Goal: Task Accomplishment & Management: Complete application form

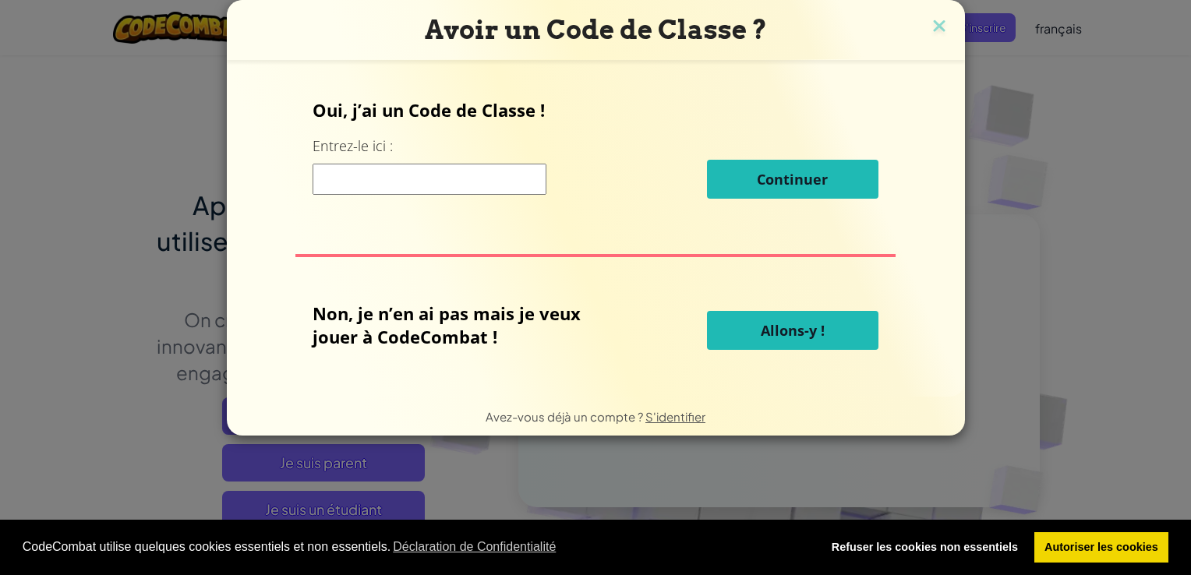
click at [331, 182] on input at bounding box center [430, 179] width 234 height 31
type input "l"
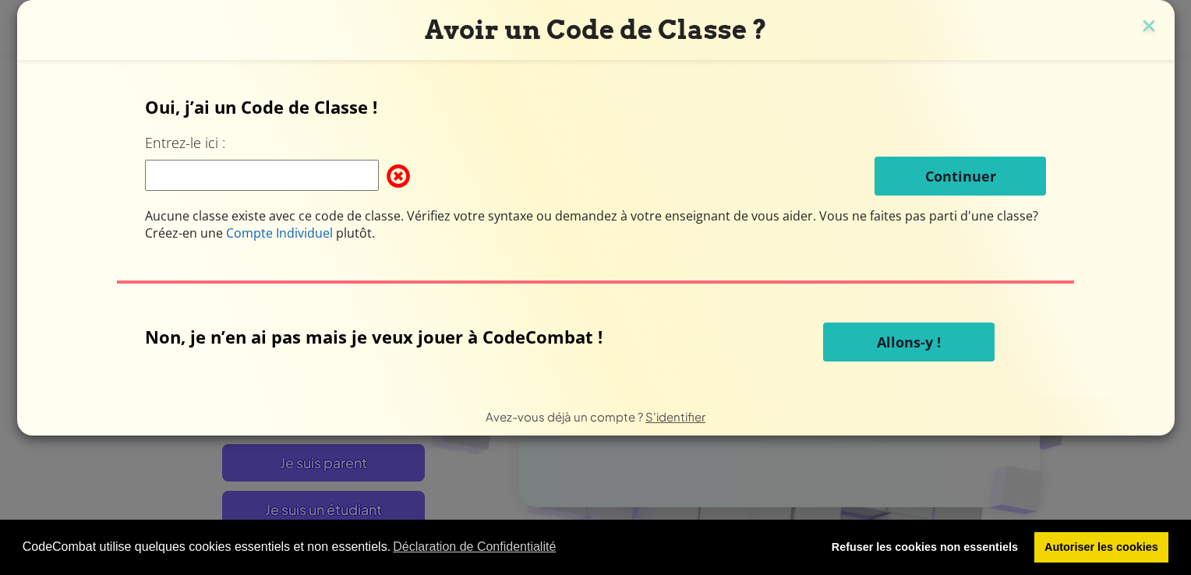
type input "l"
click at [125, 389] on form "Oui, j’ai un Code de Classe ! Entrez-le ici : Continuer Aucune classe existe av…" at bounding box center [596, 228] width 1158 height 337
click at [159, 184] on input at bounding box center [262, 175] width 234 height 31
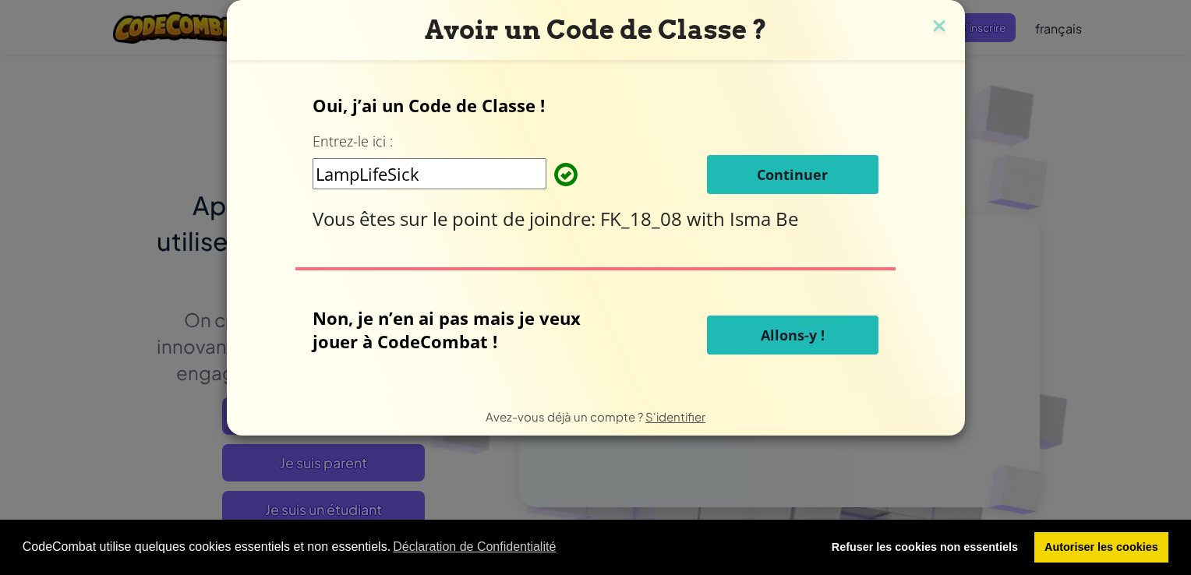
type input "LampLifeSick"
click at [848, 168] on button "Continuer" at bounding box center [793, 174] width 172 height 39
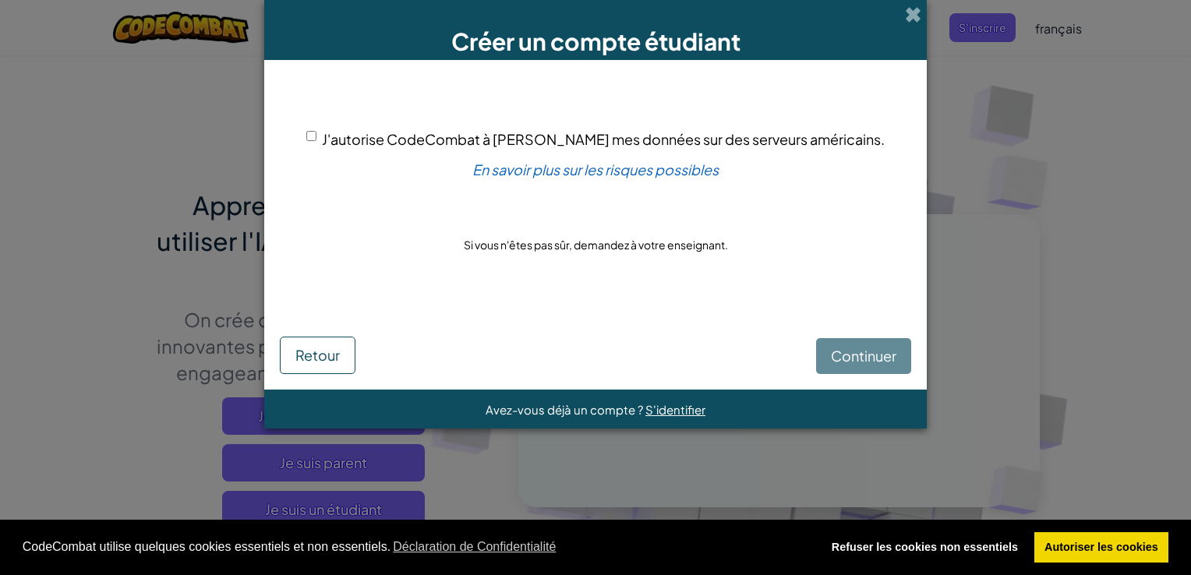
click at [317, 136] on input "J'autorise CodeCombat à stocker mes données sur des serveurs américains." at bounding box center [311, 136] width 10 height 10
click at [873, 358] on div "Continuer Retour" at bounding box center [596, 341] width 632 height 66
click at [317, 131] on input "J'autorise CodeCombat à stocker mes données sur des serveurs américains." at bounding box center [311, 136] width 10 height 10
checkbox input "true"
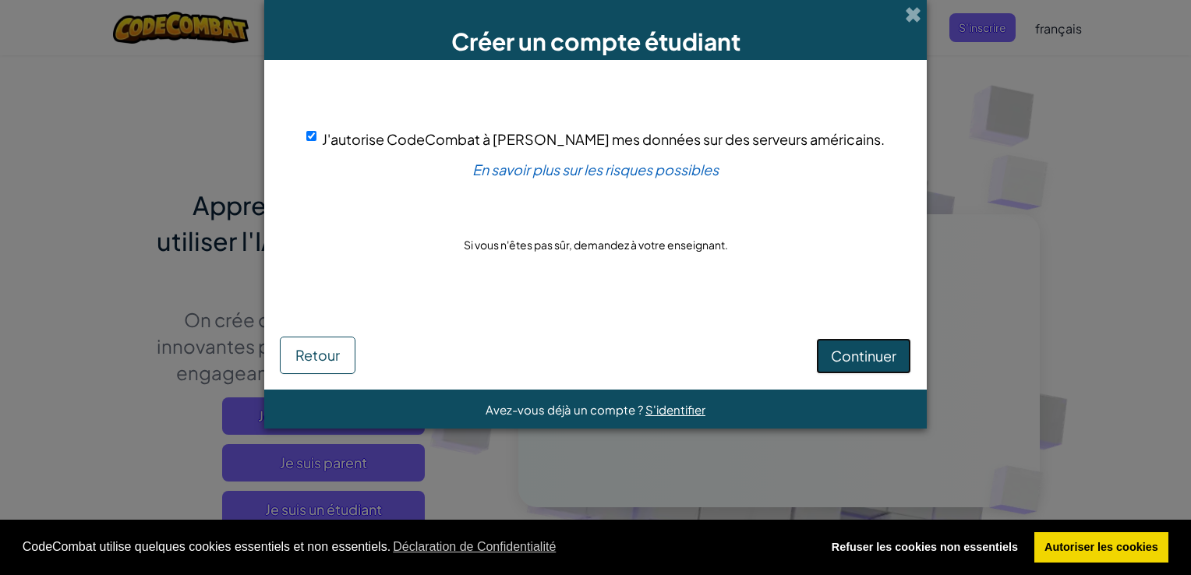
click at [852, 353] on span "Continuer" at bounding box center [863, 356] width 65 height 18
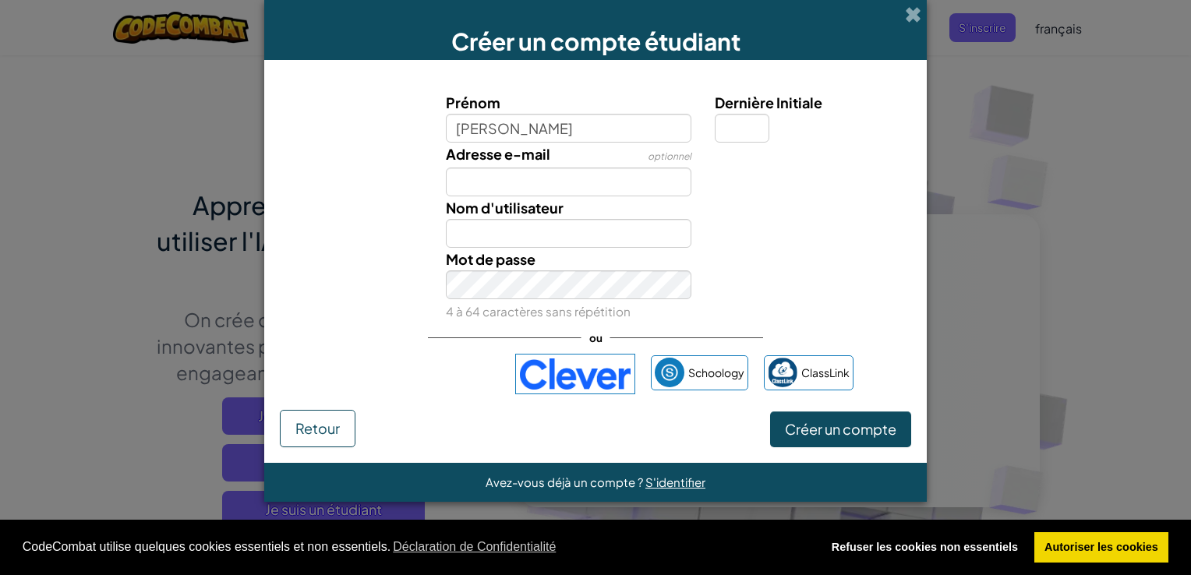
type input "Yann"
click at [483, 230] on input "Yann" at bounding box center [569, 233] width 246 height 29
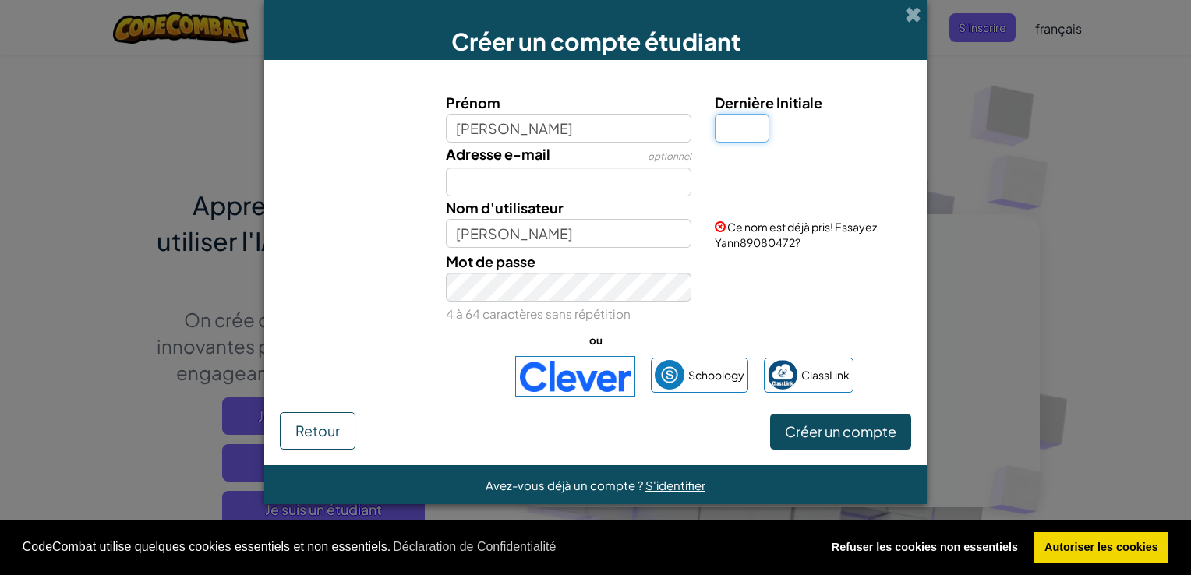
click at [733, 125] on input "Dernière Initiale" at bounding box center [742, 128] width 55 height 29
click at [730, 127] on input "Dernière Initiale" at bounding box center [742, 128] width 55 height 29
click at [505, 231] on input "Yann" at bounding box center [569, 233] width 246 height 29
type input "Y"
click at [495, 237] on input "nnaY" at bounding box center [569, 233] width 246 height 29
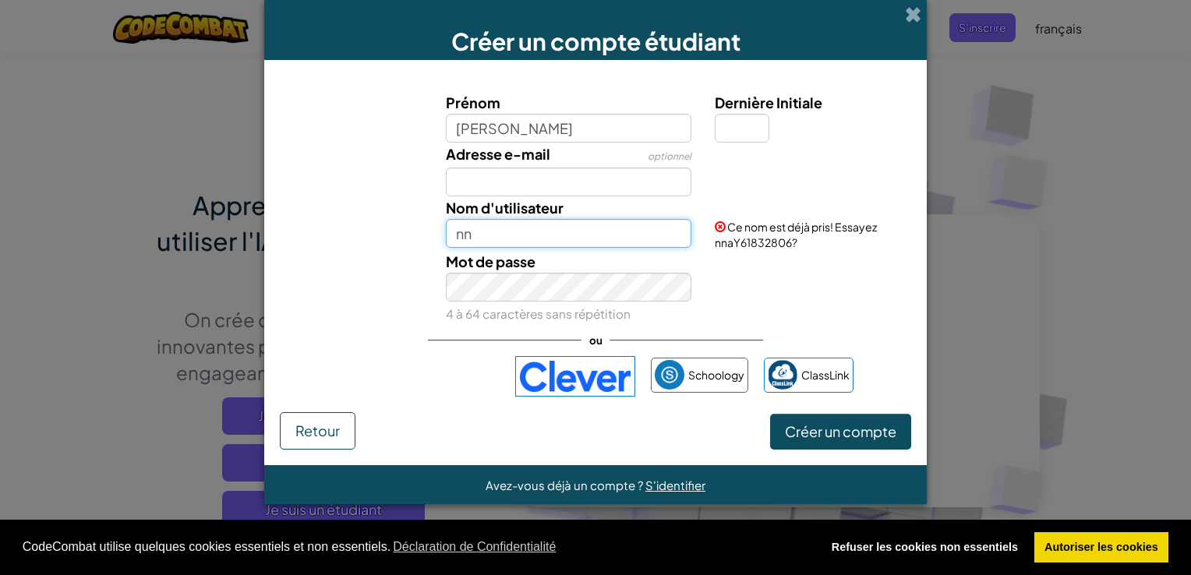
type input "n"
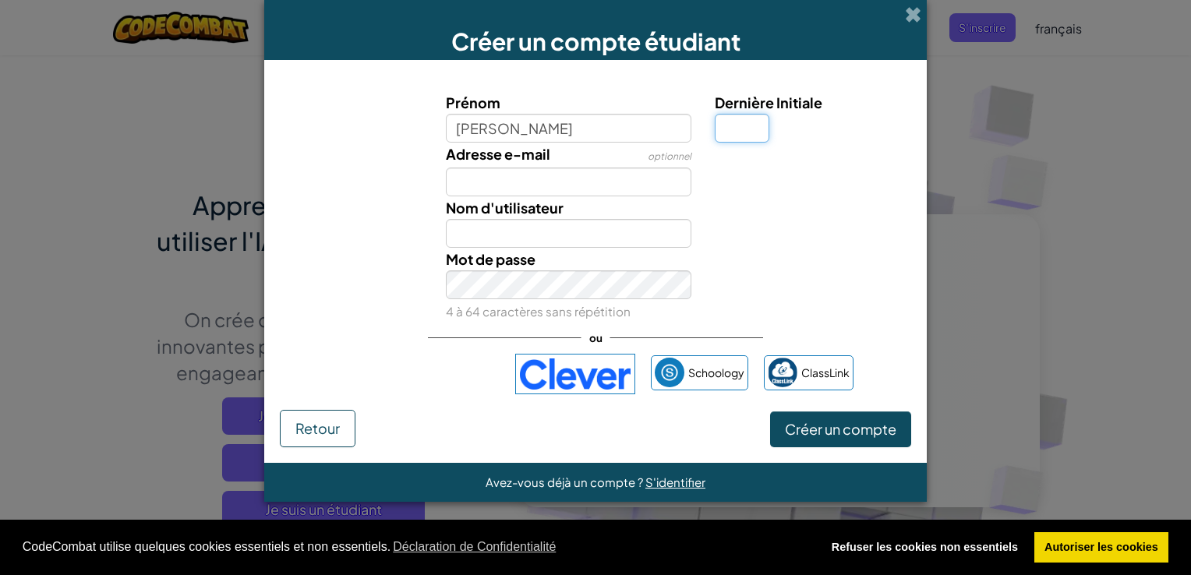
click at [742, 118] on input "Dernière Initiale" at bounding box center [742, 128] width 55 height 29
type input "Y"
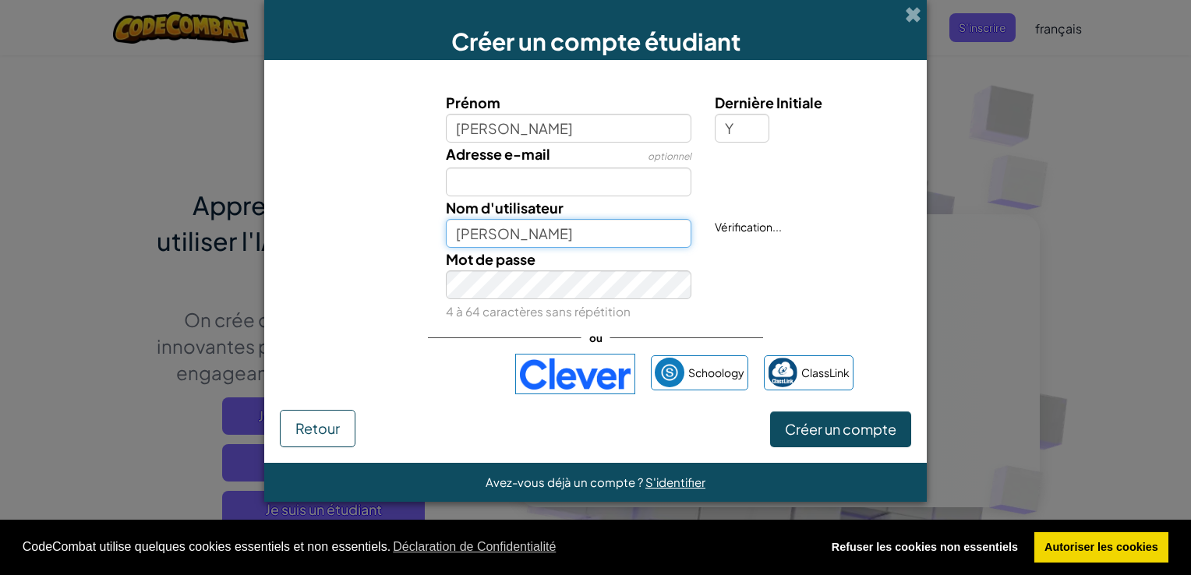
click at [574, 225] on input "YannY" at bounding box center [569, 233] width 246 height 29
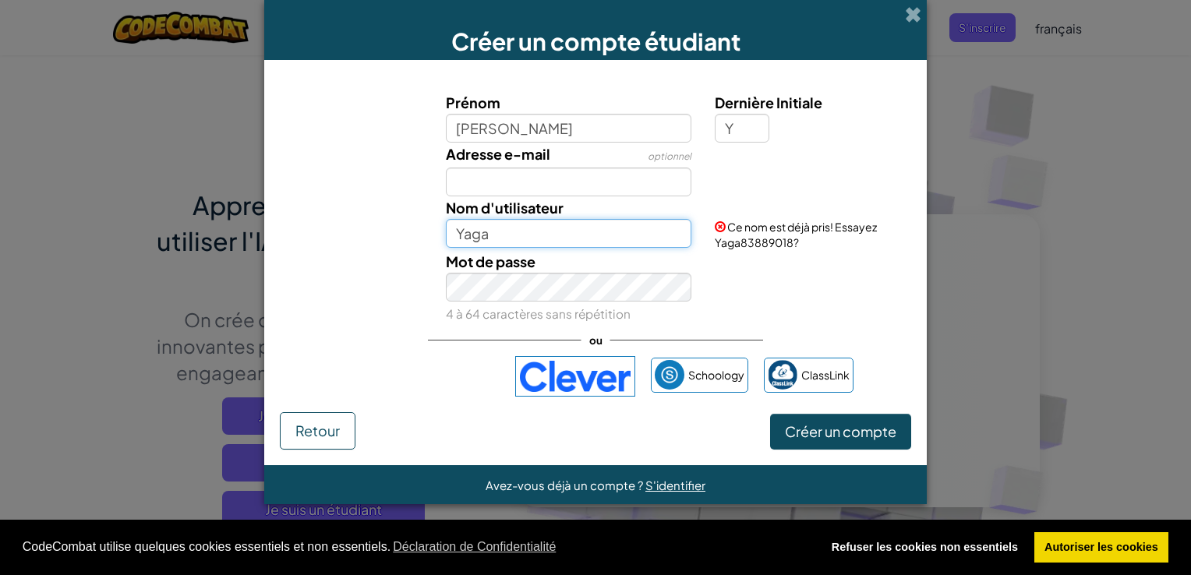
click at [532, 220] on input "Yaga" at bounding box center [569, 233] width 246 height 29
type input "Yaga99"
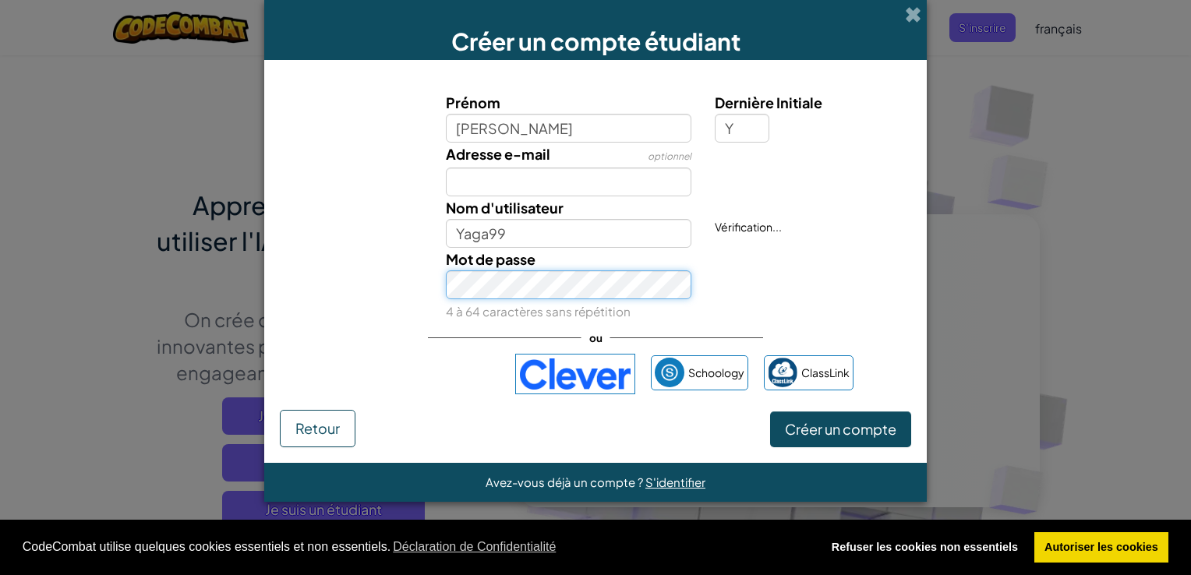
click at [529, 299] on div "Mot de passe 4 à 64 caractères sans répétition" at bounding box center [569, 285] width 270 height 75
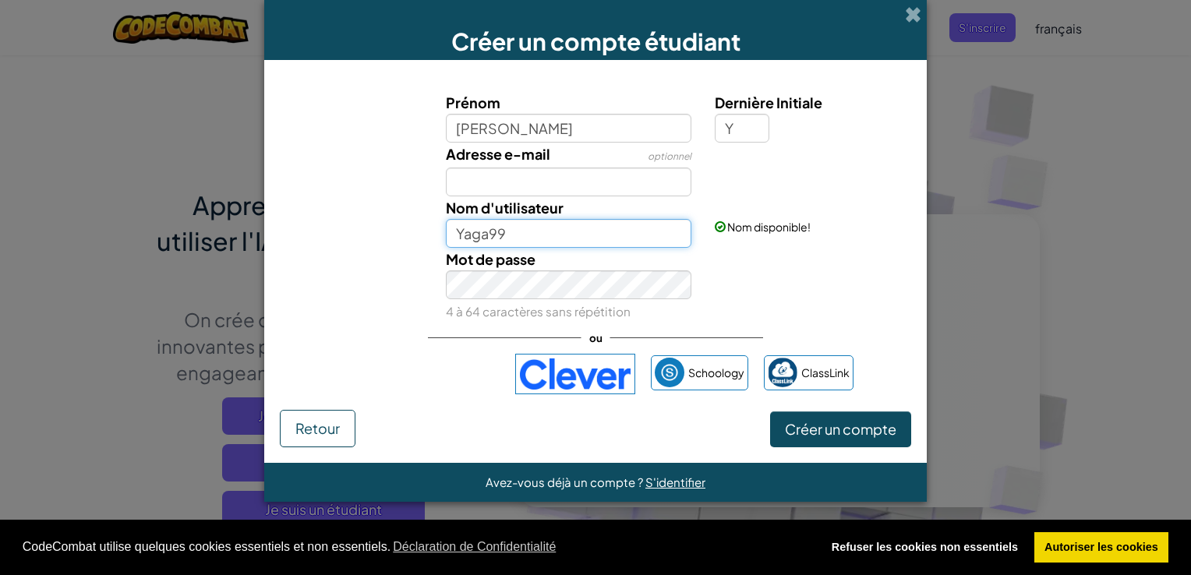
click at [513, 232] on input "Yaga99" at bounding box center [569, 233] width 246 height 29
click at [853, 430] on span "Créer un compte" at bounding box center [841, 429] width 112 height 18
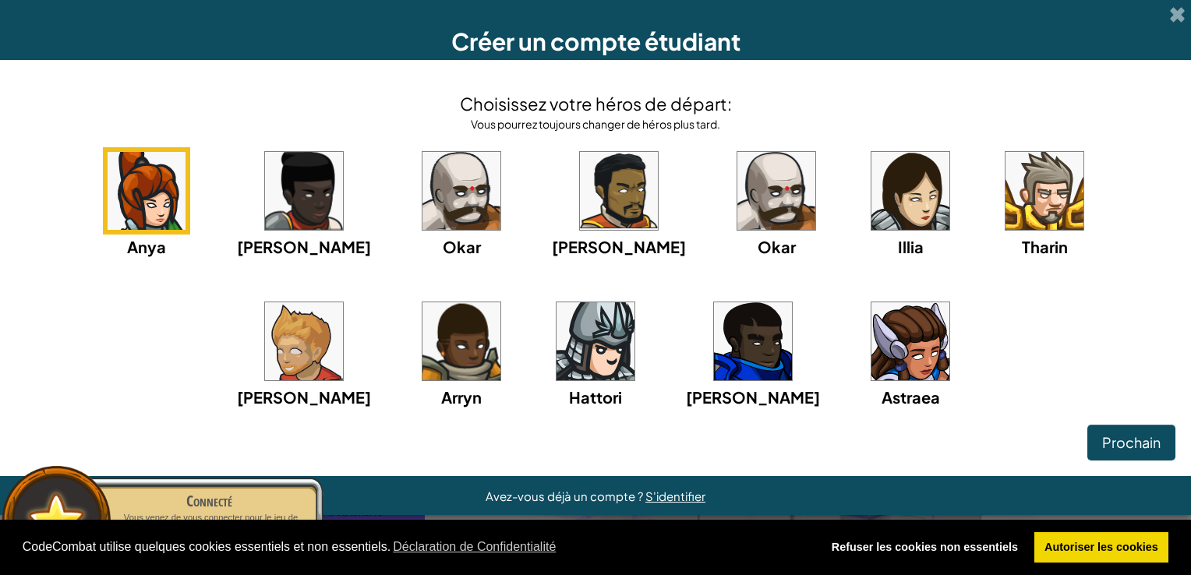
click at [557, 349] on img at bounding box center [596, 342] width 78 height 78
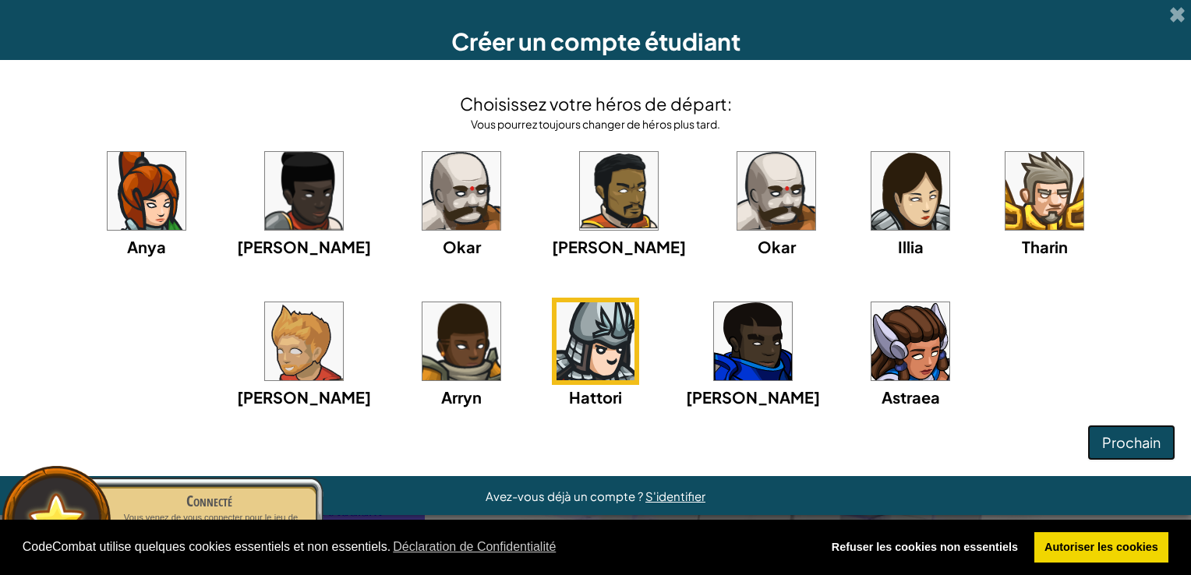
click at [1113, 450] on span "Prochain" at bounding box center [1132, 443] width 58 height 18
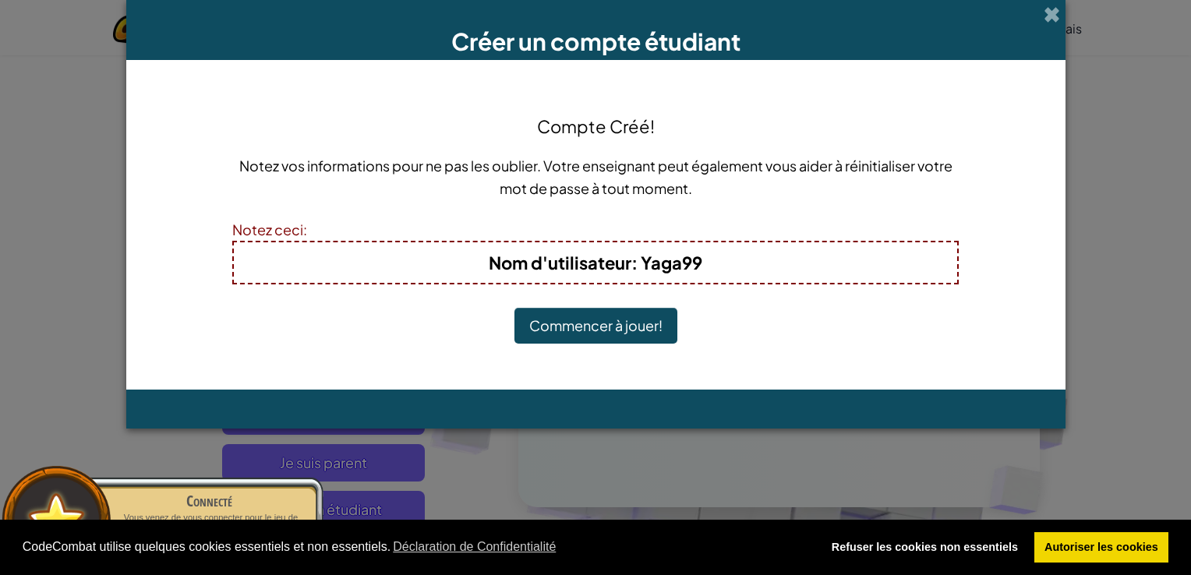
click at [556, 326] on button "Commencer à jouer!" at bounding box center [596, 326] width 163 height 36
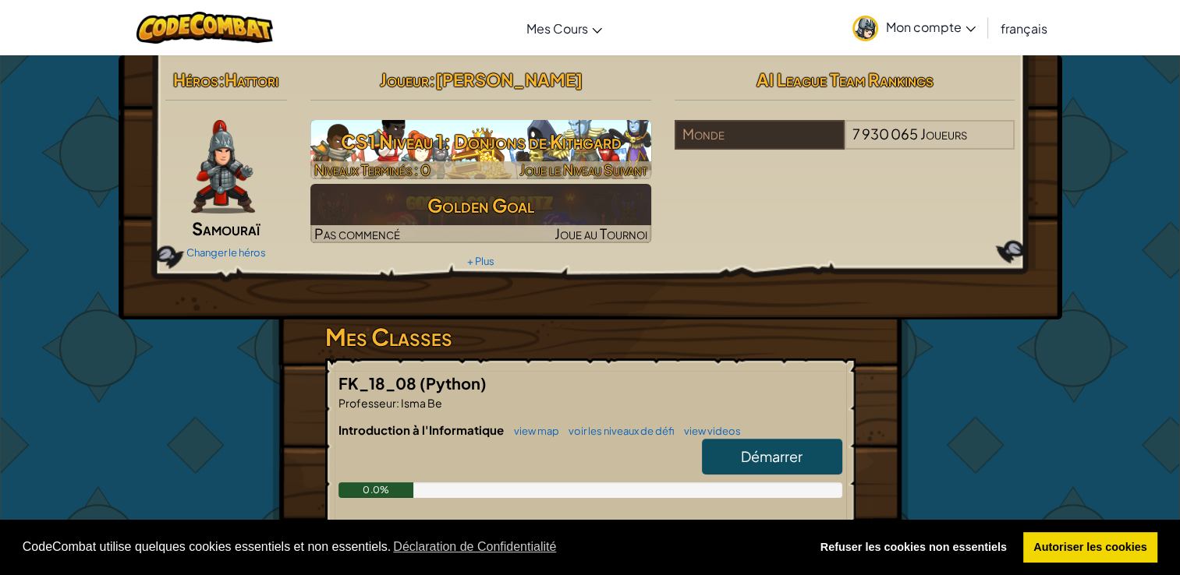
click at [486, 152] on h3 "CS1 Niveau 1: Donjons de Kithgard" at bounding box center [480, 141] width 341 height 35
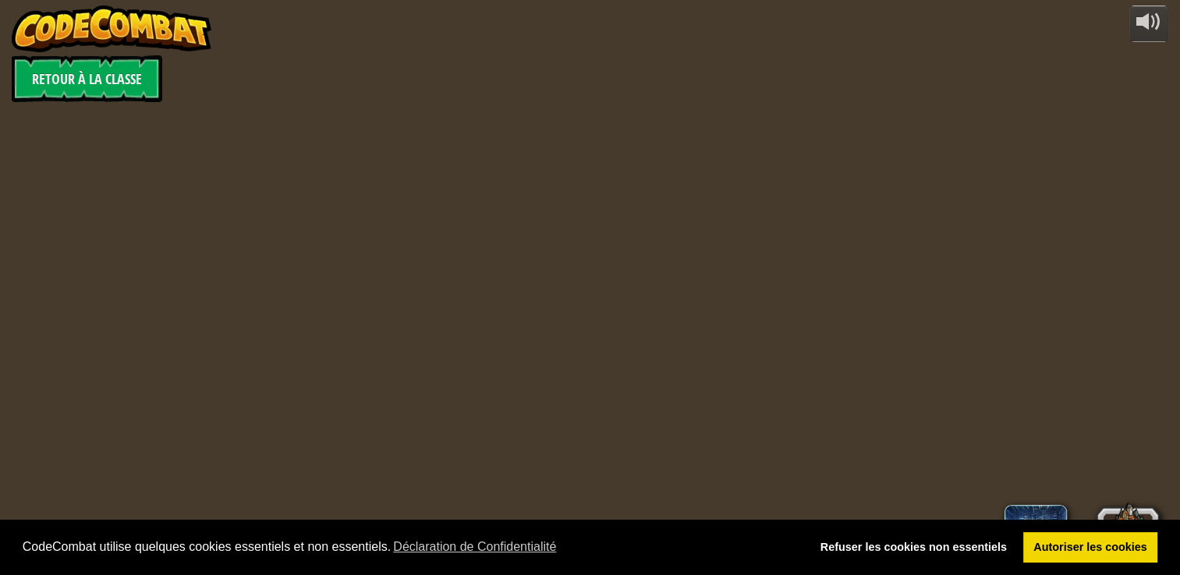
select select "fr"
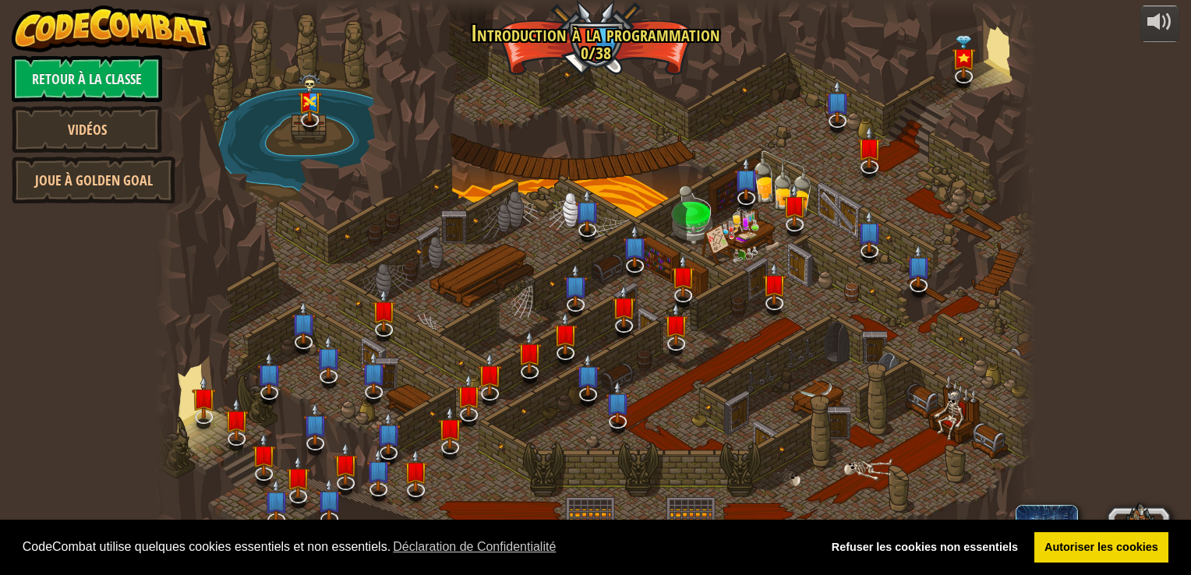
select select "fr"
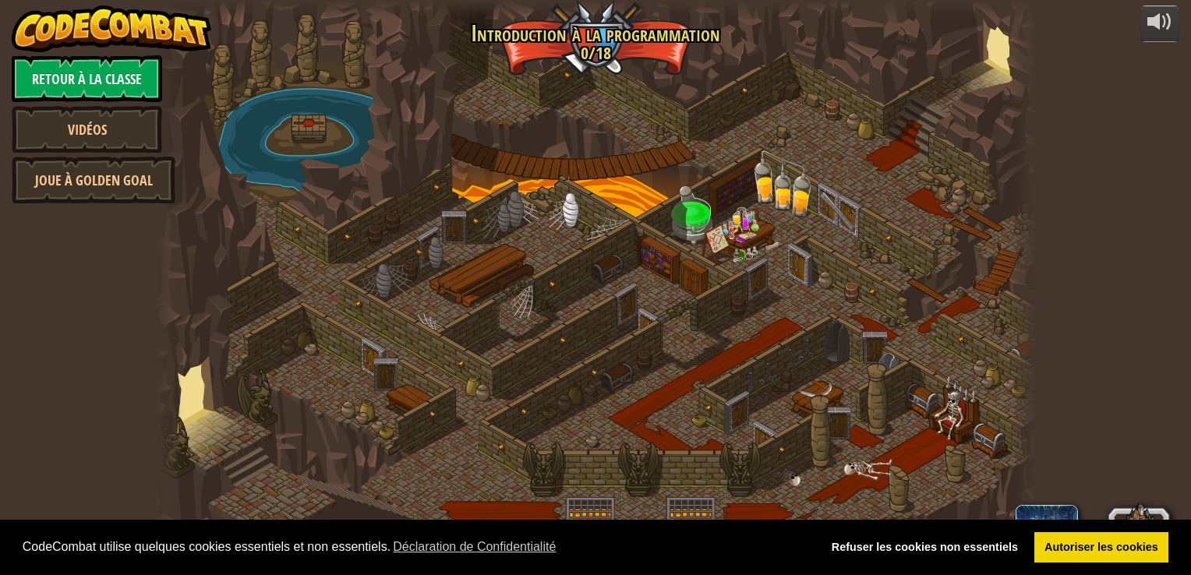
select select "fr"
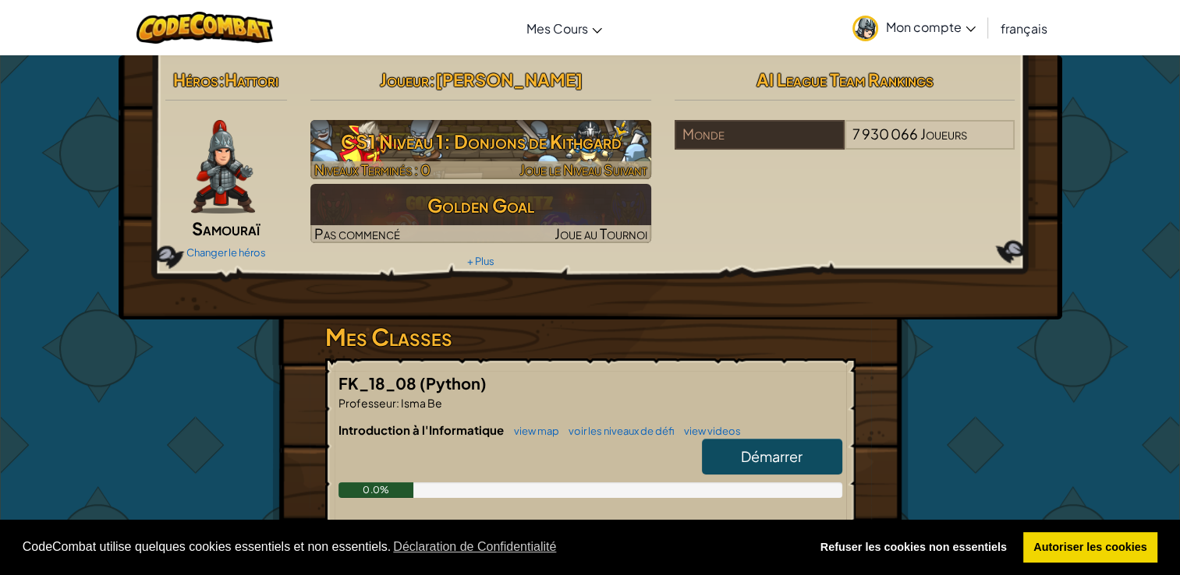
click at [494, 141] on h3 "CS1 Niveau 1: Donjons de Kithgard" at bounding box center [480, 141] width 341 height 35
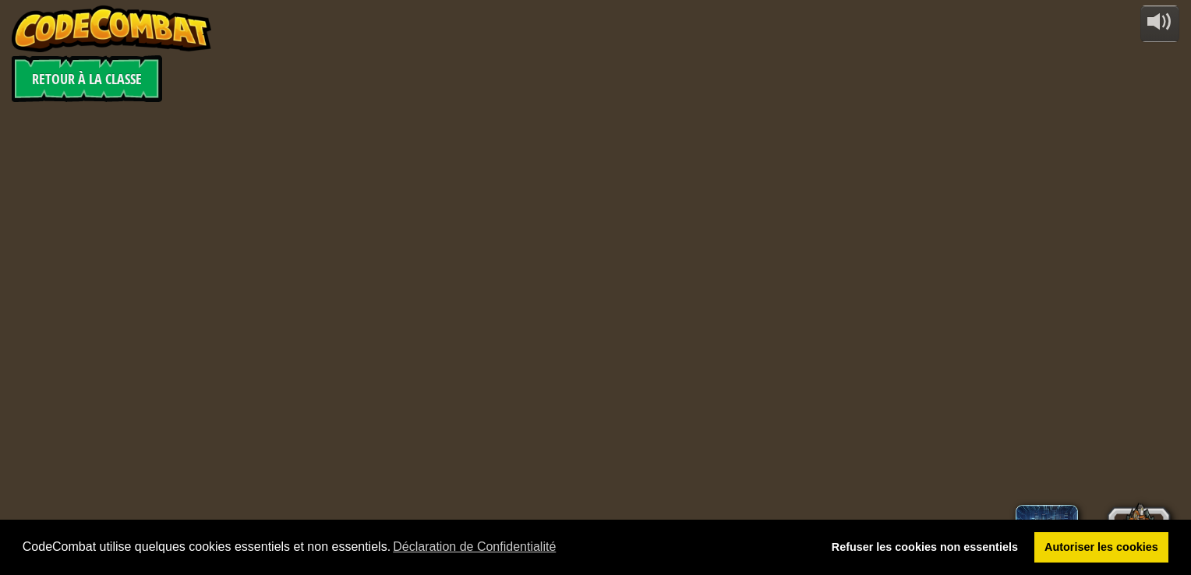
select select "fr"
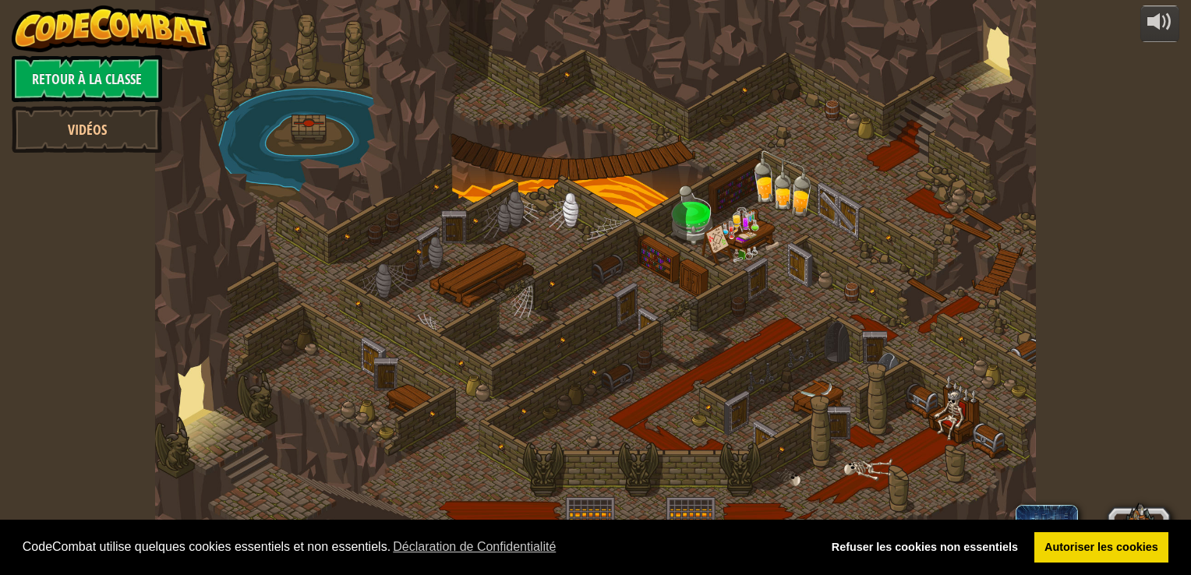
select select "fr"
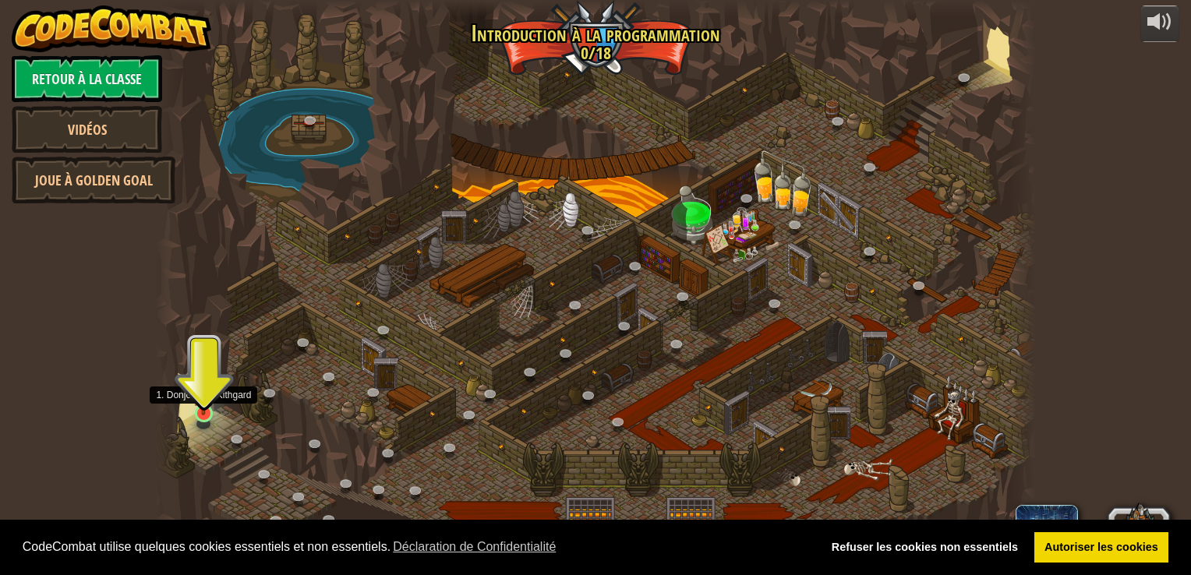
click at [203, 409] on img at bounding box center [204, 390] width 22 height 51
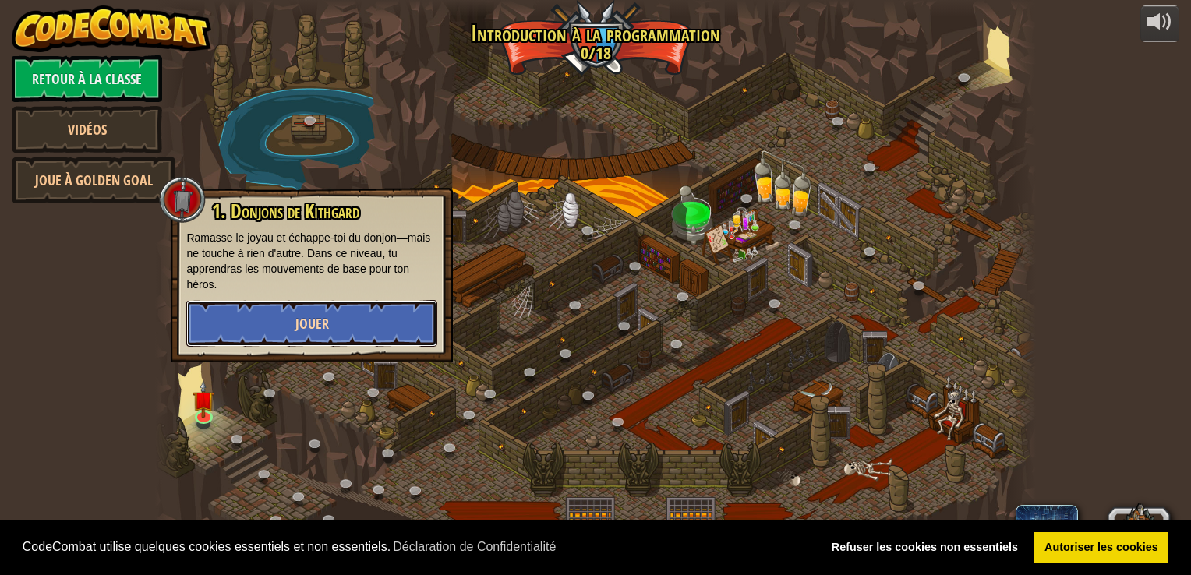
click at [251, 307] on button "Jouer" at bounding box center [311, 323] width 251 height 47
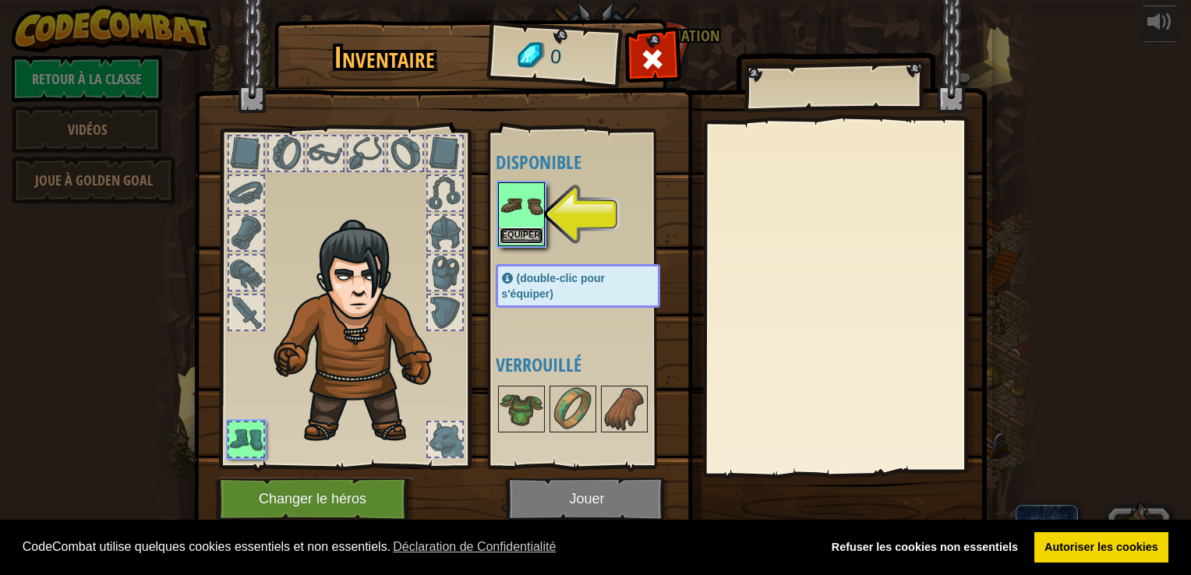
click at [535, 228] on button "Equiper" at bounding box center [522, 236] width 44 height 16
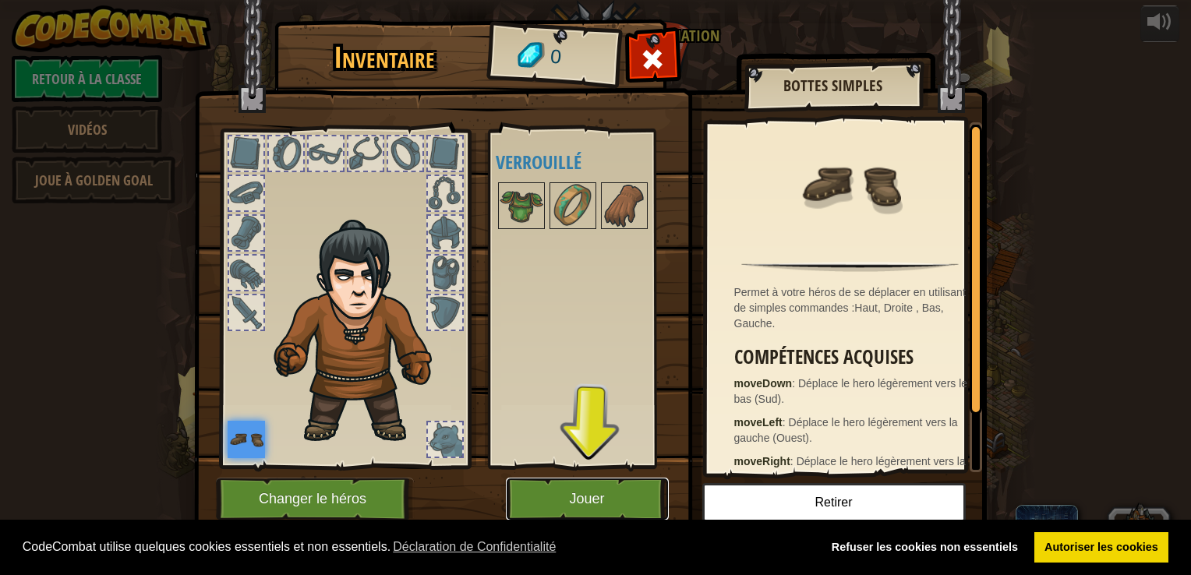
click at [599, 498] on button "Jouer" at bounding box center [587, 499] width 163 height 43
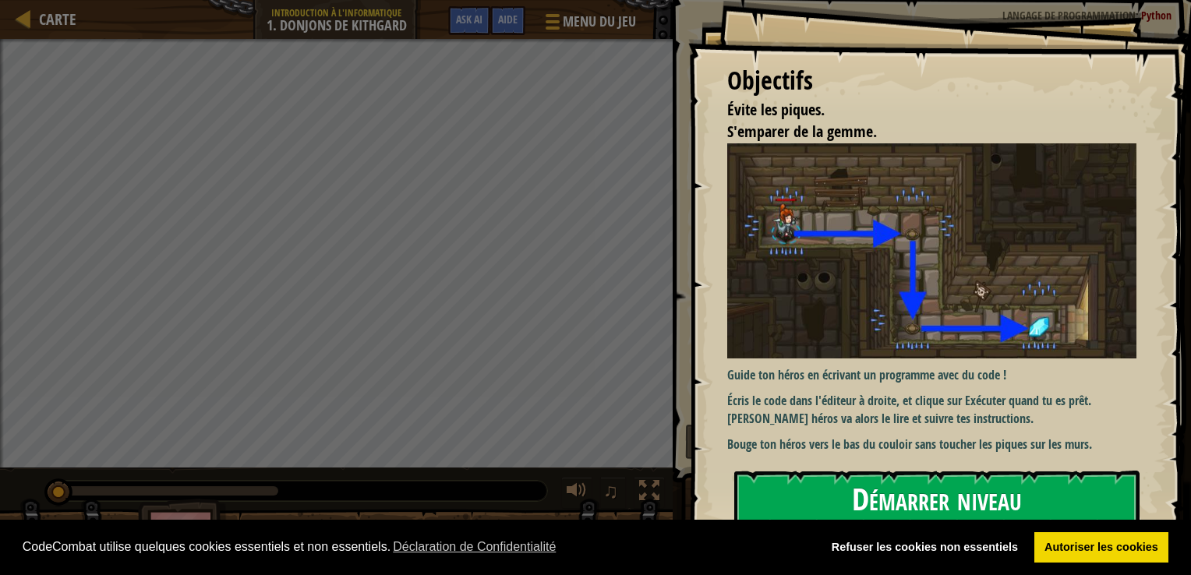
click at [994, 495] on button "Démarrer niveau" at bounding box center [937, 502] width 405 height 62
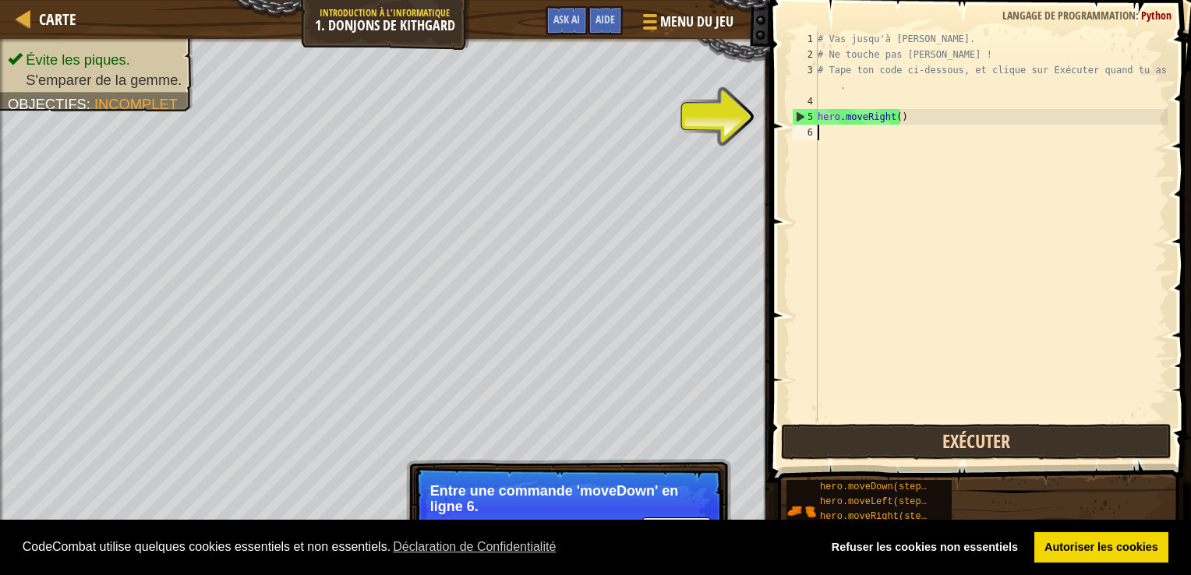
type textarea "h"
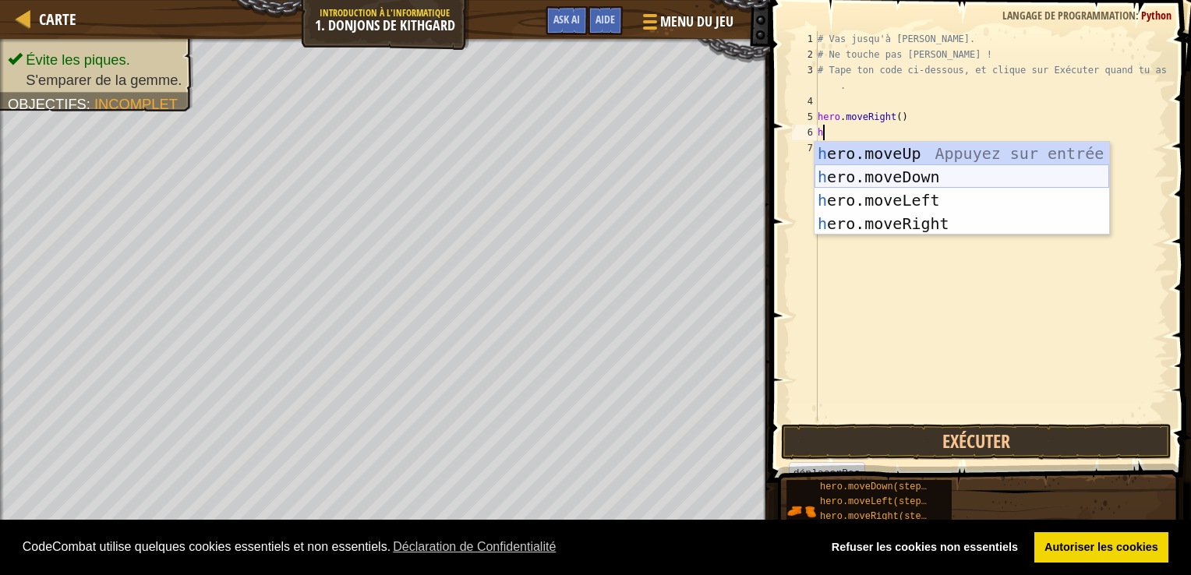
click at [933, 175] on div "h ero.moveUp Appuyez sur entrée h ero.moveDown Appuyez sur entrée h ero.moveLef…" at bounding box center [962, 212] width 295 height 140
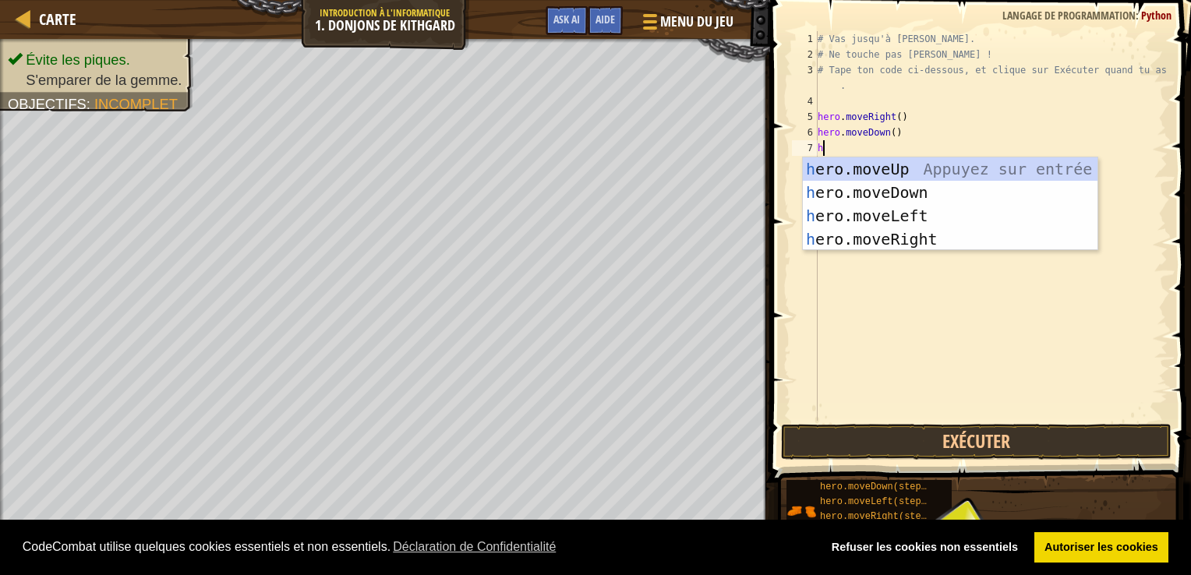
type textarea "he"
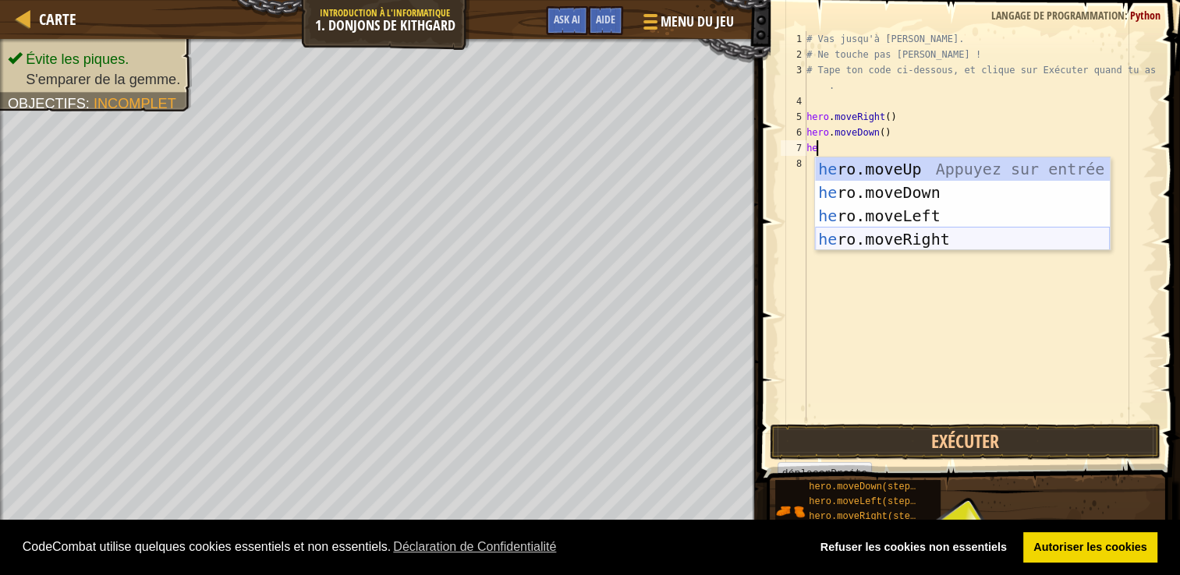
click at [861, 231] on div "he ro.moveUp Appuyez sur entrée he ro.moveDown Appuyez sur entrée he ro.moveLef…" at bounding box center [962, 228] width 295 height 140
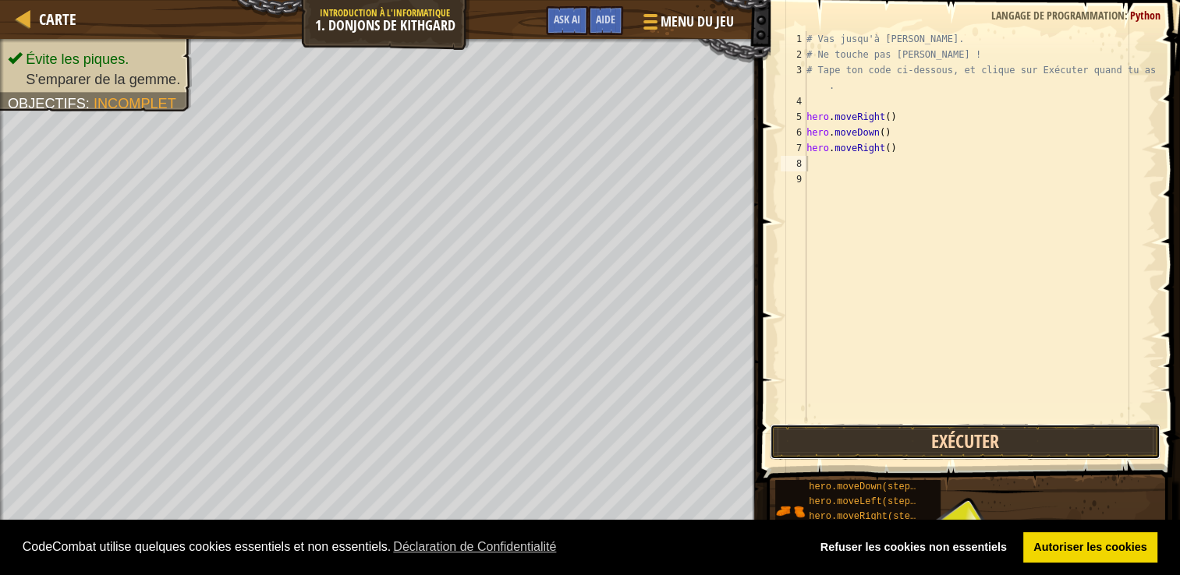
click at [890, 441] on button "Exécuter" at bounding box center [965, 442] width 391 height 36
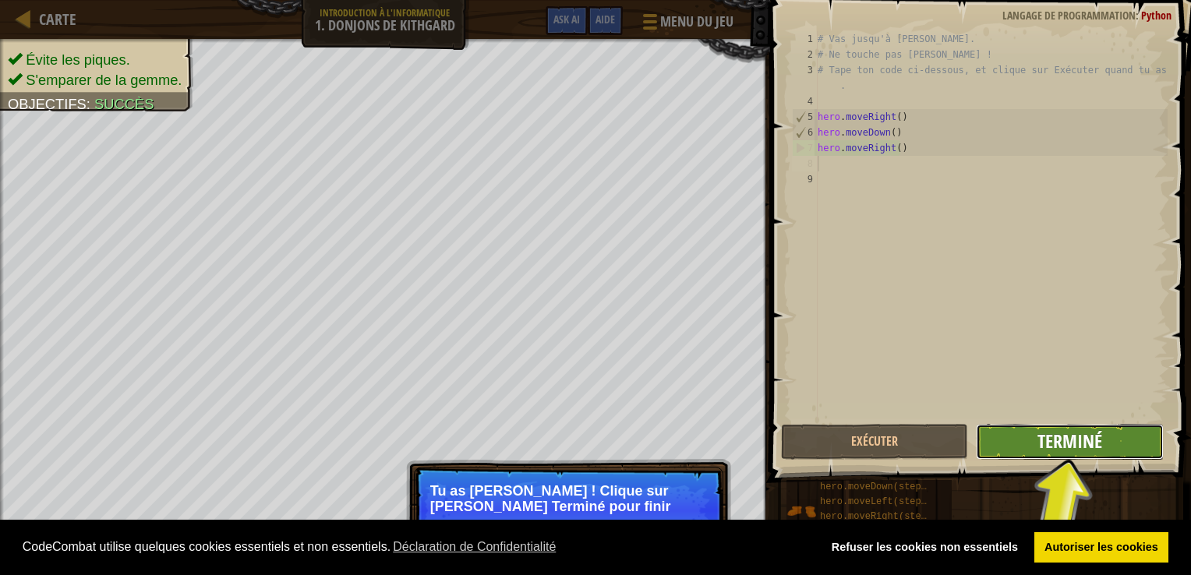
click at [1085, 430] on span "Terminé" at bounding box center [1070, 441] width 65 height 25
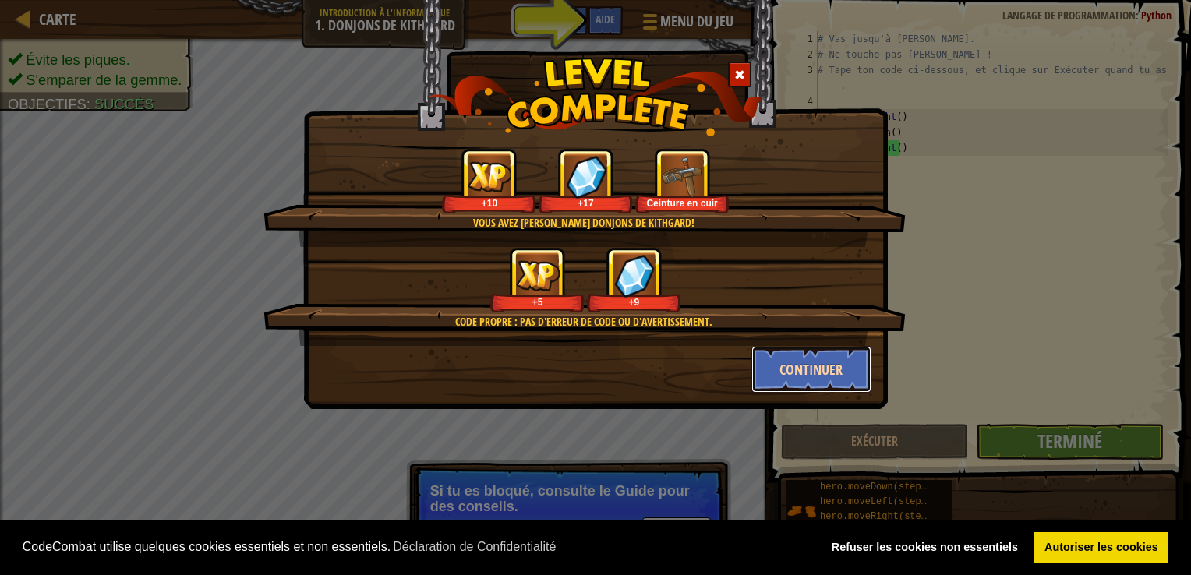
click at [822, 373] on button "Continuer" at bounding box center [812, 369] width 121 height 47
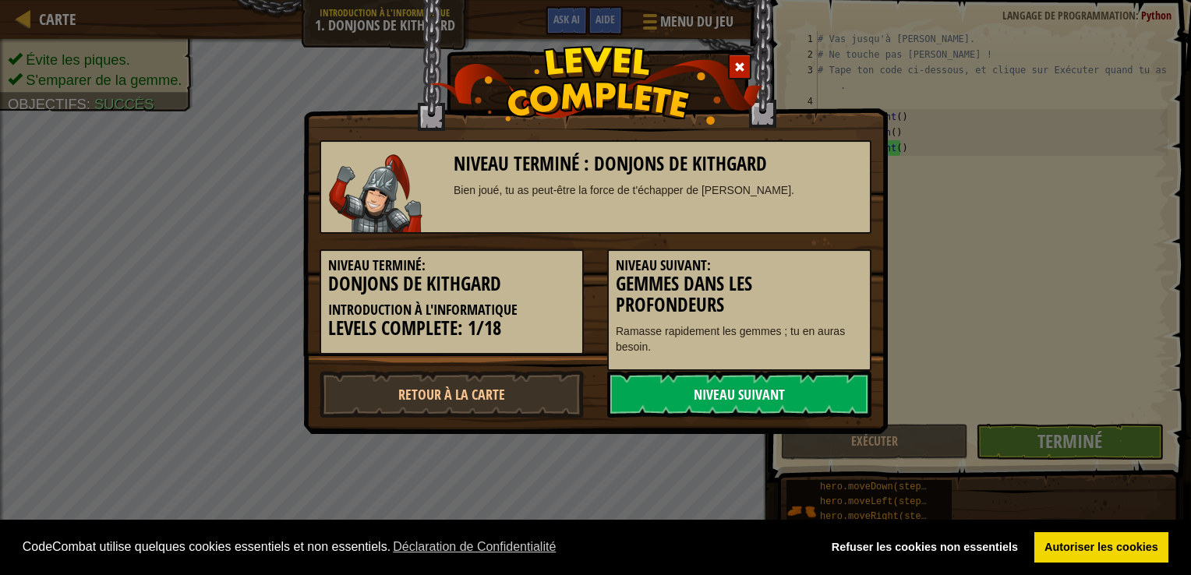
click at [822, 391] on link "Niveau Suivant" at bounding box center [739, 394] width 264 height 47
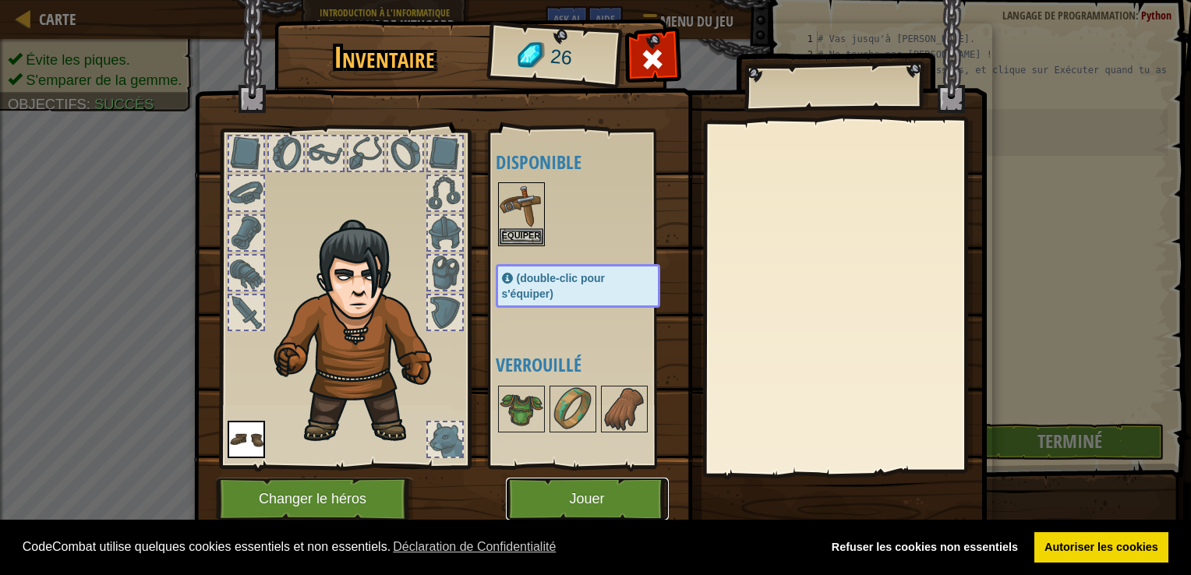
click at [590, 500] on button "Jouer" at bounding box center [587, 499] width 163 height 43
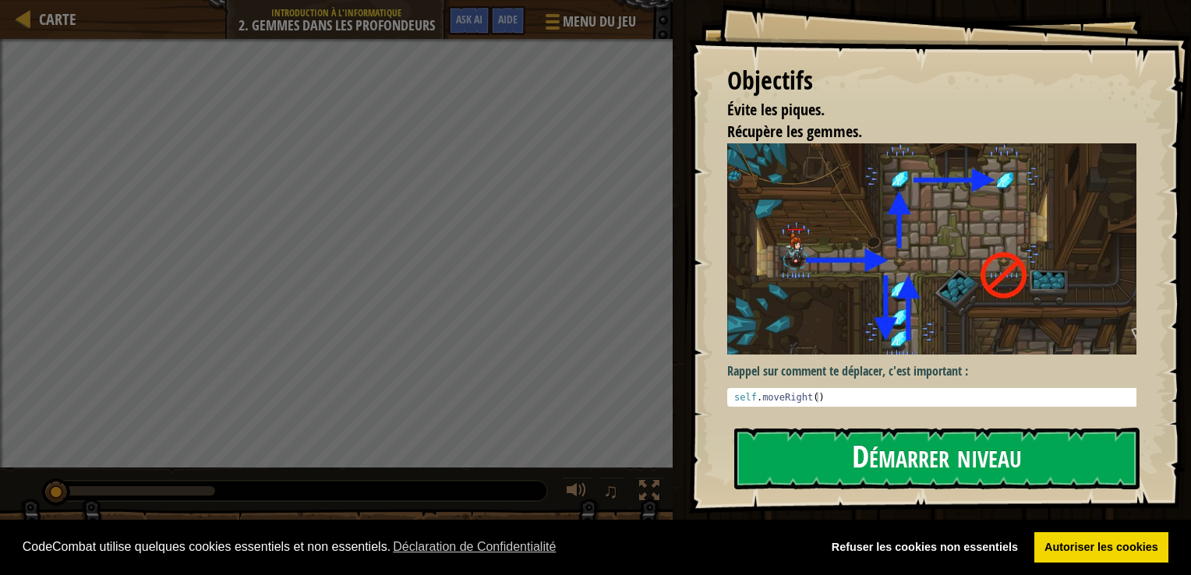
click at [931, 446] on button "Démarrer niveau" at bounding box center [937, 459] width 405 height 62
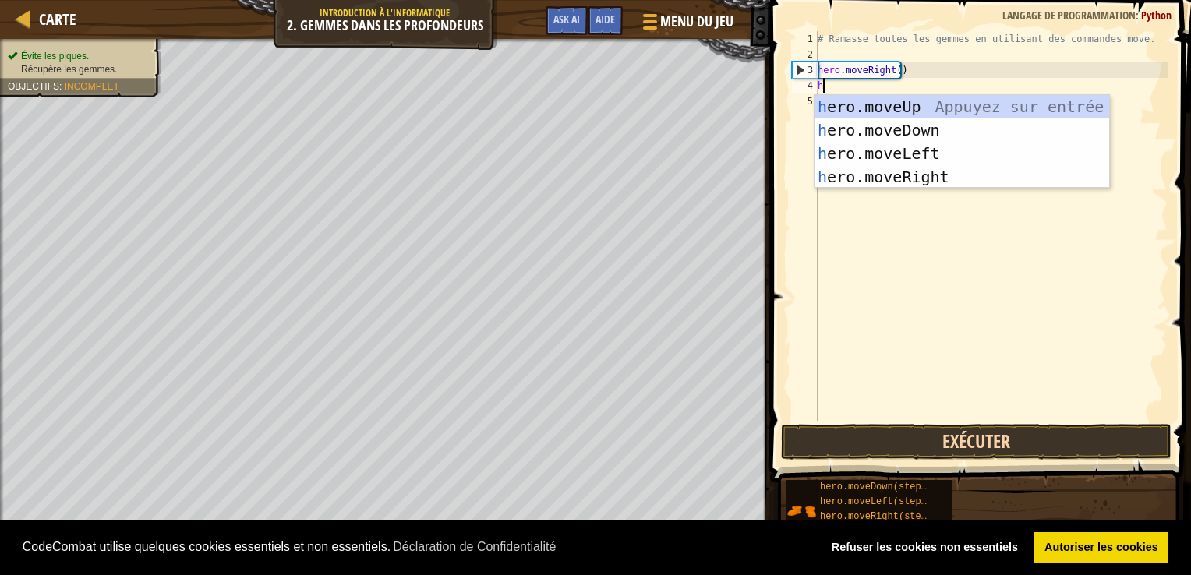
scroll to position [7, 0]
type textarea "he"
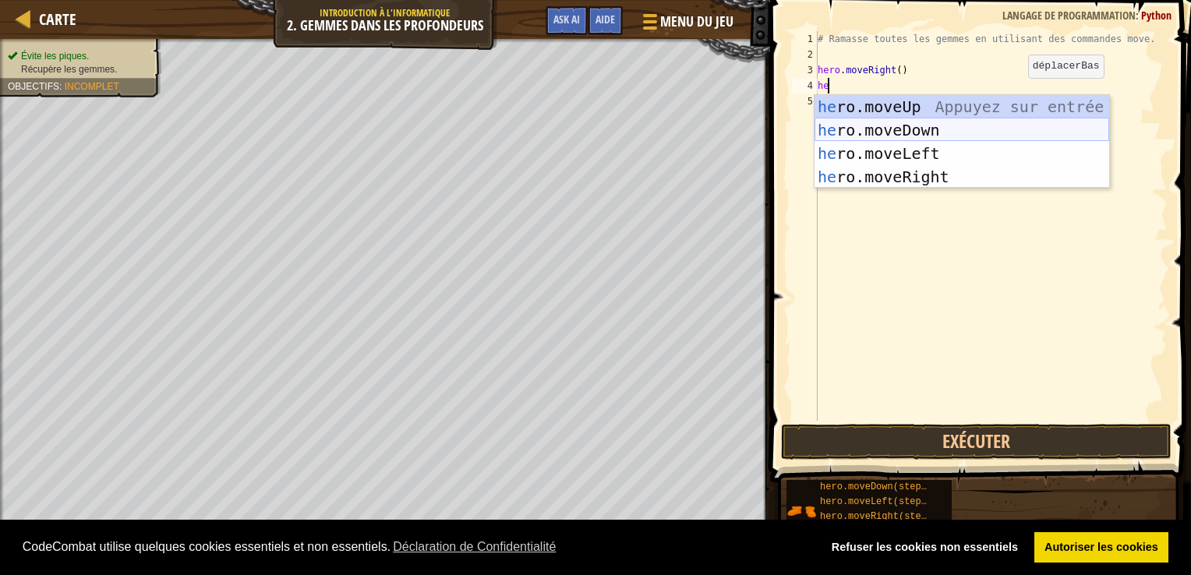
click at [968, 129] on div "he ro.moveUp Appuyez sur entrée he ro.moveDown Appuyez sur entrée he ro.moveLef…" at bounding box center [962, 165] width 295 height 140
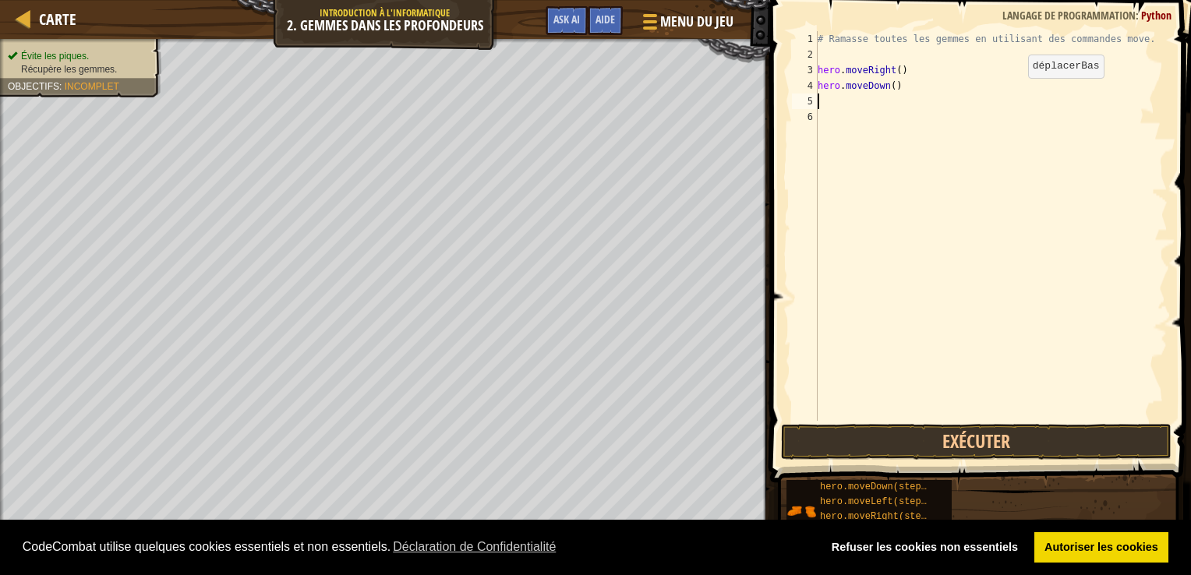
type textarea "h"
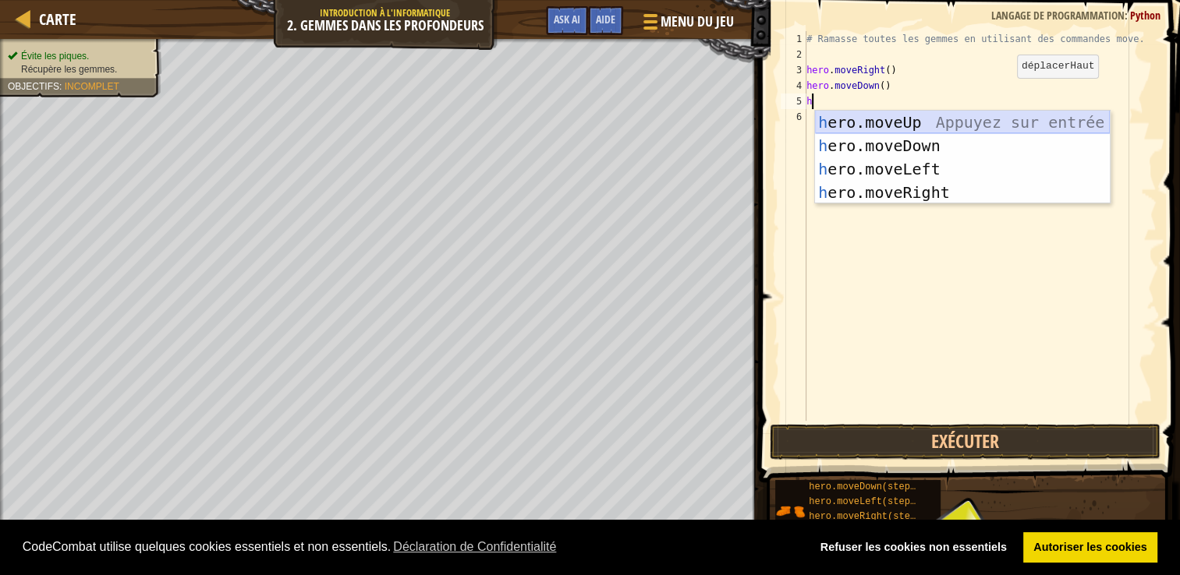
click at [970, 123] on div "h ero.moveUp Appuyez sur entrée h ero.moveDown Appuyez sur entrée h ero.moveLef…" at bounding box center [962, 181] width 295 height 140
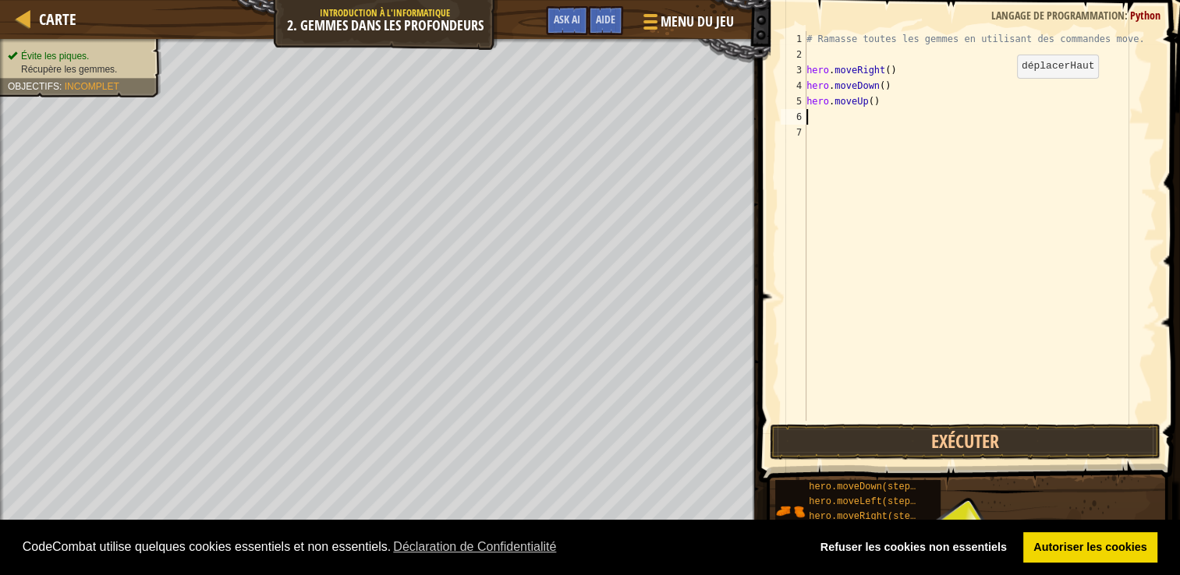
type textarea "h"
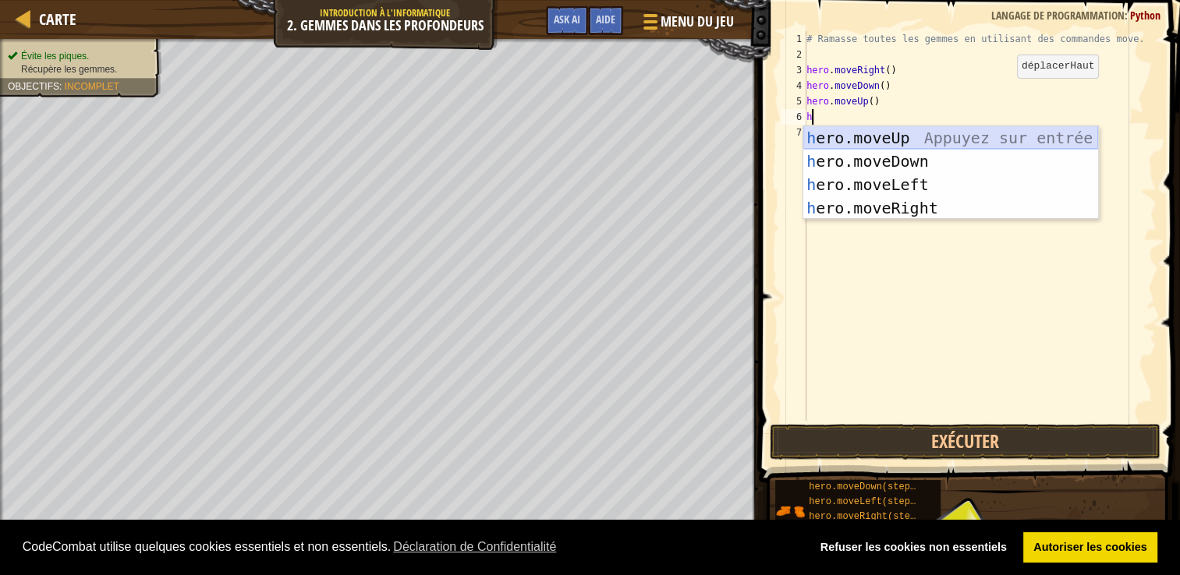
click at [949, 135] on div "h ero.moveUp Appuyez sur entrée h ero.moveDown Appuyez sur entrée h ero.moveLef…" at bounding box center [950, 196] width 295 height 140
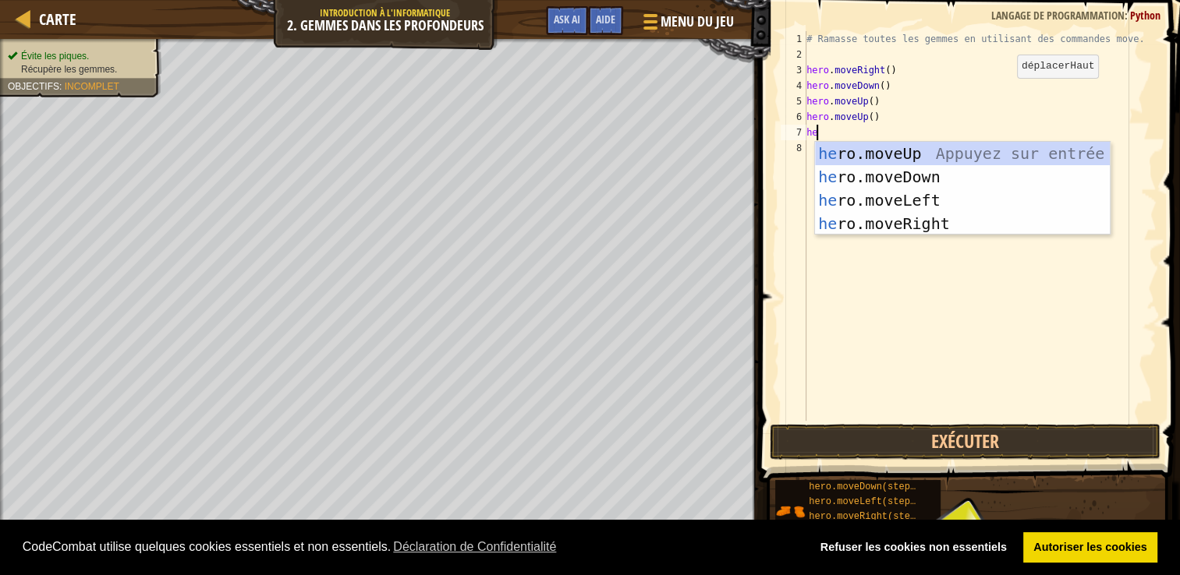
type textarea "her"
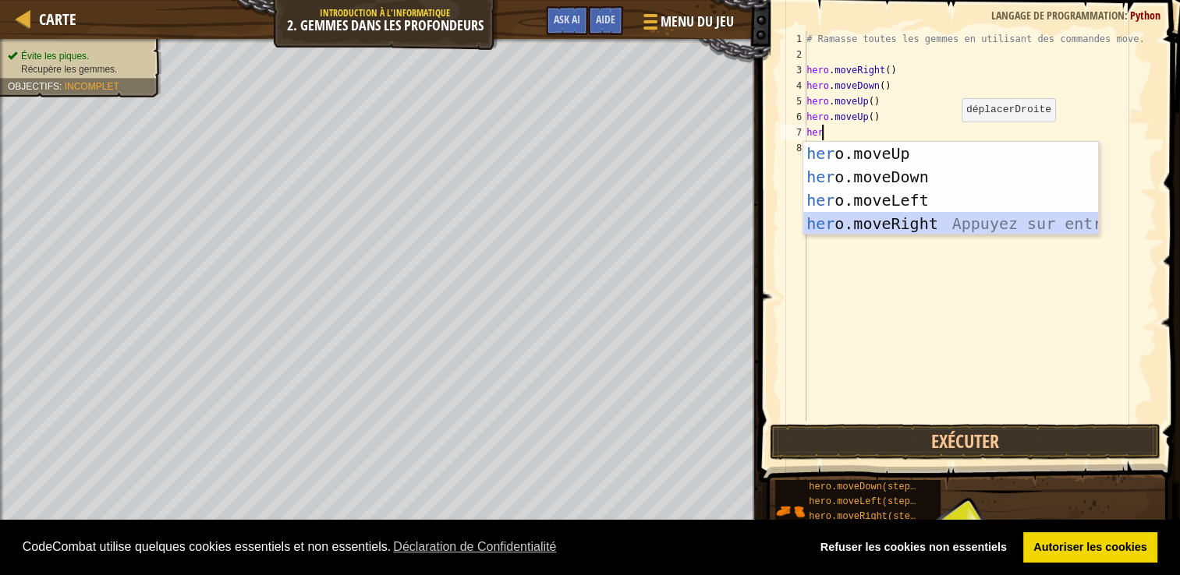
click at [836, 223] on div "her o.moveUp Appuyez sur entrée her o.moveDown Appuyez sur entrée her o.moveLef…" at bounding box center [950, 212] width 295 height 140
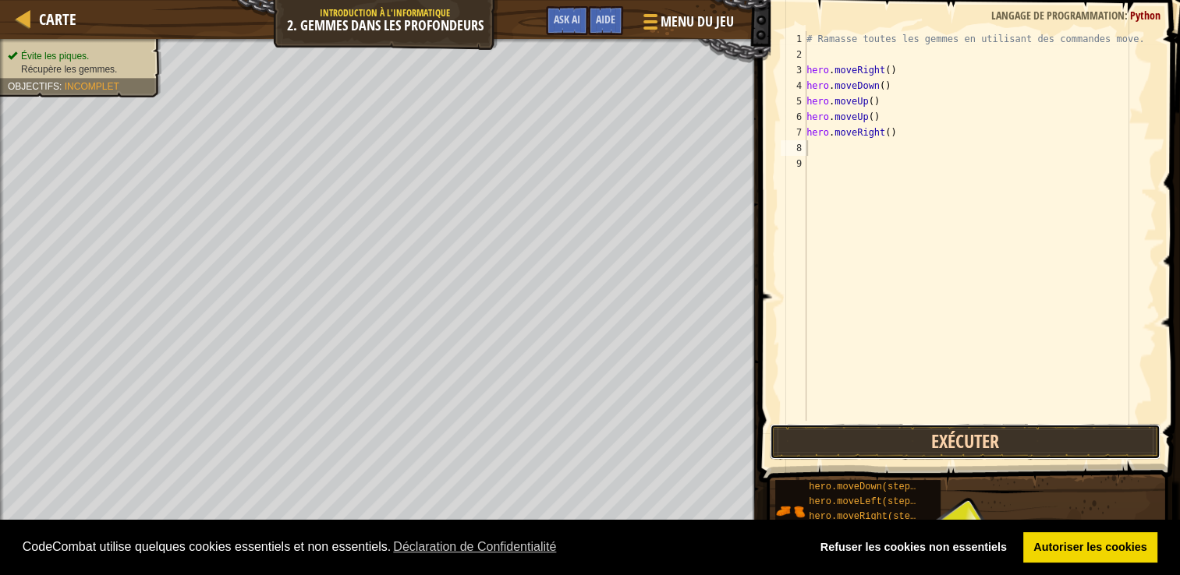
click at [990, 447] on button "Exécuter" at bounding box center [965, 442] width 391 height 36
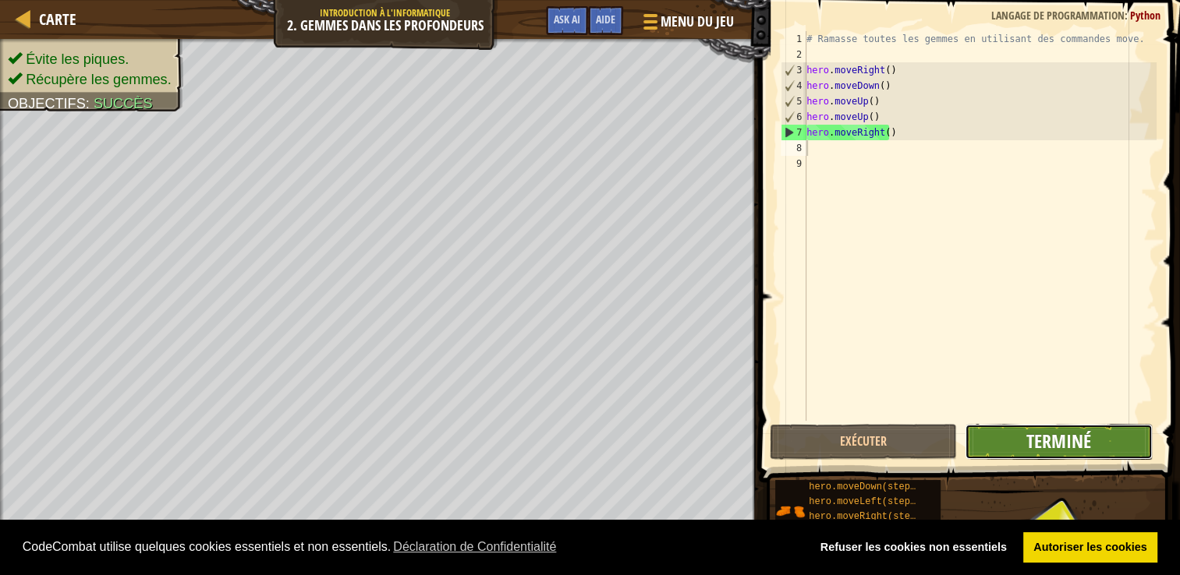
click at [1051, 436] on span "Terminé" at bounding box center [1058, 441] width 65 height 25
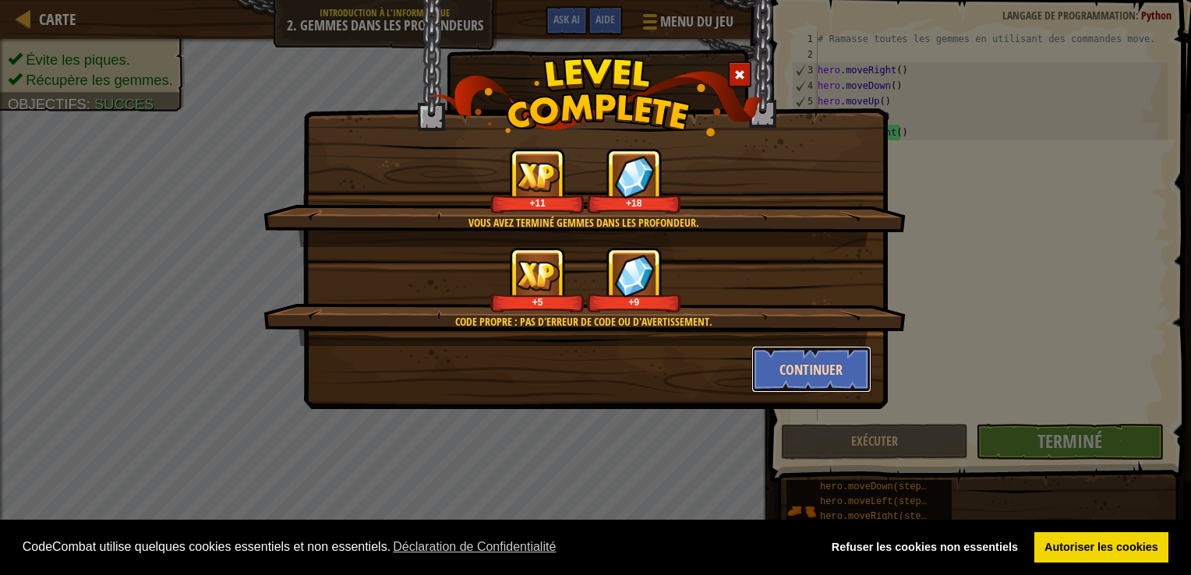
click at [834, 360] on button "Continuer" at bounding box center [812, 369] width 121 height 47
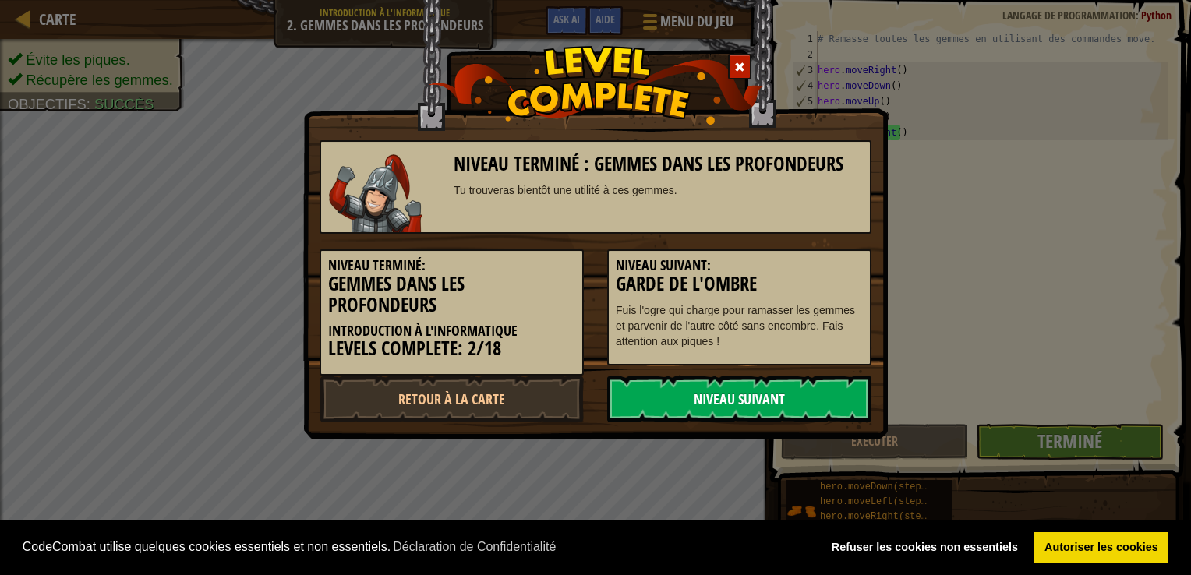
click at [801, 396] on link "Niveau Suivant" at bounding box center [739, 399] width 264 height 47
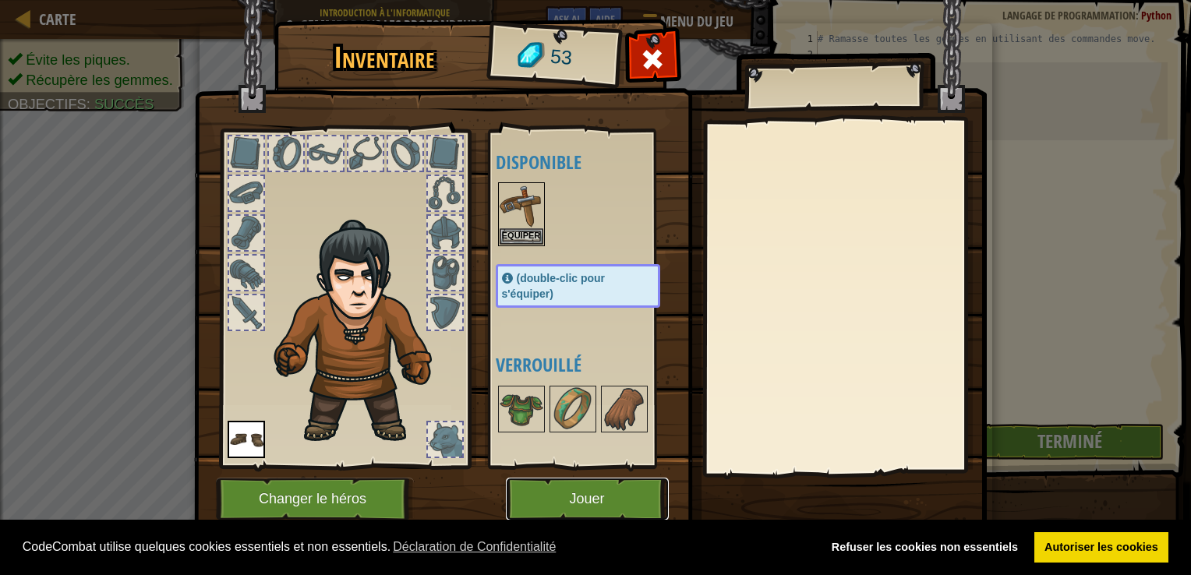
click at [544, 494] on button "Jouer" at bounding box center [587, 499] width 163 height 43
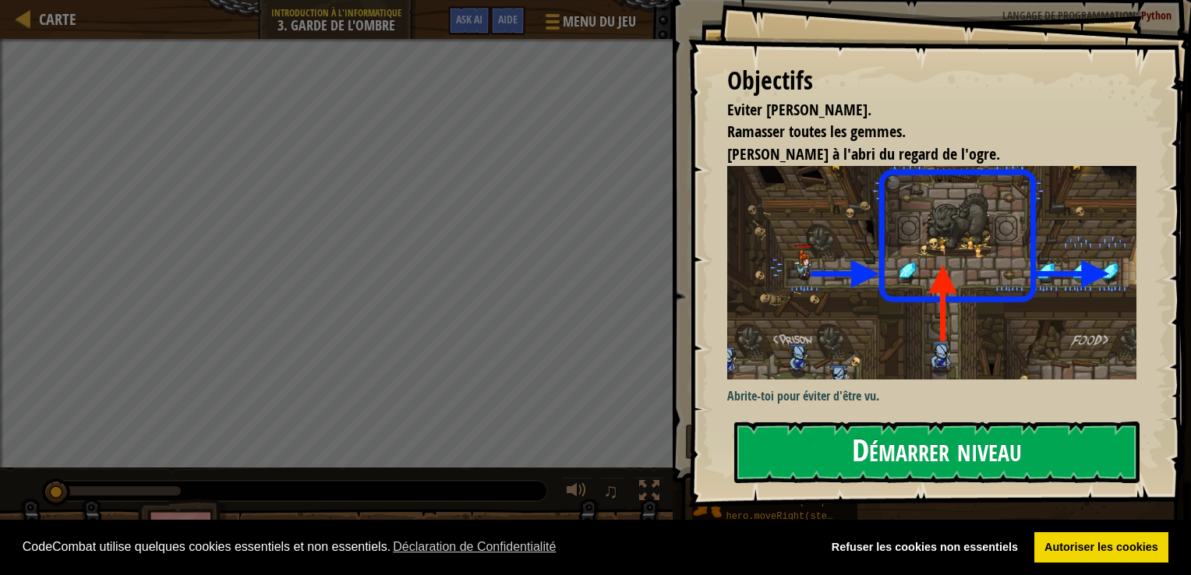
click at [810, 460] on button "Démarrer niveau" at bounding box center [937, 453] width 405 height 62
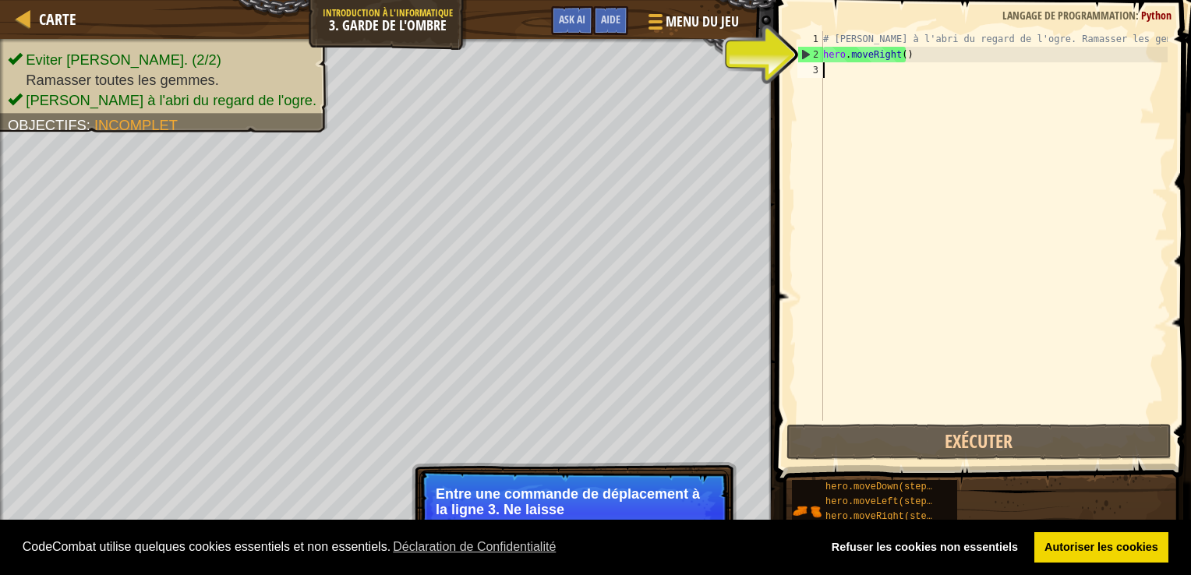
scroll to position [7, 0]
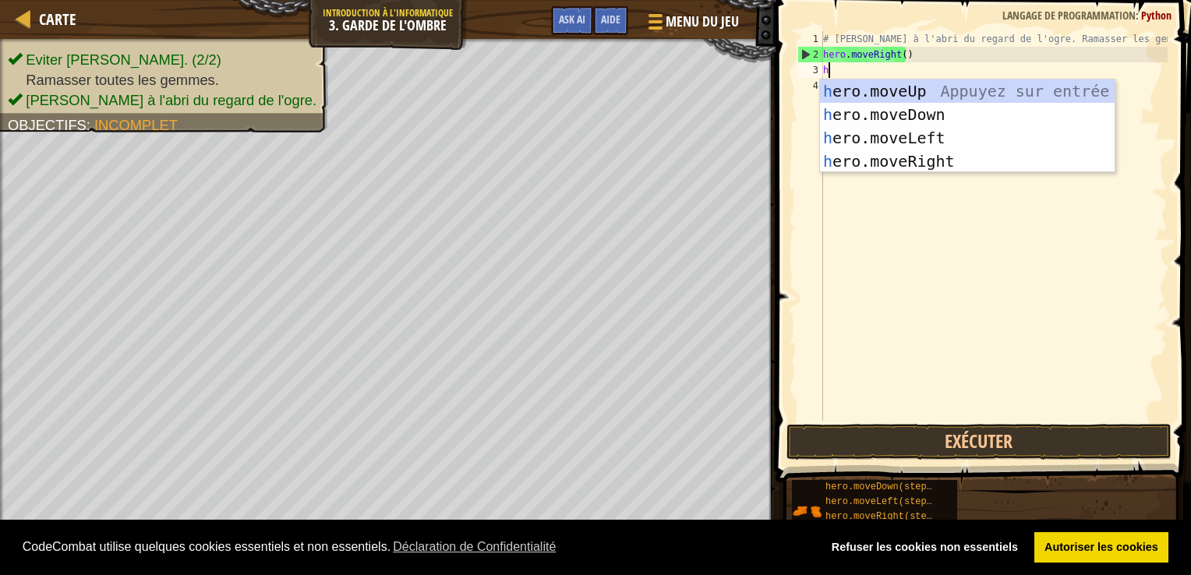
type textarea "he"
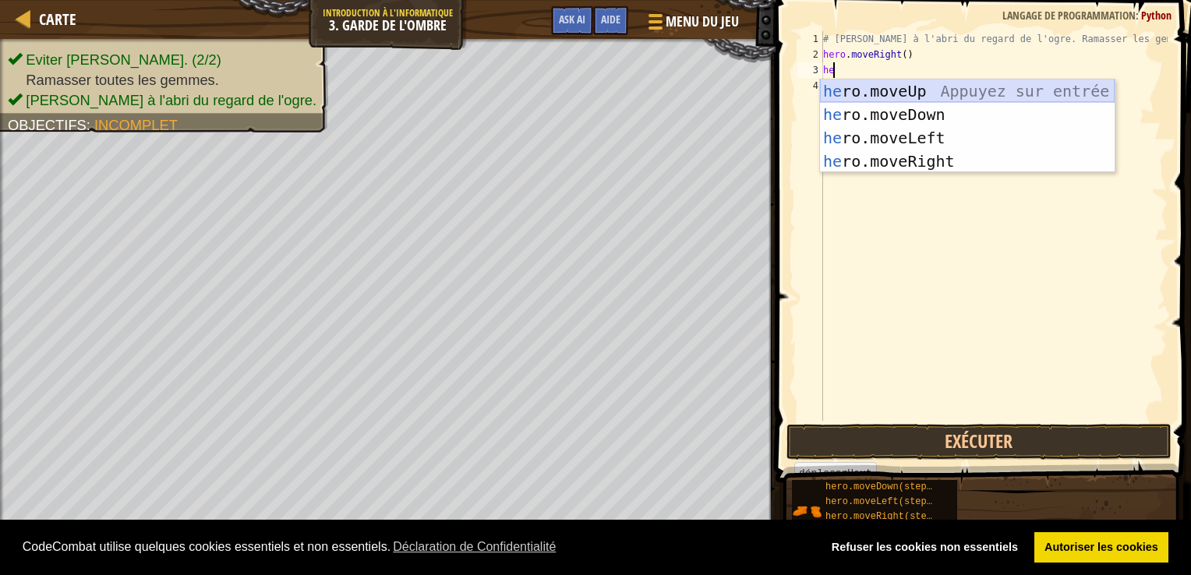
click at [1050, 90] on div "he ro.moveUp Appuyez sur entrée he ro.moveDown Appuyez sur entrée he ro.moveLef…" at bounding box center [967, 150] width 295 height 140
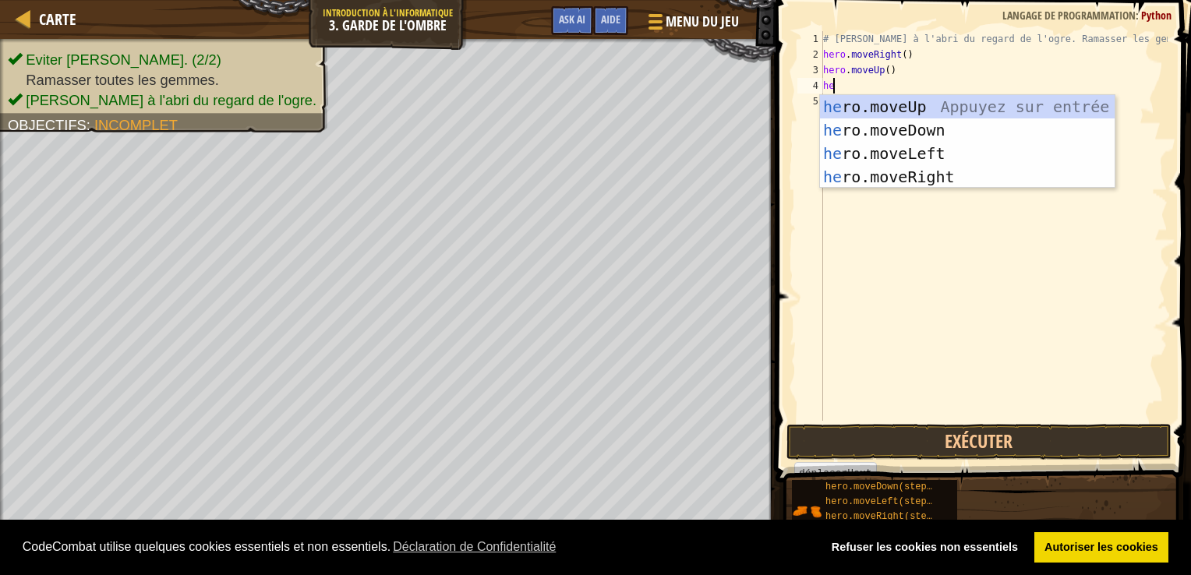
type textarea "her"
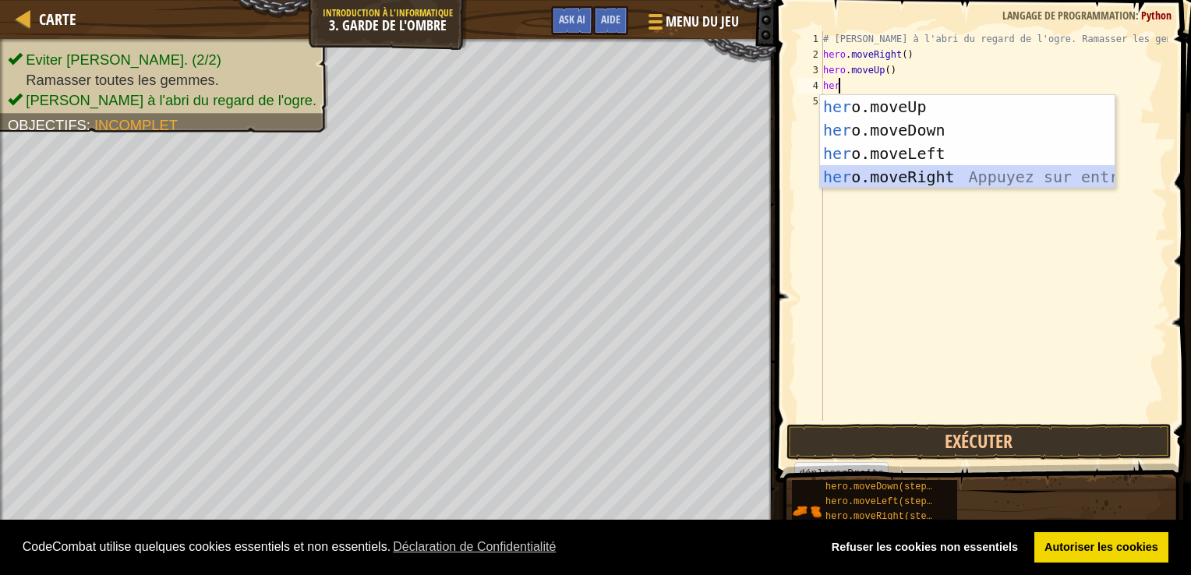
click at [943, 180] on div "her o.moveUp Appuyez sur entrée her o.moveDown Appuyez sur entrée her o.moveLef…" at bounding box center [967, 165] width 295 height 140
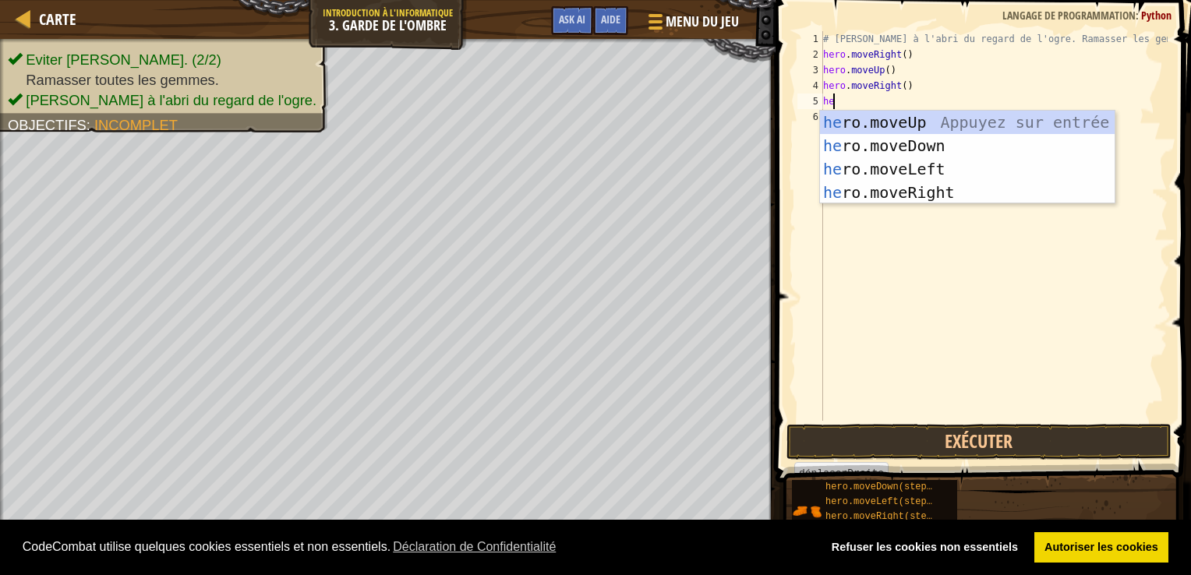
type textarea "her"
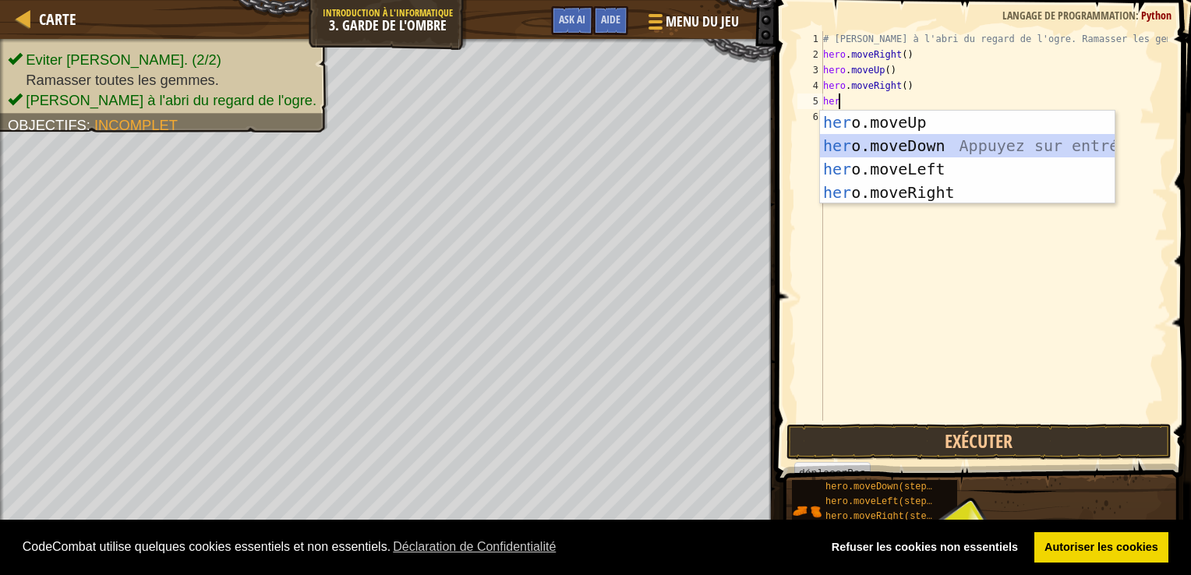
click at [968, 148] on div "her o.moveUp Appuyez sur entrée her o.moveDown Appuyez sur entrée her o.moveLef…" at bounding box center [967, 181] width 295 height 140
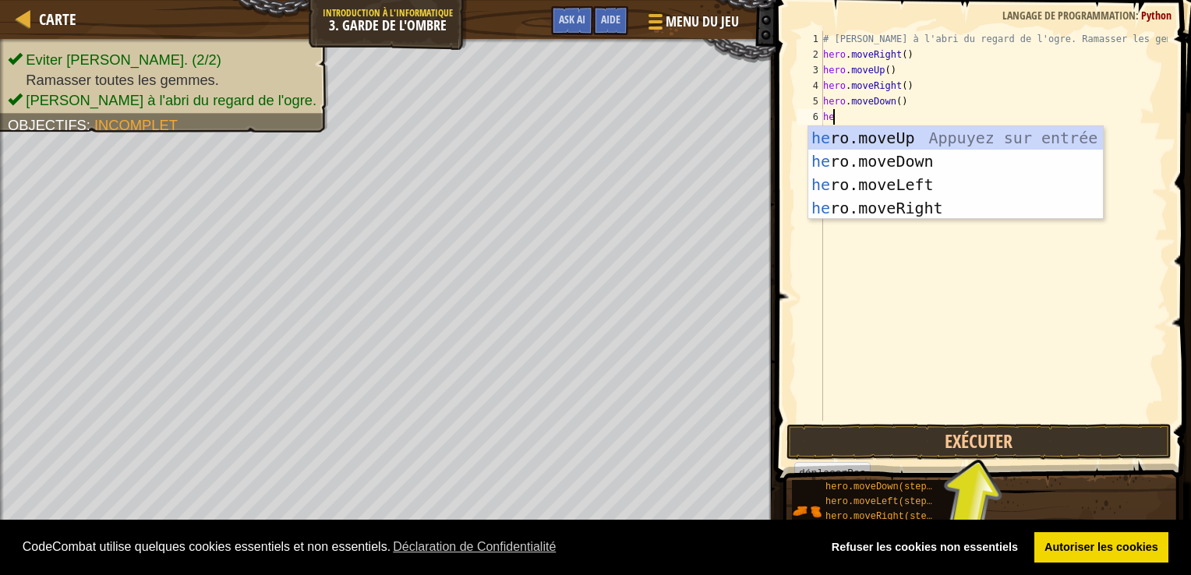
type textarea "her"
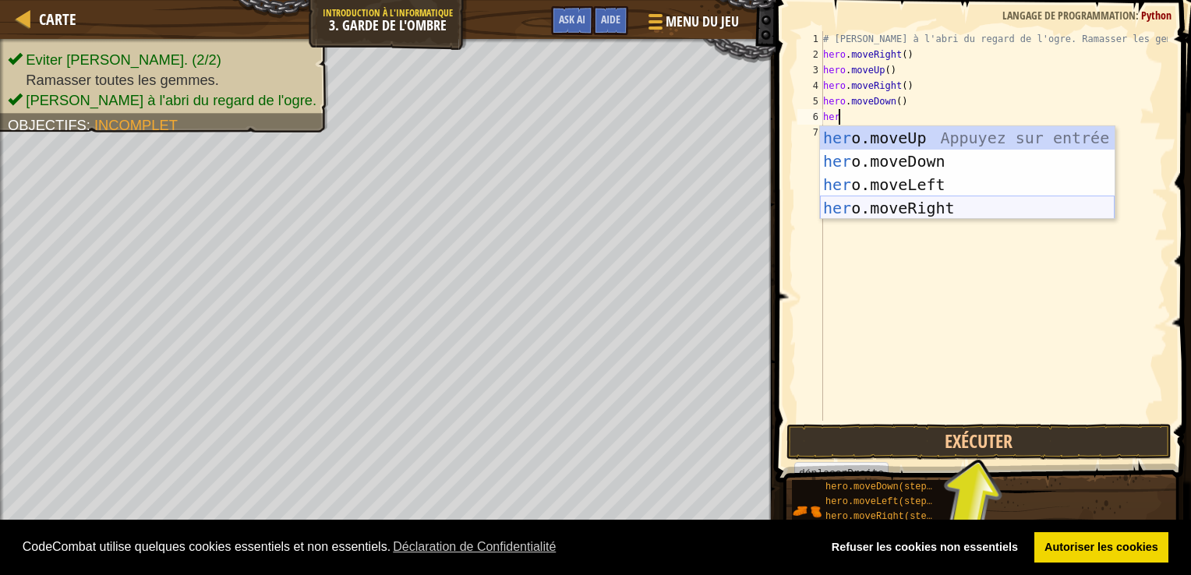
click at [936, 208] on div "her o.moveUp Appuyez sur entrée her o.moveDown Appuyez sur entrée her o.moveLef…" at bounding box center [967, 196] width 295 height 140
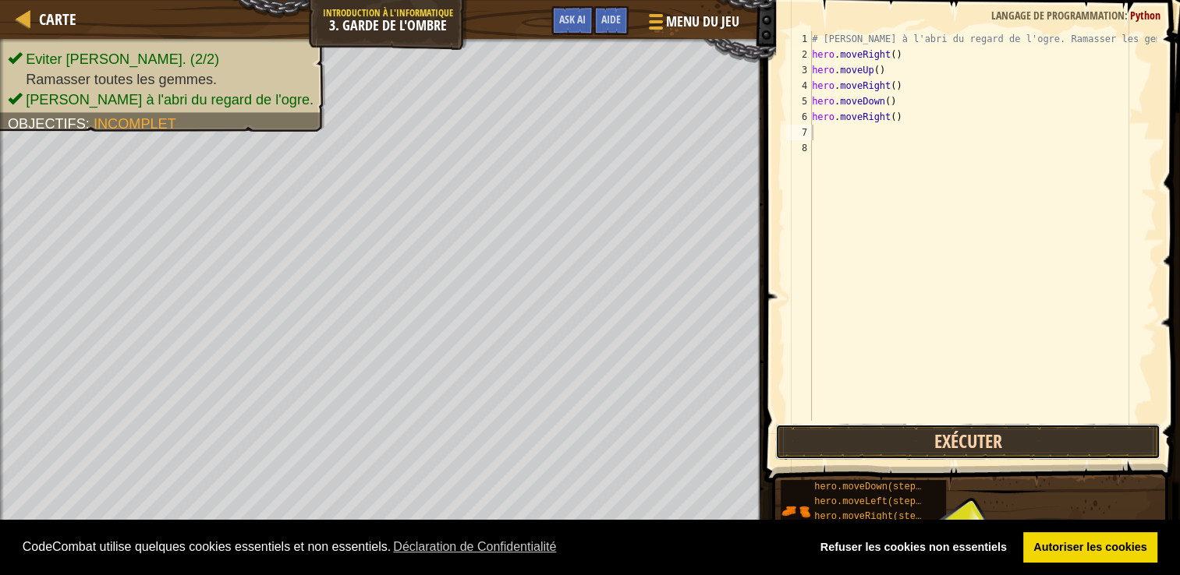
click at [958, 441] on button "Exécuter" at bounding box center [967, 442] width 385 height 36
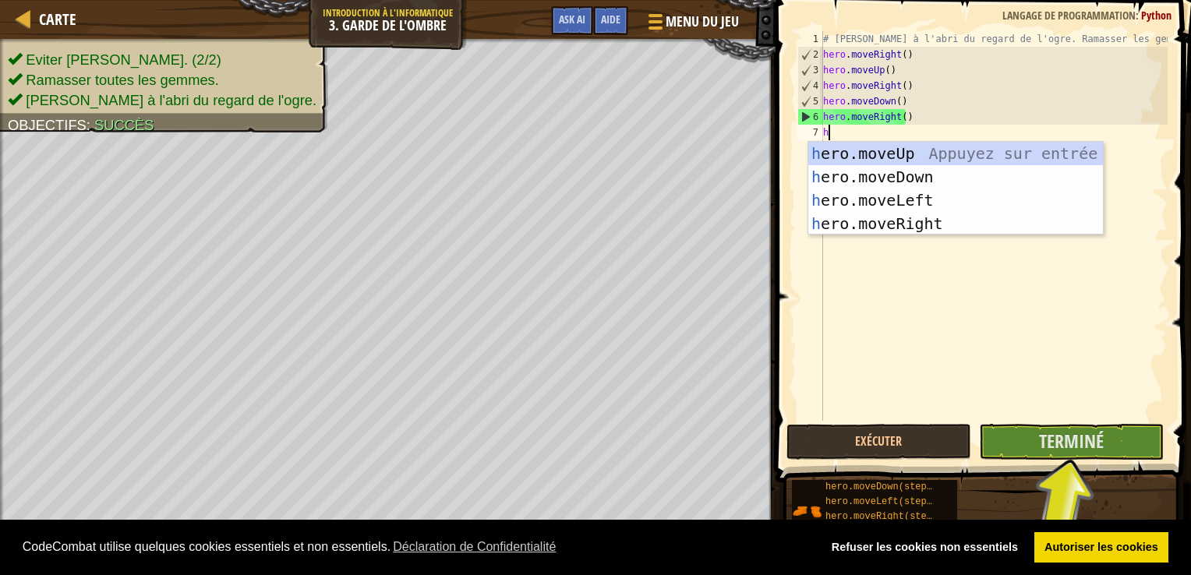
type textarea "he"
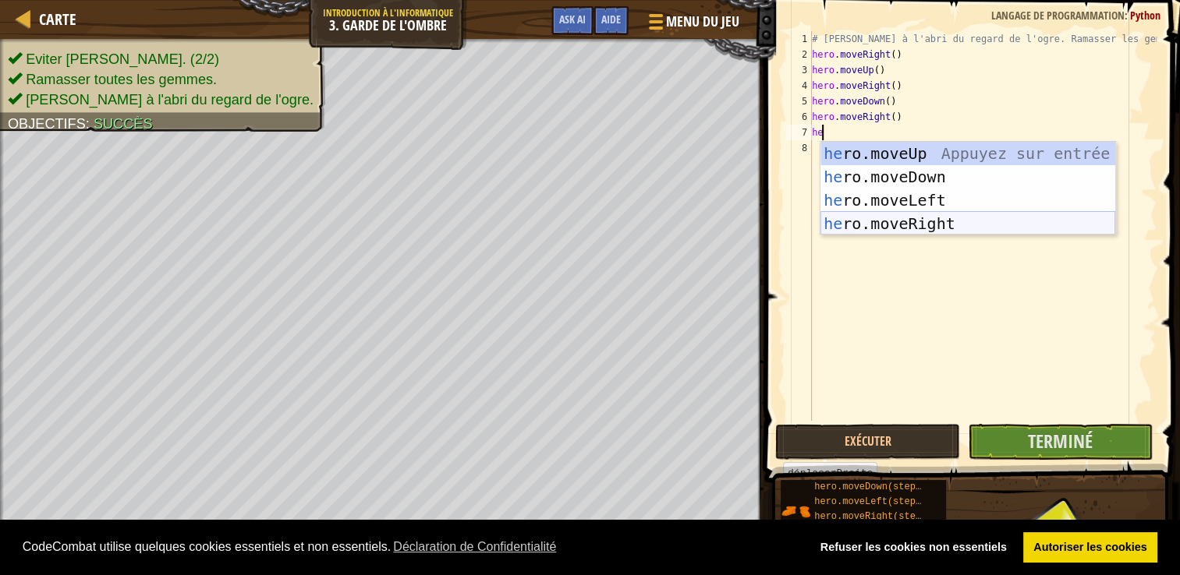
click at [935, 223] on div "he ro.moveUp Appuyez sur entrée he ro.moveDown Appuyez sur entrée he ro.moveLef…" at bounding box center [967, 212] width 295 height 140
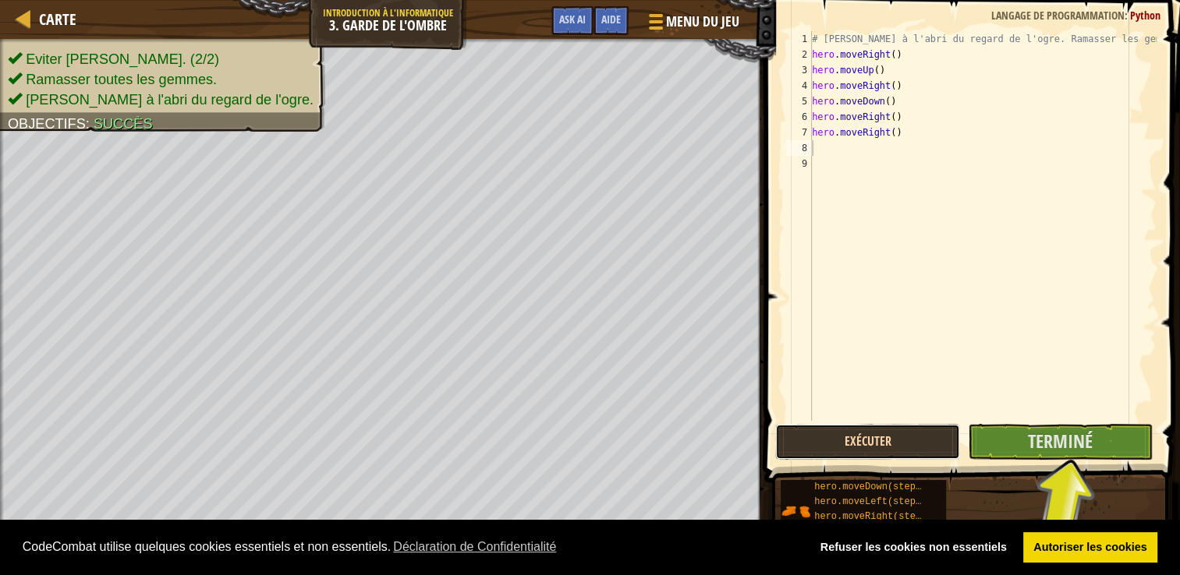
click at [840, 443] on button "Exécuter" at bounding box center [867, 442] width 185 height 36
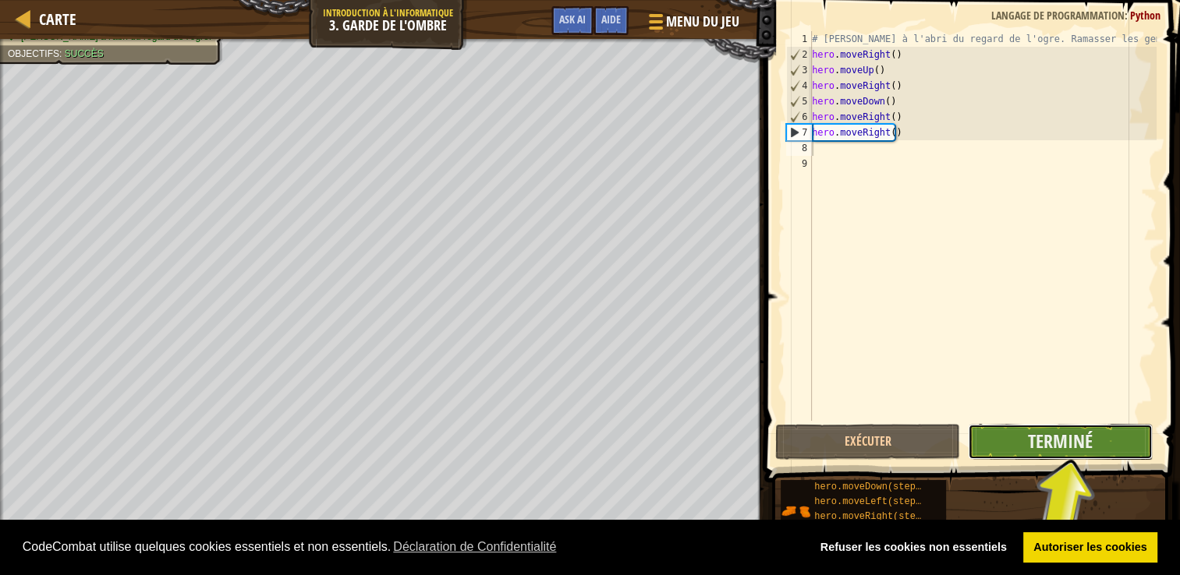
click at [1092, 435] on button "Terminé" at bounding box center [1060, 442] width 185 height 36
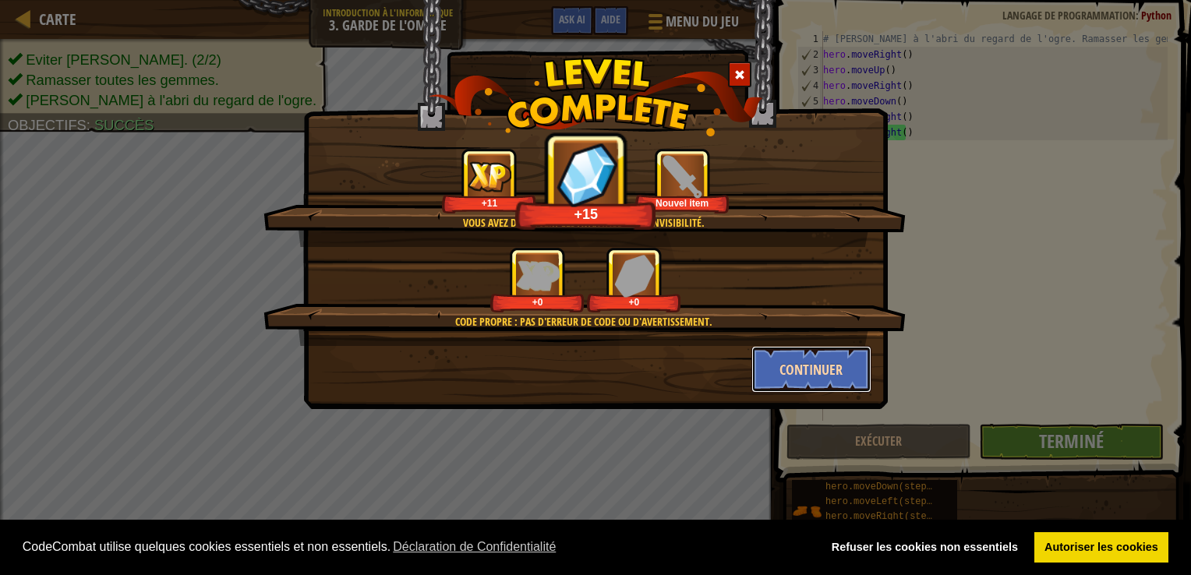
click at [830, 371] on button "Continuer" at bounding box center [812, 369] width 121 height 47
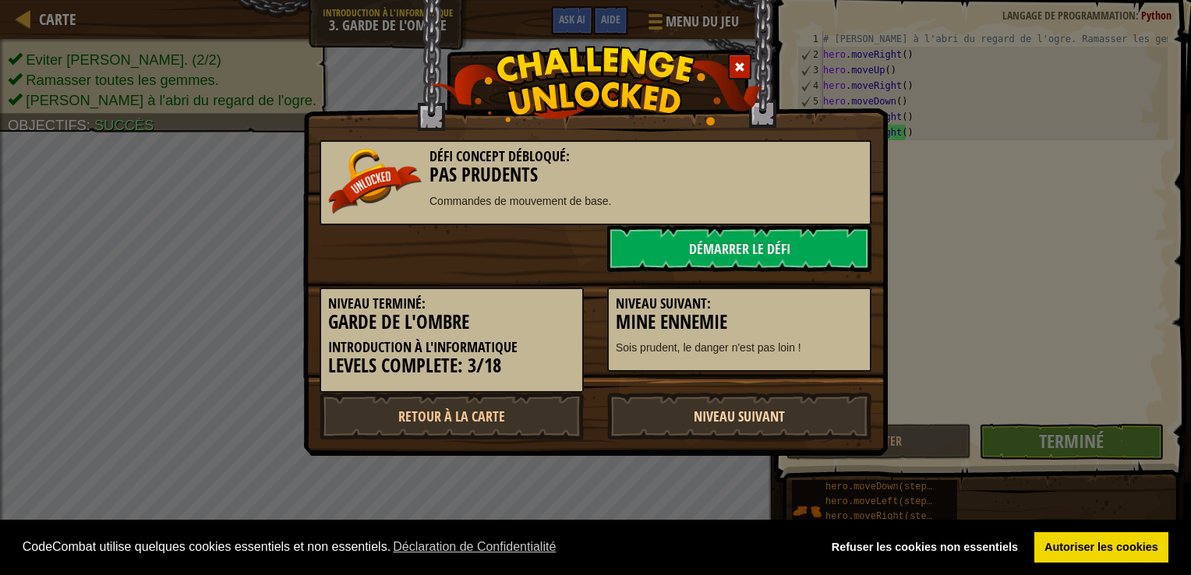
click at [770, 404] on link "Niveau Suivant" at bounding box center [739, 416] width 264 height 47
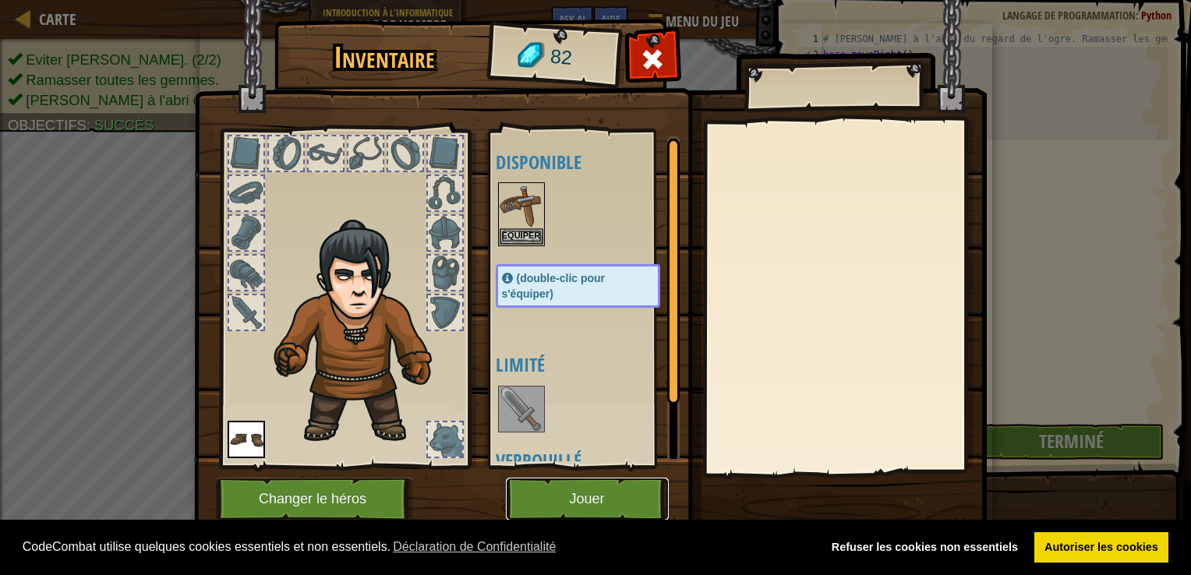
click at [586, 501] on button "Jouer" at bounding box center [587, 499] width 163 height 43
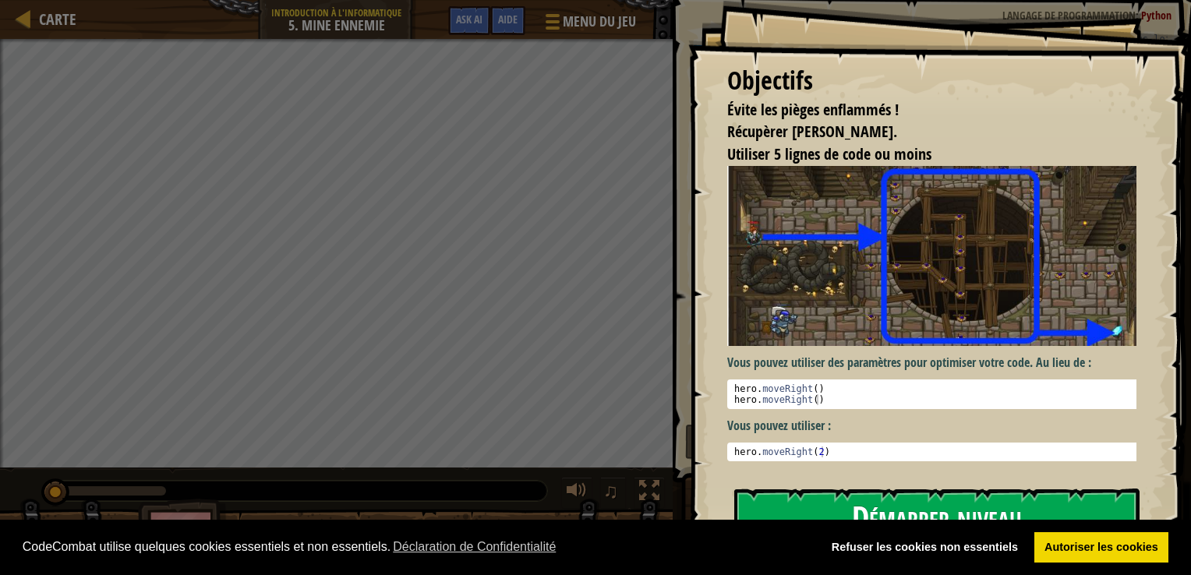
click at [951, 507] on button "Démarrer niveau" at bounding box center [937, 520] width 405 height 62
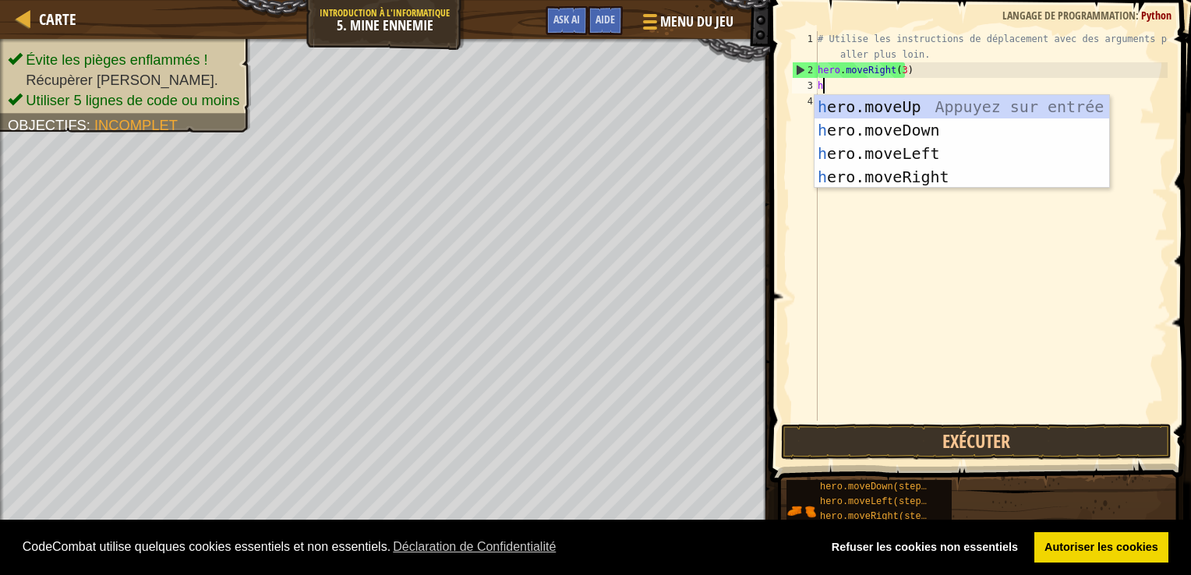
scroll to position [7, 0]
type textarea "her"
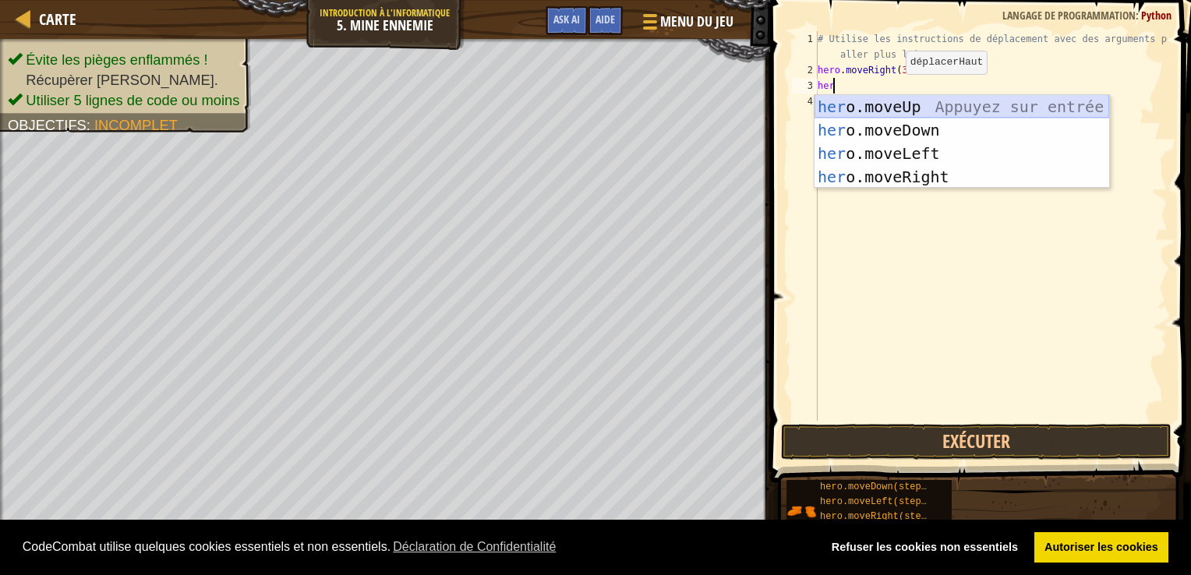
click at [953, 102] on div "her o.moveUp Appuyez sur entrée her o.moveDown Appuyez sur entrée her o.moveLef…" at bounding box center [962, 165] width 295 height 140
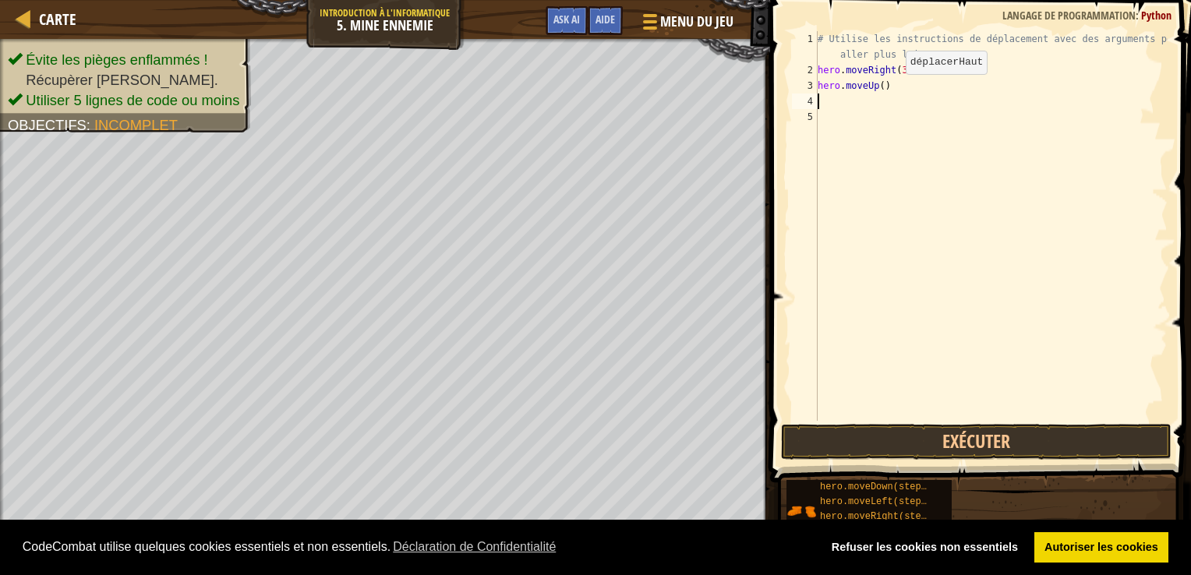
type textarea "h"
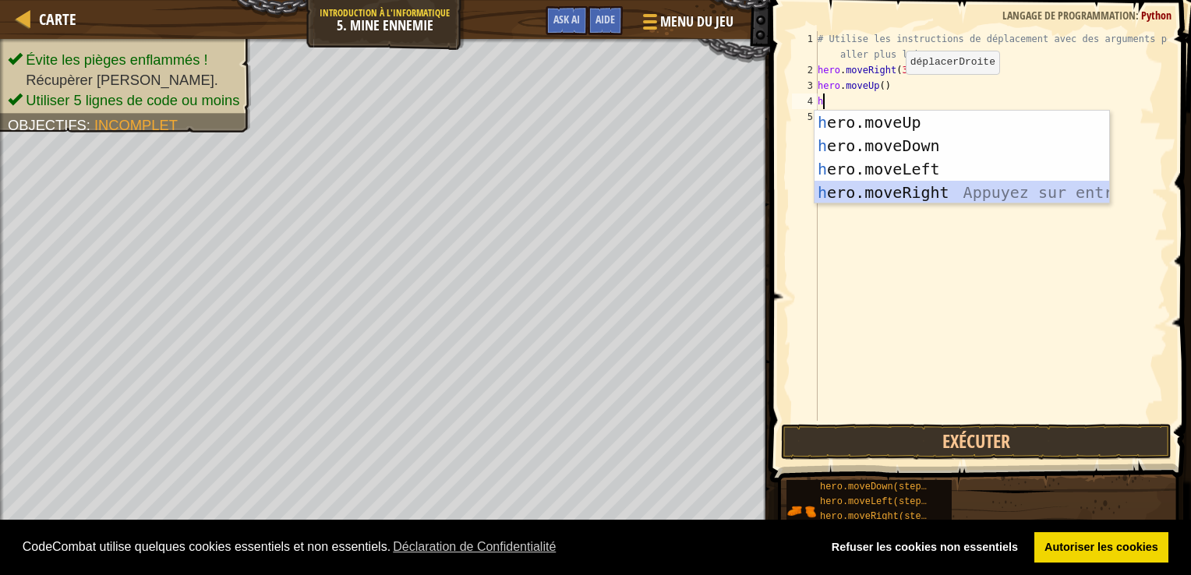
click at [895, 193] on div "h ero.moveUp Appuyez sur entrée h ero.moveDown Appuyez sur entrée h ero.moveLef…" at bounding box center [962, 181] width 295 height 140
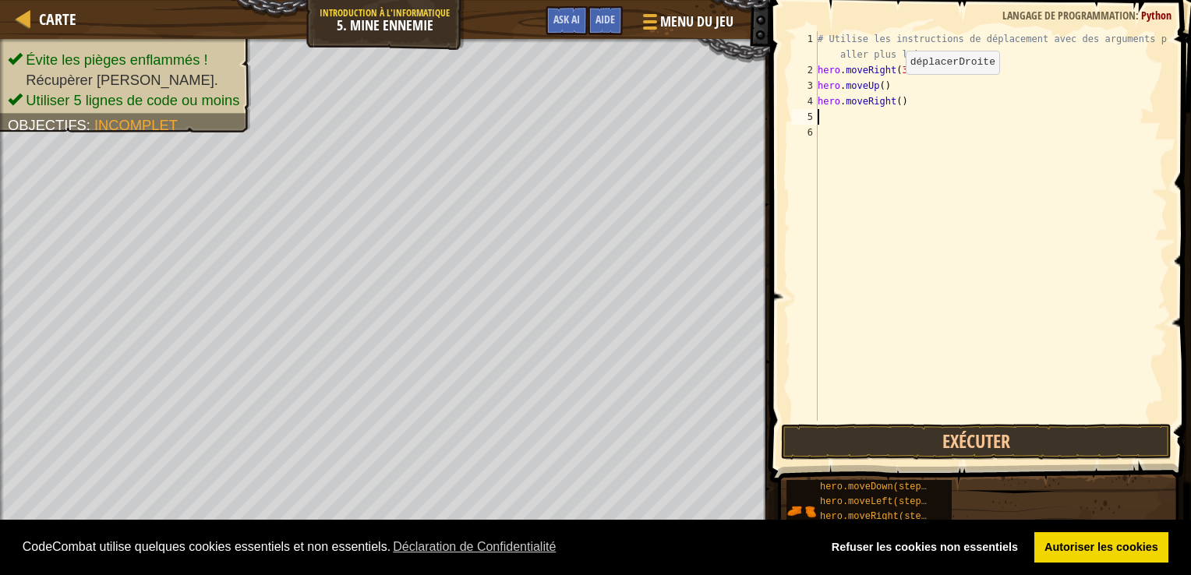
type textarea "h"
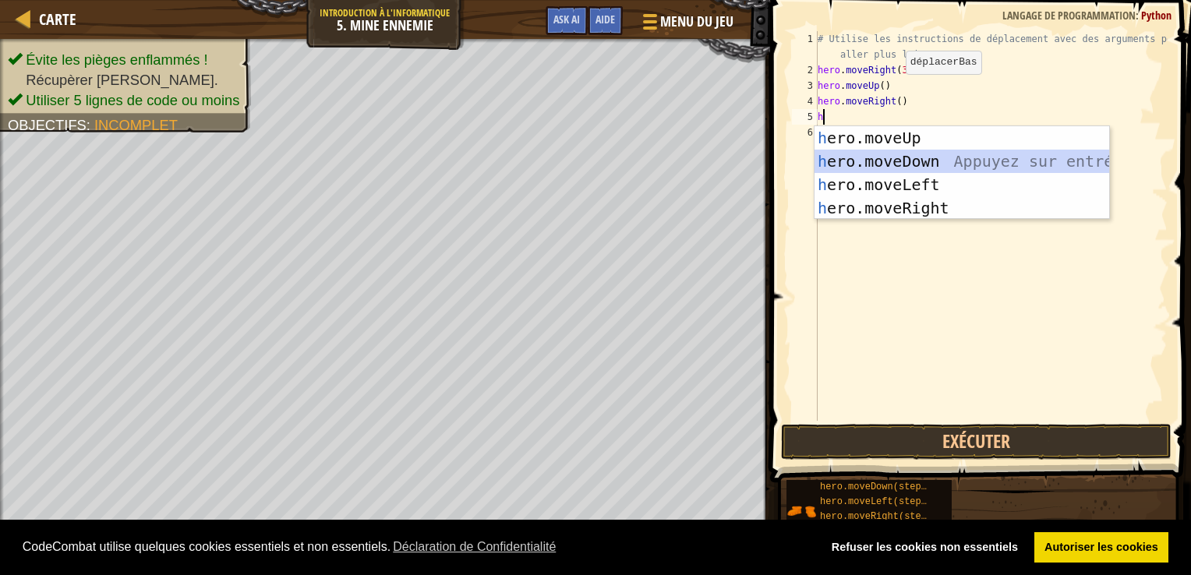
click at [901, 157] on div "h ero.moveUp Appuyez sur entrée h ero.moveDown Appuyez sur entrée h ero.moveLef…" at bounding box center [962, 196] width 295 height 140
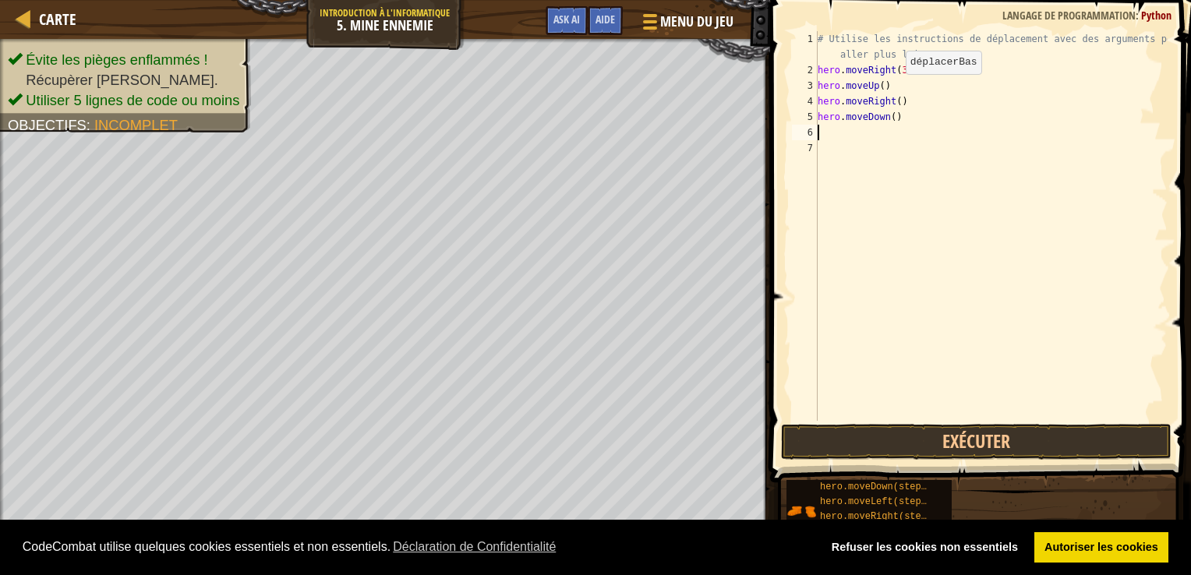
type textarea "h"
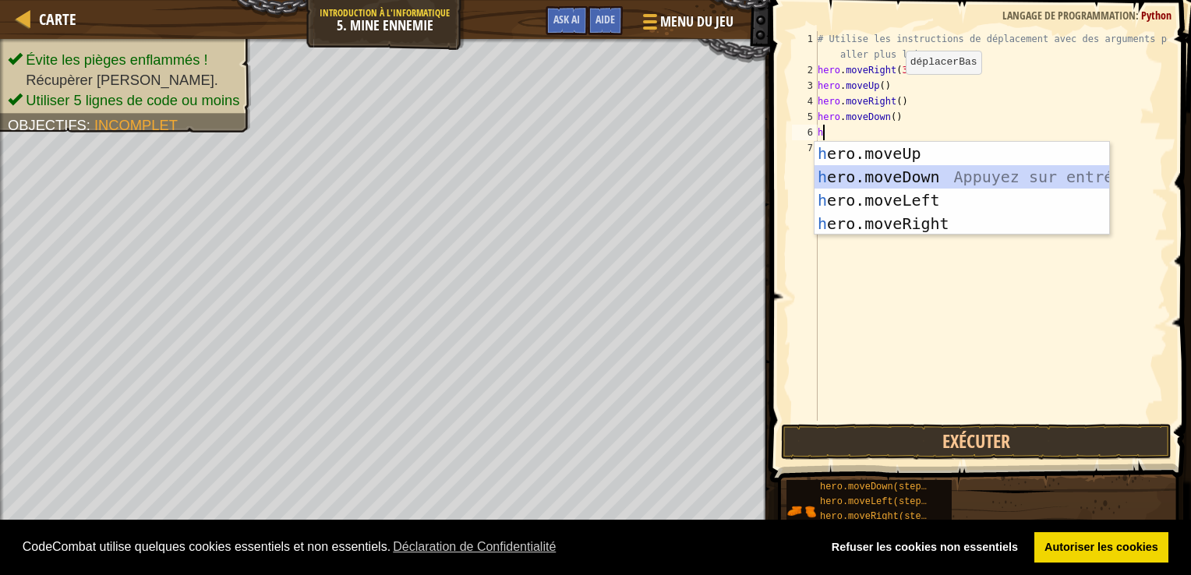
click at [898, 168] on div "h ero.moveUp Appuyez sur entrée h ero.moveDown Appuyez sur entrée h ero.moveLef…" at bounding box center [962, 212] width 295 height 140
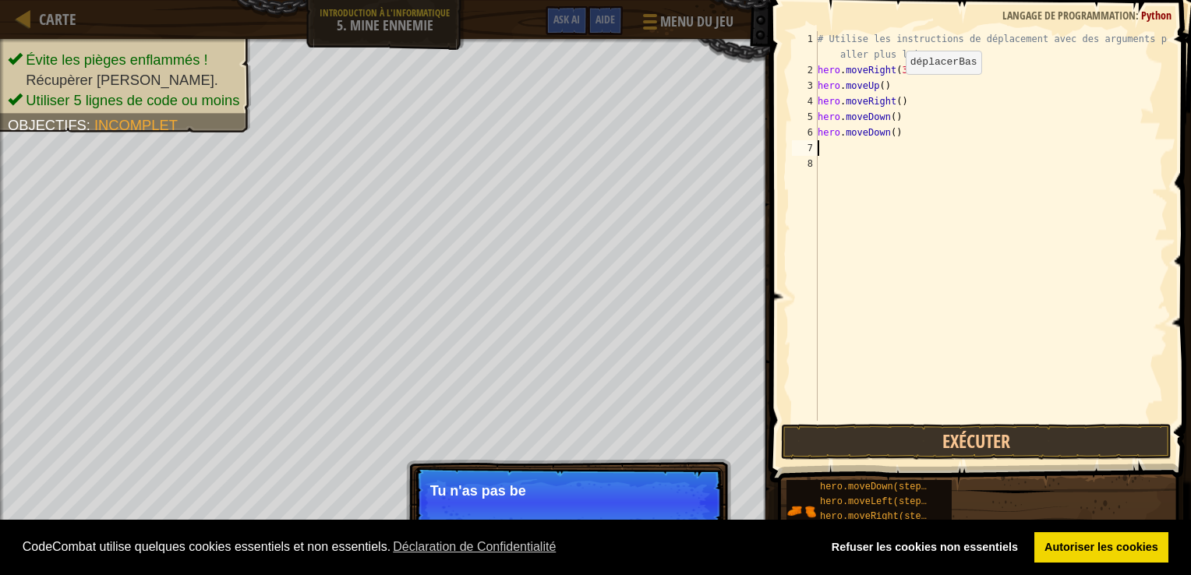
type textarea "h"
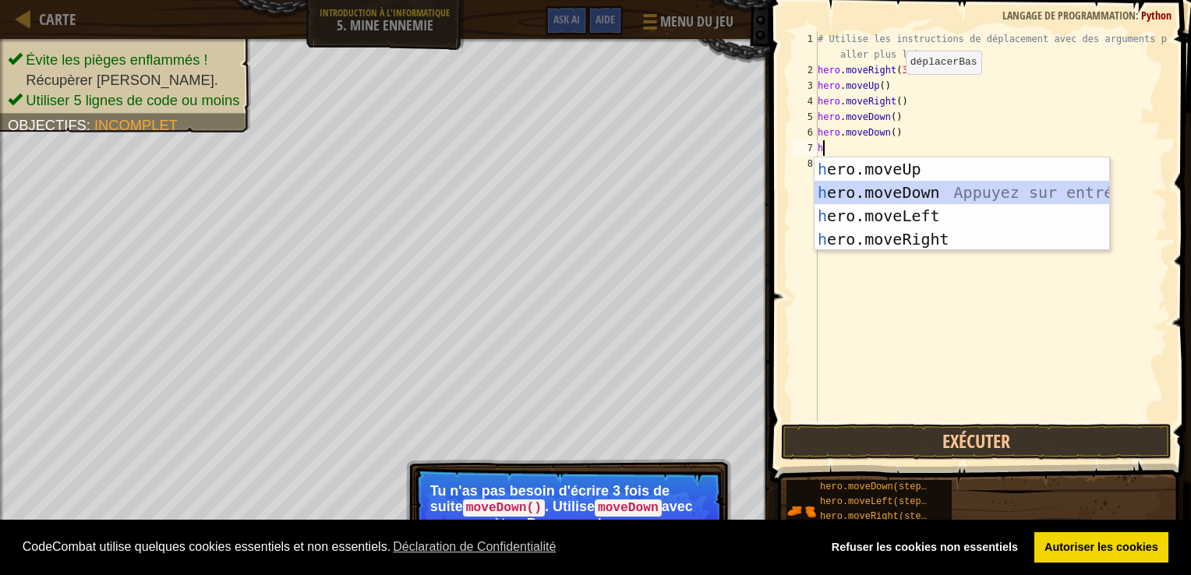
click at [878, 187] on div "h ero.moveUp Appuyez sur entrée h ero.moveDown Appuyez sur entrée h ero.moveLef…" at bounding box center [962, 228] width 295 height 140
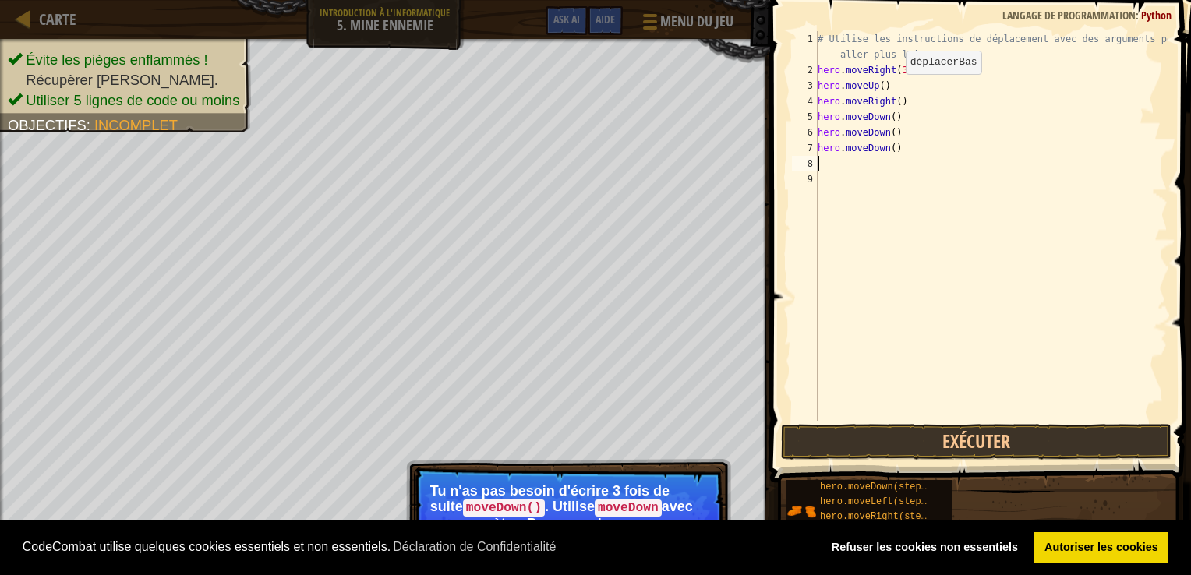
type textarea "h"
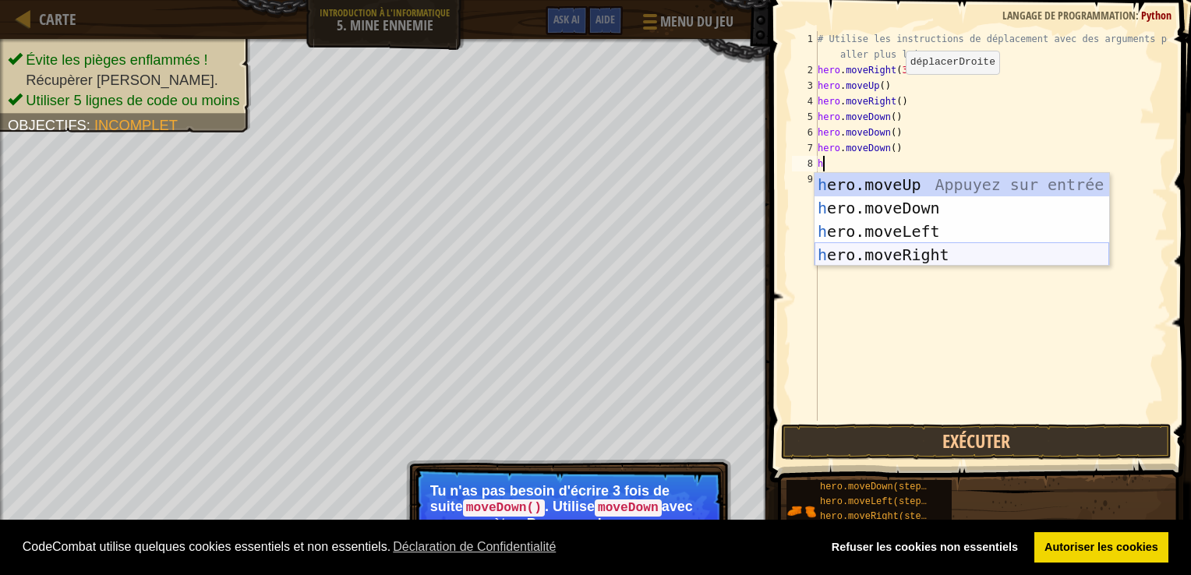
click at [862, 254] on div "h ero.moveUp Appuyez sur entrée h ero.moveDown Appuyez sur entrée h ero.moveLef…" at bounding box center [962, 243] width 295 height 140
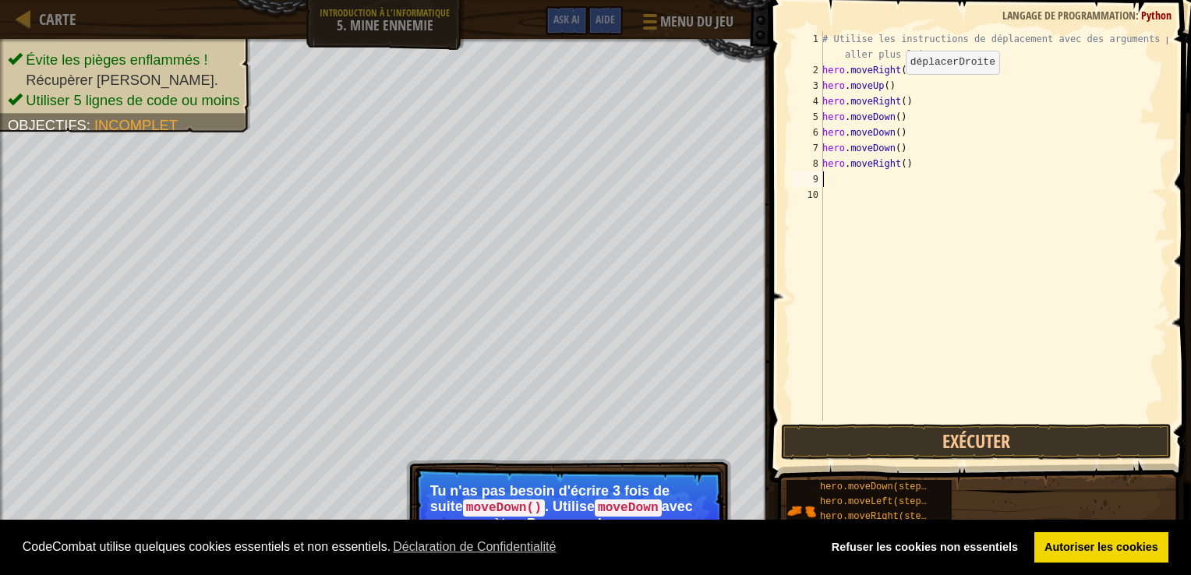
type textarea "h"
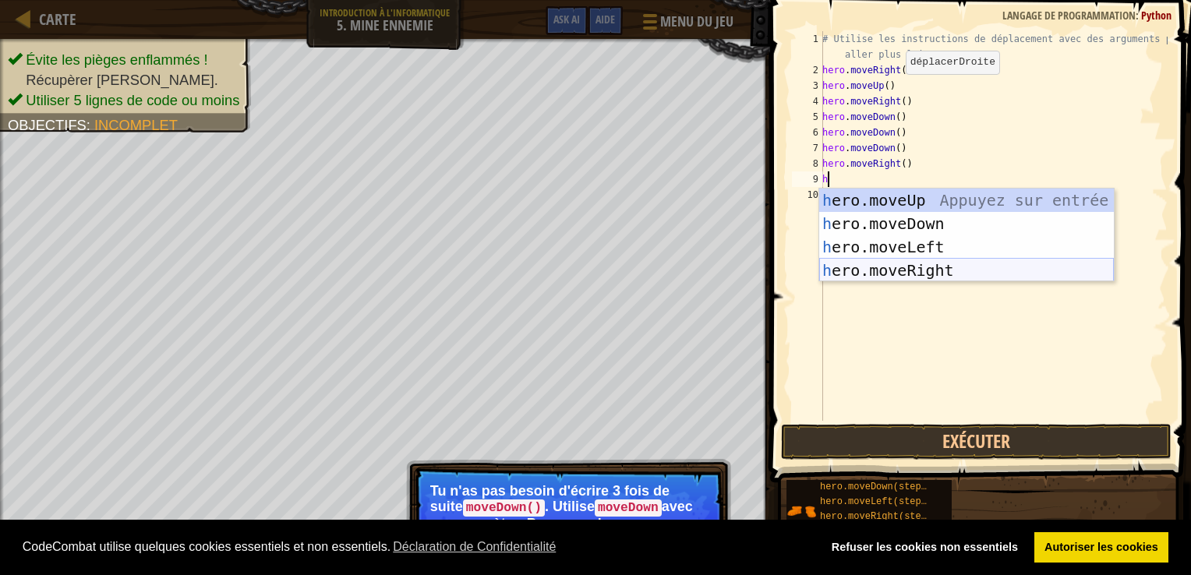
click at [863, 271] on div "h ero.moveUp Appuyez sur entrée h ero.moveDown Appuyez sur entrée h ero.moveLef…" at bounding box center [966, 259] width 295 height 140
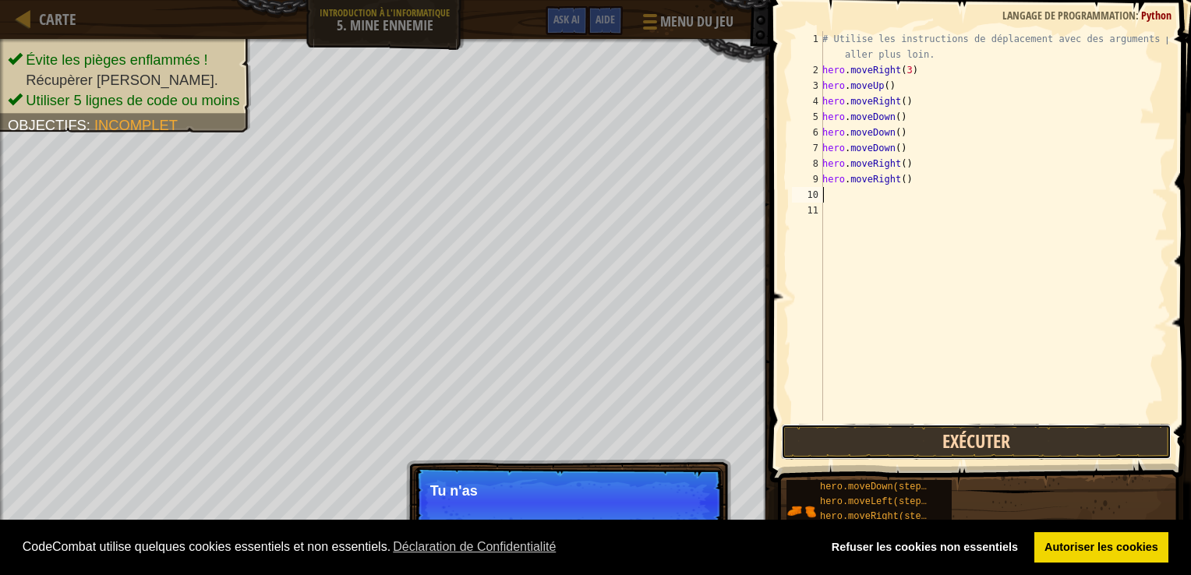
click at [901, 439] on button "Exécuter" at bounding box center [976, 442] width 391 height 36
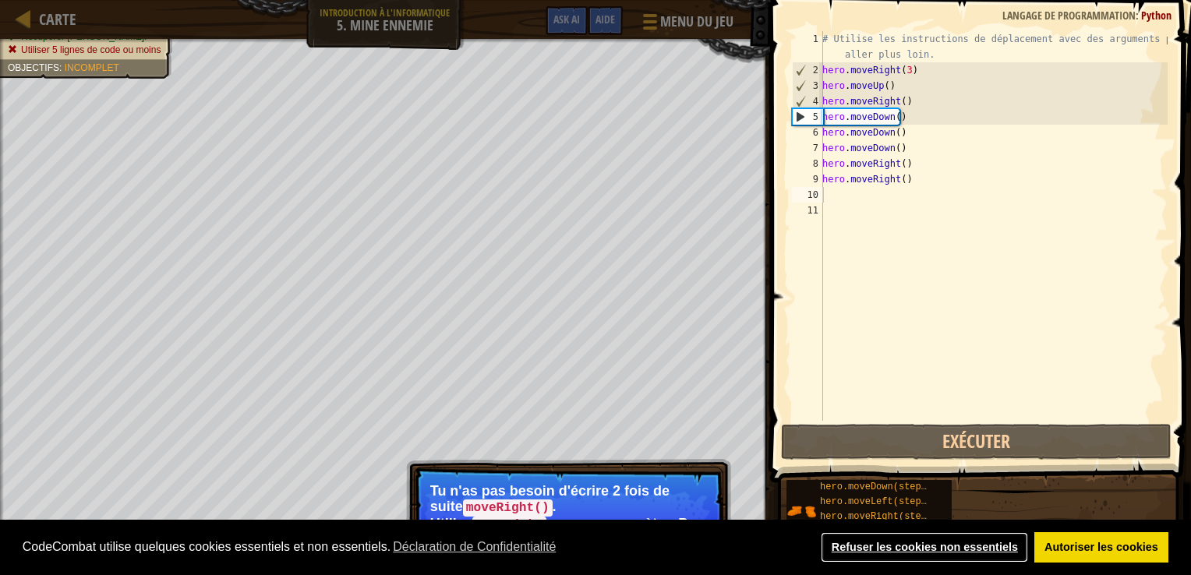
click at [989, 541] on link "Refuser les cookies non essentiels" at bounding box center [924, 548] width 207 height 31
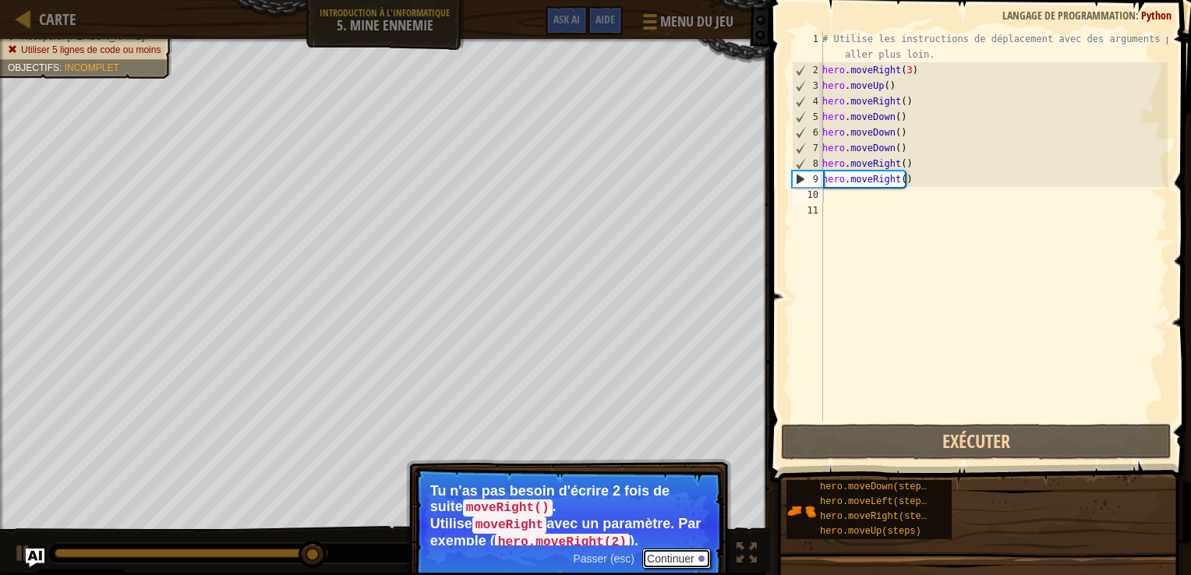
click at [675, 558] on button "Continuer" at bounding box center [676, 559] width 69 height 20
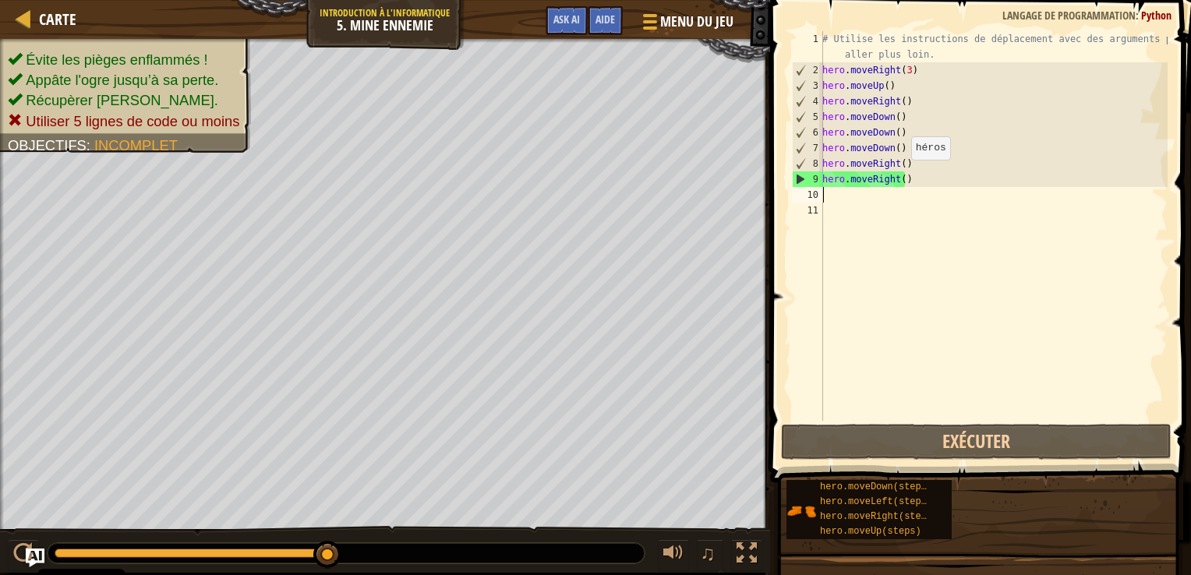
click at [902, 175] on div "# Utilise les instructions de déplacement avec des arguments pour aller plus lo…" at bounding box center [993, 249] width 349 height 437
click at [903, 181] on div "# Utilise les instructions de déplacement avec des arguments pour aller plus lo…" at bounding box center [993, 249] width 349 height 437
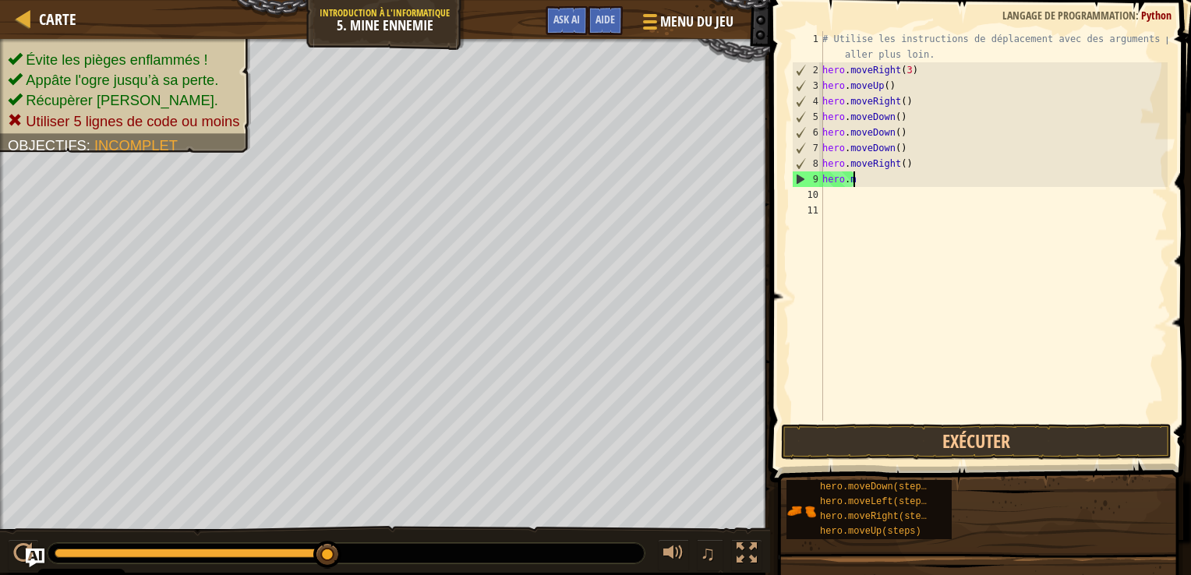
type textarea "h"
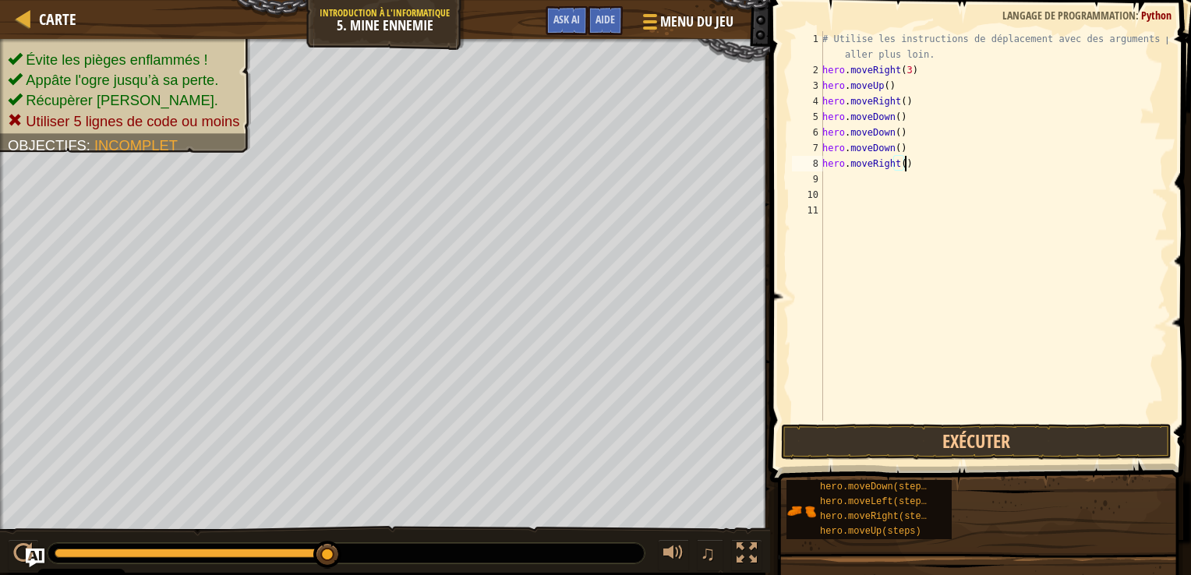
click at [908, 159] on div "# Utilise les instructions de déplacement avec des arguments pour aller plus lo…" at bounding box center [993, 249] width 349 height 437
type textarea "h"
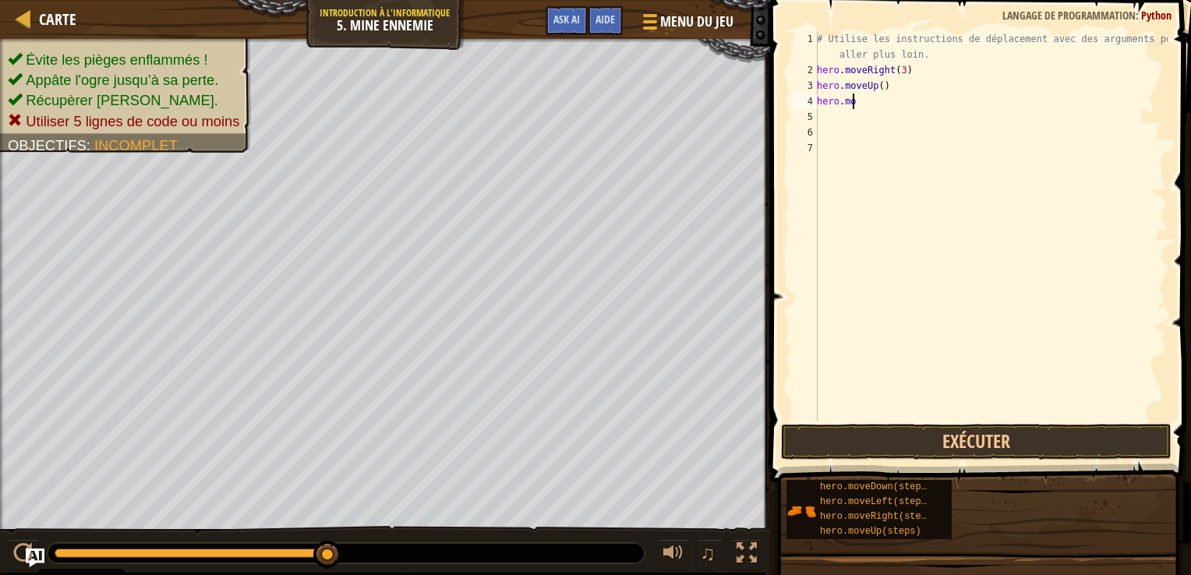
type textarea "h"
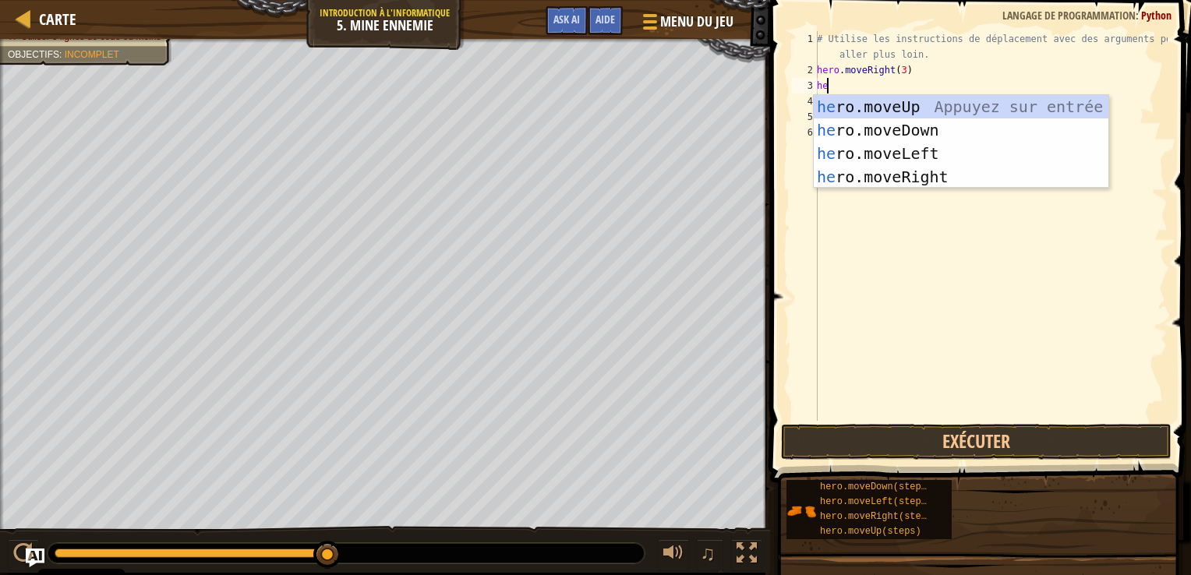
type textarea "her"
click at [930, 105] on div "her o.moveUp Appuyez sur entrée her o.moveDown Appuyez sur entrée her o.moveLef…" at bounding box center [961, 165] width 295 height 140
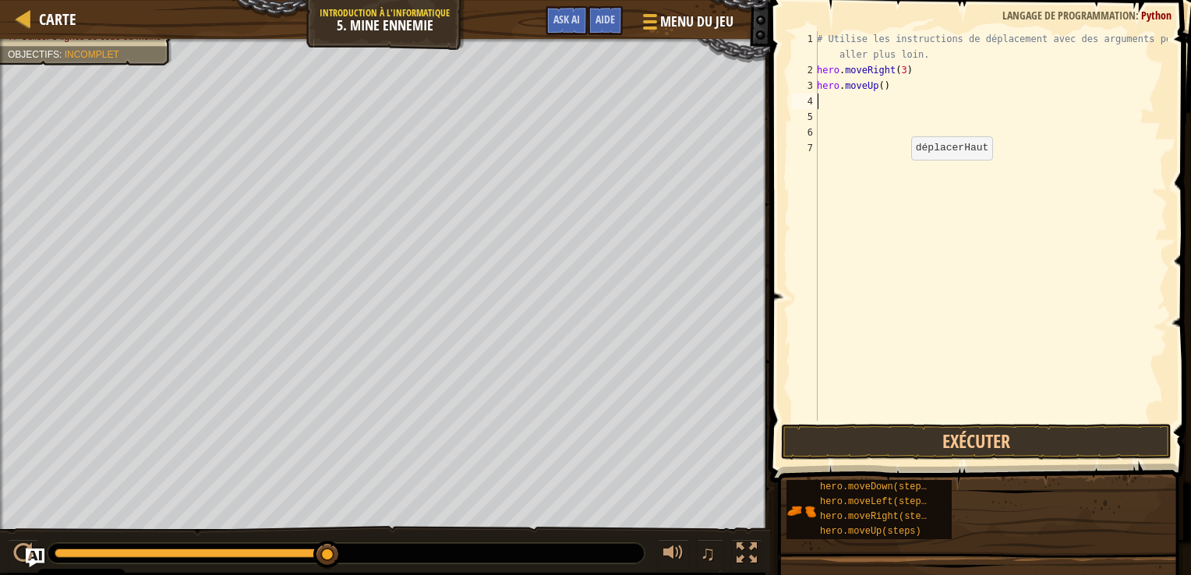
type textarea "h"
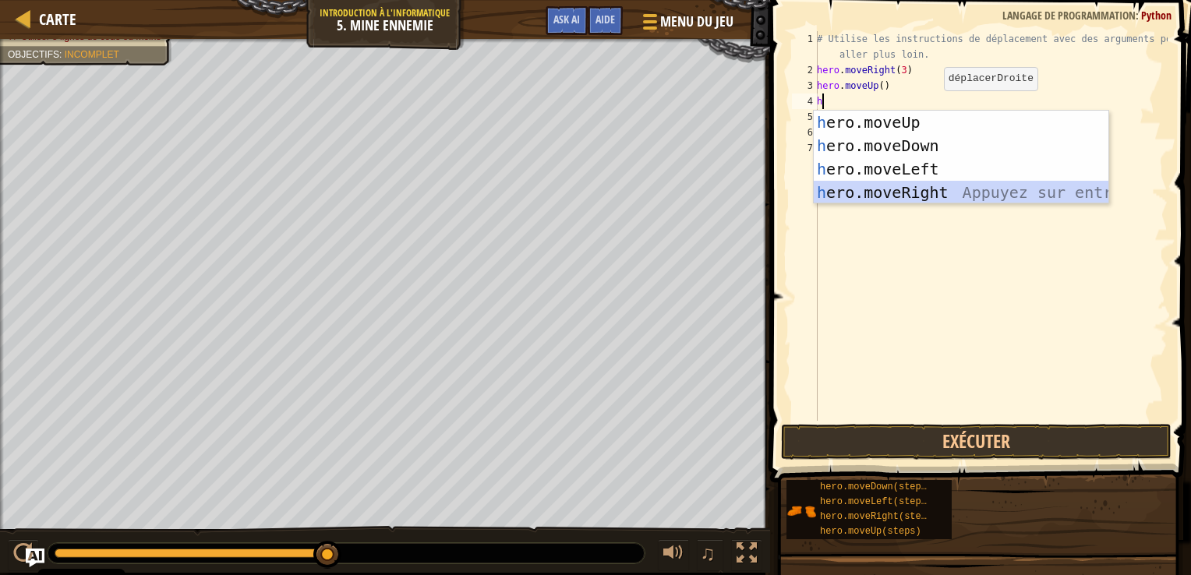
click at [883, 189] on div "h ero.moveUp Appuyez sur entrée h ero.moveDown Appuyez sur entrée h ero.moveLef…" at bounding box center [961, 181] width 295 height 140
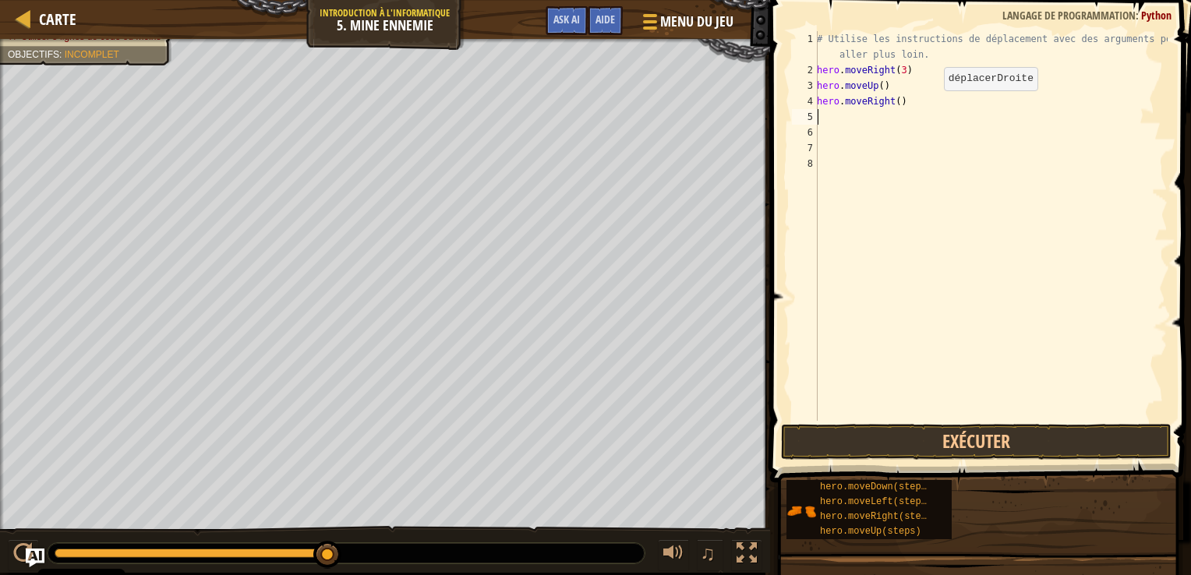
type textarea "h"
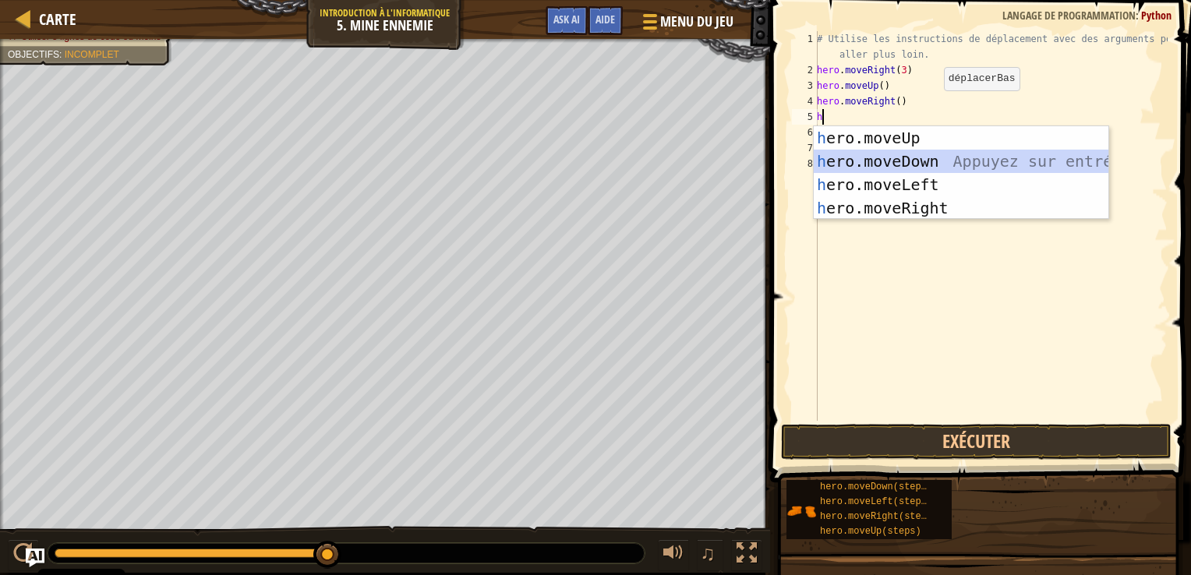
click at [898, 168] on div "h ero.moveUp Appuyez sur entrée h ero.moveDown Appuyez sur entrée h ero.moveLef…" at bounding box center [961, 196] width 295 height 140
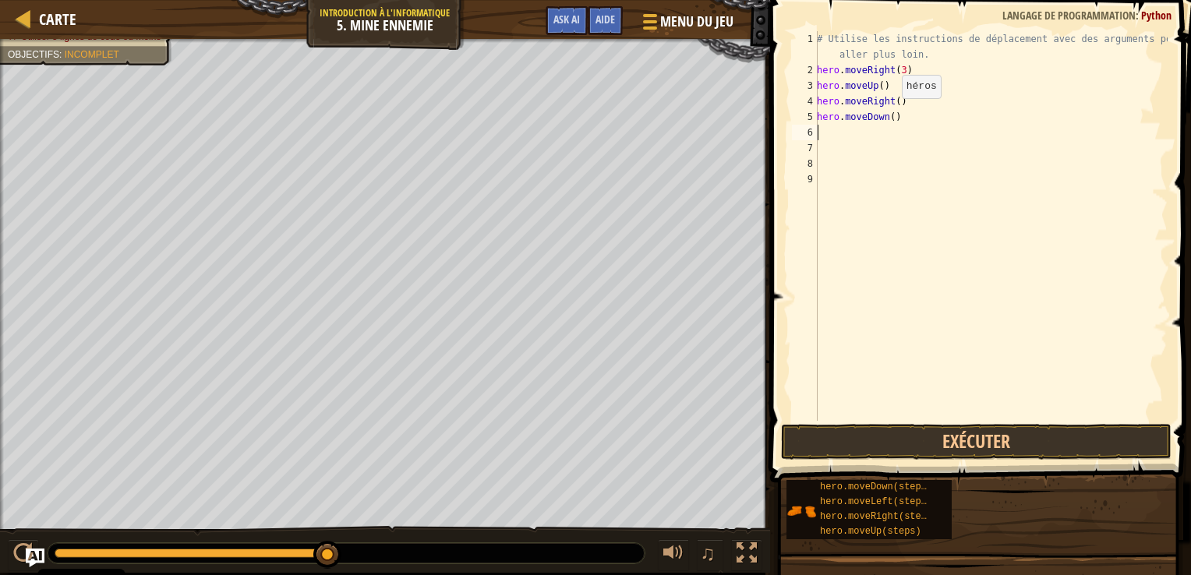
click at [888, 114] on div "# Utilise les instructions de déplacement avec des arguments pour aller plus lo…" at bounding box center [991, 249] width 354 height 437
type textarea "hero.moveDown(3)"
click at [828, 136] on div "# Utilise les instructions de déplacement avec des arguments pour aller plus lo…" at bounding box center [991, 249] width 354 height 437
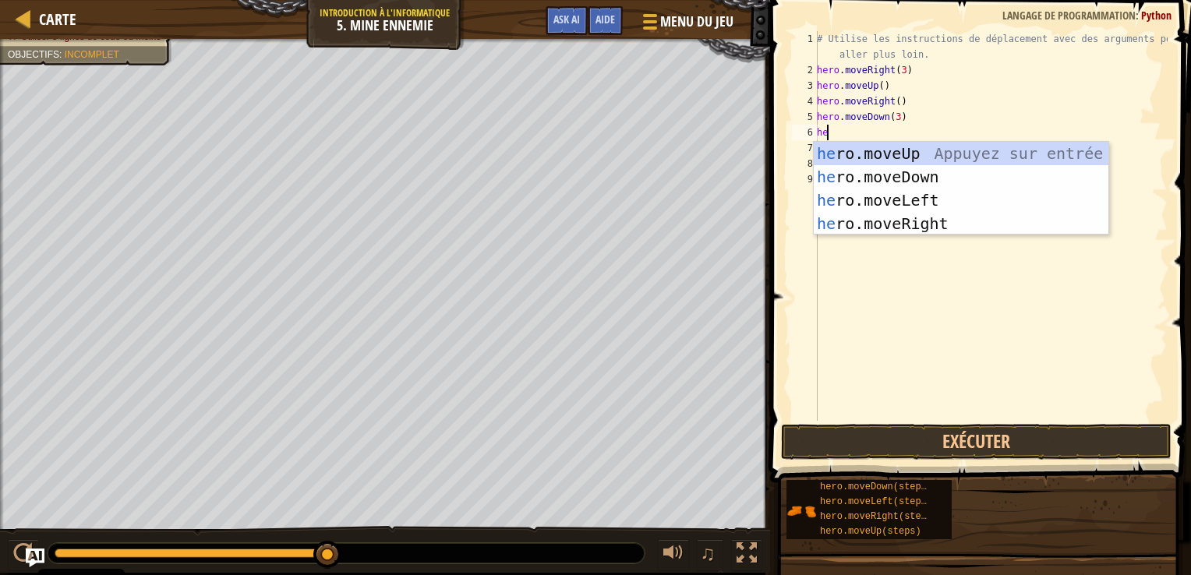
type textarea "her"
click at [958, 221] on div "her o.moveUp Appuyez sur entrée her o.moveDown Appuyez sur entrée her o.moveLef…" at bounding box center [961, 212] width 295 height 140
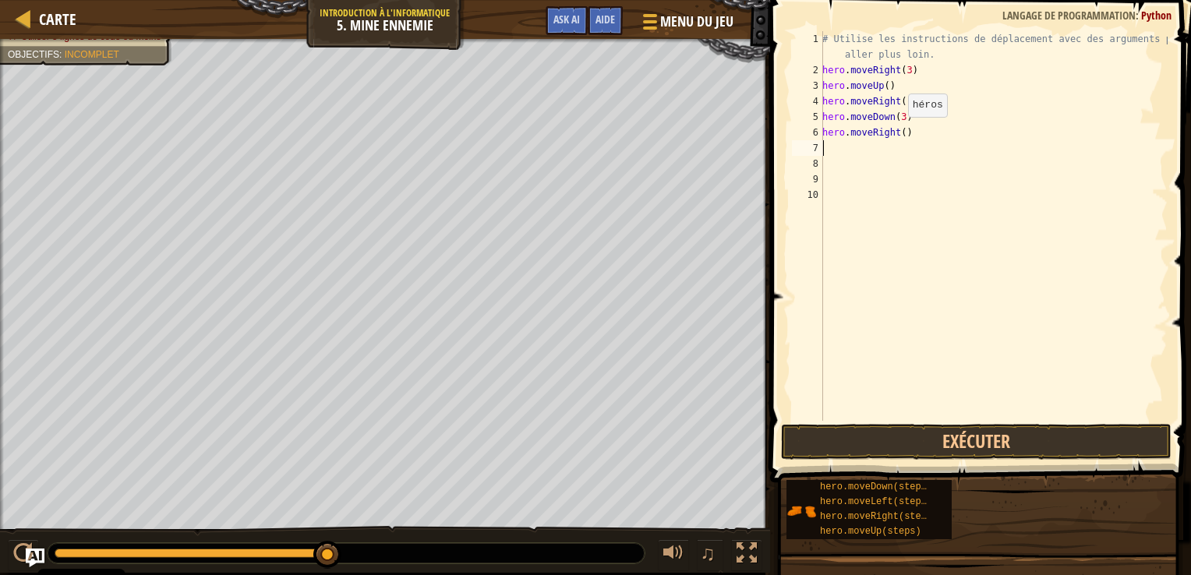
click at [899, 133] on div "# Utilise les instructions de déplacement avec des arguments pour aller plus lo…" at bounding box center [993, 249] width 349 height 437
type textarea "hero.moveRight(2)"
click at [876, 444] on button "Exécuter" at bounding box center [976, 442] width 391 height 36
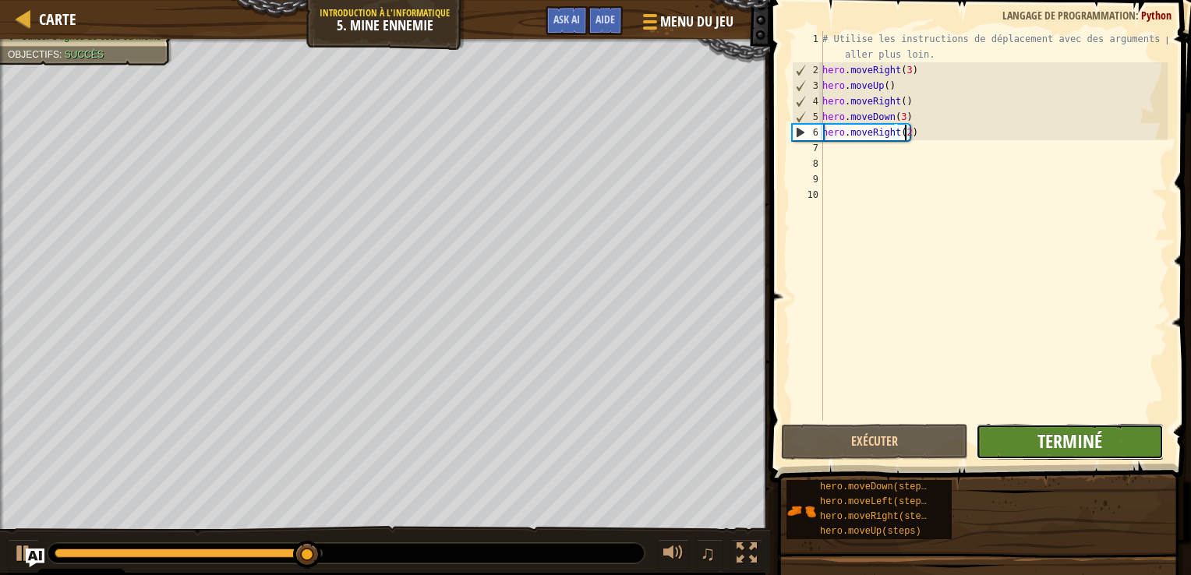
click at [1095, 442] on span "Terminé" at bounding box center [1070, 441] width 65 height 25
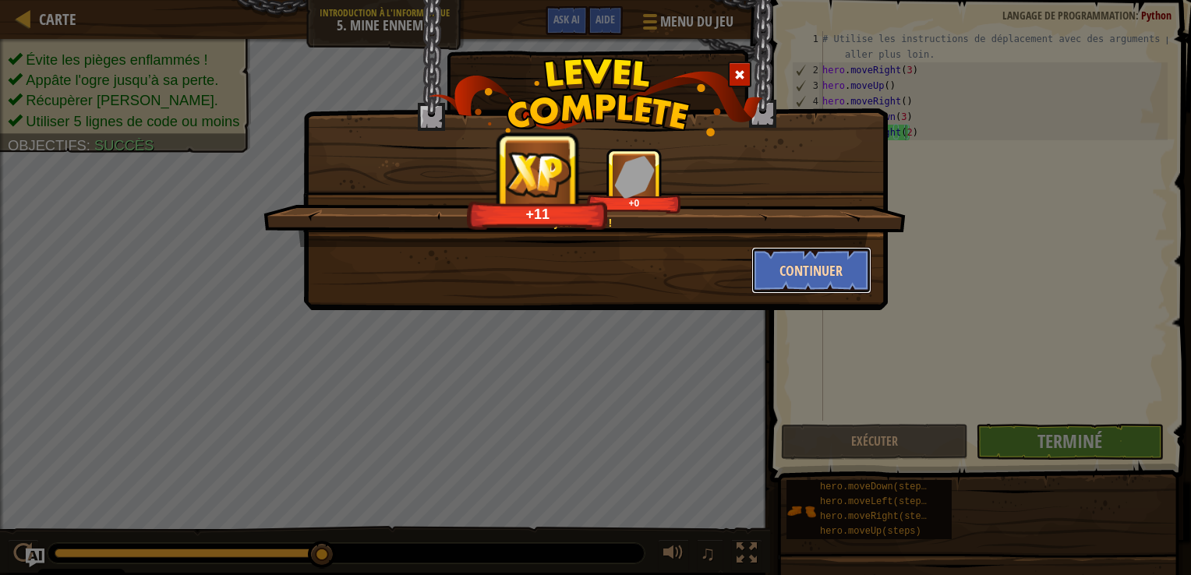
click at [837, 267] on button "Continuer" at bounding box center [812, 270] width 121 height 47
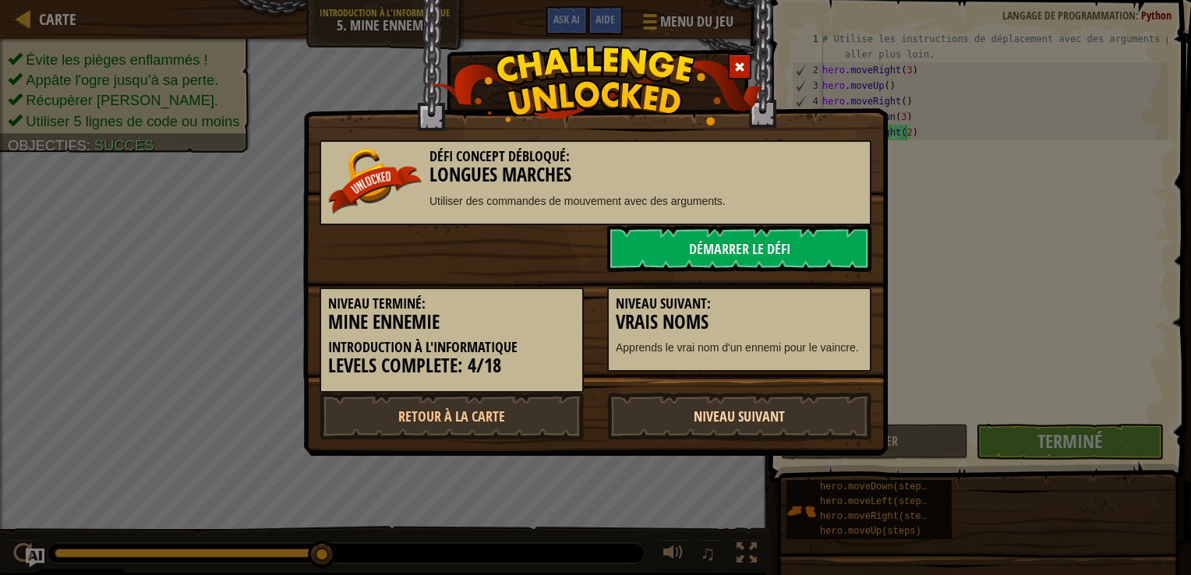
click at [724, 416] on link "Niveau Suivant" at bounding box center [739, 416] width 264 height 47
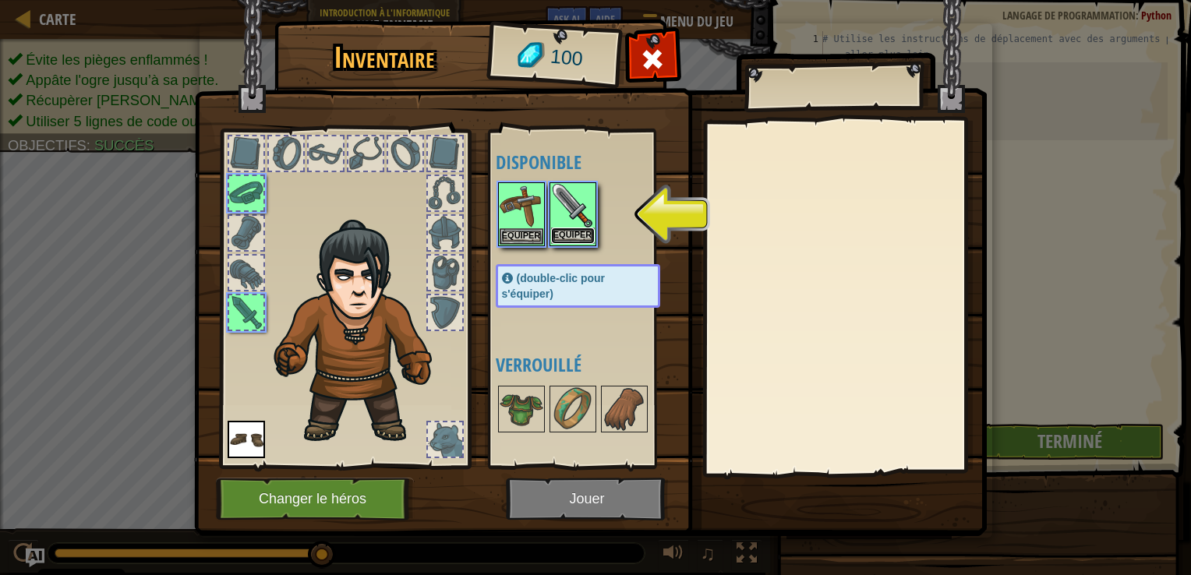
click at [573, 232] on button "Equiper" at bounding box center [573, 236] width 44 height 16
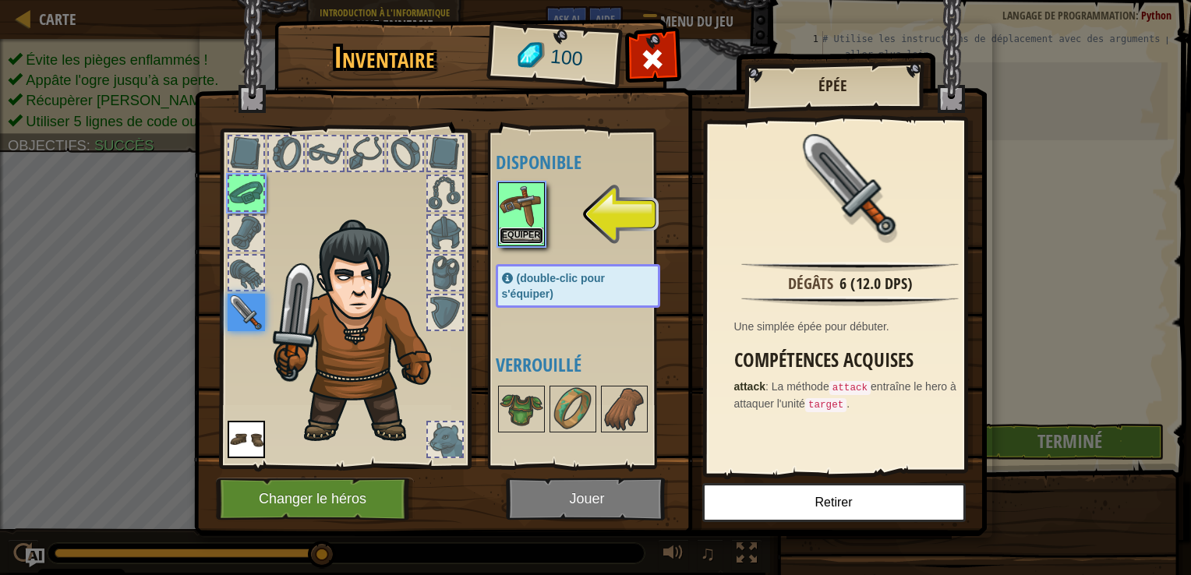
click at [518, 232] on button "Equiper" at bounding box center [522, 236] width 44 height 16
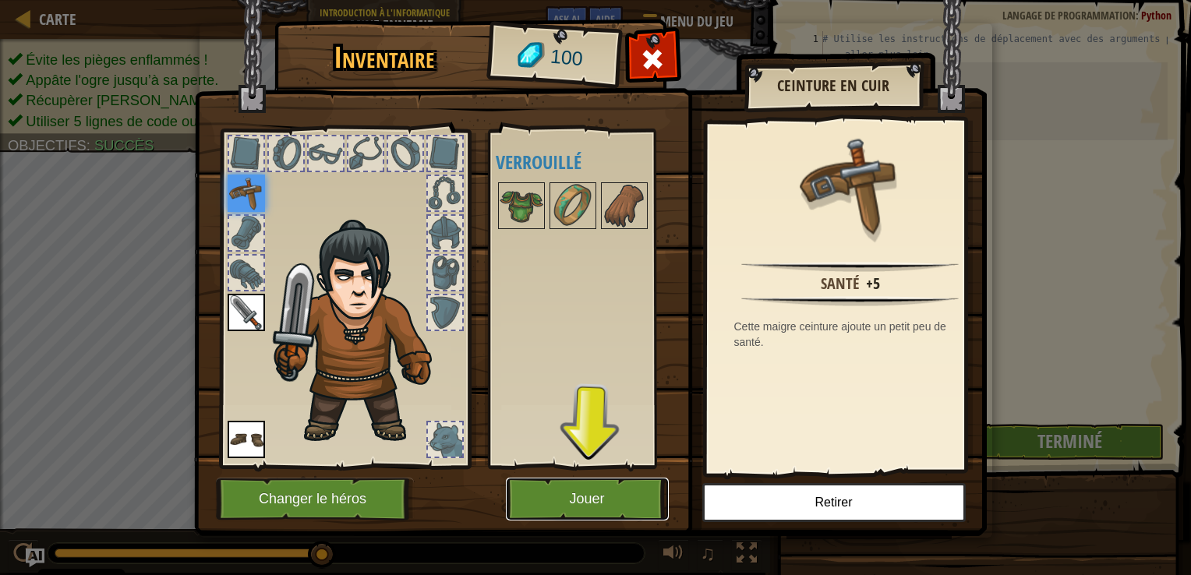
click at [623, 508] on button "Jouer" at bounding box center [587, 499] width 163 height 43
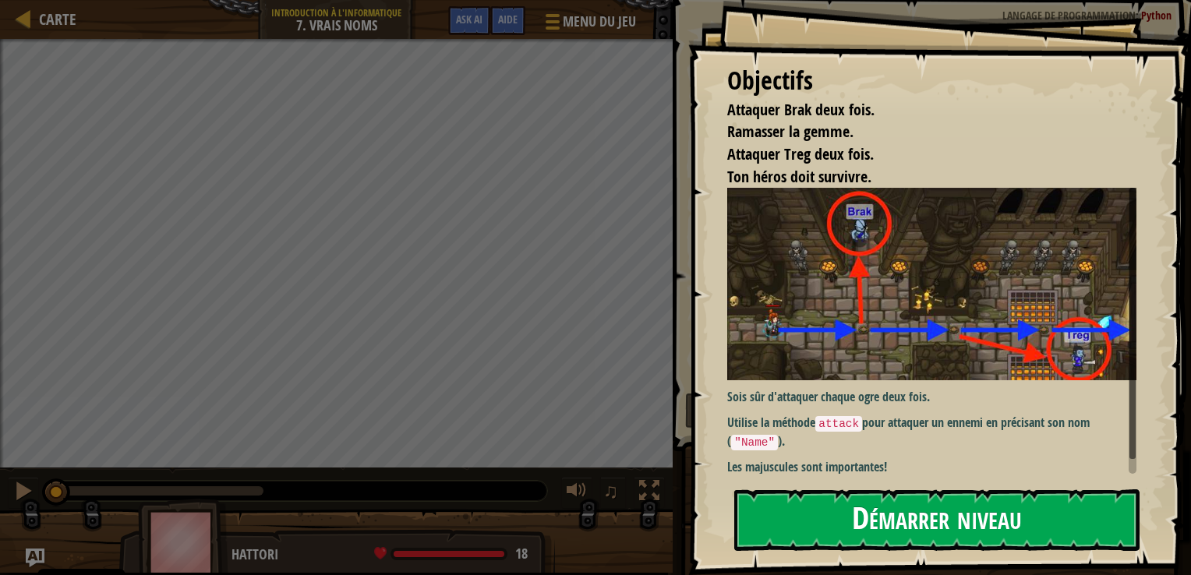
click at [929, 528] on button "Démarrer niveau" at bounding box center [937, 521] width 405 height 62
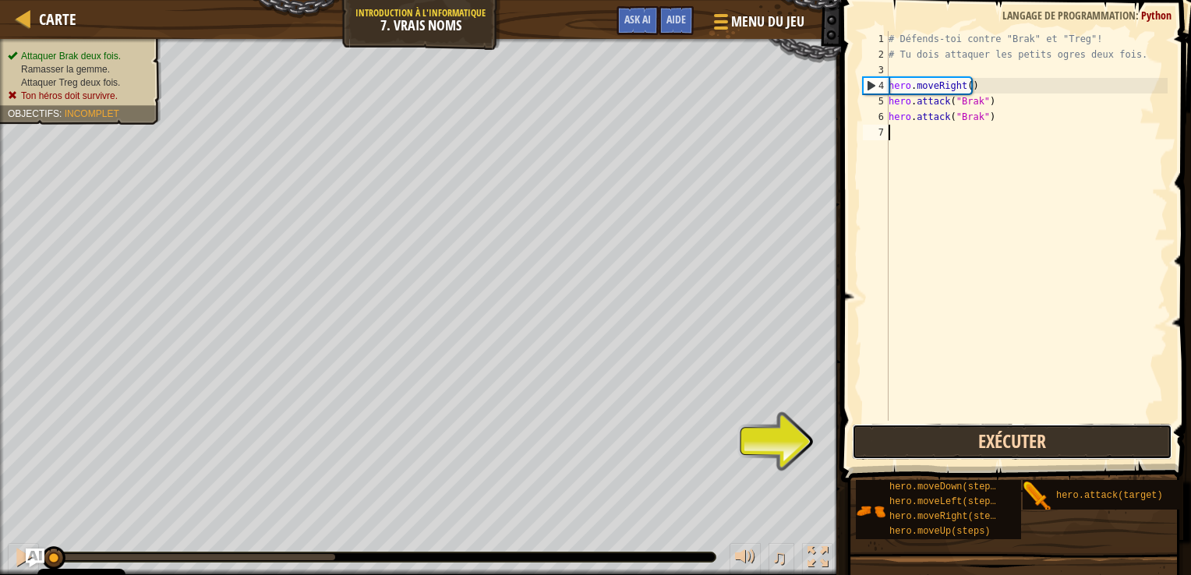
click at [887, 432] on button "Exécuter" at bounding box center [1012, 442] width 321 height 36
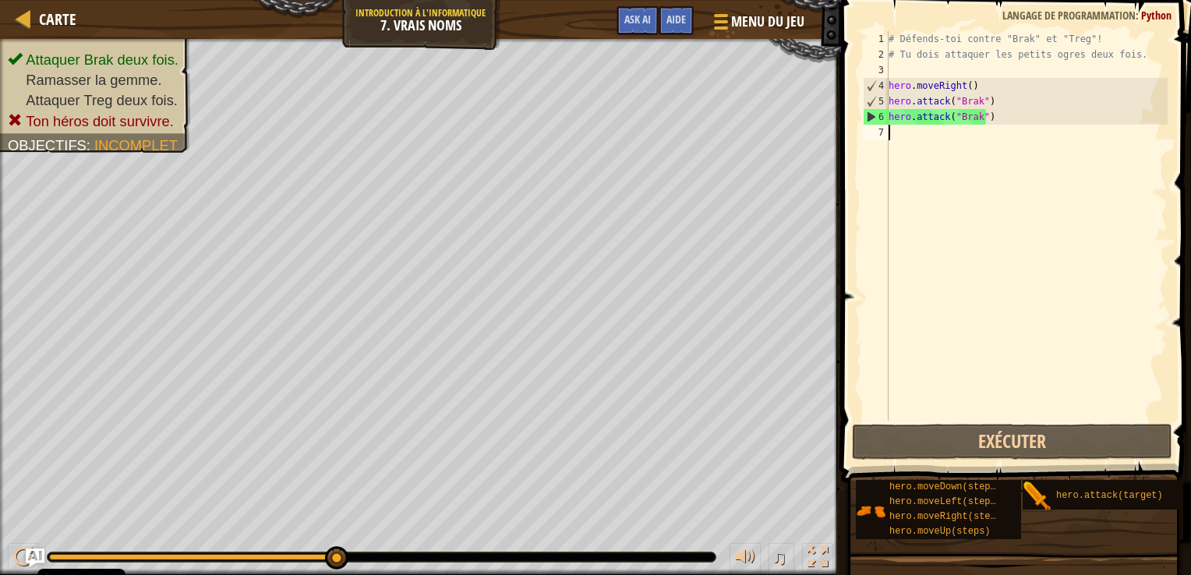
click at [914, 404] on div "# Défends-toi contre "Brak" et "Treg"! # Tu dois attaquer les petits ogres deux…" at bounding box center [1027, 241] width 282 height 421
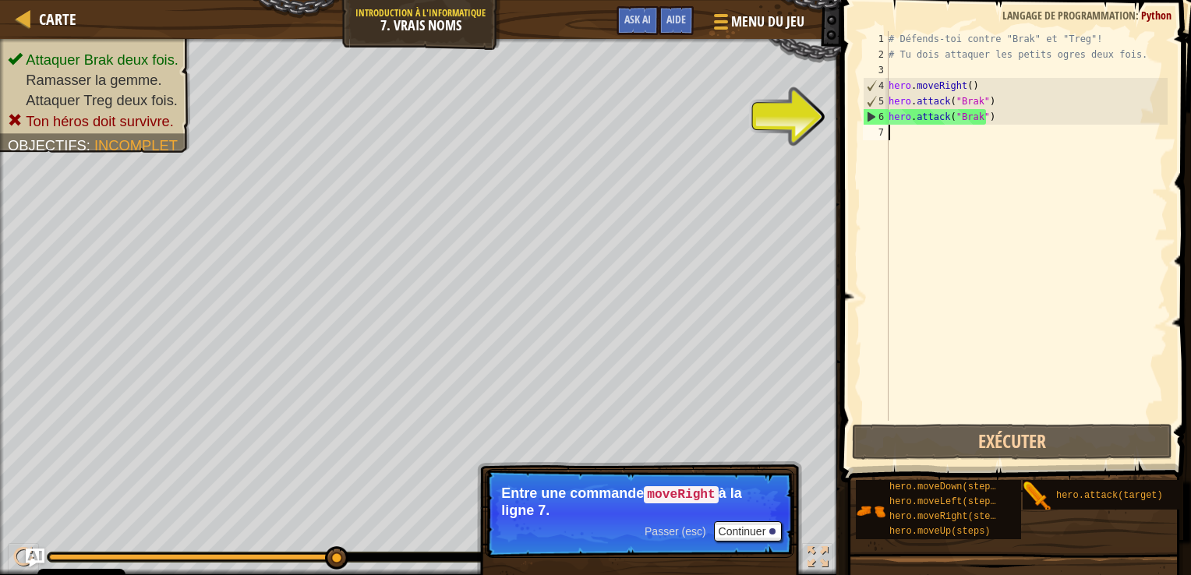
scroll to position [7, 0]
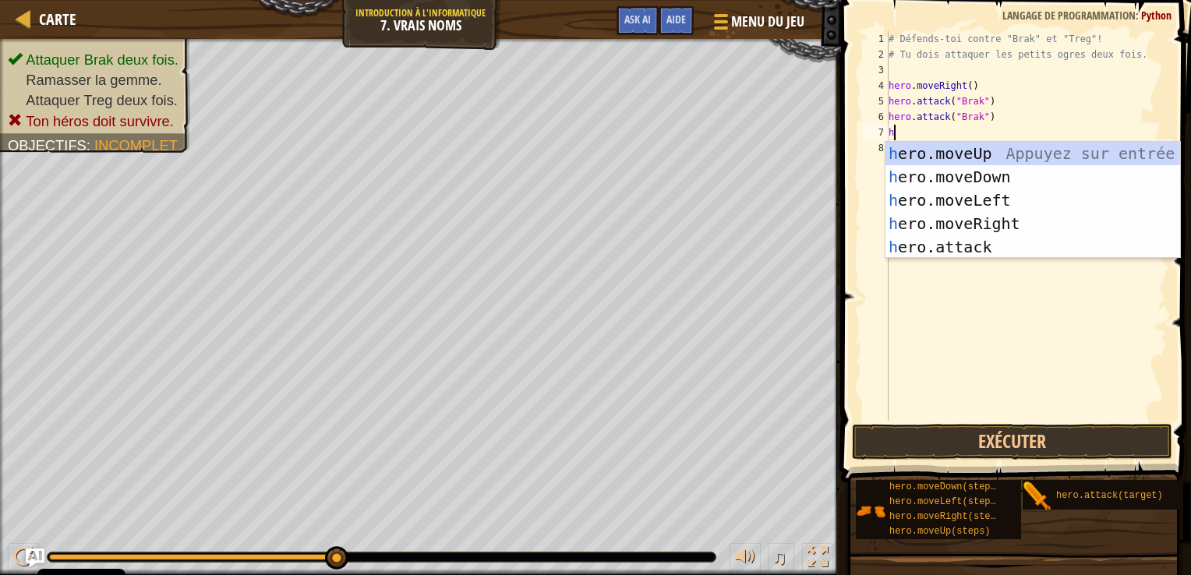
type textarea "he"
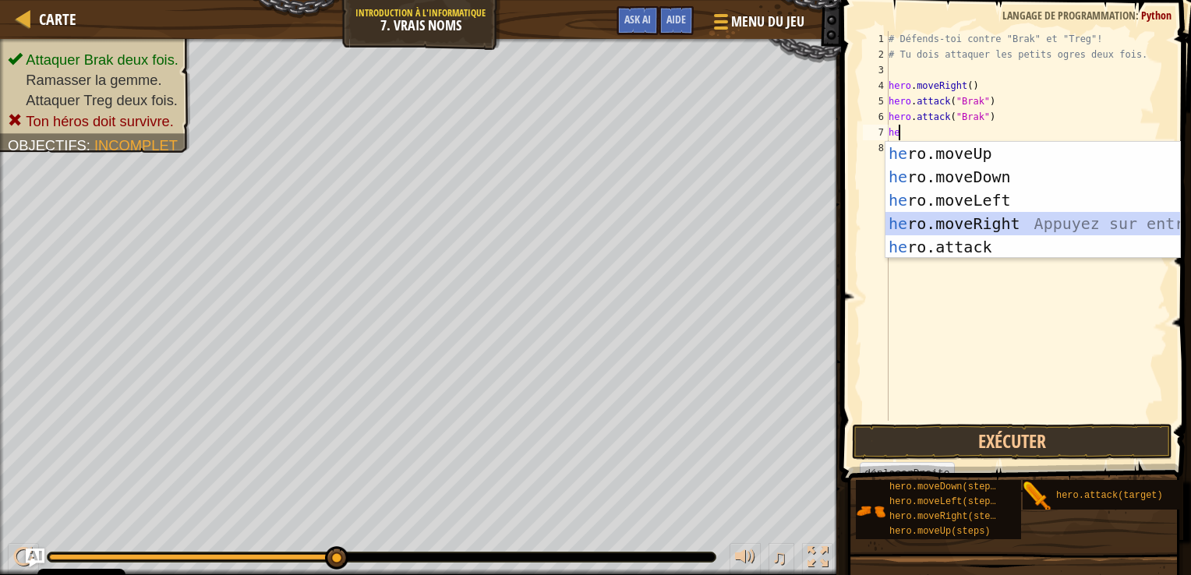
click at [919, 217] on div "he ro.moveUp Appuyez sur entrée he ro.moveDown Appuyez sur entrée he ro.moveLef…" at bounding box center [1033, 224] width 295 height 164
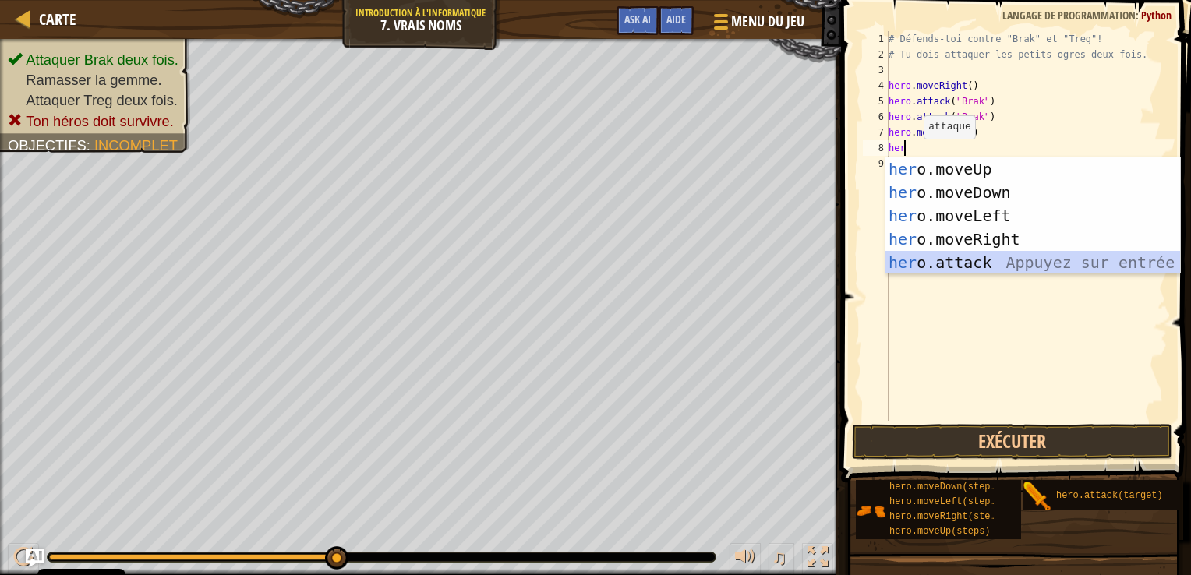
click at [928, 269] on div "her o.moveUp Appuyez sur entrée her o.moveDown Appuyez sur entrée her o.moveLef…" at bounding box center [1033, 240] width 295 height 164
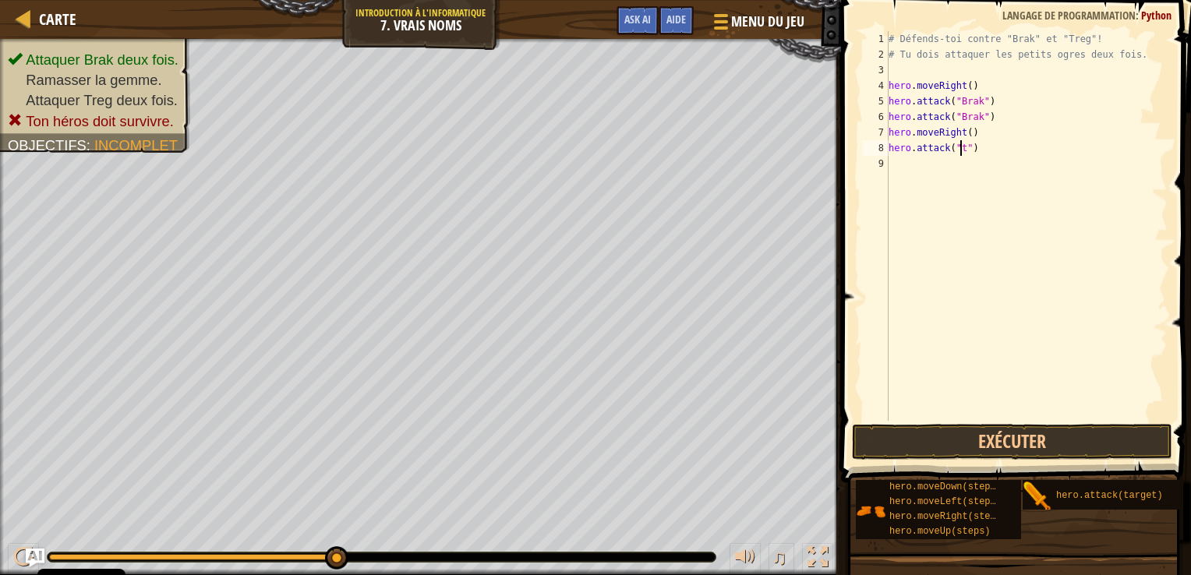
scroll to position [7, 5]
click at [975, 153] on div "# Défends-toi contre "Brak" et "Treg"! # Tu dois attaquer les petits ogres deux…" at bounding box center [1027, 241] width 282 height 421
type textarea "h"
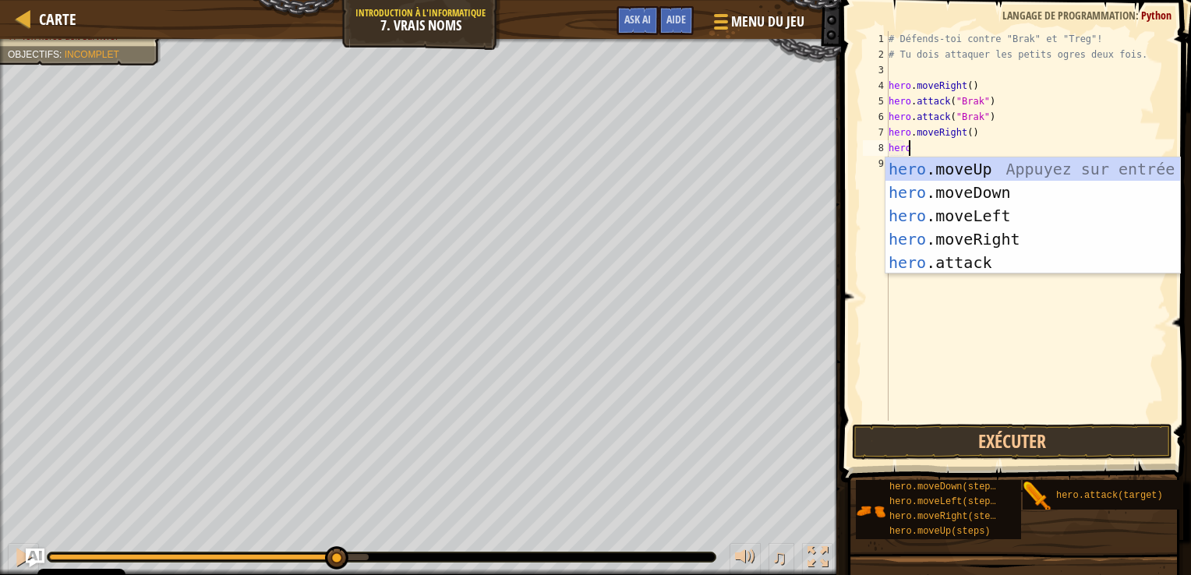
scroll to position [7, 0]
click at [941, 271] on div "hero .moveUp Appuyez sur entrée hero .moveDown Appuyez sur entrée hero .moveLef…" at bounding box center [1033, 240] width 295 height 164
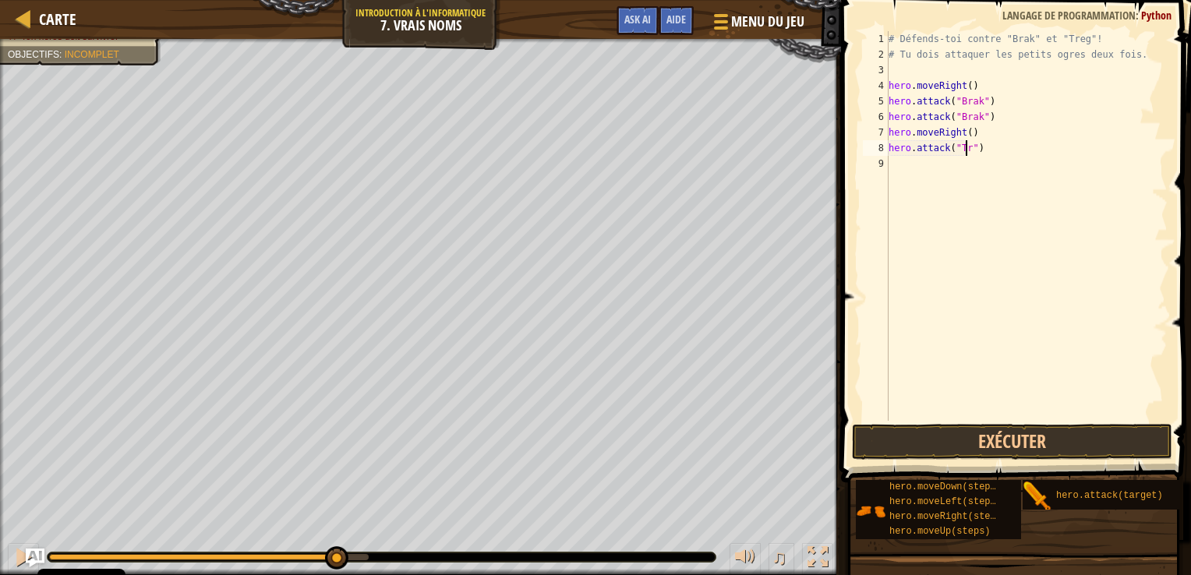
scroll to position [7, 6]
click at [926, 437] on button "Exécuter" at bounding box center [1012, 442] width 321 height 36
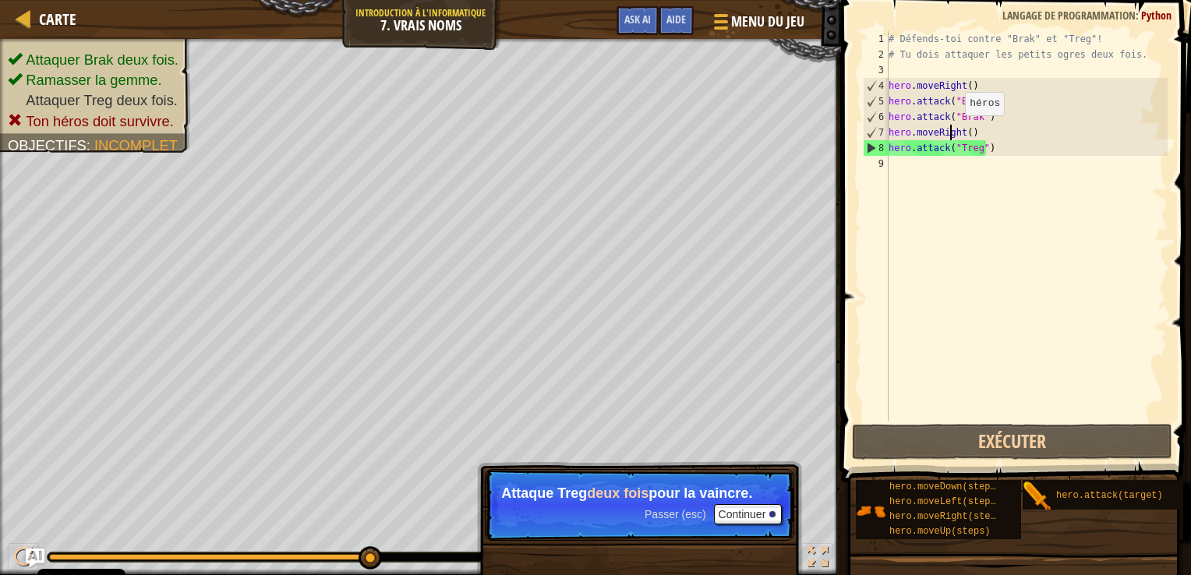
click at [952, 131] on div "# Défends-toi contre "Brak" et "Treg"! # Tu dois attaquer les petits ogres deux…" at bounding box center [1027, 241] width 282 height 421
click at [958, 133] on div "# Défends-toi contre "Brak" et "Treg"! # Tu dois attaquer les petits ogres deux…" at bounding box center [1027, 241] width 282 height 421
click at [958, 132] on div "# Défends-toi contre "Brak" et "Treg"! # Tu dois attaquer les petits ogres deux…" at bounding box center [1027, 241] width 282 height 421
click at [959, 134] on div "# Défends-toi contre "Brak" et "Treg"! # Tu dois attaquer les petits ogres deux…" at bounding box center [1027, 241] width 282 height 421
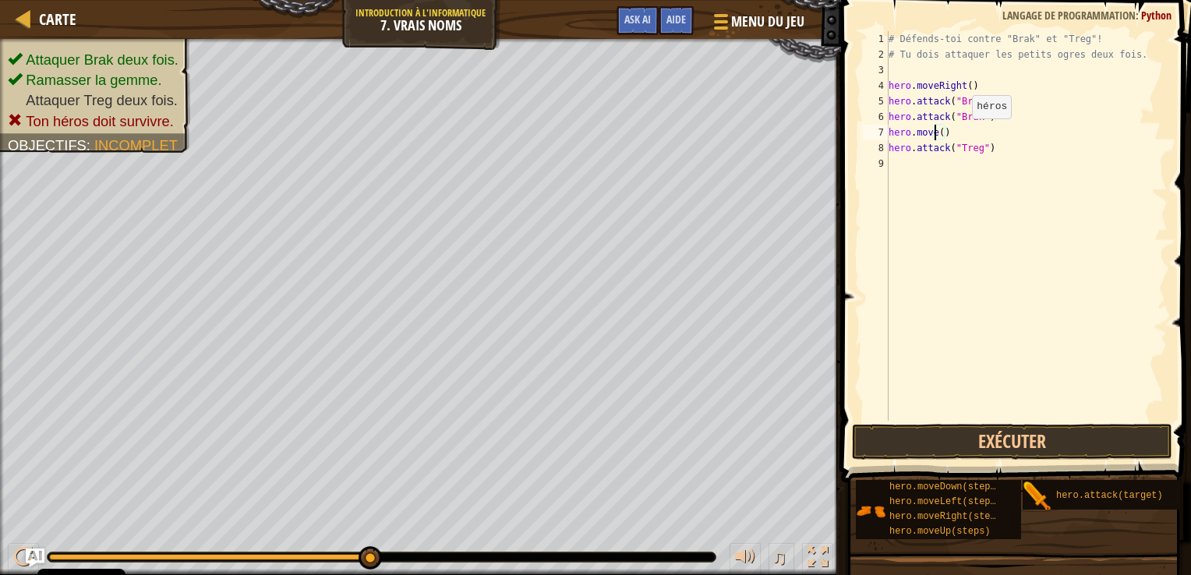
scroll to position [7, 4]
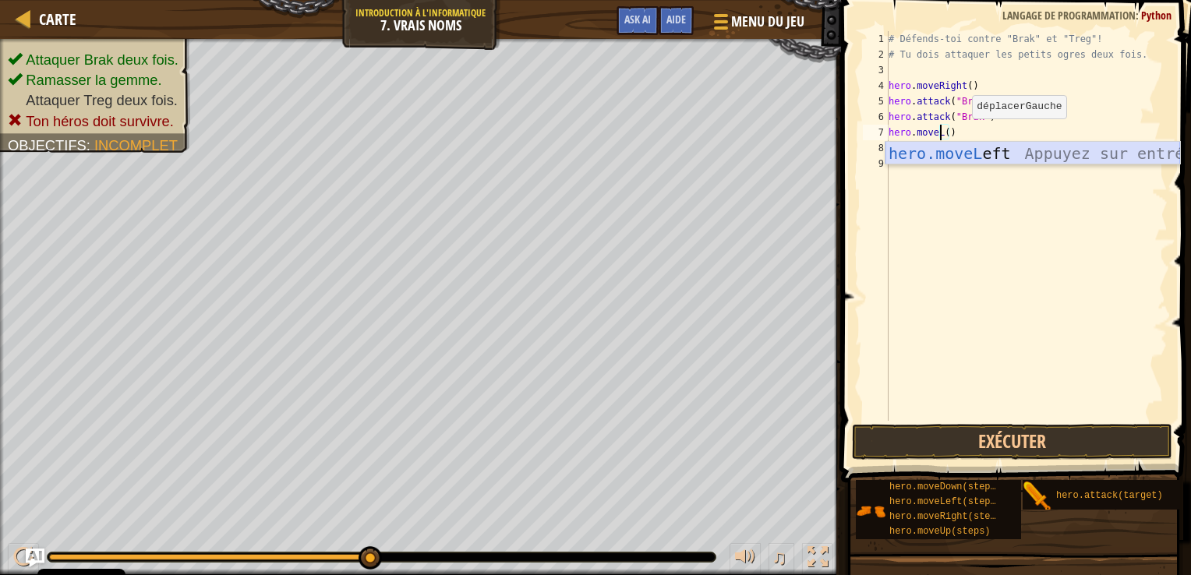
click at [953, 153] on div "hero.moveL eft Appuyez sur entrée" at bounding box center [1033, 177] width 295 height 70
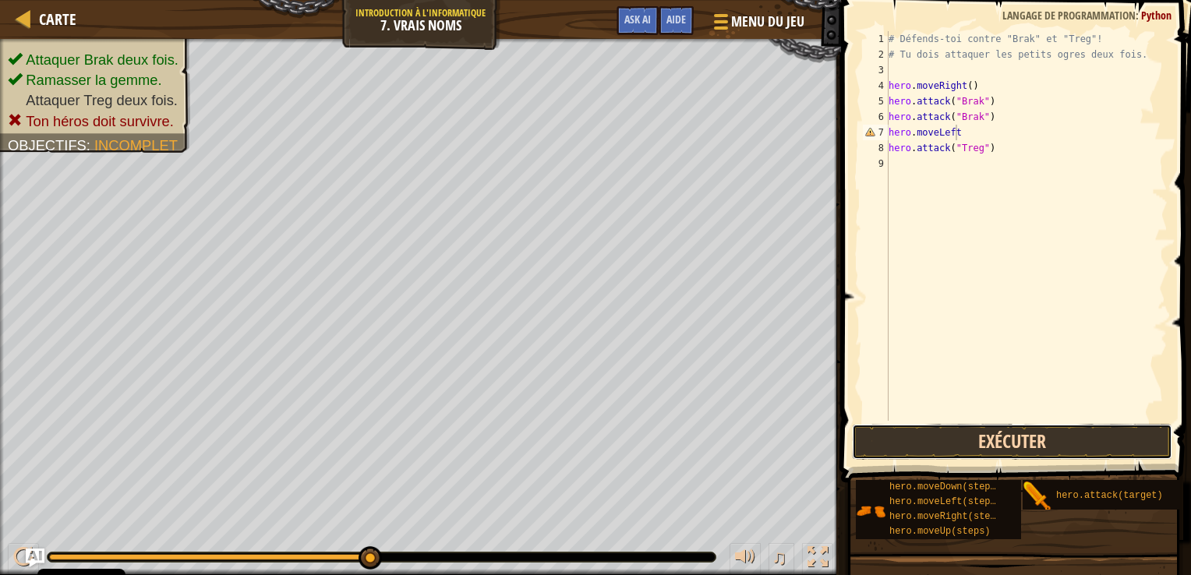
click at [915, 440] on button "Exécuter" at bounding box center [1012, 442] width 321 height 36
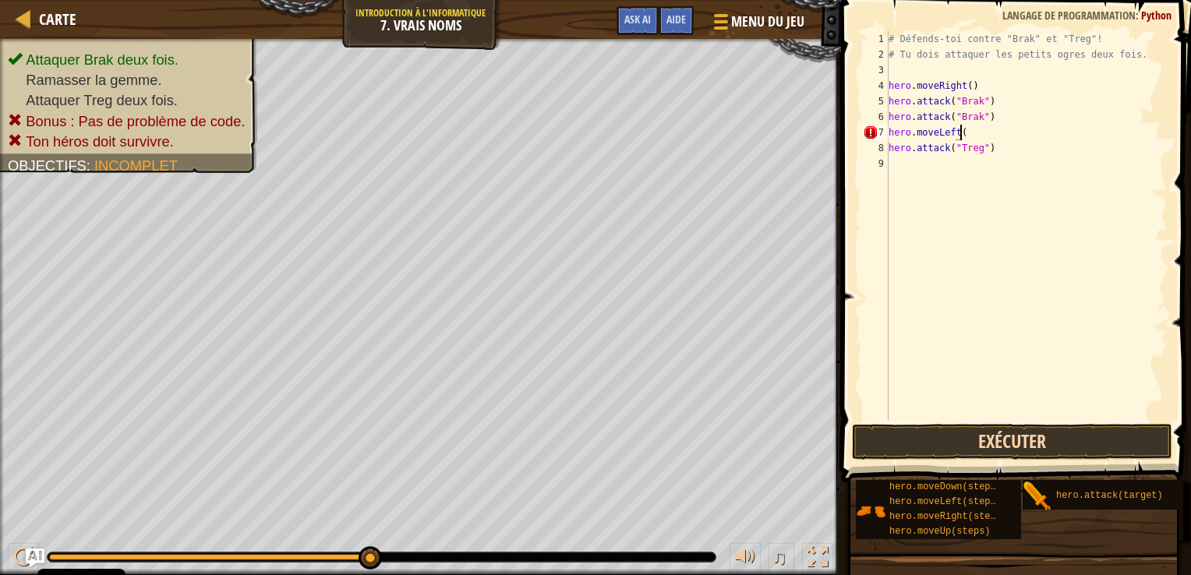
scroll to position [7, 5]
click at [958, 438] on button "Exécuter" at bounding box center [1012, 442] width 321 height 36
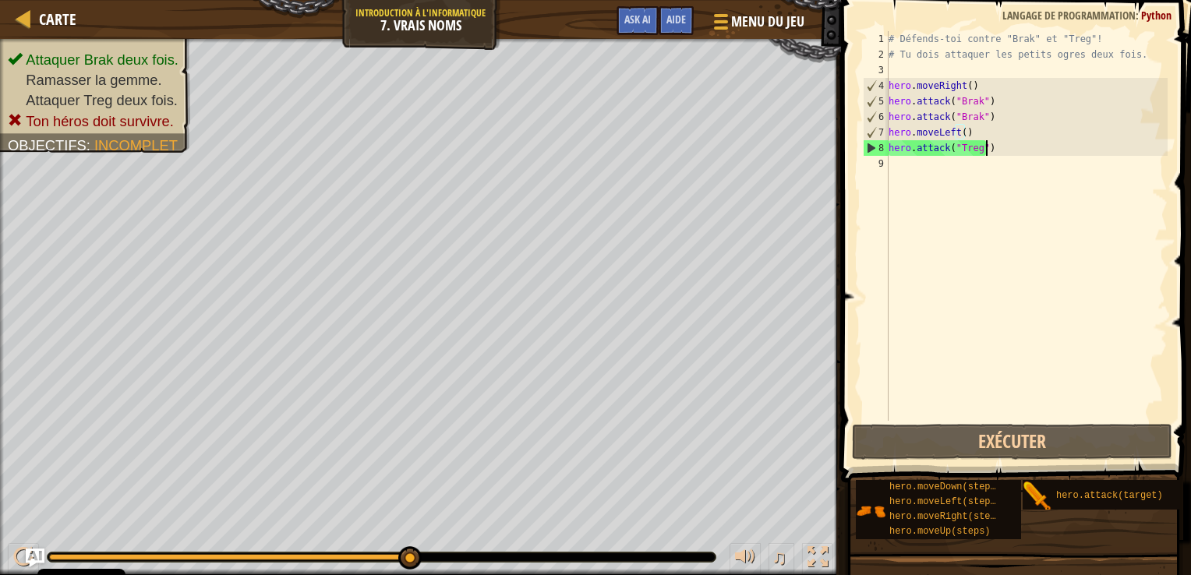
click at [999, 154] on div "# Défends-toi contre "Brak" et "Treg"! # Tu dois attaquer les petits ogres deux…" at bounding box center [1027, 241] width 282 height 421
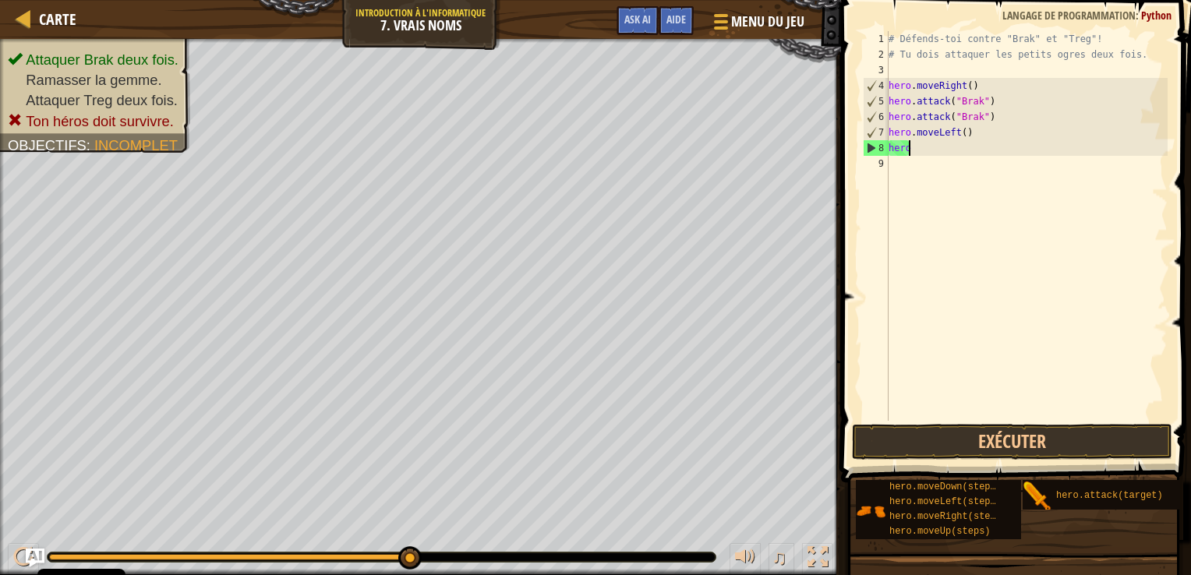
scroll to position [7, 0]
type textarea "h"
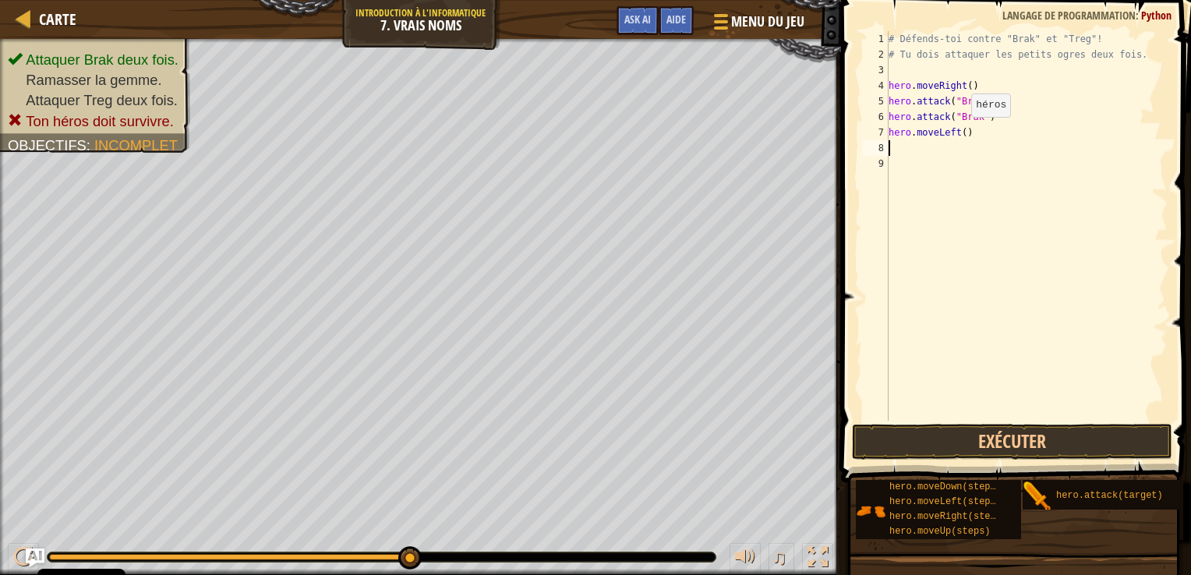
click at [958, 133] on div "# Défends-toi contre "Brak" et "Treg"! # Tu dois attaquer les petits ogres deux…" at bounding box center [1027, 241] width 282 height 421
click at [959, 134] on div "# Défends-toi contre "Brak" et "Treg"! # Tu dois attaquer les petits ogres deux…" at bounding box center [1027, 241] width 282 height 421
click at [940, 438] on button "Exécuter" at bounding box center [1012, 442] width 321 height 36
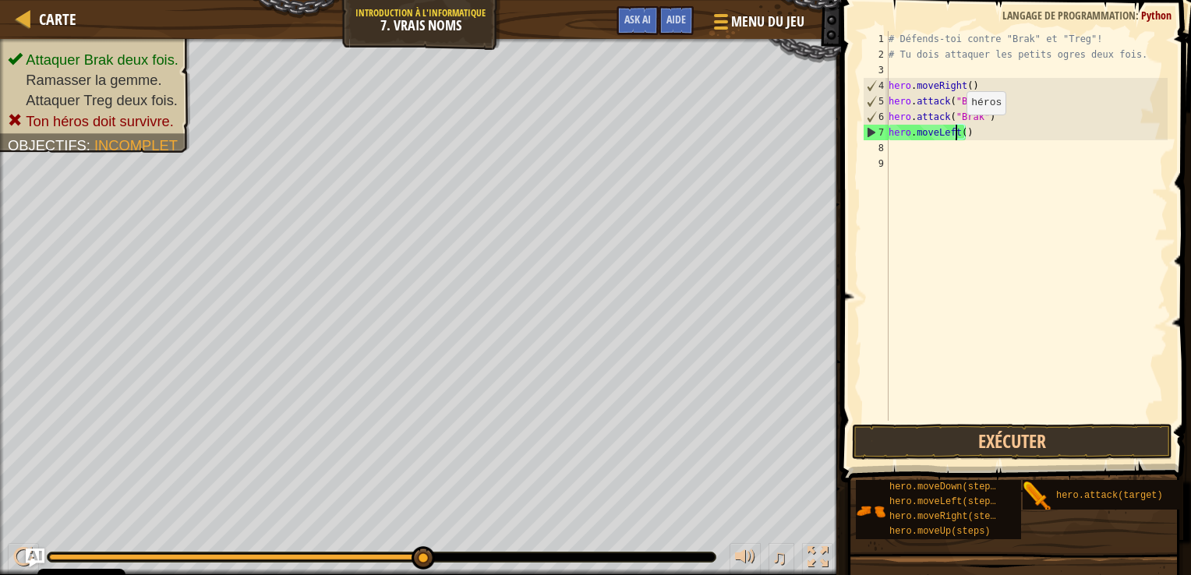
click at [954, 129] on div "# Défends-toi contre "Brak" et "Treg"! # Tu dois attaquer les petits ogres deux…" at bounding box center [1027, 241] width 282 height 421
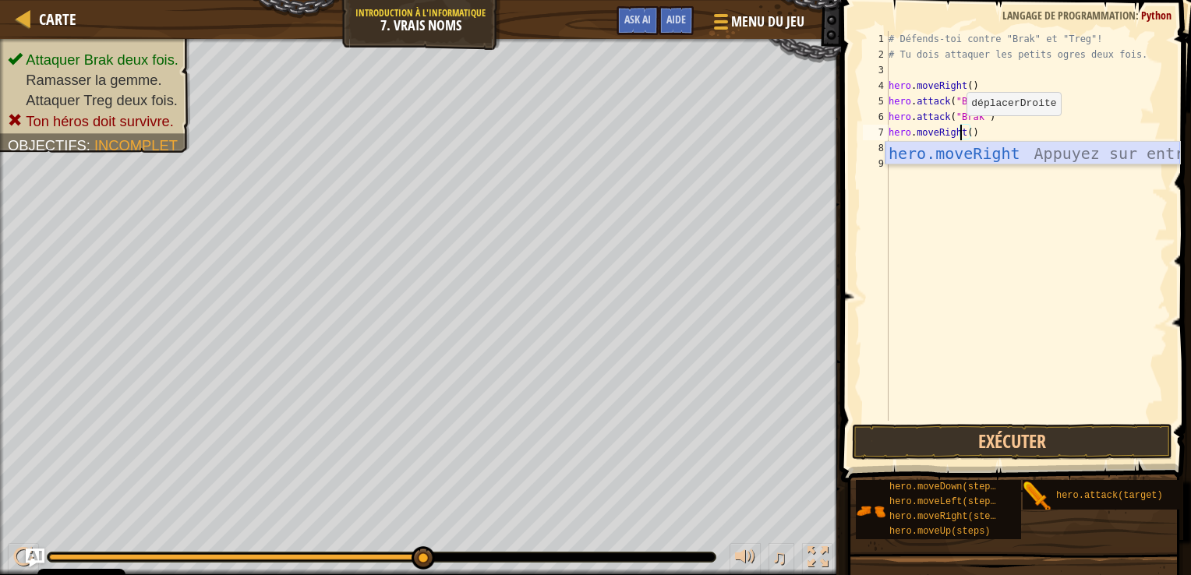
click at [968, 154] on div "hero.moveRight Appuyez sur entrée" at bounding box center [1033, 177] width 295 height 70
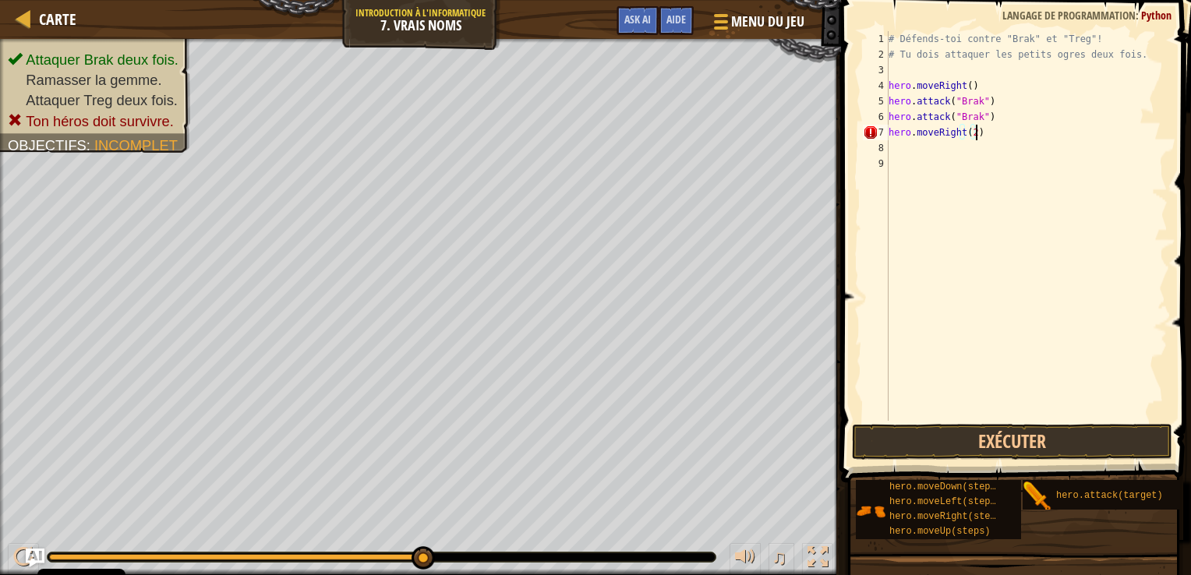
scroll to position [7, 6]
click at [914, 445] on button "Exécuter" at bounding box center [1012, 442] width 321 height 36
click at [1005, 441] on button "Exécuter" at bounding box center [1012, 442] width 321 height 36
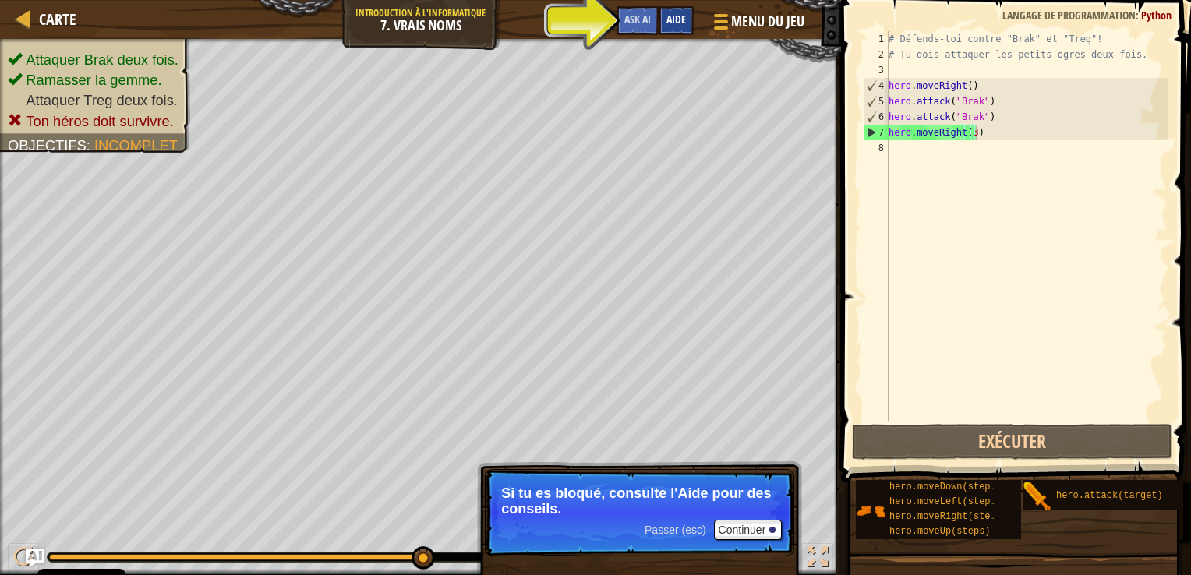
click at [675, 17] on span "Aide" at bounding box center [676, 19] width 19 height 15
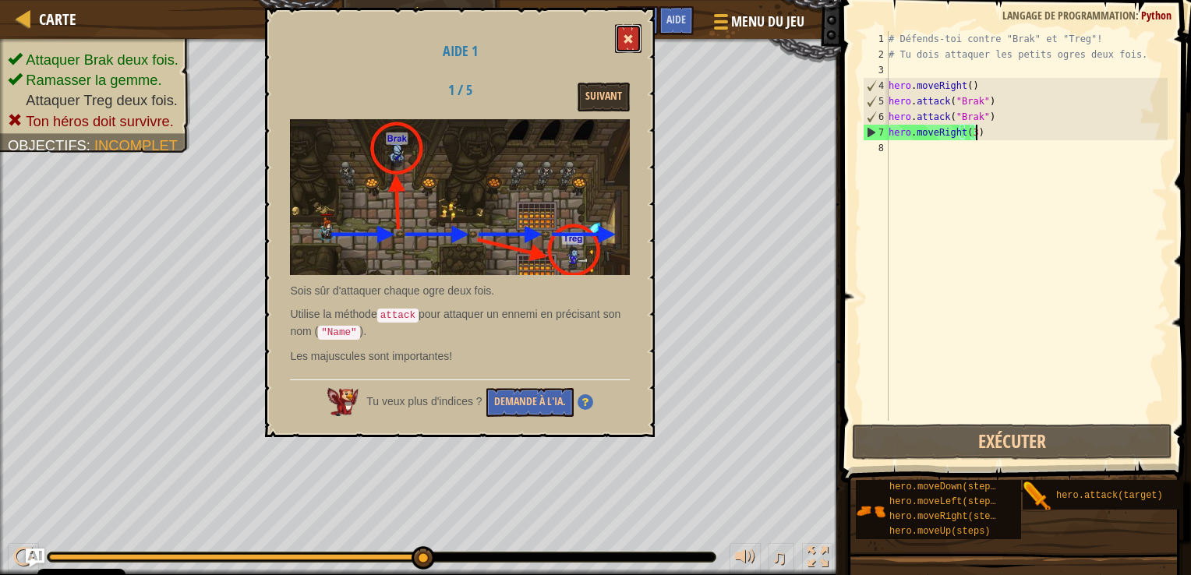
click at [630, 44] on span at bounding box center [628, 39] width 11 height 11
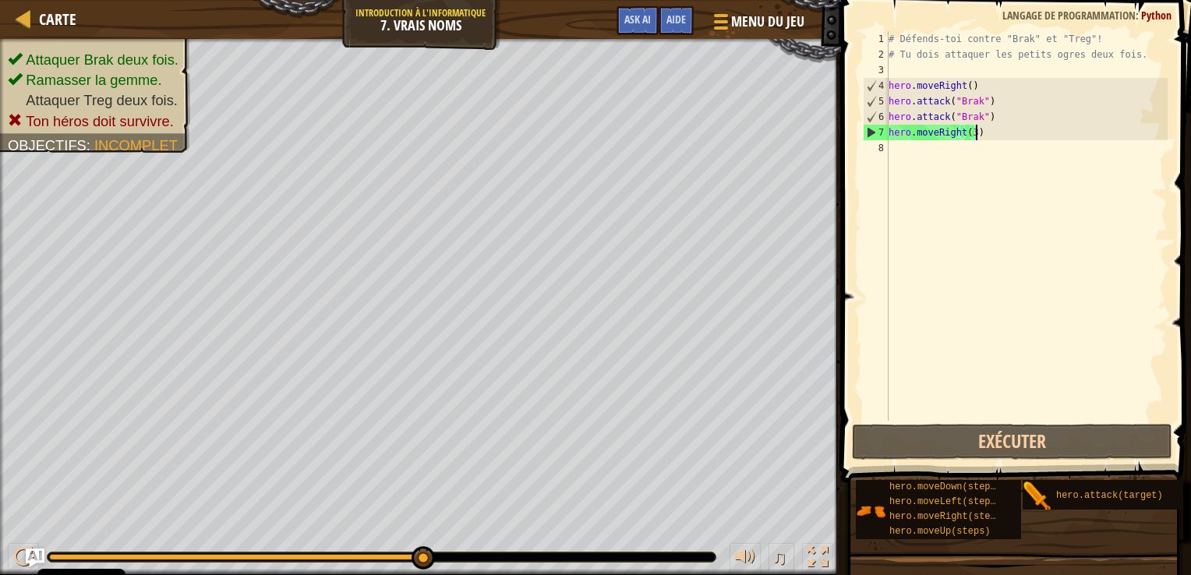
click at [975, 135] on div "# Défends-toi contre "Brak" et "Treg"! # Tu dois attaquer les petits ogres deux…" at bounding box center [1027, 241] width 282 height 421
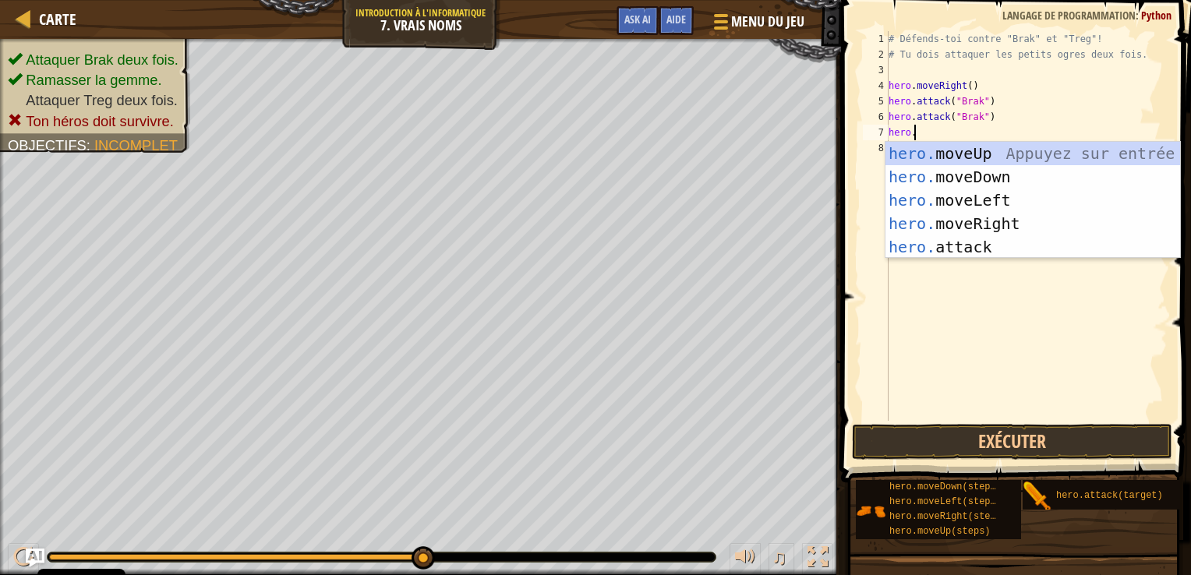
scroll to position [7, 1]
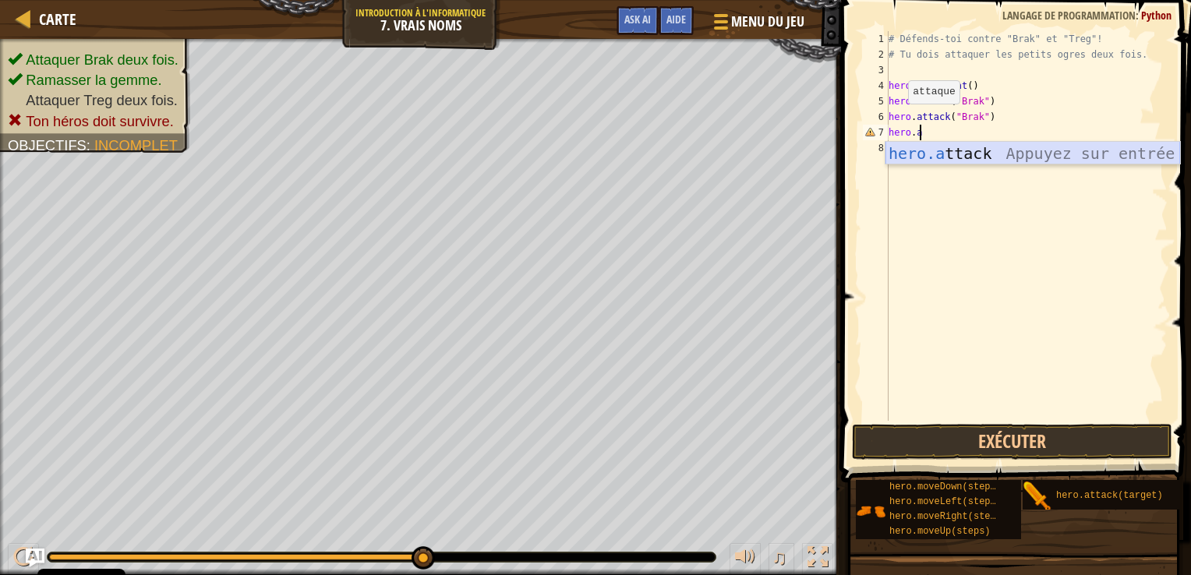
click at [1003, 161] on div "hero.a ttack Appuyez sur entrée" at bounding box center [1033, 177] width 295 height 70
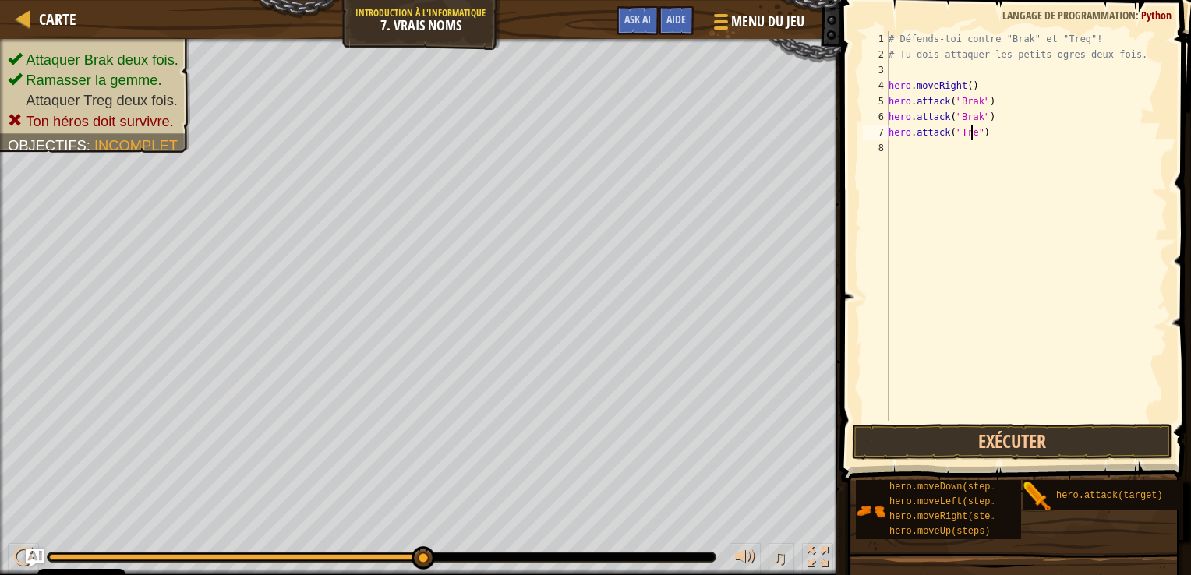
scroll to position [7, 6]
type textarea "hero.attack("Treg")"
click at [901, 151] on div "# Défends-toi contre "Brak" et "Treg"! # Tu dois attaquer les petits ogres deux…" at bounding box center [1027, 241] width 282 height 421
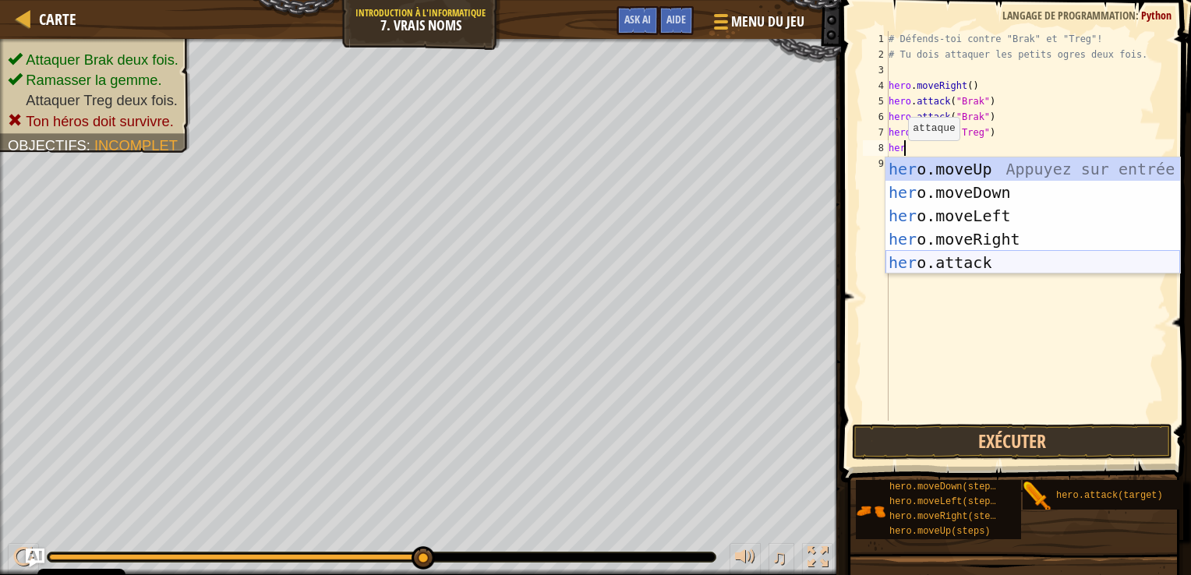
click at [970, 265] on div "her o.moveUp Appuyez sur entrée her o.moveDown Appuyez sur entrée her o.moveLef…" at bounding box center [1033, 240] width 295 height 164
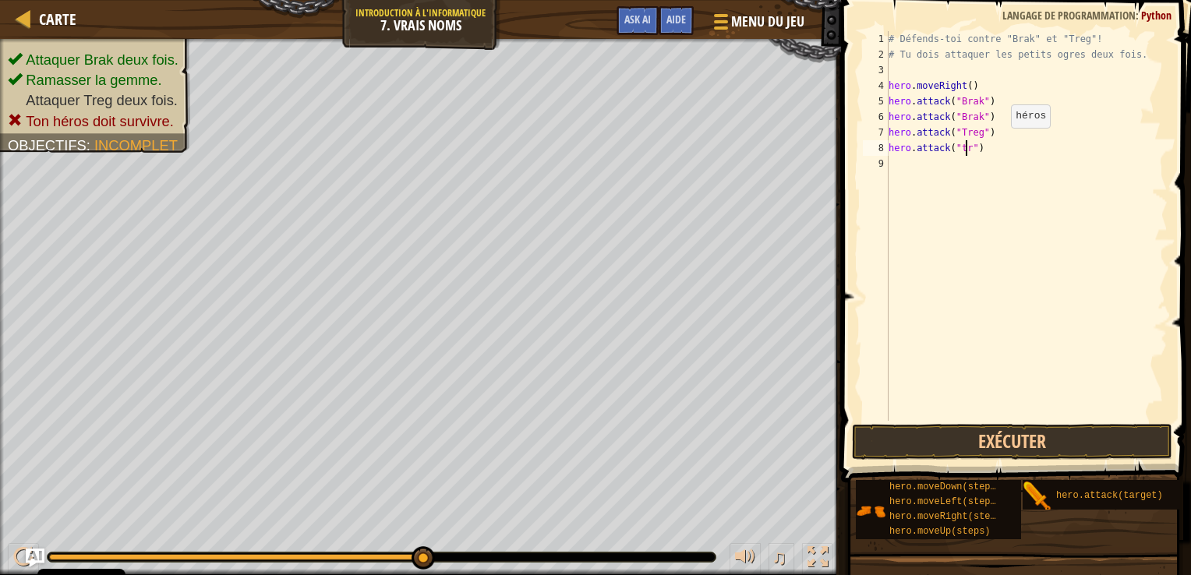
scroll to position [7, 6]
type textarea "hero.attack("treg")"
click at [936, 168] on div "# Défends-toi contre "Brak" et "Treg"! # Tu dois attaquer les petits ogres deux…" at bounding box center [1027, 241] width 282 height 421
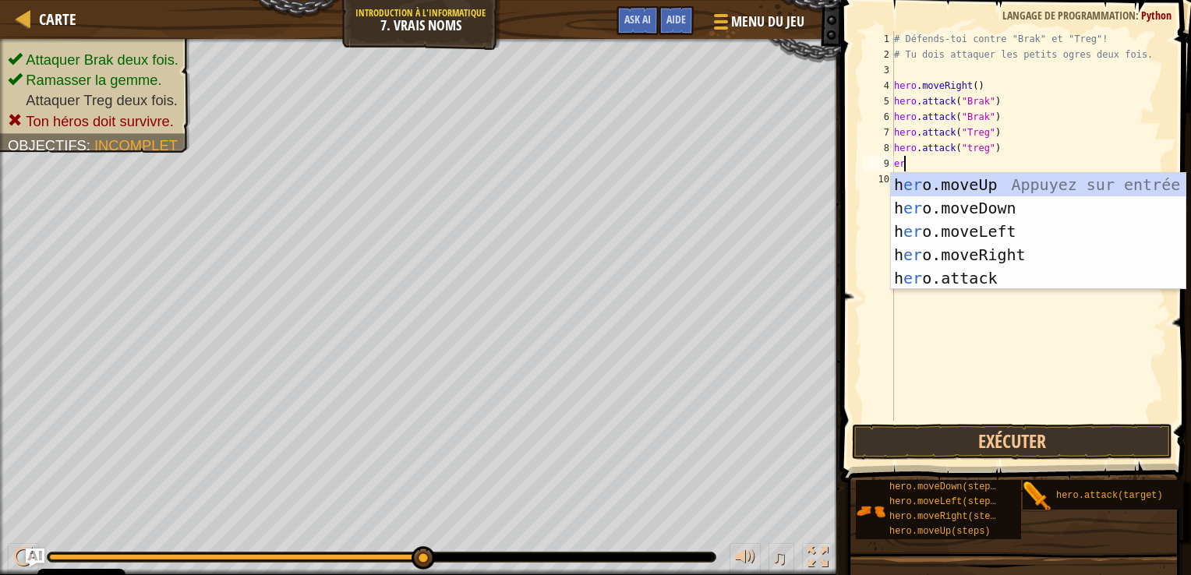
type textarea "ero"
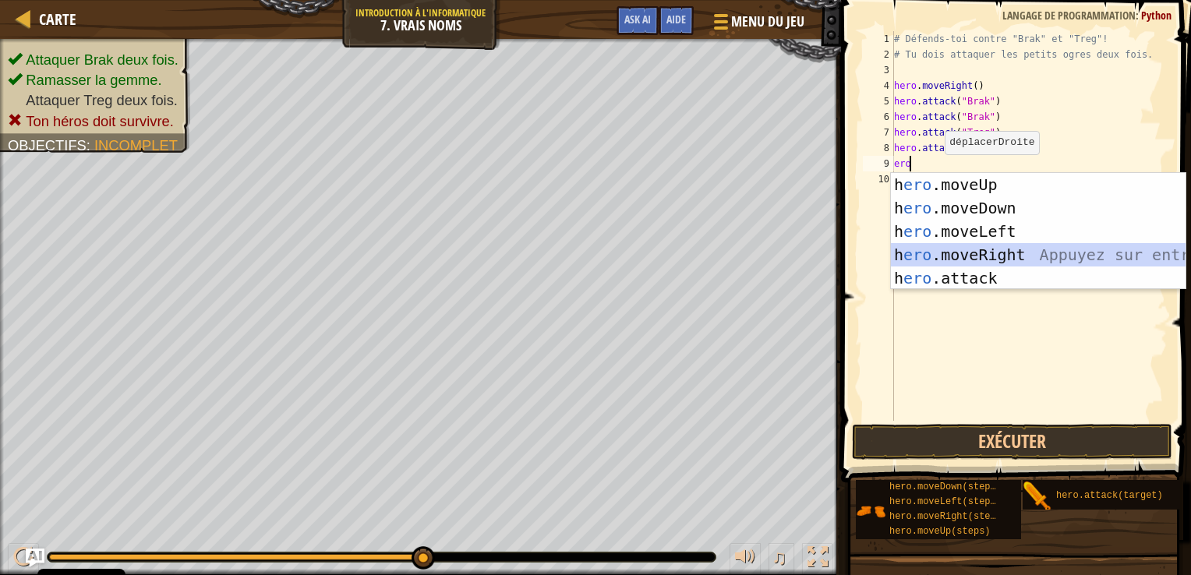
click at [954, 254] on div "h ero .moveUp Appuyez sur entrée h ero .moveDown Appuyez sur entrée h ero .move…" at bounding box center [1038, 255] width 295 height 164
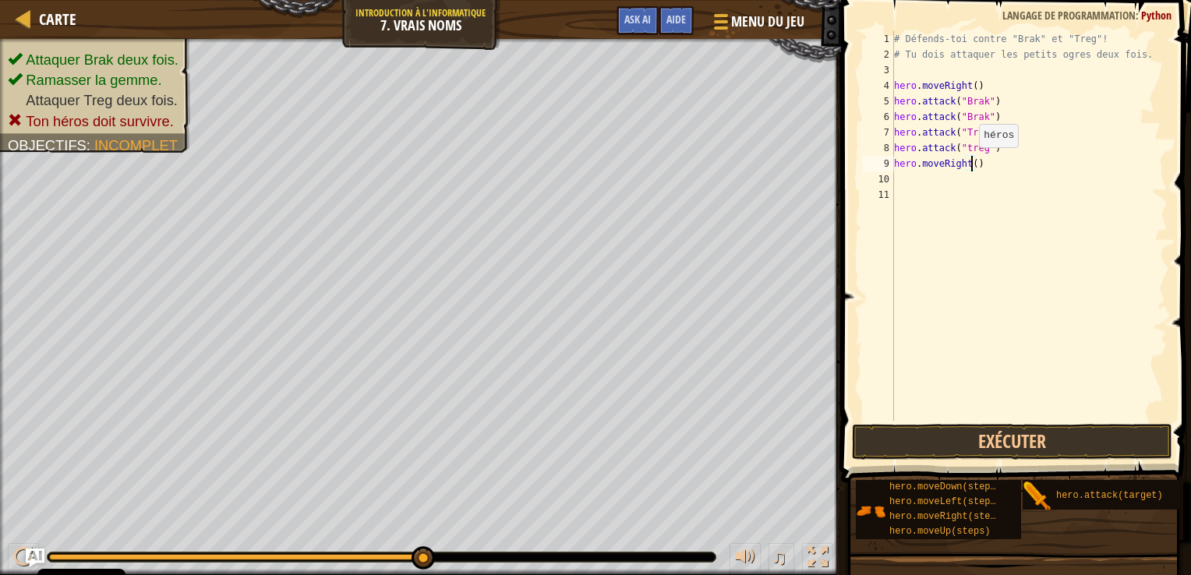
click at [971, 163] on div "# Défends-toi contre "Brak" et "Treg"! # Tu dois attaquer les petits ogres deux…" at bounding box center [1030, 241] width 278 height 421
click at [981, 427] on button "Exécuter" at bounding box center [1012, 442] width 321 height 36
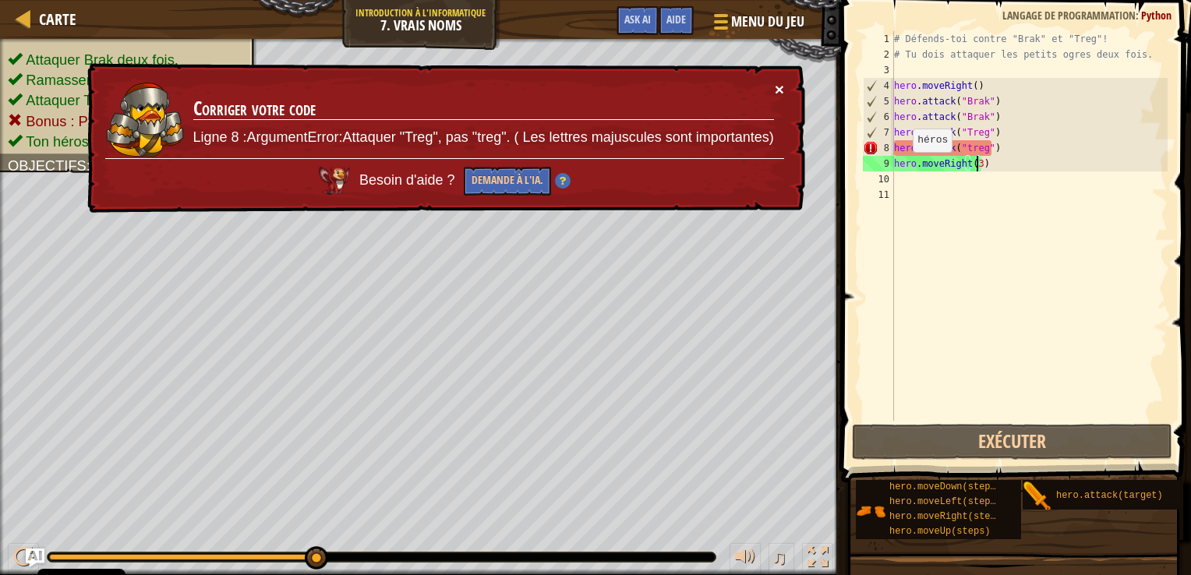
click at [777, 89] on button "×" at bounding box center [779, 89] width 9 height 16
click at [965, 146] on div "# Défends-toi contre "Brak" et "Treg"! # Tu dois attaquer les petits ogres deux…" at bounding box center [1030, 241] width 278 height 421
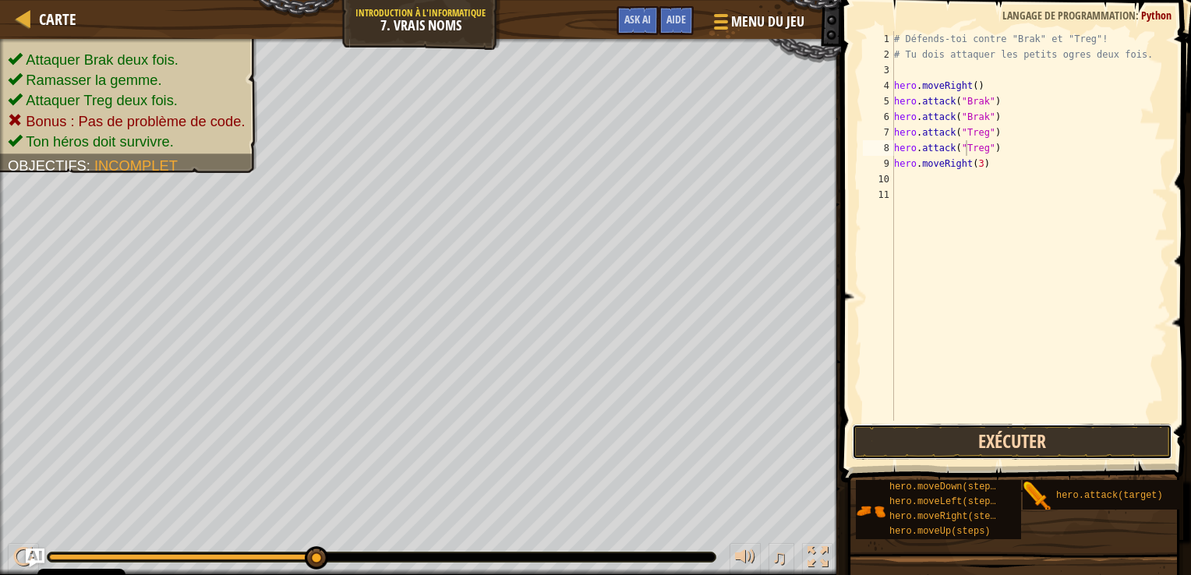
click at [986, 436] on button "Exécuter" at bounding box center [1012, 442] width 321 height 36
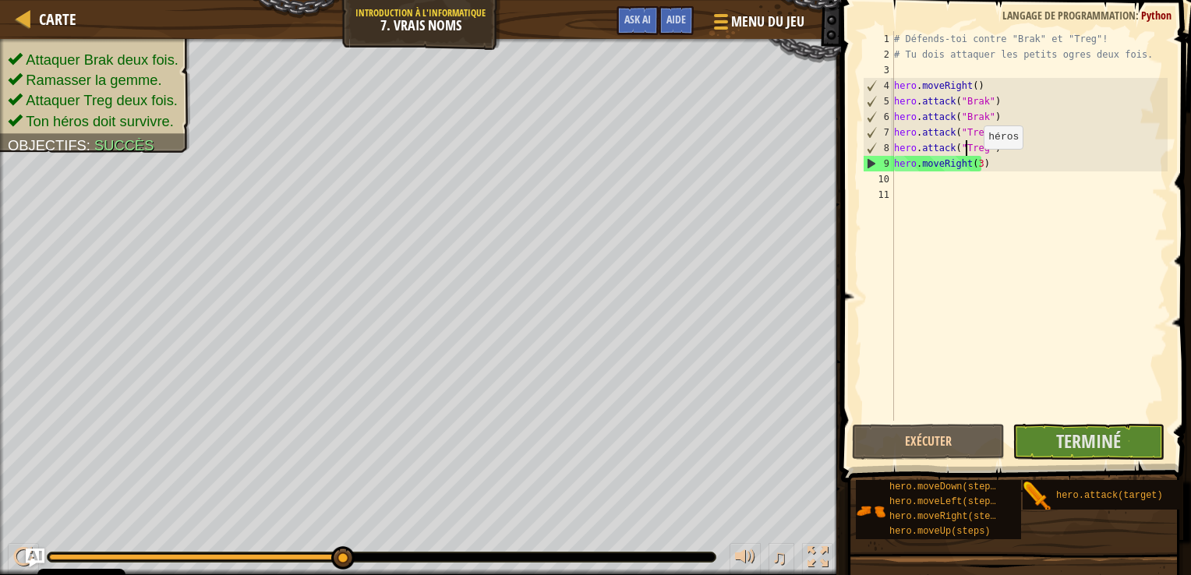
click at [975, 164] on div "# Défends-toi contre "Brak" et "Treg"! # Tu dois attaquer les petits ogres deux…" at bounding box center [1030, 241] width 278 height 421
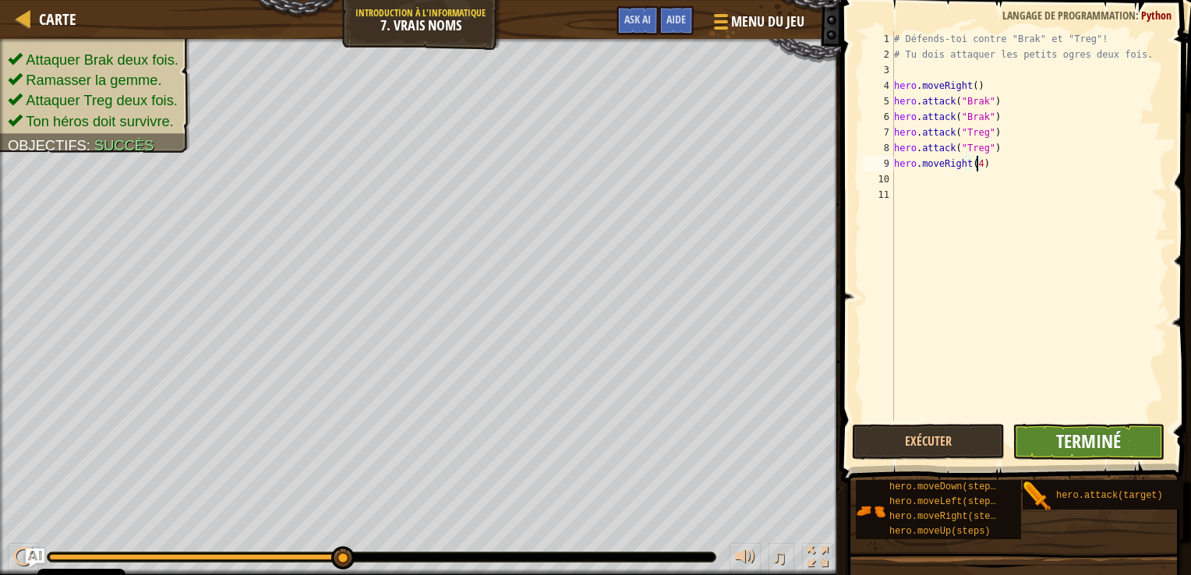
type textarea "hero.moveRight(4)"
click at [1107, 427] on button "Terminé" at bounding box center [1089, 442] width 153 height 36
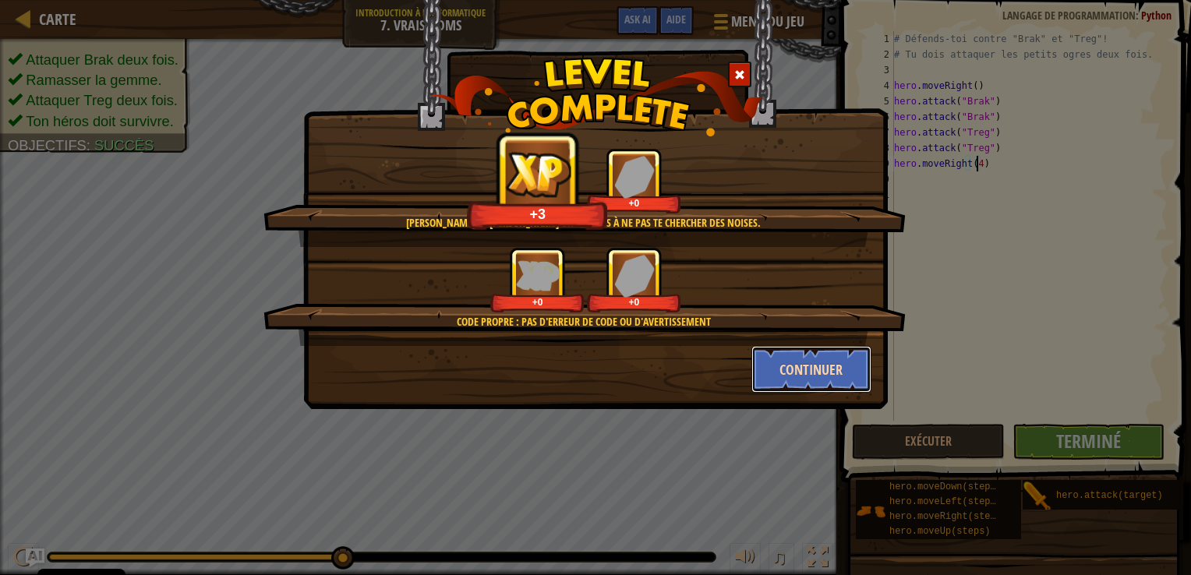
click at [809, 356] on button "Continuer" at bounding box center [812, 369] width 121 height 47
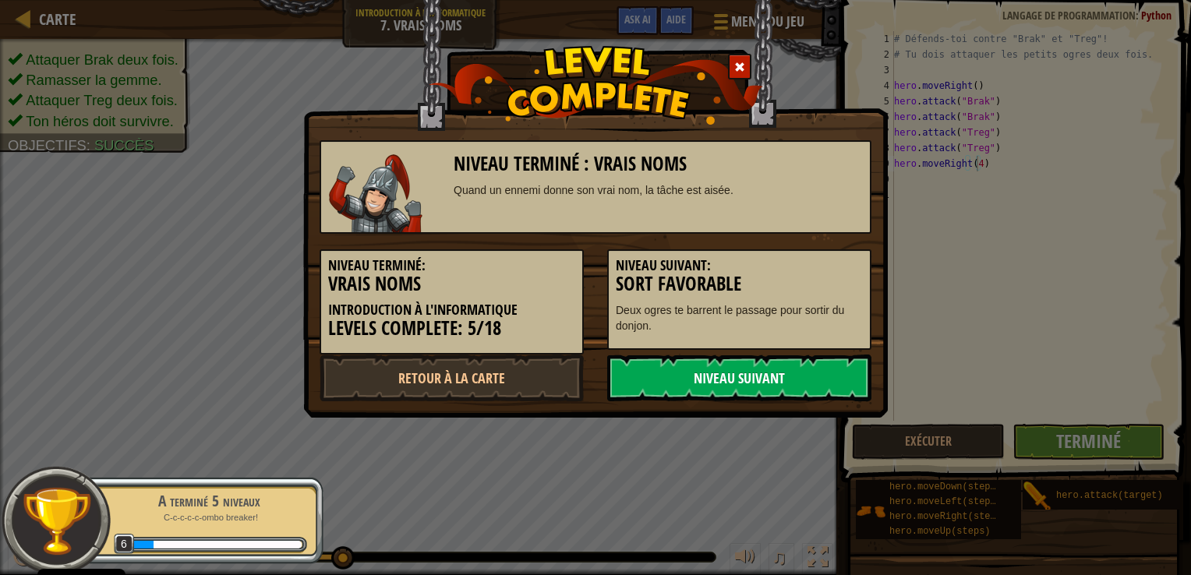
click at [802, 363] on link "Niveau Suivant" at bounding box center [739, 378] width 264 height 47
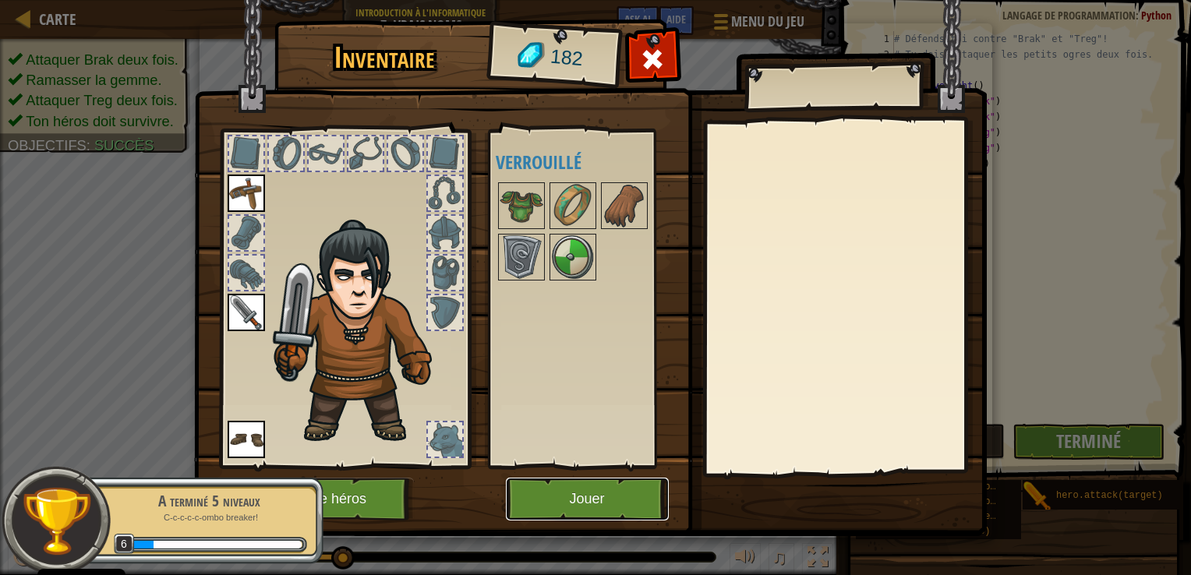
click at [550, 494] on button "Jouer" at bounding box center [587, 499] width 163 height 43
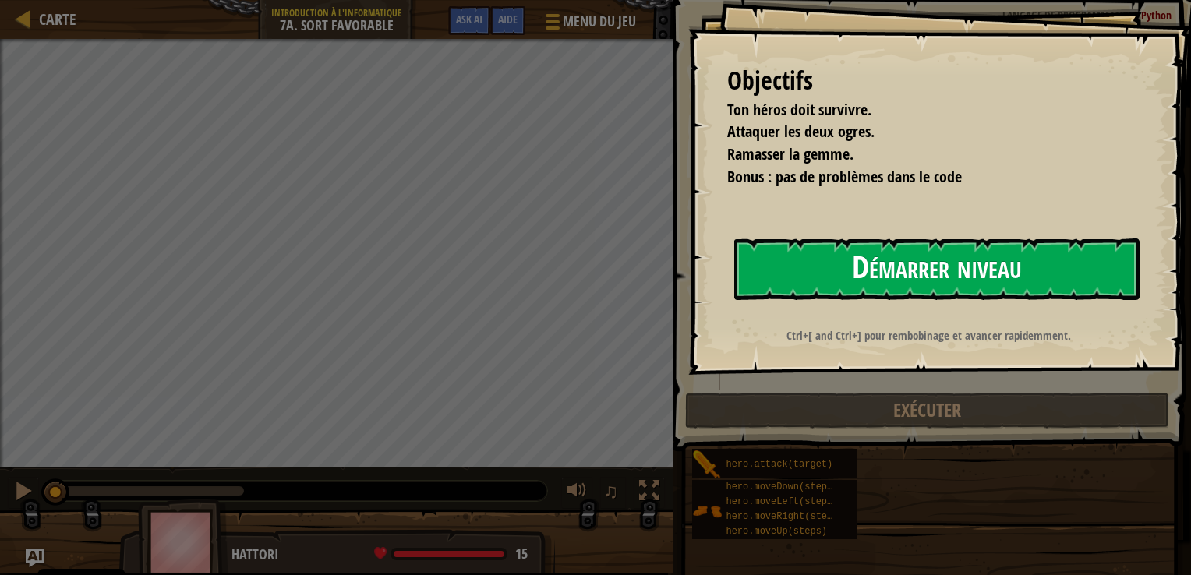
click at [786, 267] on button "Démarrer niveau" at bounding box center [937, 270] width 405 height 62
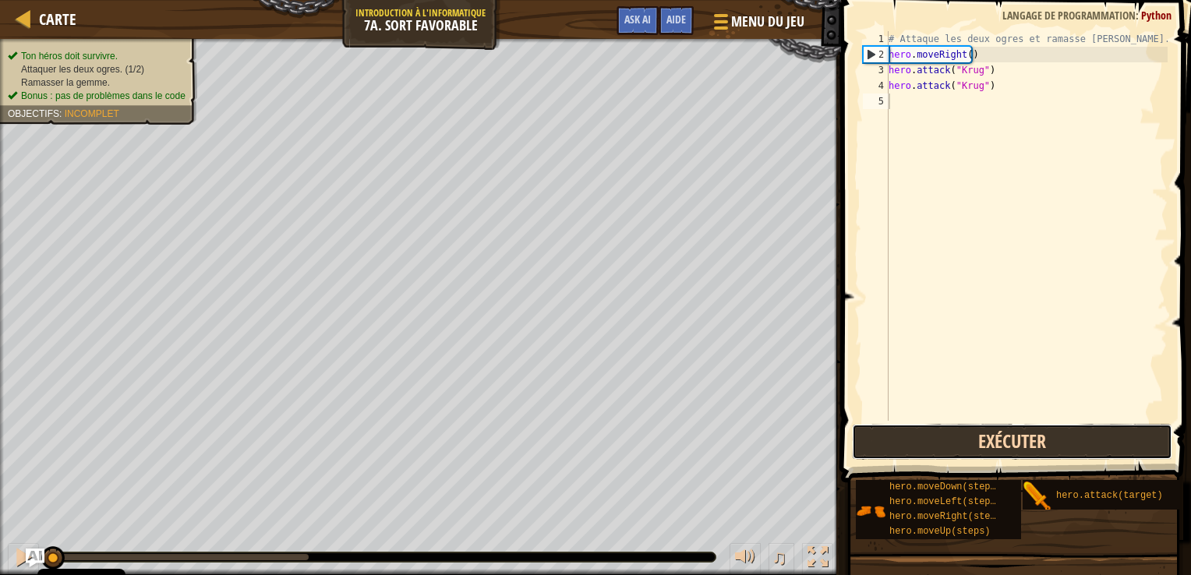
click at [940, 436] on button "Exécuter" at bounding box center [1012, 442] width 321 height 36
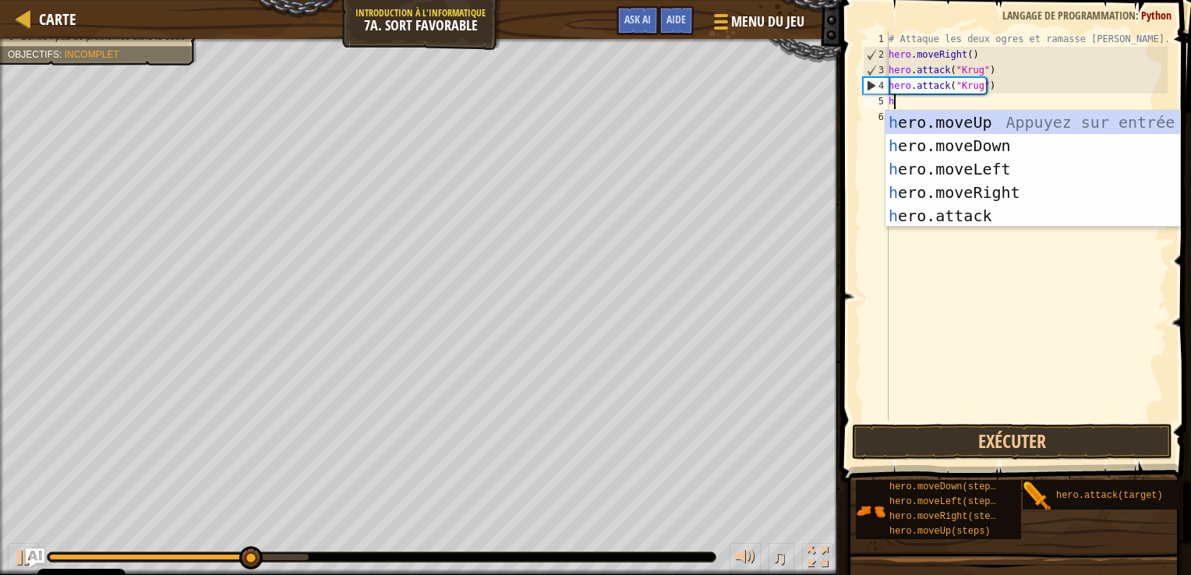
scroll to position [7, 0]
type textarea "he"
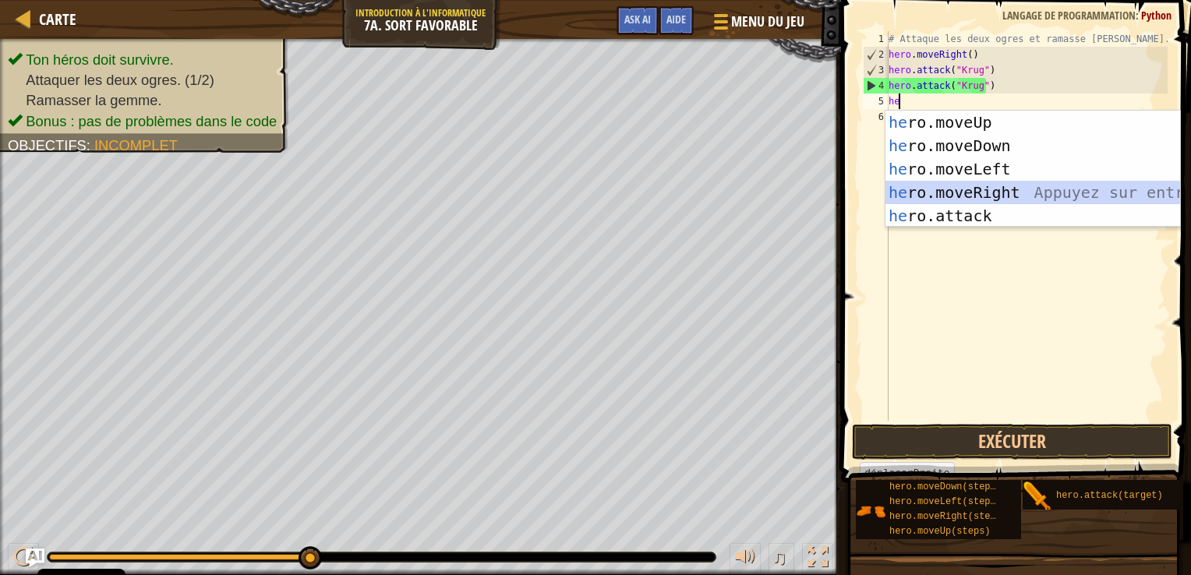
click at [1026, 193] on div "he ro.moveUp Appuyez sur entrée he ro.moveDown Appuyez sur entrée he ro.moveLef…" at bounding box center [1033, 193] width 295 height 164
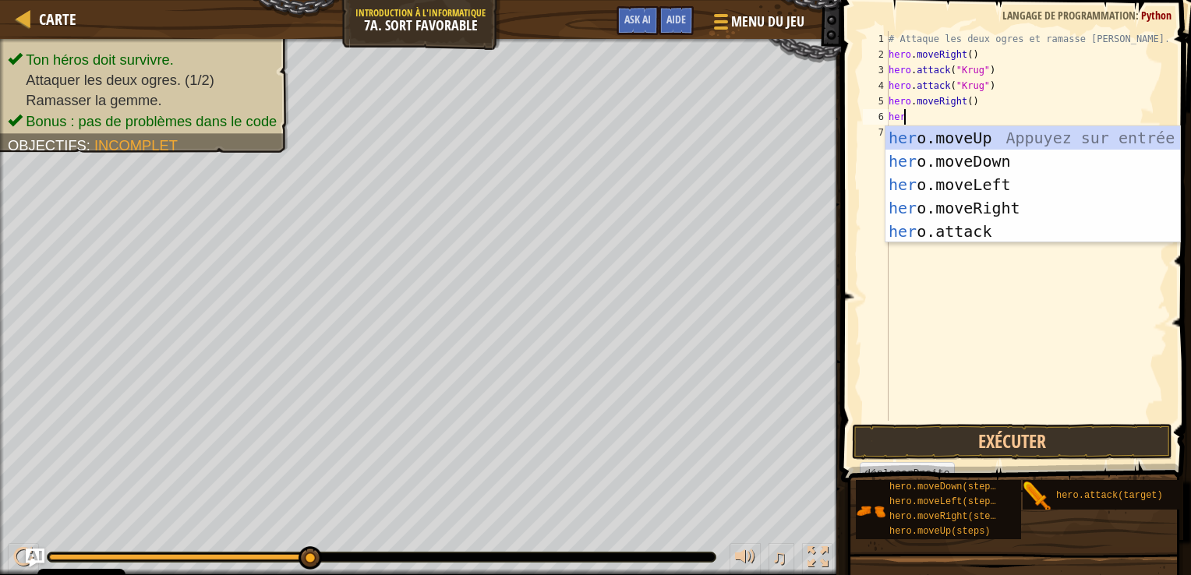
type textarea "hero"
click at [1023, 130] on div "hero .moveUp Appuyez sur entrée hero .moveDown Appuyez sur entrée hero .moveLef…" at bounding box center [1033, 208] width 295 height 164
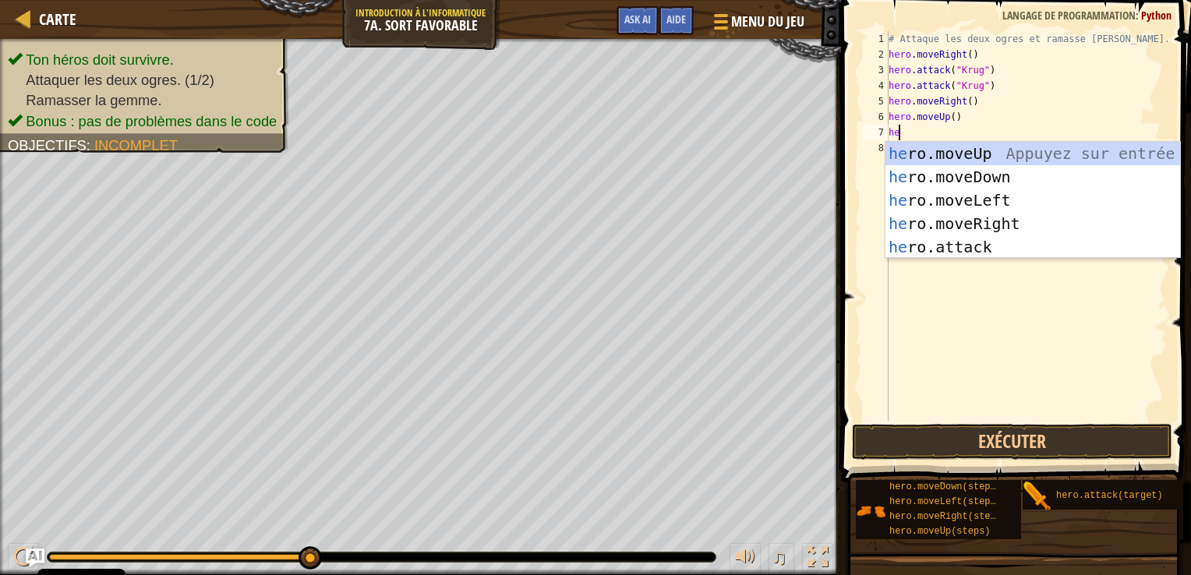
type textarea "her"
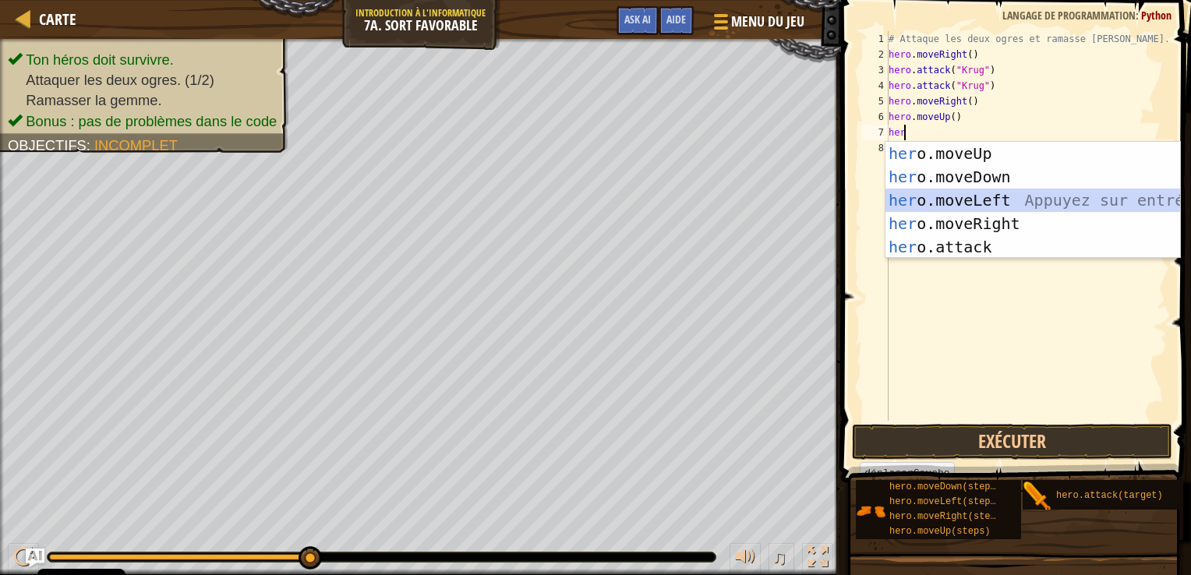
click at [998, 201] on div "her o.moveUp Appuyez sur entrée her o.moveDown Appuyez sur entrée her o.moveLef…" at bounding box center [1033, 224] width 295 height 164
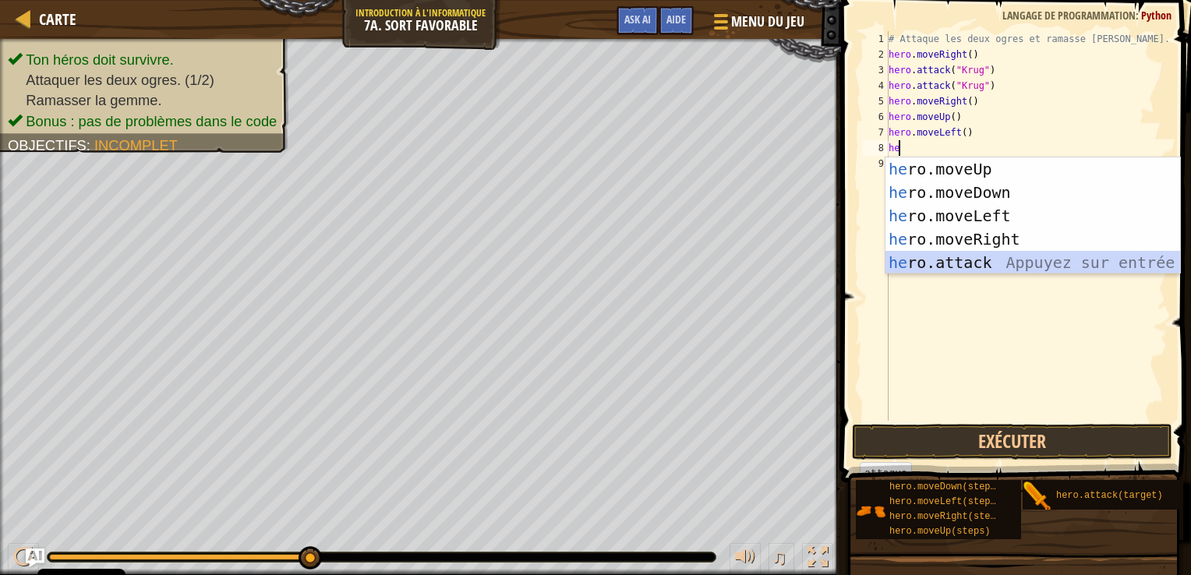
click at [985, 256] on div "he ro.moveUp Appuyez sur entrée he ro.moveDown Appuyez sur entrée he ro.moveLef…" at bounding box center [1033, 240] width 295 height 164
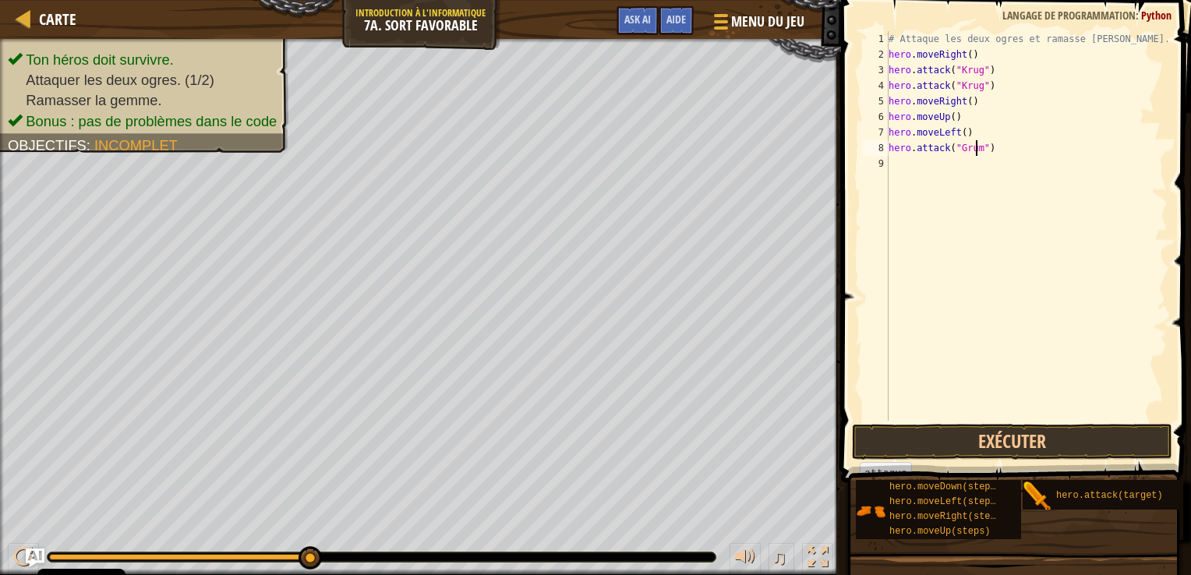
type textarea "hero.attack("Grump")"
click at [908, 168] on div "# Attaque les deux ogres et ramasse la gemme. hero . moveRight ( ) hero . attac…" at bounding box center [1027, 241] width 282 height 421
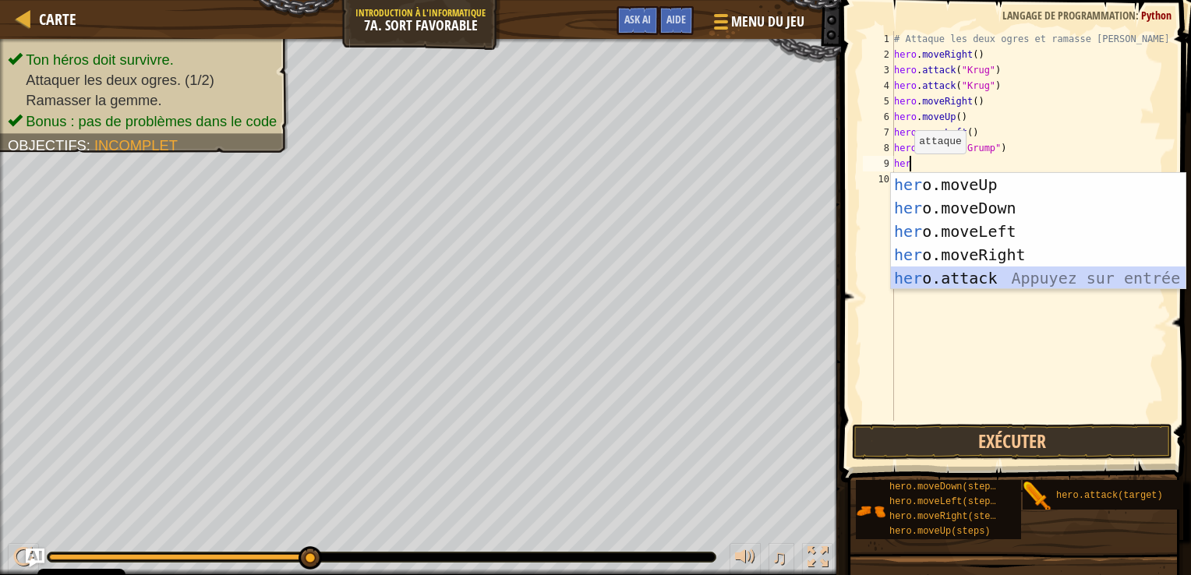
click at [984, 284] on div "her o.moveUp Appuyez sur entrée her o.moveDown Appuyez sur entrée her o.moveLef…" at bounding box center [1038, 255] width 295 height 164
type textarea "hero.attack("Enemy Name")"
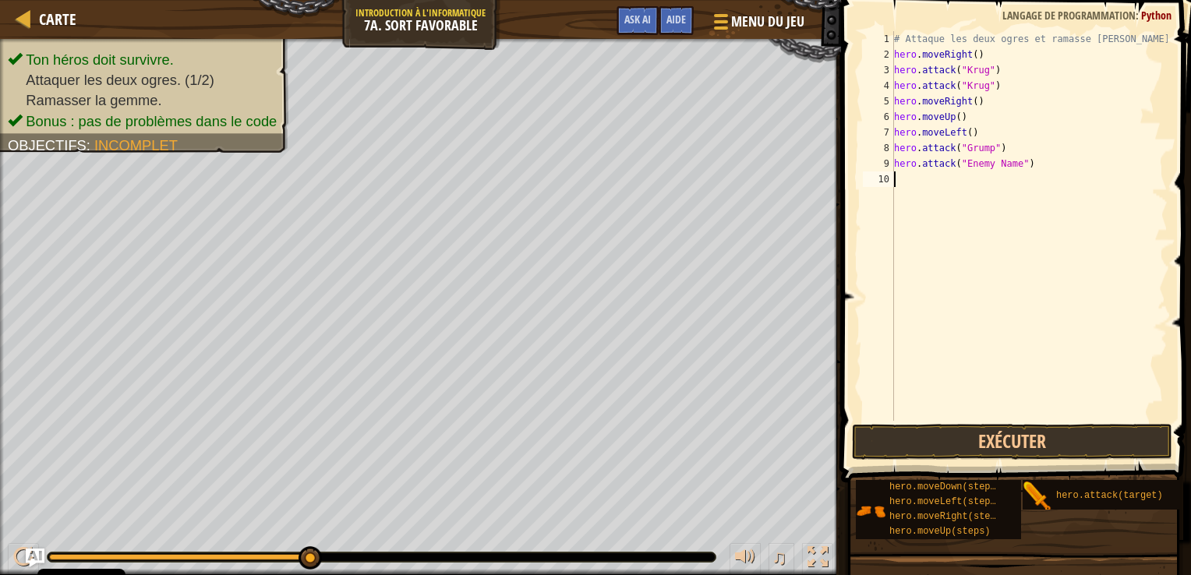
click at [898, 175] on div "# Attaque les deux ogres et ramasse la gemme. hero . moveRight ( ) hero . attac…" at bounding box center [1030, 241] width 278 height 421
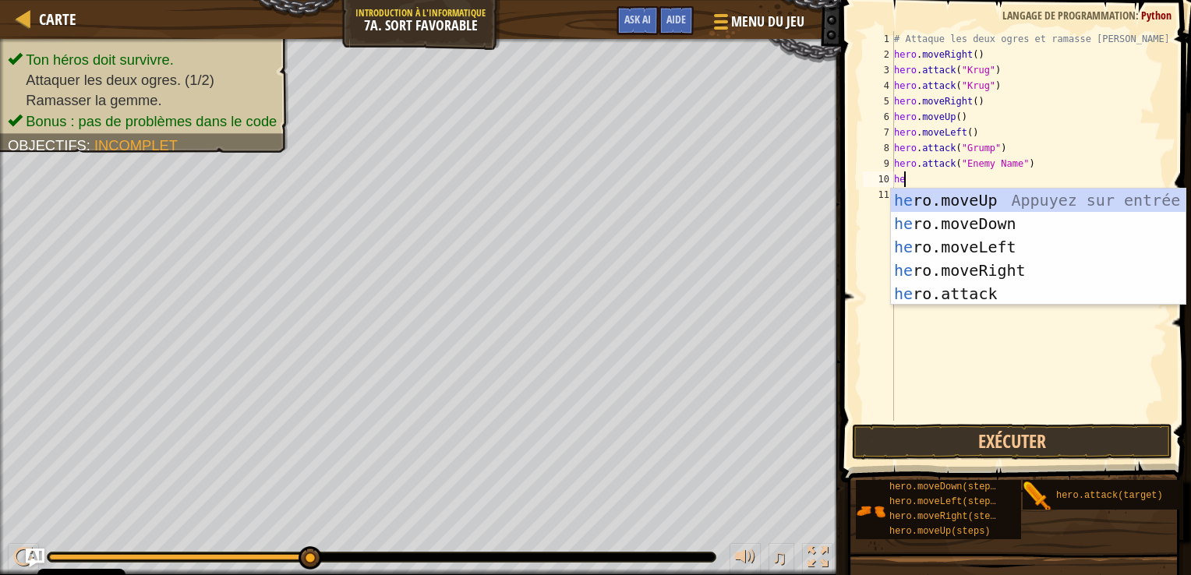
type textarea "her"
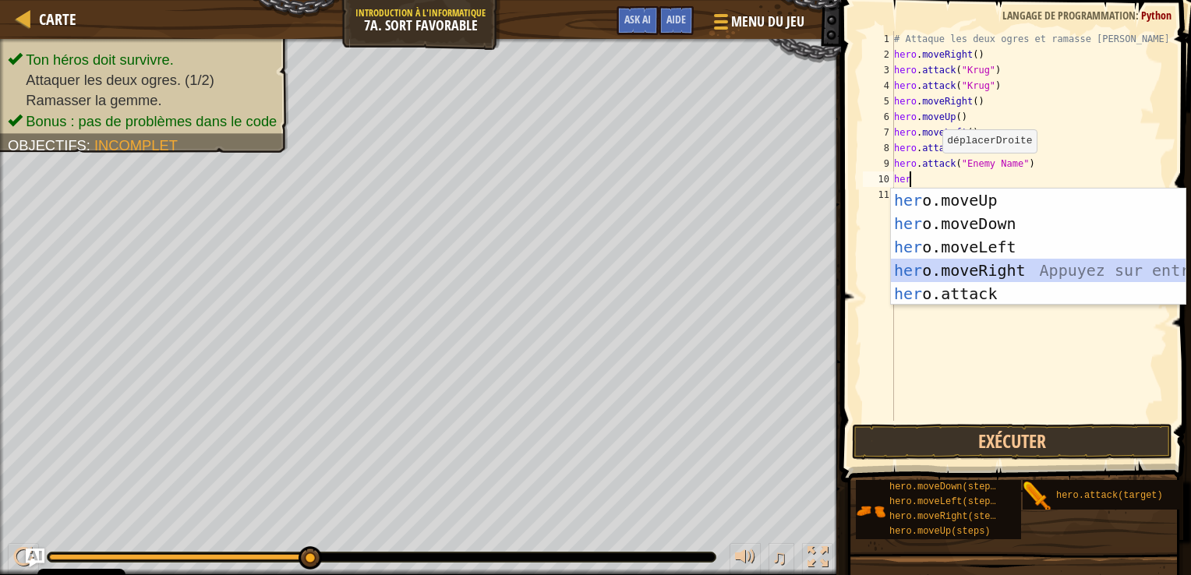
click at [958, 265] on div "her o.moveUp Appuyez sur entrée her o.moveDown Appuyez sur entrée her o.moveLef…" at bounding box center [1038, 271] width 295 height 164
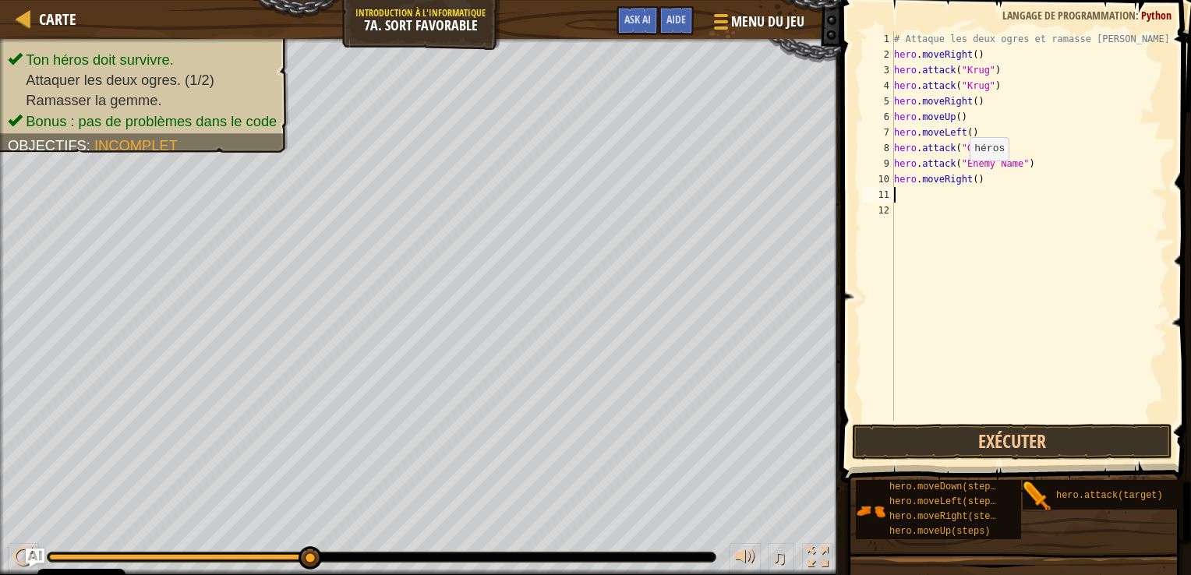
click at [961, 176] on div "# Attaque les deux ogres et ramasse la gemme. hero . moveRight ( ) hero . attac…" at bounding box center [1030, 241] width 278 height 421
click at [965, 177] on div "# Attaque les deux ogres et ramasse la gemme. hero . moveRight ( ) hero . attac…" at bounding box center [1030, 241] width 278 height 421
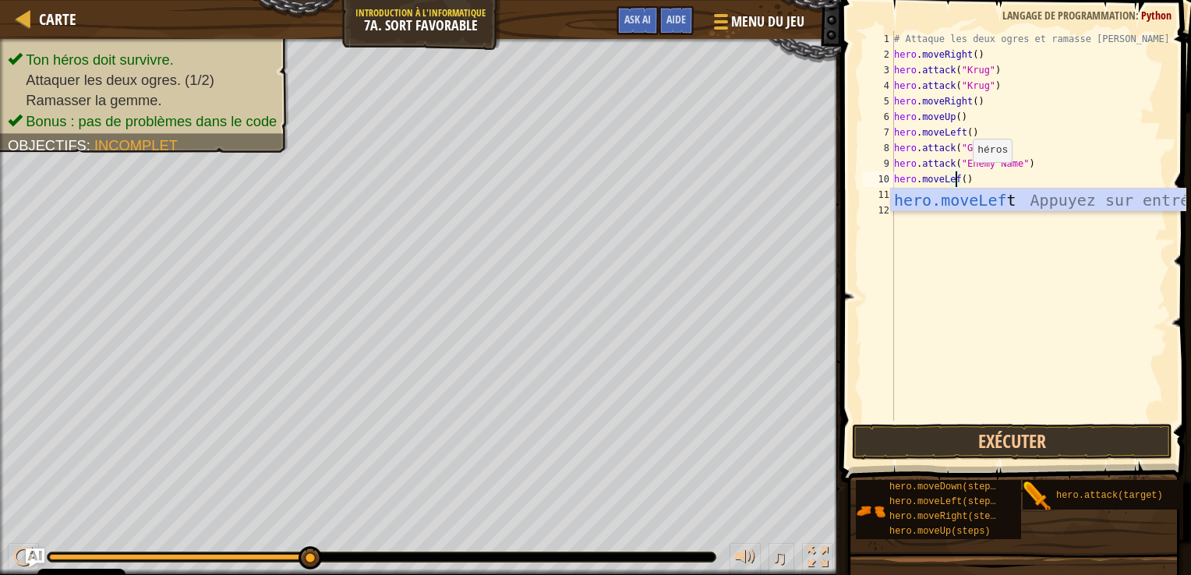
scroll to position [7, 5]
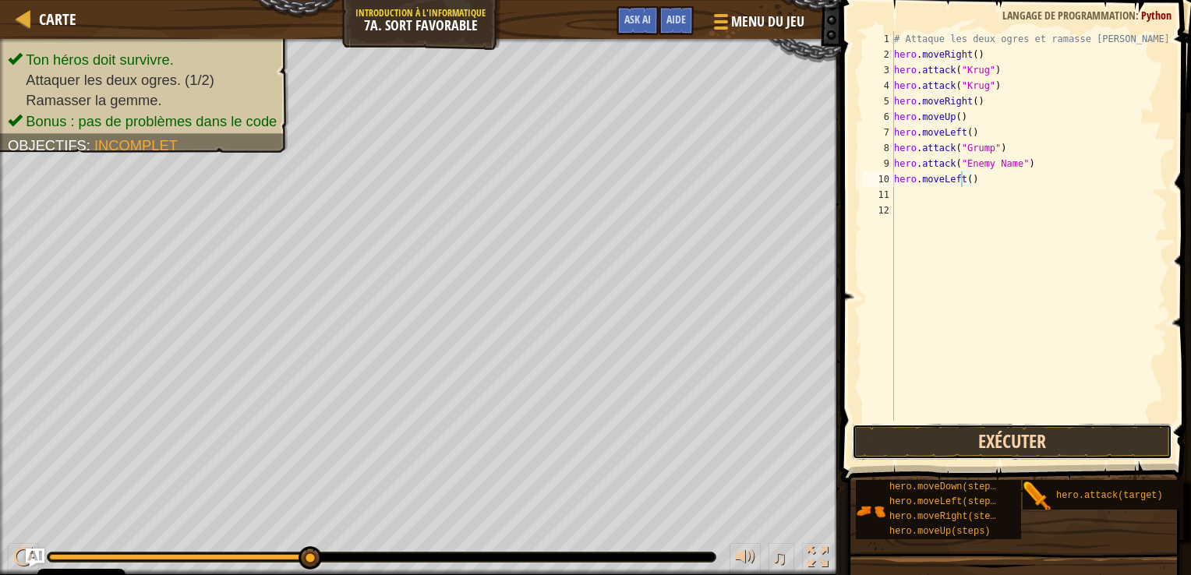
click at [973, 429] on button "Exécuter" at bounding box center [1012, 442] width 321 height 36
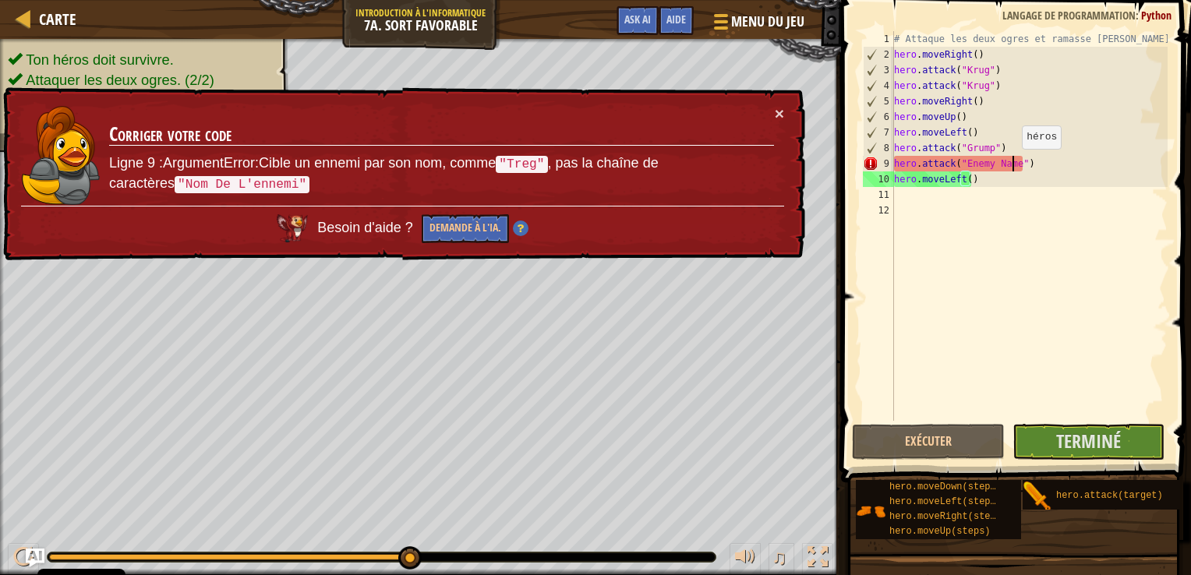
click at [1014, 164] on div "# Attaque les deux ogres et ramasse la gemme. hero . moveRight ( ) hero . attac…" at bounding box center [1030, 241] width 278 height 421
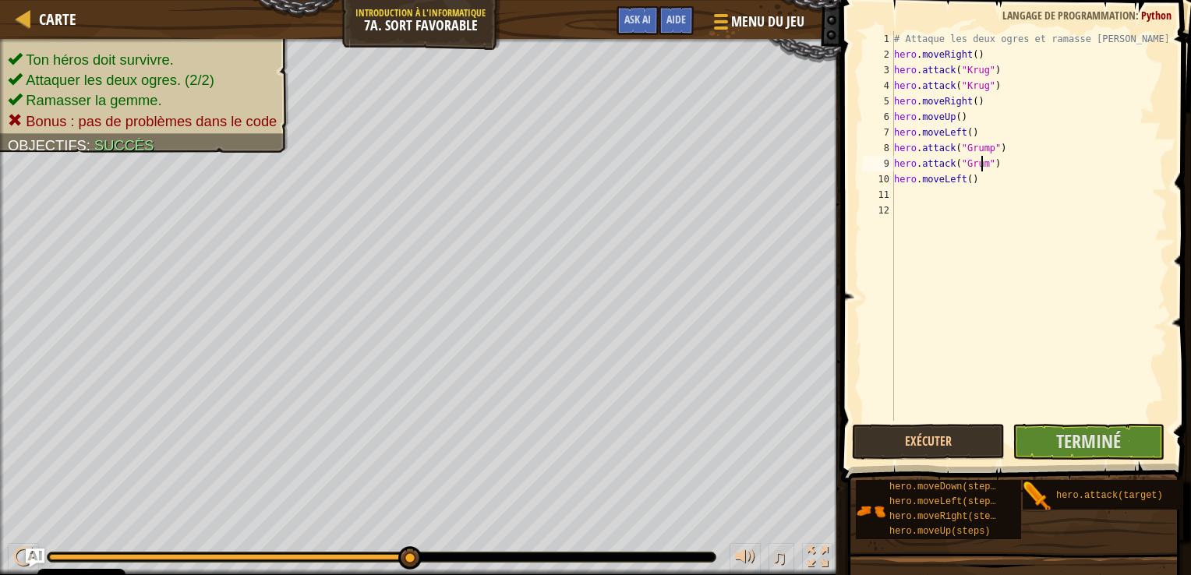
scroll to position [7, 7]
type textarea "hero.attack("Grump")"
click at [1065, 438] on span "Terminé" at bounding box center [1089, 441] width 65 height 25
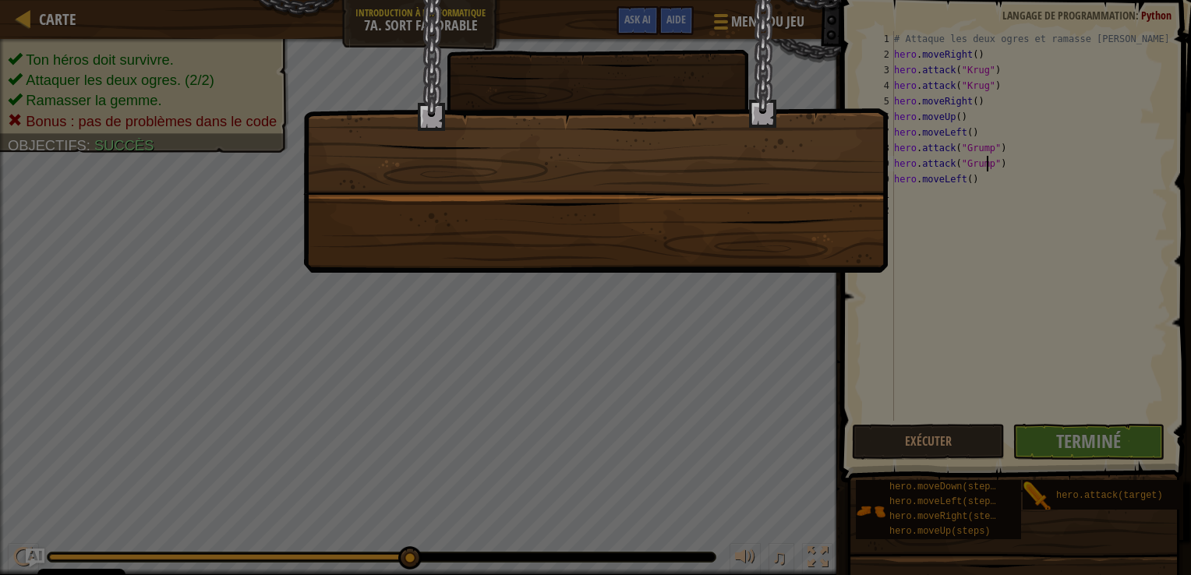
click at [1061, 444] on div at bounding box center [595, 287] width 1191 height 575
click at [584, 182] on div at bounding box center [595, 136] width 585 height 273
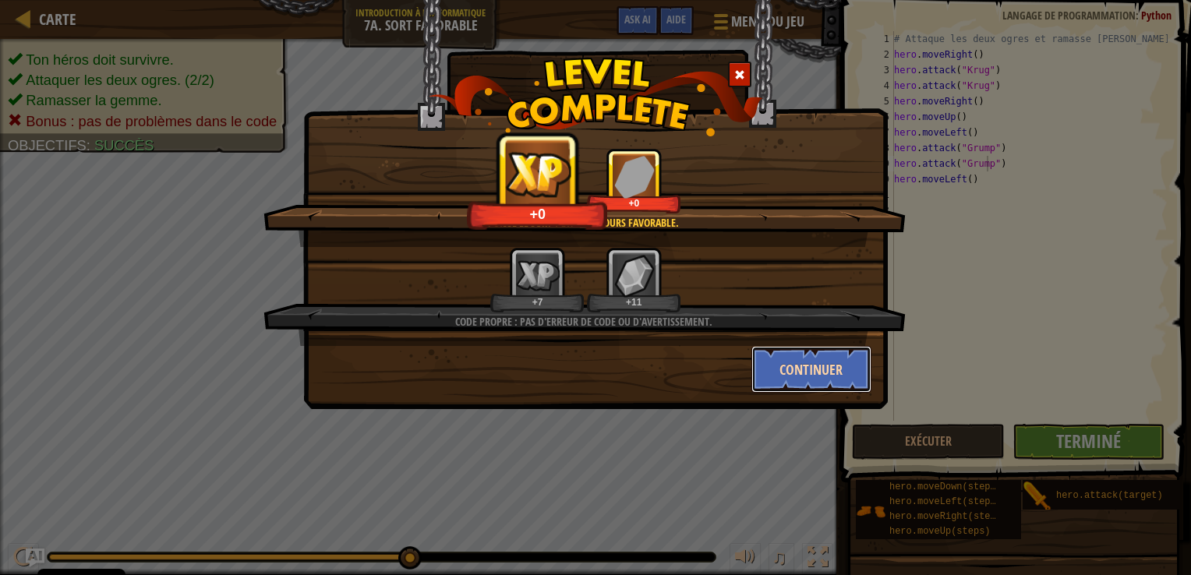
click at [814, 379] on button "Continuer" at bounding box center [812, 369] width 121 height 47
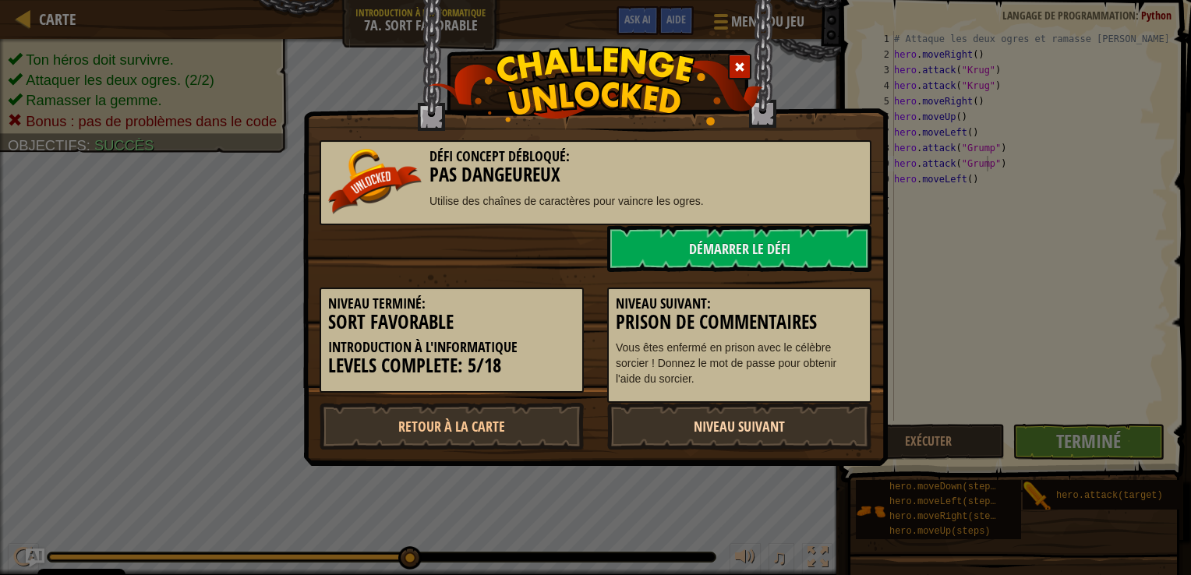
click at [725, 417] on link "Niveau Suivant" at bounding box center [739, 426] width 264 height 47
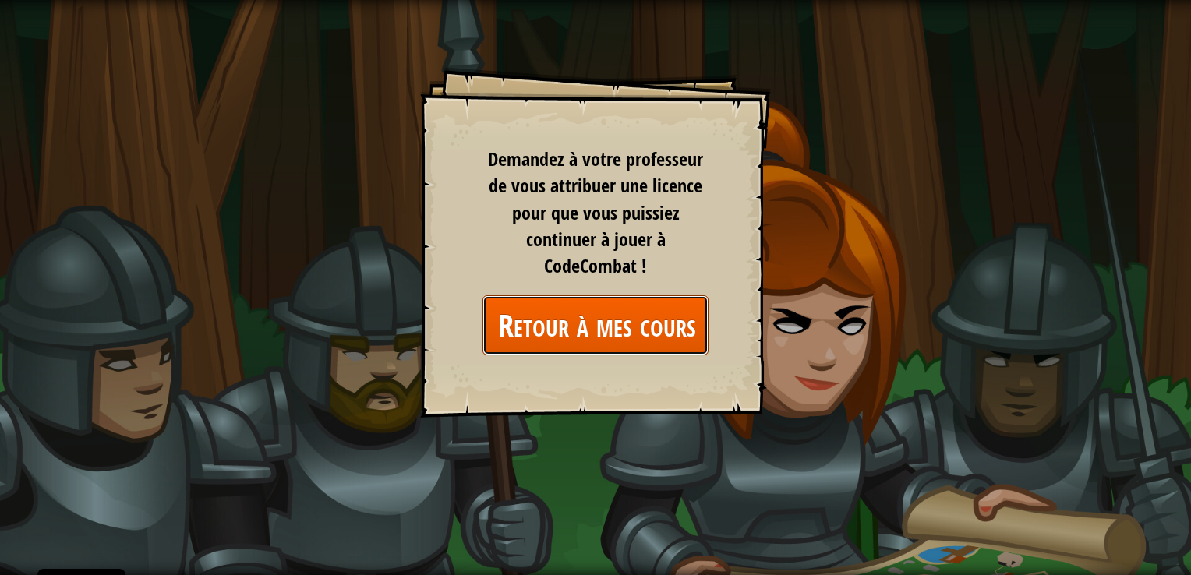
click at [671, 319] on link "Retour à mes cours" at bounding box center [596, 326] width 226 height 60
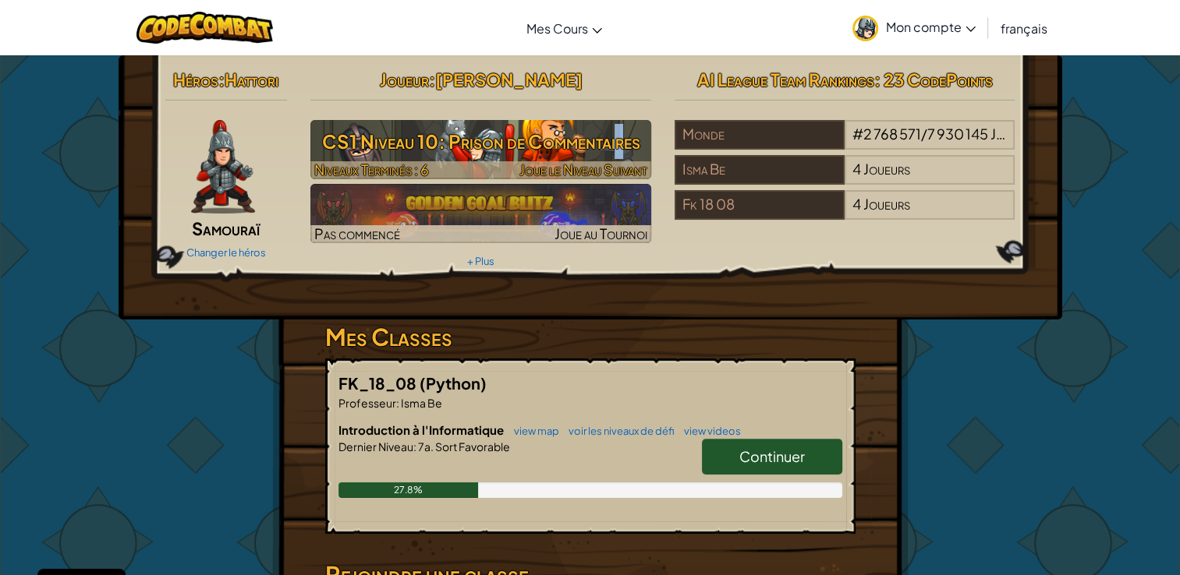
click at [614, 148] on h3 "CS1 Niveau 10: Prison de Commentaires" at bounding box center [480, 141] width 341 height 35
select select "fr"
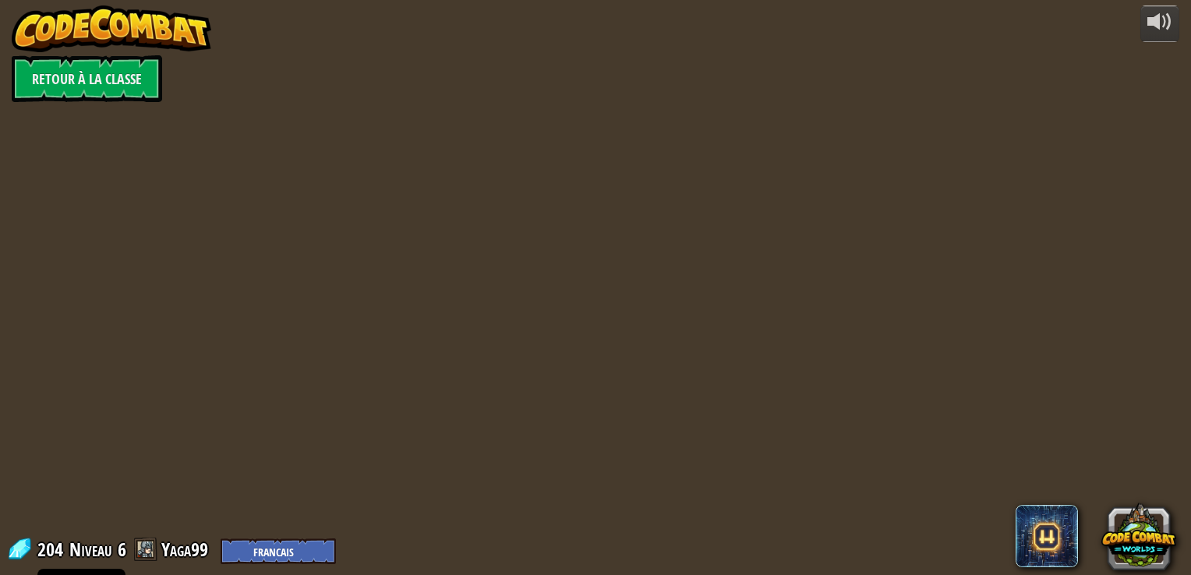
select select "fr"
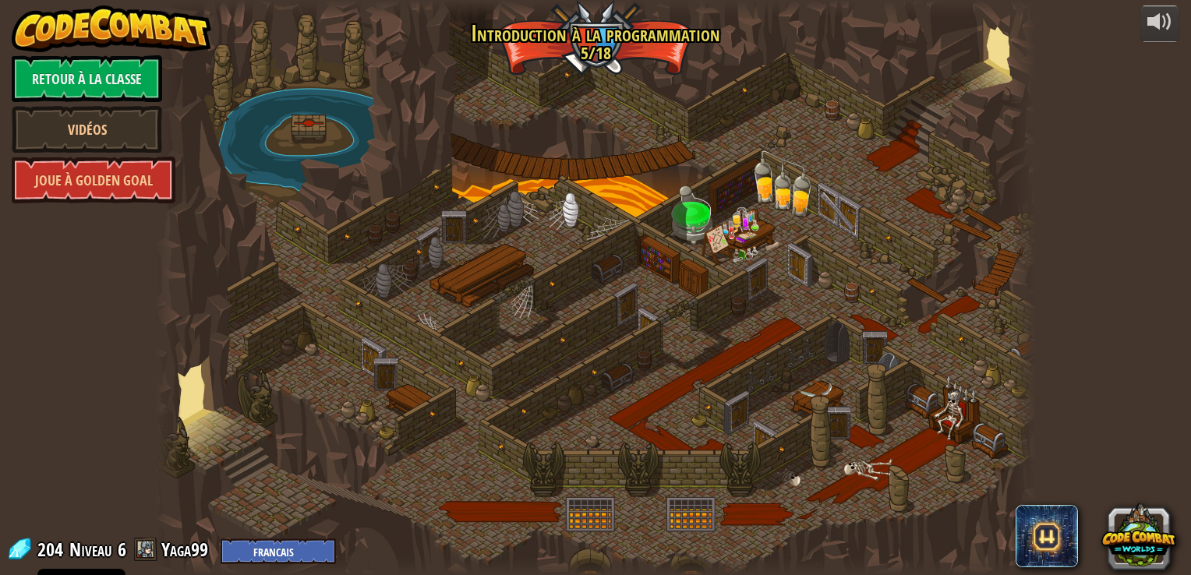
select select "fr"
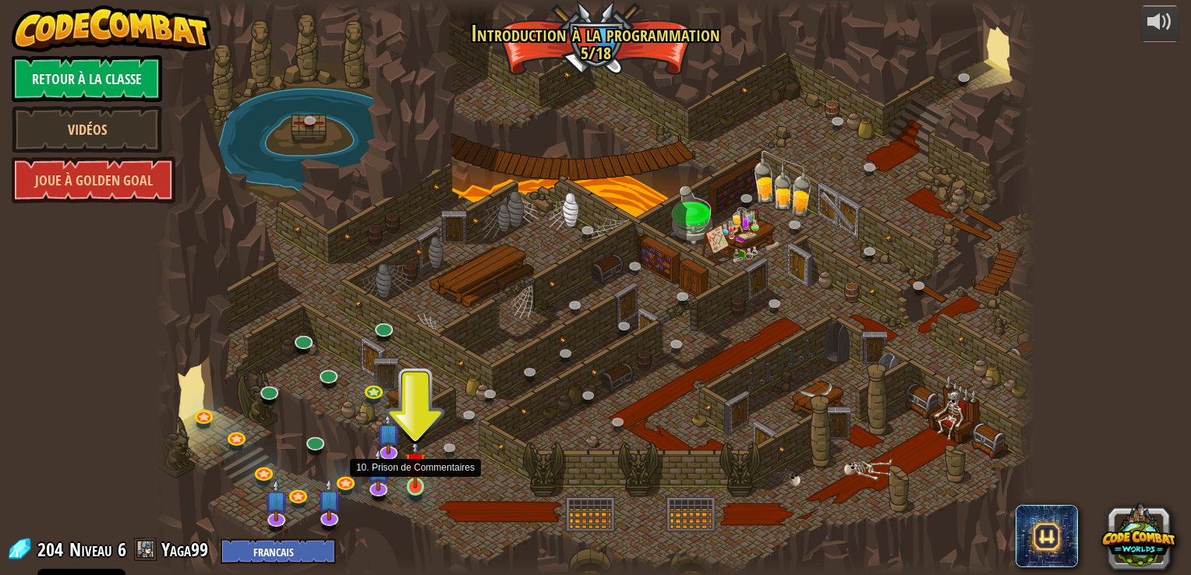
click at [405, 479] on img at bounding box center [416, 463] width 22 height 51
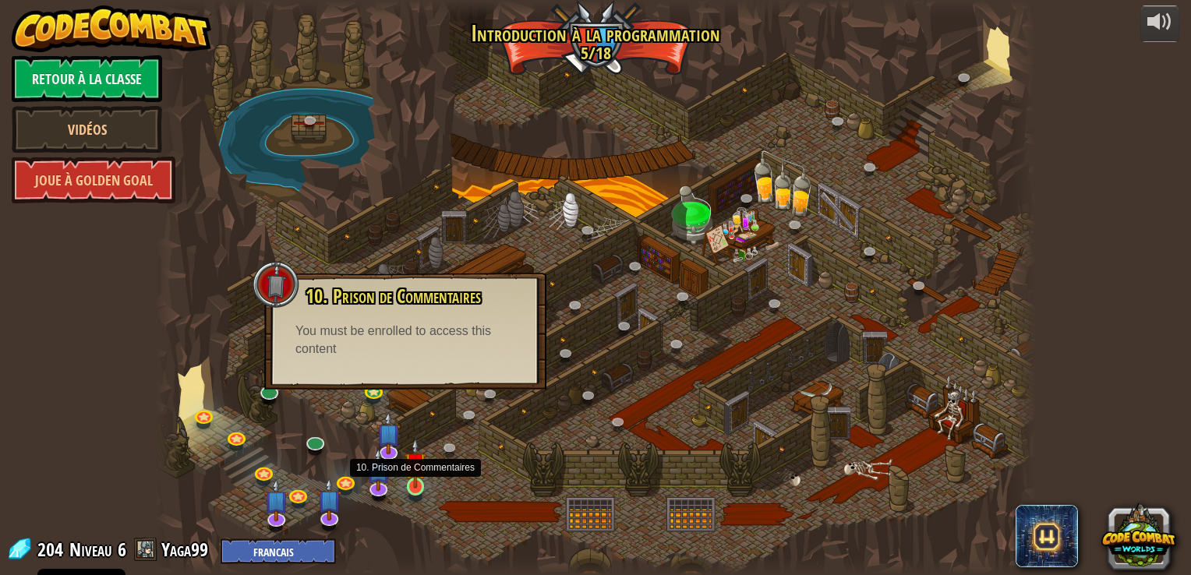
click at [409, 477] on img at bounding box center [416, 463] width 22 height 51
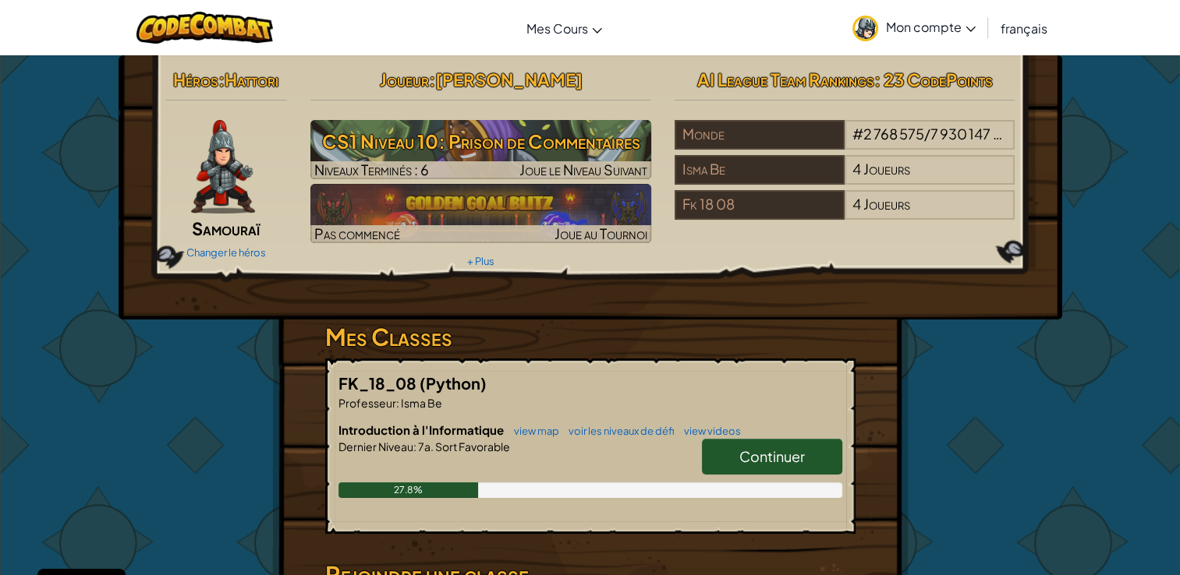
select select "fr"
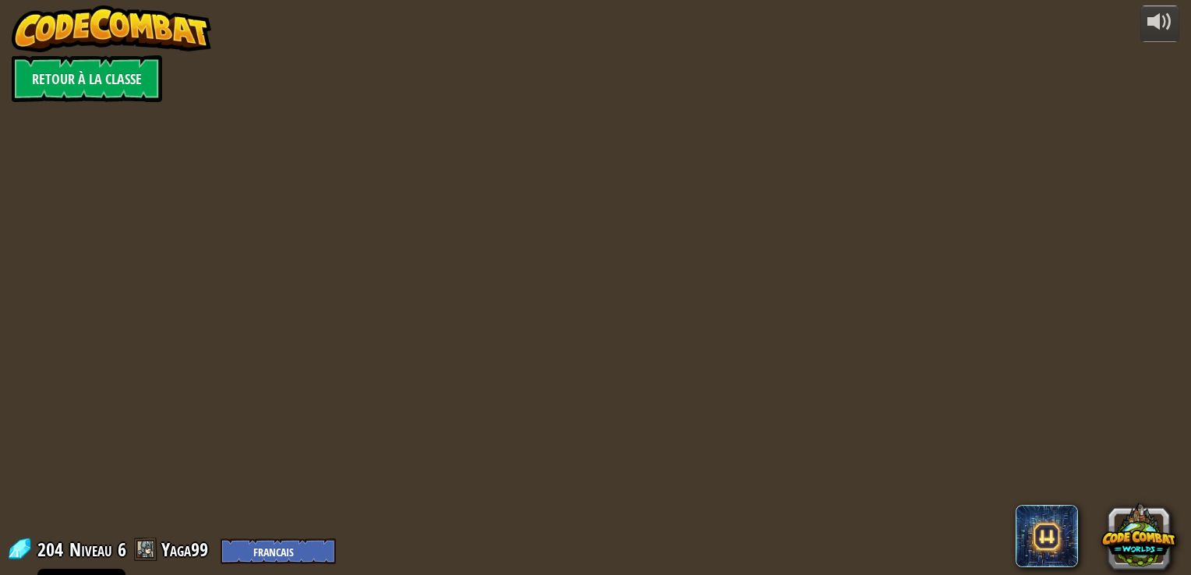
select select "fr"
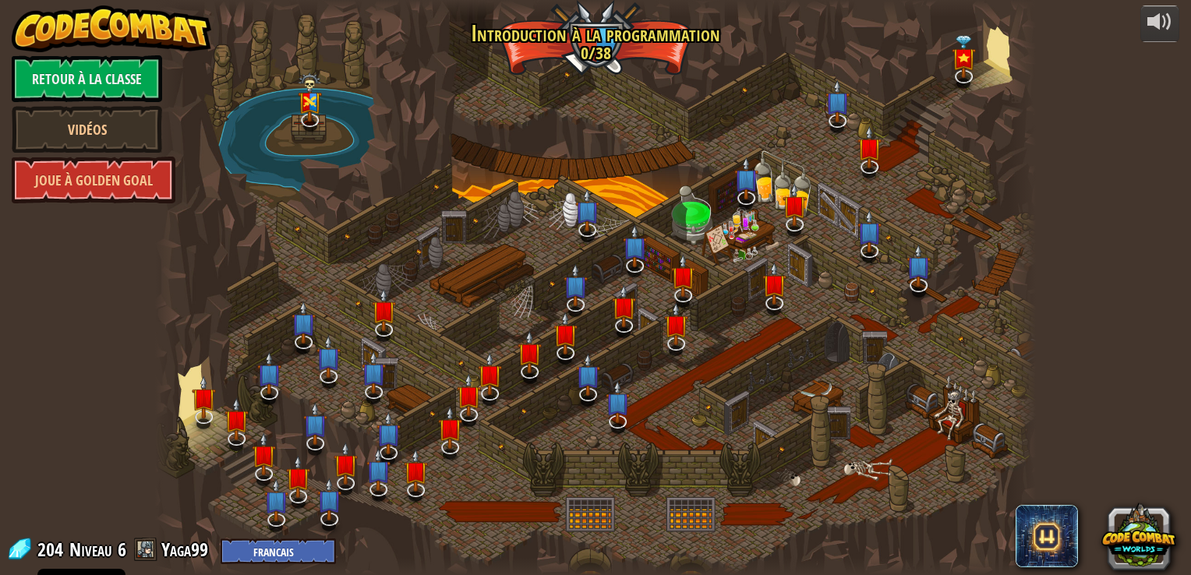
select select "fr"
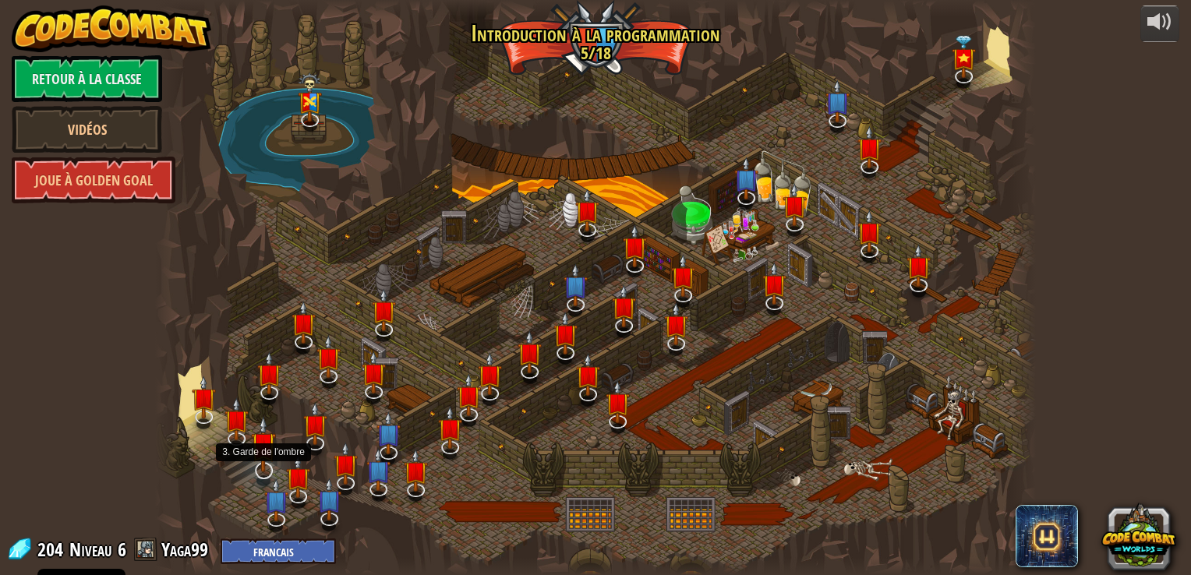
select select "fr"
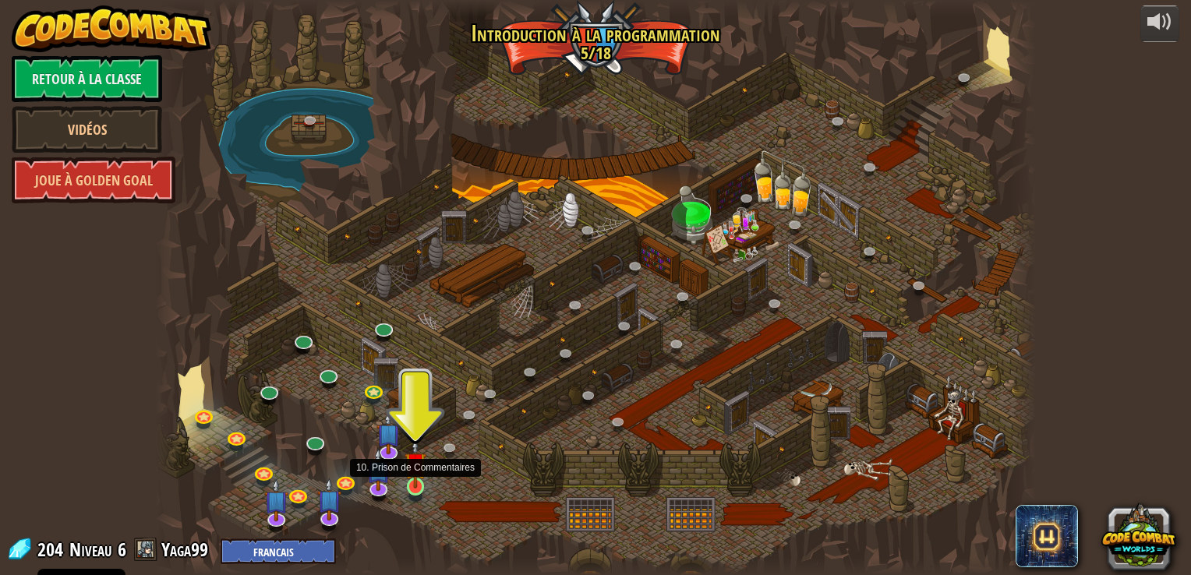
click at [419, 480] on img at bounding box center [416, 463] width 22 height 51
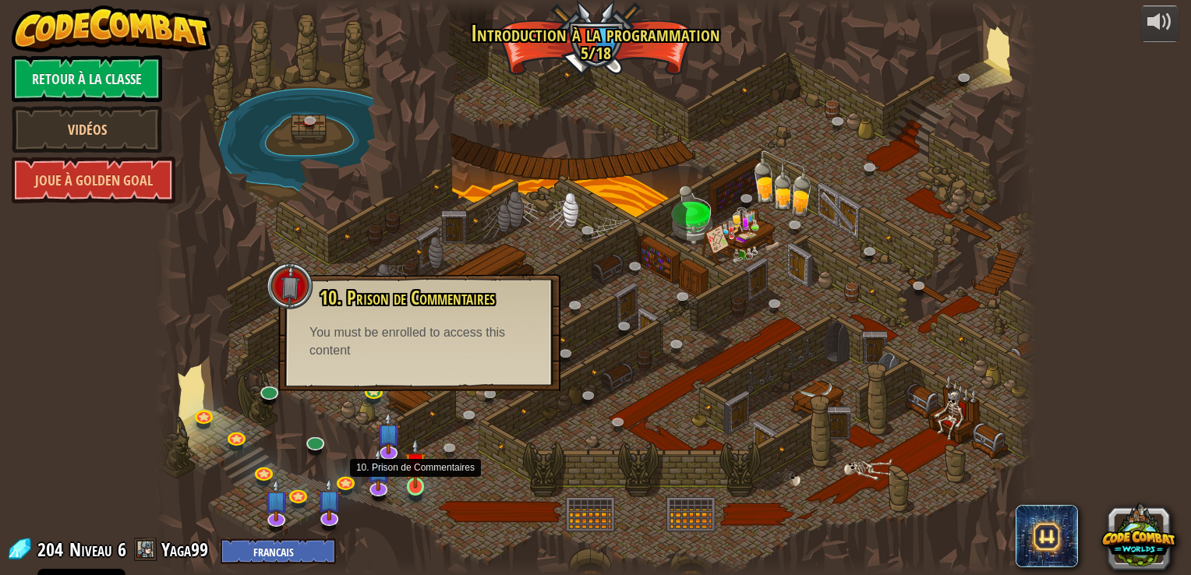
click at [405, 476] on img at bounding box center [416, 463] width 22 height 51
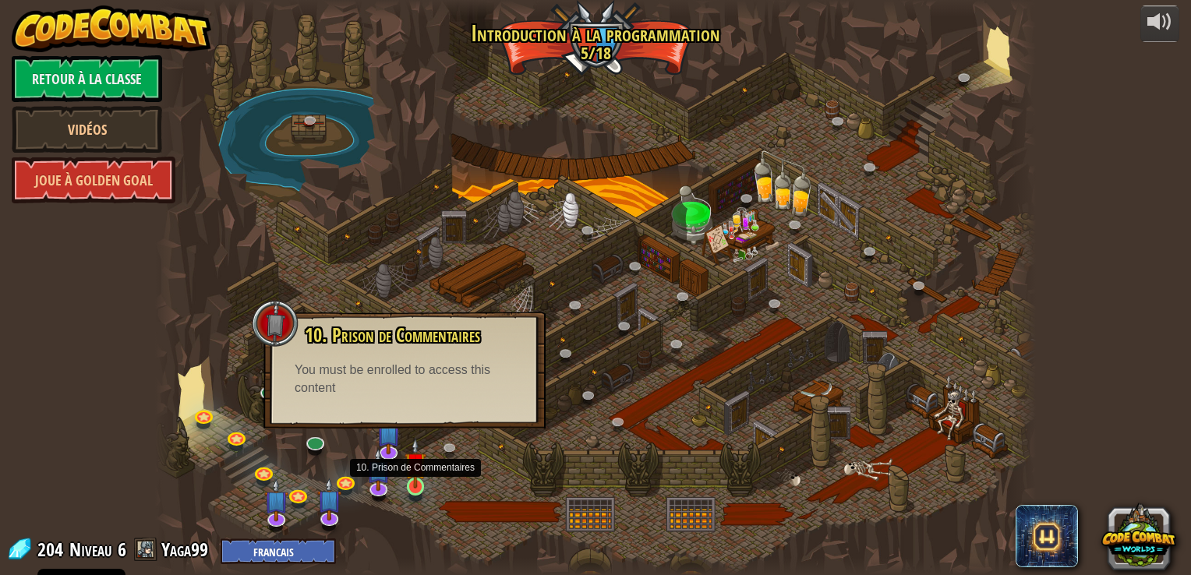
click at [423, 483] on img at bounding box center [416, 463] width 22 height 51
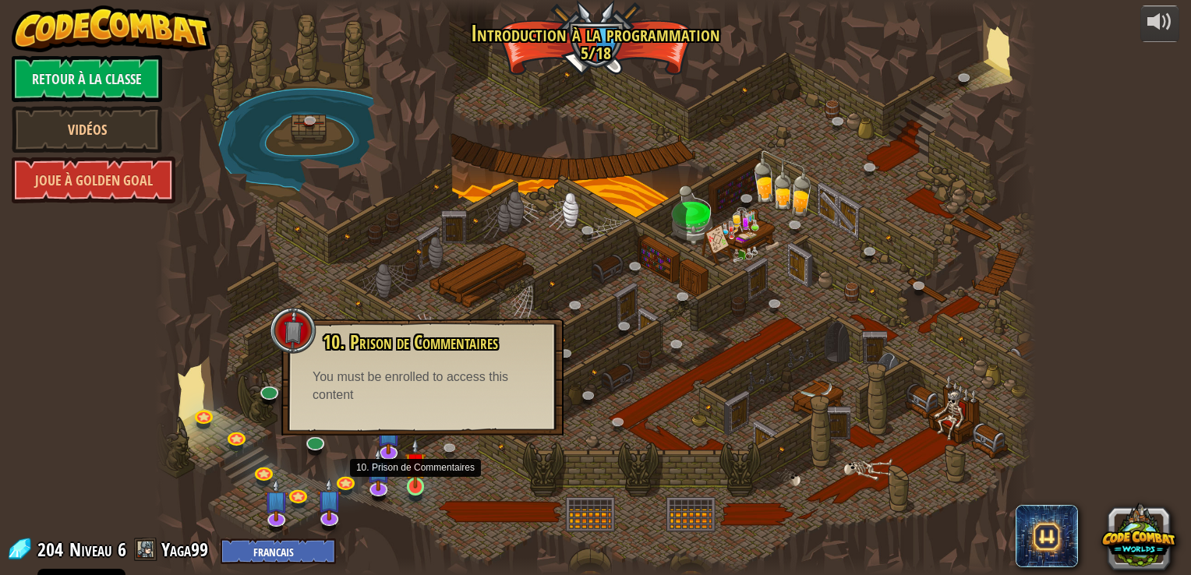
click at [423, 483] on img at bounding box center [416, 463] width 22 height 51
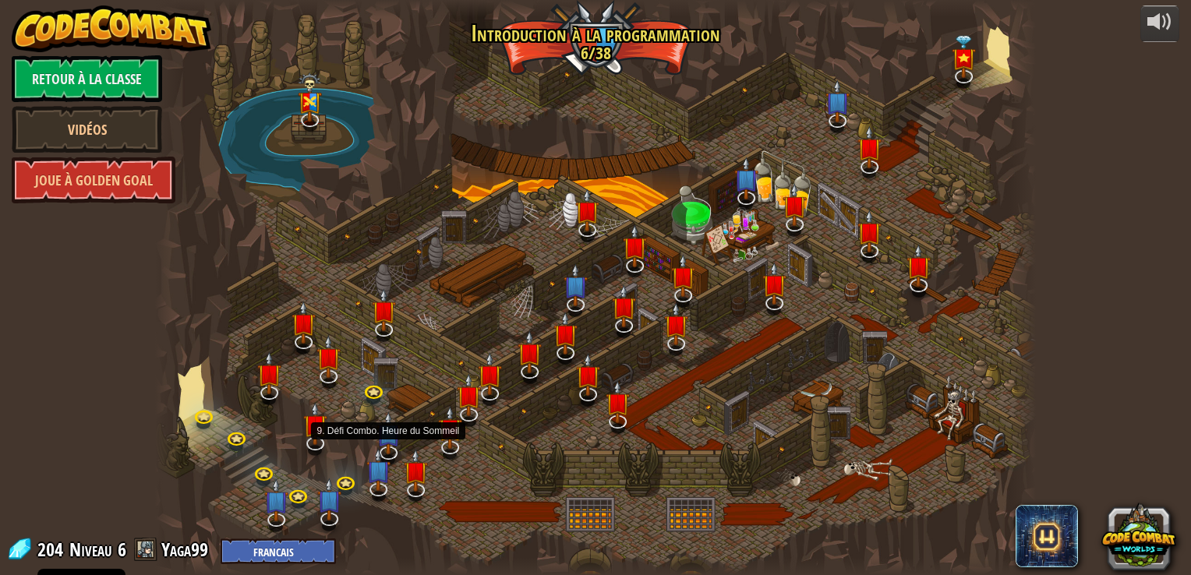
select select "fr"
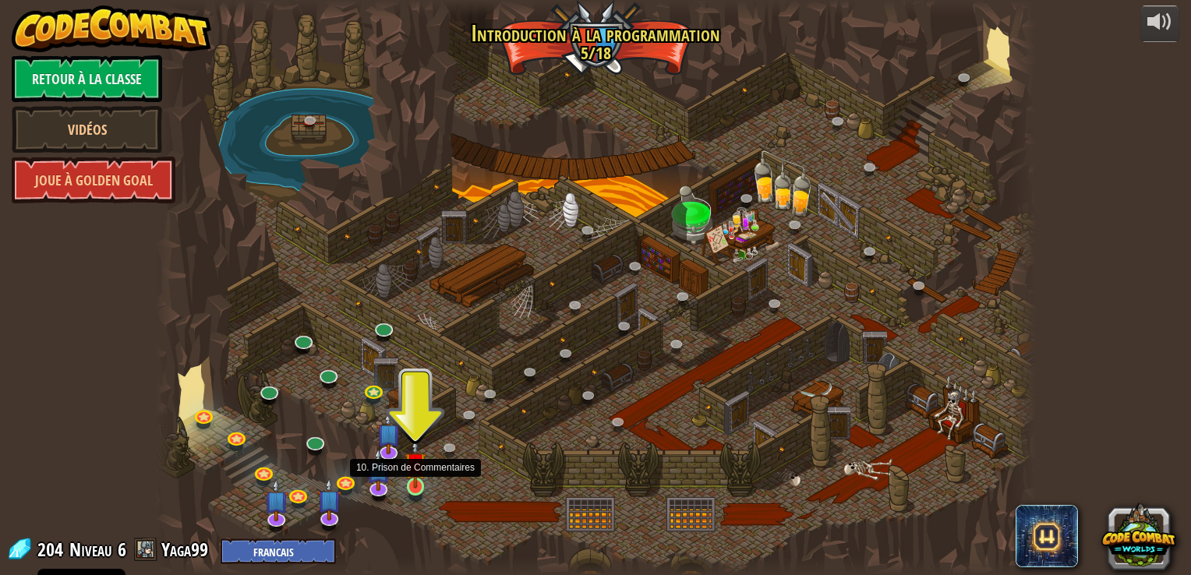
click at [422, 467] on img at bounding box center [416, 463] width 22 height 51
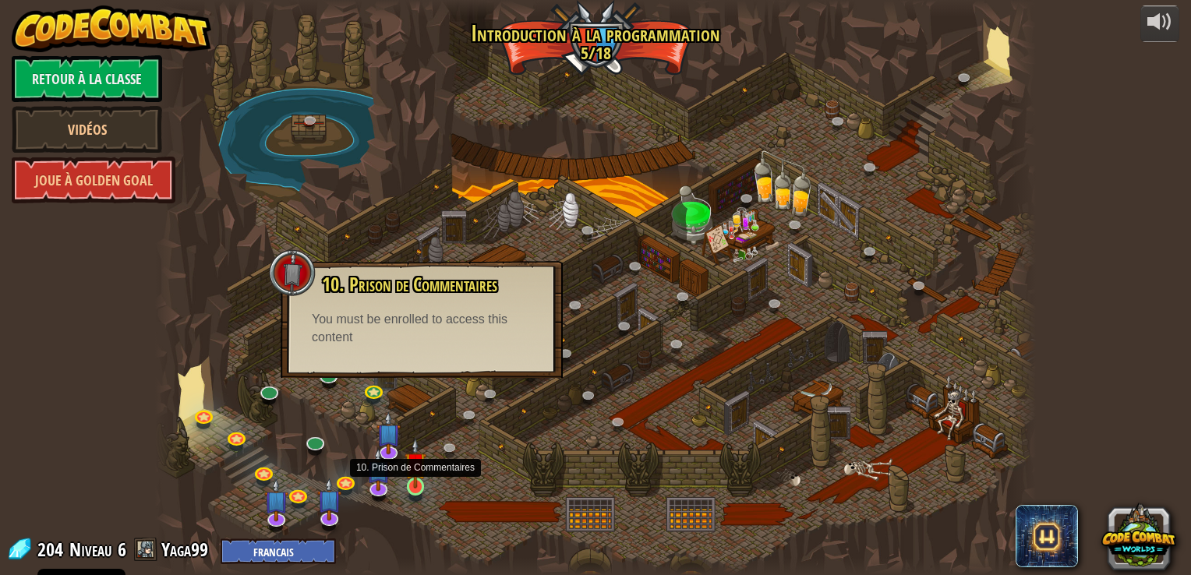
click at [421, 481] on img at bounding box center [416, 463] width 22 height 51
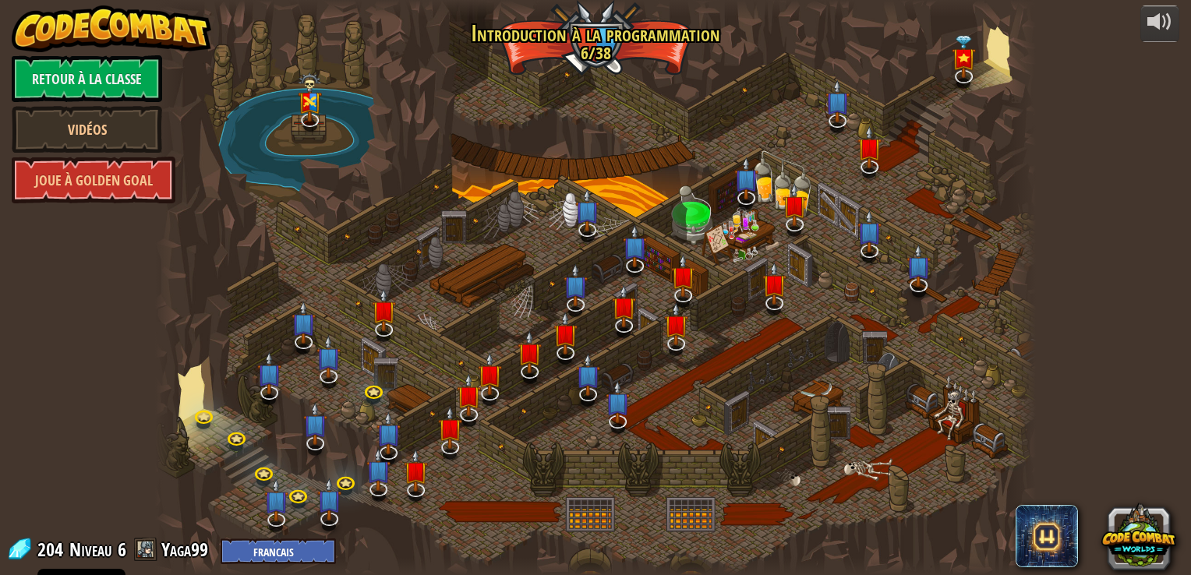
select select "fr"
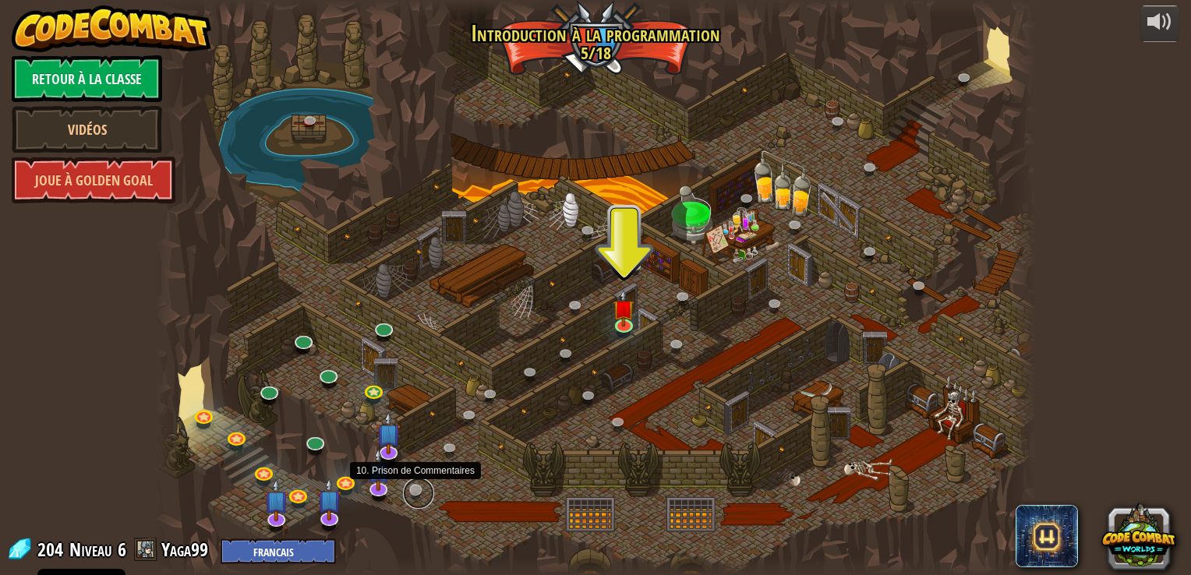
click at [412, 488] on link at bounding box center [418, 493] width 31 height 31
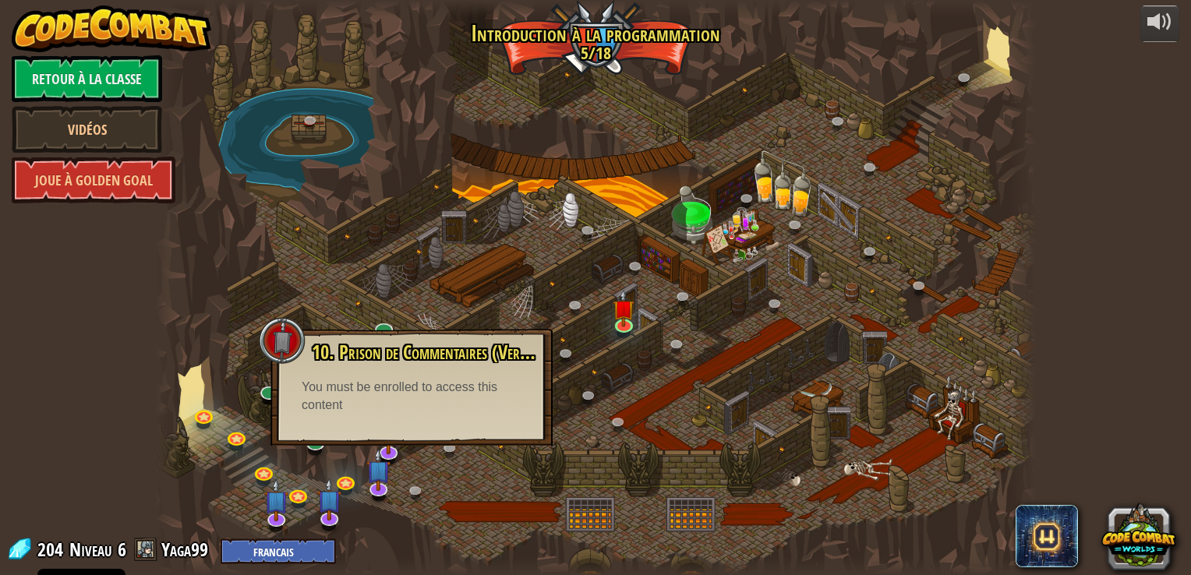
click at [442, 461] on div at bounding box center [595, 287] width 880 height 575
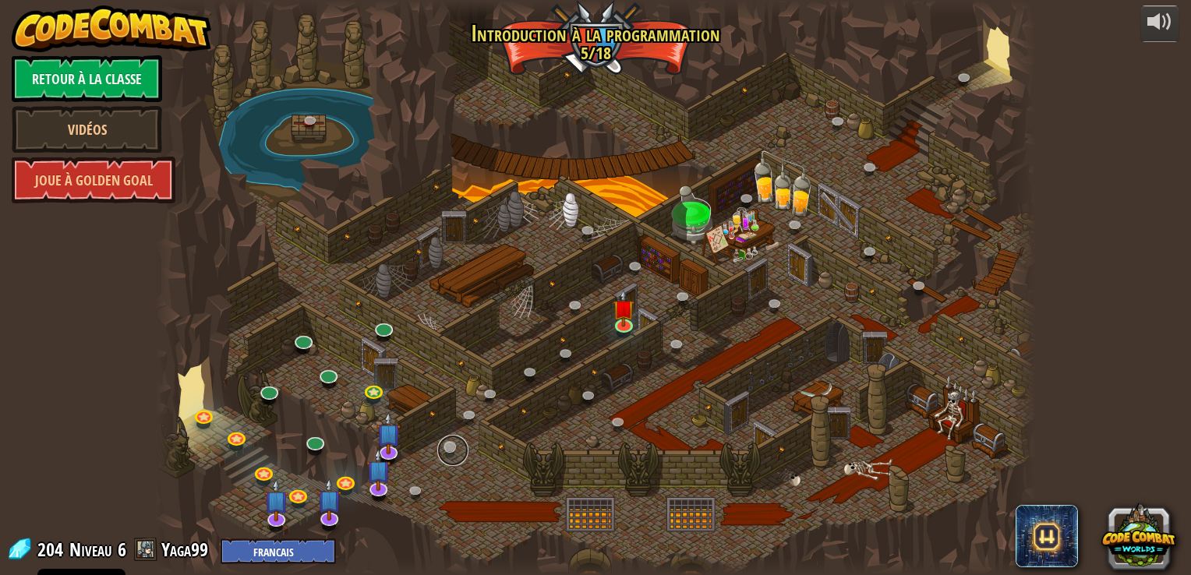
click at [446, 447] on link at bounding box center [452, 450] width 31 height 31
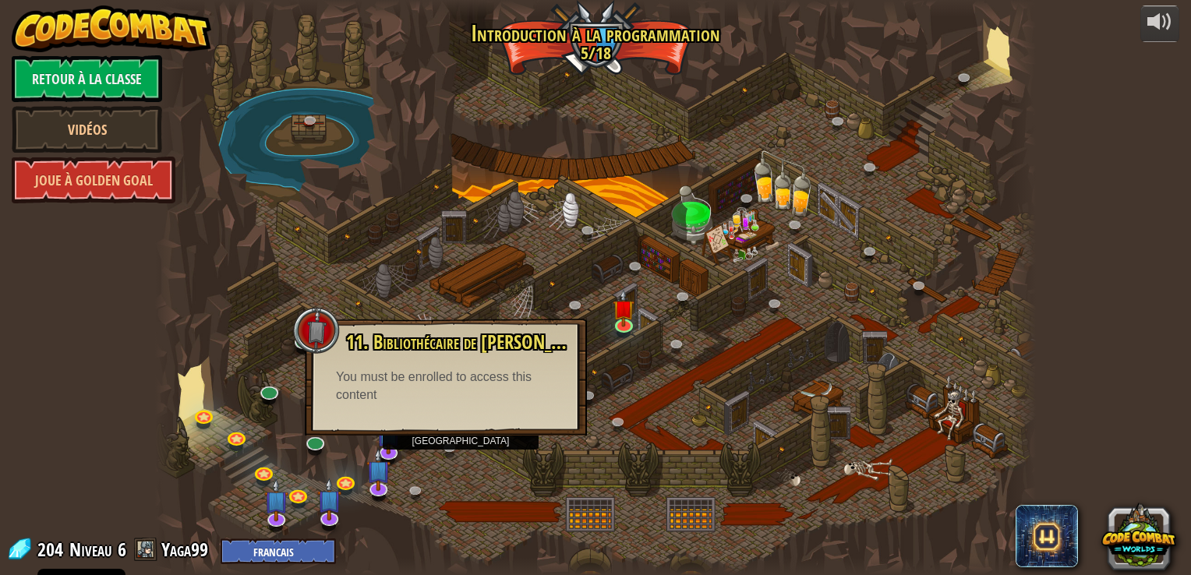
click at [464, 429] on div "11. Bibliothécaire de Kithgard (Verrouillé par l'Enseignant) Demande de l'aide …" at bounding box center [446, 377] width 282 height 117
click at [488, 454] on div at bounding box center [595, 287] width 880 height 575
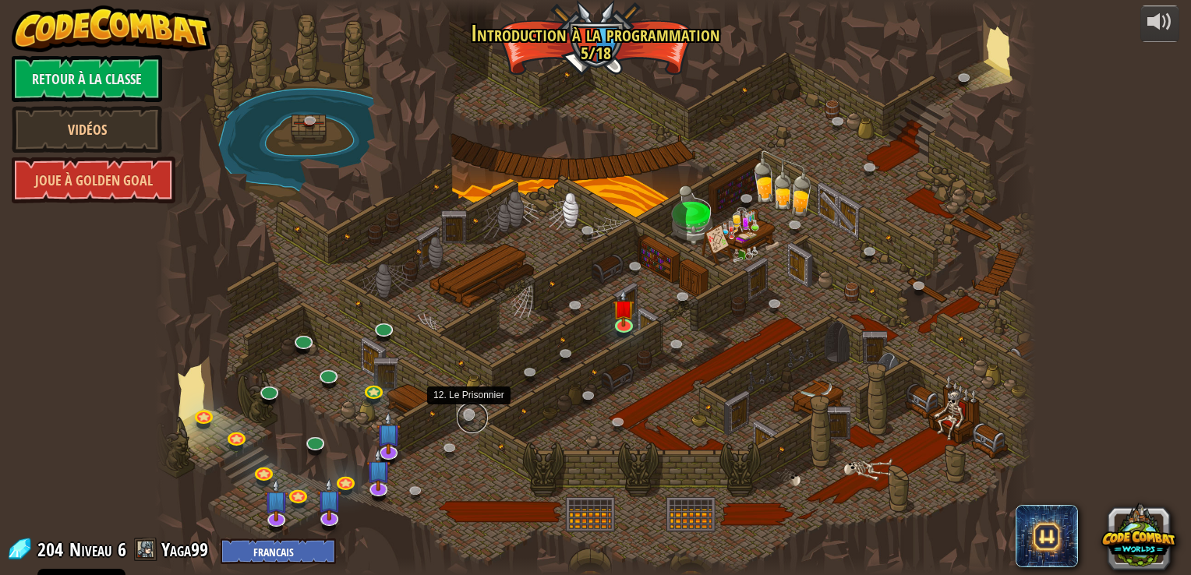
click at [469, 413] on link at bounding box center [472, 417] width 31 height 31
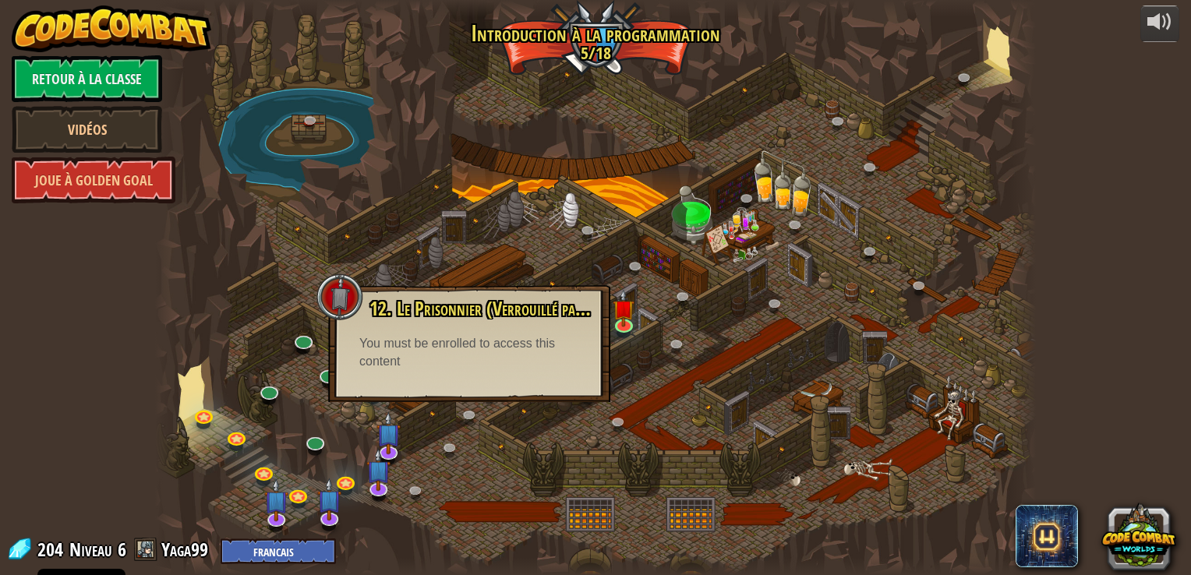
click at [504, 457] on div at bounding box center [595, 287] width 880 height 575
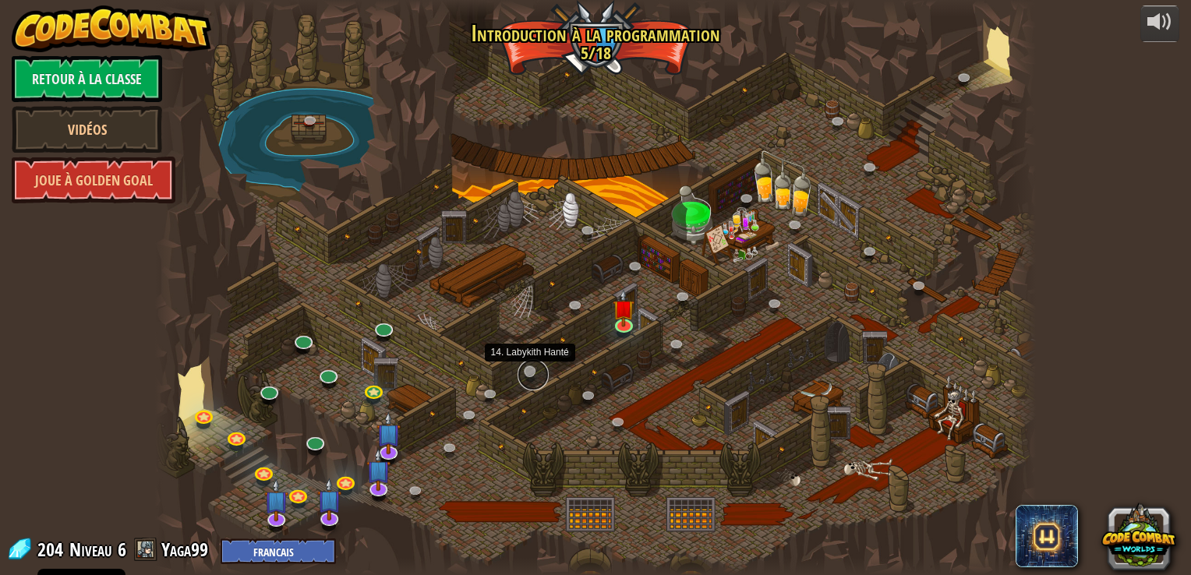
click at [530, 370] on link at bounding box center [533, 374] width 31 height 31
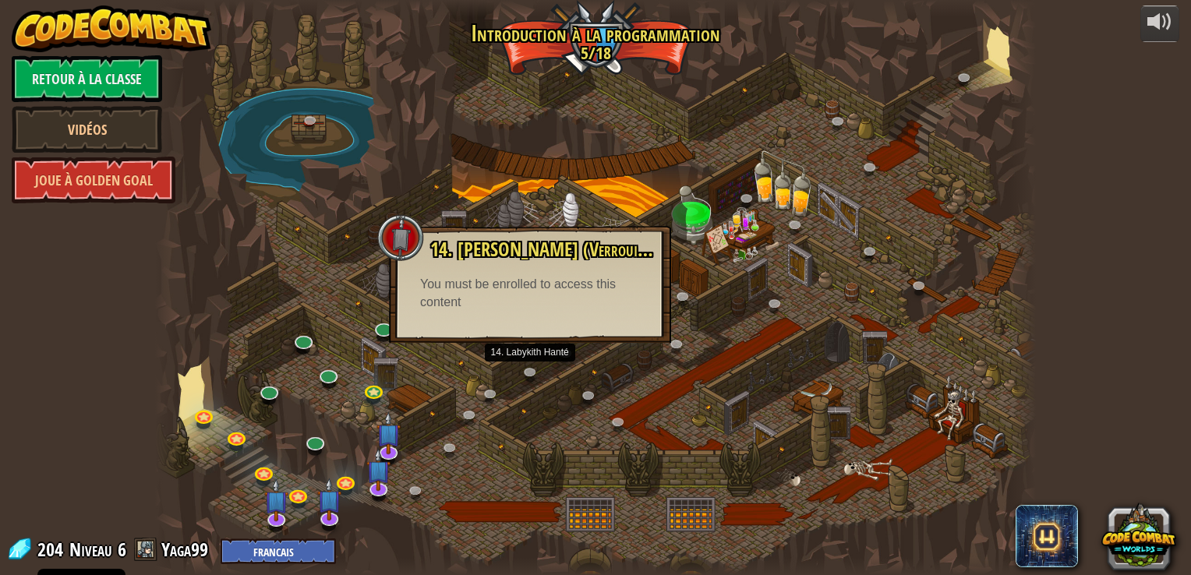
click at [539, 397] on div at bounding box center [595, 287] width 880 height 575
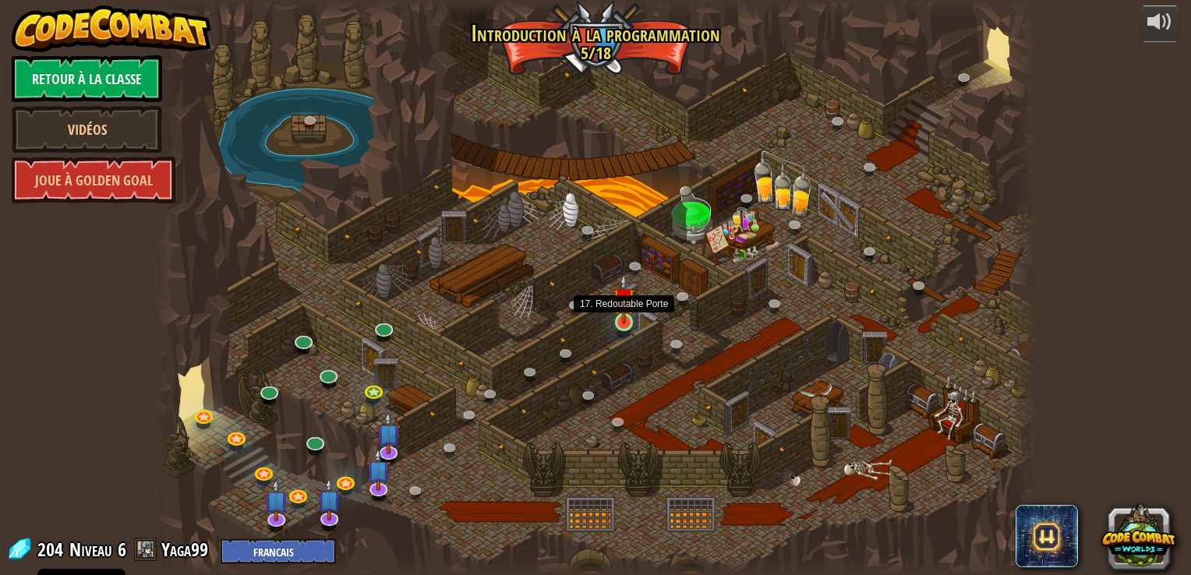
click at [627, 309] on img at bounding box center [624, 299] width 22 height 51
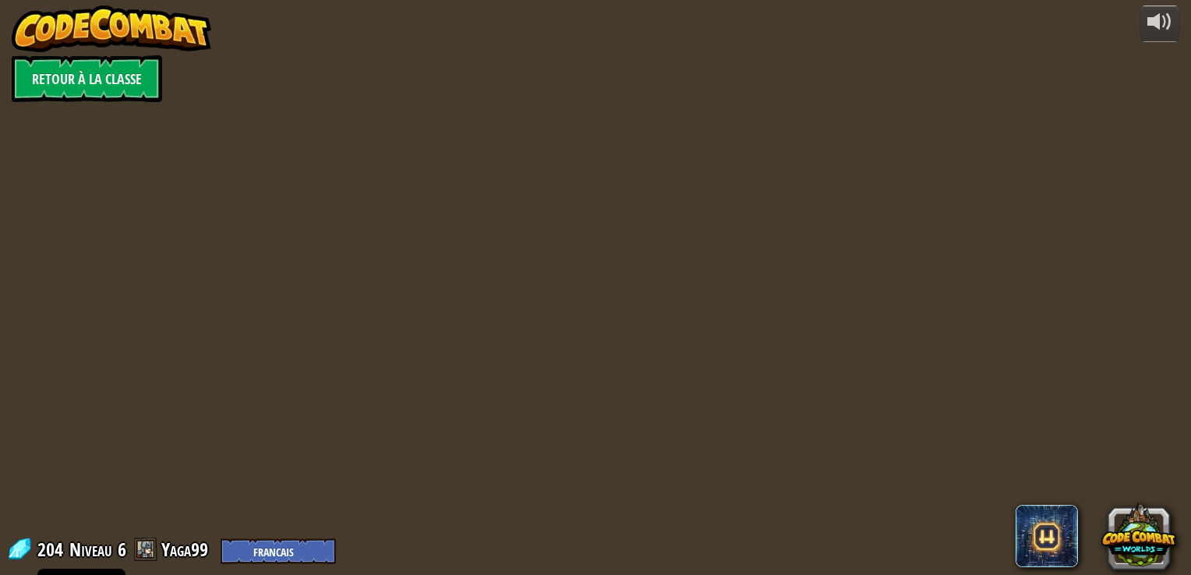
select select "fr"
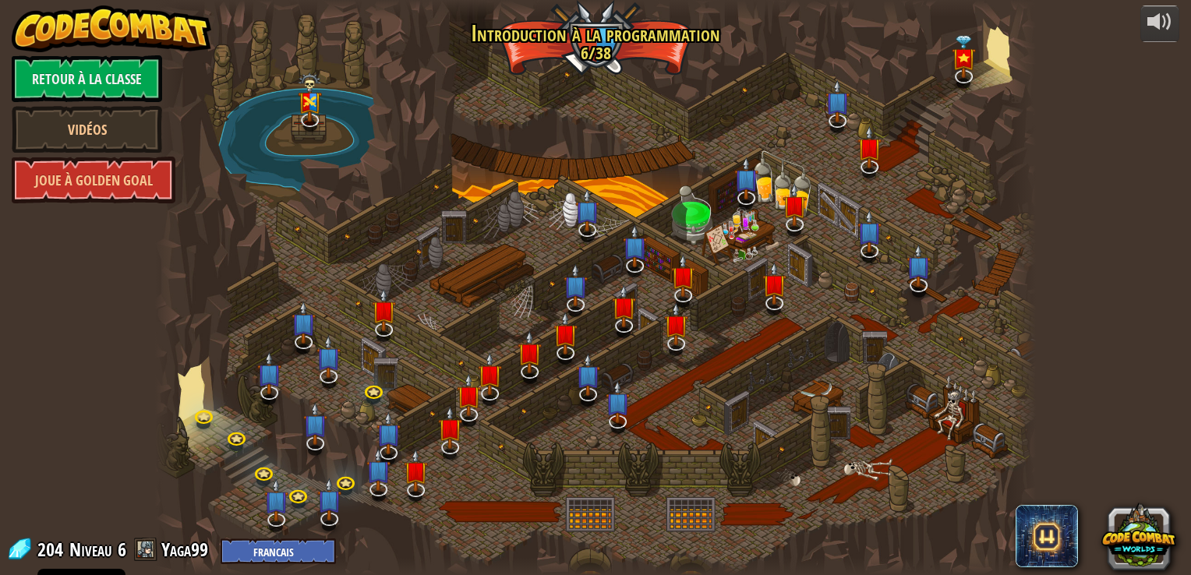
select select "fr"
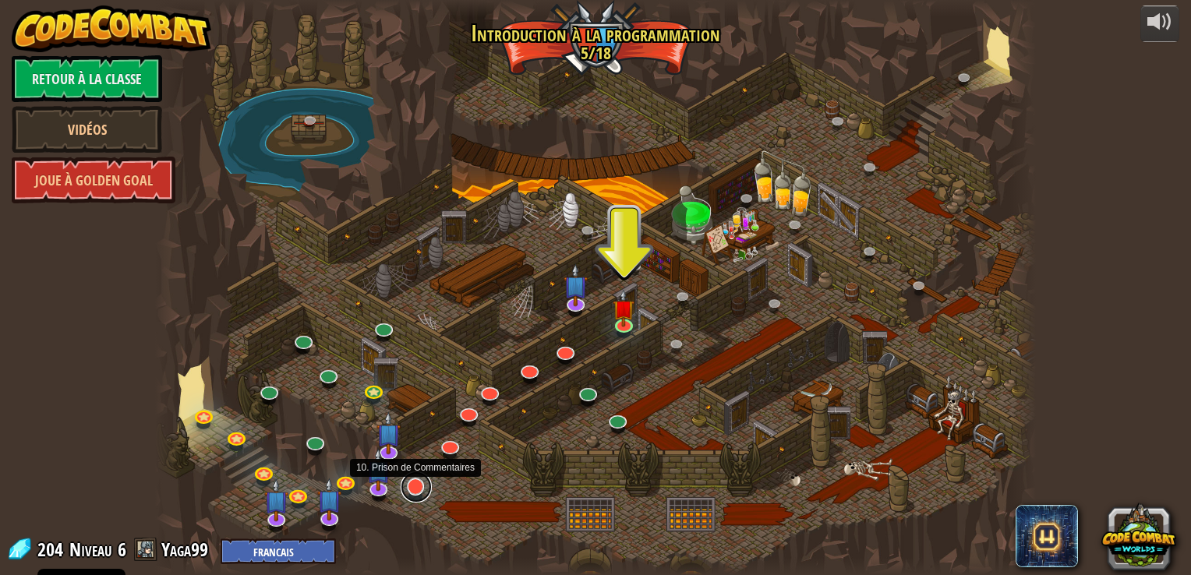
click at [415, 494] on link at bounding box center [416, 487] width 31 height 31
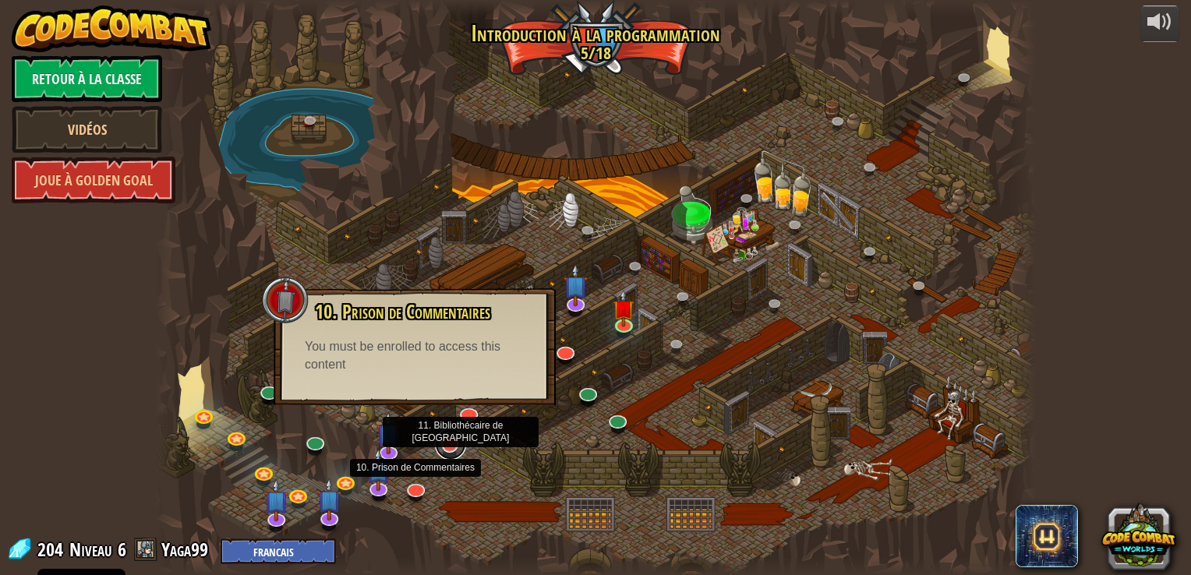
click at [450, 453] on link at bounding box center [450, 444] width 31 height 31
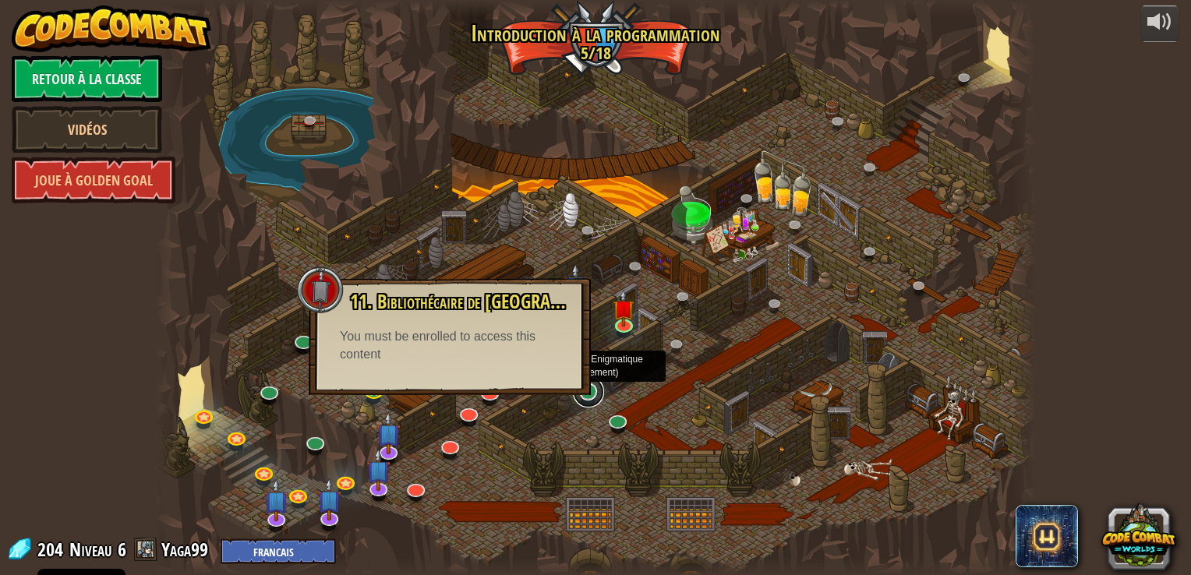
click at [592, 400] on link at bounding box center [588, 392] width 31 height 31
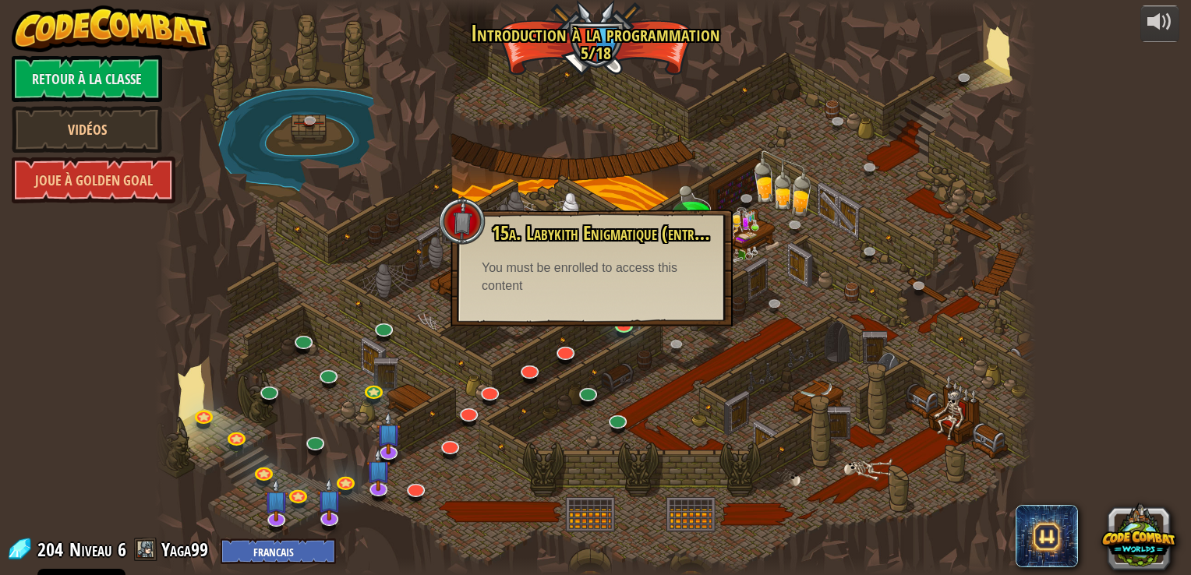
click at [611, 410] on div at bounding box center [595, 287] width 880 height 575
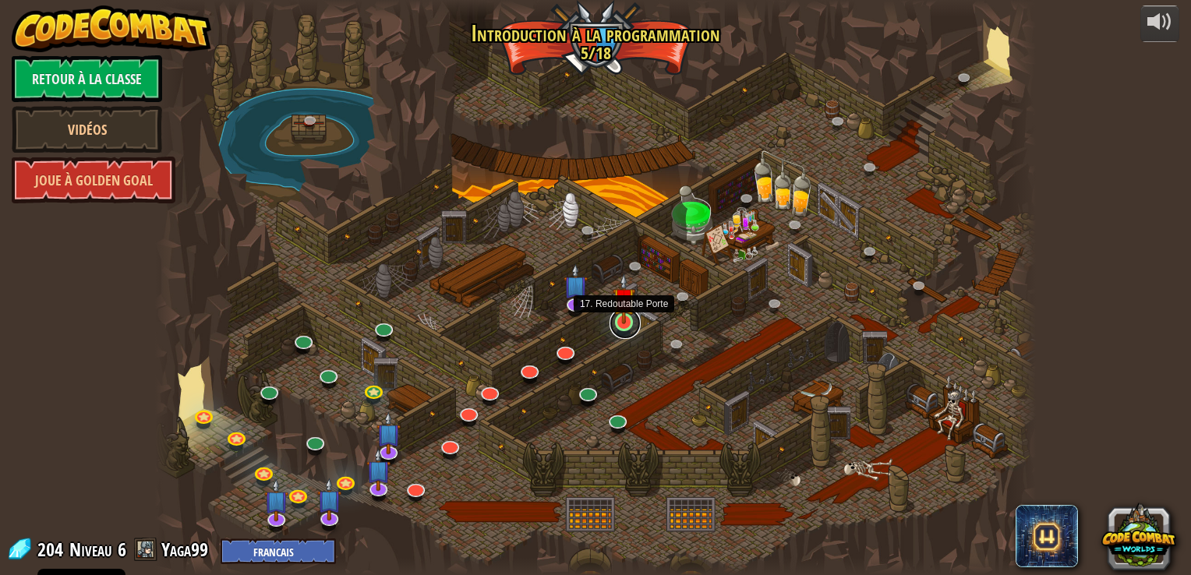
click at [625, 332] on link at bounding box center [625, 323] width 31 height 31
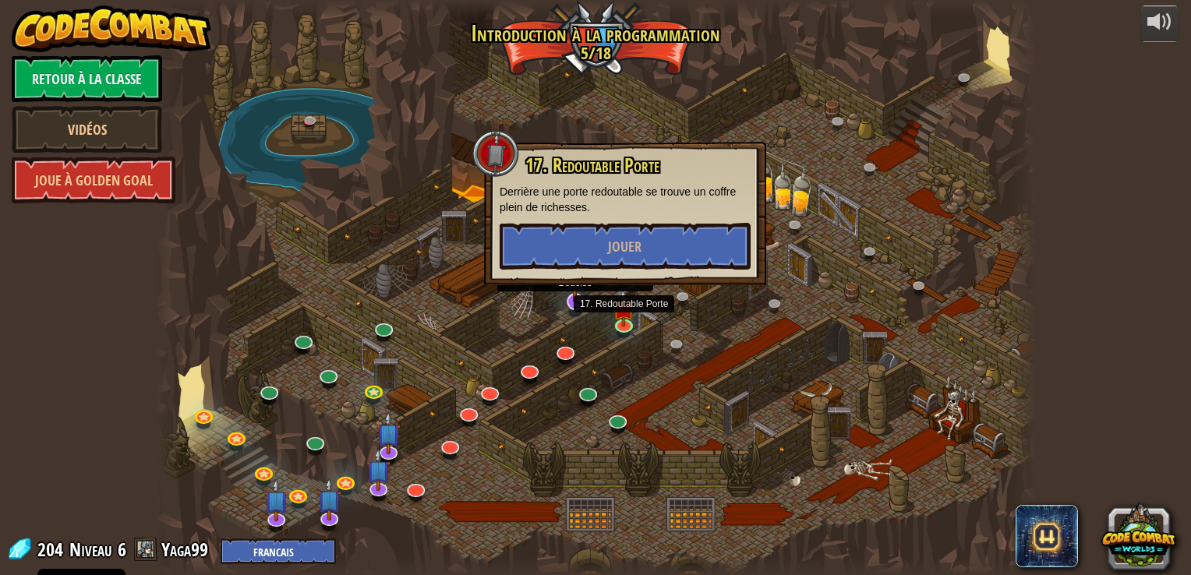
click at [579, 303] on div at bounding box center [576, 302] width 18 height 18
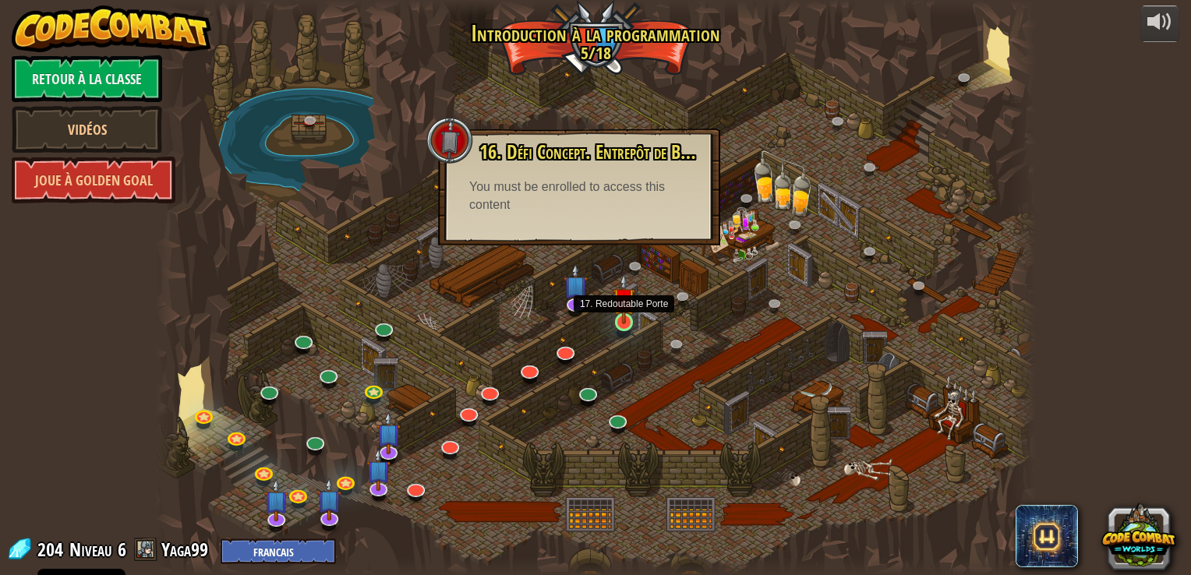
click at [618, 317] on img at bounding box center [624, 299] width 22 height 51
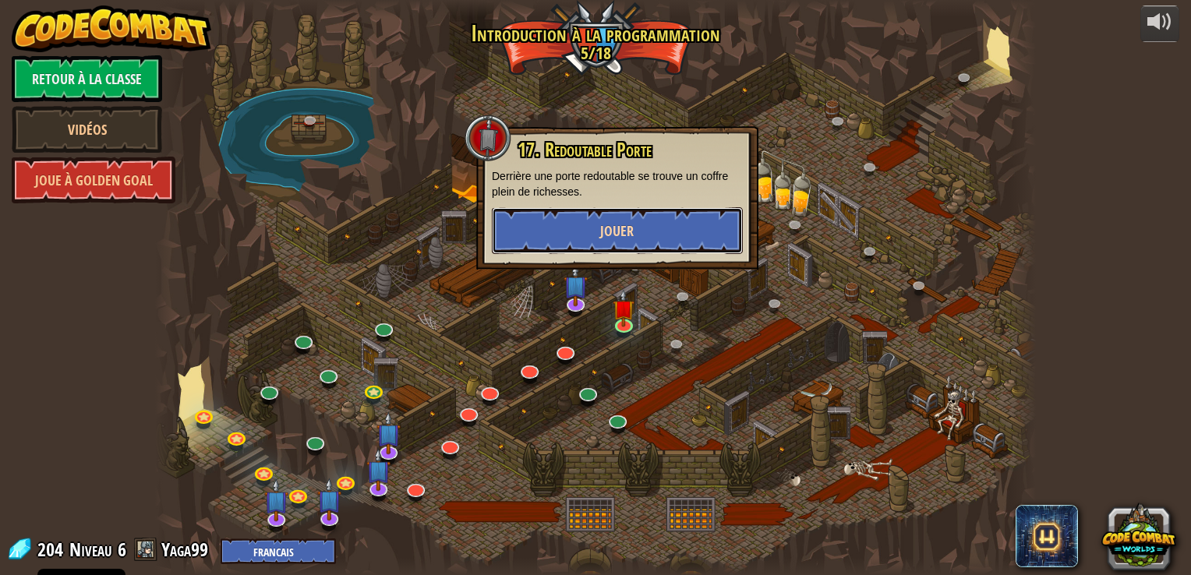
click at [599, 224] on button "Jouer" at bounding box center [617, 230] width 251 height 47
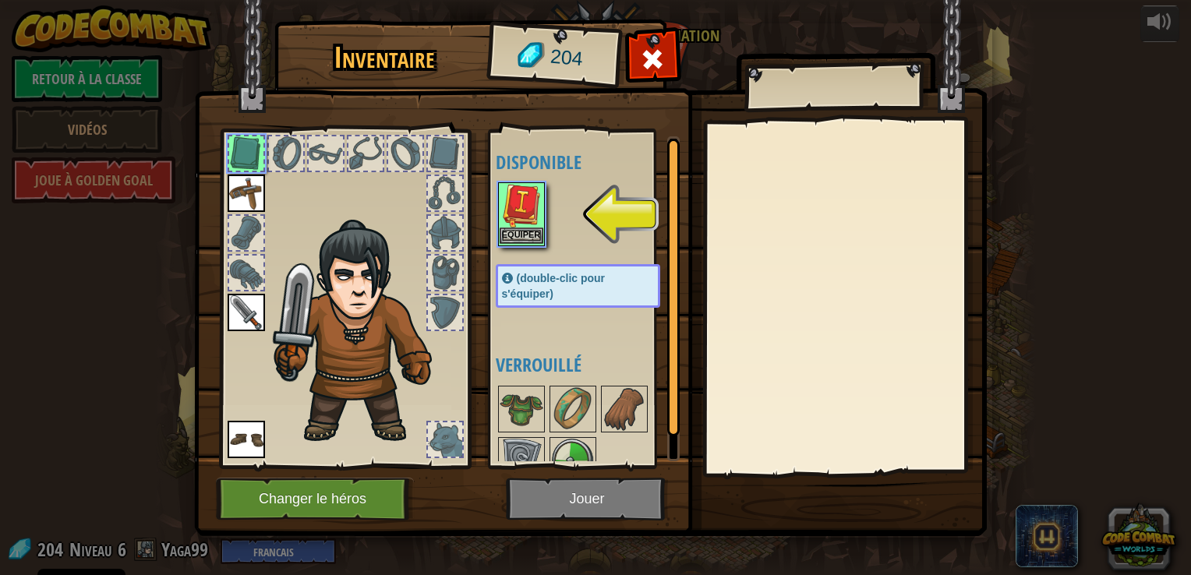
click at [518, 195] on img at bounding box center [522, 206] width 44 height 44
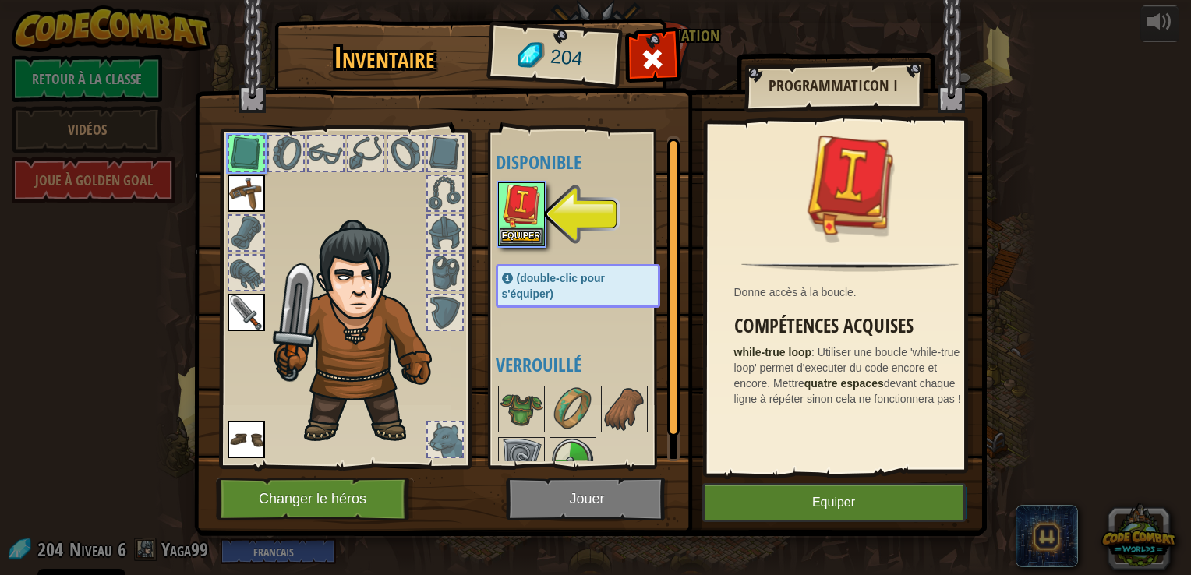
click at [642, 496] on img at bounding box center [590, 253] width 793 height 566
click at [718, 498] on button "Equiper" at bounding box center [835, 502] width 264 height 39
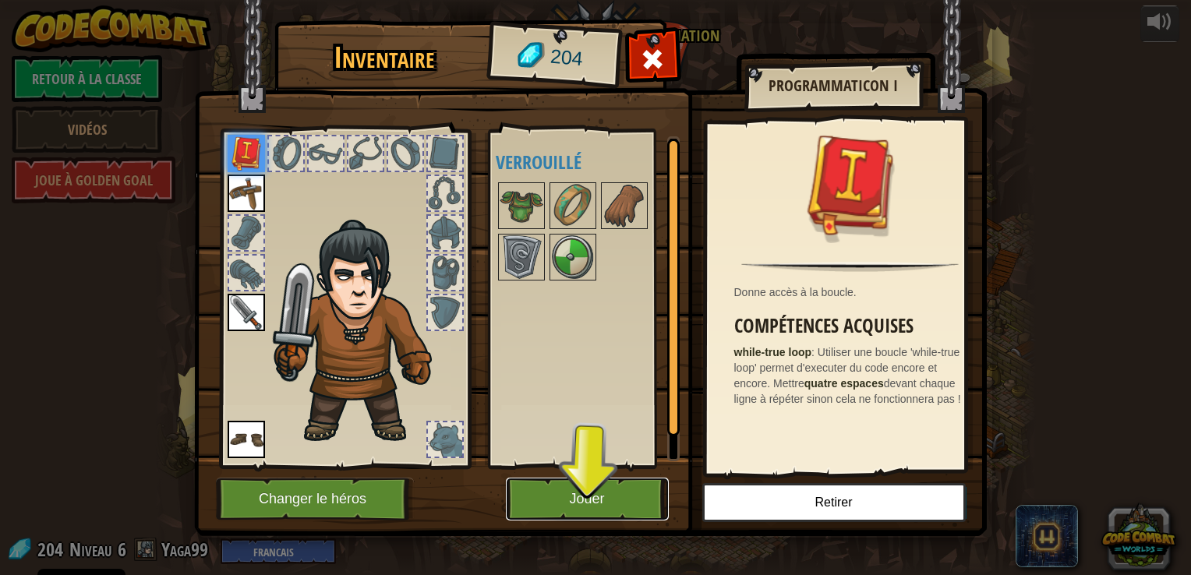
click at [577, 508] on button "Jouer" at bounding box center [587, 499] width 163 height 43
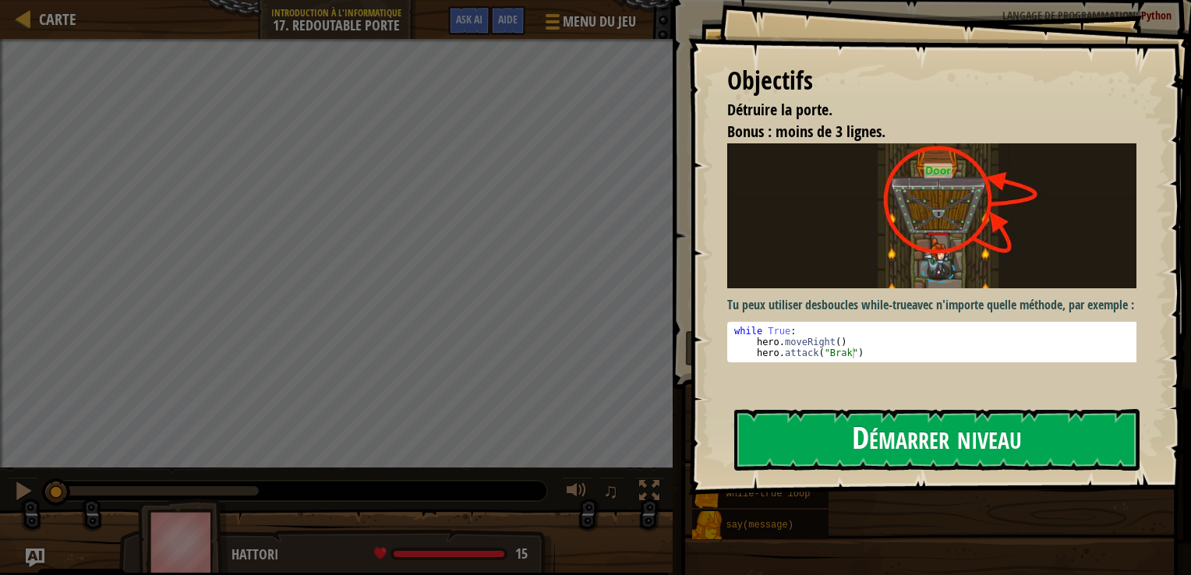
click at [783, 440] on button "Démarrer niveau" at bounding box center [937, 440] width 405 height 62
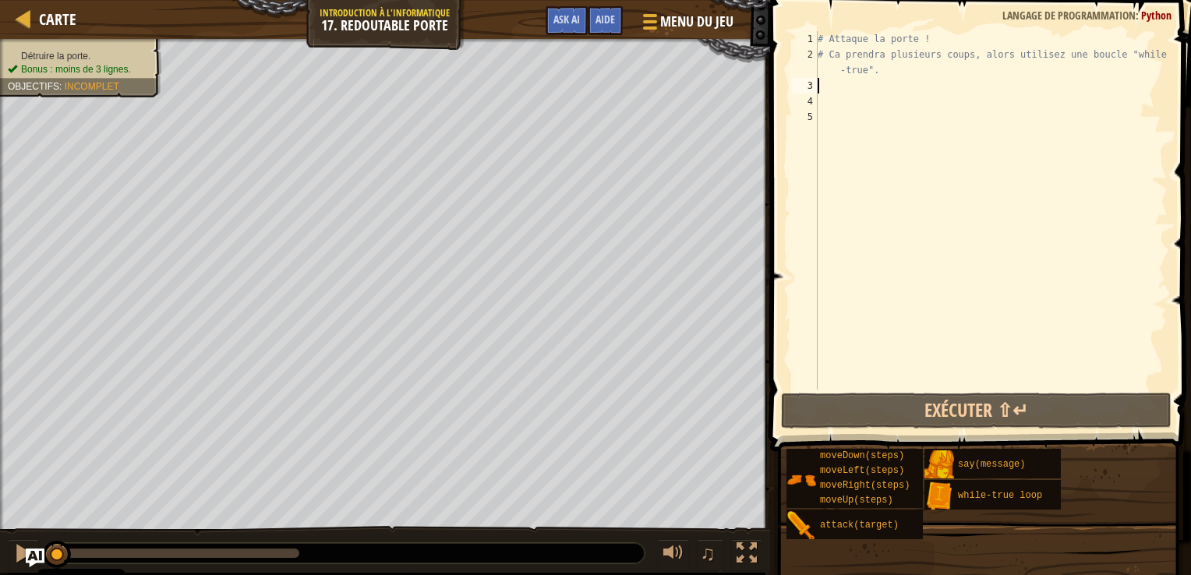
click at [827, 86] on div "# Attaque la porte ! # Ca prendra plusieurs coups, alors utilisez une boucle "w…" at bounding box center [991, 226] width 353 height 390
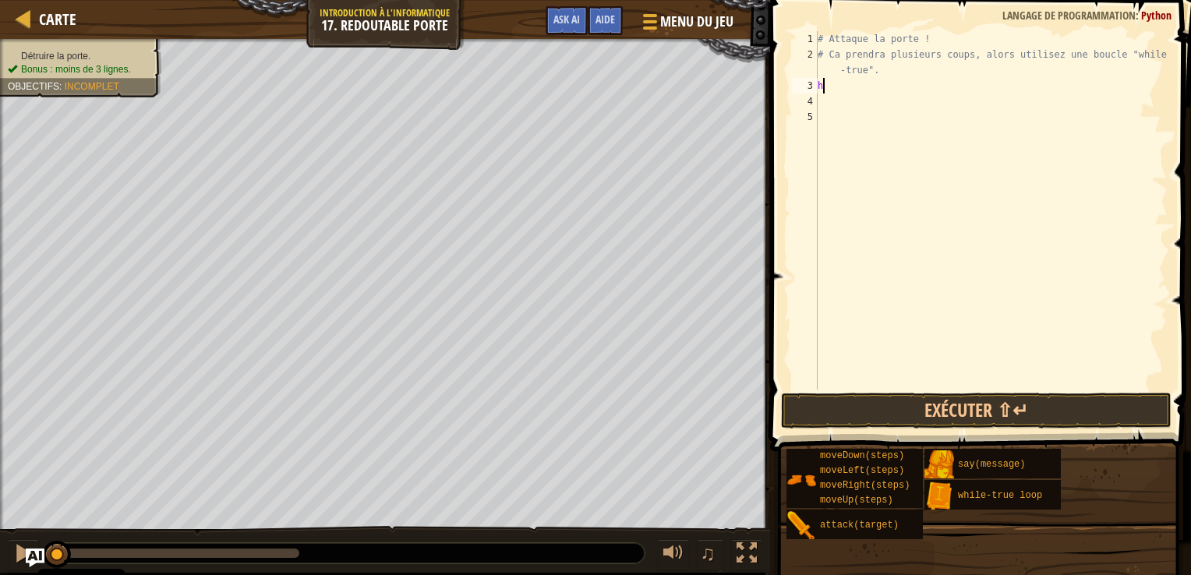
type textarea "he"
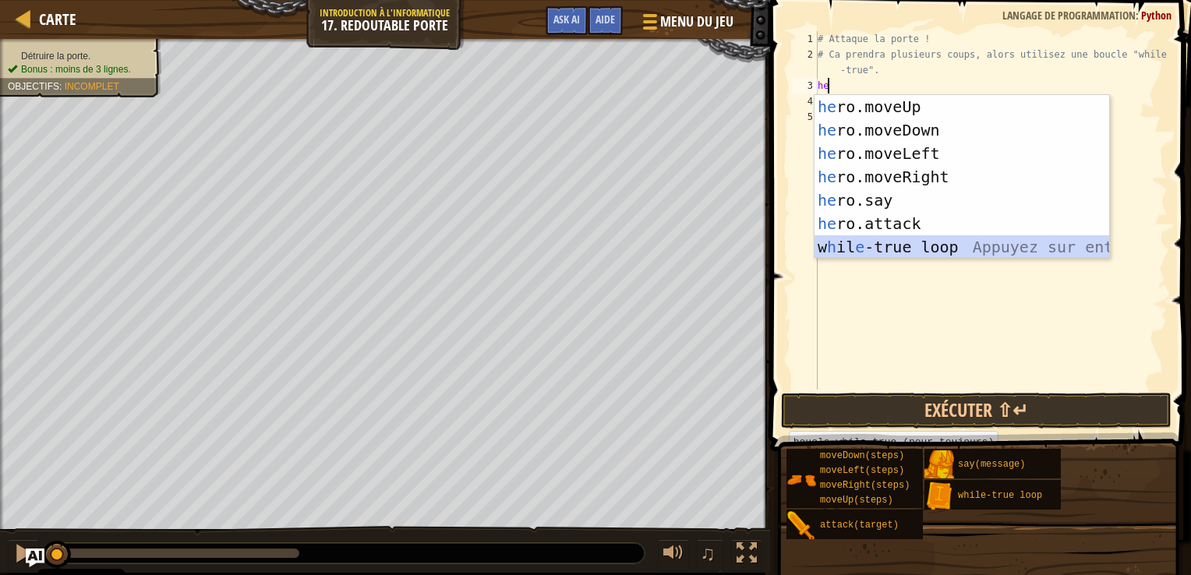
click at [964, 239] on div "he ro.moveUp Appuyez sur entrée he ro.moveDown Appuyez sur entrée he ro.moveLef…" at bounding box center [962, 200] width 295 height 211
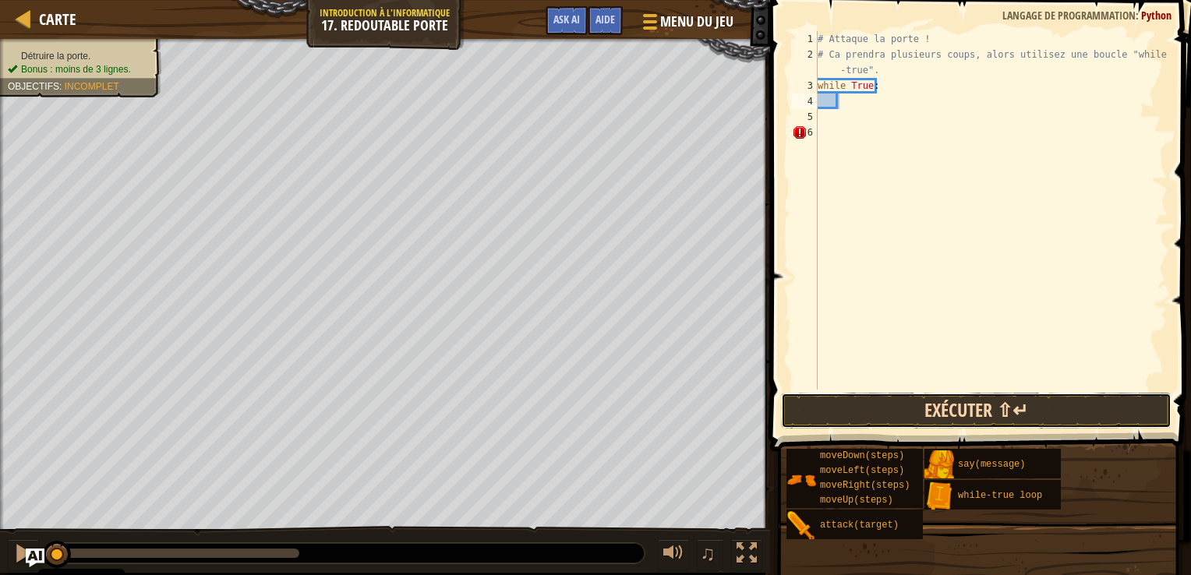
click at [898, 401] on button "Exécuter ⇧↵" at bounding box center [976, 411] width 391 height 36
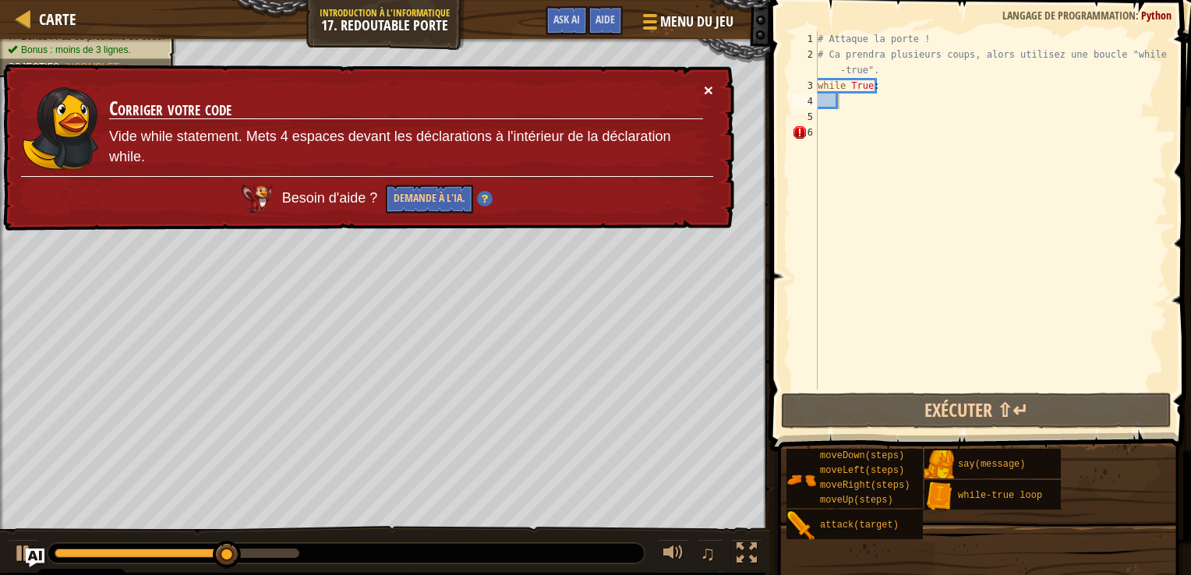
click at [708, 83] on button "×" at bounding box center [708, 90] width 9 height 16
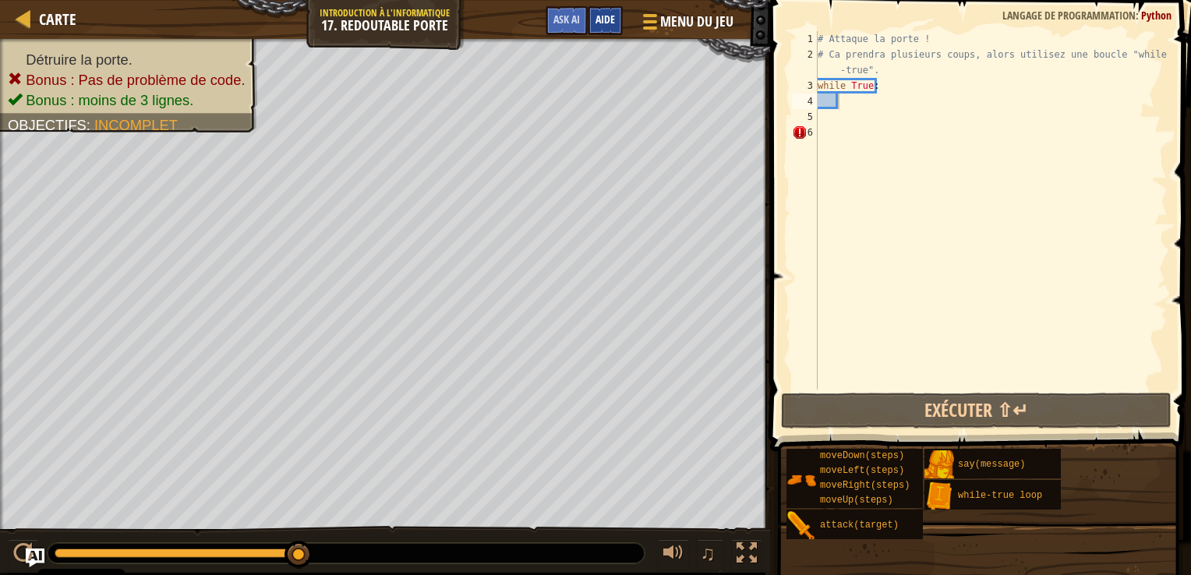
click at [610, 20] on span "Aide" at bounding box center [605, 19] width 19 height 15
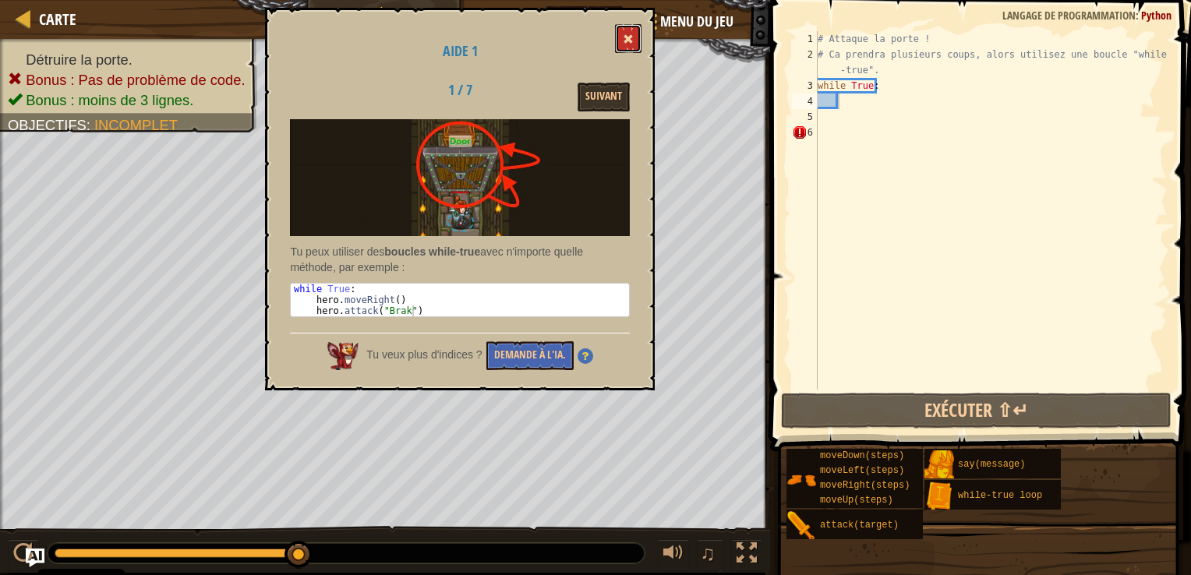
click at [624, 47] on button at bounding box center [628, 38] width 27 height 29
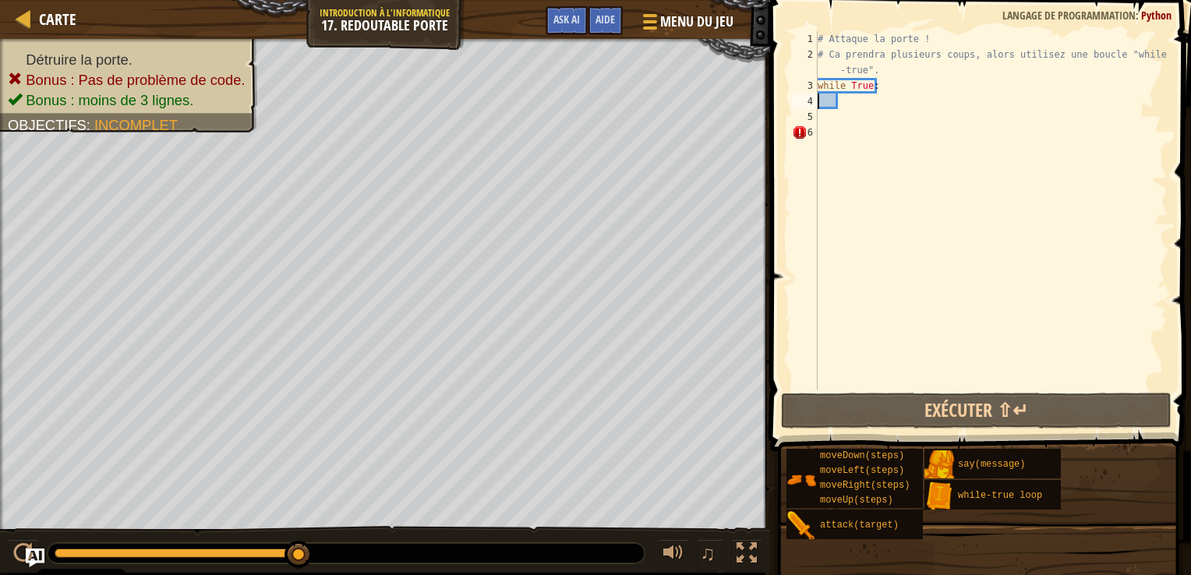
click at [819, 98] on div "# Attaque la porte ! # Ca prendra plusieurs coups, alors utilisez une boucle "w…" at bounding box center [991, 226] width 353 height 390
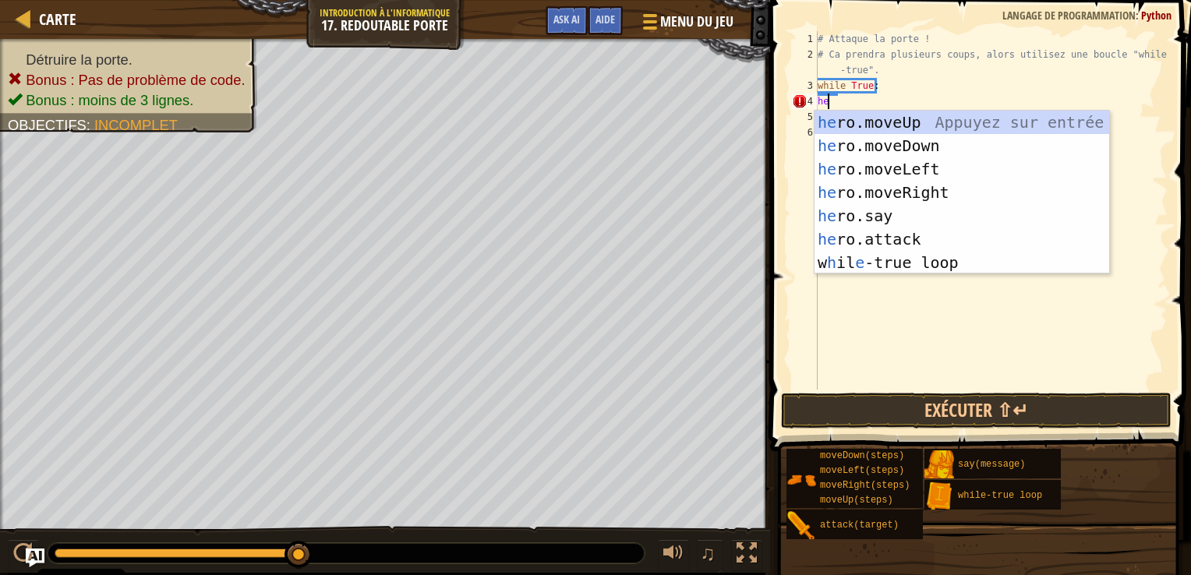
type textarea "her"
click at [908, 127] on div "her o.moveUp Appuyez sur entrée her o.moveDown Appuyez sur entrée her o.moveLef…" at bounding box center [962, 216] width 295 height 211
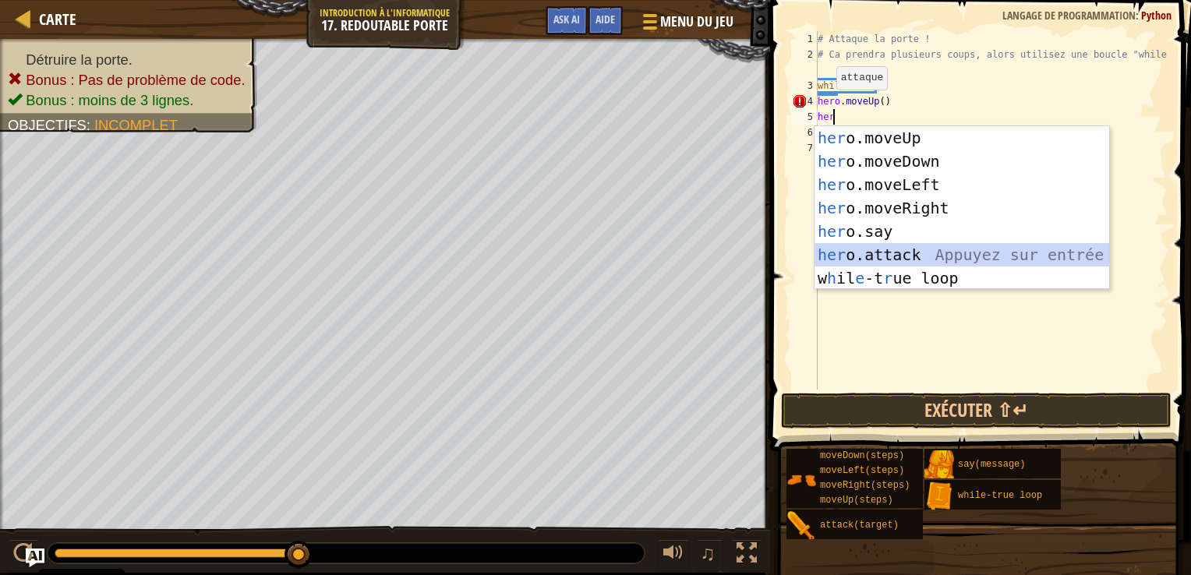
click at [855, 256] on div "her o.moveUp Appuyez sur entrée her o.moveDown Appuyez sur entrée her o.moveLef…" at bounding box center [962, 231] width 295 height 211
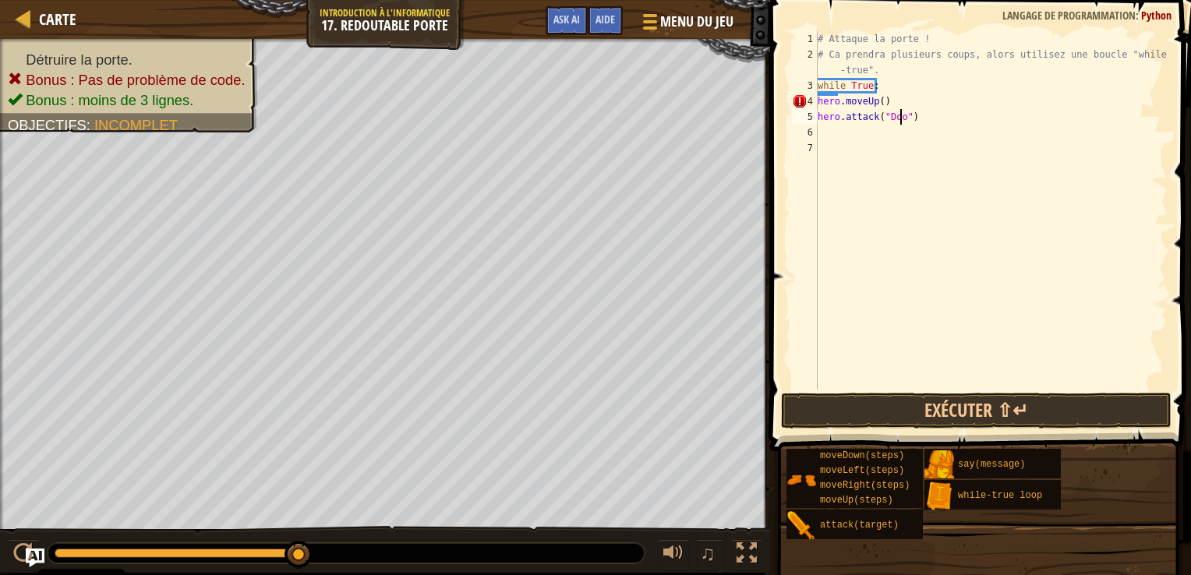
scroll to position [7, 6]
click at [852, 404] on button "Exécuter ⇧↵" at bounding box center [976, 411] width 391 height 36
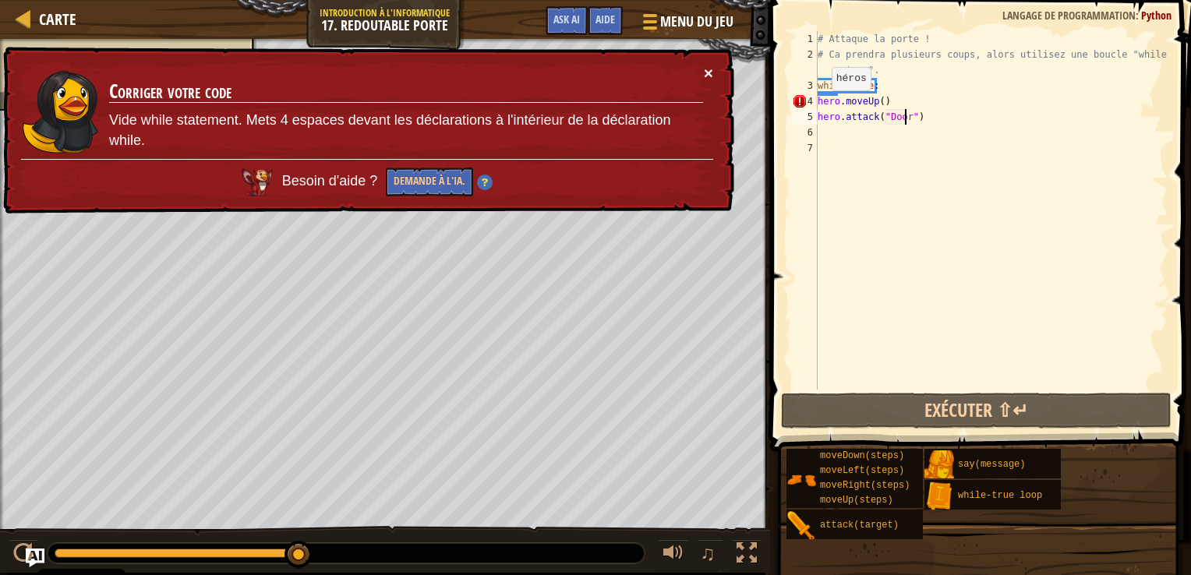
click at [705, 75] on button "×" at bounding box center [708, 73] width 9 height 16
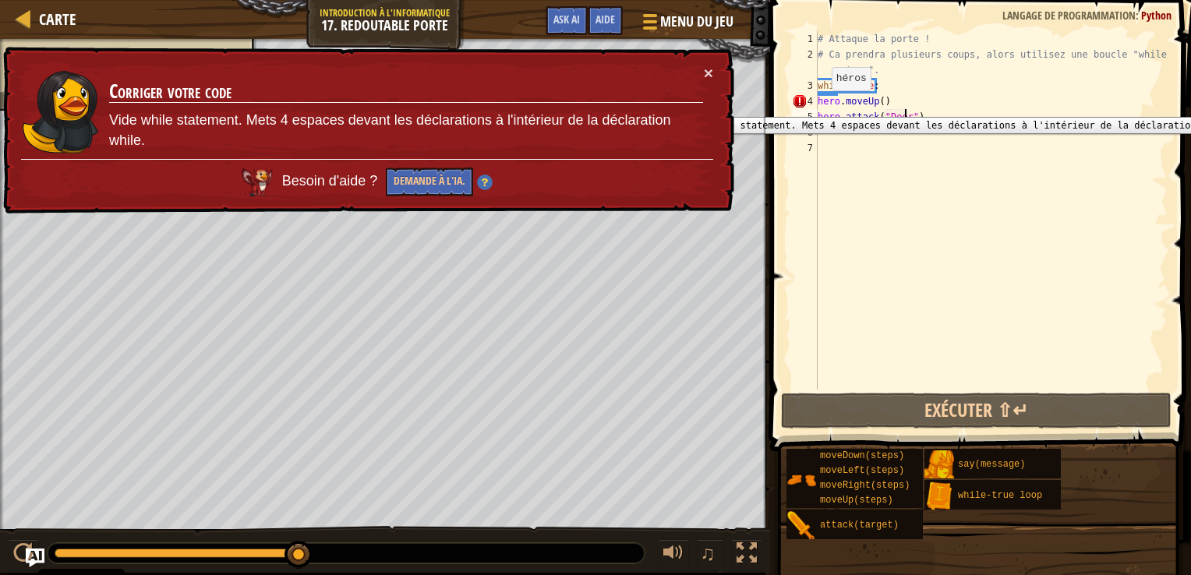
click at [816, 105] on div "4" at bounding box center [805, 102] width 26 height 16
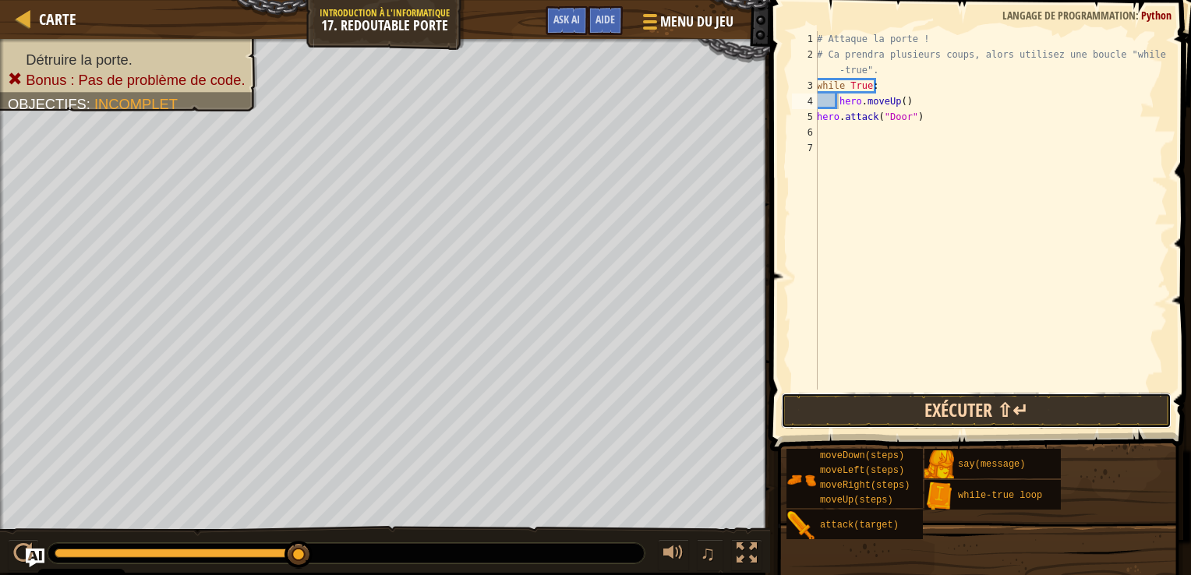
click at [858, 416] on button "Exécuter ⇧↵" at bounding box center [976, 411] width 391 height 36
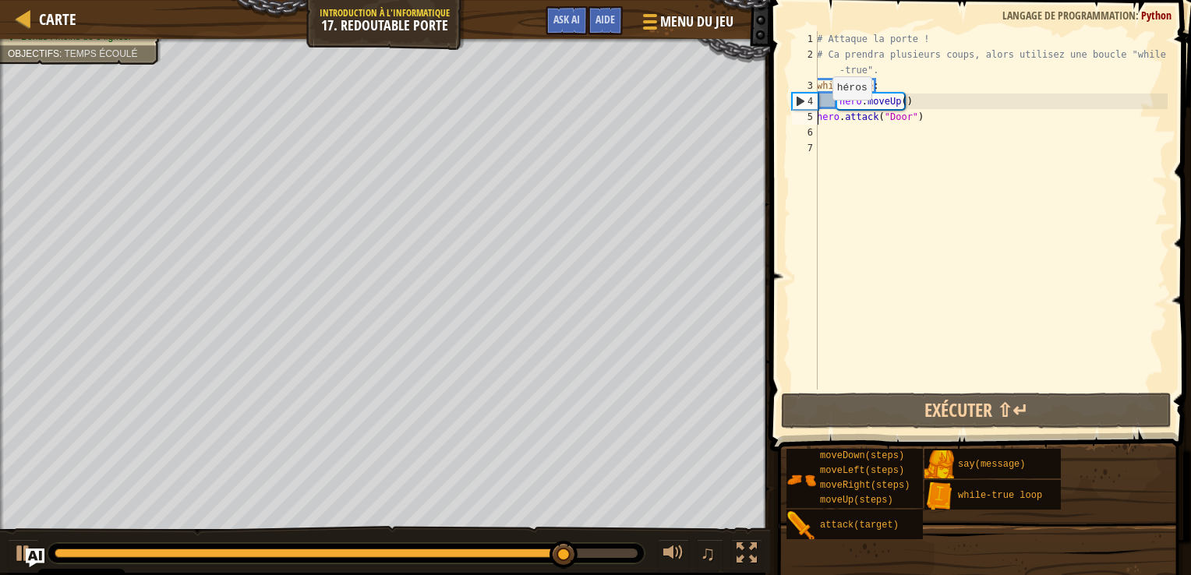
click at [819, 115] on div "# Attaque la porte ! # Ca prendra plusieurs coups, alors utilisez une boucle "w…" at bounding box center [991, 226] width 354 height 390
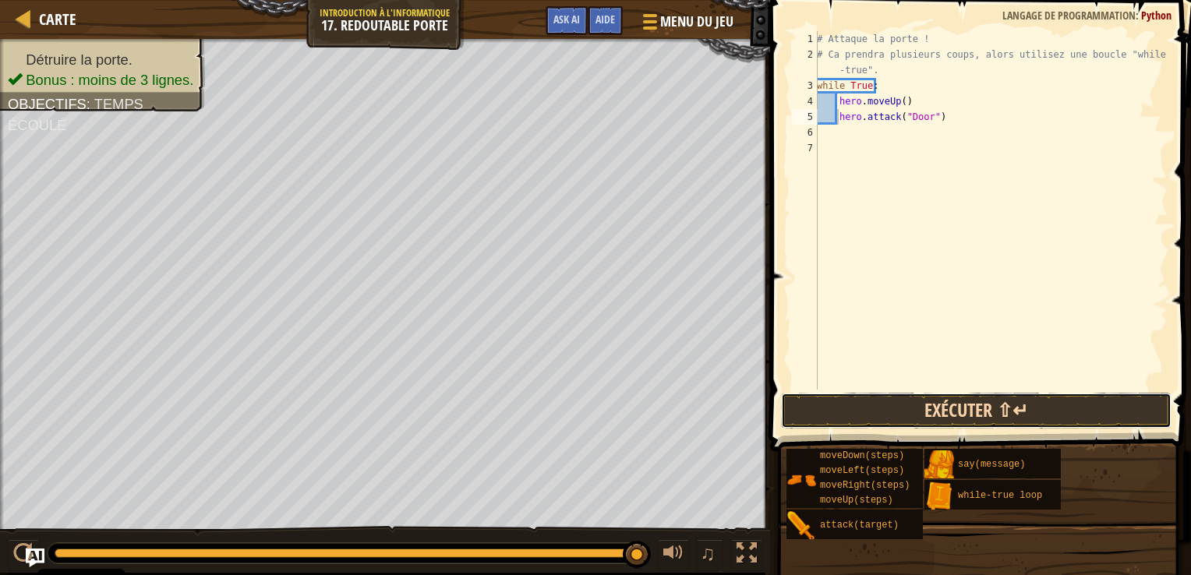
click at [882, 409] on button "Exécuter ⇧↵" at bounding box center [976, 411] width 391 height 36
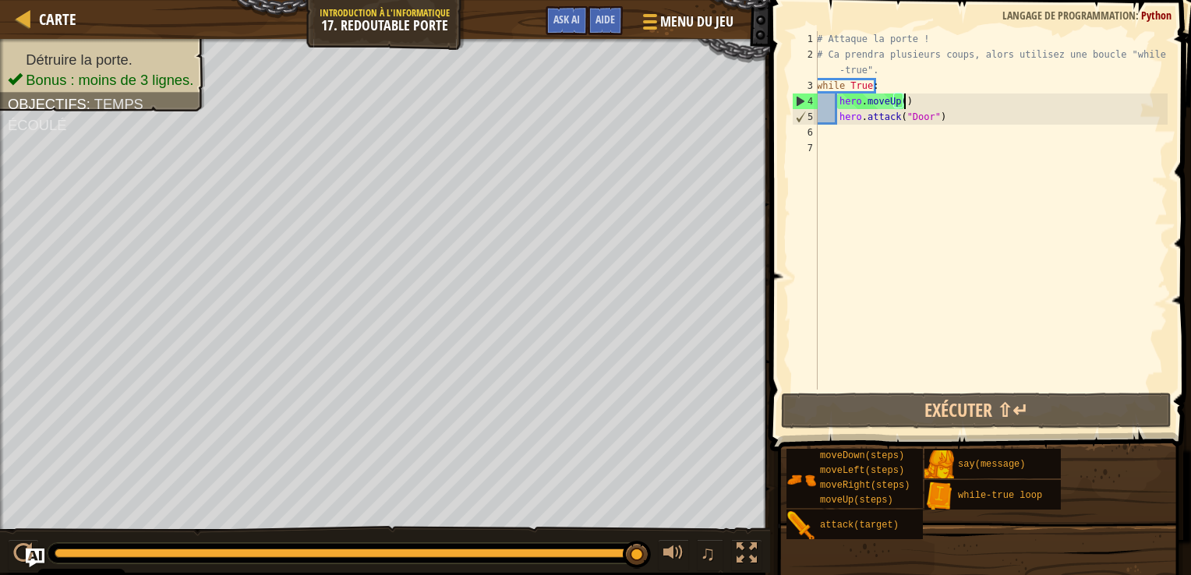
click at [904, 98] on div "# Attaque la porte ! # Ca prendra plusieurs coups, alors utilisez une boucle "w…" at bounding box center [991, 226] width 354 height 390
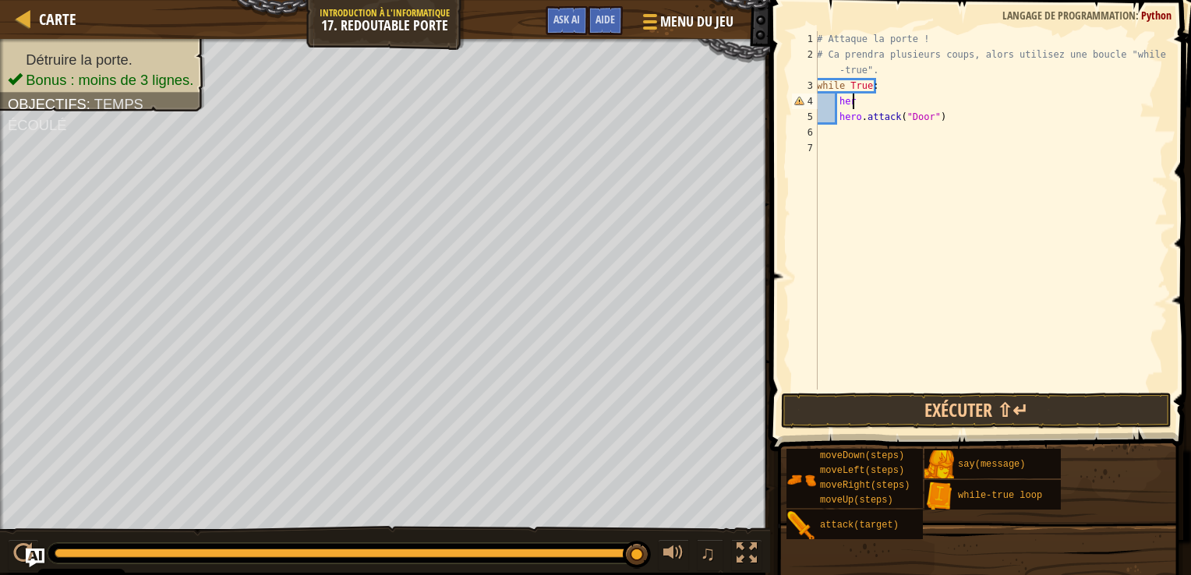
type textarea "h"
type textarea "w"
type textarea "h"
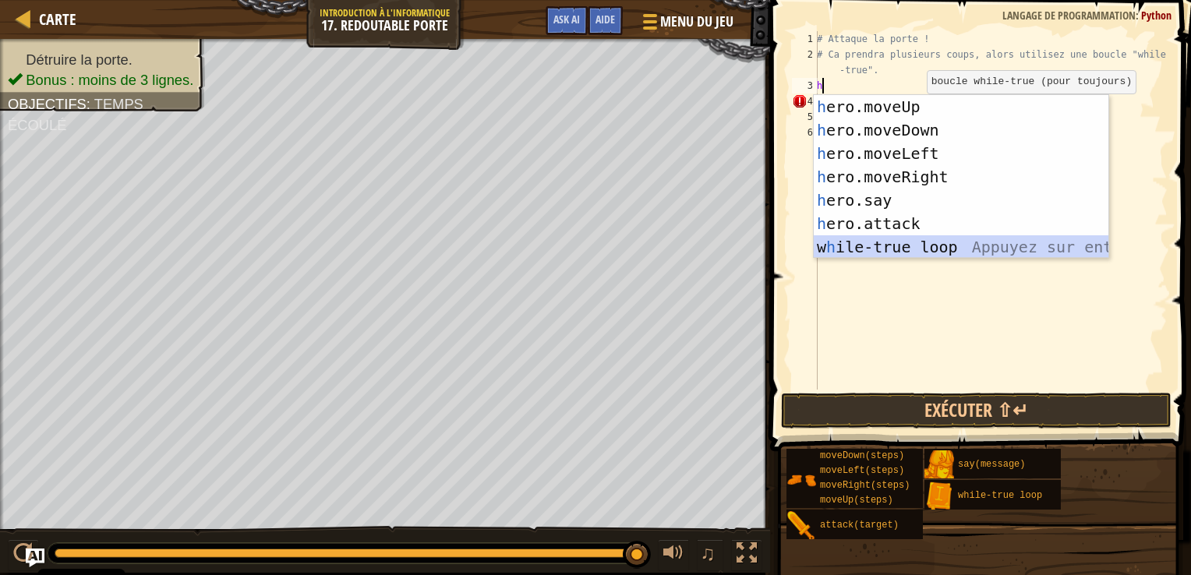
click at [876, 254] on div "h ero.moveUp Appuyez sur entrée h ero.moveDown Appuyez sur entrée h ero.moveLef…" at bounding box center [961, 200] width 295 height 211
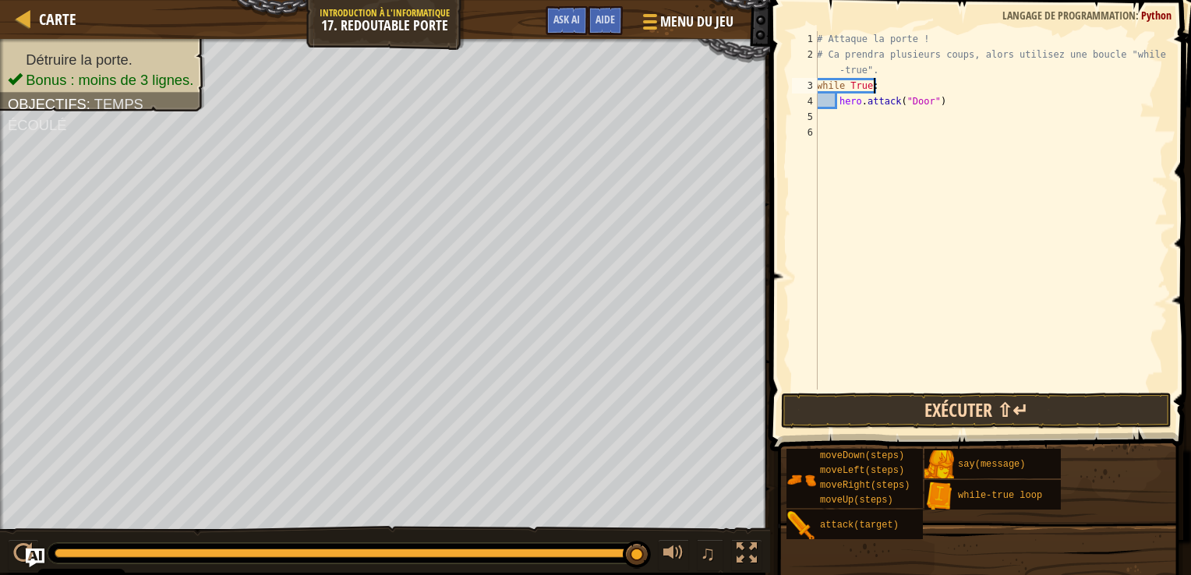
type textarea "while True:"
click at [873, 415] on button "Exécuter ⇧↵" at bounding box center [976, 411] width 391 height 36
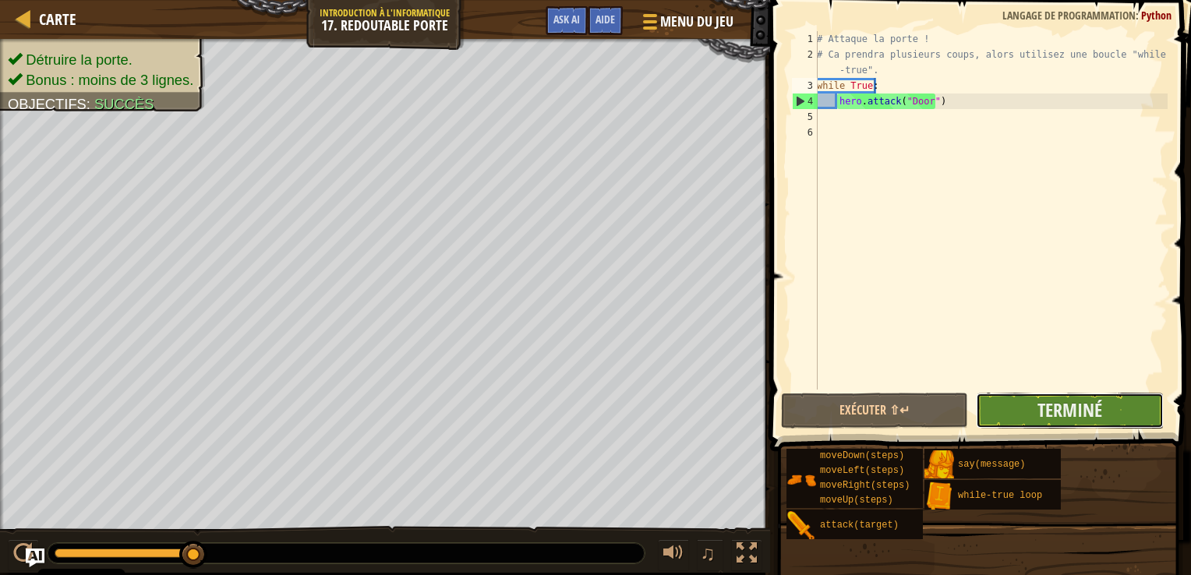
click at [1007, 405] on button "Terminé" at bounding box center [1069, 411] width 187 height 36
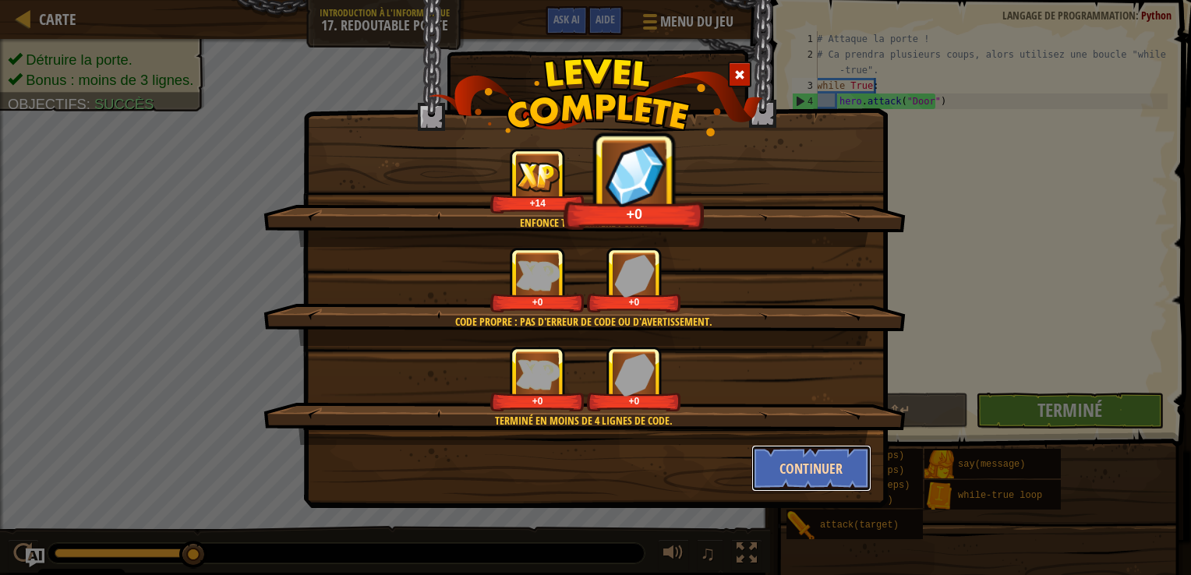
click at [855, 466] on button "Continuer" at bounding box center [812, 468] width 121 height 47
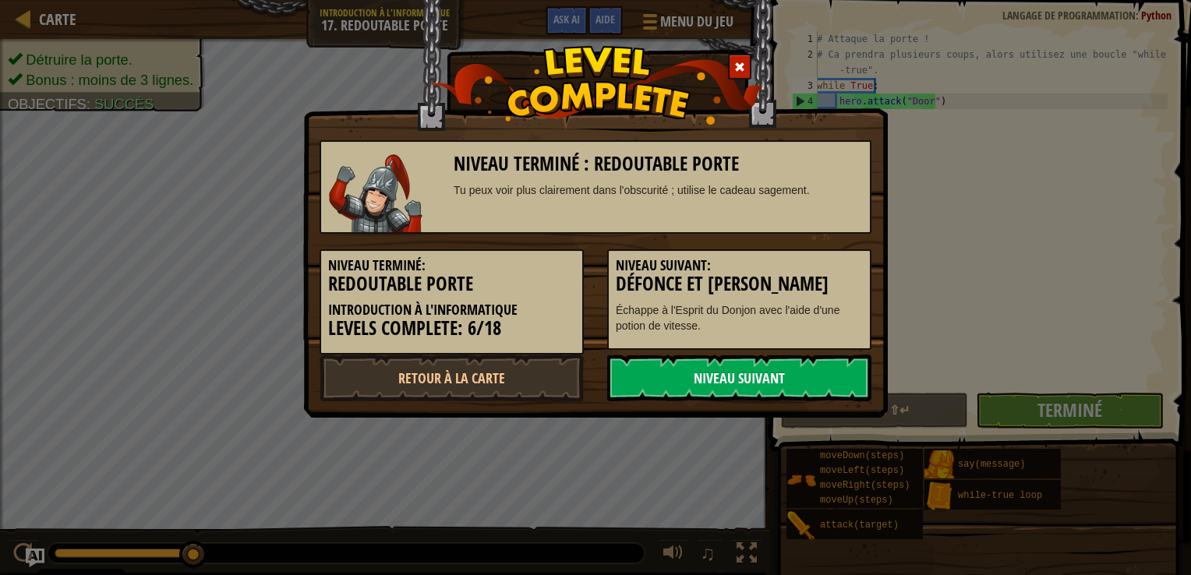
click at [703, 363] on link "Niveau Suivant" at bounding box center [739, 378] width 264 height 47
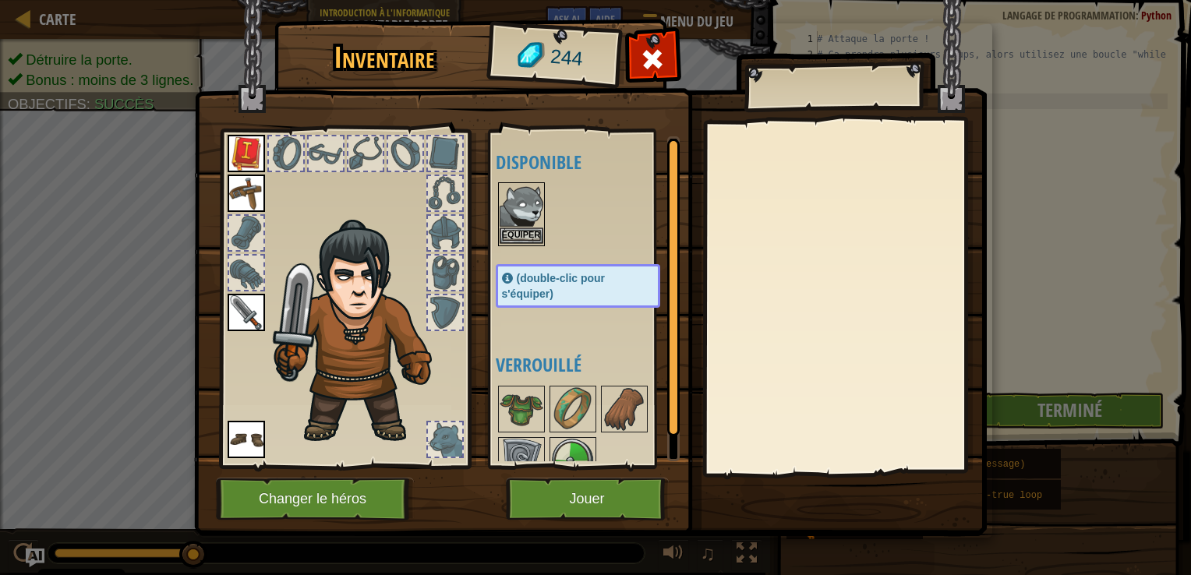
click at [524, 195] on img at bounding box center [522, 206] width 44 height 44
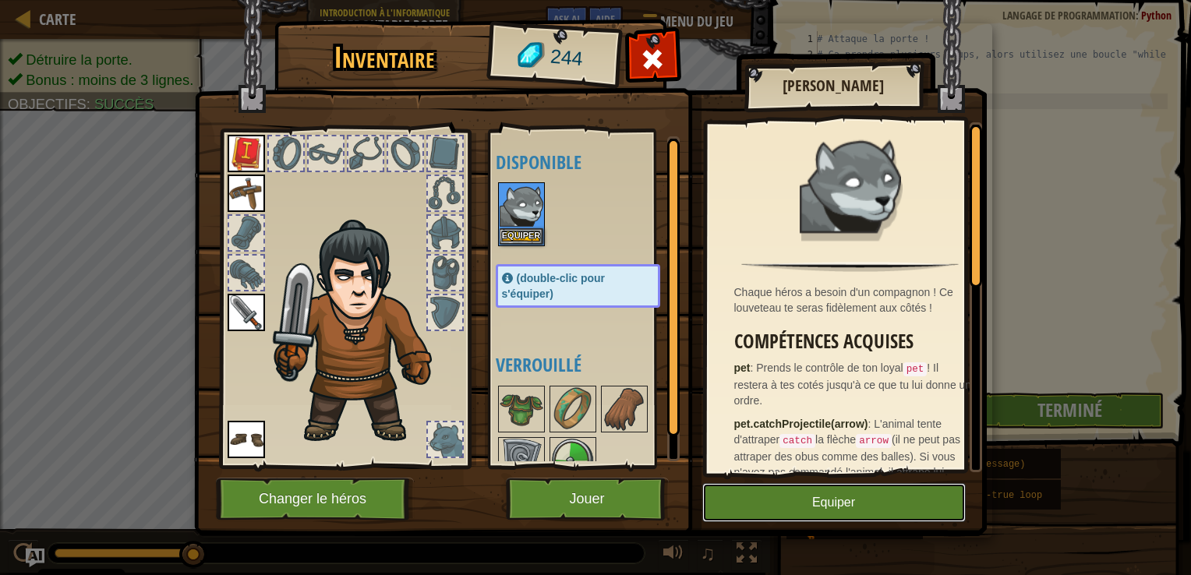
click at [879, 494] on button "Equiper" at bounding box center [835, 502] width 264 height 39
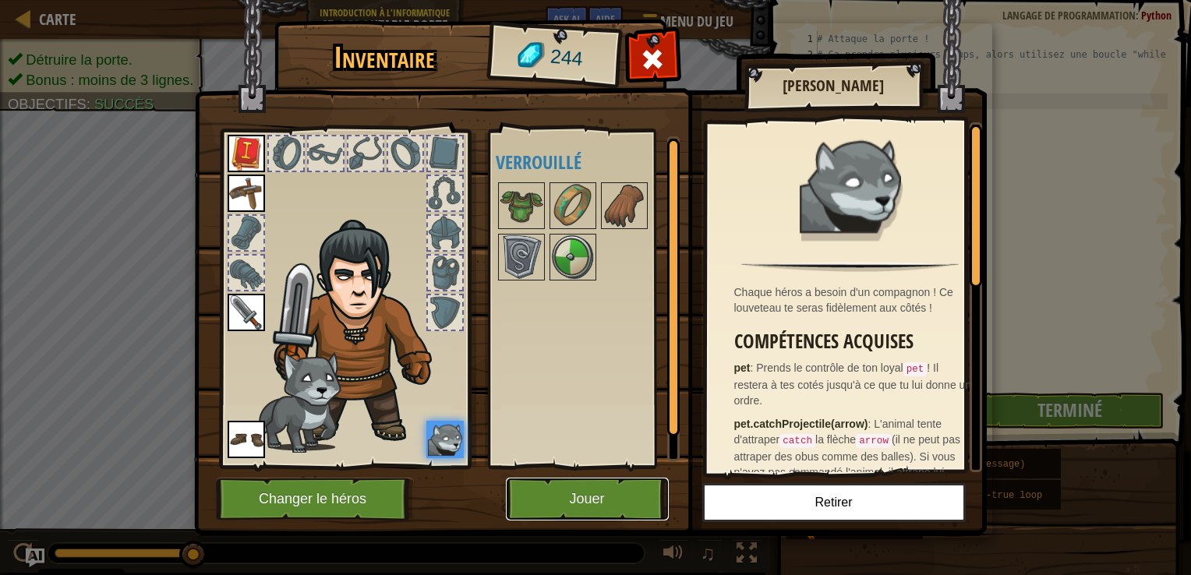
click at [627, 494] on button "Jouer" at bounding box center [587, 499] width 163 height 43
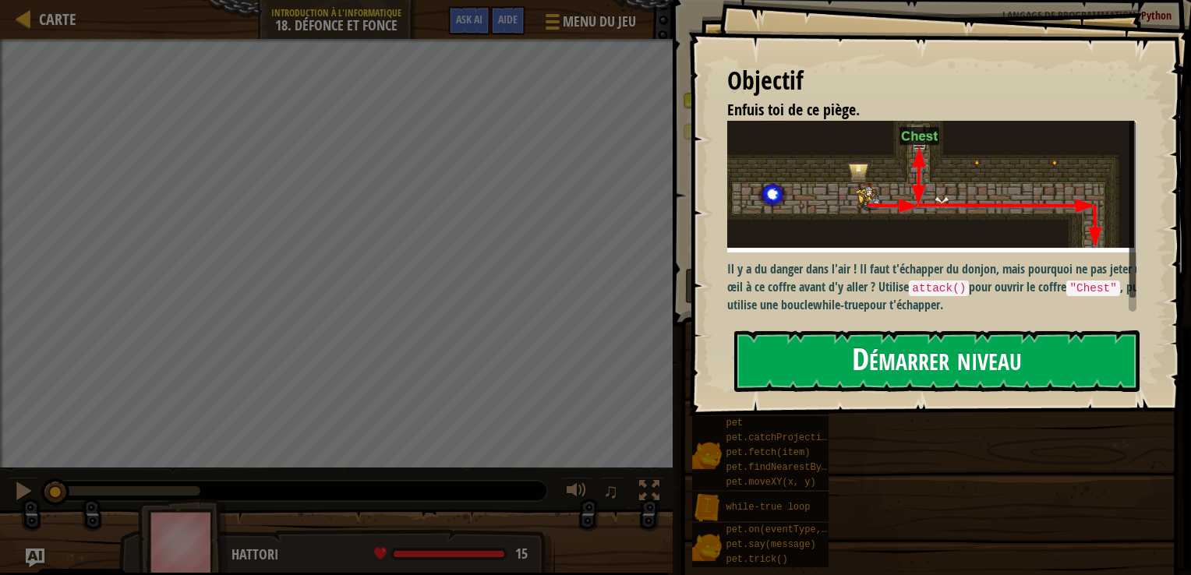
click at [943, 348] on button "Démarrer niveau" at bounding box center [937, 362] width 405 height 62
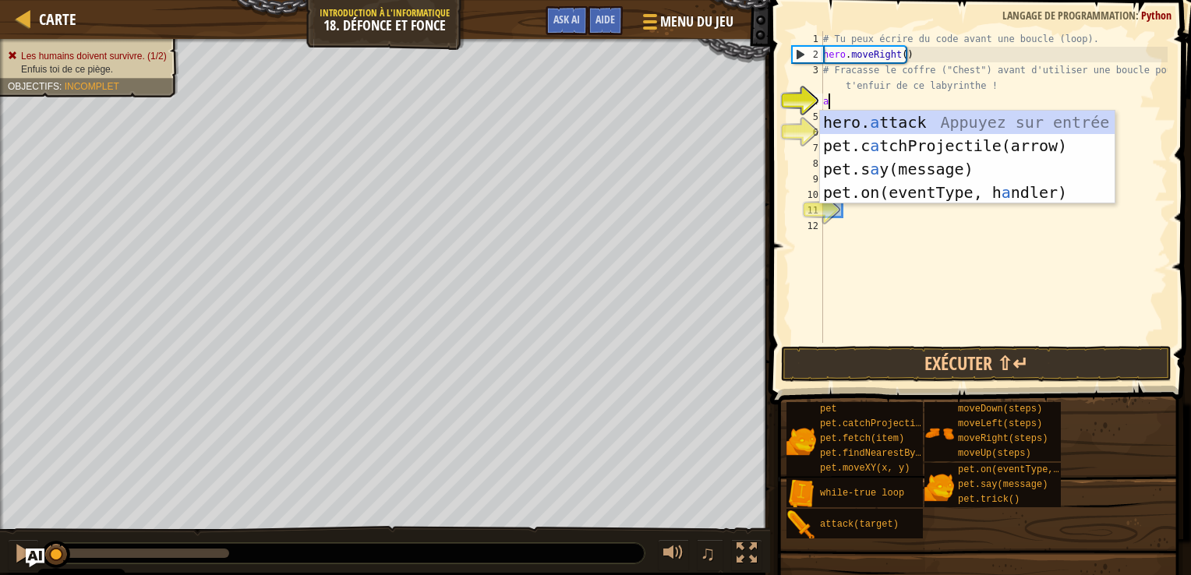
scroll to position [7, 0]
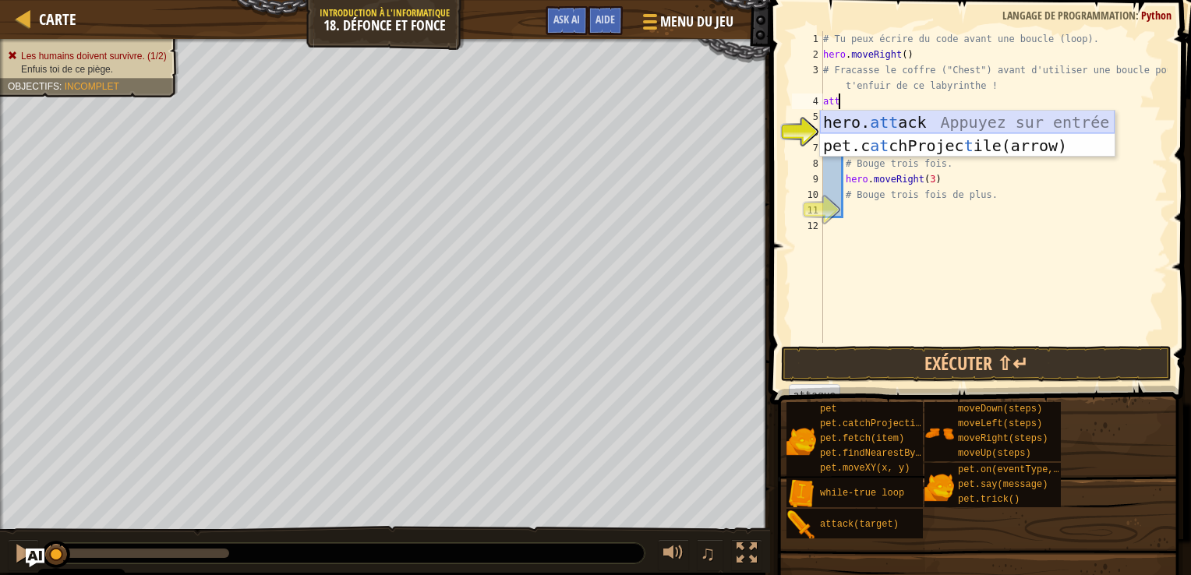
click at [915, 119] on div "hero. att ack Appuyez sur entrée pet.c at chProjec t ile(arrow) Appuyez sur ent…" at bounding box center [967, 158] width 295 height 94
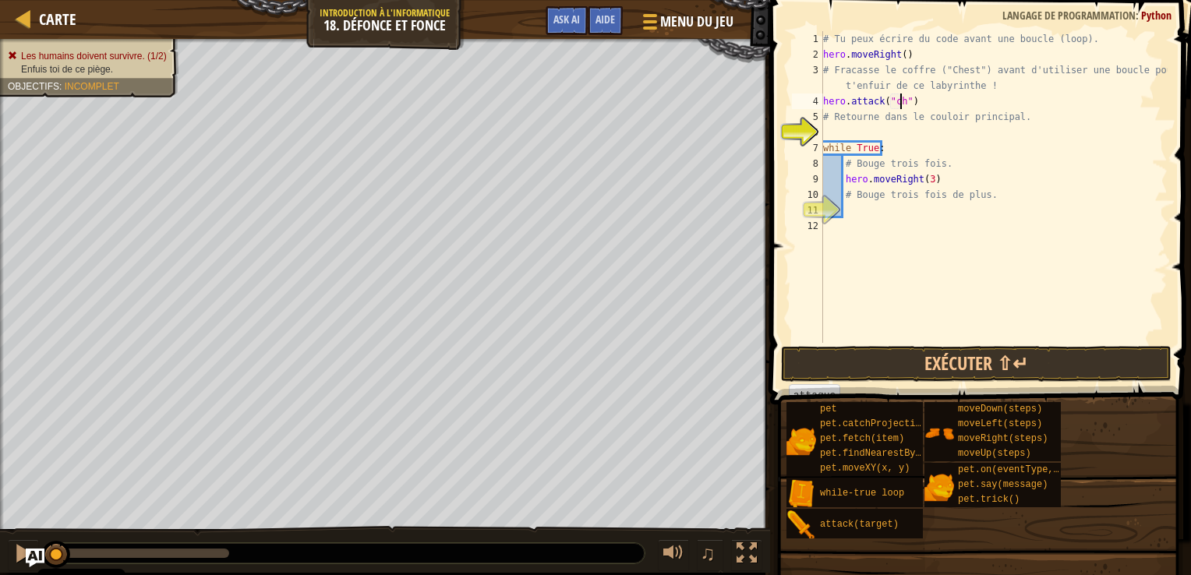
scroll to position [7, 5]
type textarea "hero.attack("Chest")"
click at [859, 214] on div "# Tu peux écrire du code avant une boucle (loop). hero . moveRight ( ) # Fracas…" at bounding box center [994, 202] width 348 height 343
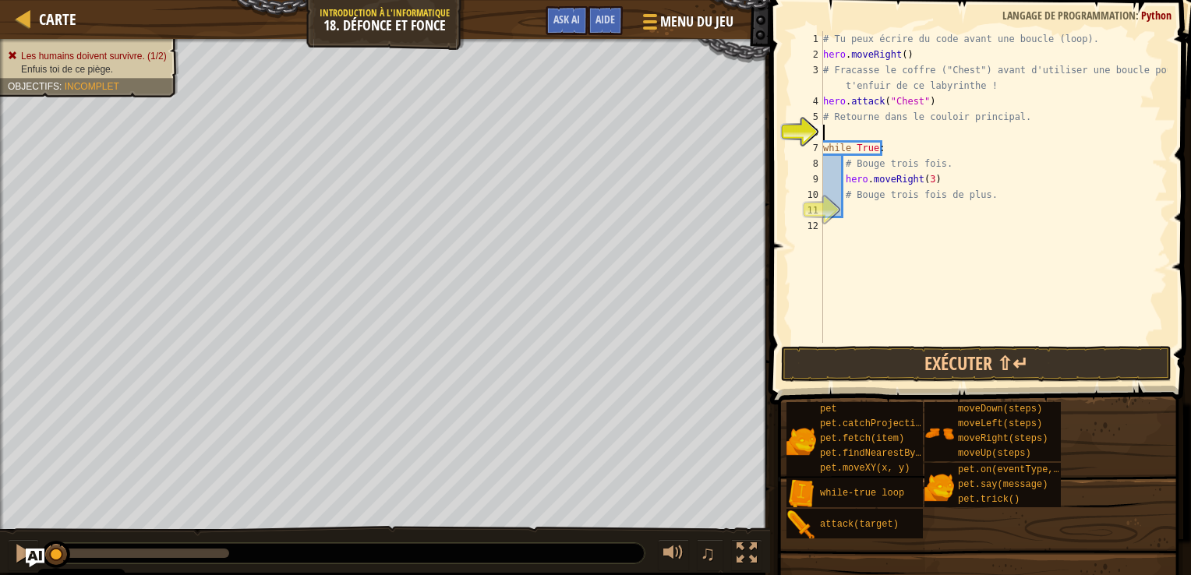
click at [835, 131] on div "# Tu peux écrire du code avant une boucle (loop). hero . moveRight ( ) # Fracas…" at bounding box center [994, 202] width 348 height 343
type textarea "h"
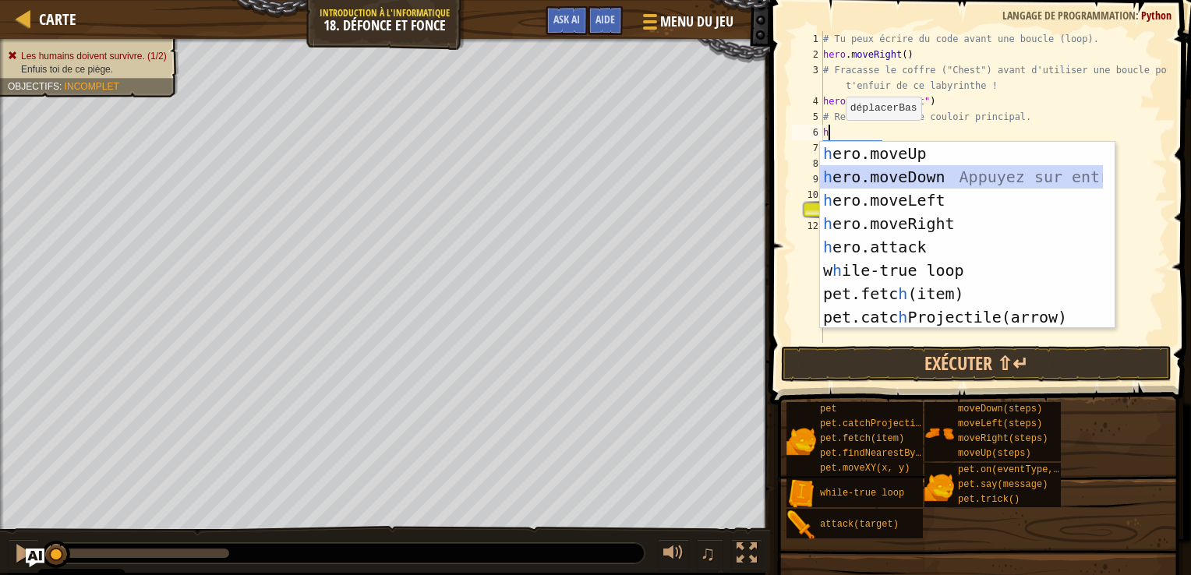
click at [901, 175] on div "h ero.moveUp Appuyez sur entrée h ero.moveDown Appuyez sur entrée h ero.moveLef…" at bounding box center [961, 259] width 283 height 234
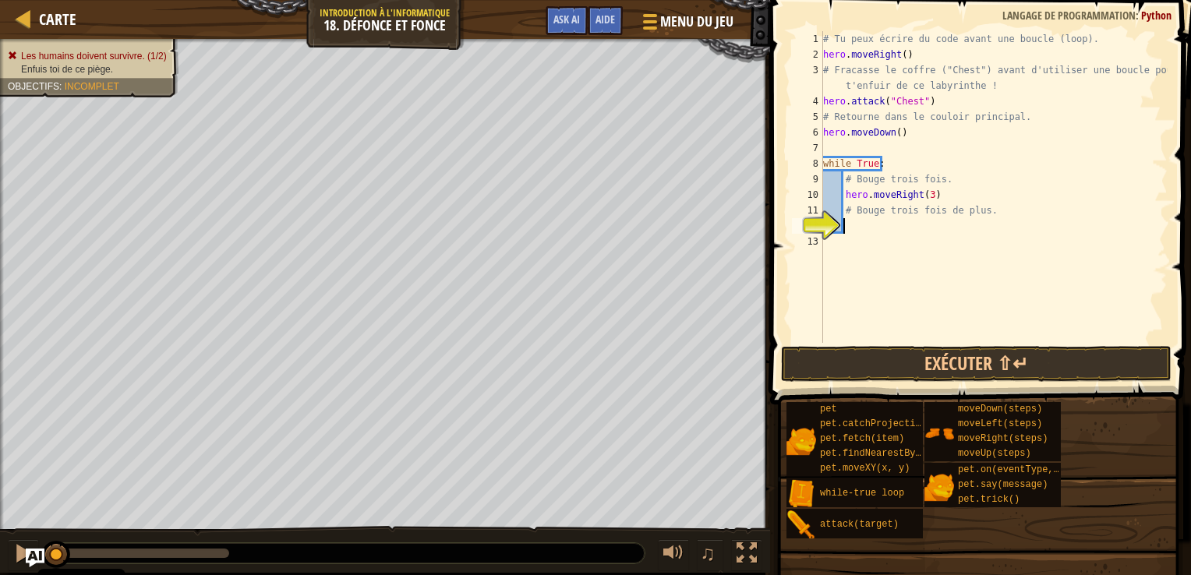
click at [877, 223] on div "# Tu peux écrire du code avant une boucle (loop). hero . moveRight ( ) # Fracas…" at bounding box center [994, 202] width 348 height 343
type textarea "h"
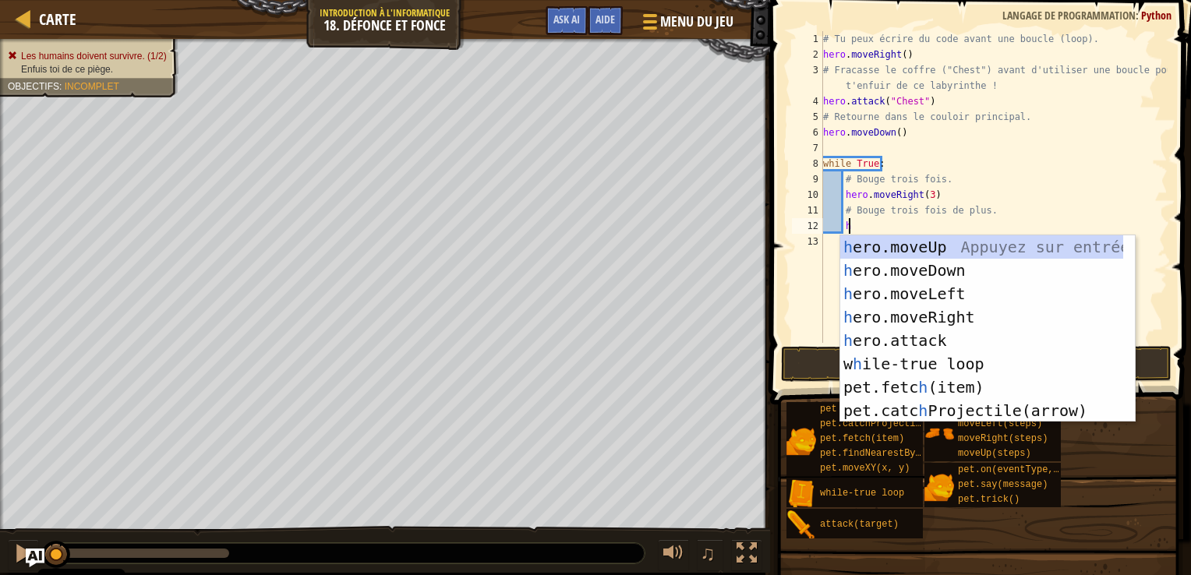
click at [824, 297] on div "# Tu peux écrire du code avant une boucle (loop). hero . moveRight ( ) # Fracas…" at bounding box center [994, 202] width 348 height 343
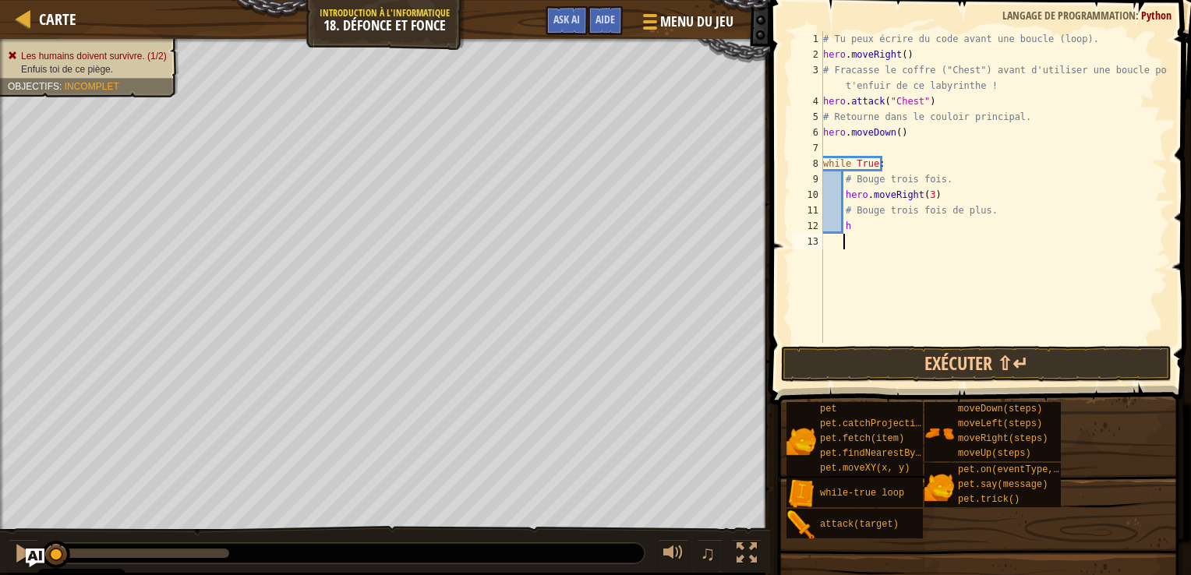
scroll to position [7, 0]
click at [859, 226] on div "# Tu peux écrire du code avant une boucle (loop). hero . moveRight ( ) # Fracas…" at bounding box center [994, 202] width 348 height 343
type textarea "he"
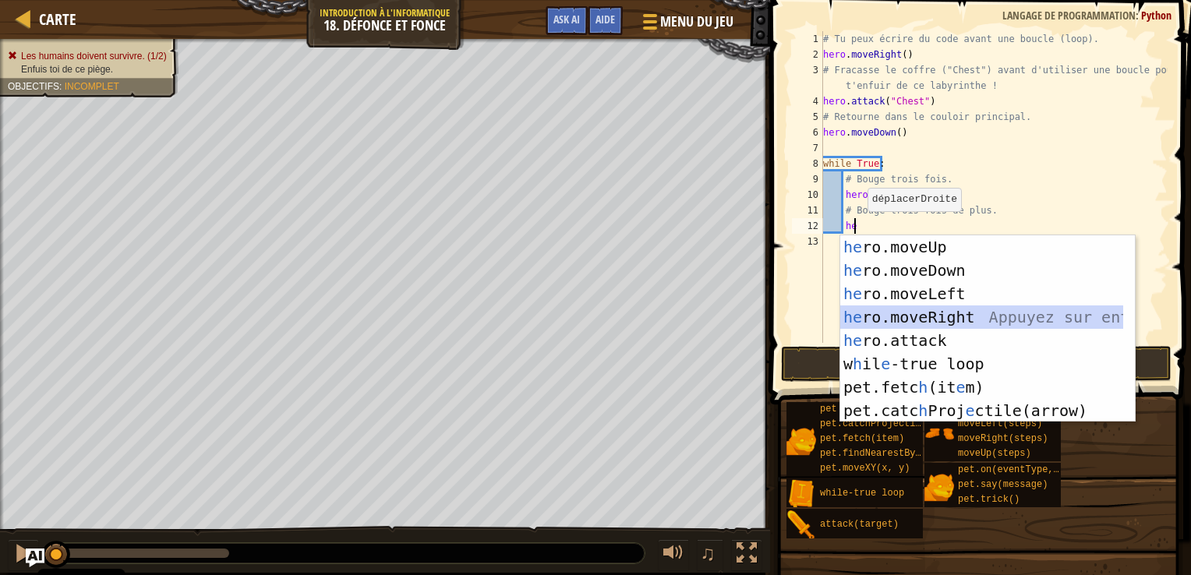
click at [923, 323] on div "he ro.moveUp Appuyez sur entrée he ro.moveDown Appuyez sur entrée he ro.moveLef…" at bounding box center [982, 352] width 283 height 234
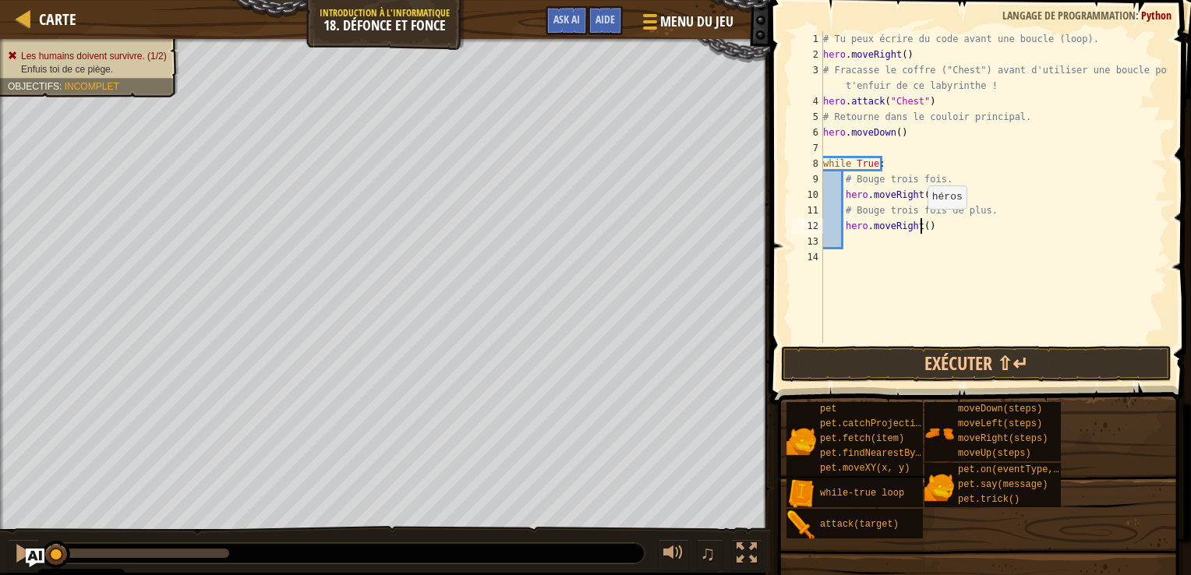
click at [920, 225] on div "# Tu peux écrire du code avant une boucle (loop). hero . moveRight ( ) # Fracas…" at bounding box center [994, 202] width 348 height 343
click at [883, 368] on button "Exécuter ⇧↵" at bounding box center [976, 364] width 391 height 36
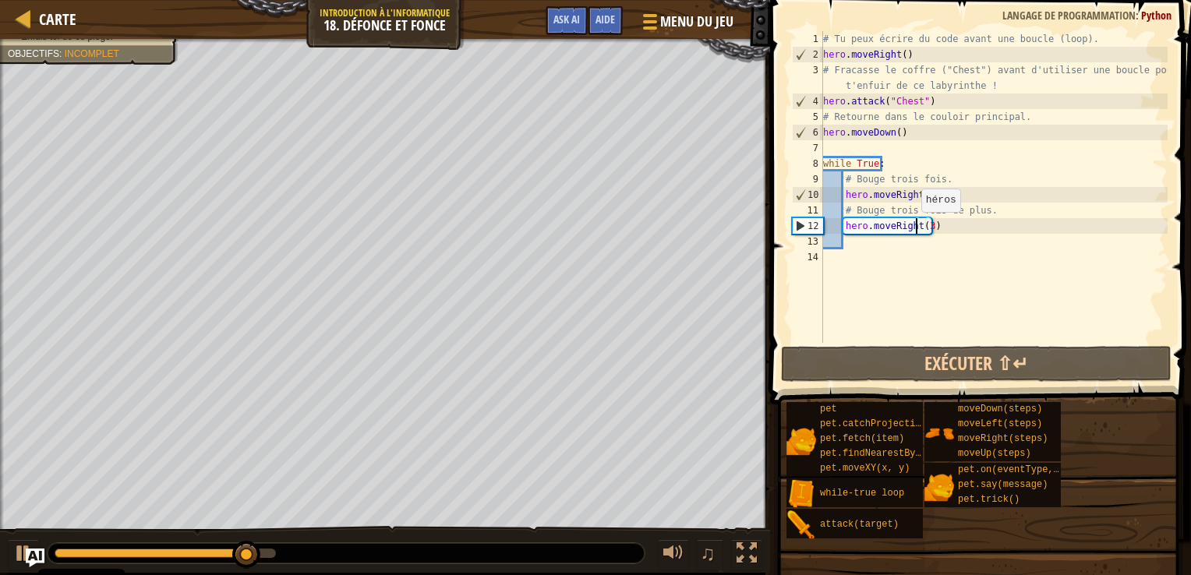
click at [914, 228] on div "# Tu peux écrire du code avant une boucle (loop). hero . moveRight ( ) # Fracas…" at bounding box center [994, 202] width 348 height 343
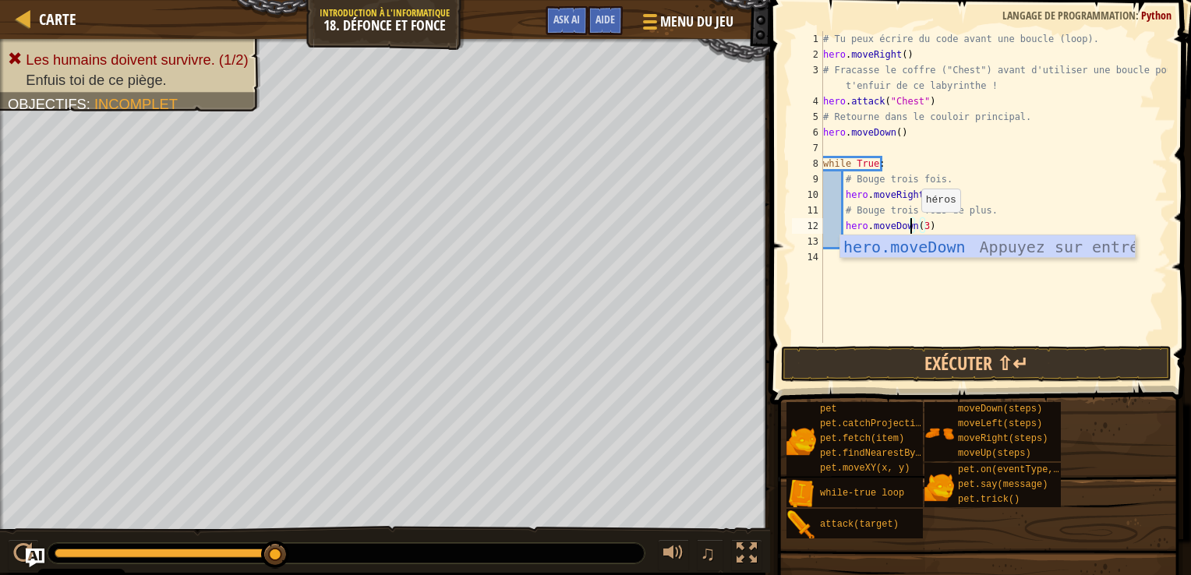
scroll to position [7, 7]
type textarea "hero.moveDown(3)"
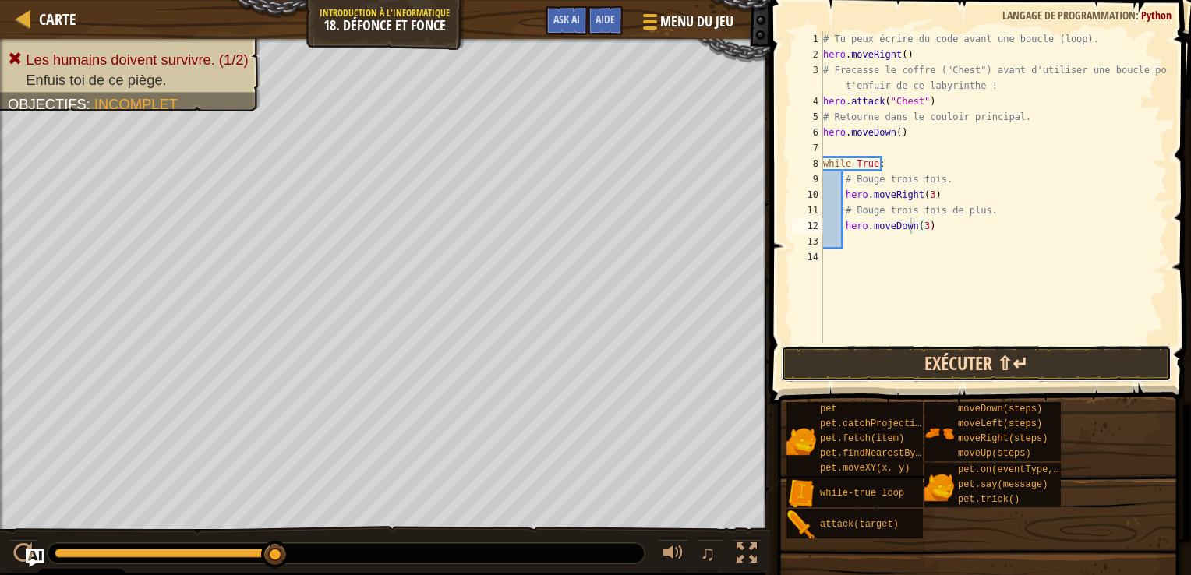
click at [919, 357] on button "Exécuter ⇧↵" at bounding box center [976, 364] width 391 height 36
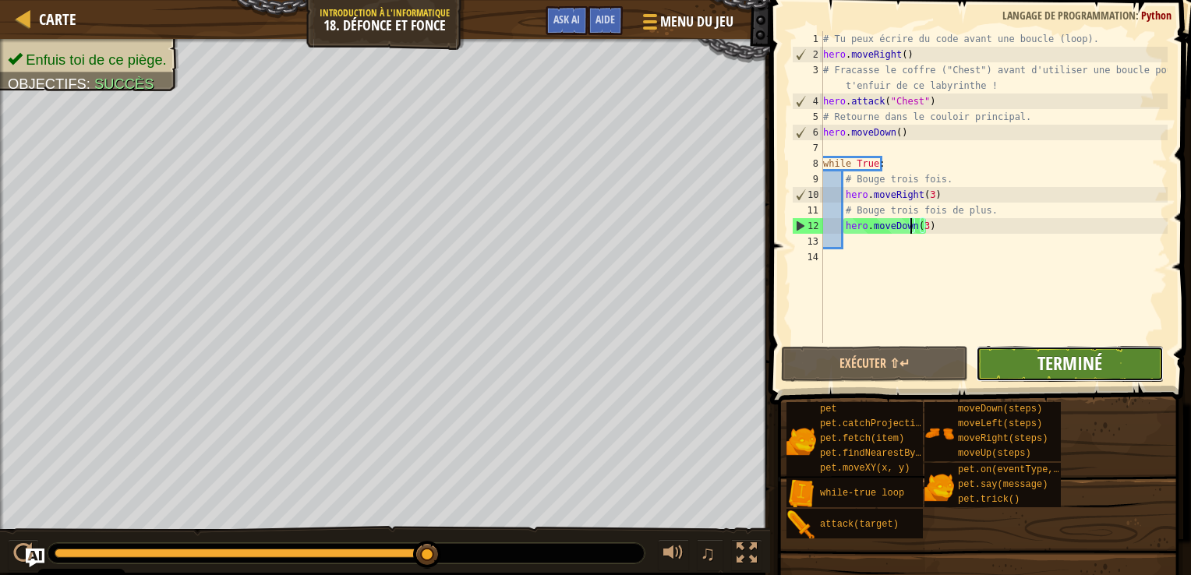
click at [1053, 356] on span "Terminé" at bounding box center [1070, 363] width 65 height 25
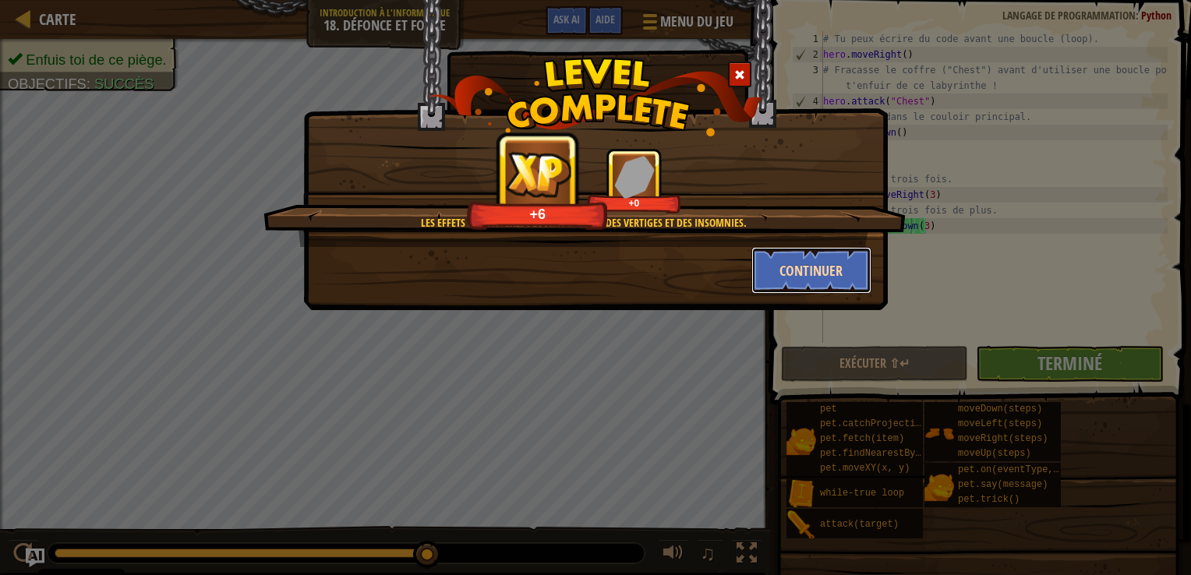
click at [836, 274] on button "Continuer" at bounding box center [812, 270] width 121 height 47
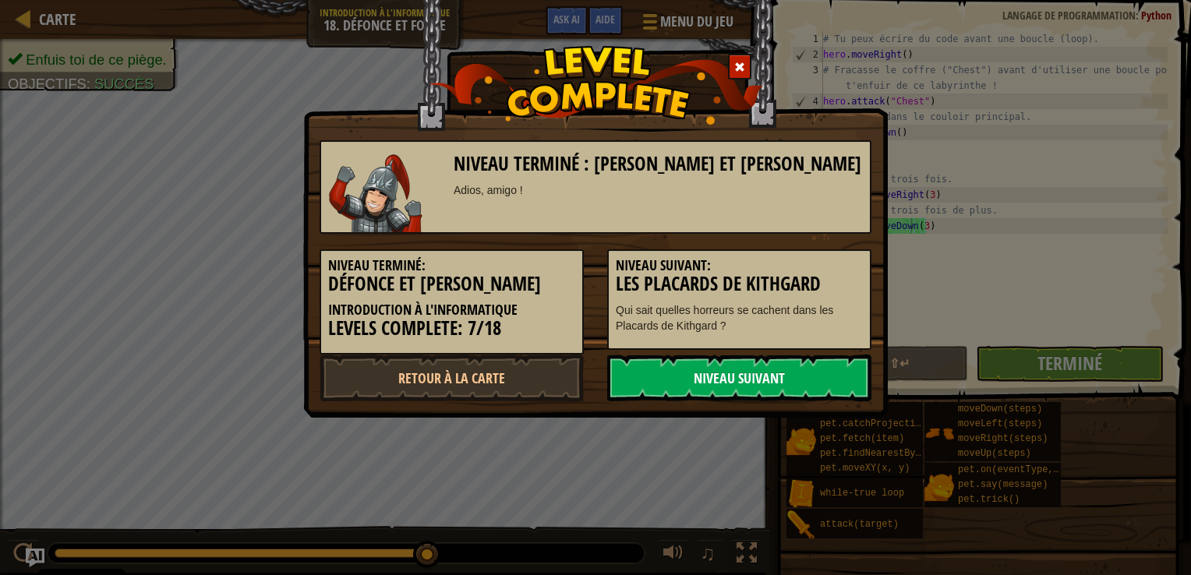
click at [782, 370] on link "Niveau Suivant" at bounding box center [739, 378] width 264 height 47
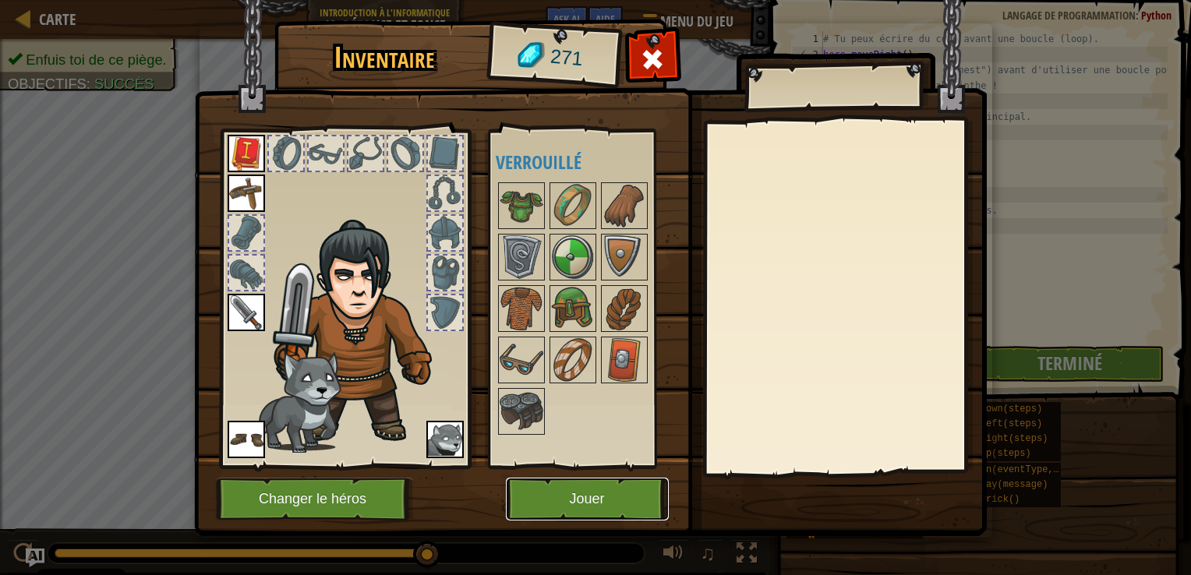
click at [550, 480] on button "Jouer" at bounding box center [587, 499] width 163 height 43
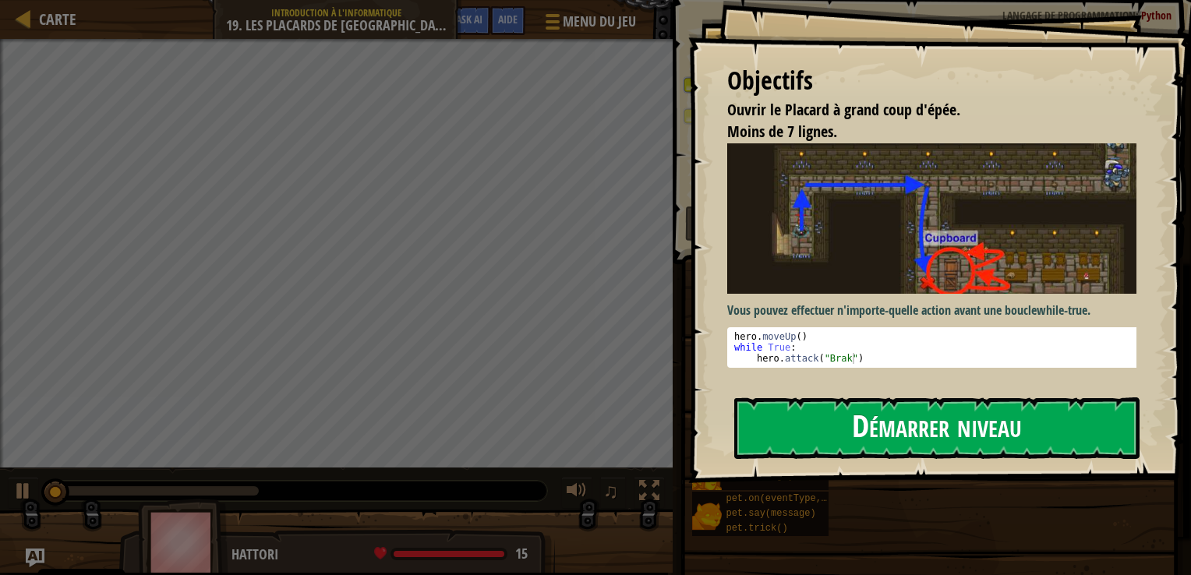
click at [947, 412] on button "Démarrer niveau" at bounding box center [937, 429] width 405 height 62
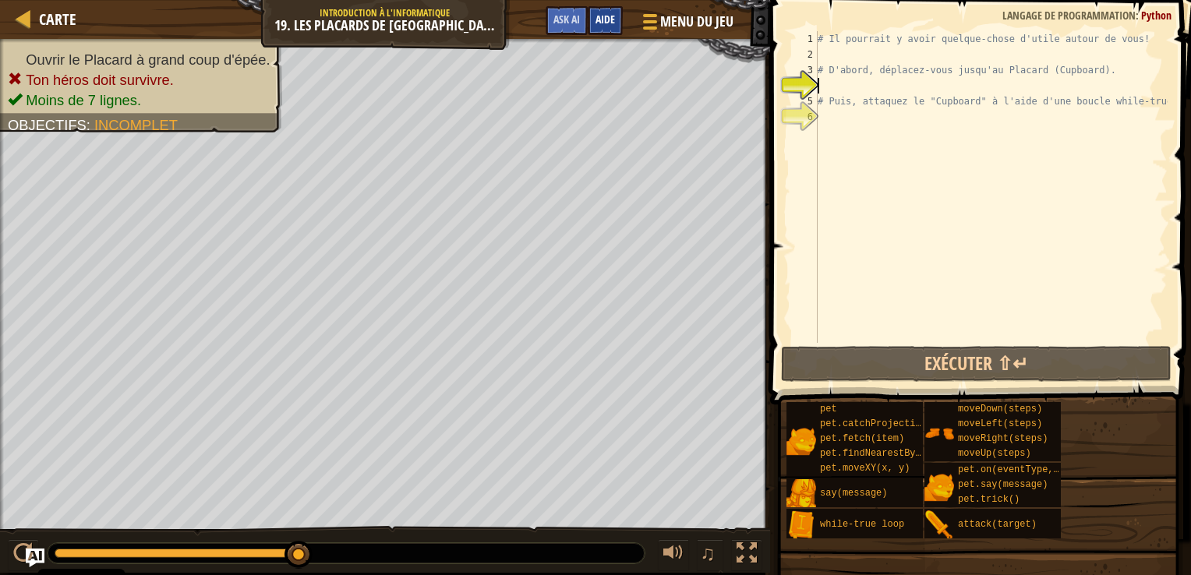
click at [618, 24] on div "Aide" at bounding box center [605, 20] width 35 height 29
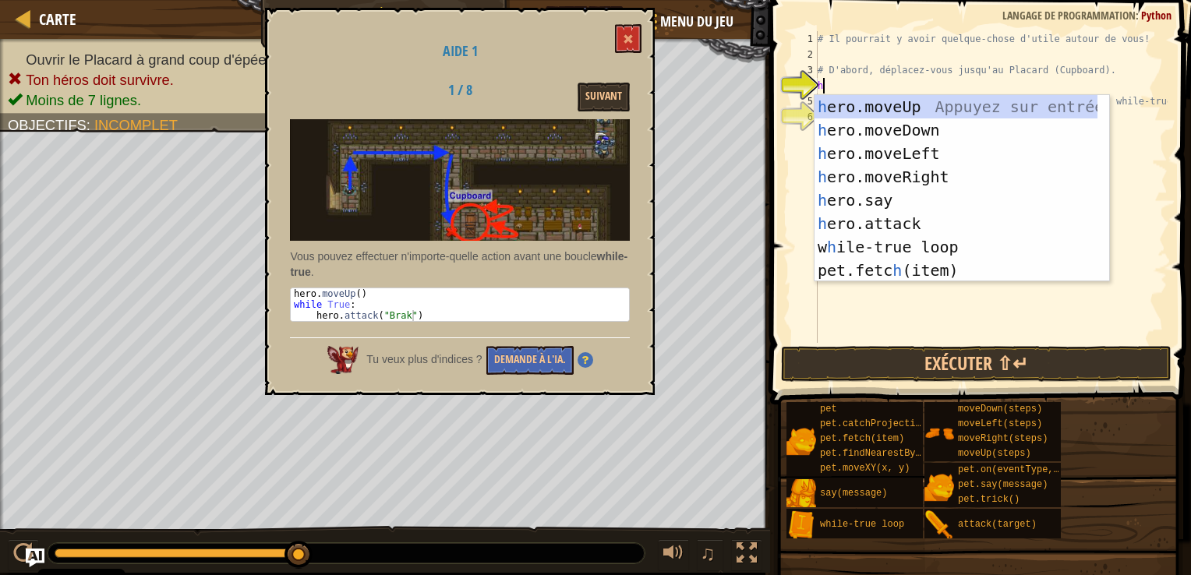
scroll to position [7, 0]
type textarea "her"
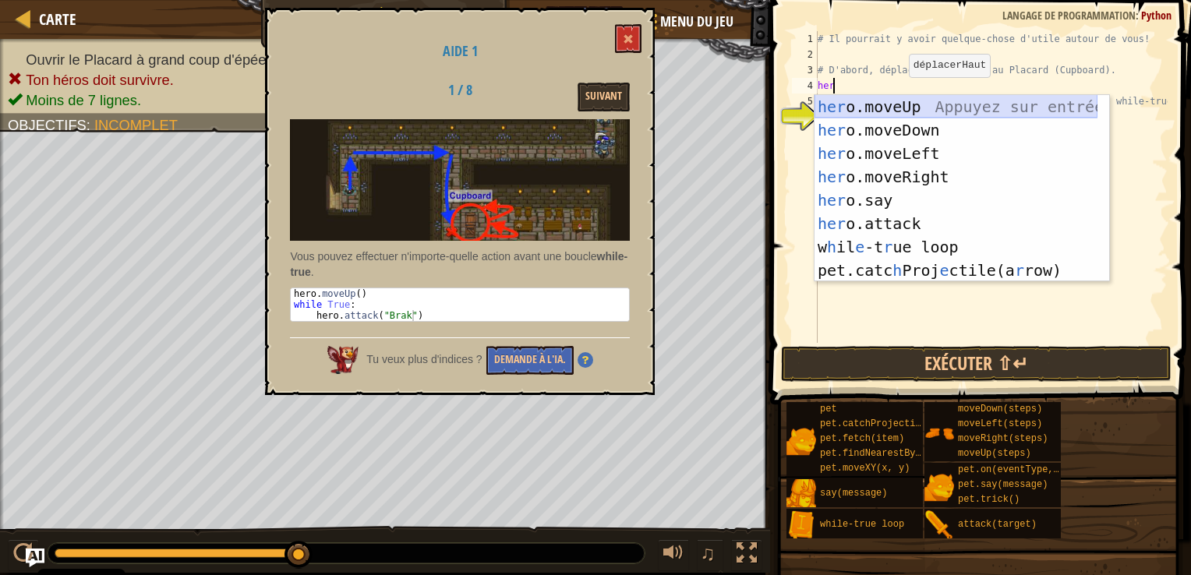
click at [895, 103] on div "her o.moveUp Appuyez sur entrée her o.moveDown Appuyez sur entrée her o.moveLef…" at bounding box center [956, 212] width 283 height 234
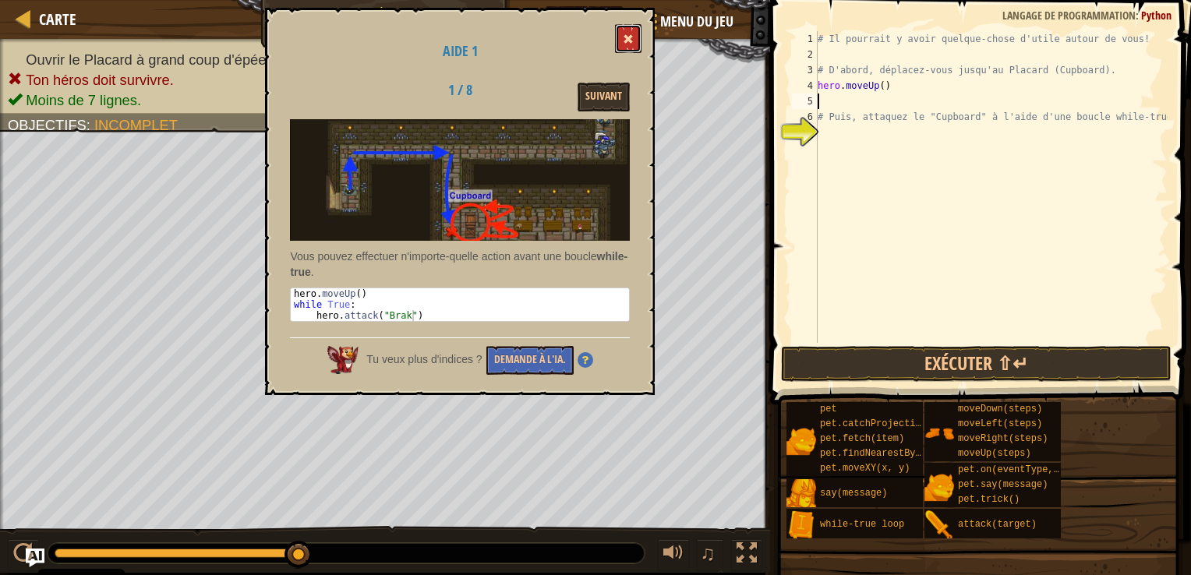
click at [624, 39] on button at bounding box center [628, 38] width 27 height 29
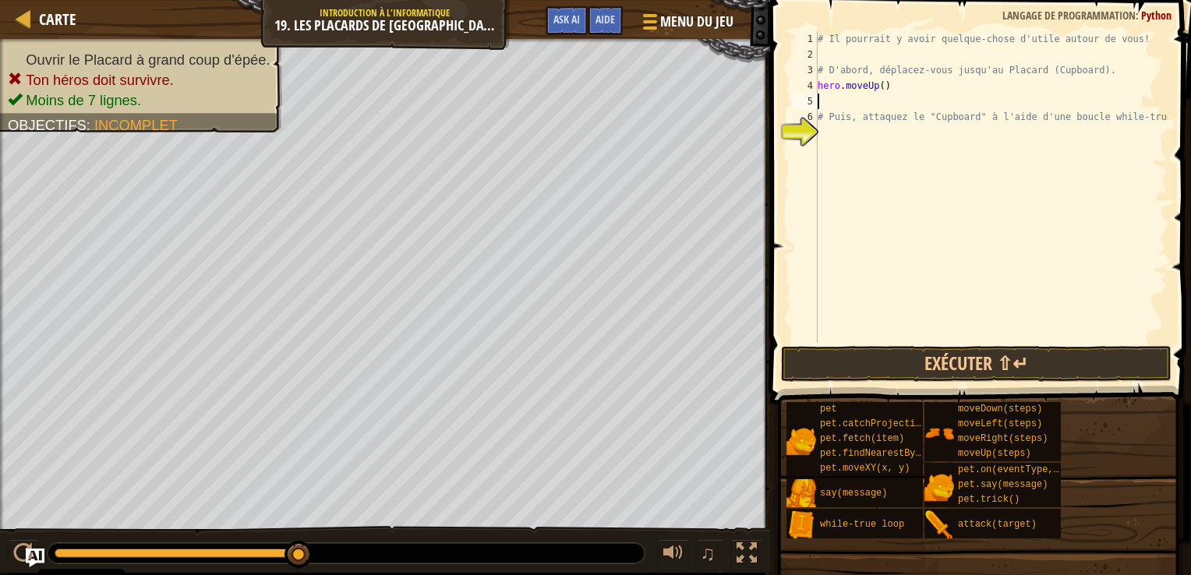
click at [820, 95] on div "# Il pourrait y avoir quelque-chose d'utile autour de vous! # D'abord, déplacez…" at bounding box center [991, 202] width 353 height 343
type textarea "h"
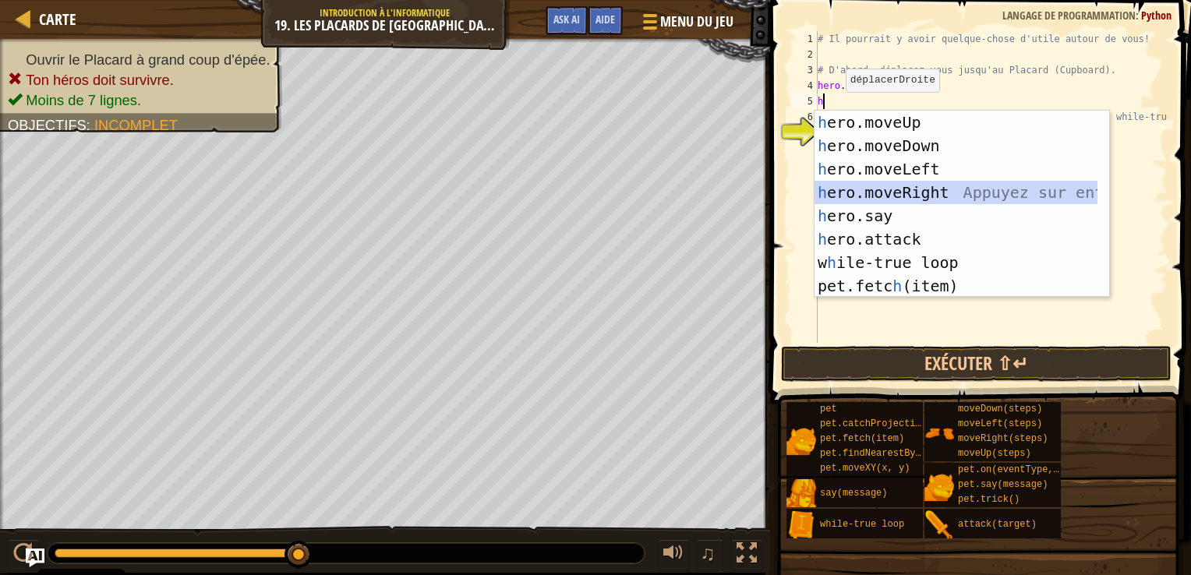
click at [919, 189] on div "h ero.moveUp Appuyez sur entrée h ero.moveDown Appuyez sur entrée h ero.moveLef…" at bounding box center [956, 228] width 283 height 234
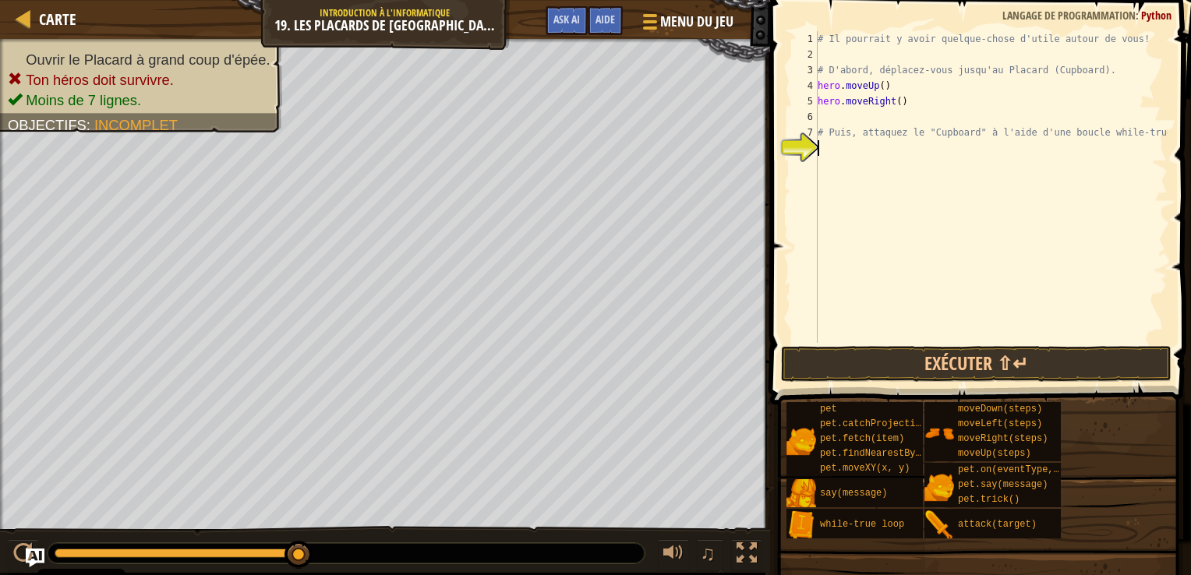
click at [830, 143] on div "# Il pourrait y avoir quelque-chose d'utile autour de vous! # D'abord, déplacez…" at bounding box center [991, 202] width 353 height 343
type textarea "w"
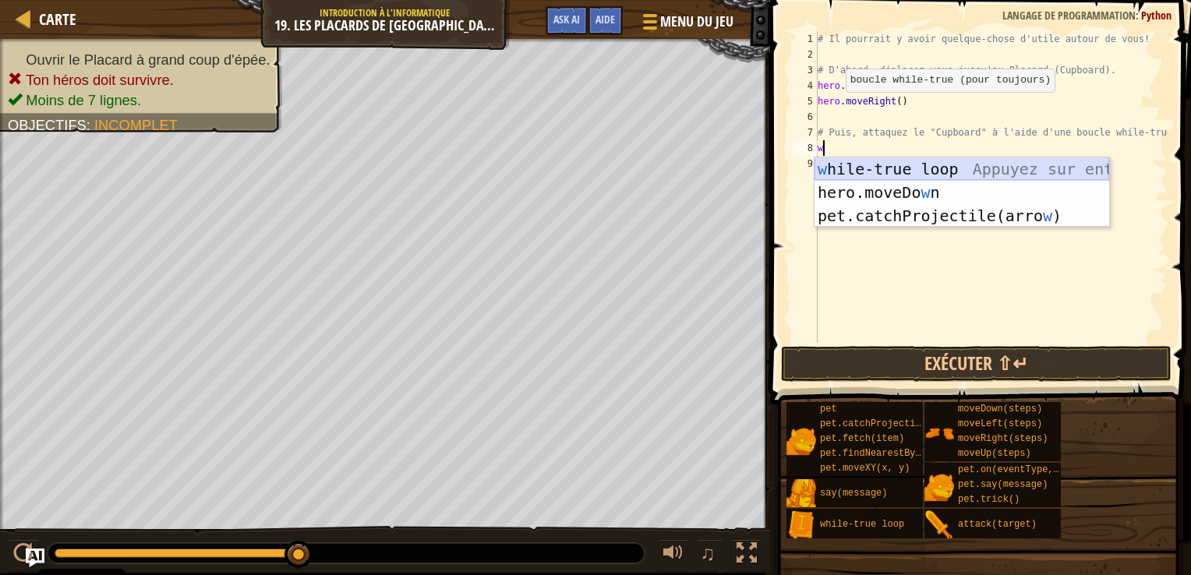
click at [856, 171] on div "w hile-true loop Appuyez sur entrée hero.moveDo w n [GEOGRAPHIC_DATA] sur entré…" at bounding box center [962, 216] width 295 height 117
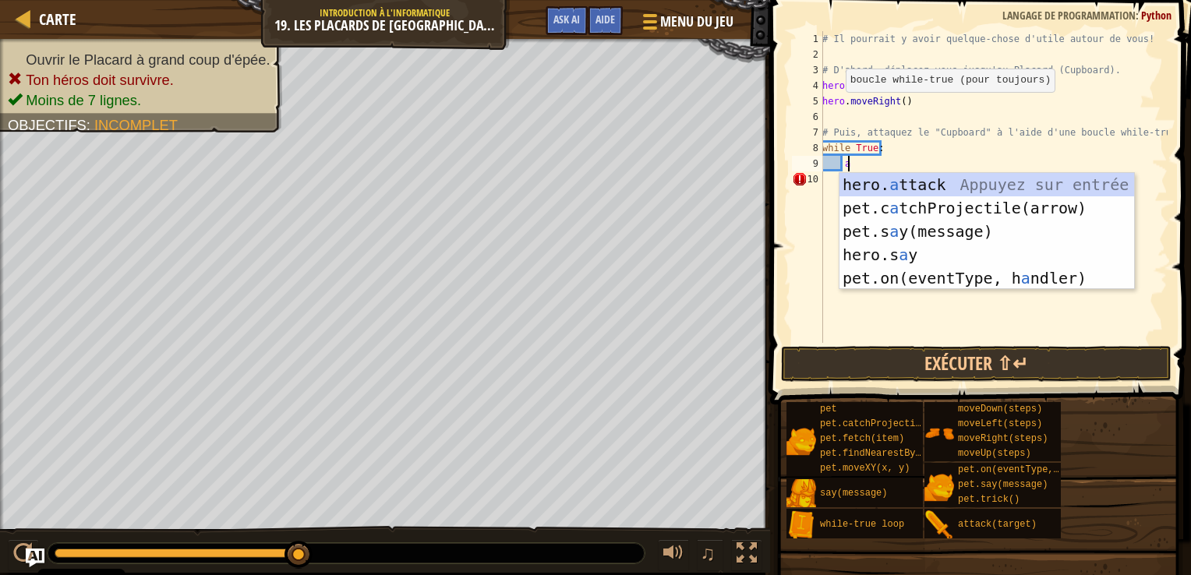
scroll to position [7, 1]
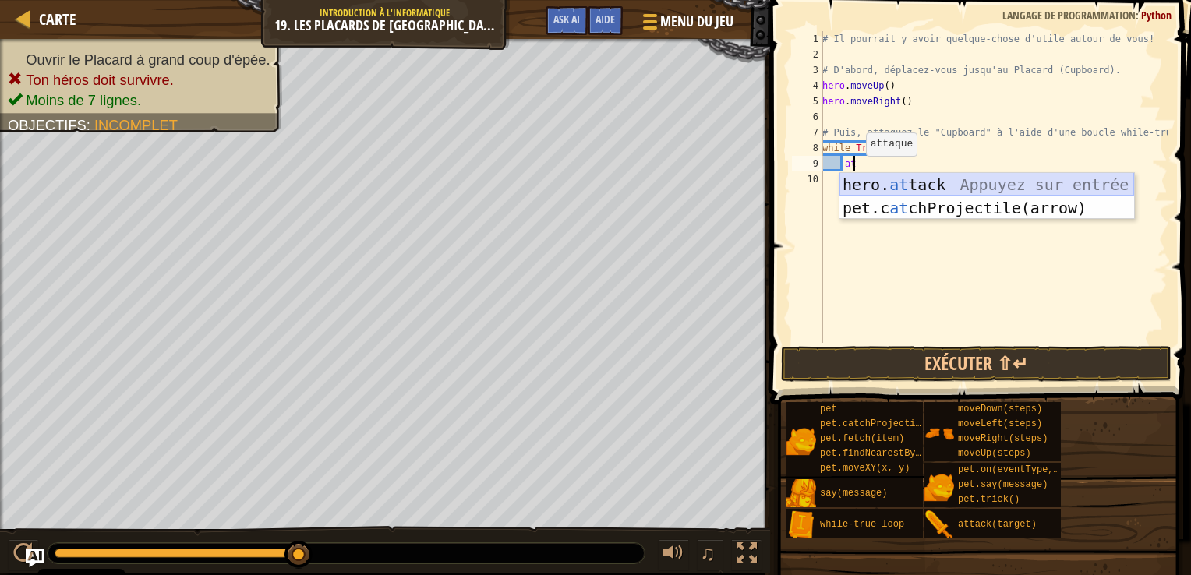
click at [892, 182] on div "hero. at tack Appuyez sur entrée pet.c at chProjectile(arrow) Appuyez sur entrée" at bounding box center [987, 220] width 295 height 94
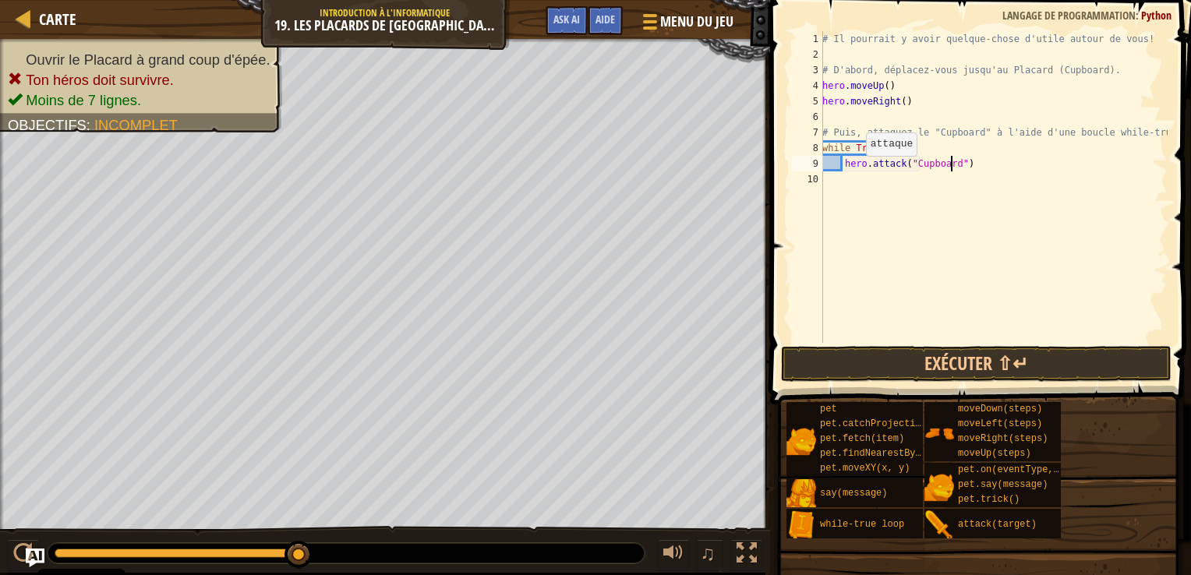
scroll to position [7, 10]
click at [955, 357] on button "Exécuter ⇧↵" at bounding box center [976, 364] width 391 height 36
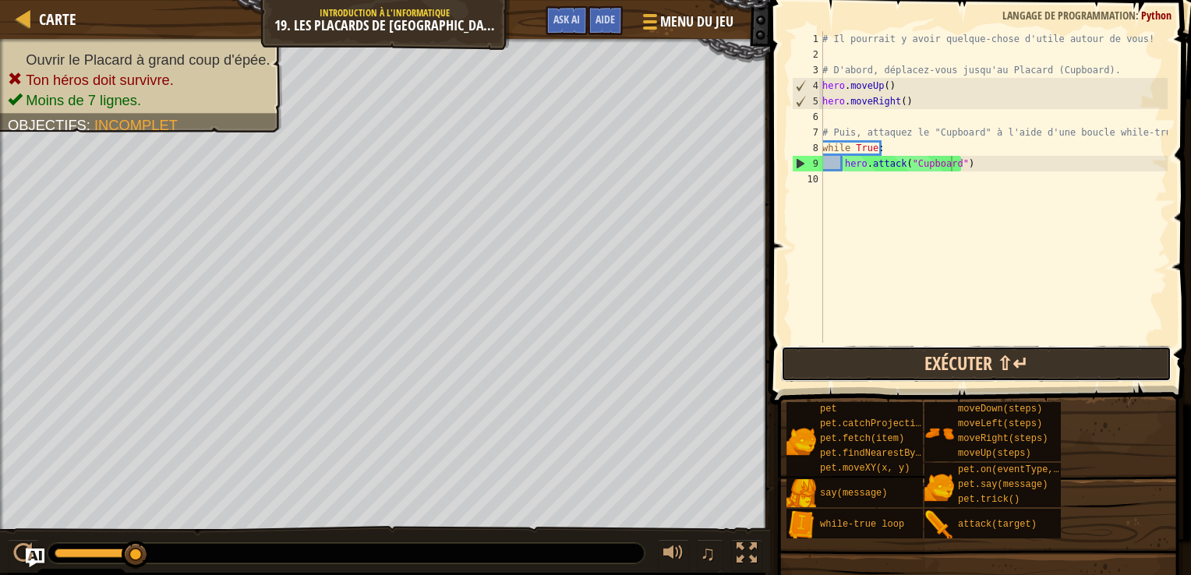
click at [1063, 370] on button "Exécuter ⇧↵" at bounding box center [976, 364] width 391 height 36
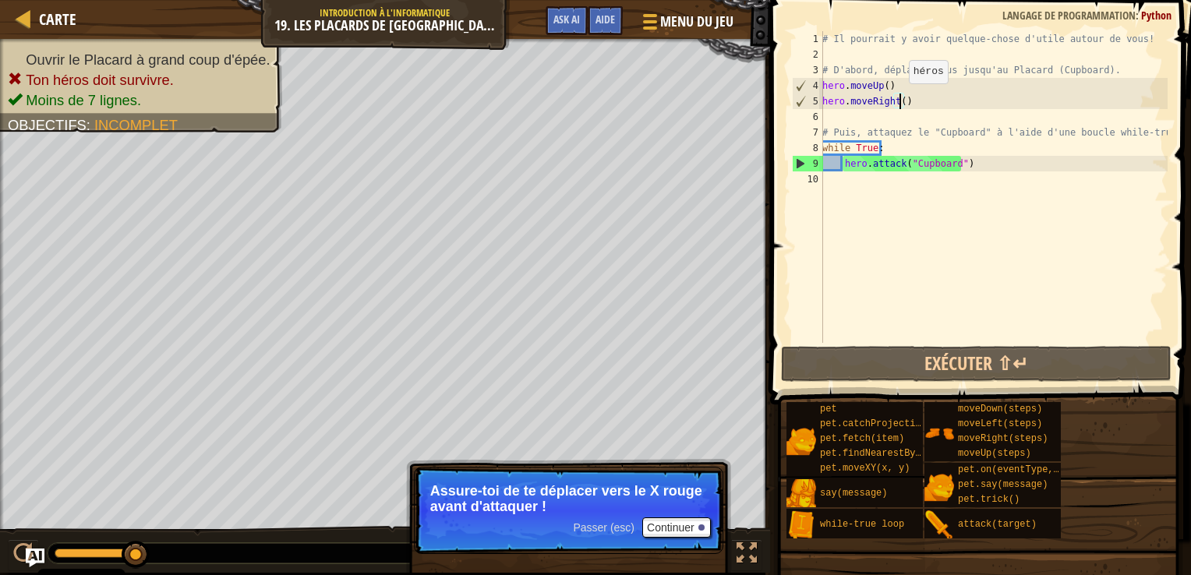
click at [901, 98] on div "# Il pourrait y avoir quelque-chose d'utile autour de vous! # D'abord, déplacez…" at bounding box center [993, 202] width 349 height 343
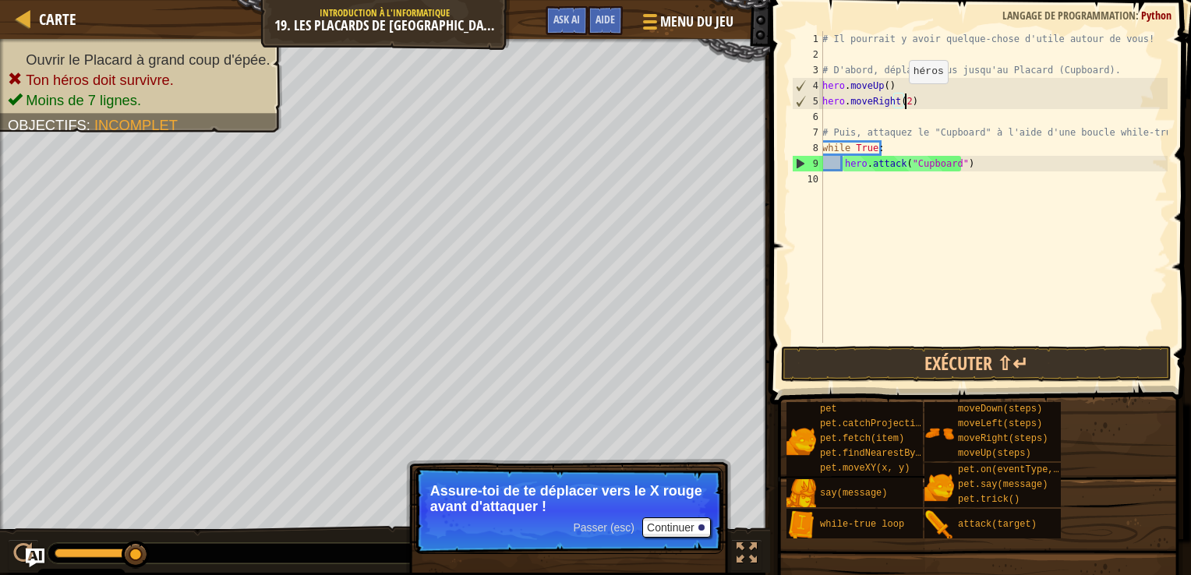
scroll to position [7, 6]
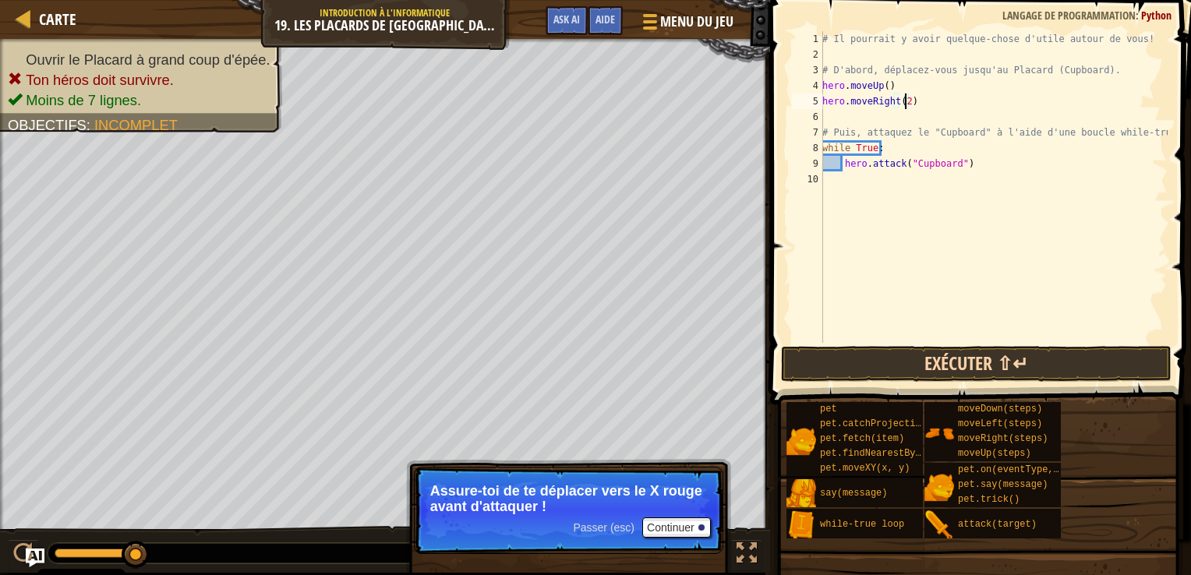
type textarea "hero.moveRight(2)"
click at [819, 360] on button "Exécuter ⇧↵" at bounding box center [976, 364] width 391 height 36
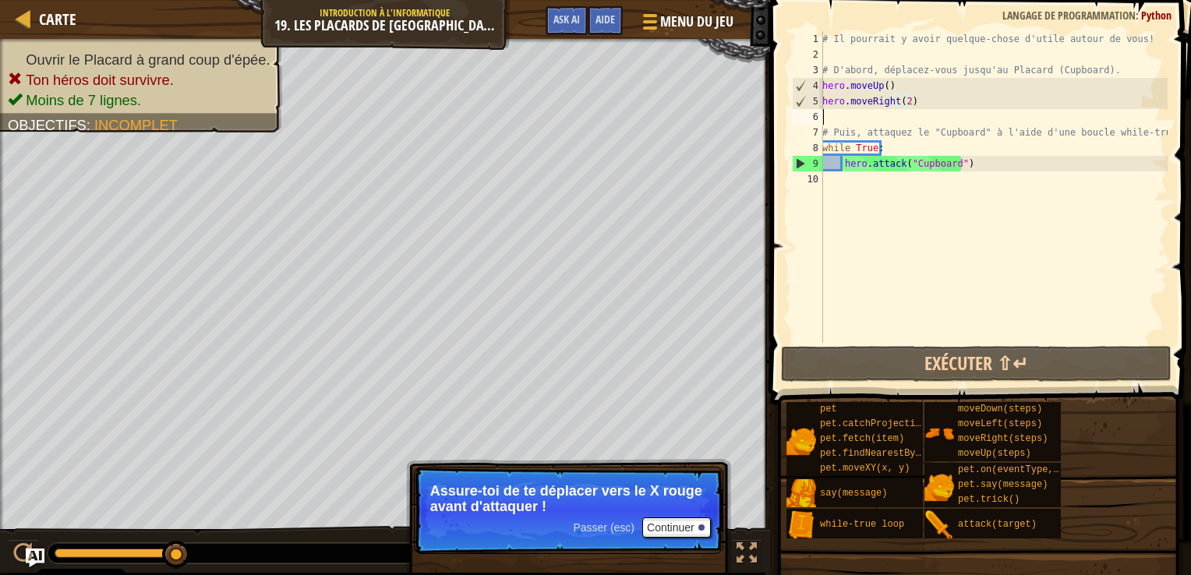
click at [883, 123] on div "# Il pourrait y avoir quelque-chose d'utile autour de vous! # D'abord, déplacez…" at bounding box center [993, 202] width 349 height 343
type textarea "h"
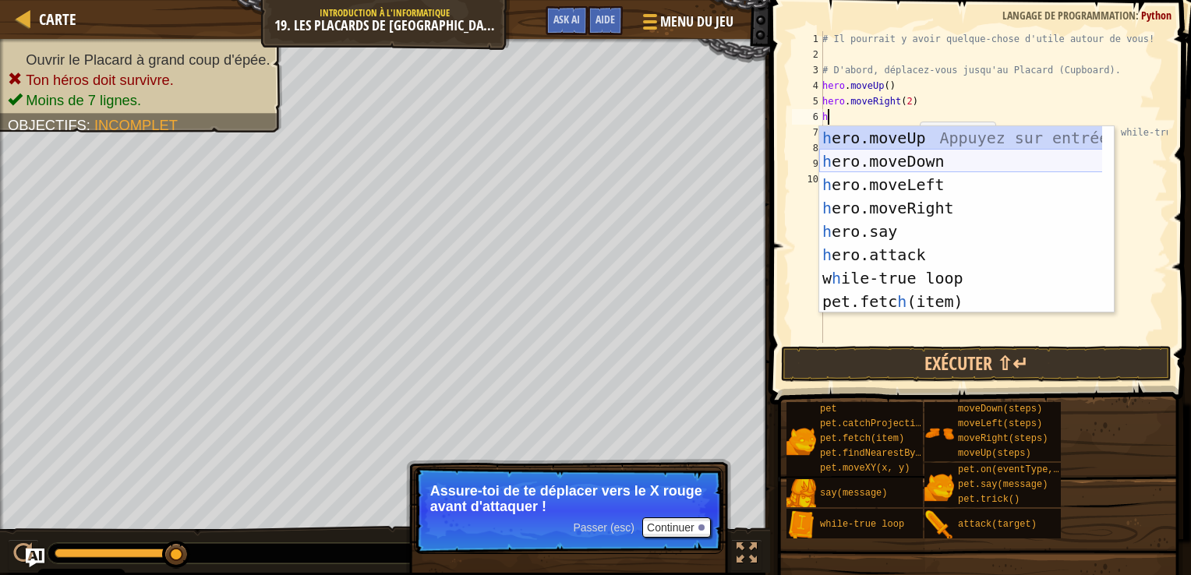
click at [878, 160] on div "h ero.moveUp Appuyez sur entrée h ero.moveDown Appuyez sur entrée h ero.moveLef…" at bounding box center [966, 243] width 295 height 234
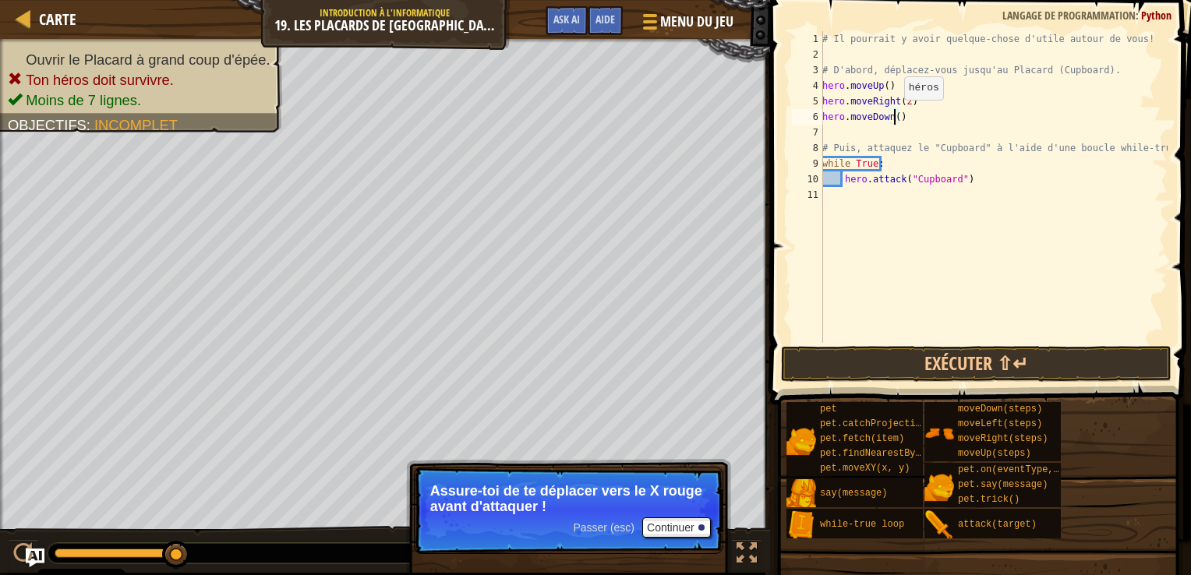
click at [895, 115] on div "# Il pourrait y avoir quelque-chose d'utile autour de vous! # D'abord, déplacez…" at bounding box center [993, 202] width 349 height 343
type textarea "hero.moveDown()"
click at [844, 355] on button "Exécuter ⇧↵" at bounding box center [976, 364] width 391 height 36
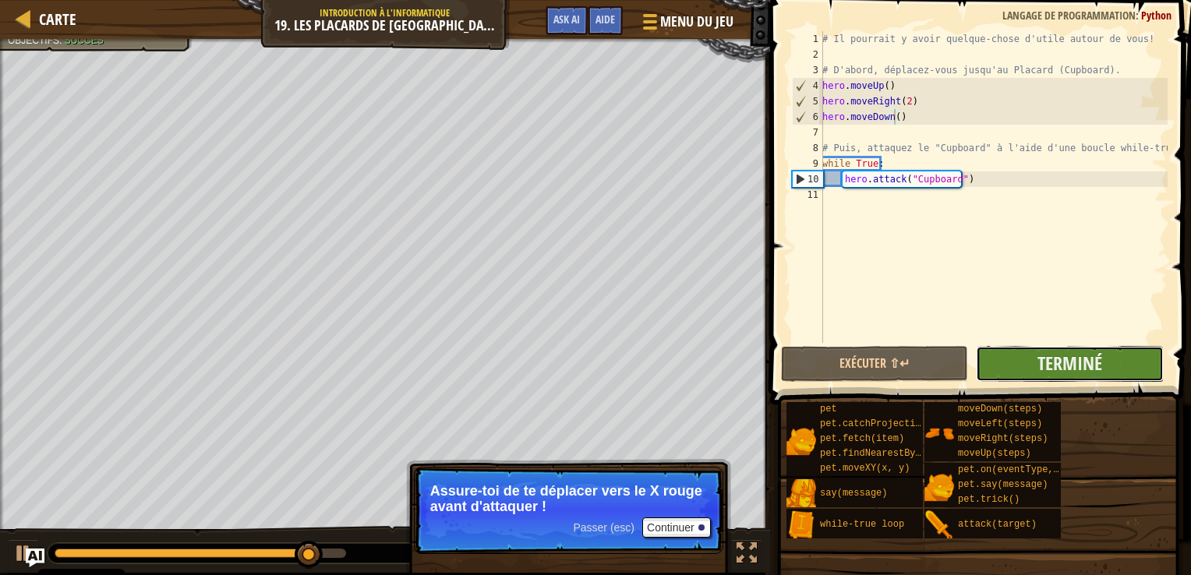
click at [1010, 365] on button "Terminé" at bounding box center [1069, 364] width 187 height 36
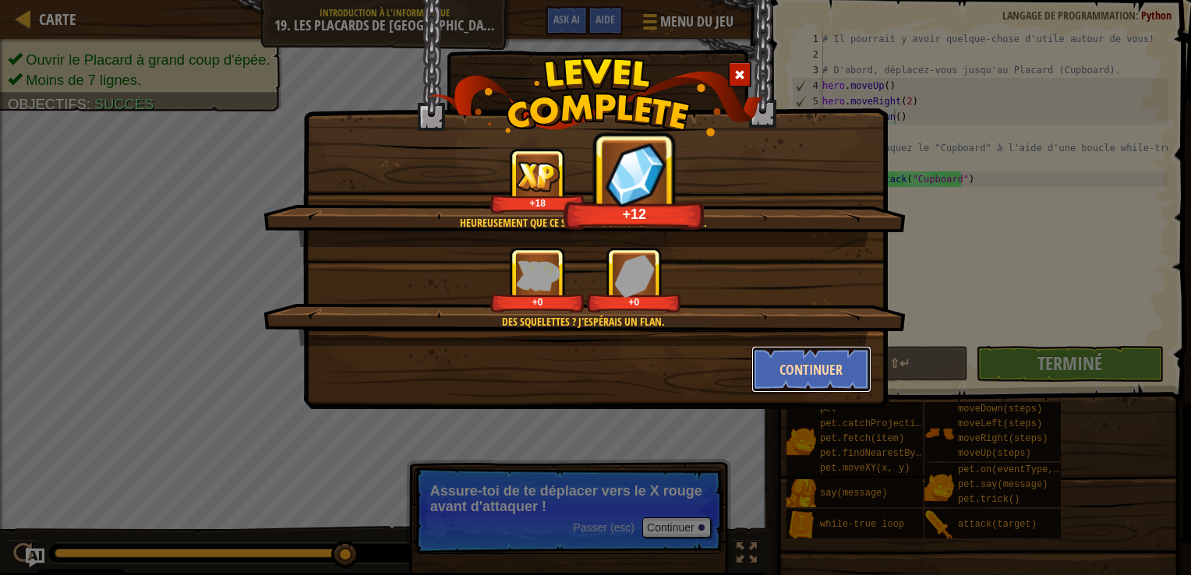
click at [778, 366] on button "Continuer" at bounding box center [812, 369] width 121 height 47
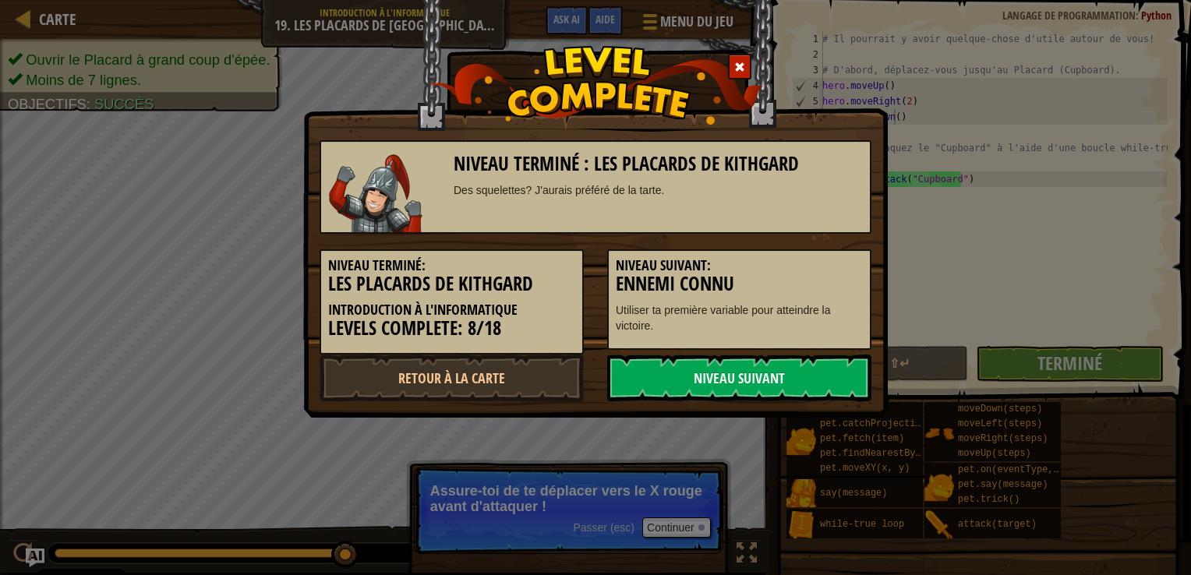
click at [778, 366] on link "Niveau Suivant" at bounding box center [739, 378] width 264 height 47
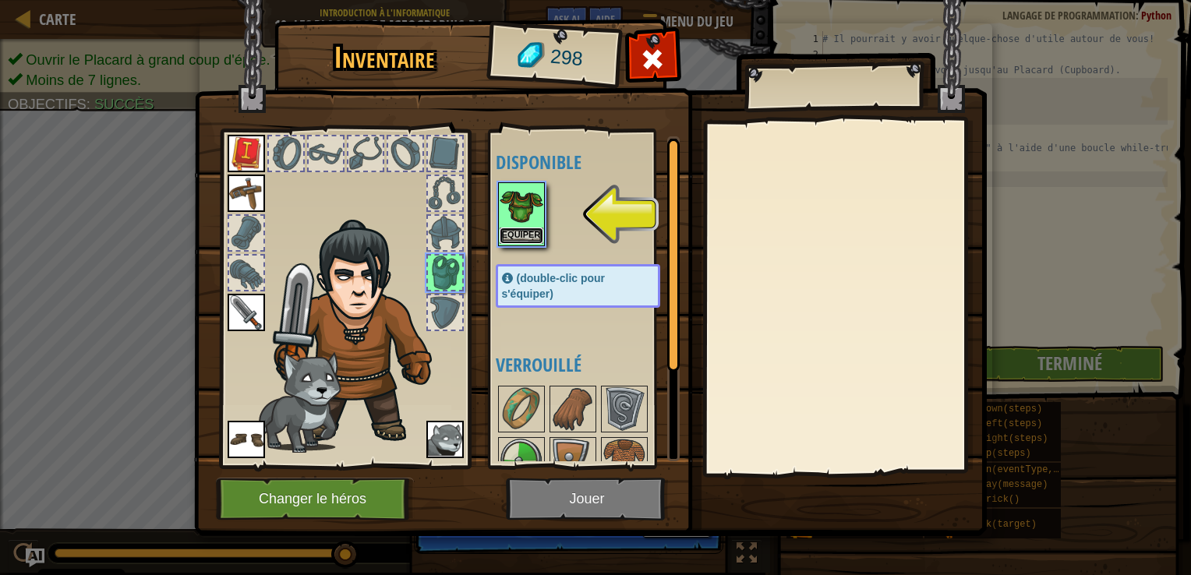
click at [529, 231] on button "Equiper" at bounding box center [522, 236] width 44 height 16
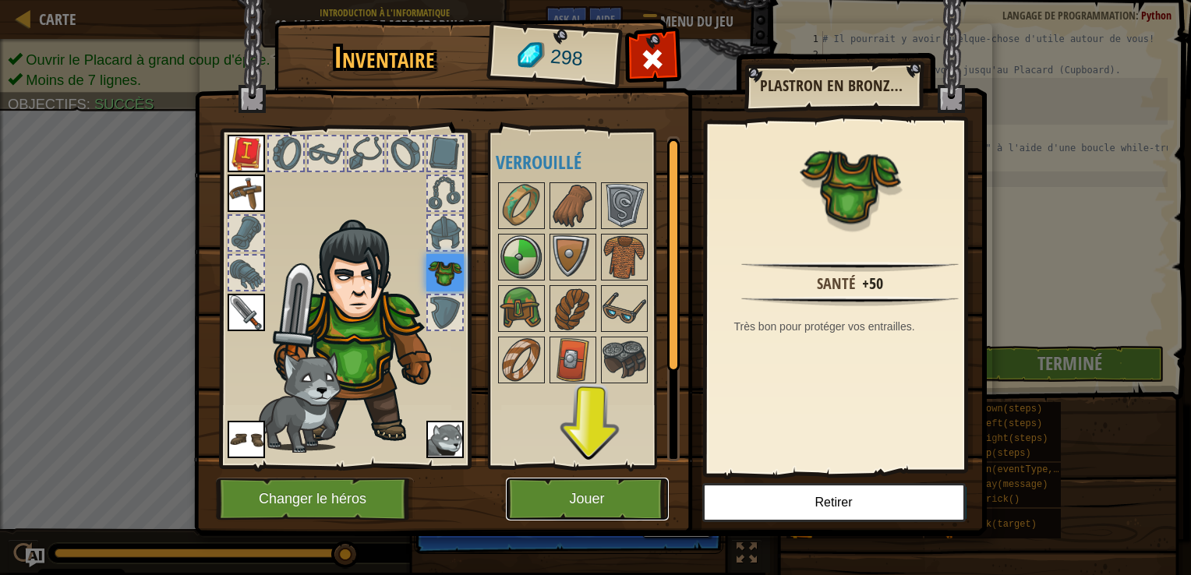
click at [548, 504] on button "Jouer" at bounding box center [587, 499] width 163 height 43
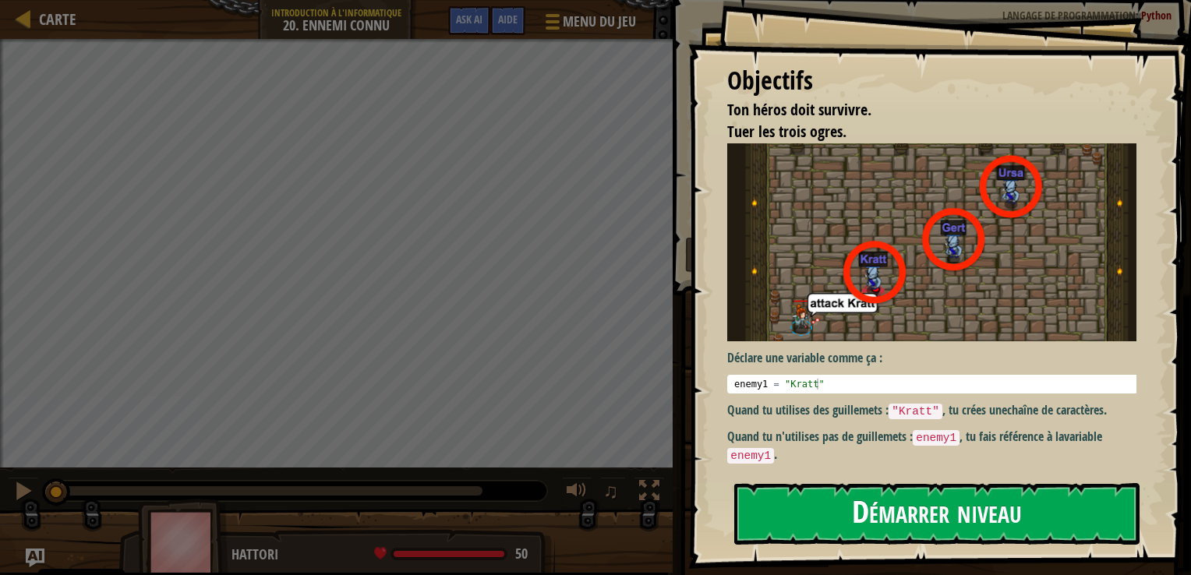
click at [886, 506] on button "Démarrer niveau" at bounding box center [937, 514] width 405 height 62
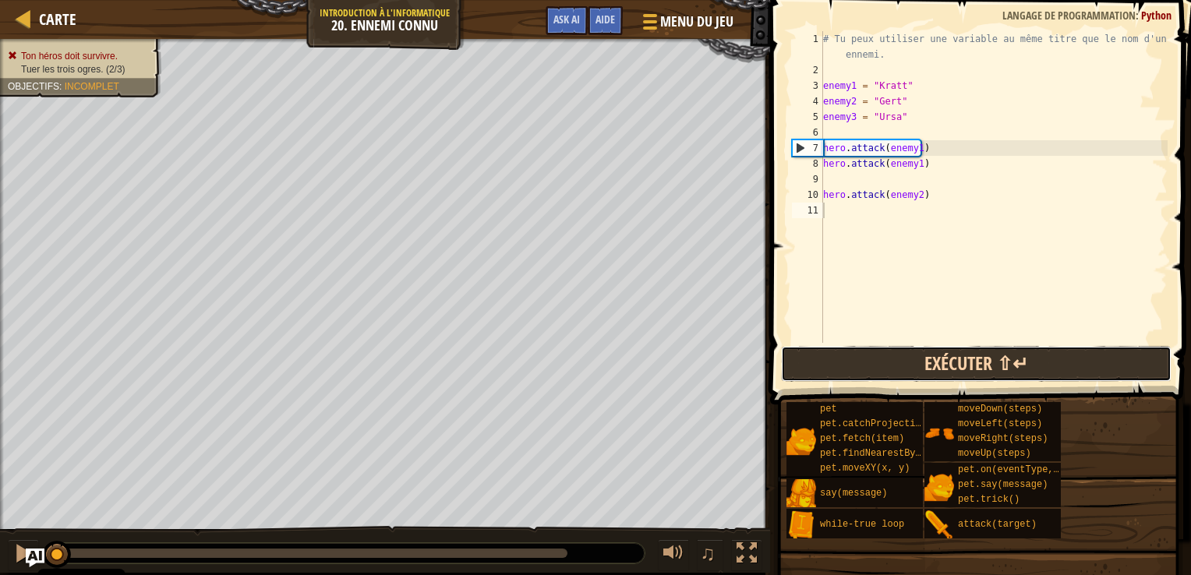
click at [830, 363] on button "Exécuter ⇧↵" at bounding box center [976, 364] width 391 height 36
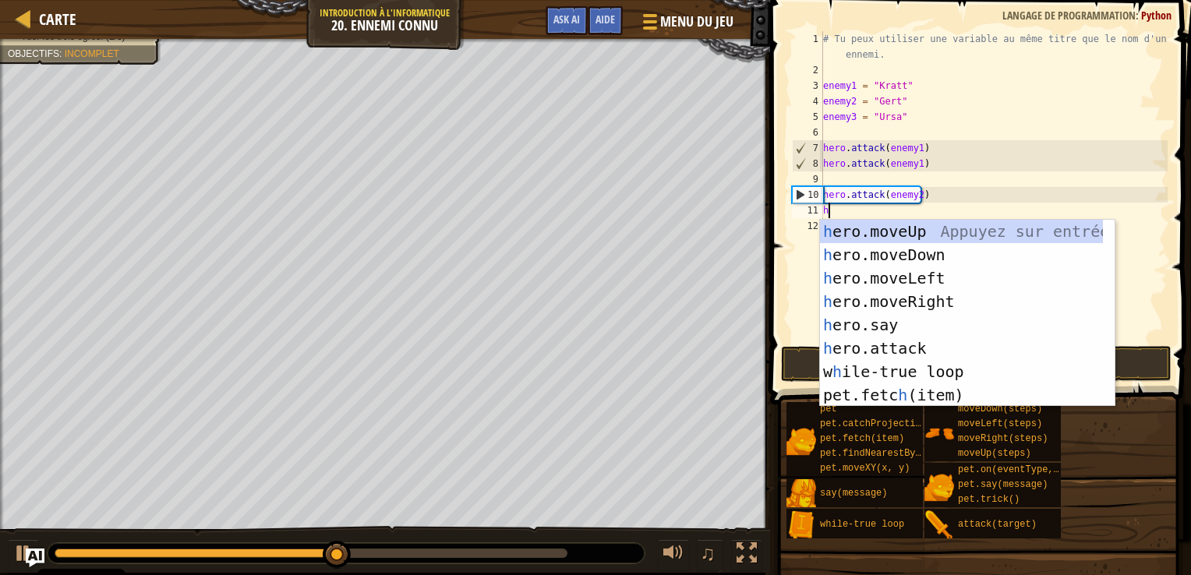
scroll to position [7, 0]
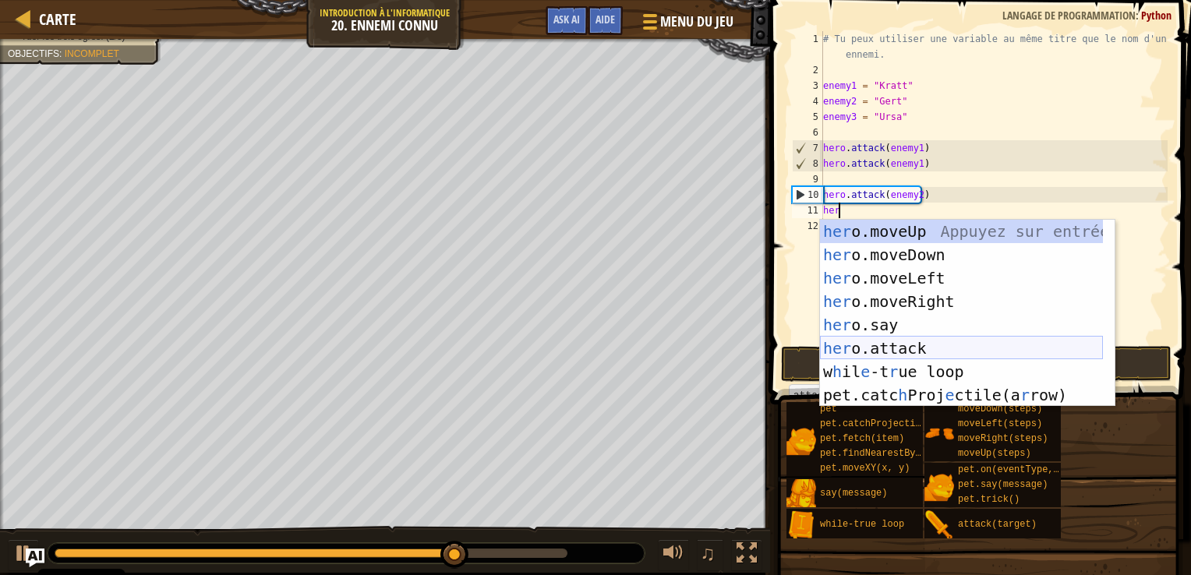
click at [968, 349] on div "her o.moveUp Appuyez sur entrée her o.moveDown Appuyez sur entrée her o.moveLef…" at bounding box center [961, 337] width 283 height 234
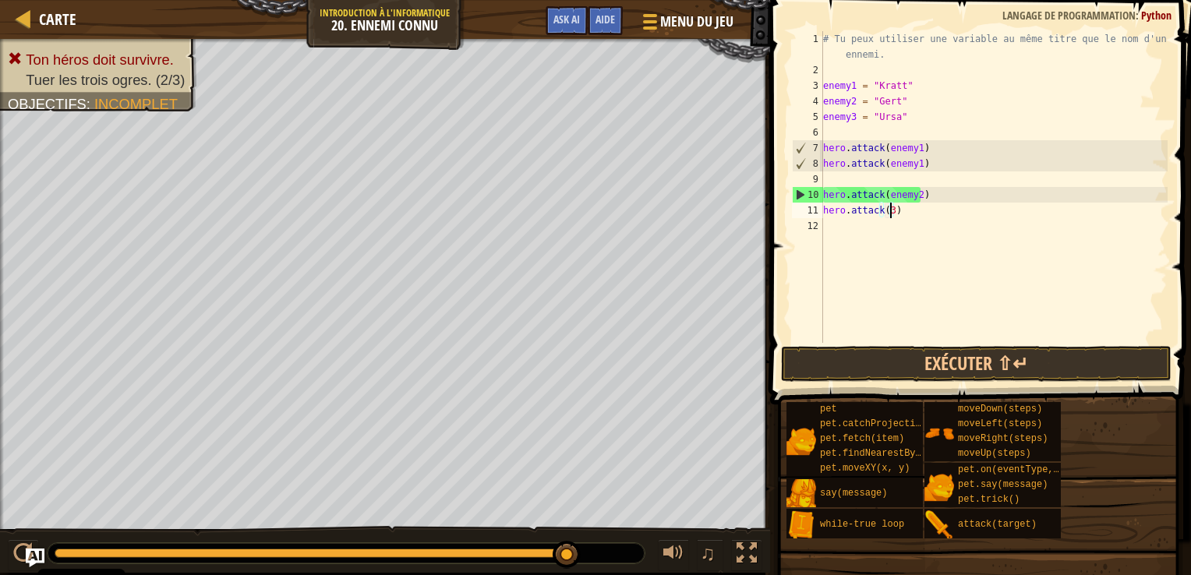
scroll to position [7, 5]
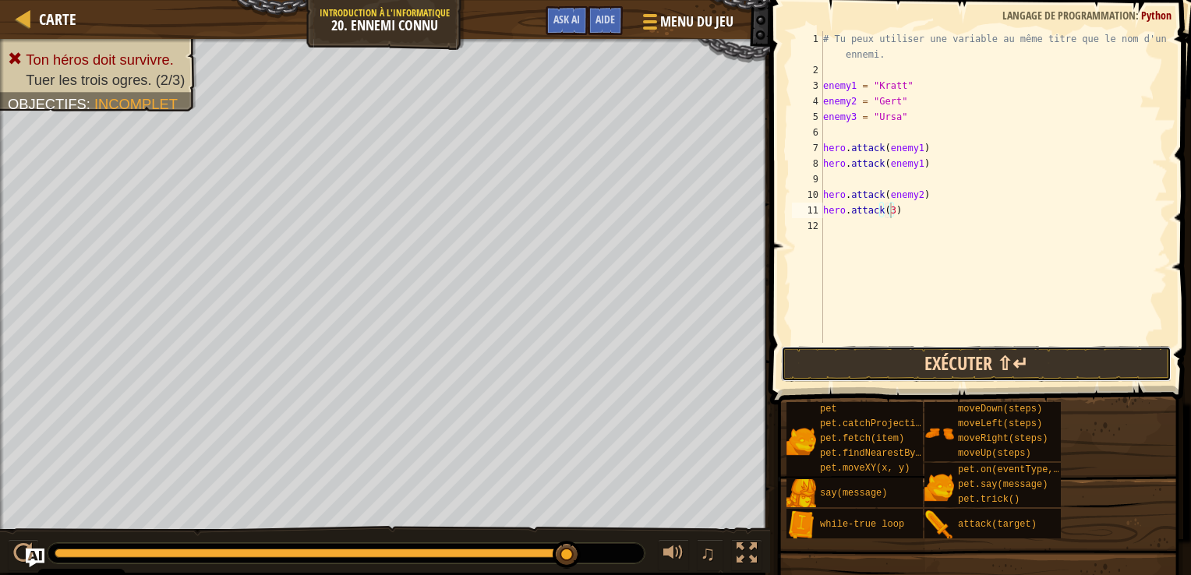
click at [931, 356] on button "Exécuter ⇧↵" at bounding box center [976, 364] width 391 height 36
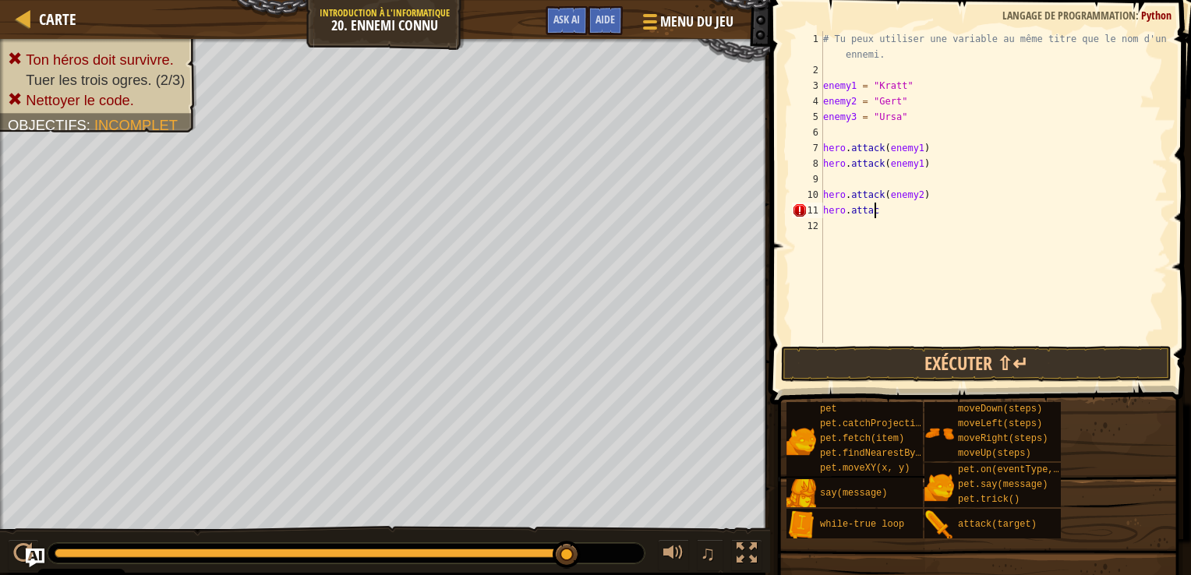
scroll to position [7, 0]
type textarea "h"
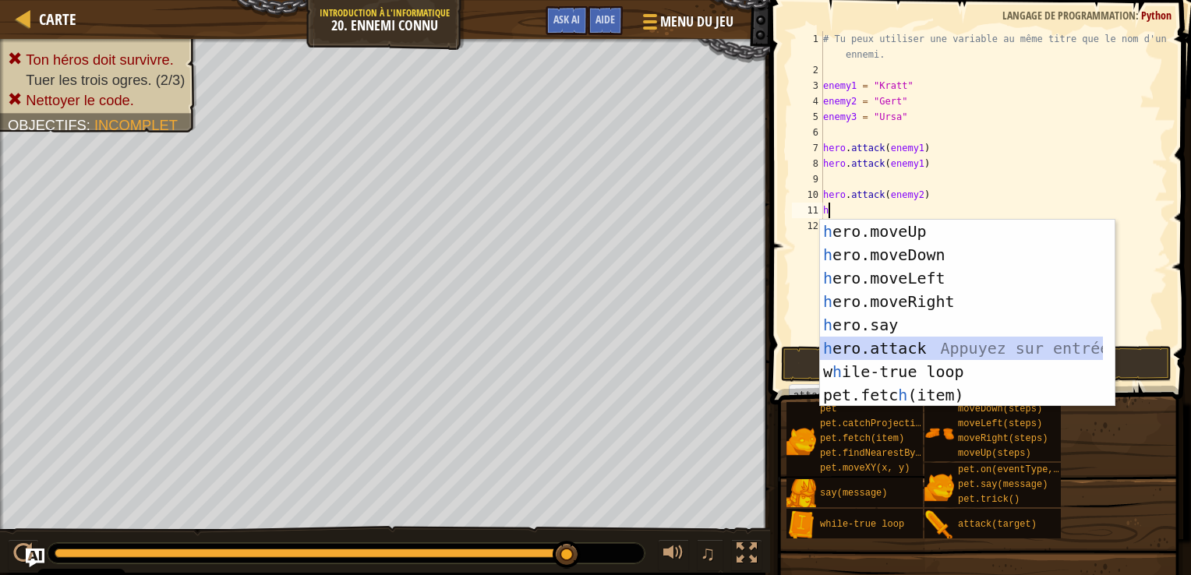
click at [882, 341] on div "h ero.moveUp Appuyez sur entrée h ero.moveDown Appuyez sur entrée h ero.moveLef…" at bounding box center [961, 337] width 283 height 234
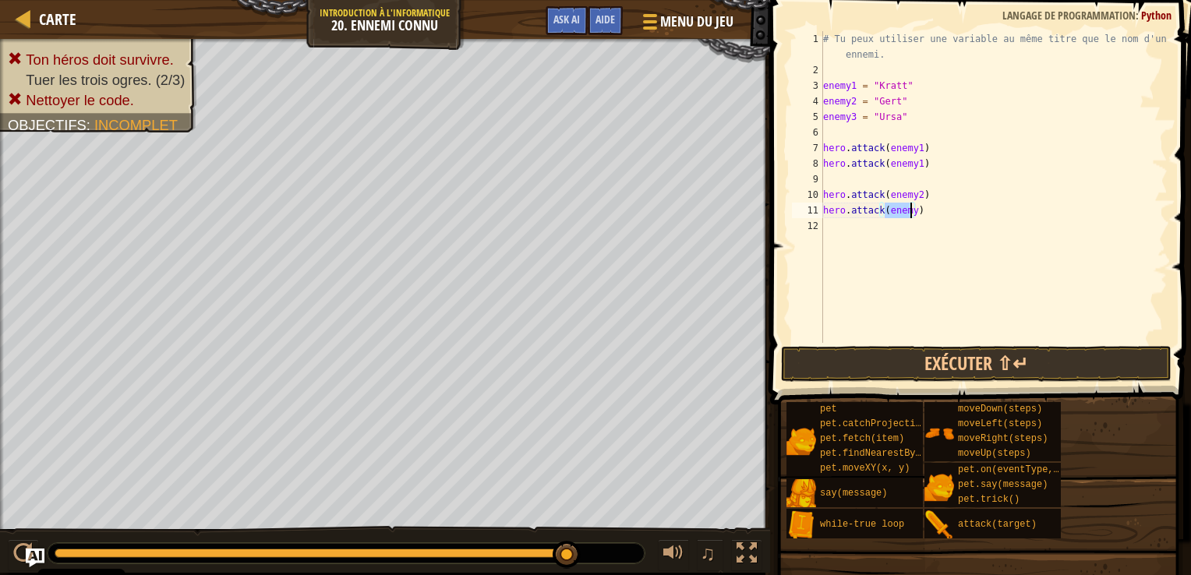
click at [911, 211] on div "# Tu peux utiliser une variable au même titre que le nom d'un ennemi. enemy1 = …" at bounding box center [994, 187] width 348 height 312
type textarea "hero.attack(enemy3)"
click at [912, 358] on button "Exécuter ⇧↵" at bounding box center [976, 364] width 391 height 36
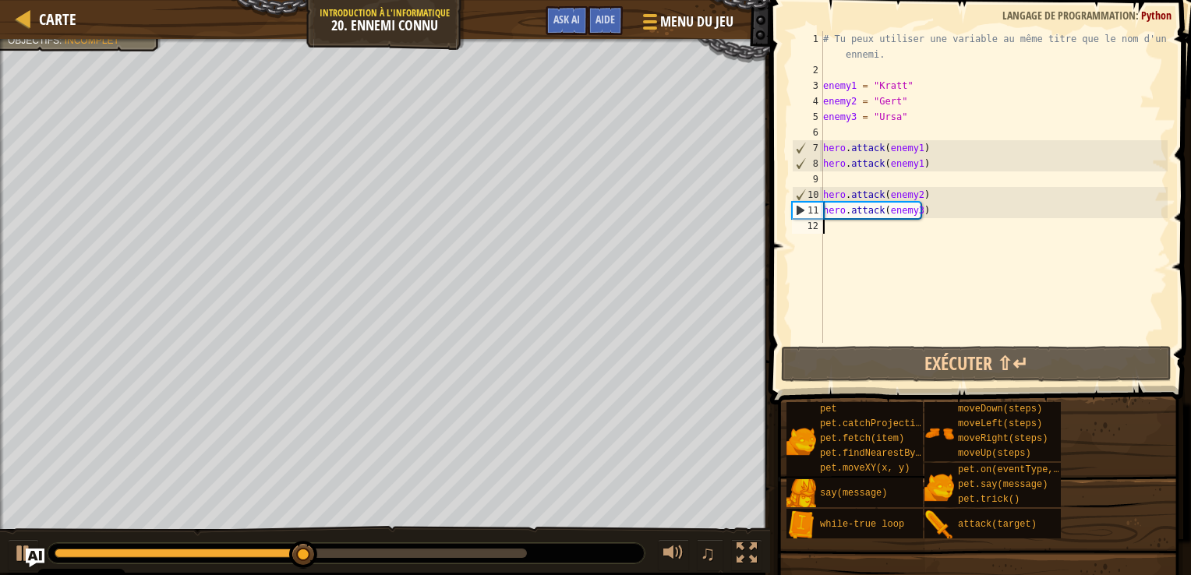
click at [839, 228] on div "# Tu peux utiliser une variable au même titre que le nom d'un ennemi. enemy1 = …" at bounding box center [994, 210] width 348 height 359
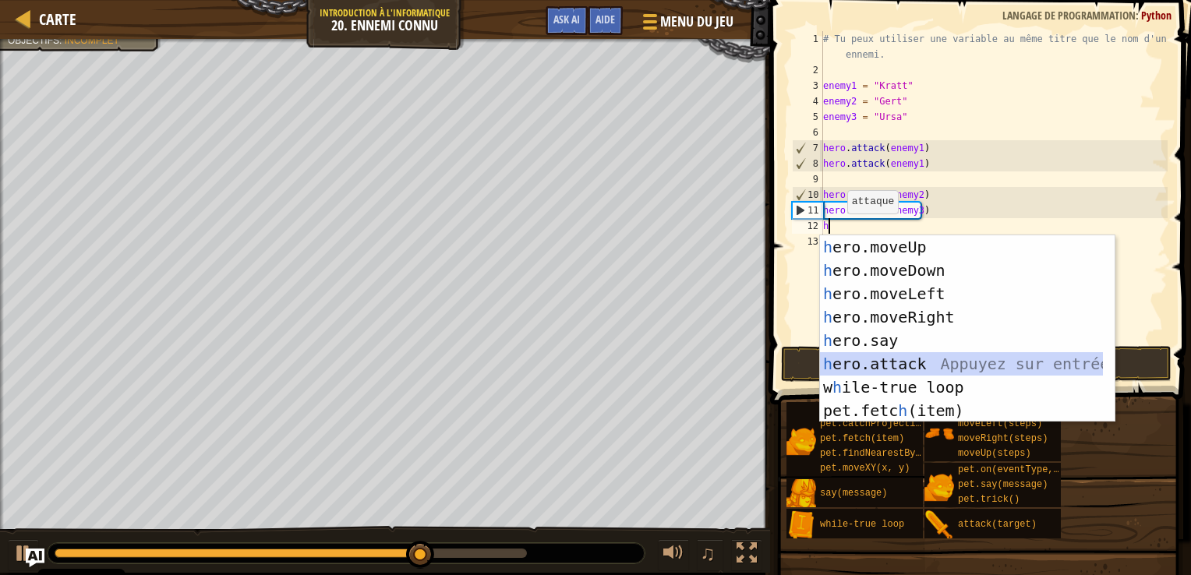
click at [907, 362] on div "h ero.moveUp Appuyez sur entrée h ero.moveDown Appuyez sur entrée h ero.moveLef…" at bounding box center [961, 352] width 283 height 234
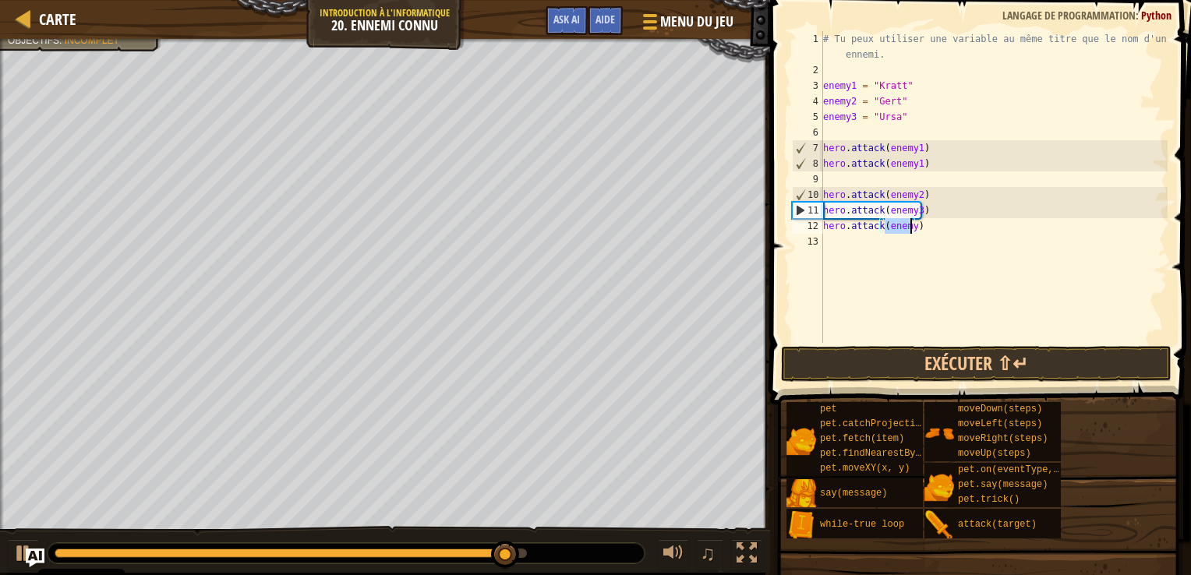
click at [911, 227] on div "# Tu peux utiliser une variable au même titre que le nom d'un ennemi. enemy1 = …" at bounding box center [994, 187] width 348 height 312
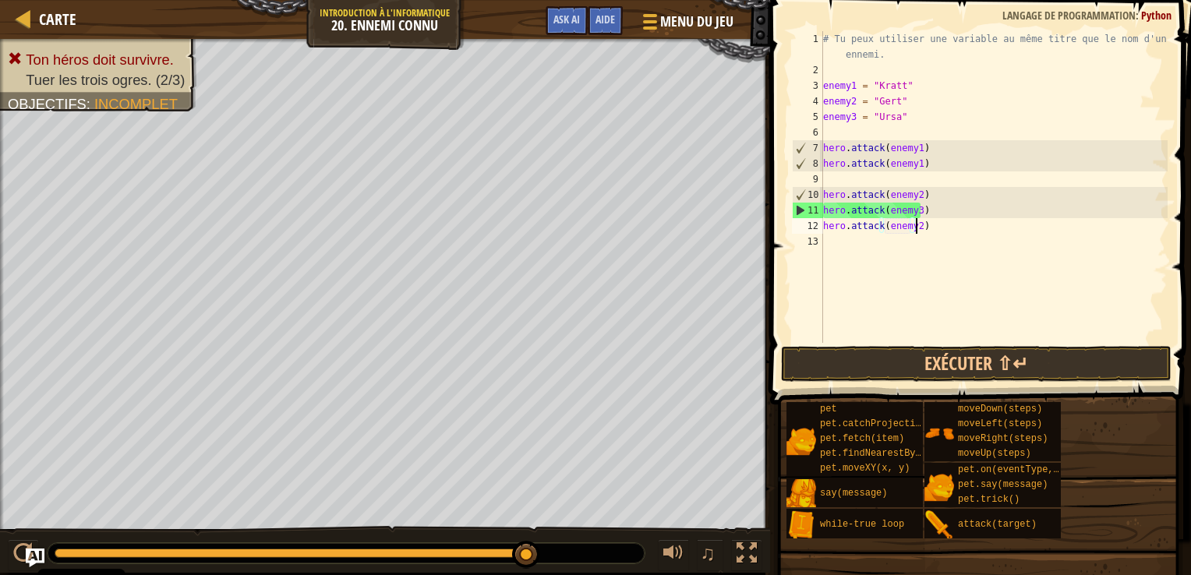
scroll to position [7, 6]
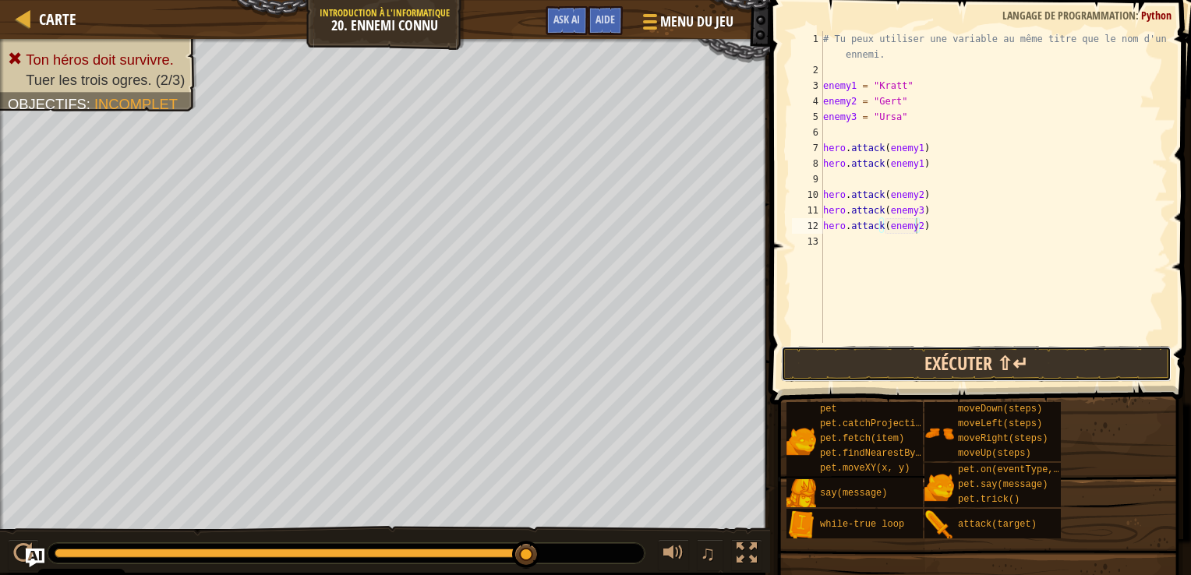
click at [873, 360] on button "Exécuter ⇧↵" at bounding box center [976, 364] width 391 height 36
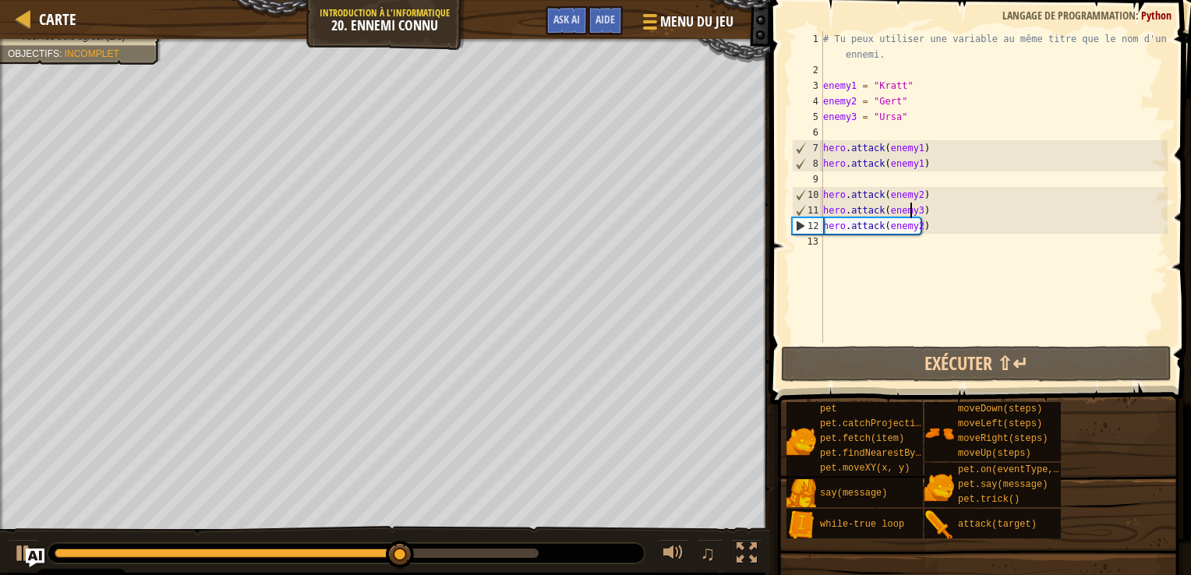
click at [913, 210] on div "# Tu peux utiliser une variable au même titre que le nom d'un ennemi. enemy1 = …" at bounding box center [994, 210] width 348 height 359
click at [915, 210] on div "# Tu peux utiliser une variable au même titre que le nom d'un ennemi. enemy1 = …" at bounding box center [994, 210] width 348 height 359
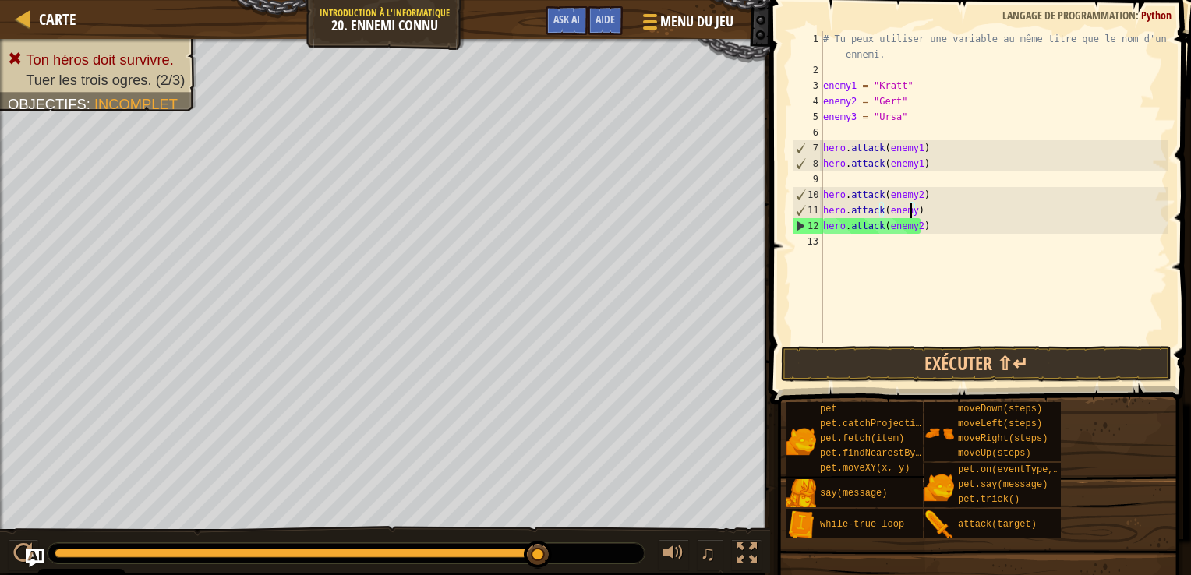
type textarea "hero.attack(enemy2)"
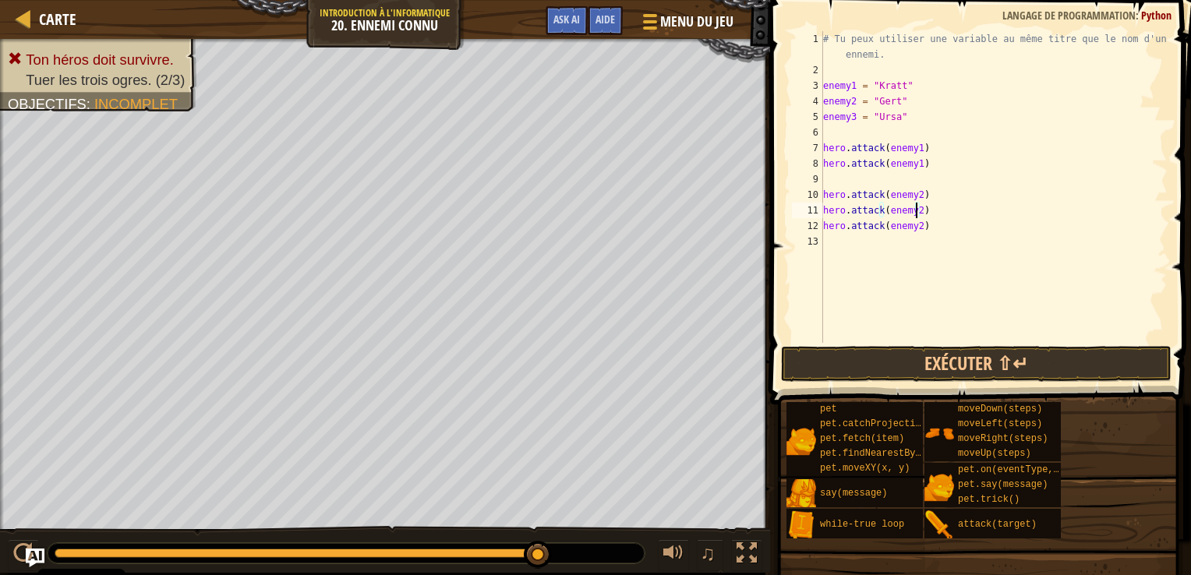
click at [825, 245] on div "# Tu peux utiliser une variable au même titre que le nom d'un ennemi. enemy1 = …" at bounding box center [994, 210] width 348 height 359
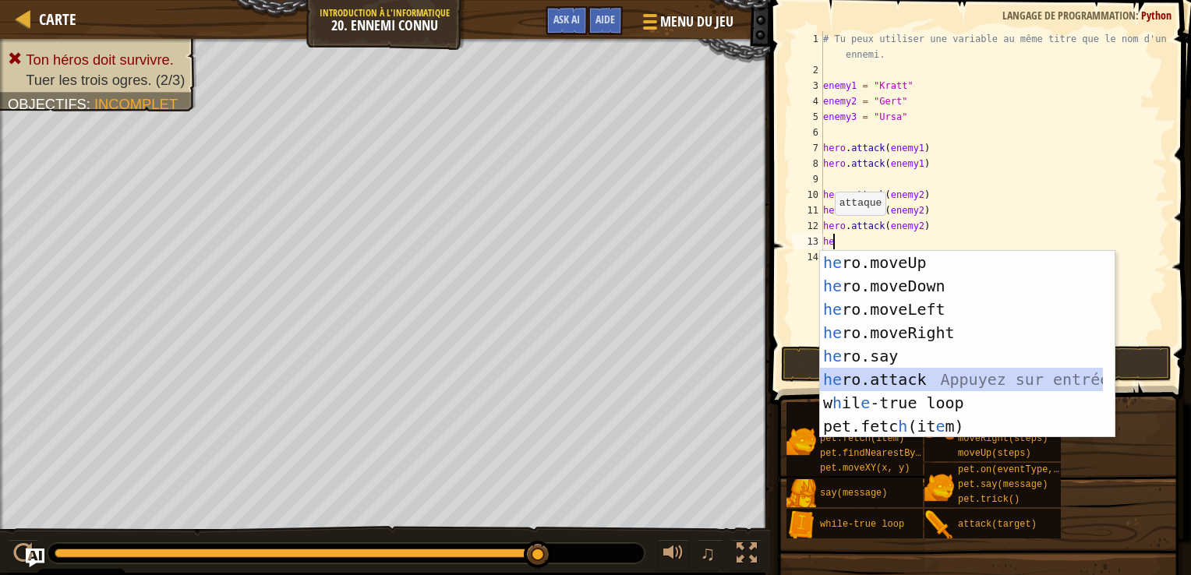
click at [924, 379] on div "he ro.moveUp Appuyez sur entrée he ro.moveDown Appuyez sur entrée he ro.moveLef…" at bounding box center [961, 368] width 283 height 234
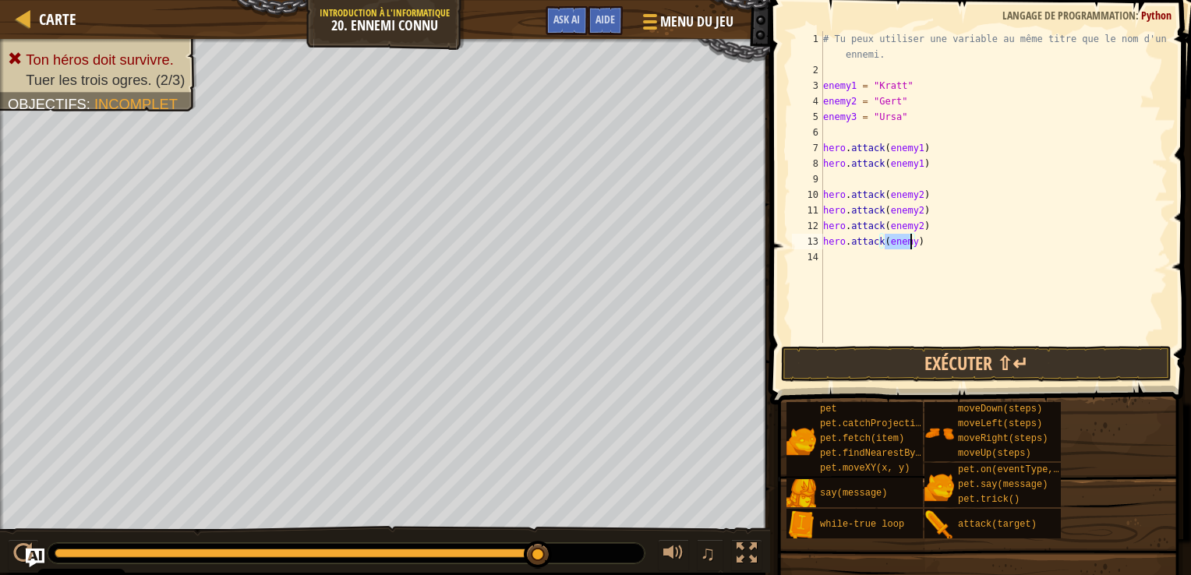
click at [923, 235] on div "# Tu peux utiliser une variable au même titre que le nom d'un ennemi. enemy1 = …" at bounding box center [994, 210] width 348 height 359
click at [908, 242] on div "# Tu peux utiliser une variable au même titre que le nom d'un ennemi. enemy1 = …" at bounding box center [994, 210] width 348 height 359
click at [909, 242] on div "# Tu peux utiliser une variable au même titre que le nom d'un ennemi. enemy1 = …" at bounding box center [994, 210] width 348 height 359
click at [914, 225] on div "# Tu peux utiliser une variable au même titre que le nom d'un ennemi. enemy1 = …" at bounding box center [994, 210] width 348 height 359
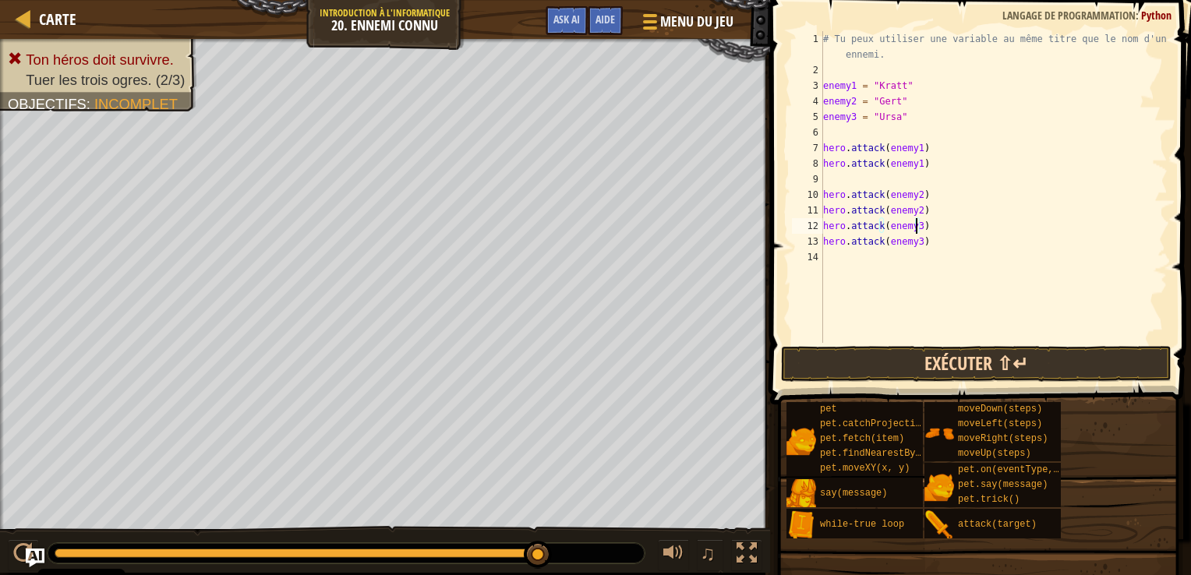
type textarea "hero.attack(enemy3)"
click at [887, 357] on button "Exécuter ⇧↵" at bounding box center [976, 364] width 391 height 36
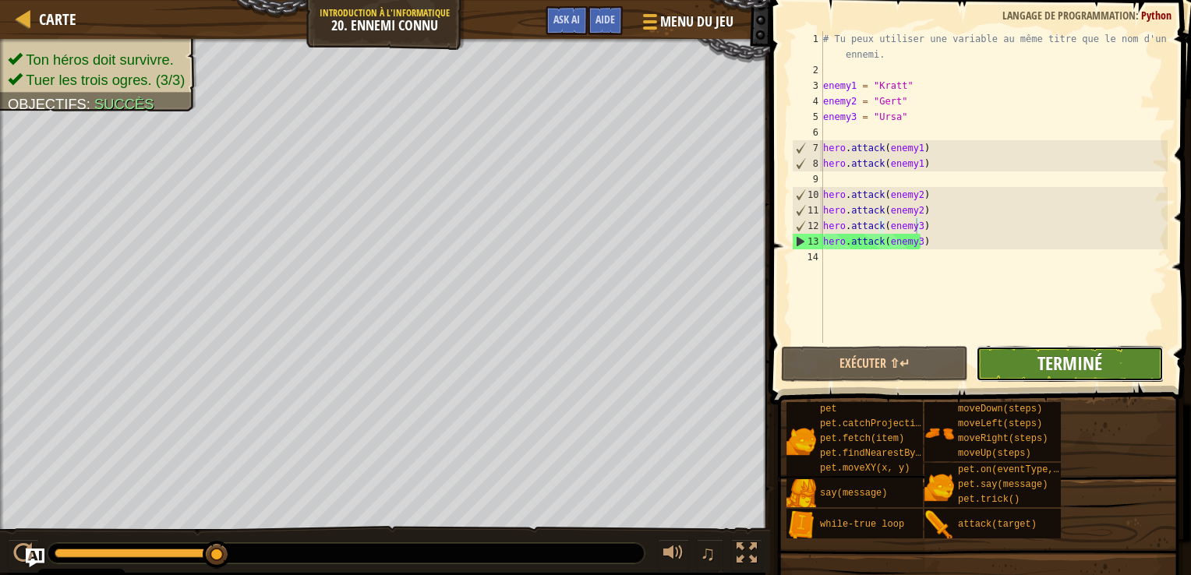
click at [1080, 349] on button "Terminé" at bounding box center [1069, 364] width 187 height 36
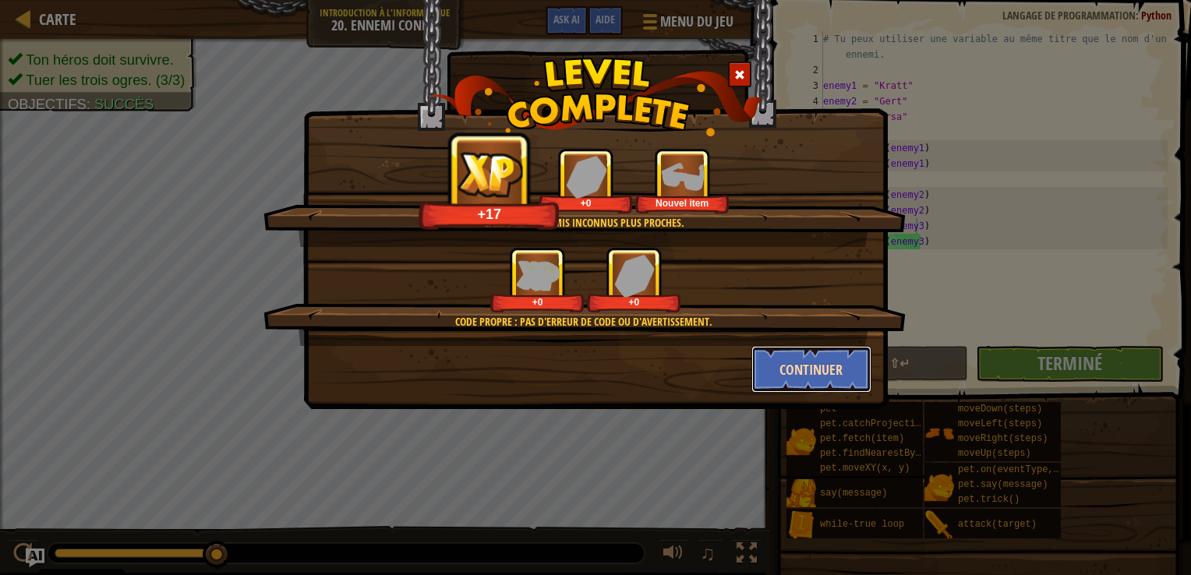
click at [799, 376] on button "Continuer" at bounding box center [812, 369] width 121 height 47
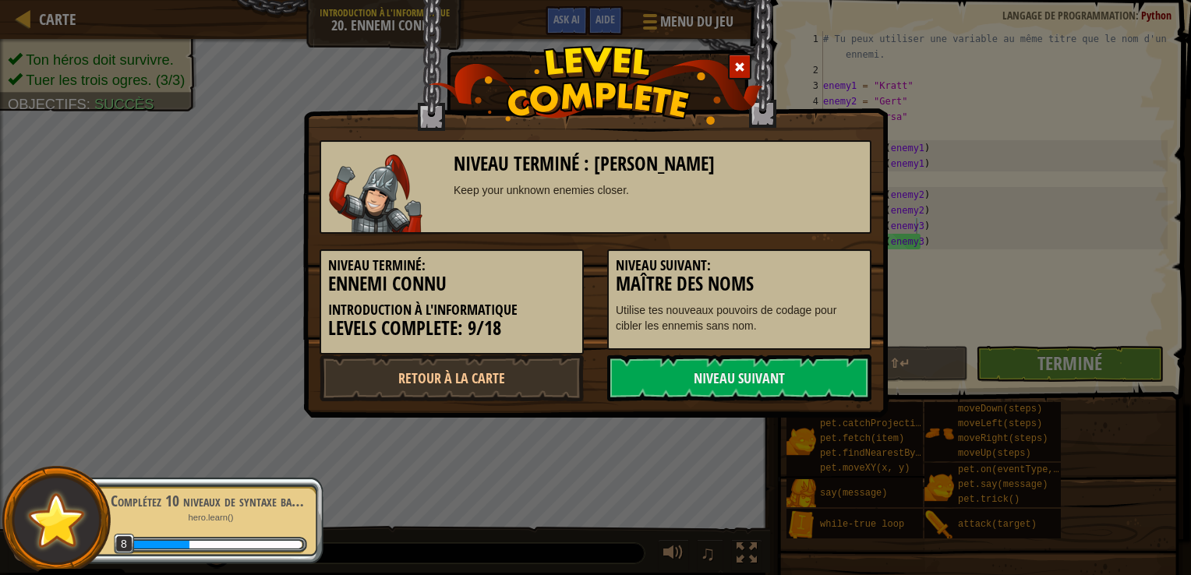
click at [799, 376] on link "Niveau Suivant" at bounding box center [739, 378] width 264 height 47
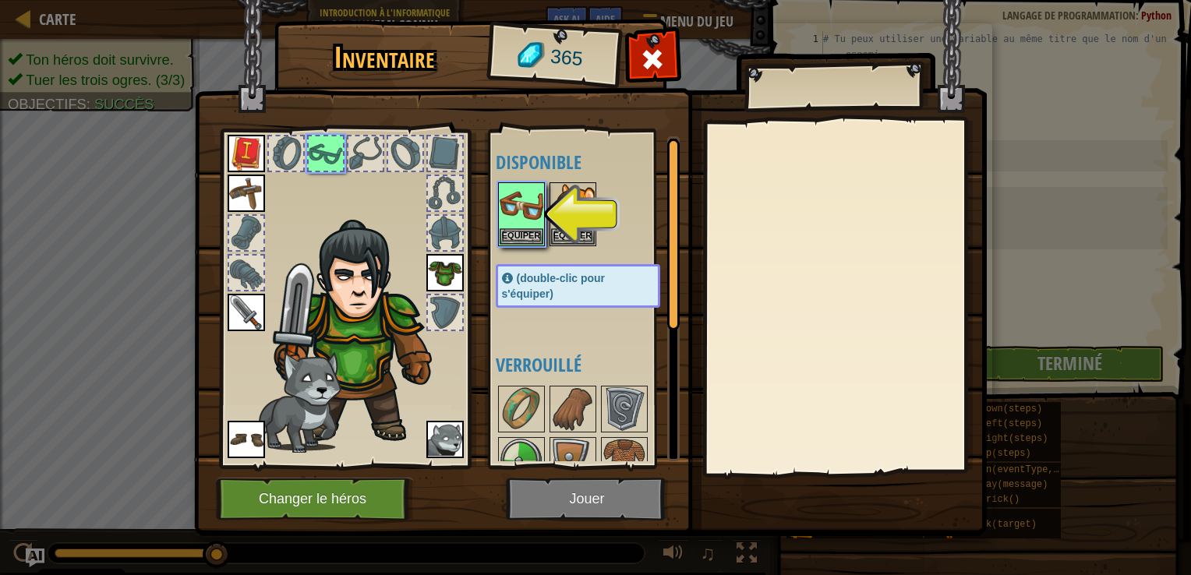
click at [608, 504] on img at bounding box center [590, 253] width 793 height 566
click at [526, 215] on img at bounding box center [522, 206] width 44 height 44
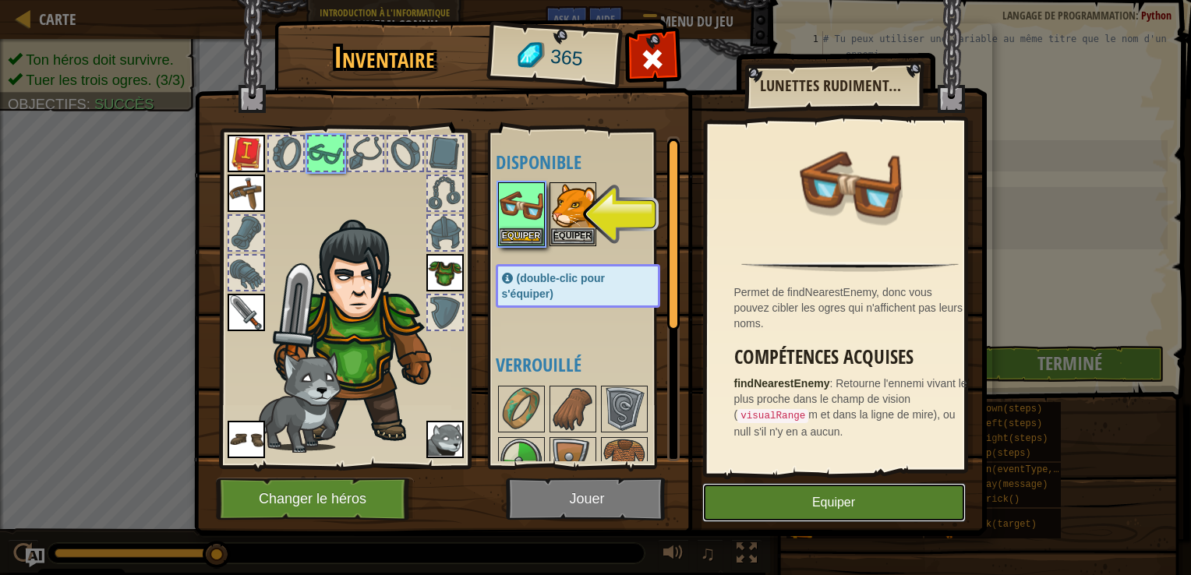
click at [813, 504] on button "Equiper" at bounding box center [835, 502] width 264 height 39
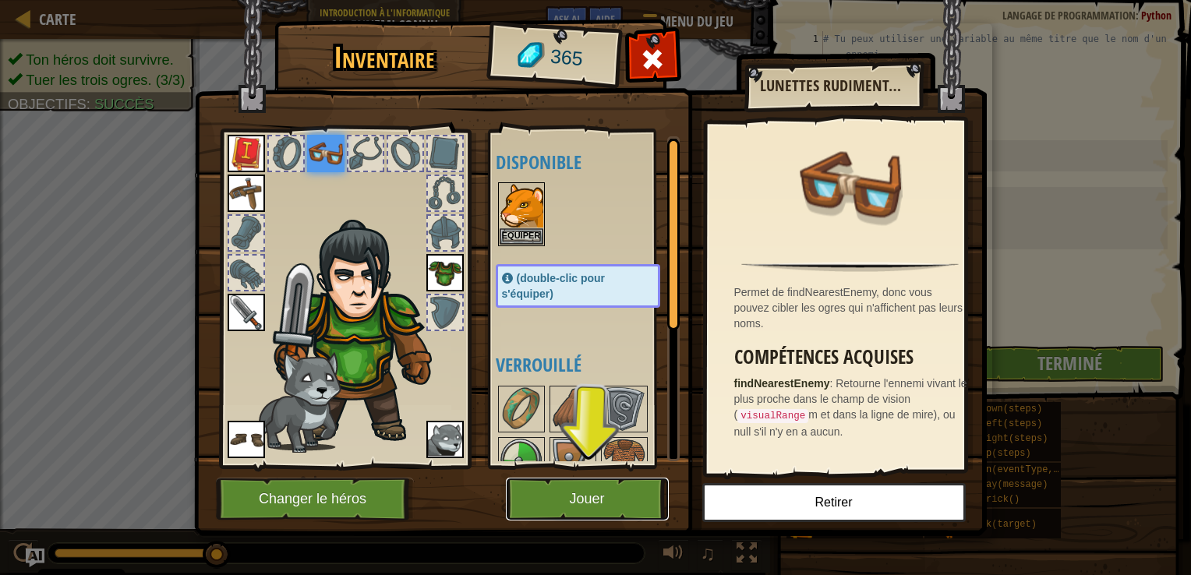
click at [624, 488] on button "Jouer" at bounding box center [587, 499] width 163 height 43
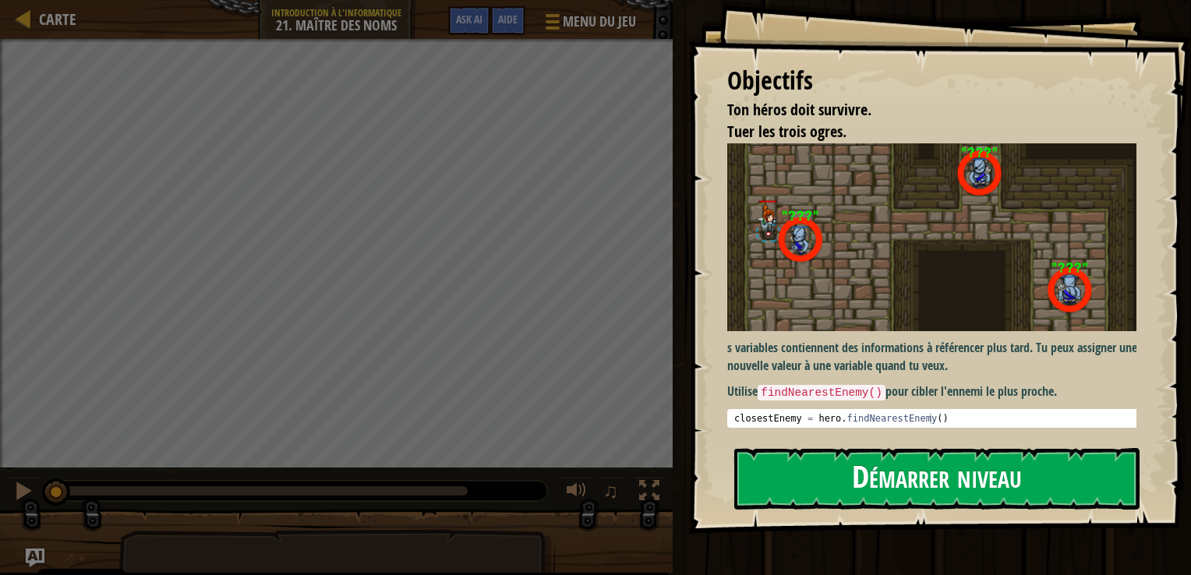
click at [1005, 476] on button "Démarrer niveau" at bounding box center [937, 479] width 405 height 62
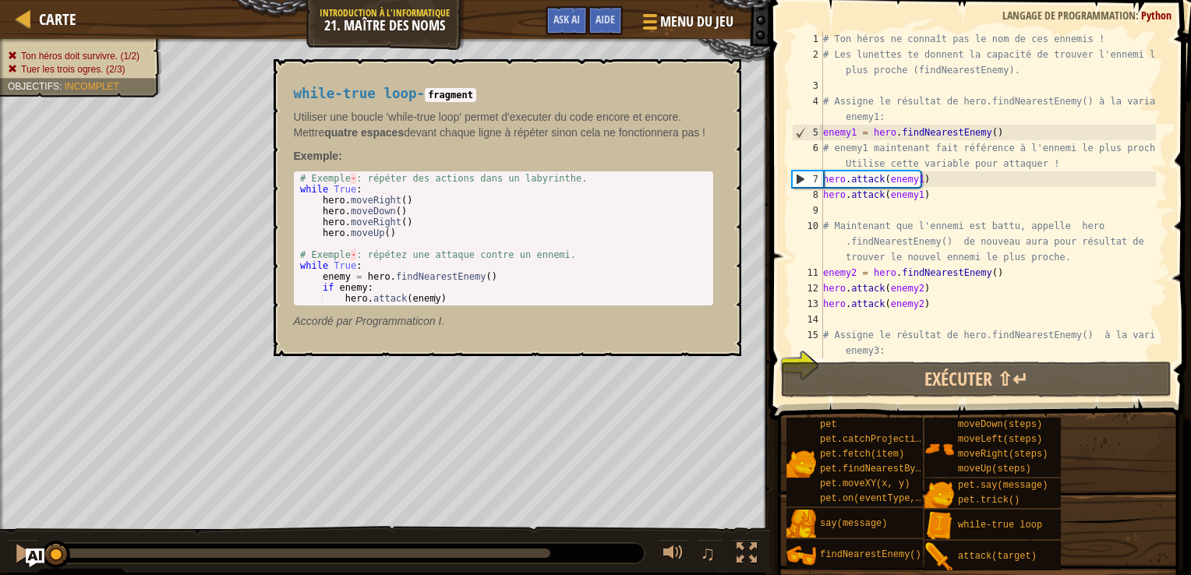
scroll to position [62, 0]
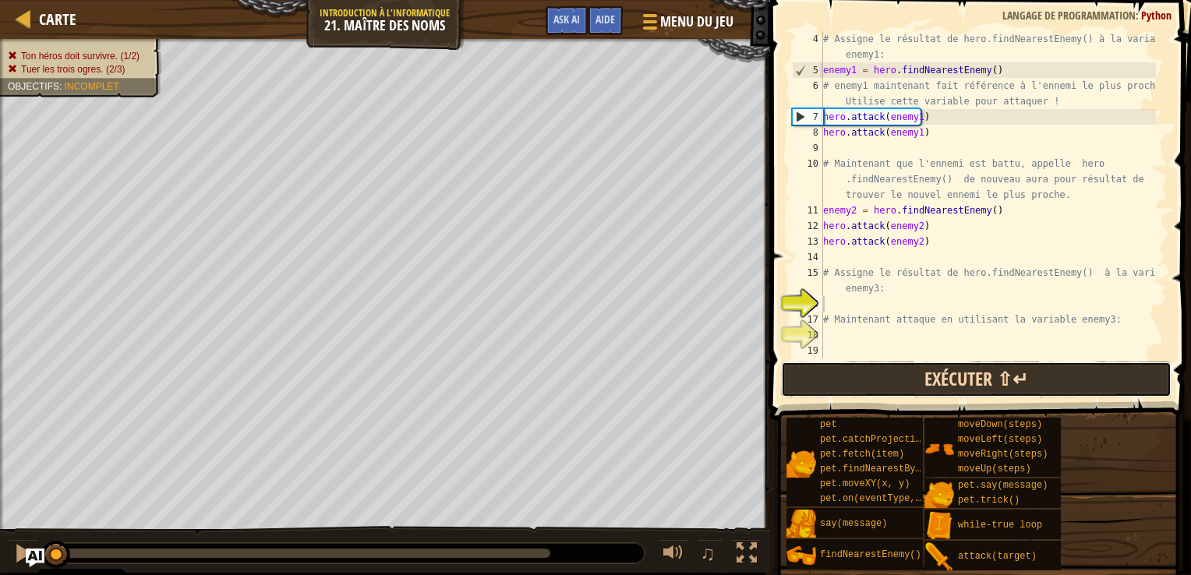
click at [1003, 370] on button "Exécuter ⇧↵" at bounding box center [976, 380] width 391 height 36
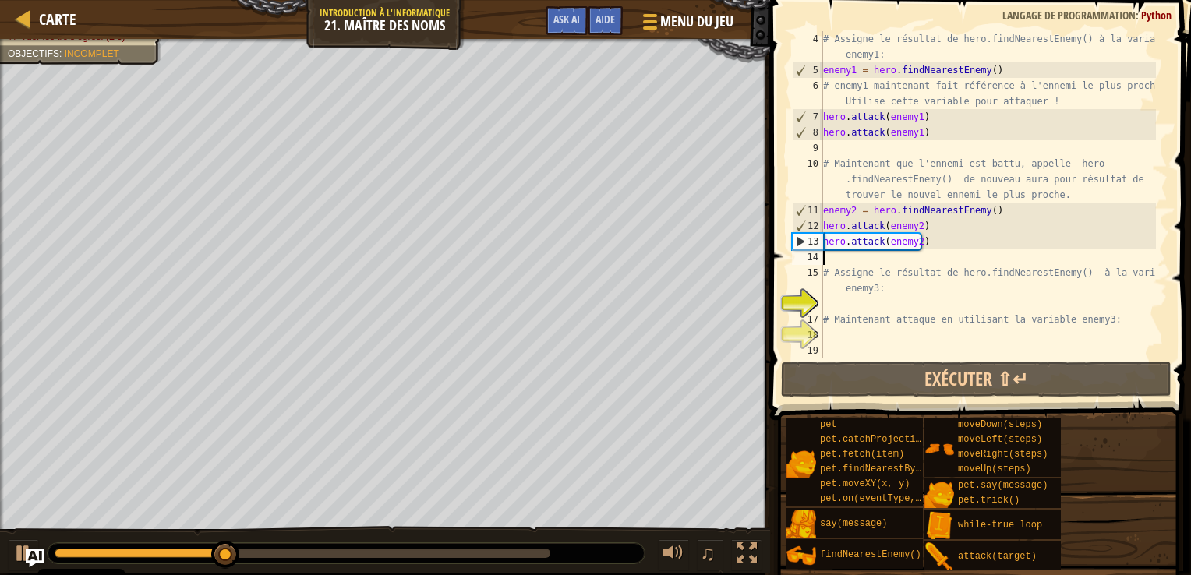
click at [829, 257] on div "# Assigne le résultat de hero.findNearestEnemy() à la variable enemy1: enemy1 =…" at bounding box center [988, 218] width 336 height 374
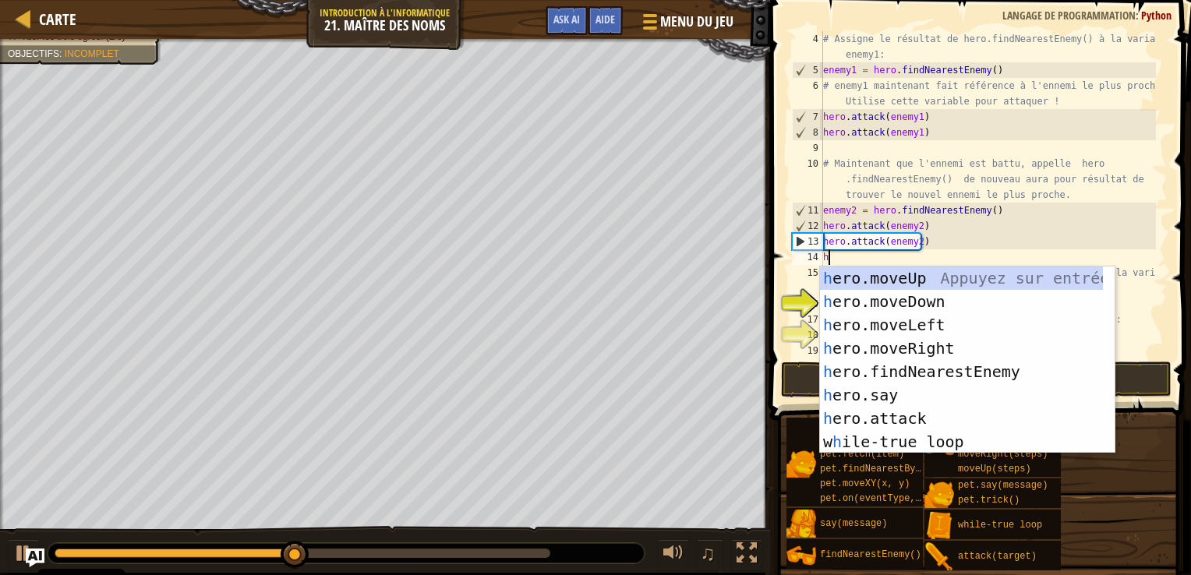
scroll to position [7, 0]
type textarea "her"
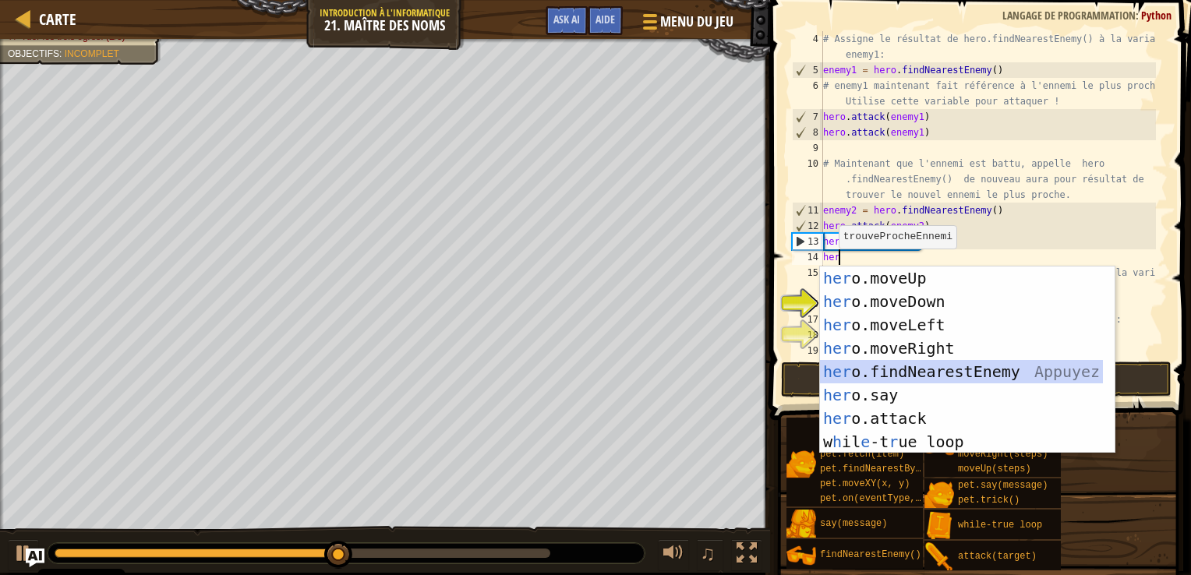
click at [920, 373] on div "her o.moveUp Appuyez sur entrée her o.moveDown Appuyez sur entrée her o.moveLef…" at bounding box center [961, 384] width 283 height 234
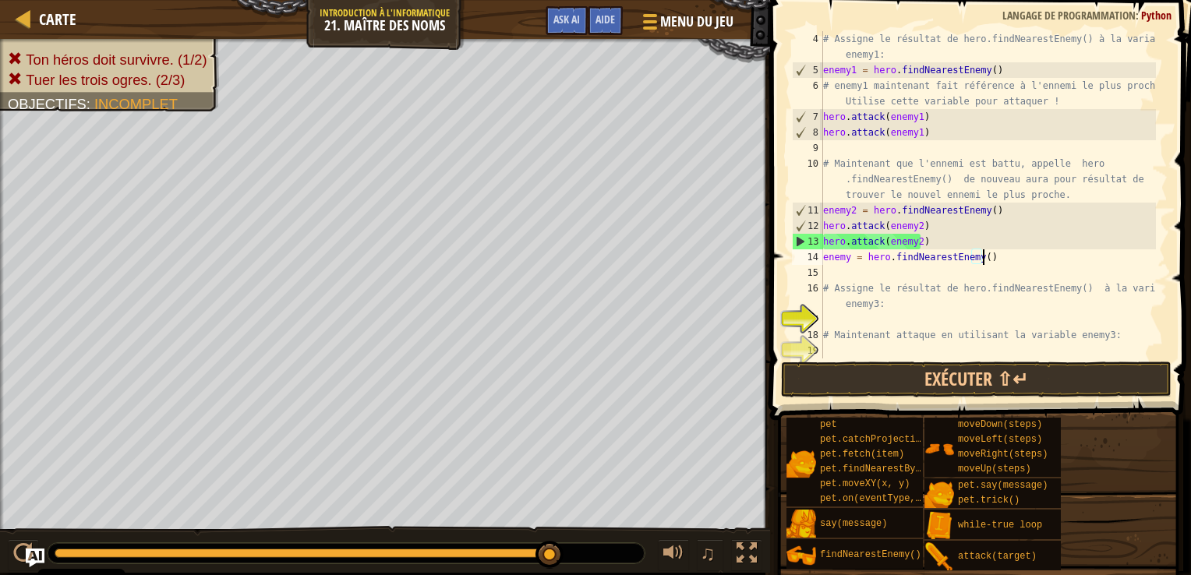
click at [980, 259] on div "# Assigne le résultat de hero.findNearestEnemy() à la variable enemy1: enemy1 =…" at bounding box center [988, 218] width 336 height 374
type textarea "e"
type textarea "hero.attack(enemy2)"
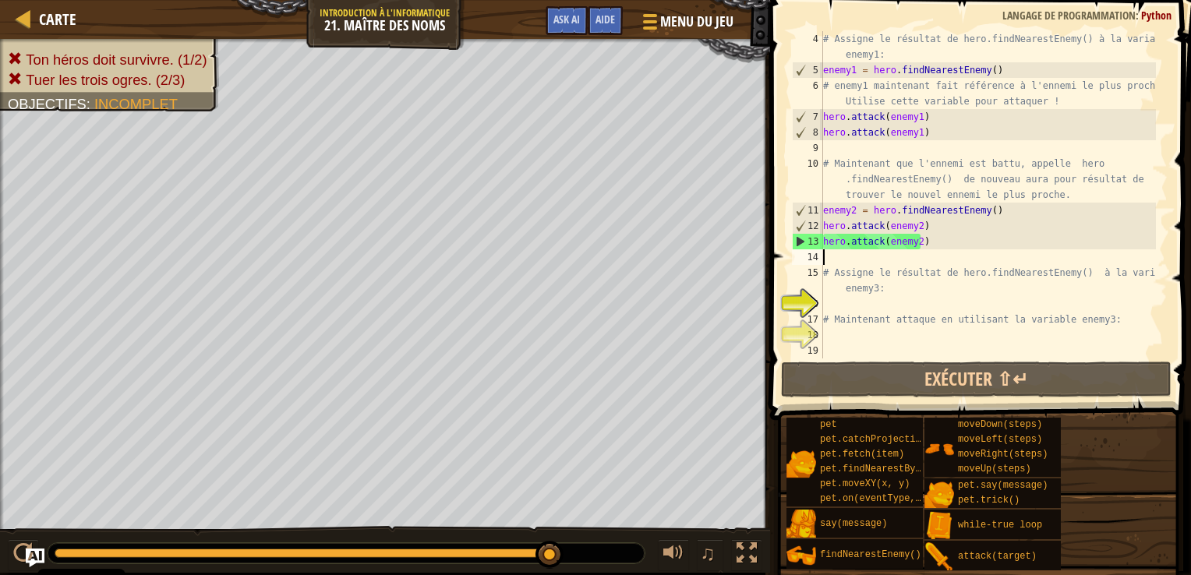
click at [830, 254] on div "# Assigne le résultat de hero.findNearestEnemy() à la variable enemy1: enemy1 =…" at bounding box center [988, 218] width 336 height 374
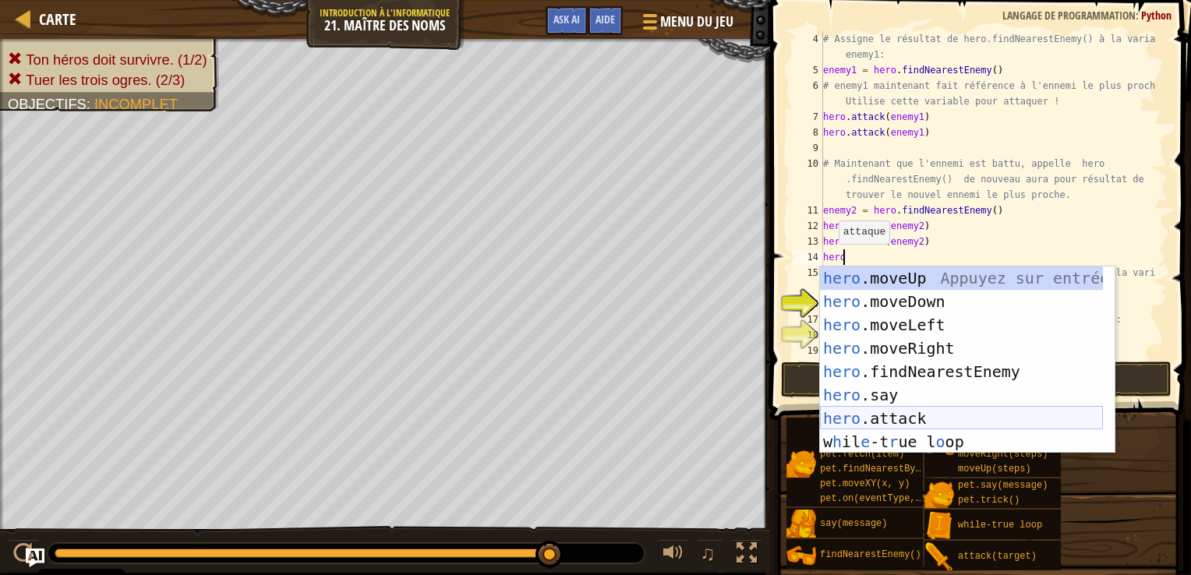
click at [852, 423] on div "hero .moveUp Appuyez sur entrée hero .moveDown Appuyez sur entrée hero .moveLef…" at bounding box center [961, 384] width 283 height 234
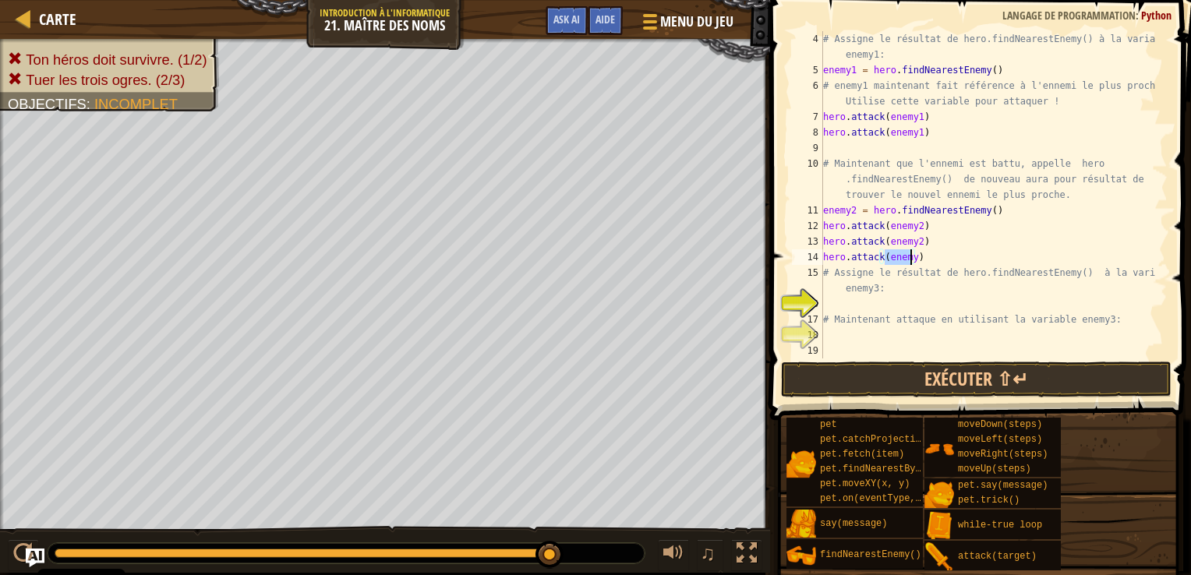
click at [909, 260] on div "# Assigne le résultat de hero.findNearestEnemy() à la variable enemy1: enemy1 =…" at bounding box center [988, 194] width 336 height 327
click at [923, 260] on div "# Assigne le résultat de hero.findNearestEnemy() à la variable enemy1: enemy1 =…" at bounding box center [988, 218] width 336 height 374
type textarea "hero.f"
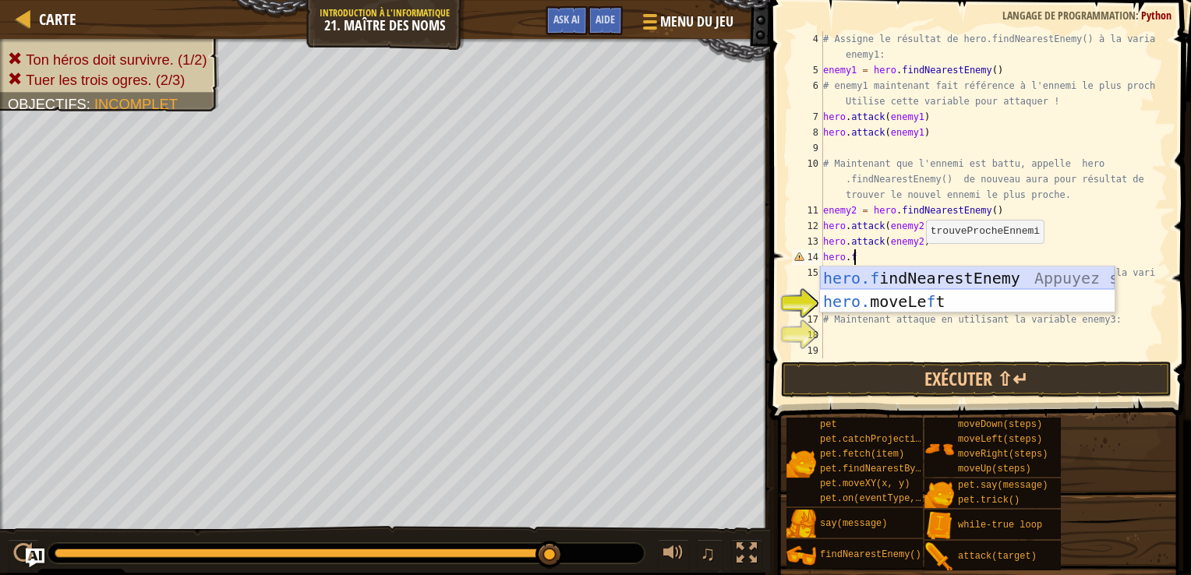
click at [908, 285] on div "hero.f indNearestEnemy Appuyez sur entrée hero. moveLe f t Appuyez sur entrée" at bounding box center [967, 314] width 295 height 94
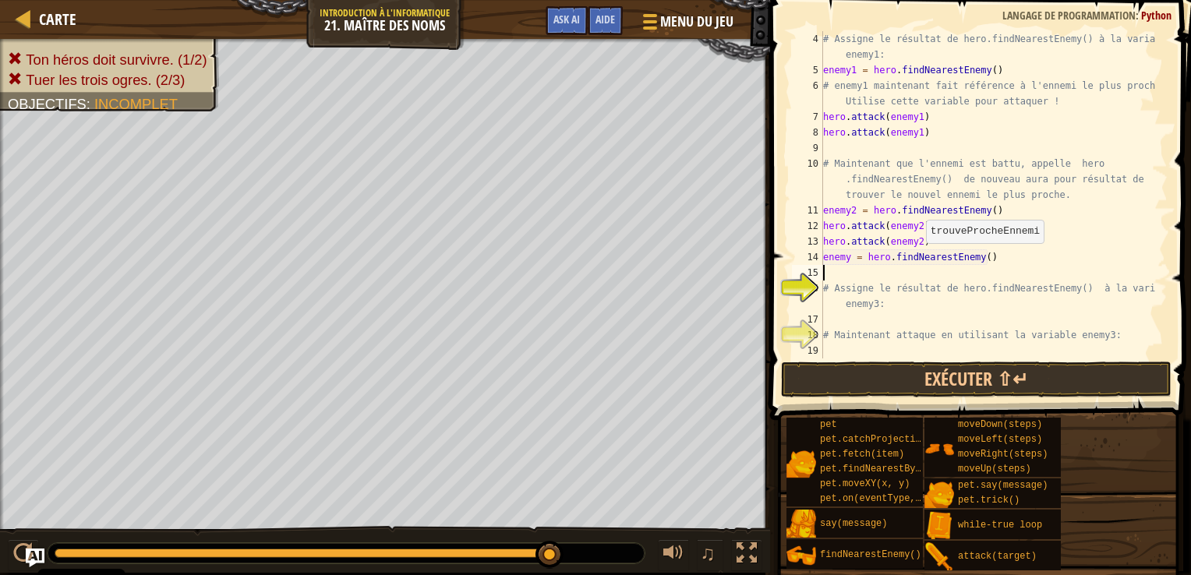
scroll to position [7, 0]
click at [821, 317] on div "17" at bounding box center [807, 320] width 31 height 16
type textarea "# Maintenant attaque en utilisant la variable enemy3:"
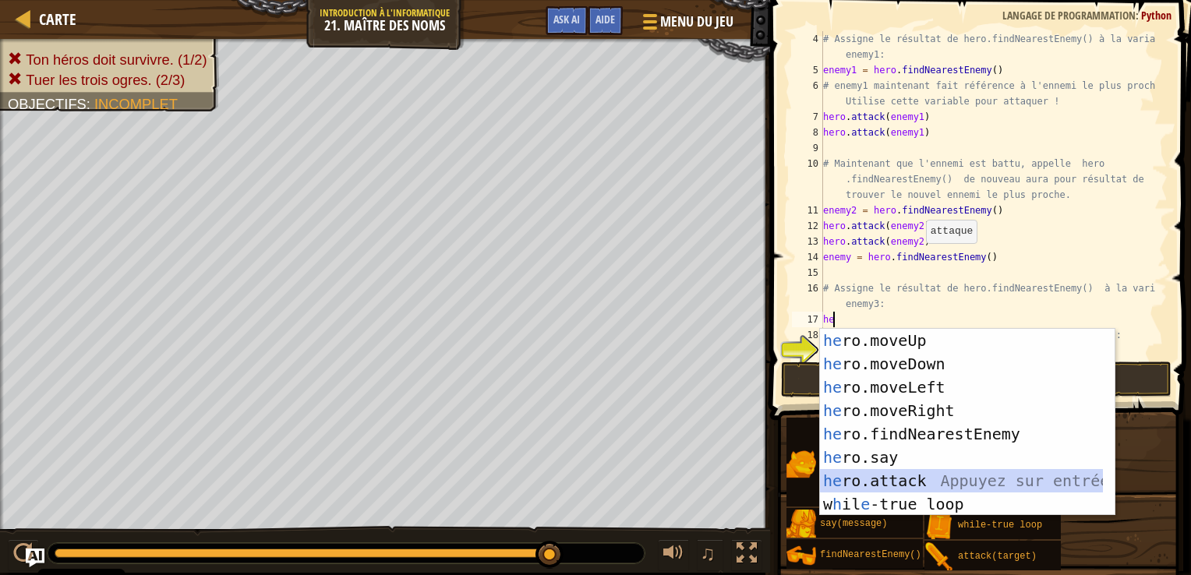
click at [912, 482] on div "he ro.moveUp Appuyez sur entrée he ro.moveDown Appuyez sur entrée he ro.moveLef…" at bounding box center [961, 446] width 283 height 234
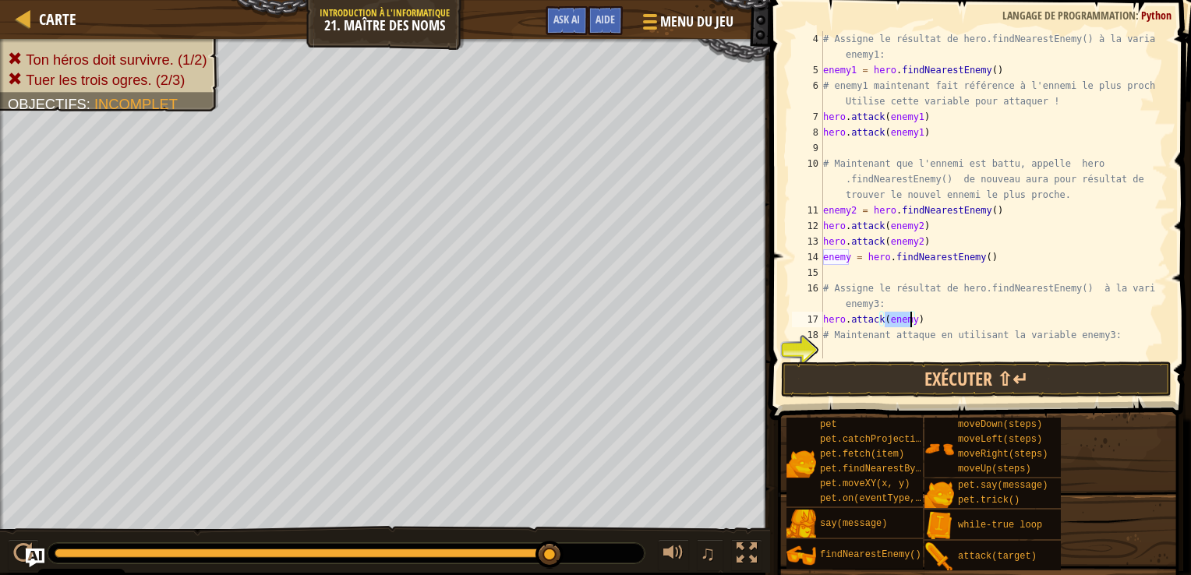
click at [911, 320] on div "# Assigne le résultat de hero.findNearestEnemy() à la variable enemy1: enemy1 =…" at bounding box center [988, 194] width 336 height 327
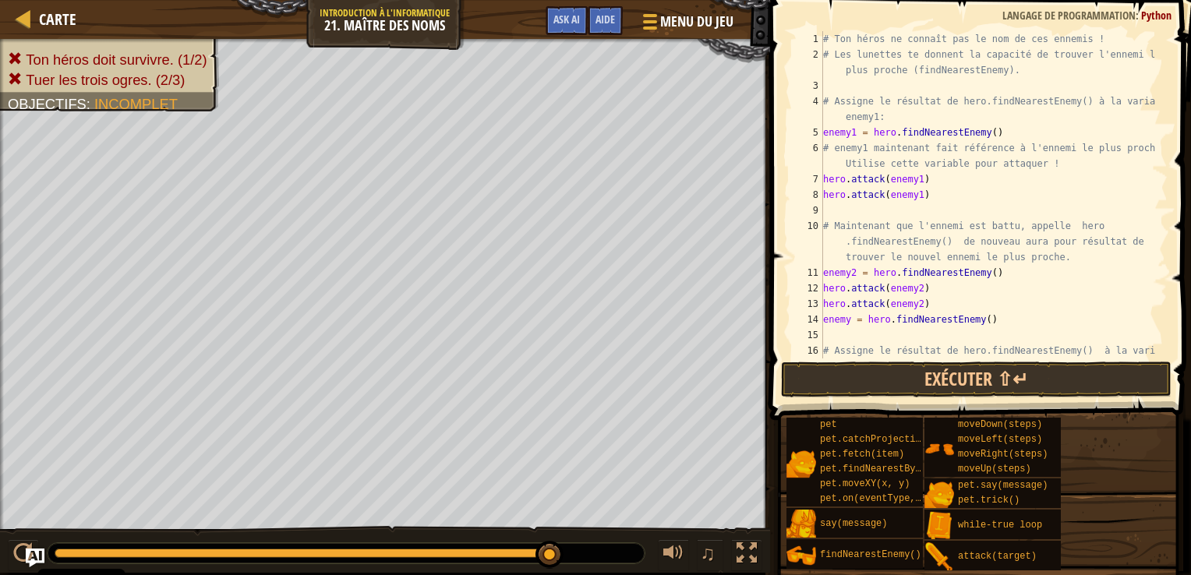
scroll to position [47, 0]
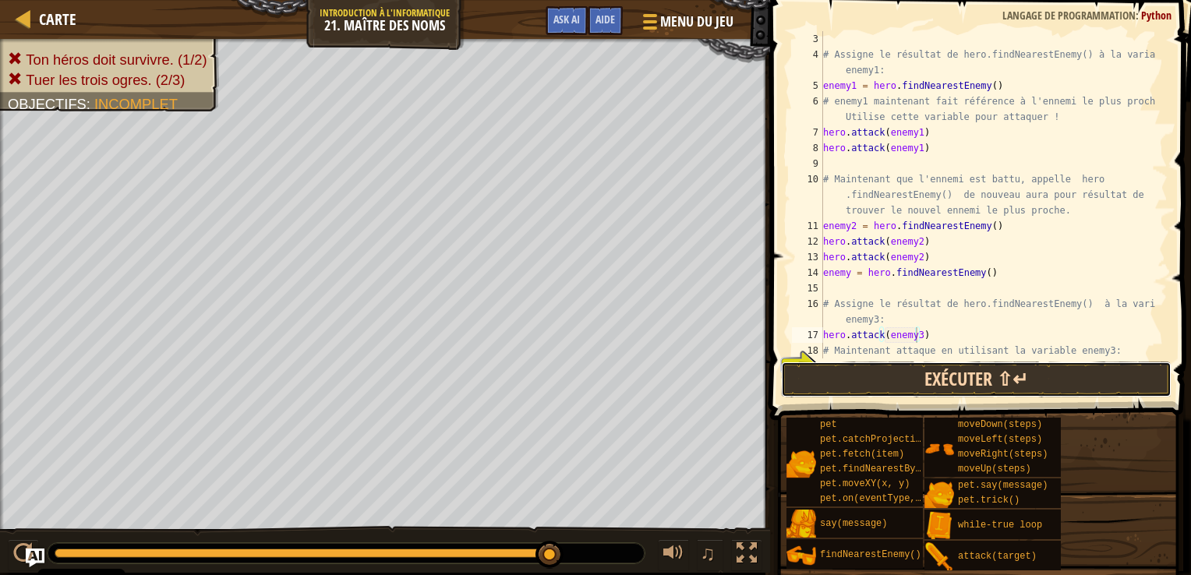
click at [918, 379] on button "Exécuter ⇧↵" at bounding box center [976, 380] width 391 height 36
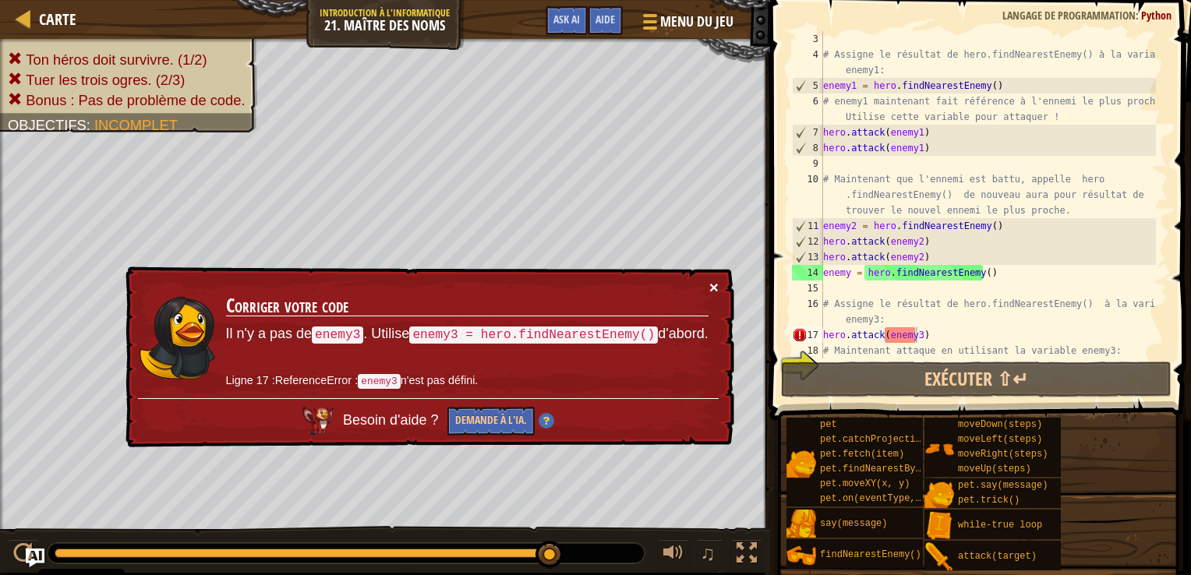
click at [710, 279] on button "×" at bounding box center [714, 287] width 9 height 16
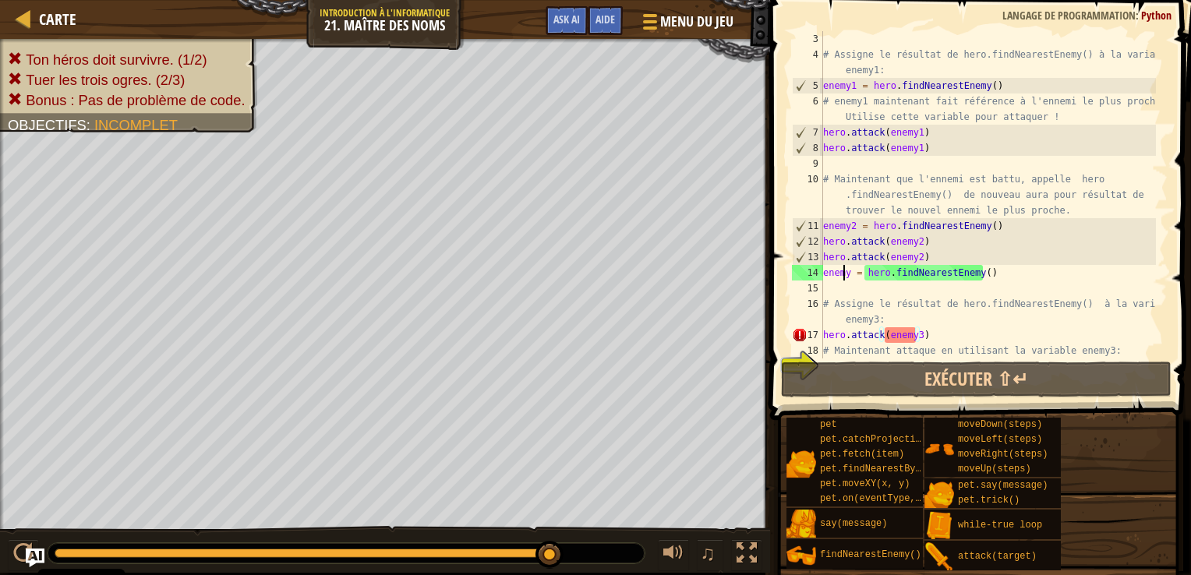
click at [845, 274] on div "# Assigne le résultat de hero.findNearestEnemy() à la variable enemy1: enemy1 =…" at bounding box center [988, 210] width 336 height 359
click at [848, 274] on div "# Assigne le résultat de hero.findNearestEnemy() à la variable enemy1: enemy1 =…" at bounding box center [988, 210] width 336 height 359
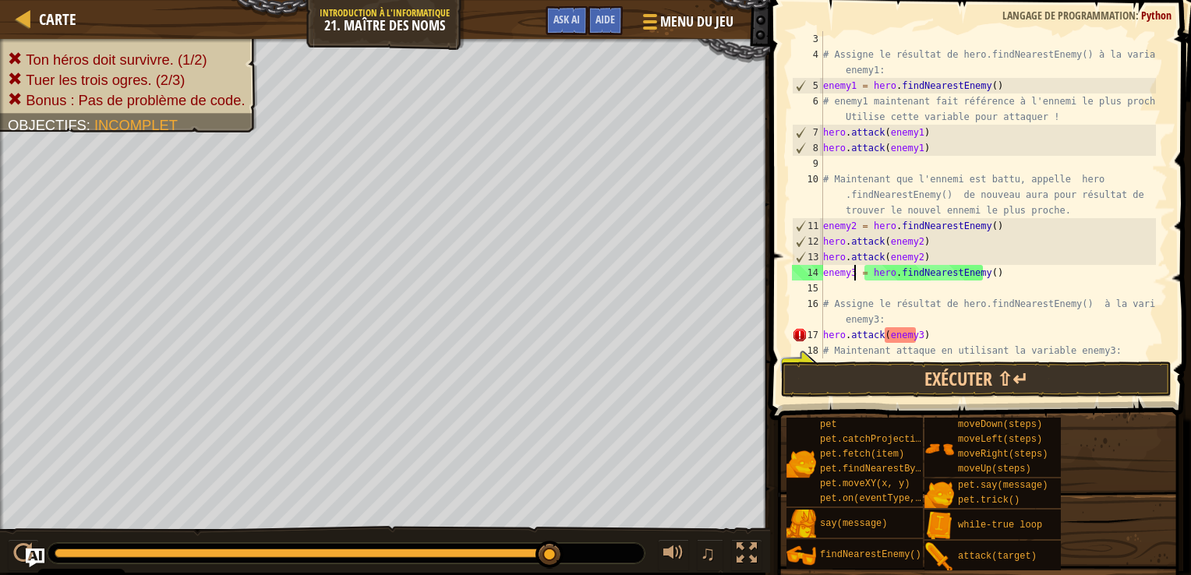
scroll to position [7, 3]
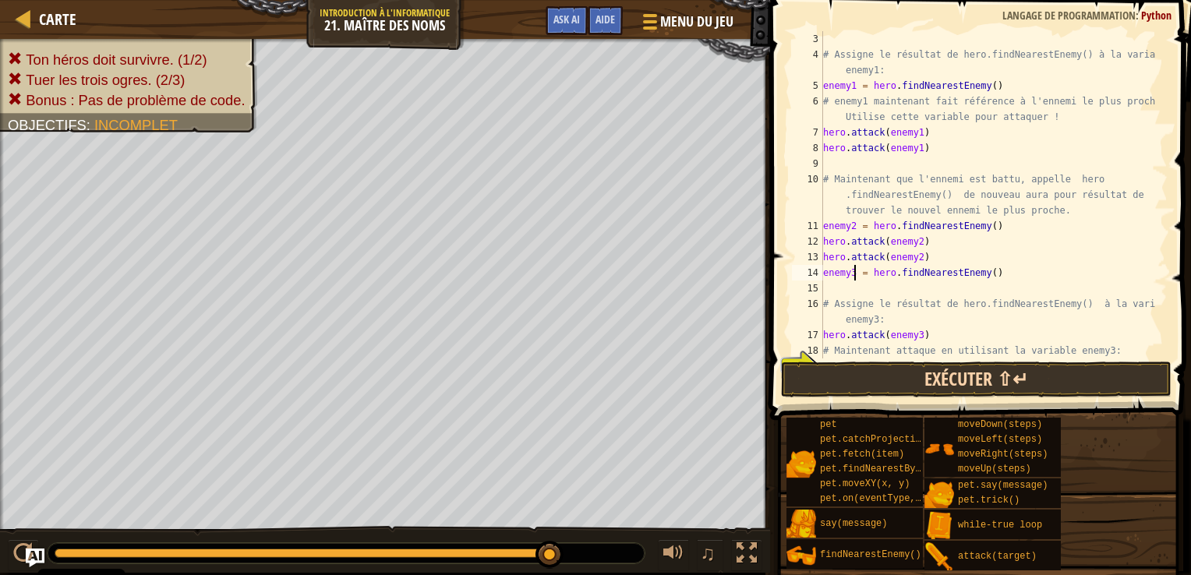
type textarea "enemy3 = hero.findNearestEnemy()"
click at [890, 376] on button "Exécuter ⇧↵" at bounding box center [976, 380] width 391 height 36
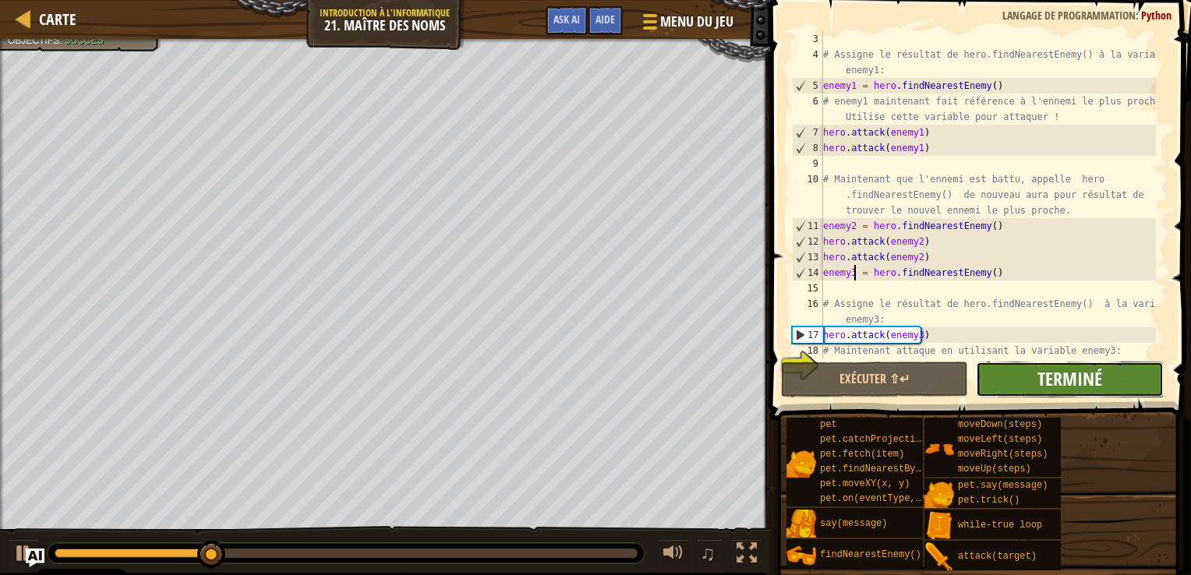
click at [1063, 380] on span "Terminé" at bounding box center [1070, 378] width 65 height 25
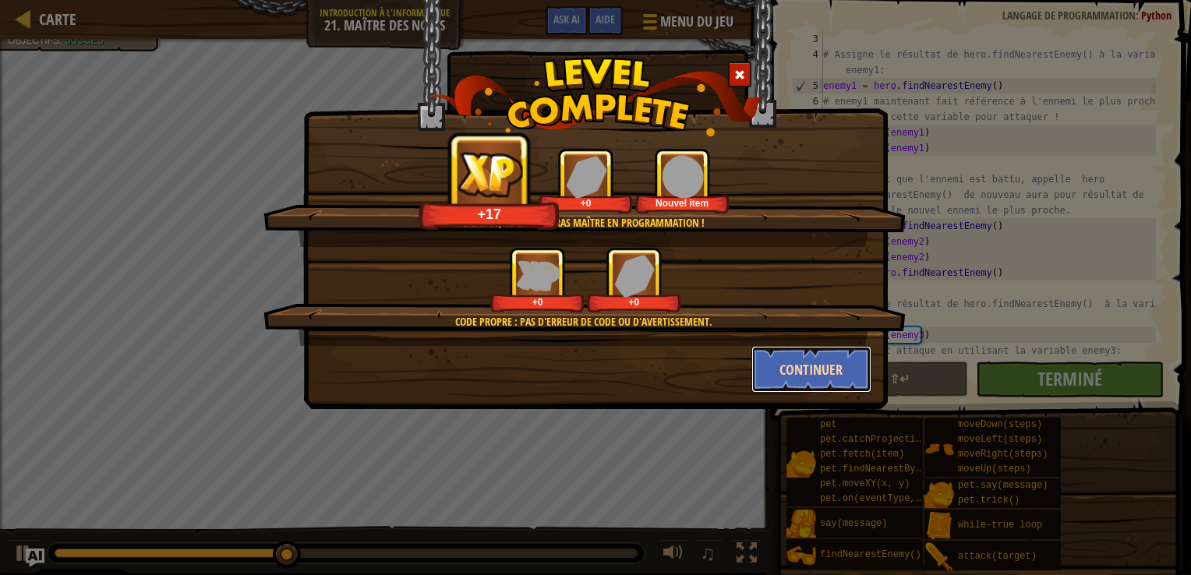
click at [798, 359] on button "Continuer" at bounding box center [812, 369] width 121 height 47
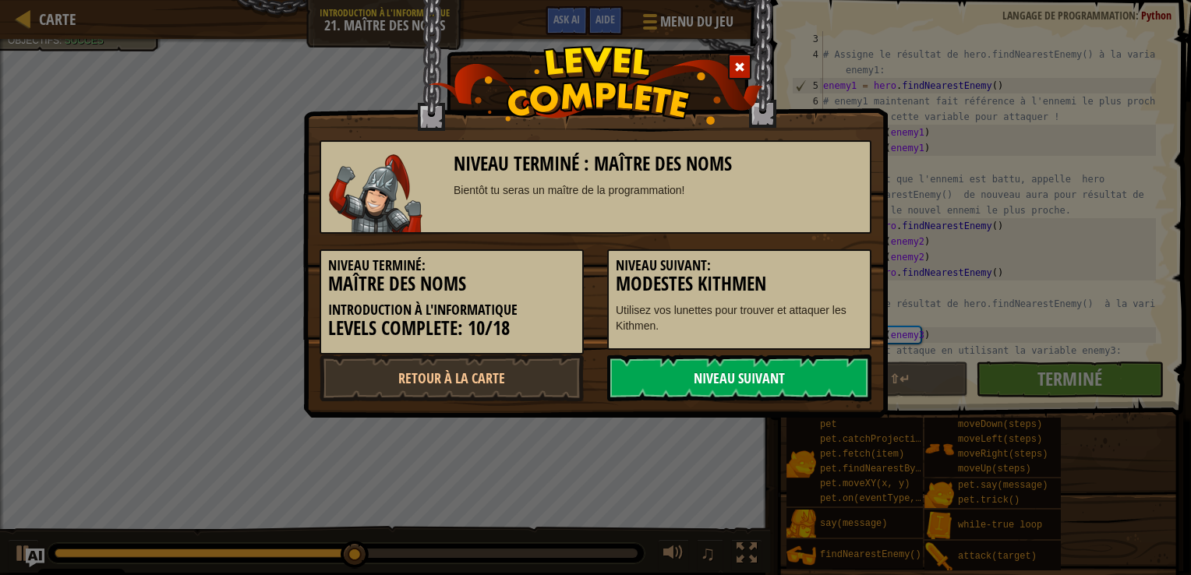
click at [781, 369] on link "Niveau Suivant" at bounding box center [739, 378] width 264 height 47
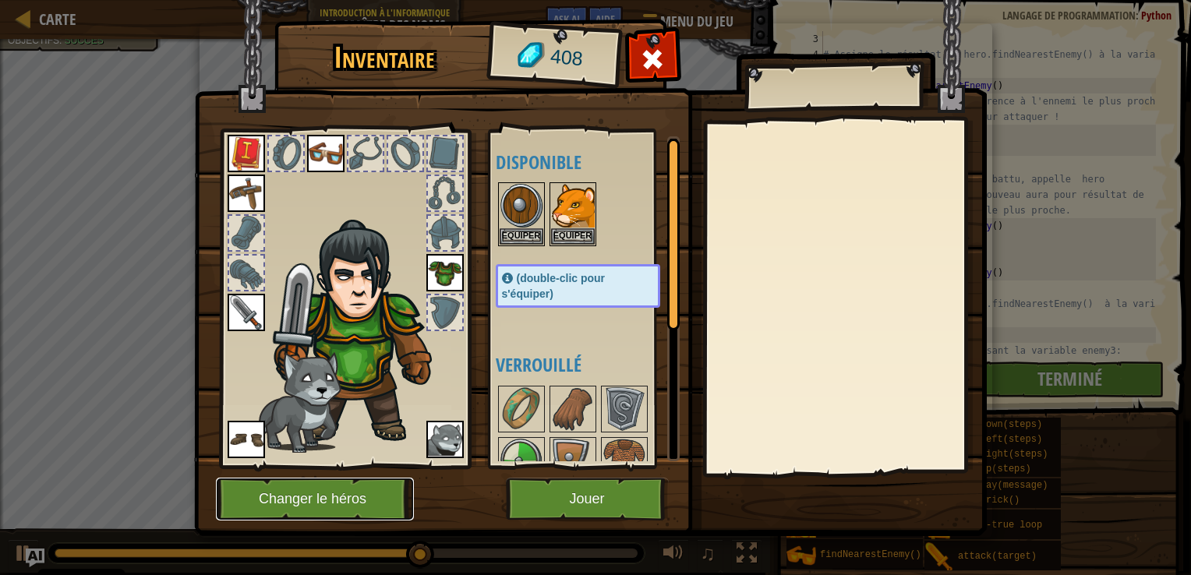
click at [303, 491] on button "Changer le héros" at bounding box center [315, 499] width 198 height 43
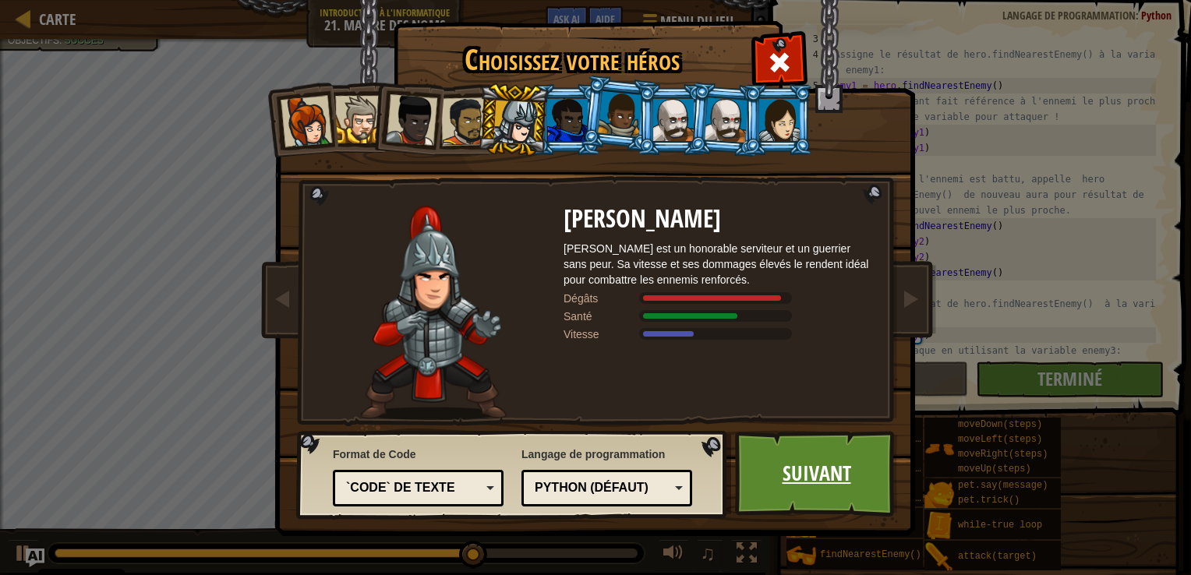
click at [817, 460] on link "Suivant" at bounding box center [816, 474] width 163 height 86
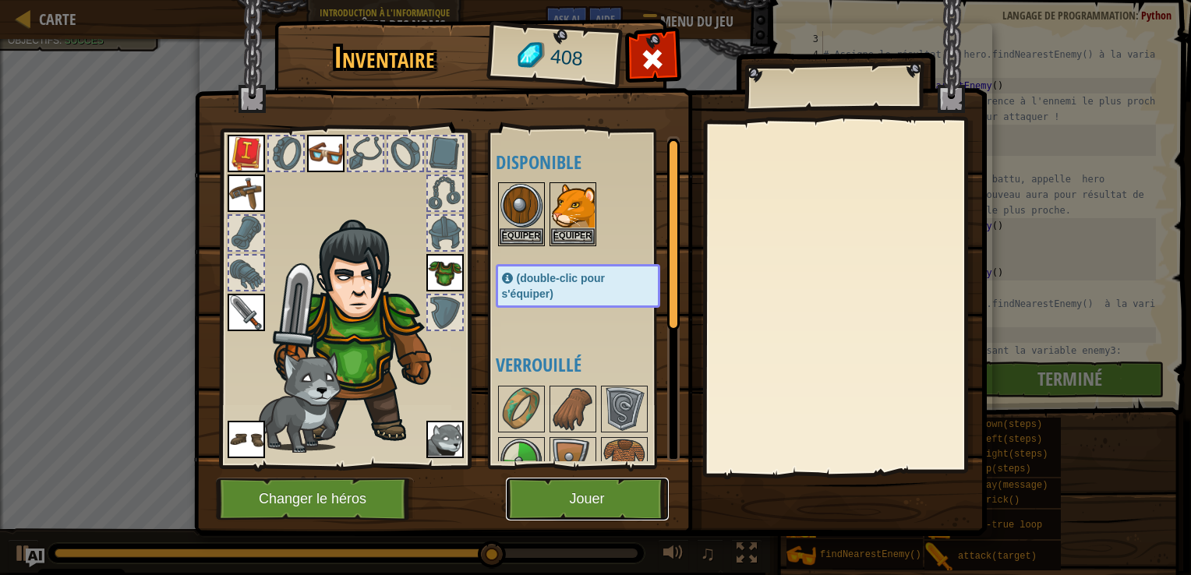
click at [618, 491] on button "Jouer" at bounding box center [587, 499] width 163 height 43
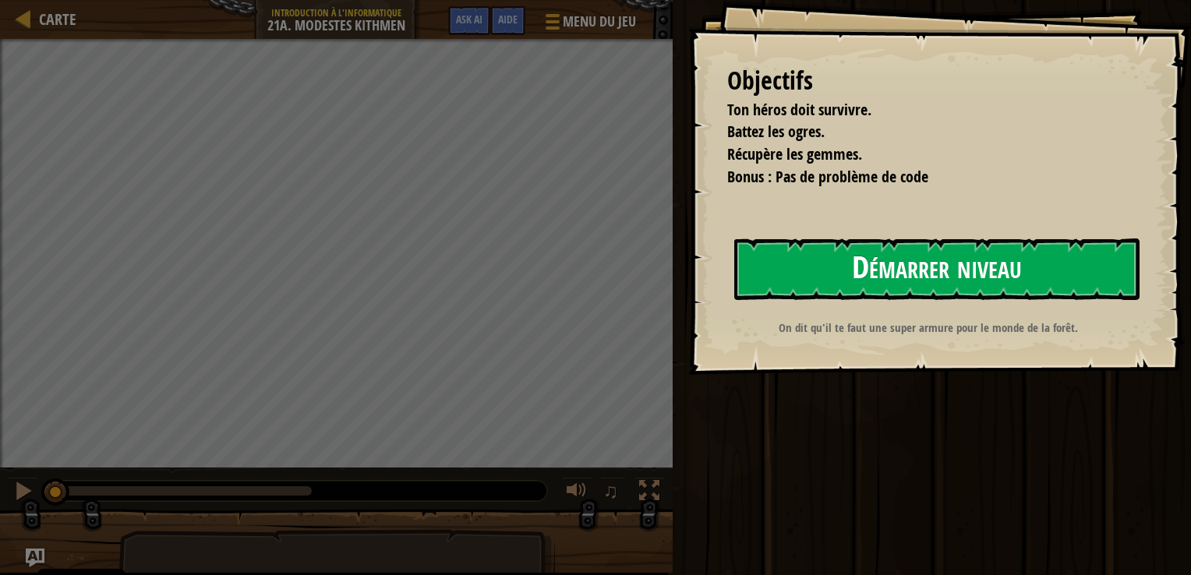
click at [958, 271] on button "Démarrer niveau" at bounding box center [937, 270] width 405 height 62
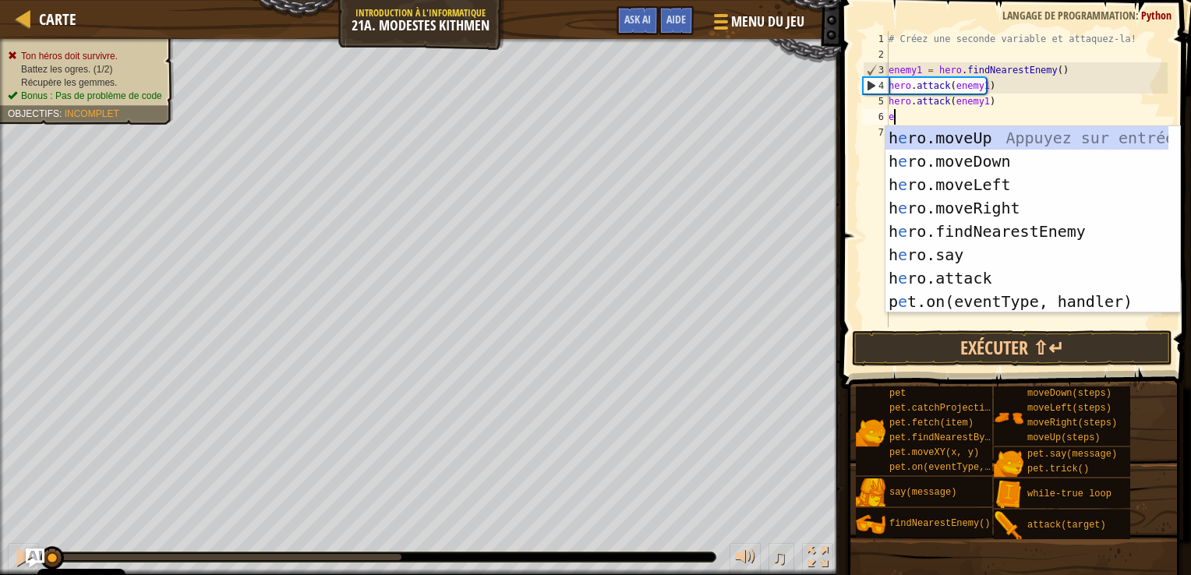
scroll to position [7, 0]
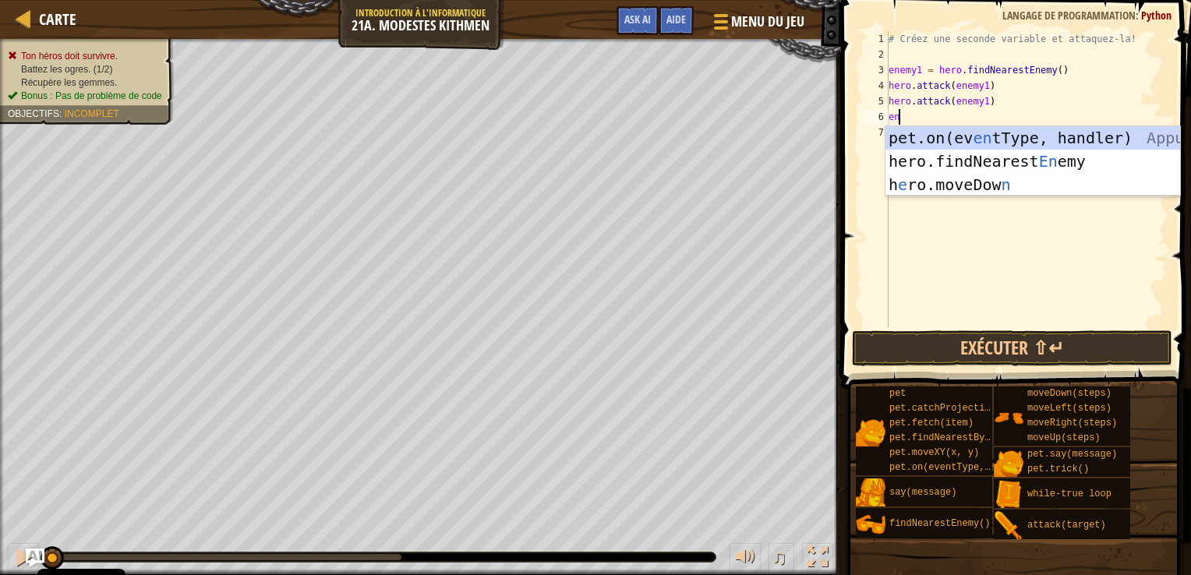
type textarea "enn"
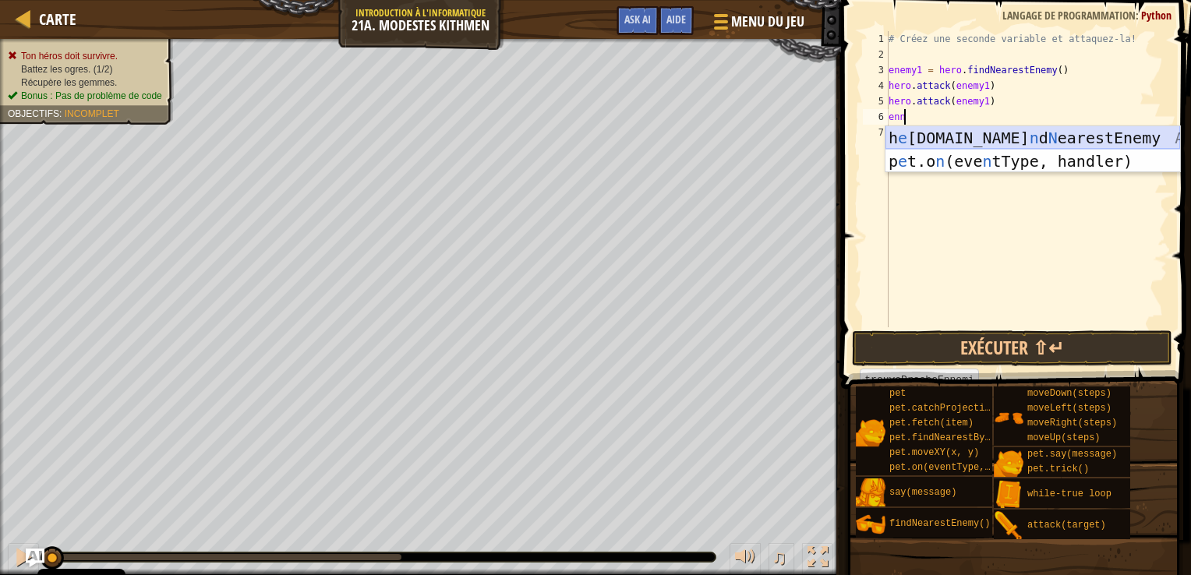
click at [979, 133] on div "h e [DOMAIN_NAME] n d N earestEnemy Appuyez sur entrée p e t.o n (eve n tType, …" at bounding box center [1033, 173] width 295 height 94
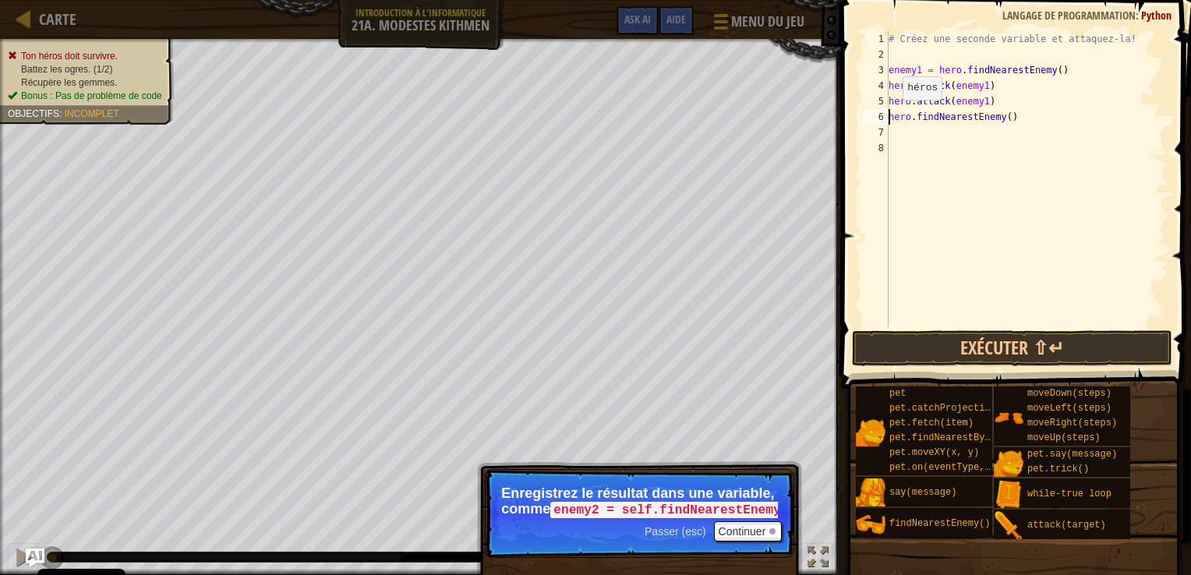
click at [890, 115] on div "# Créez une seconde variable et attaquez-la! enemy1 = hero . findNearestEnemy (…" at bounding box center [1027, 194] width 282 height 327
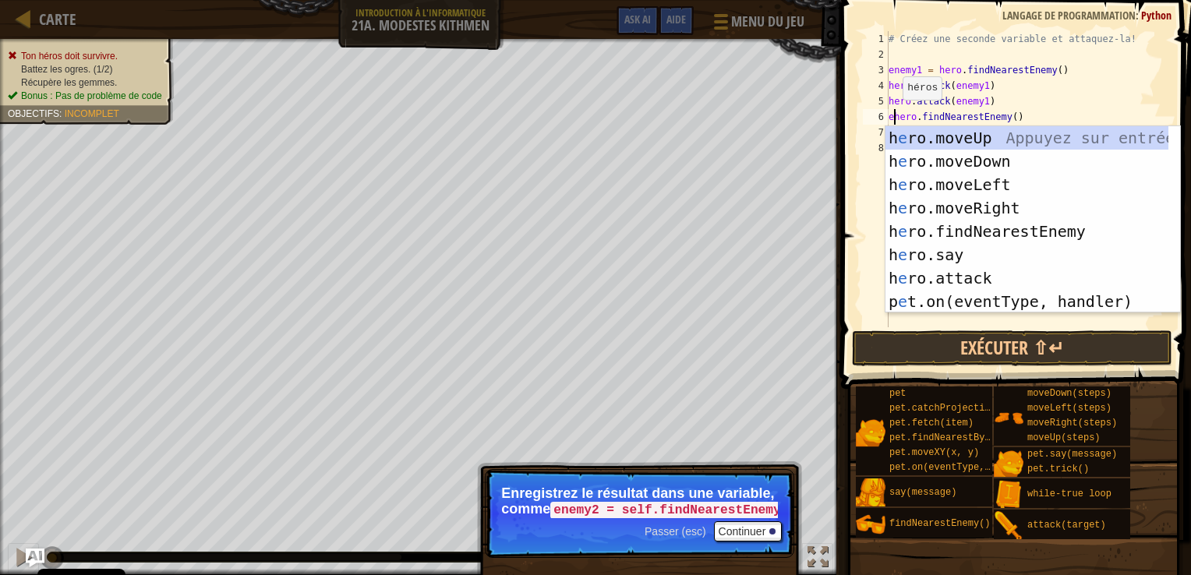
scroll to position [7, 1]
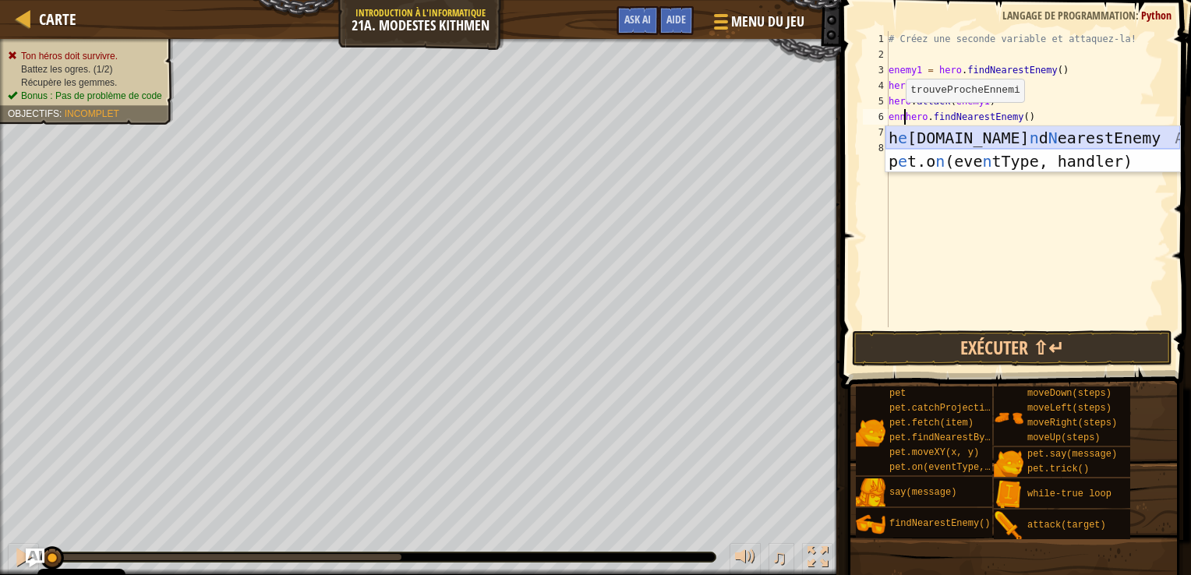
click at [1017, 133] on div "h e [DOMAIN_NAME] n d N earestEnemy Appuyez sur entrée p e t.o n (eve n tType, …" at bounding box center [1033, 173] width 295 height 94
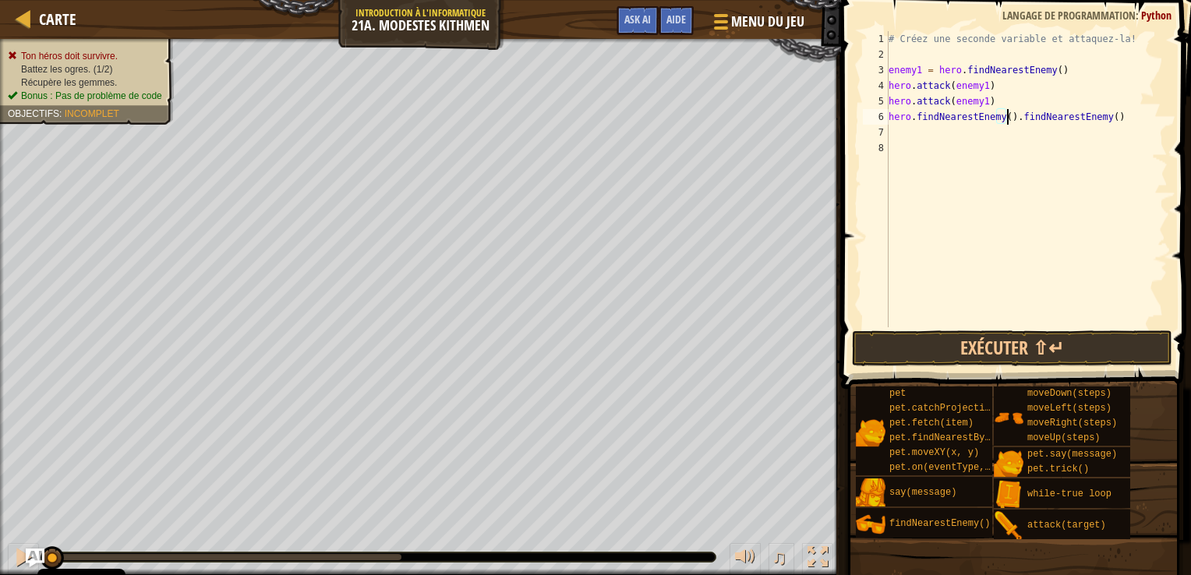
click at [1105, 114] on div "# Créez une seconde variable et attaquez-la! enemy1 = hero . findNearestEnemy (…" at bounding box center [1027, 194] width 282 height 327
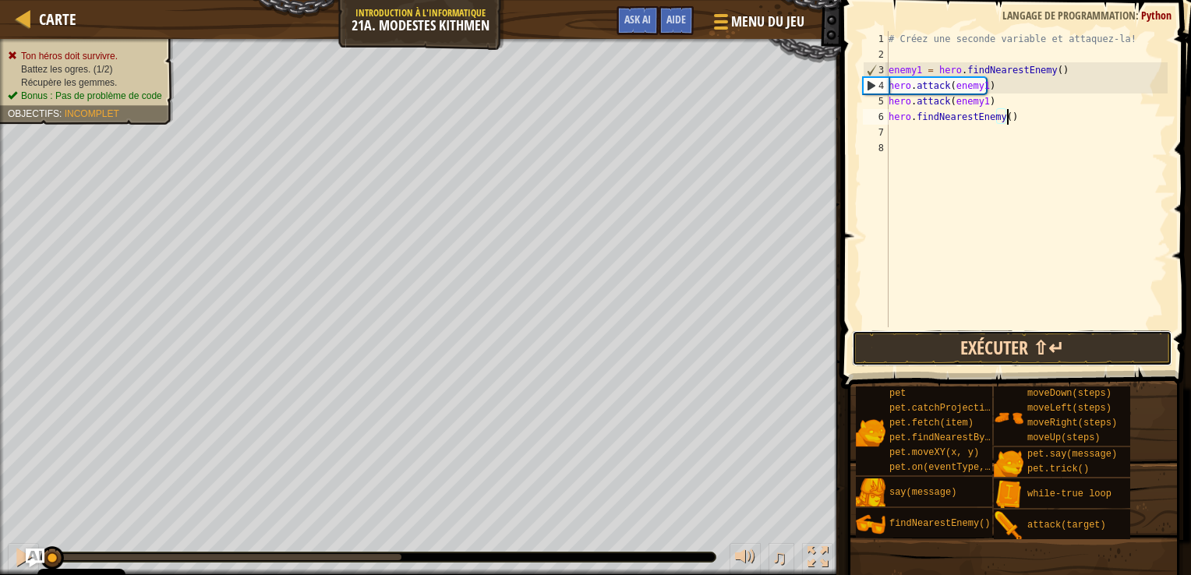
click at [1078, 342] on button "Exécuter ⇧↵" at bounding box center [1012, 349] width 321 height 36
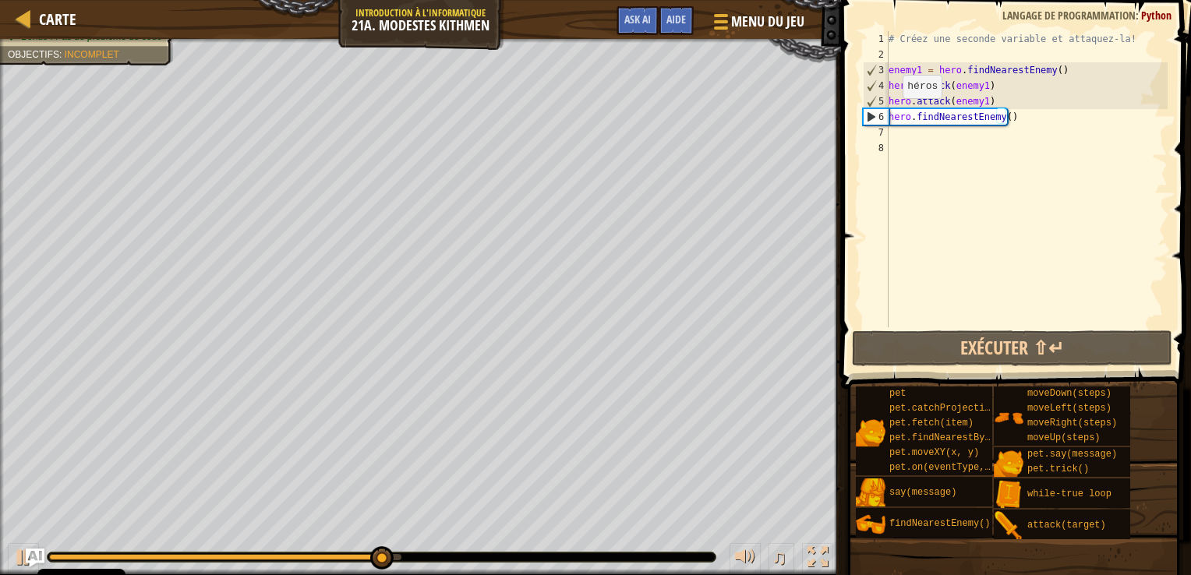
click at [890, 114] on div "# Créez une seconde variable et attaquez-la! enemy1 = hero . findNearestEnemy (…" at bounding box center [1027, 194] width 282 height 327
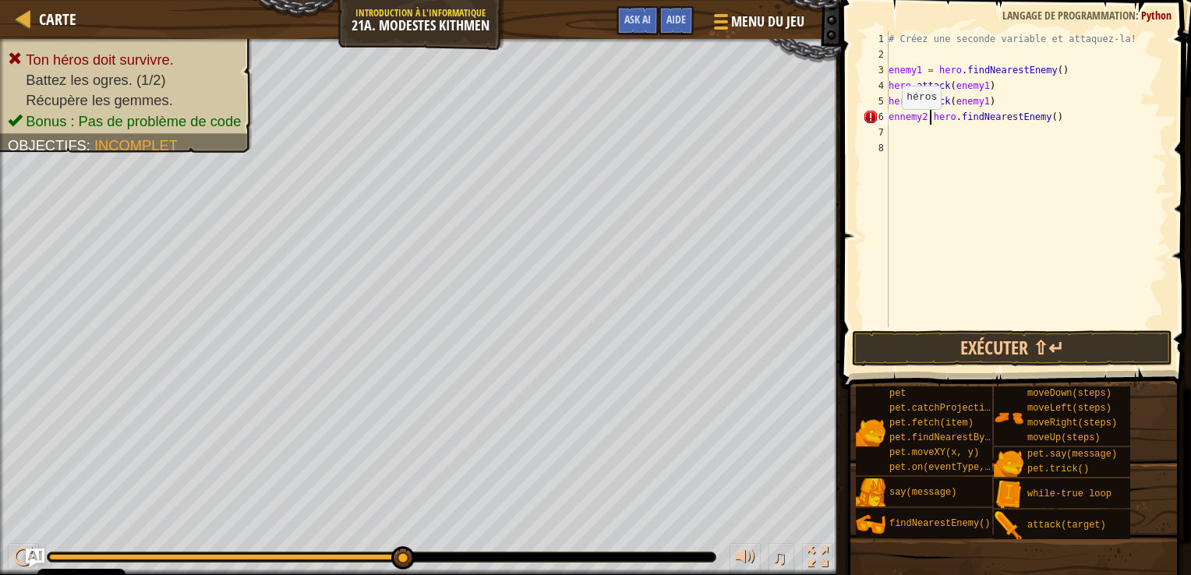
scroll to position [7, 3]
type textarea "ennemy2 = hero.findNearestEnemy()"
click at [891, 135] on div "# Créez une seconde variable et attaquez-la! enemy1 = hero . findNearestEnemy (…" at bounding box center [1027, 194] width 282 height 327
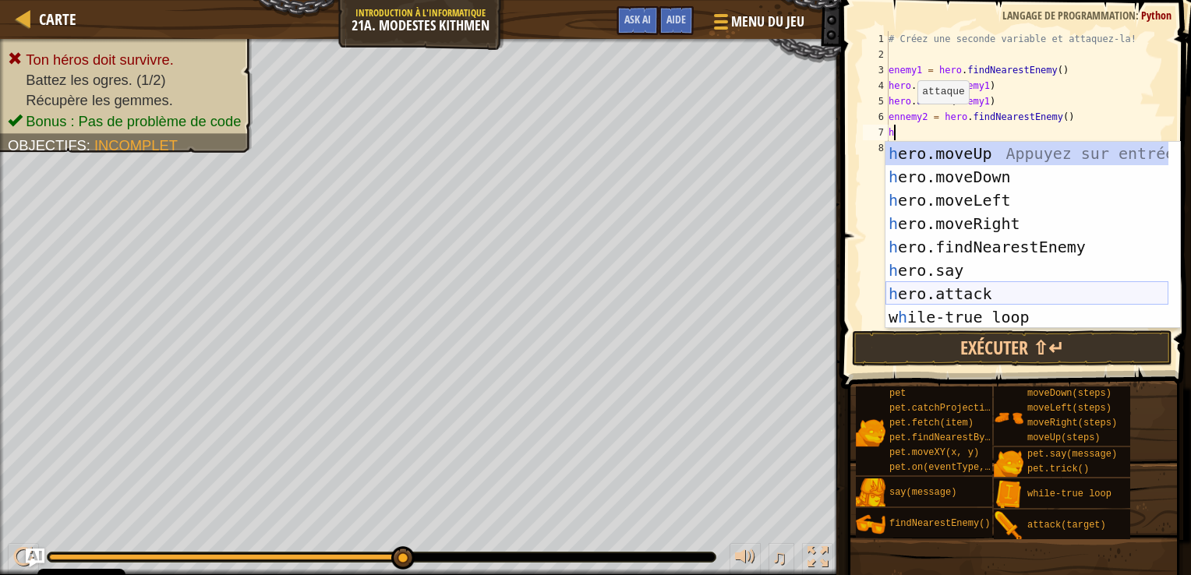
click at [959, 295] on div "h ero.moveUp Appuyez sur entrée h ero.moveDown Appuyez sur entrée h ero.moveLef…" at bounding box center [1027, 259] width 283 height 234
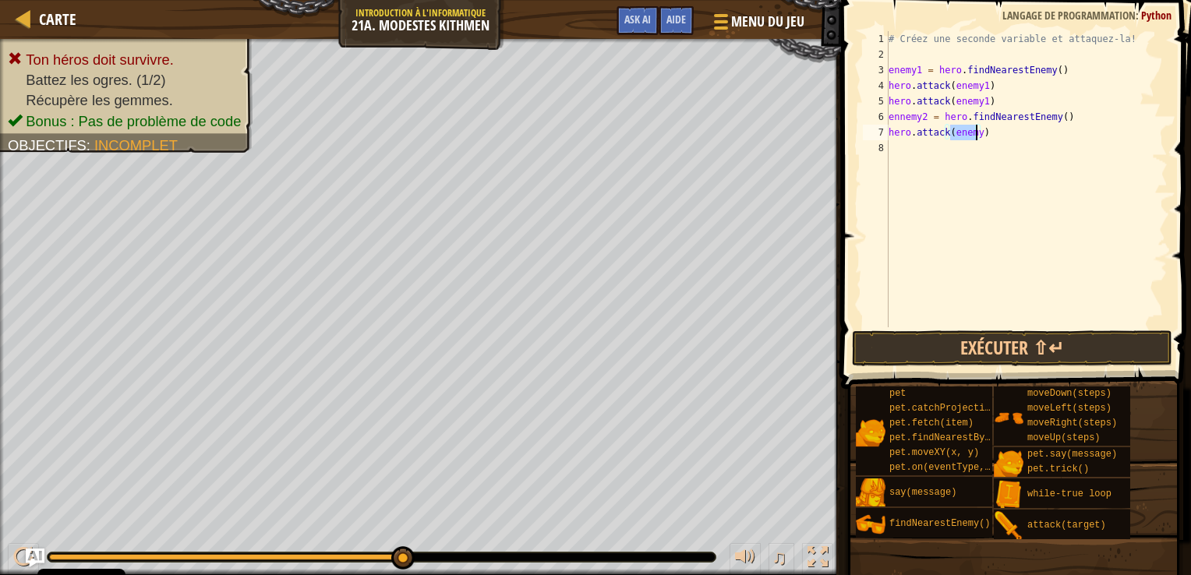
click at [974, 129] on div "# Créez une seconde variable et attaquez-la! enemy1 = hero . findNearestEnemy (…" at bounding box center [1027, 179] width 282 height 296
click at [975, 136] on div "# Créez une seconde variable et attaquez-la! enemy1 = hero . findNearestEnemy (…" at bounding box center [1027, 194] width 282 height 327
type textarea "hero.attack(enemy2)"
click at [901, 147] on div "# Créez une seconde variable et attaquez-la! enemy1 = hero . findNearestEnemy (…" at bounding box center [1027, 194] width 282 height 327
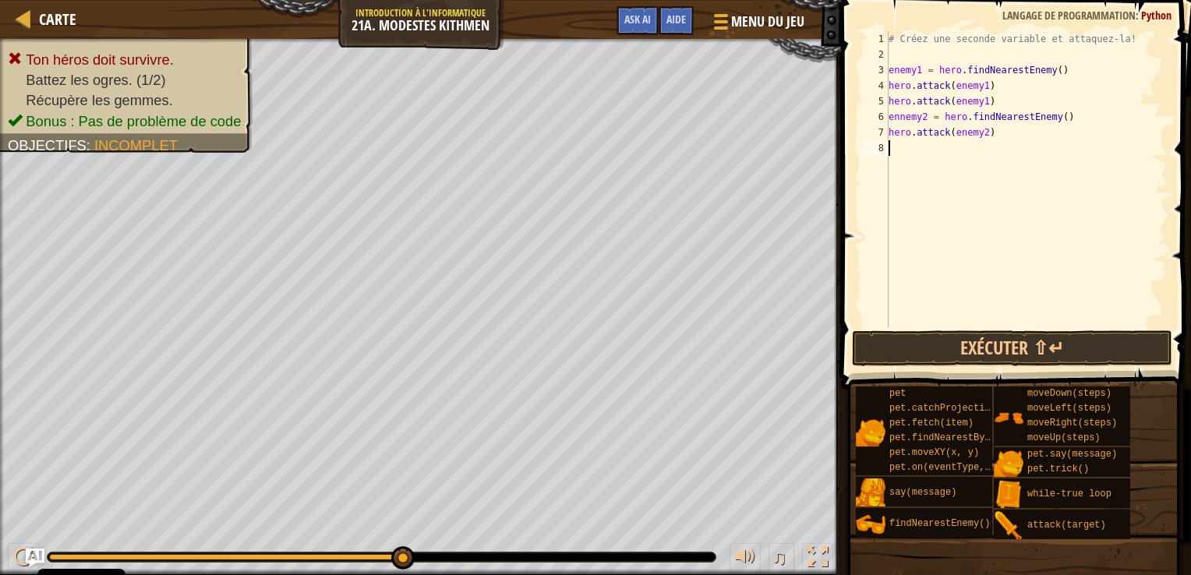
scroll to position [7, 0]
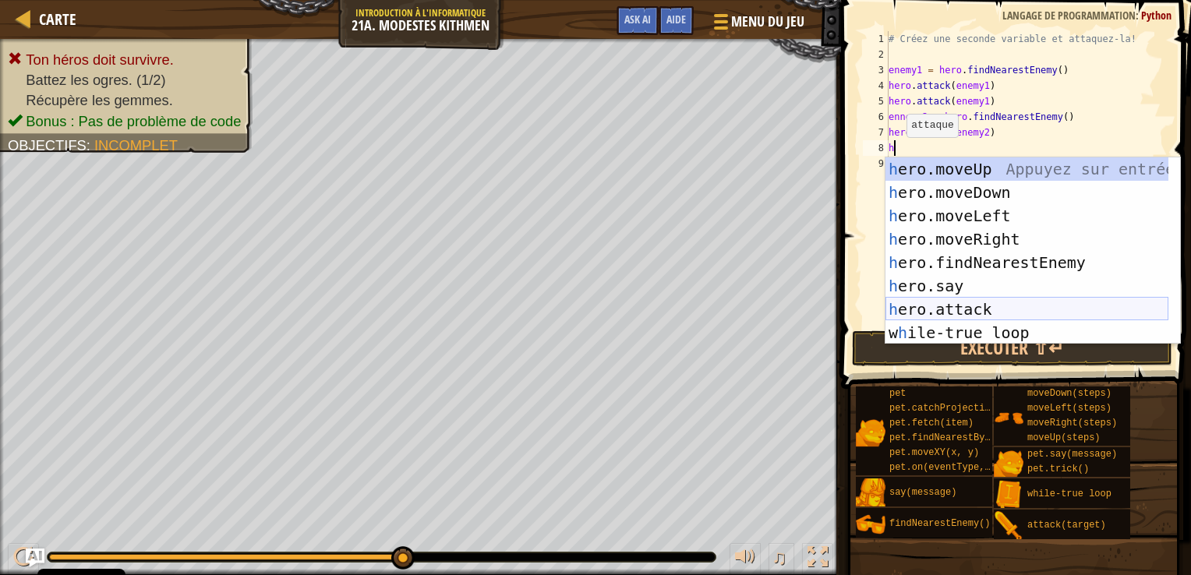
click at [975, 306] on div "h ero.moveUp Appuyez sur entrée h ero.moveDown Appuyez sur entrée h ero.moveLef…" at bounding box center [1027, 275] width 283 height 234
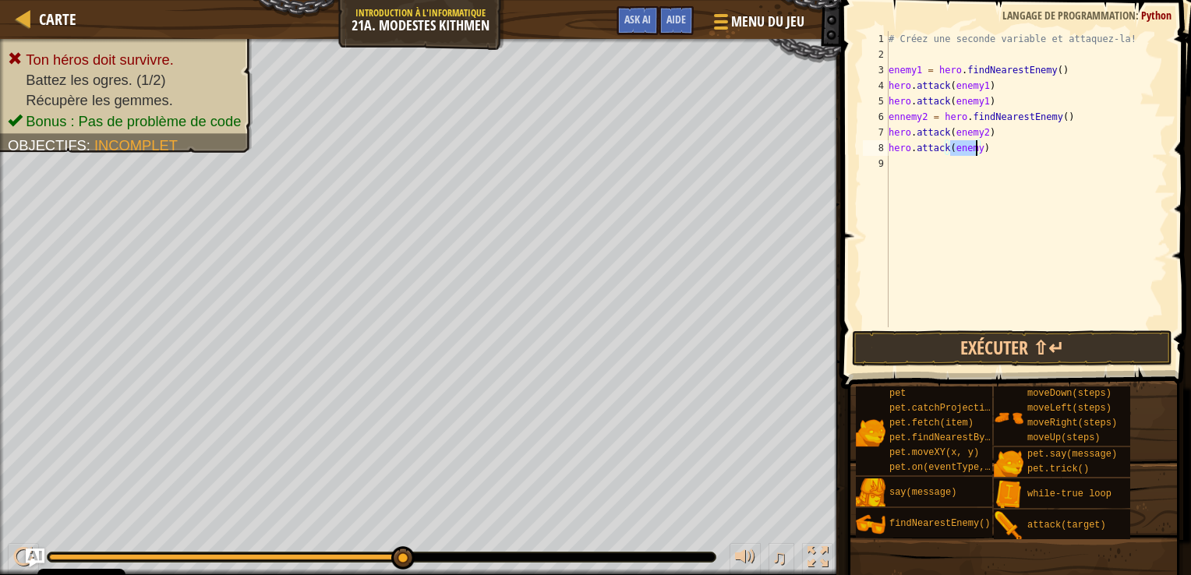
click at [975, 147] on div "# Créez une seconde variable et attaquez-la! enemy1 = hero . findNearestEnemy (…" at bounding box center [1027, 179] width 282 height 296
click at [980, 345] on button "Exécuter ⇧↵" at bounding box center [1012, 349] width 321 height 36
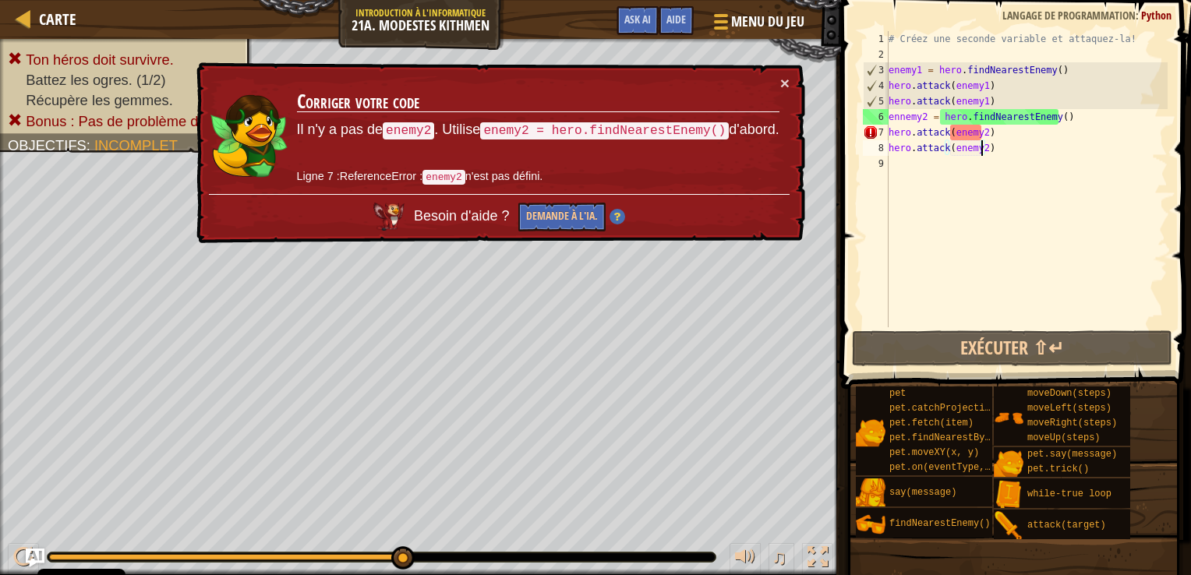
click at [904, 113] on div "# Créez une seconde variable et attaquez-la! enemy1 = hero . findNearestEnemy (…" at bounding box center [1027, 194] width 282 height 327
type textarea "enemy2 = hero.findNearestEnemy()"
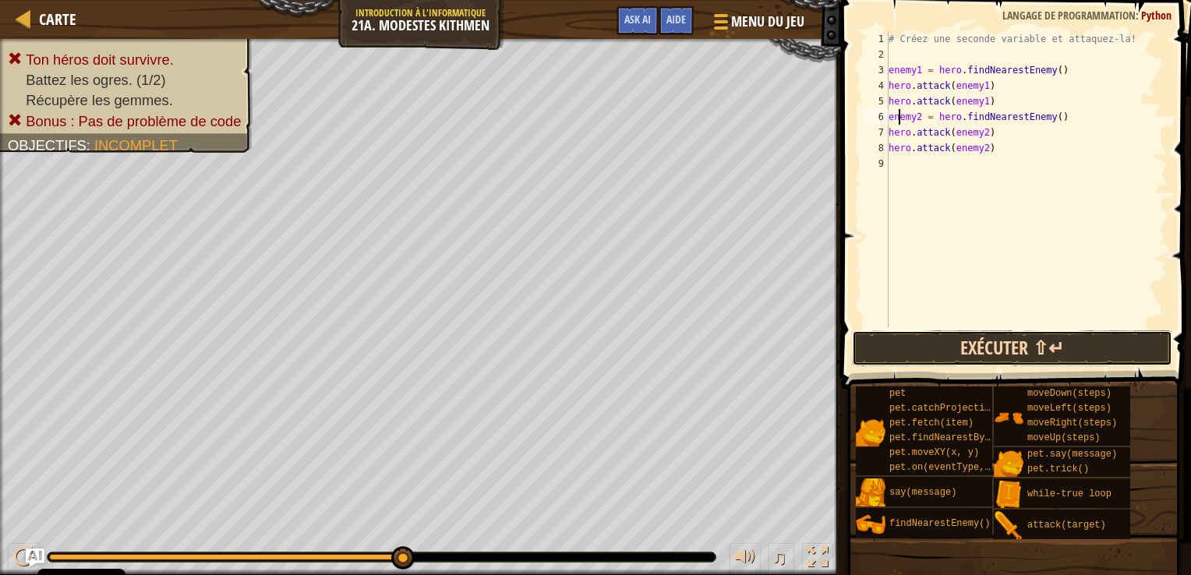
click at [932, 349] on button "Exécuter ⇧↵" at bounding box center [1012, 349] width 321 height 36
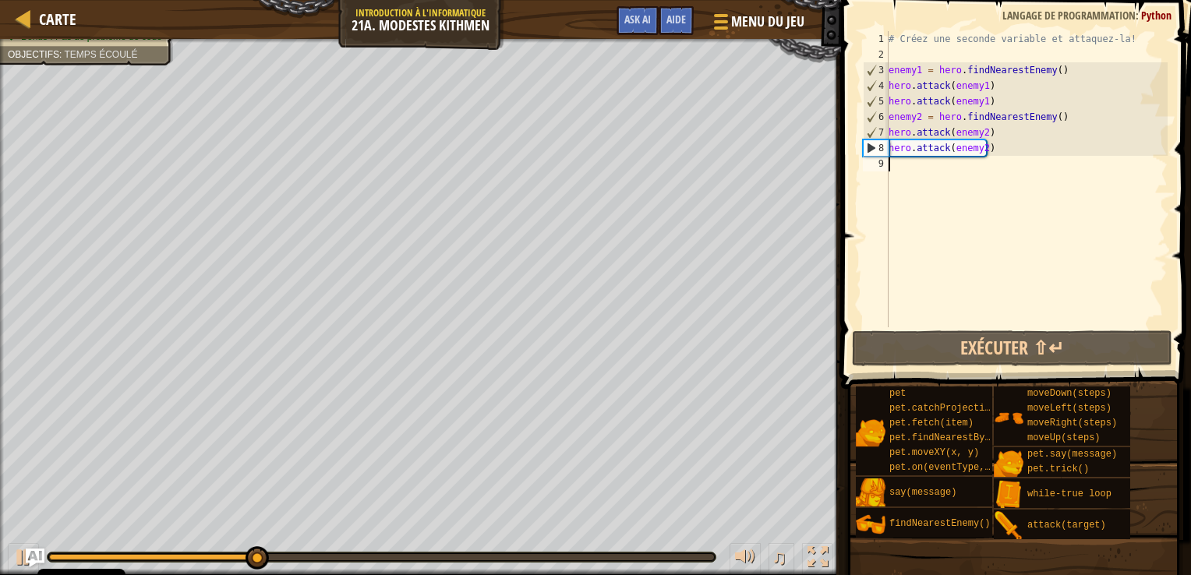
click at [914, 173] on div "# Créez une seconde variable et attaquez-la! enemy1 = hero . findNearestEnemy (…" at bounding box center [1027, 194] width 282 height 327
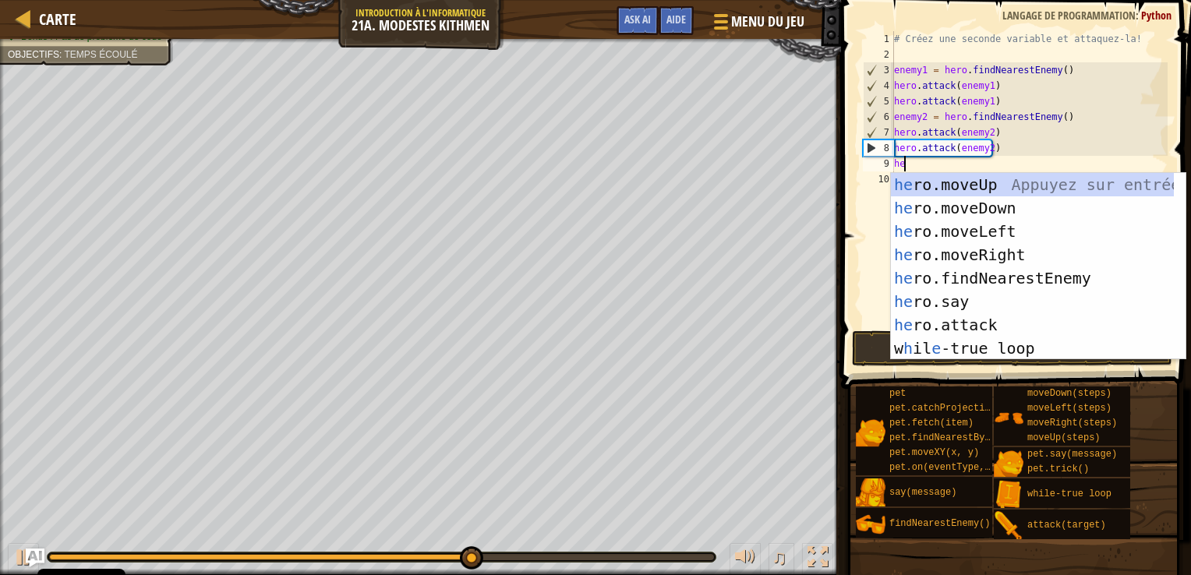
type textarea "her"
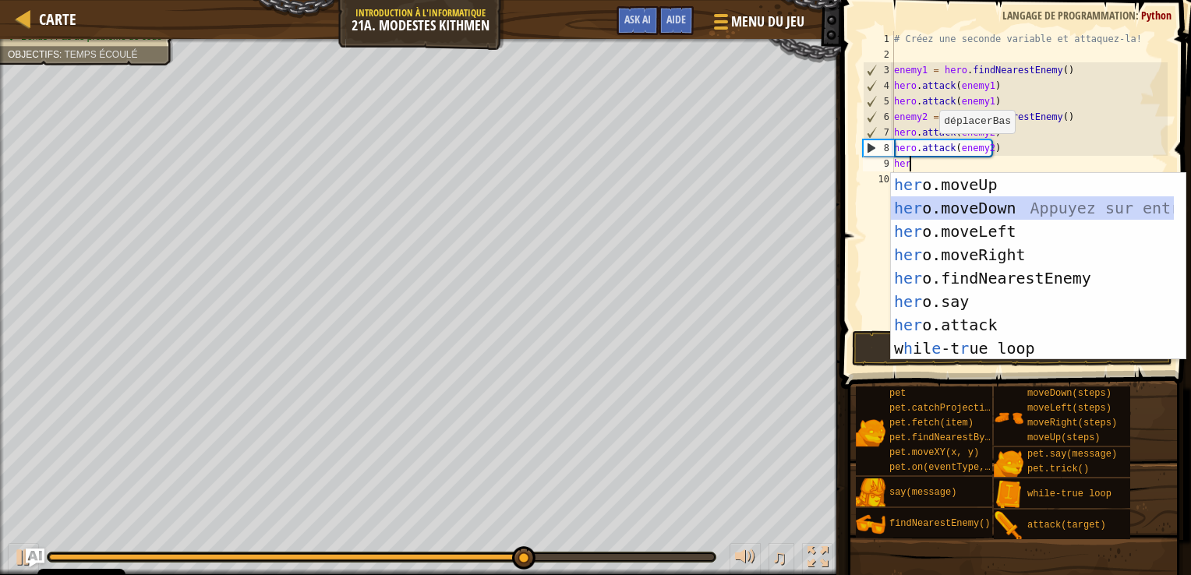
click at [963, 202] on div "her o.moveUp Appuyez sur entrée her o.moveDown Appuyez sur entrée her o.moveLef…" at bounding box center [1032, 290] width 283 height 234
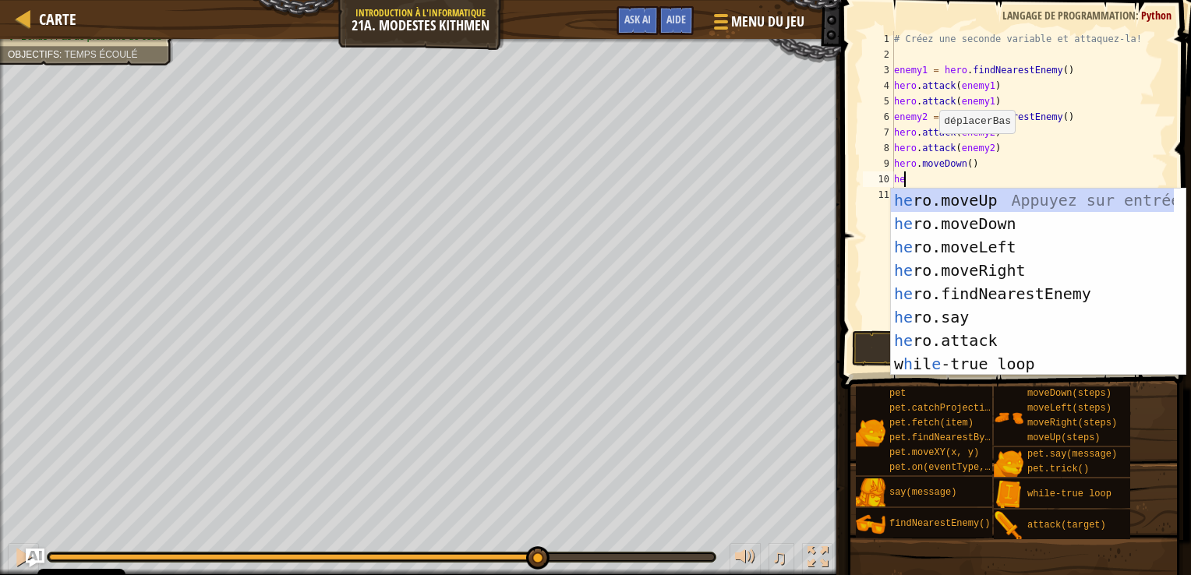
type textarea "her"
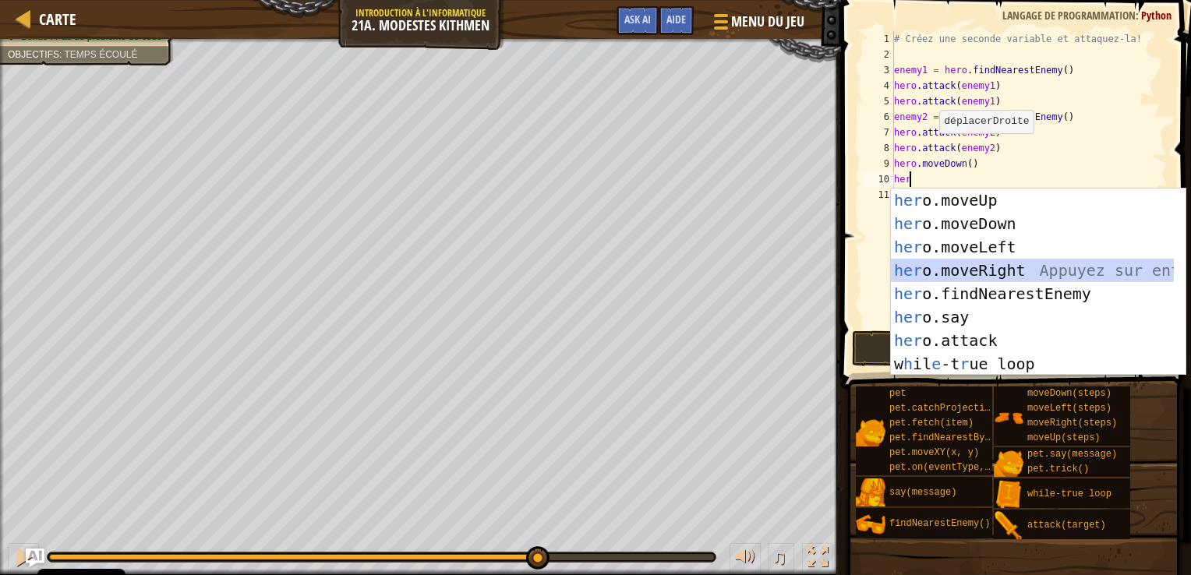
click at [973, 265] on div "her o.moveUp Appuyez sur entrée her o.moveDown Appuyez sur entrée her o.moveLef…" at bounding box center [1032, 306] width 283 height 234
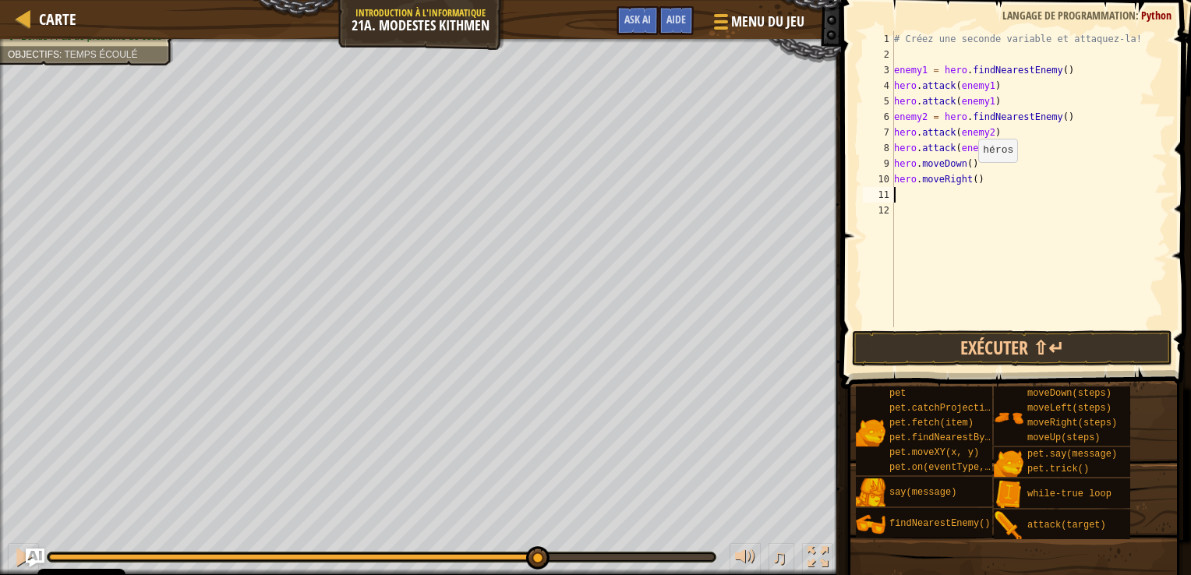
click at [970, 178] on div "# Créez une seconde variable et attaquez-la! enemy1 = hero . findNearestEnemy (…" at bounding box center [1030, 194] width 278 height 327
type textarea "hero.moveRight(2)"
click at [950, 335] on button "Exécuter ⇧↵" at bounding box center [1012, 349] width 321 height 36
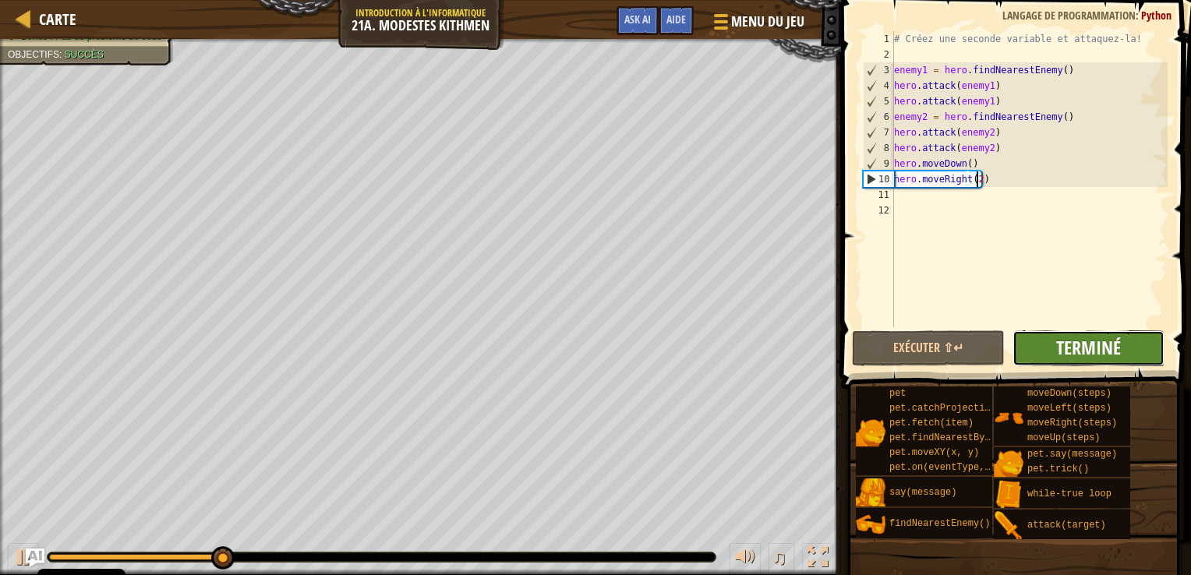
click at [1071, 336] on span "Terminé" at bounding box center [1089, 347] width 65 height 25
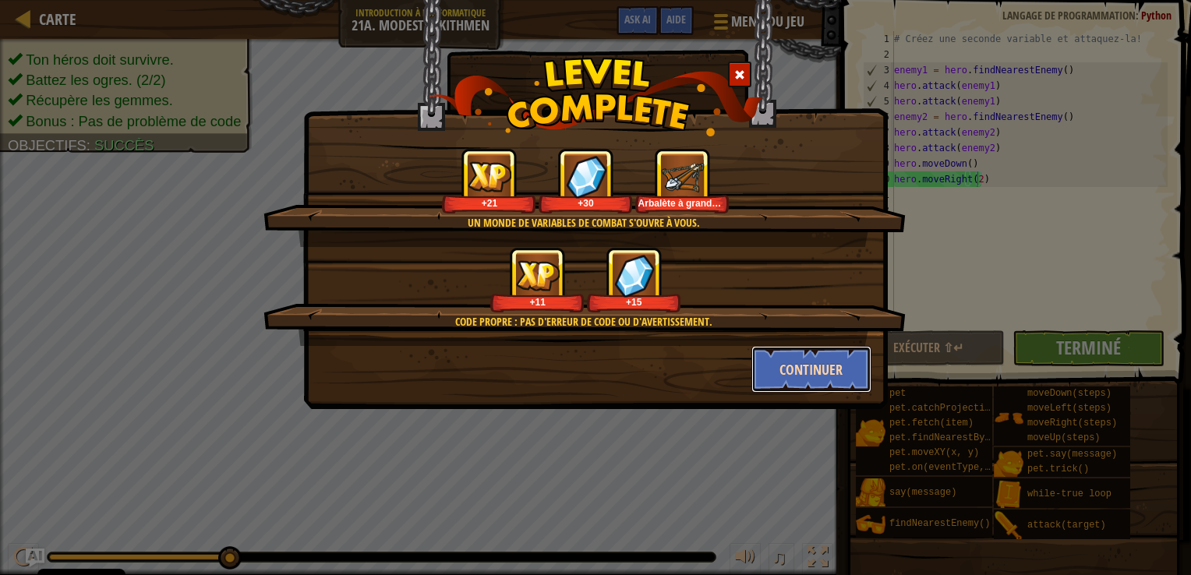
click at [804, 363] on button "Continuer" at bounding box center [812, 369] width 121 height 47
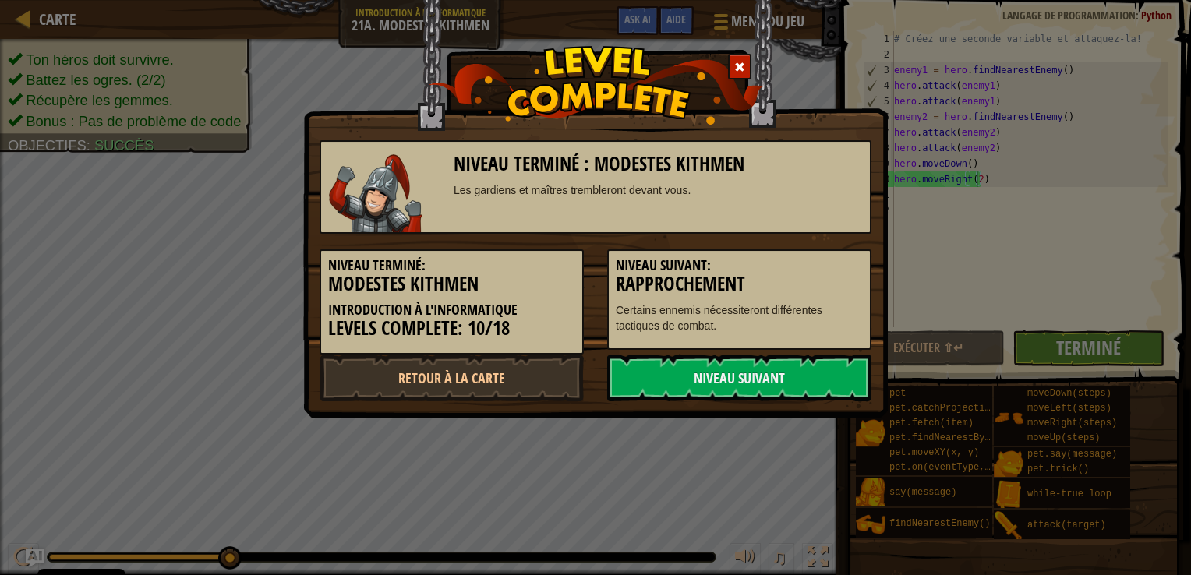
click at [804, 363] on link "Niveau Suivant" at bounding box center [739, 378] width 264 height 47
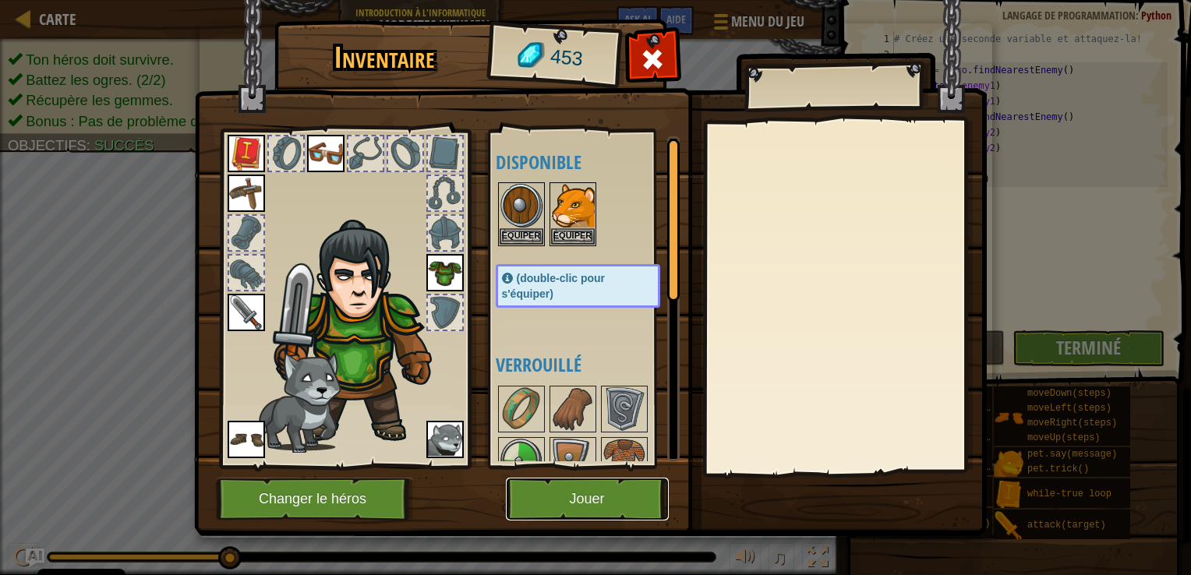
click at [607, 508] on button "Jouer" at bounding box center [587, 499] width 163 height 43
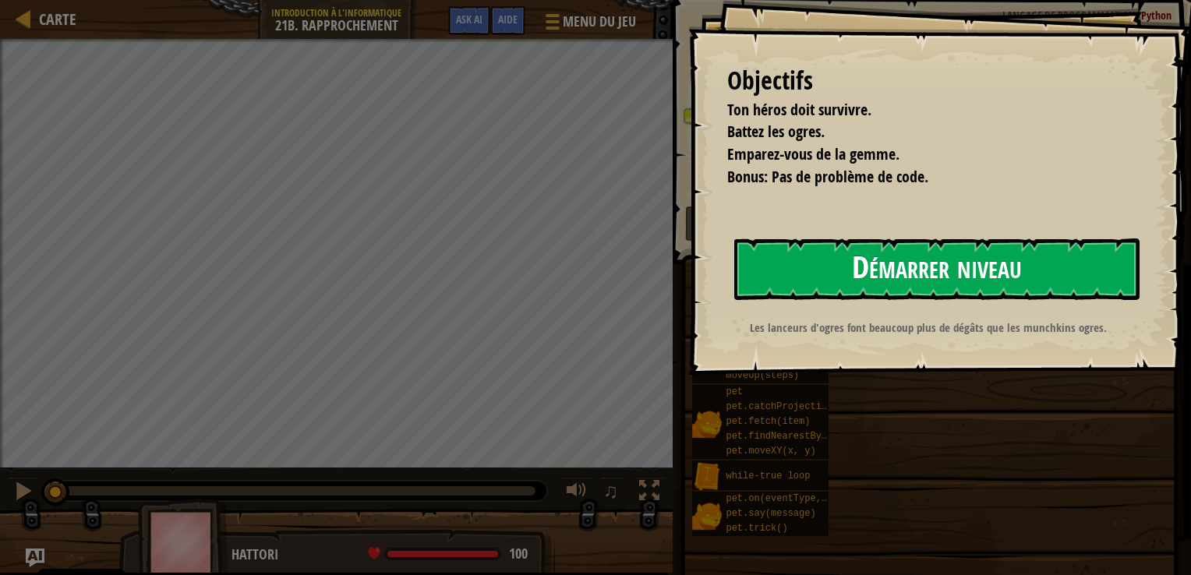
click at [1022, 261] on button "Démarrer niveau" at bounding box center [937, 270] width 405 height 62
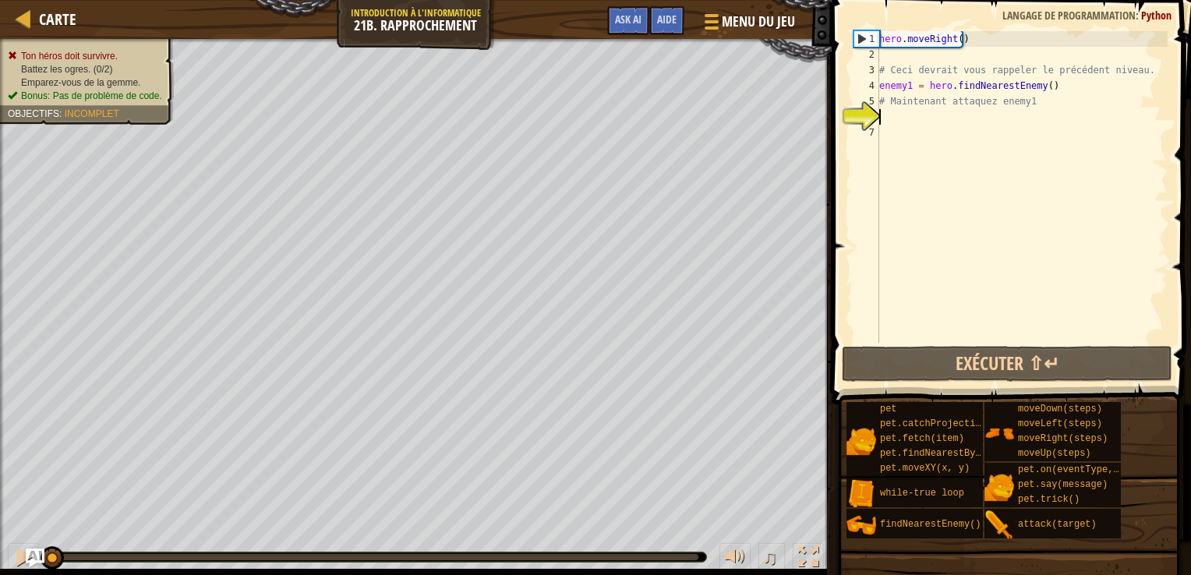
scroll to position [7, 0]
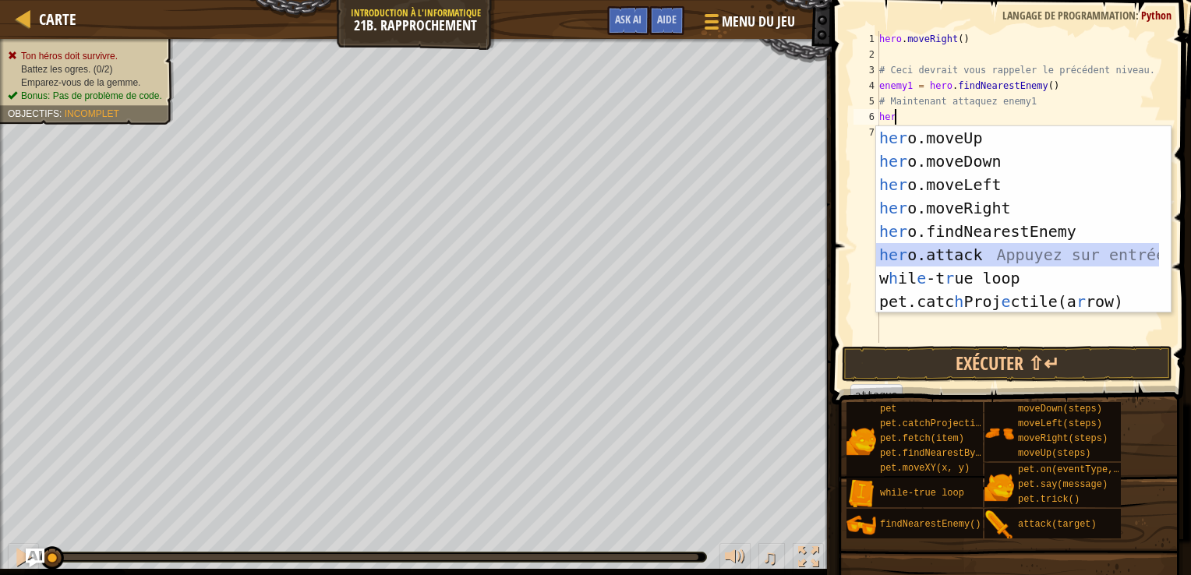
click at [939, 260] on div "her o.moveUp Appuyez sur entrée her o.moveDown Appuyez sur entrée her o.moveLef…" at bounding box center [1017, 243] width 283 height 234
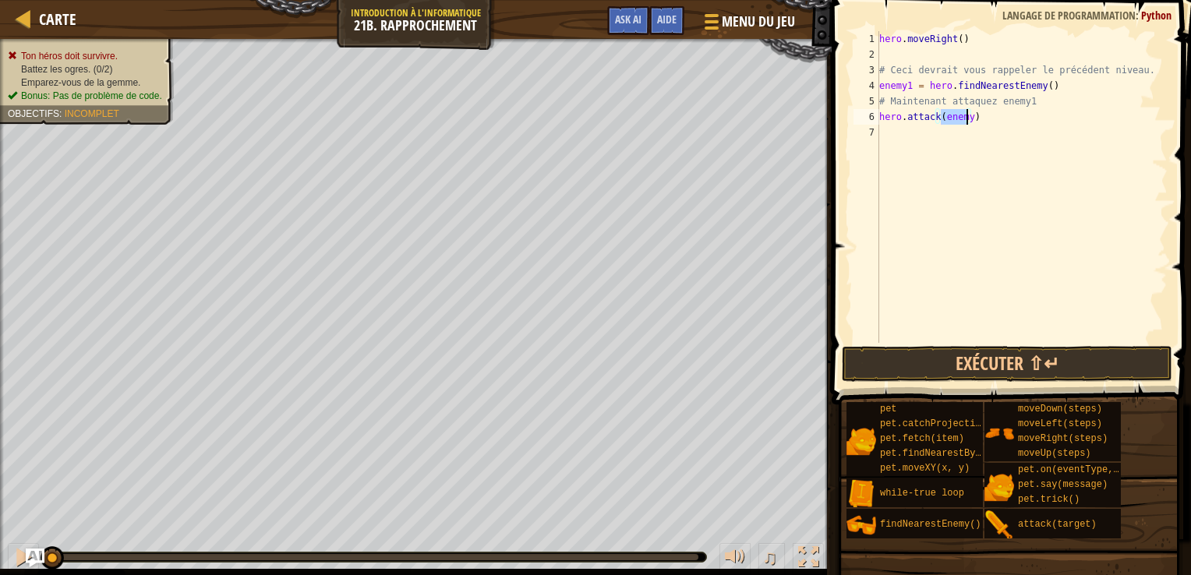
click at [967, 114] on div "hero . moveRight ( ) # Ceci devrait vous rappeler le précédent niveau. enemy1 =…" at bounding box center [1022, 187] width 292 height 312
type textarea "hero.attack(enemy1)"
click at [919, 354] on button "Exécuter ⇧↵" at bounding box center [1007, 364] width 331 height 36
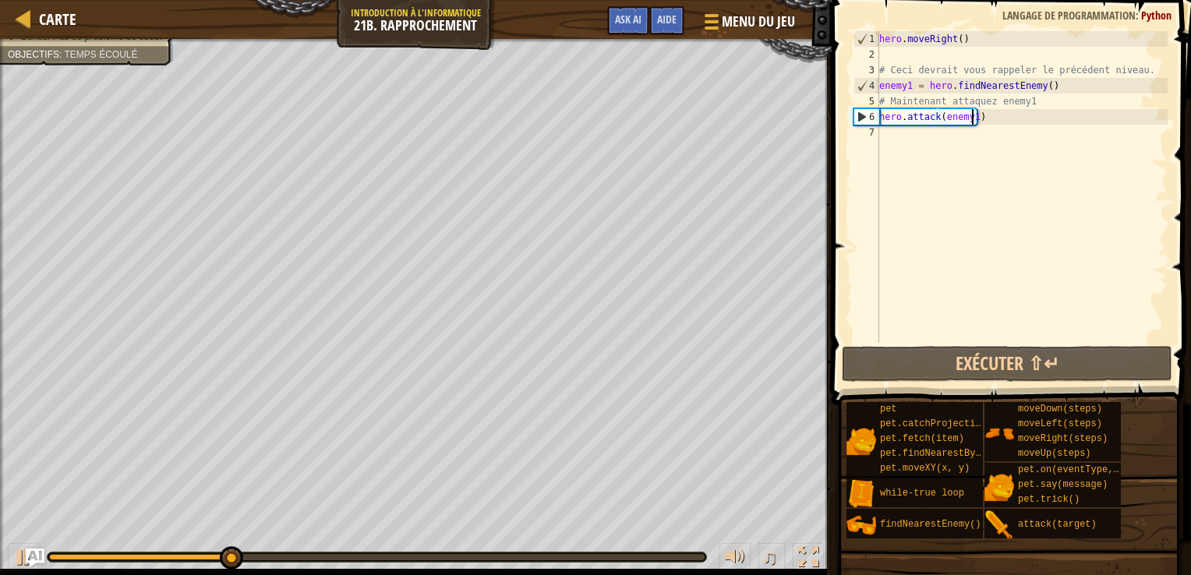
click at [908, 139] on div "hero . moveRight ( ) # Ceci devrait vous rappeler le précédent niveau. enemy1 =…" at bounding box center [1022, 202] width 292 height 343
type textarea "h"
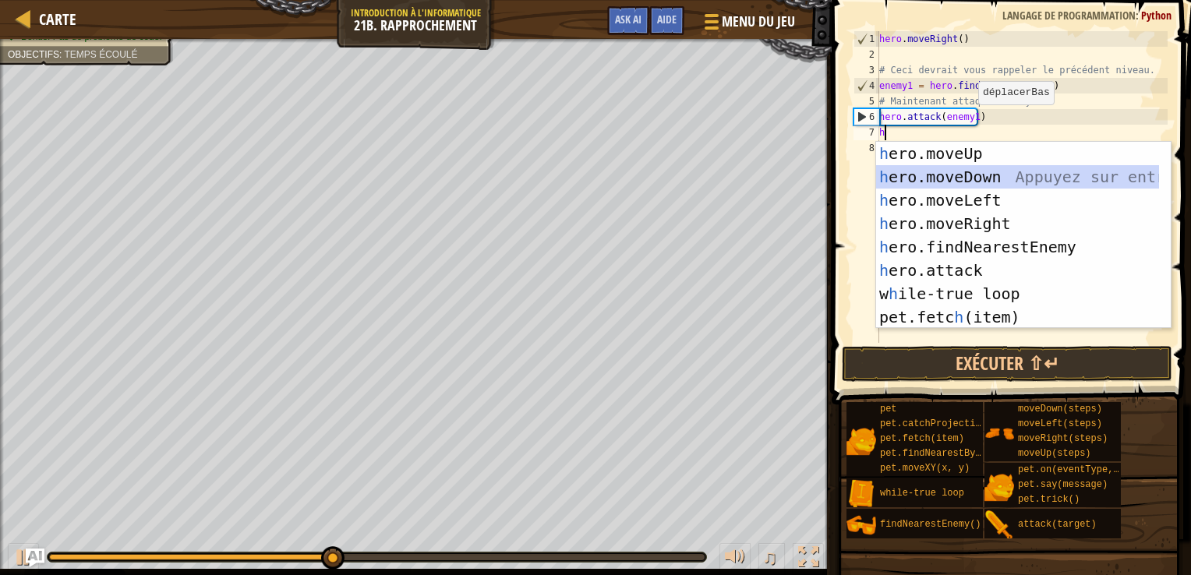
click at [939, 179] on div "h ero.moveUp Appuyez sur entrée h ero.moveDown Appuyez sur entrée h ero.moveLef…" at bounding box center [1017, 259] width 283 height 234
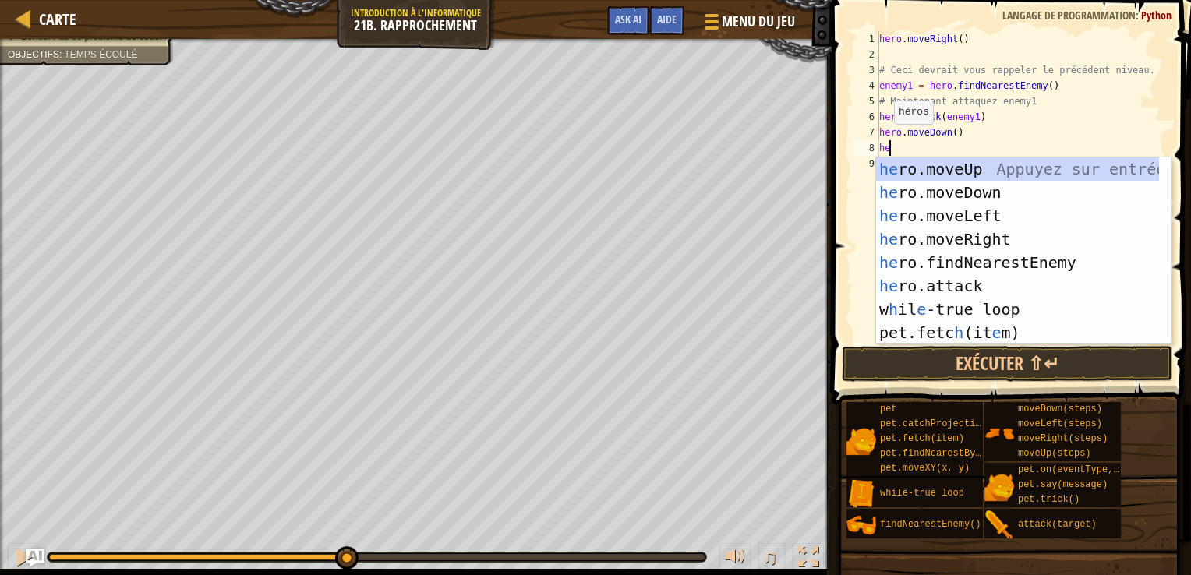
type textarea "heer"
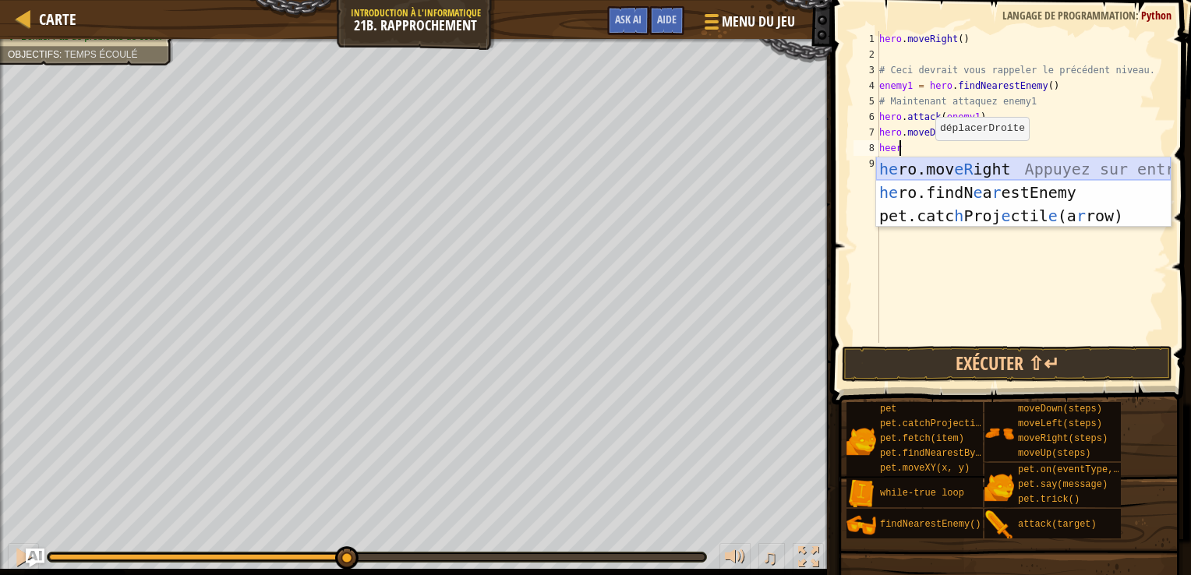
click at [919, 170] on div "he ro.mov eR ight Appuyez sur entrée he ro.findN e a r estEnemy Appuyez sur ent…" at bounding box center [1023, 216] width 295 height 117
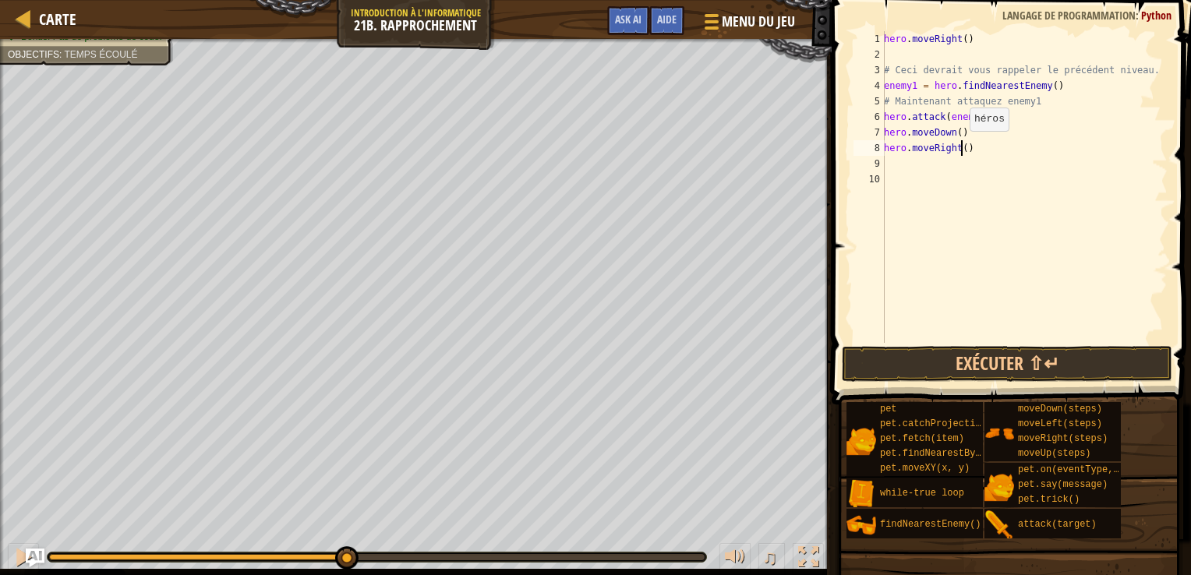
click at [961, 147] on div "hero . moveRight ( ) # Ceci devrait vous rappeler le précédent niveau. enemy1 =…" at bounding box center [1024, 202] width 287 height 343
type textarea "hero.moveRight(2)"
click at [914, 169] on div "hero . moveRight ( ) # Ceci devrait vous rappeler le précédent niveau. enemy1 =…" at bounding box center [1024, 202] width 287 height 343
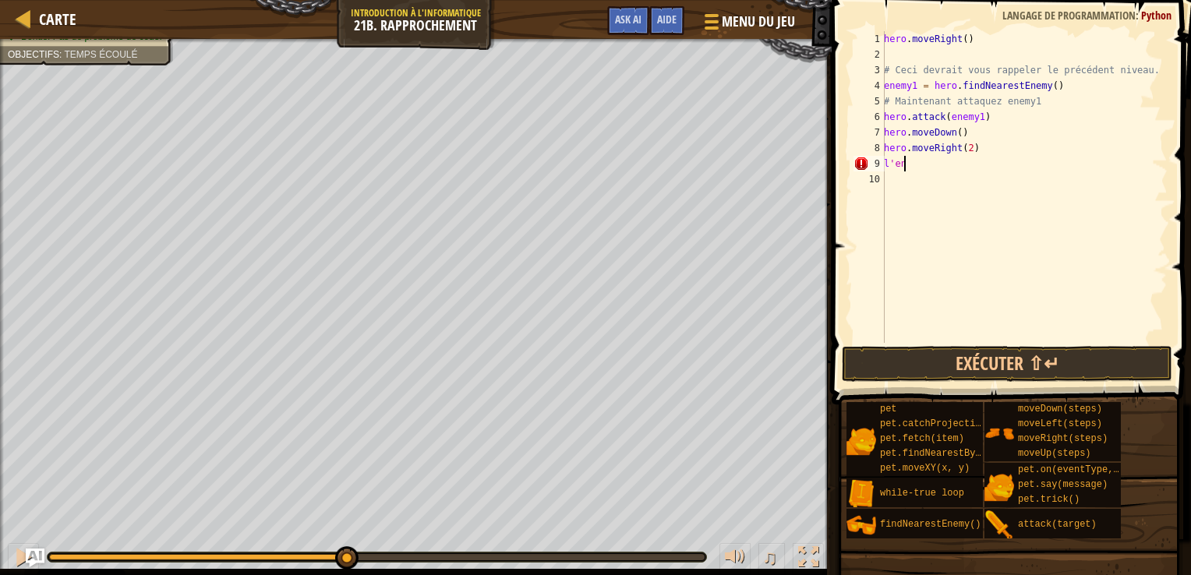
type textarea "l"
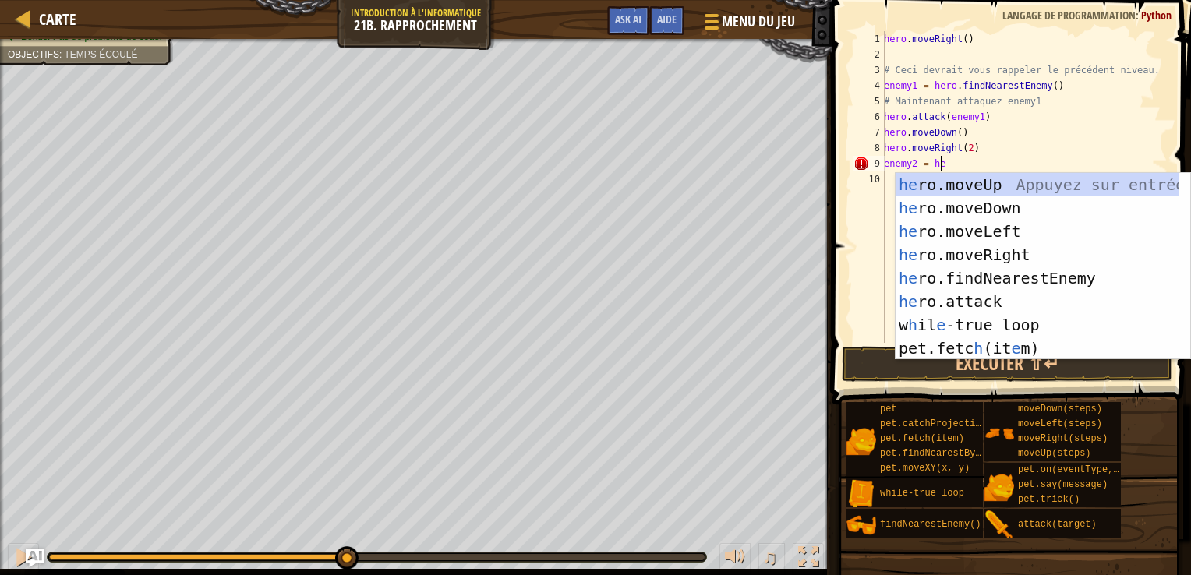
scroll to position [7, 4]
type textarea "enemy2 = hero"
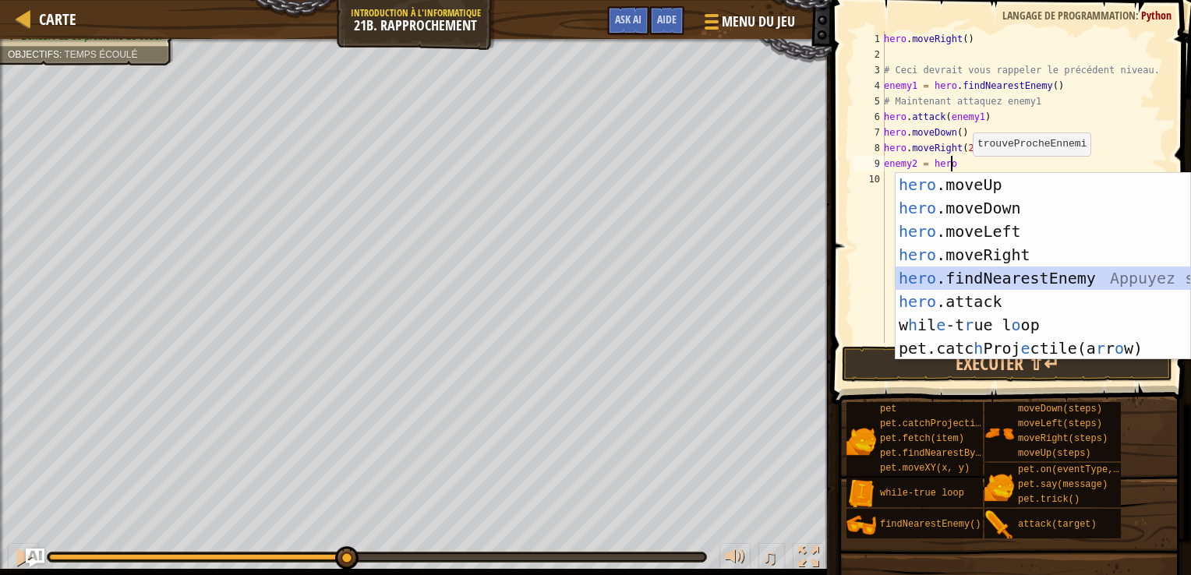
click at [1022, 271] on div "hero .moveUp Appuyez sur entrée hero .moveDown Appuyez sur entrée hero .moveLef…" at bounding box center [1043, 290] width 295 height 234
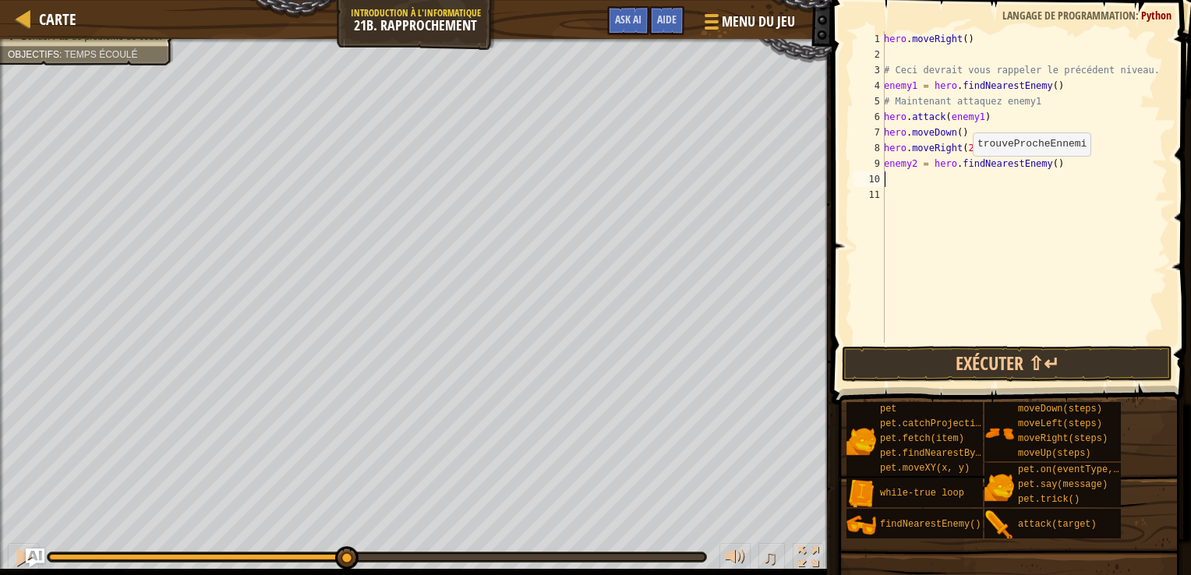
scroll to position [7, 0]
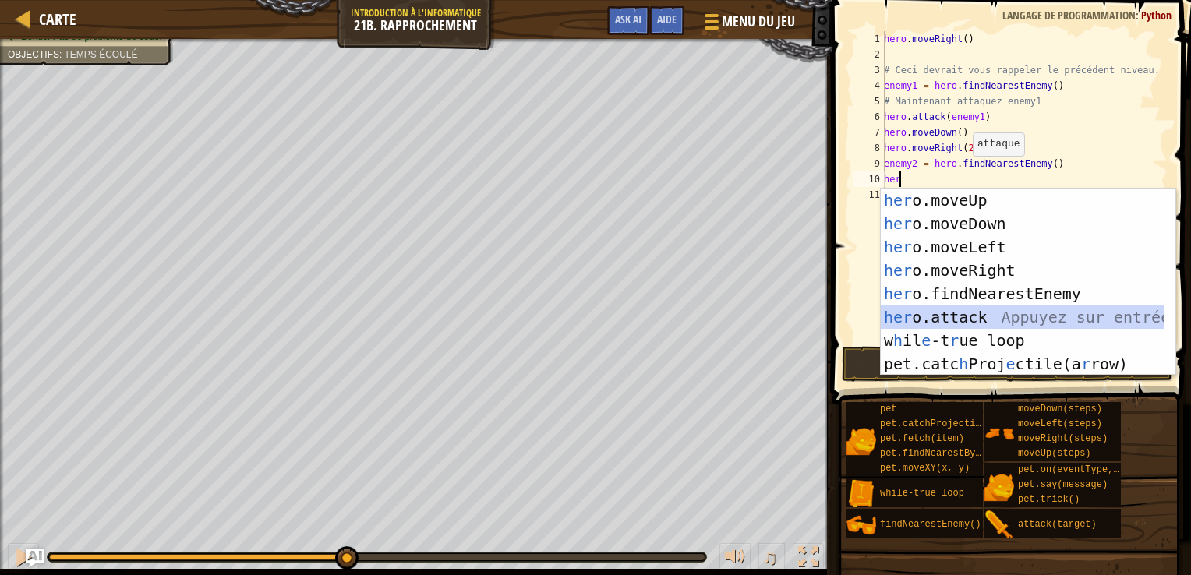
click at [964, 308] on div "her o.moveUp Appuyez sur entrée her o.moveDown Appuyez sur entrée her o.moveLef…" at bounding box center [1022, 306] width 283 height 234
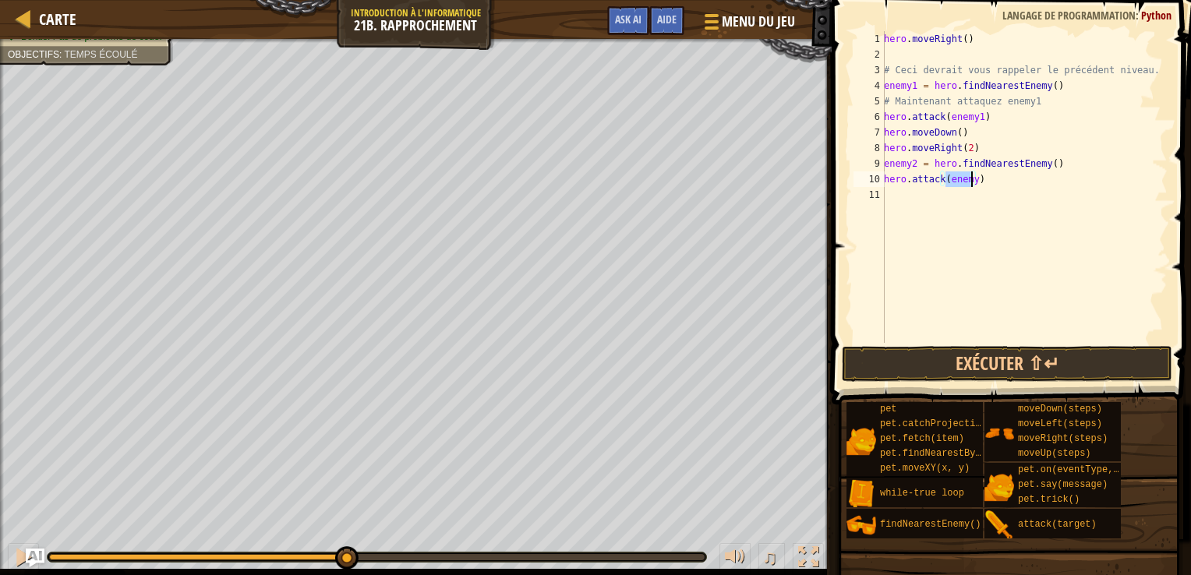
click at [969, 179] on div "hero . moveRight ( ) # Ceci devrait vous rappeler le précédent niveau. enemy1 =…" at bounding box center [1024, 187] width 287 height 312
click at [1008, 370] on button "Exécuter ⇧↵" at bounding box center [1007, 364] width 331 height 36
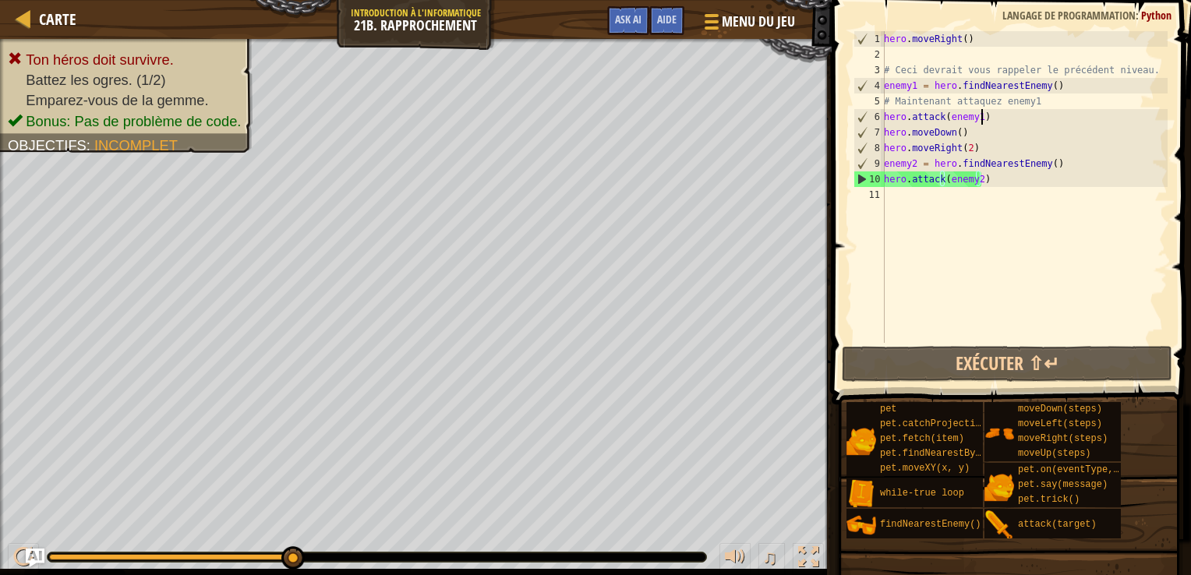
click at [986, 117] on div "hero . moveRight ( ) # Ceci devrait vous rappeler le précédent niveau. enemy1 =…" at bounding box center [1024, 202] width 287 height 343
type textarea "hero.attack(enemy1)"
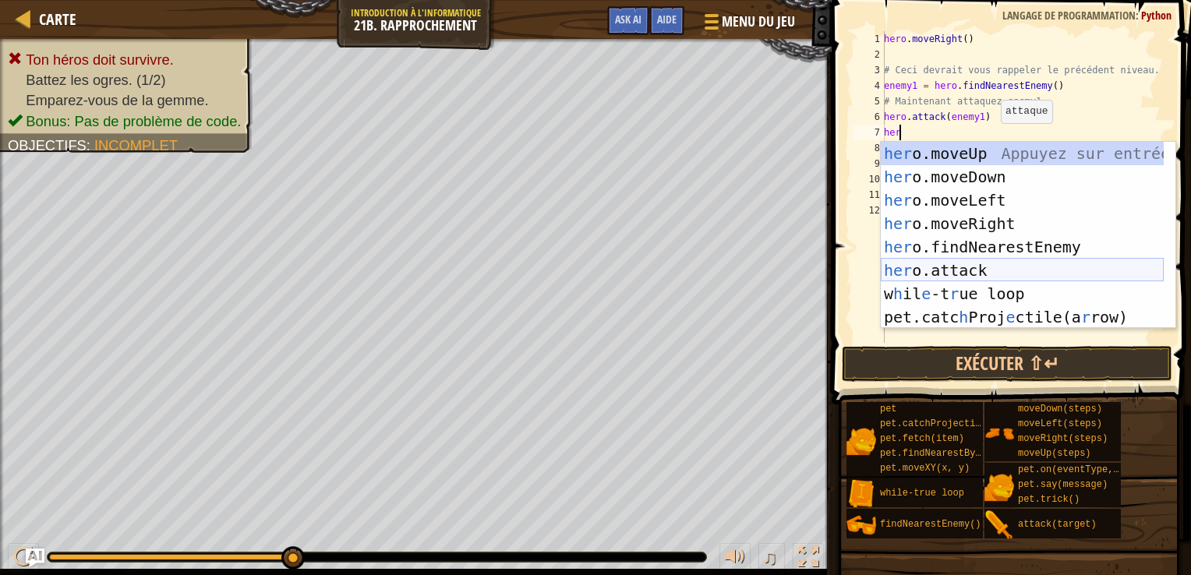
click at [979, 270] on div "her o.moveUp Appuyez sur entrée her o.moveDown Appuyez sur entrée her o.moveLef…" at bounding box center [1022, 259] width 283 height 234
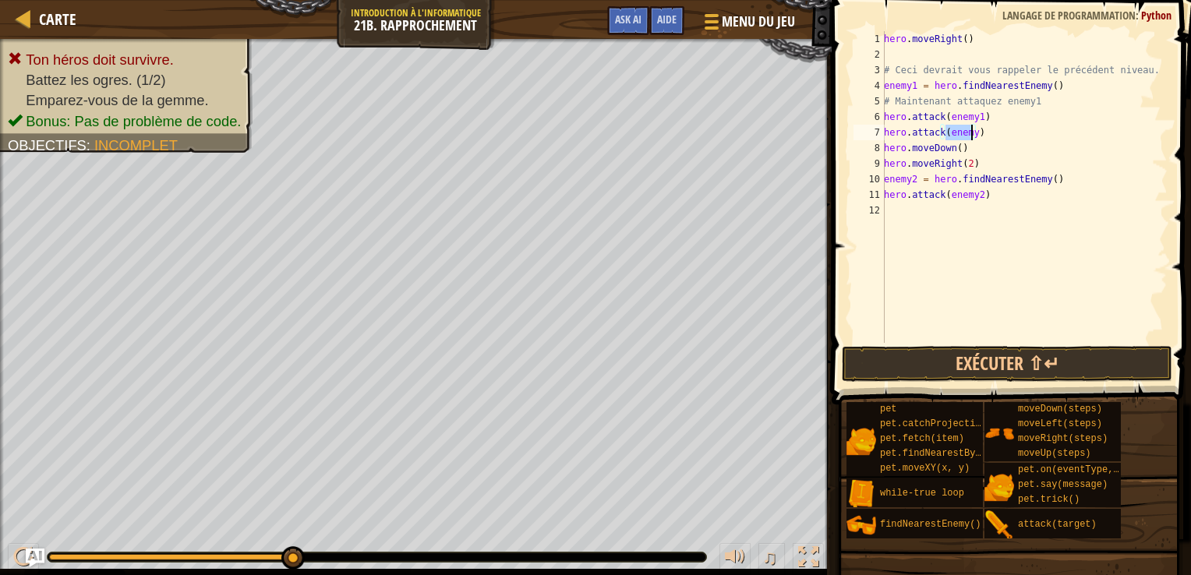
click at [972, 130] on div "hero . moveRight ( ) # Ceci devrait vous rappeler le précédent niveau. enemy1 =…" at bounding box center [1024, 187] width 287 height 312
type textarea "hero.attack(enemy1)"
click at [890, 206] on div "hero . moveRight ( ) # Ceci devrait vous rappeler le précédent niveau. enemy1 =…" at bounding box center [1024, 202] width 287 height 343
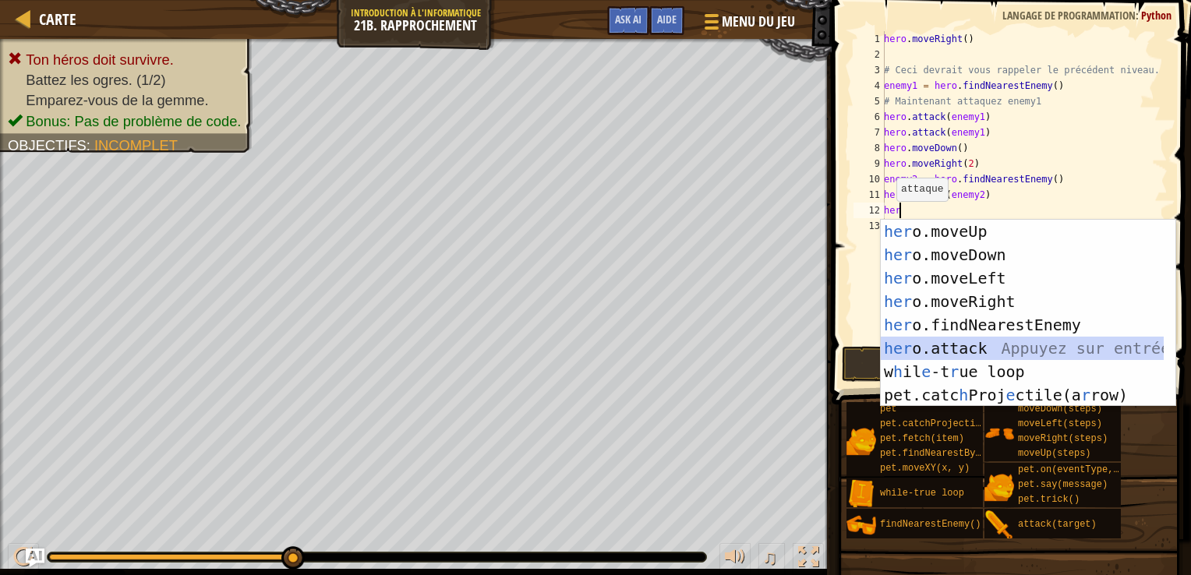
click at [997, 341] on div "her o.moveUp Appuyez sur entrée her o.moveDown Appuyez sur entrée her o.moveLef…" at bounding box center [1022, 337] width 283 height 234
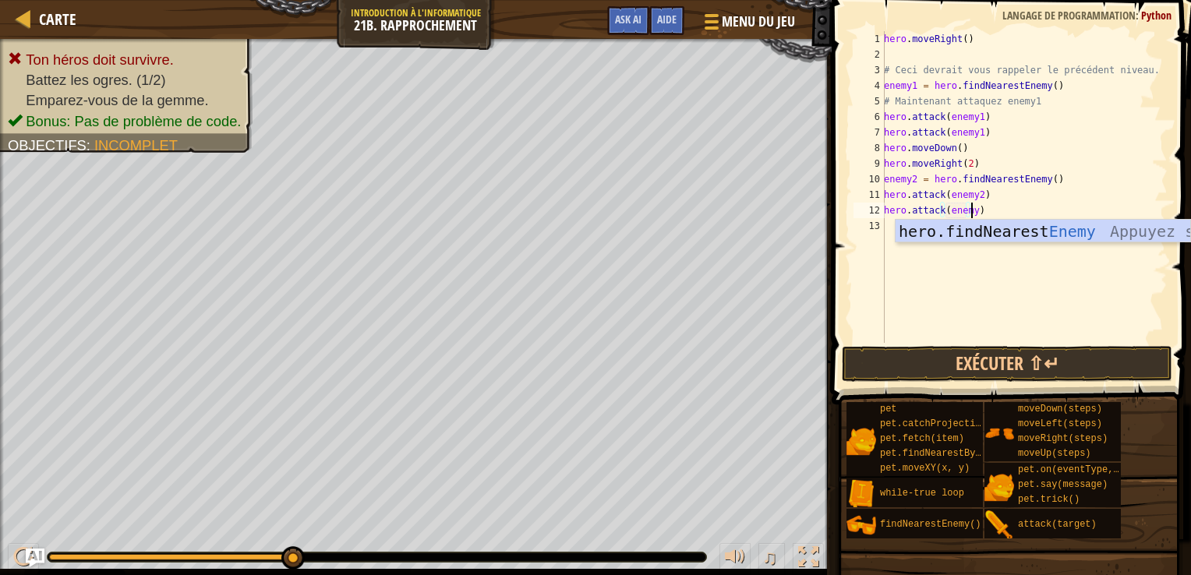
scroll to position [7, 6]
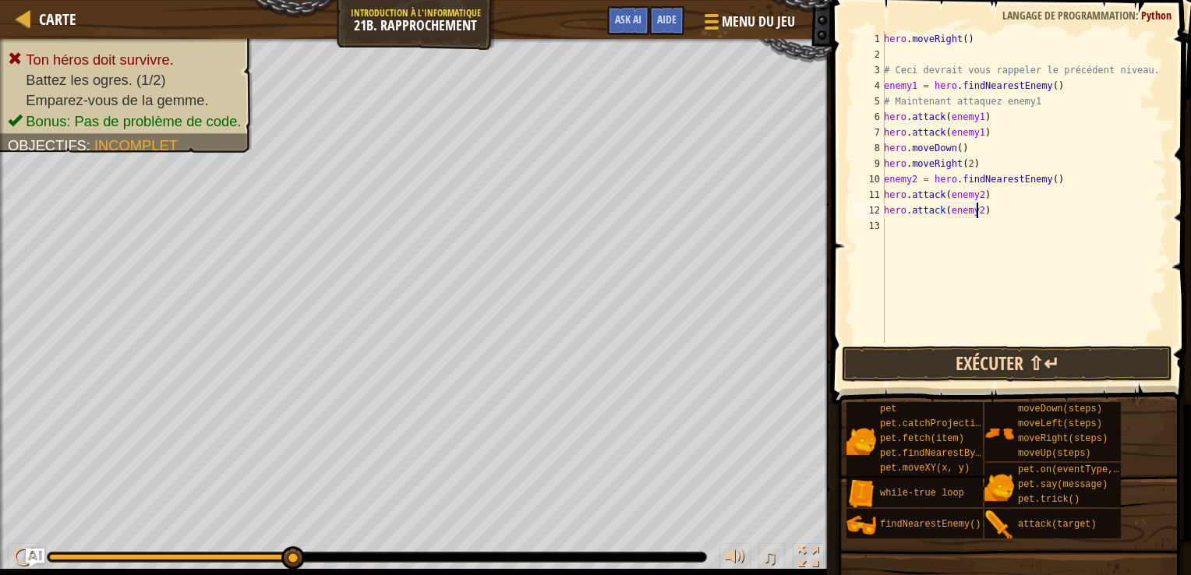
type textarea "hero.attack(enemy2)"
click at [936, 369] on button "Exécuter ⇧↵" at bounding box center [1007, 364] width 331 height 36
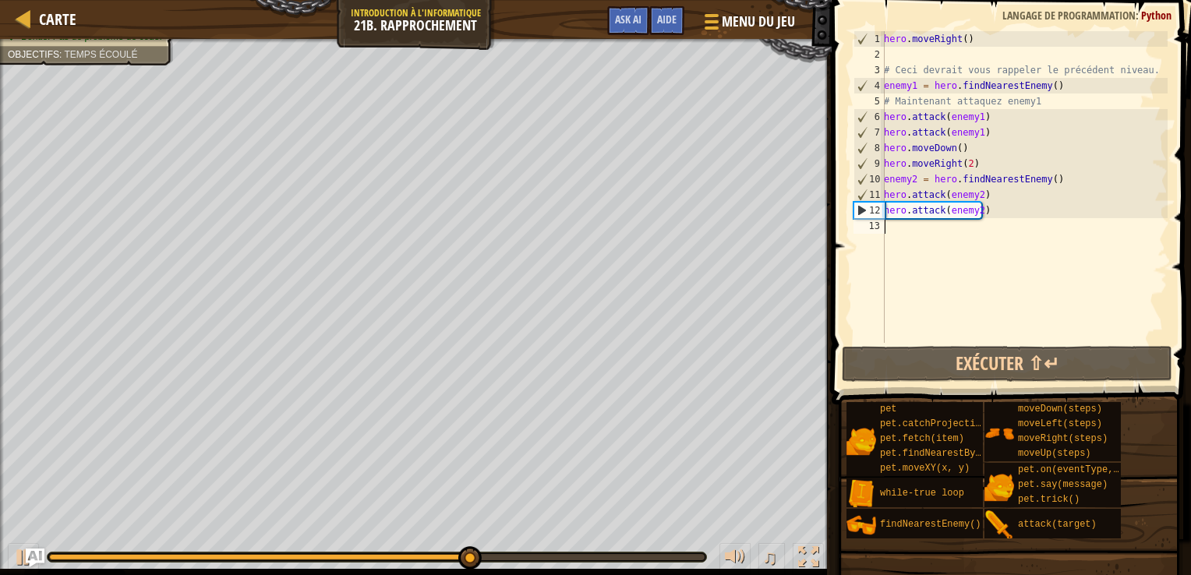
click at [914, 228] on div "hero . moveRight ( ) # Ceci devrait vous rappeler le précédent niveau. enemy1 =…" at bounding box center [1024, 202] width 287 height 343
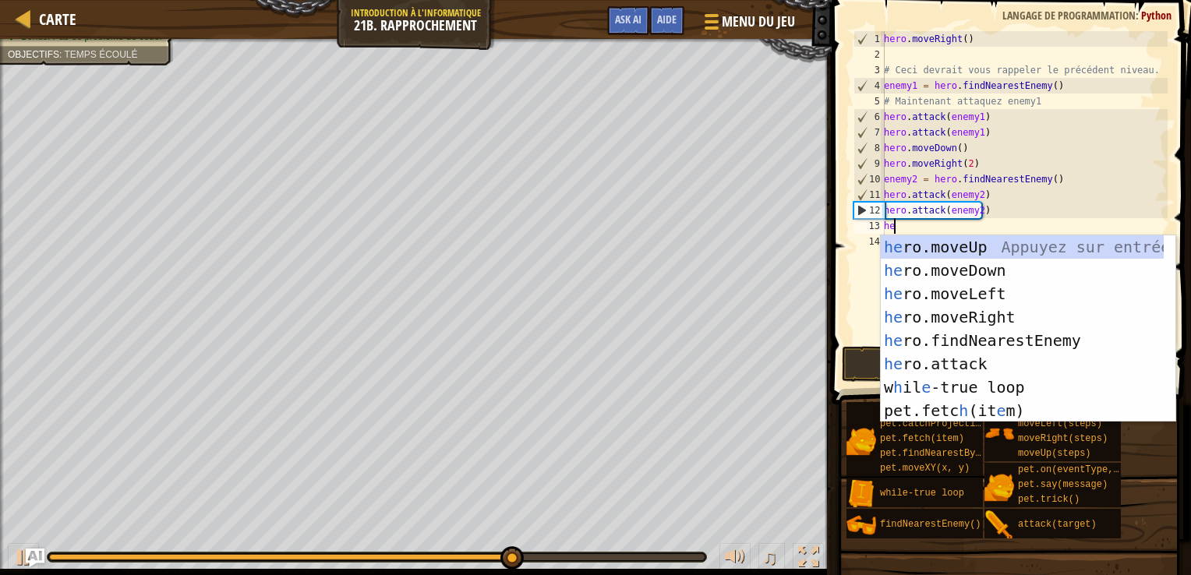
type textarea "he"
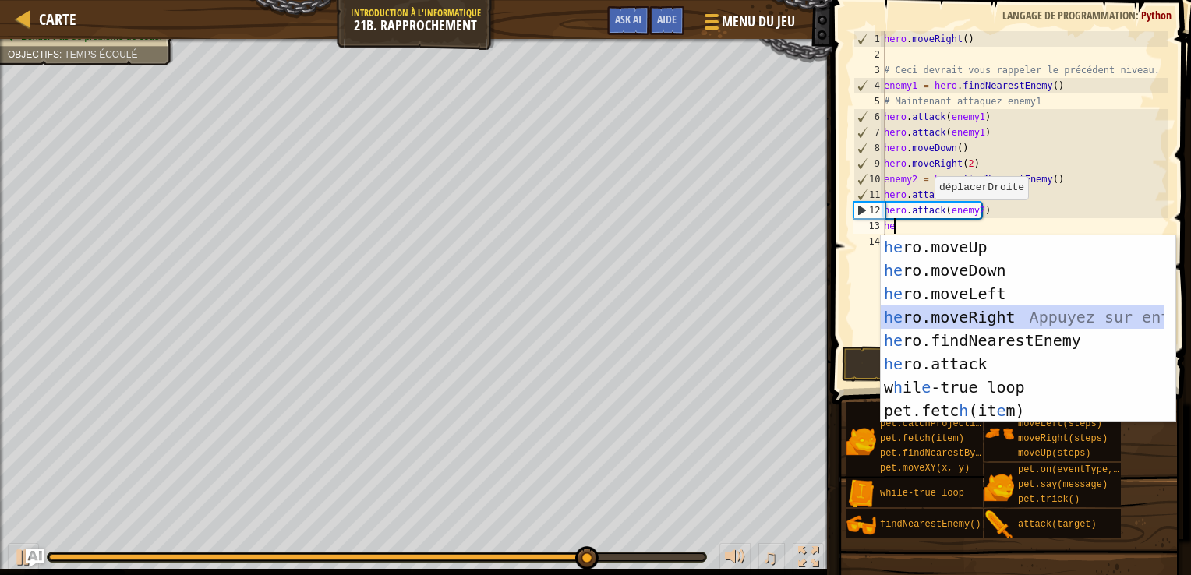
click at [931, 320] on div "he ro.moveUp Appuyez sur entrée he ro.moveDown Appuyez sur entrée he ro.moveLef…" at bounding box center [1022, 352] width 283 height 234
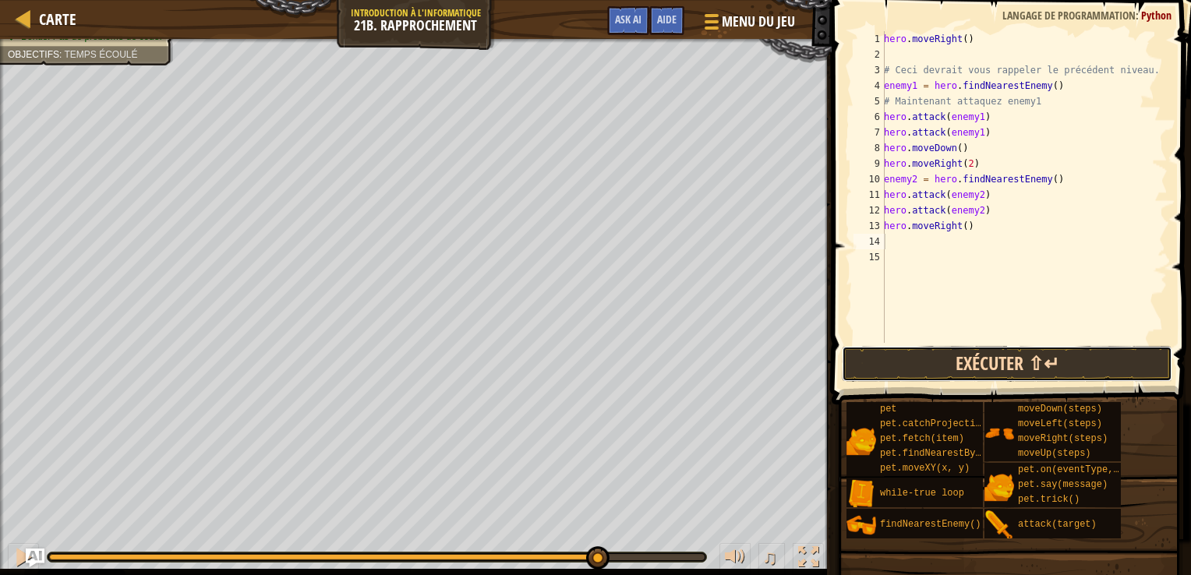
click at [940, 366] on button "Exécuter ⇧↵" at bounding box center [1007, 364] width 331 height 36
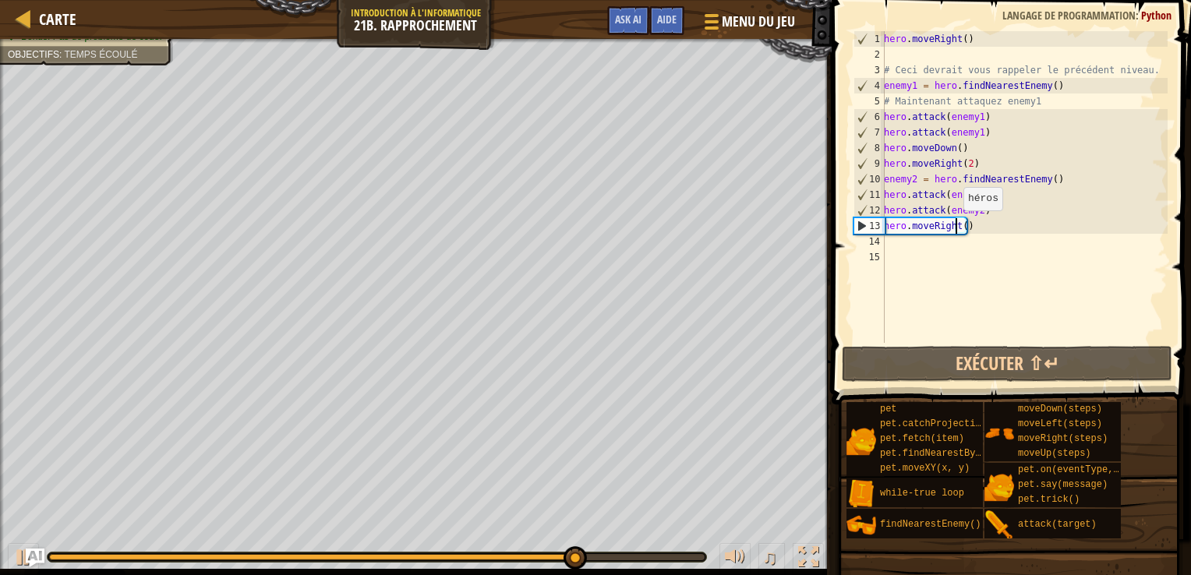
click at [955, 226] on div "hero . moveRight ( ) # Ceci devrait vous rappeler le précédent niveau. enemy1 =…" at bounding box center [1024, 202] width 287 height 343
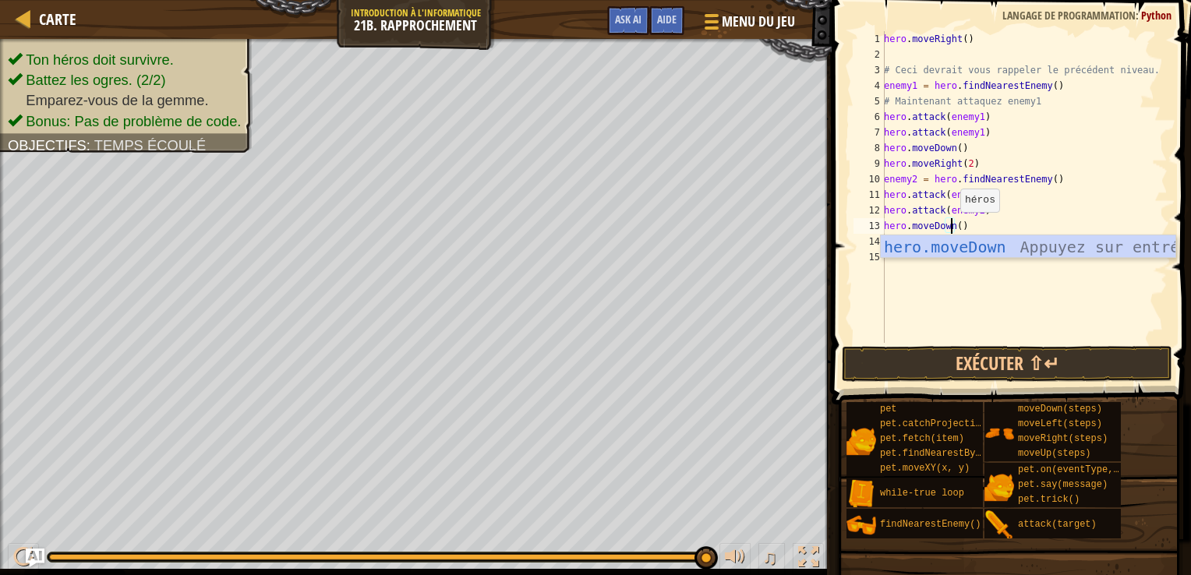
scroll to position [7, 5]
click at [949, 242] on div "hero.moveDown Appuyez sur entrée" at bounding box center [1028, 270] width 295 height 70
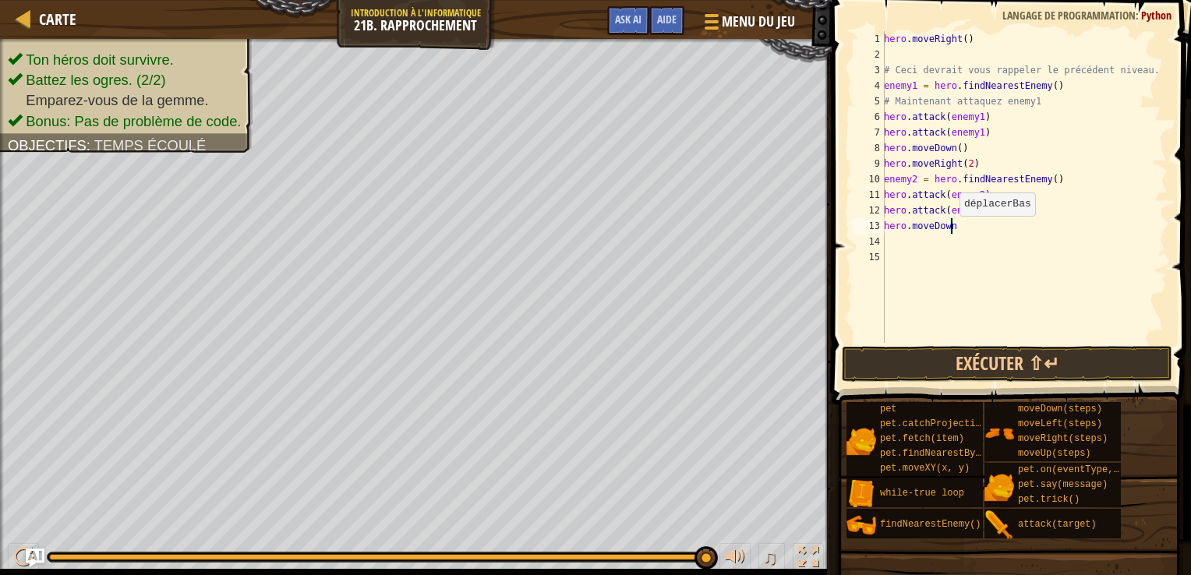
scroll to position [7, 4]
type textarea "hero.moveDown()"
click at [894, 247] on div "hero . moveRight ( ) # Ceci devrait vous rappeler le précédent niveau. enemy1 =…" at bounding box center [1024, 202] width 287 height 343
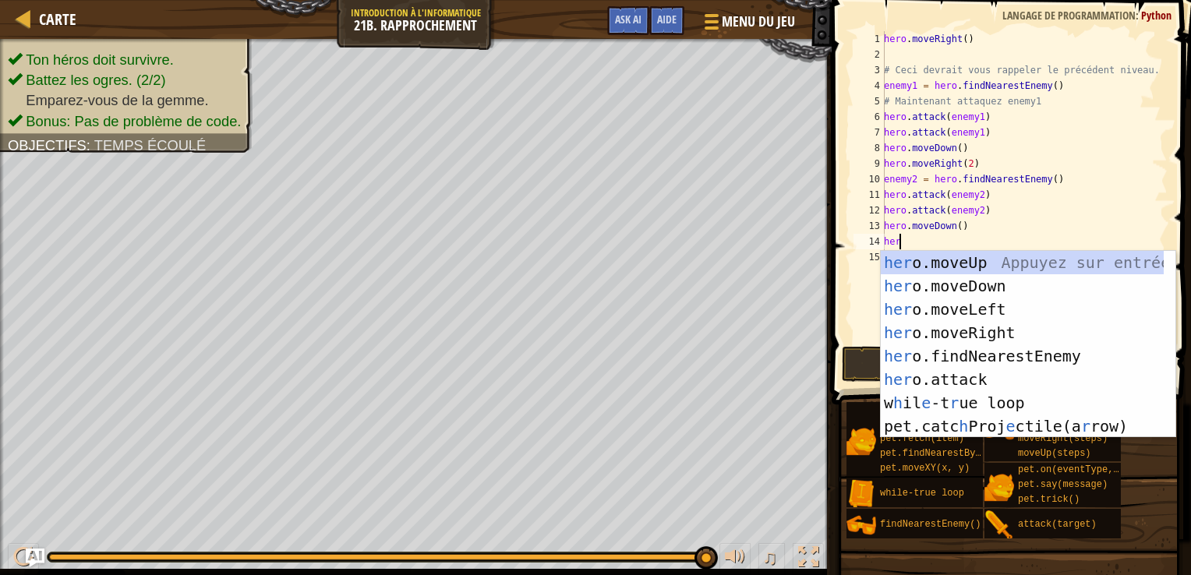
type textarea "hero"
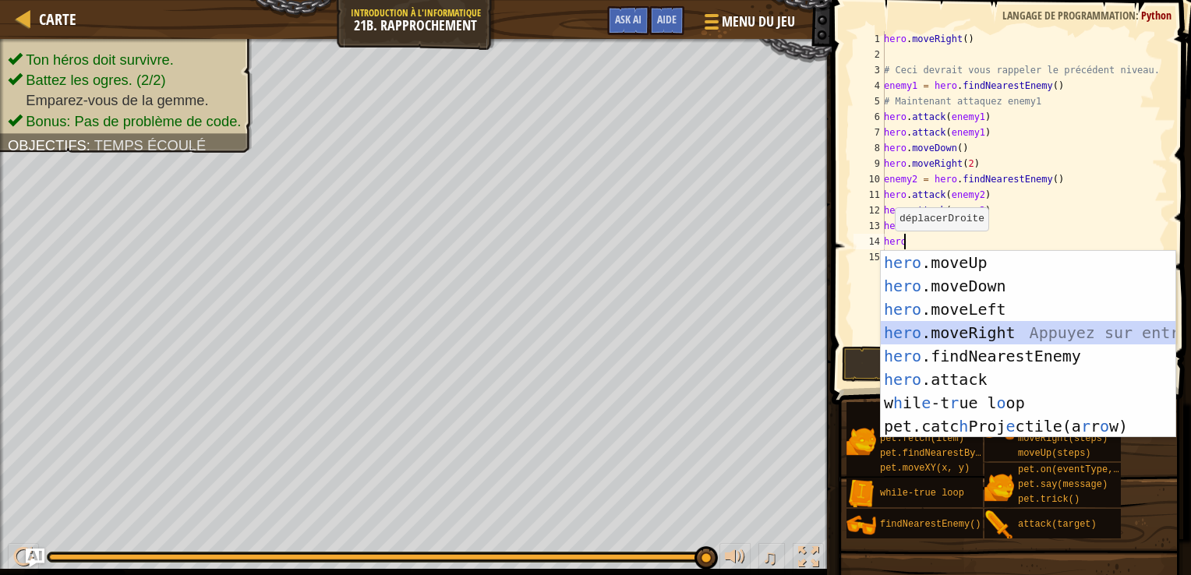
click at [980, 327] on div "hero .moveUp Appuyez sur entrée hero .moveDown Appuyez sur entrée hero .moveLef…" at bounding box center [1028, 368] width 295 height 234
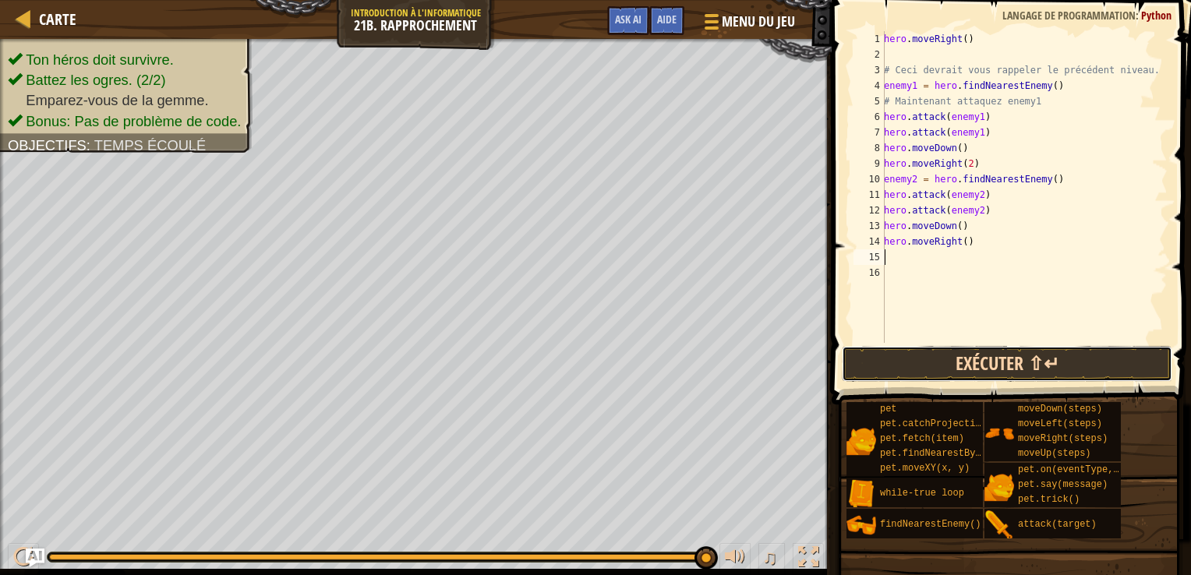
click at [940, 360] on button "Exécuter ⇧↵" at bounding box center [1007, 364] width 331 height 36
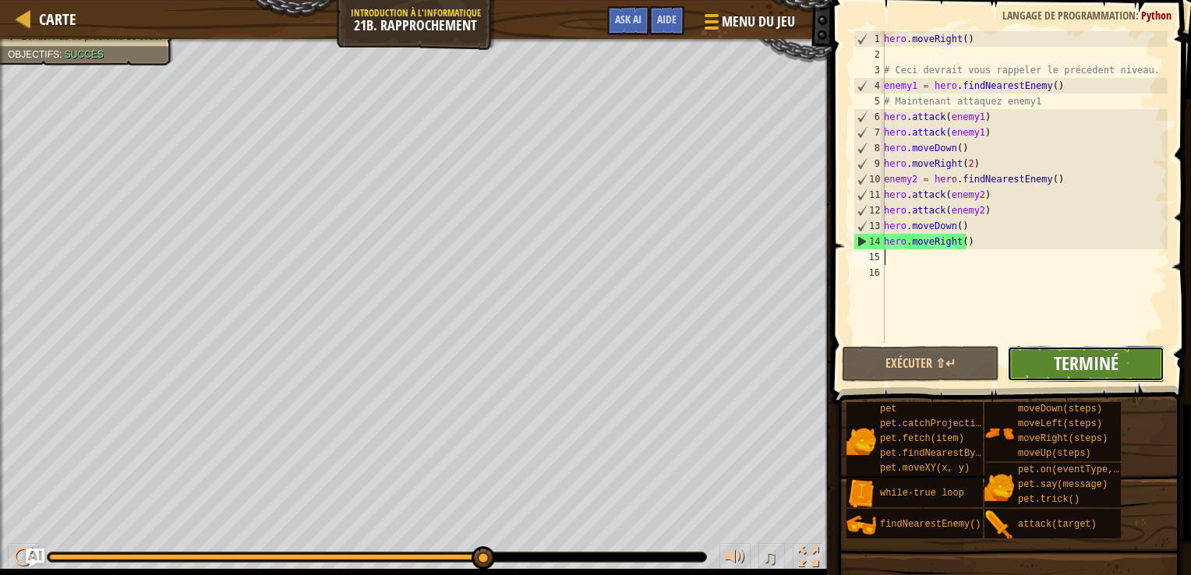
click at [1078, 362] on span "Terminé" at bounding box center [1086, 363] width 65 height 25
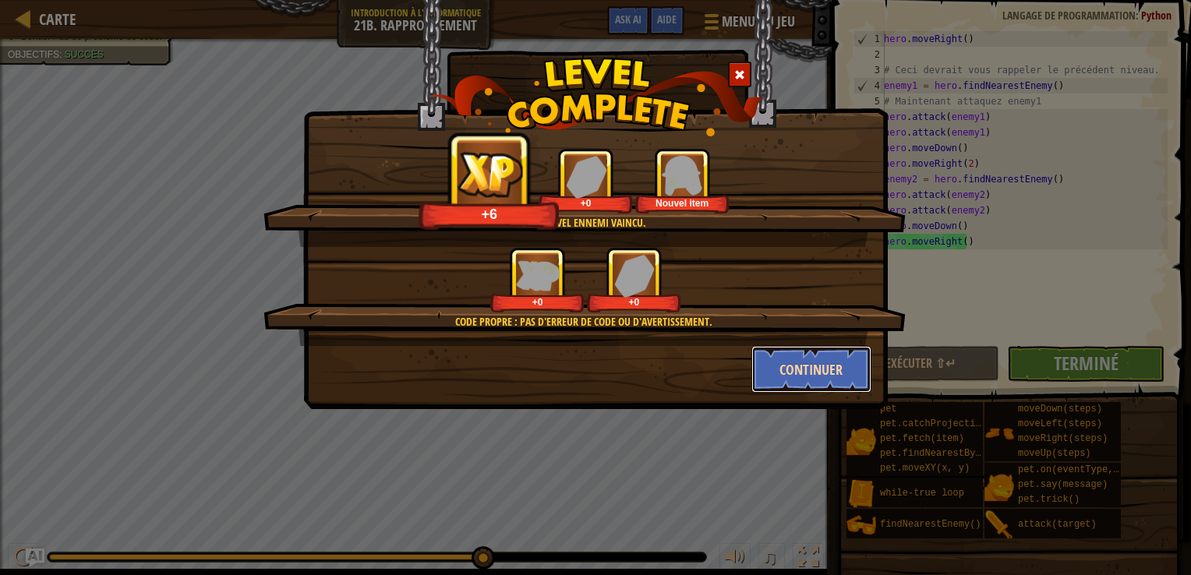
click at [817, 375] on button "Continuer" at bounding box center [812, 369] width 121 height 47
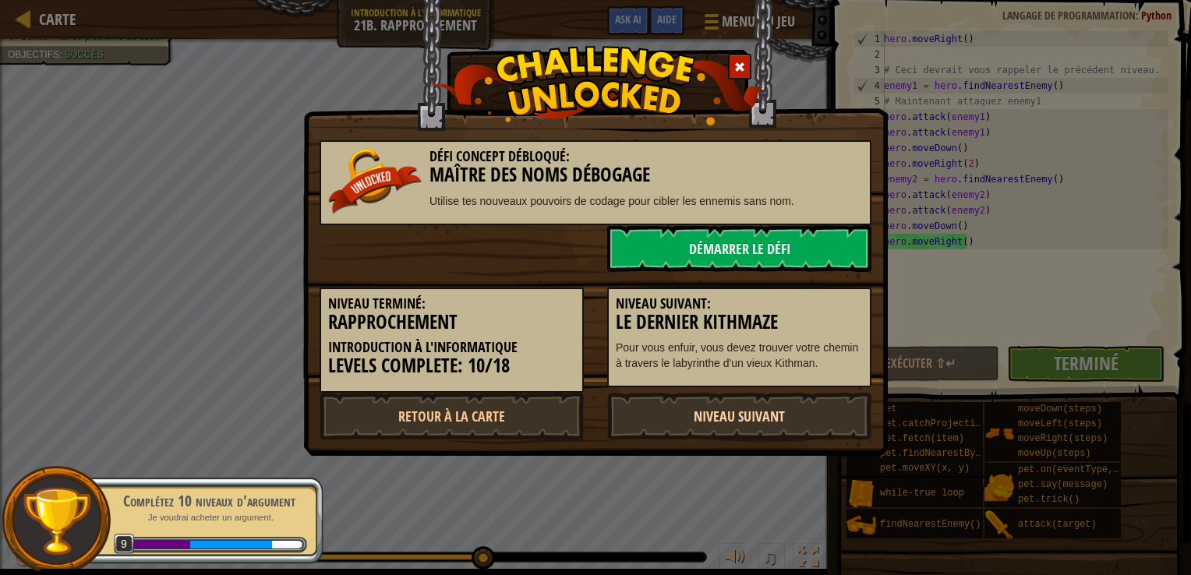
drag, startPoint x: 730, startPoint y: 407, endPoint x: 725, endPoint y: 419, distance: 12.6
click at [725, 419] on link "Niveau Suivant" at bounding box center [739, 416] width 264 height 47
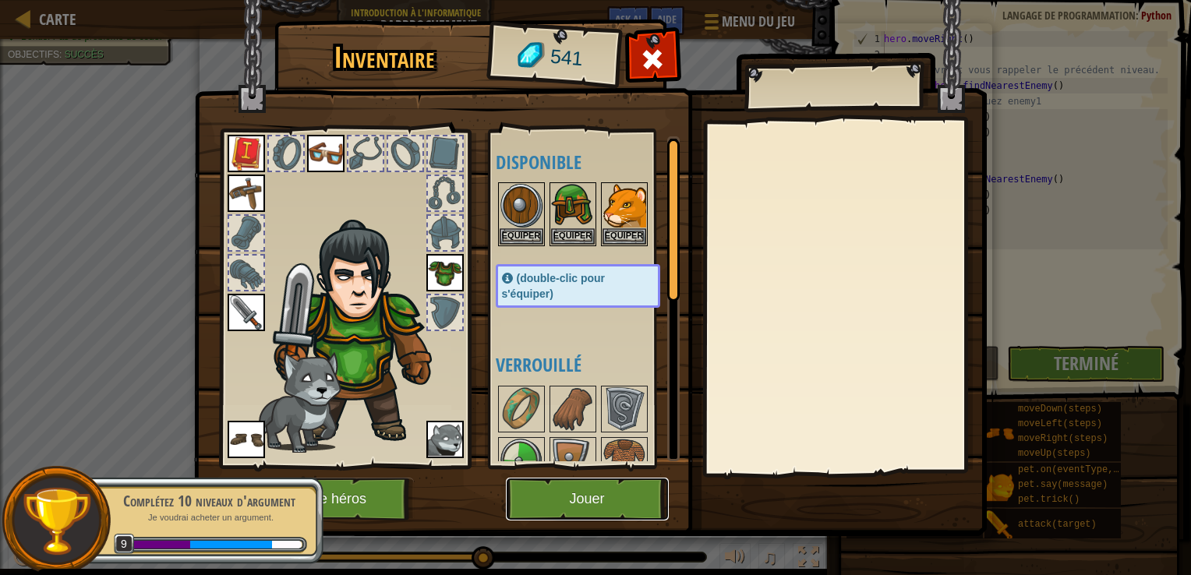
click at [601, 487] on button "Jouer" at bounding box center [587, 499] width 163 height 43
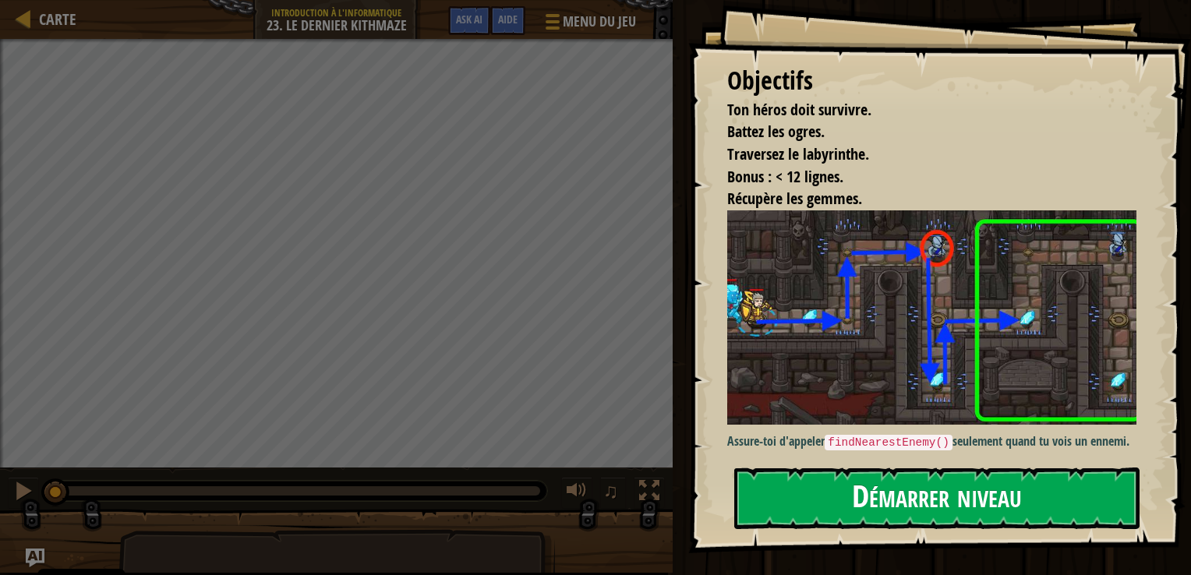
click at [837, 504] on button "Démarrer niveau" at bounding box center [937, 499] width 405 height 62
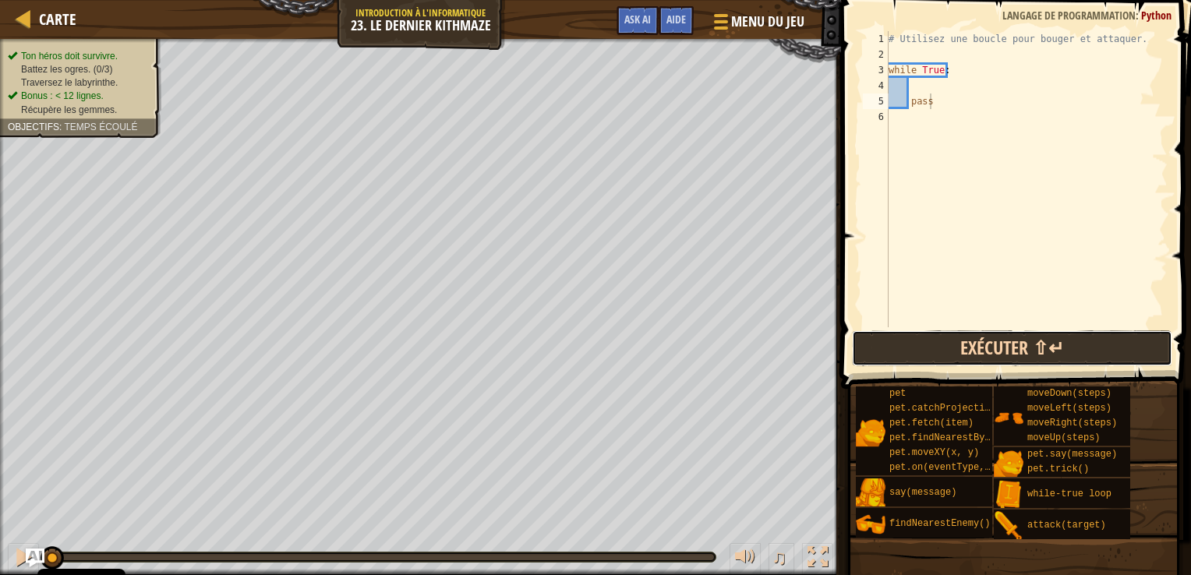
click at [1057, 346] on button "Exécuter ⇧↵" at bounding box center [1012, 349] width 321 height 36
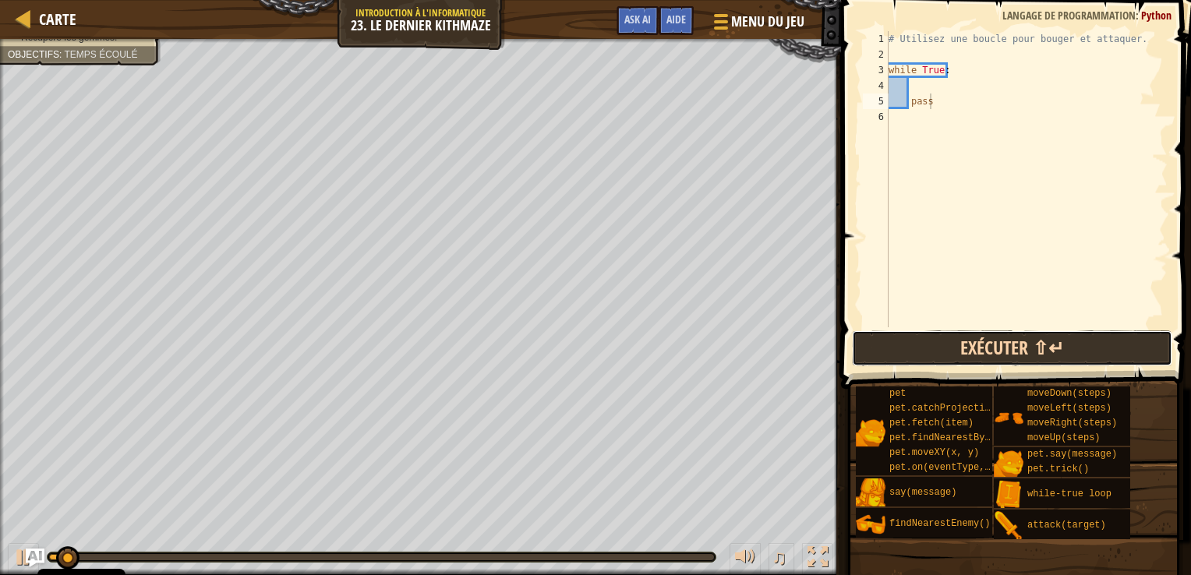
click at [1057, 346] on button "Exécuter ⇧↵" at bounding box center [1012, 349] width 321 height 36
click at [1057, 346] on button "En cours d'exécution" at bounding box center [1012, 349] width 321 height 36
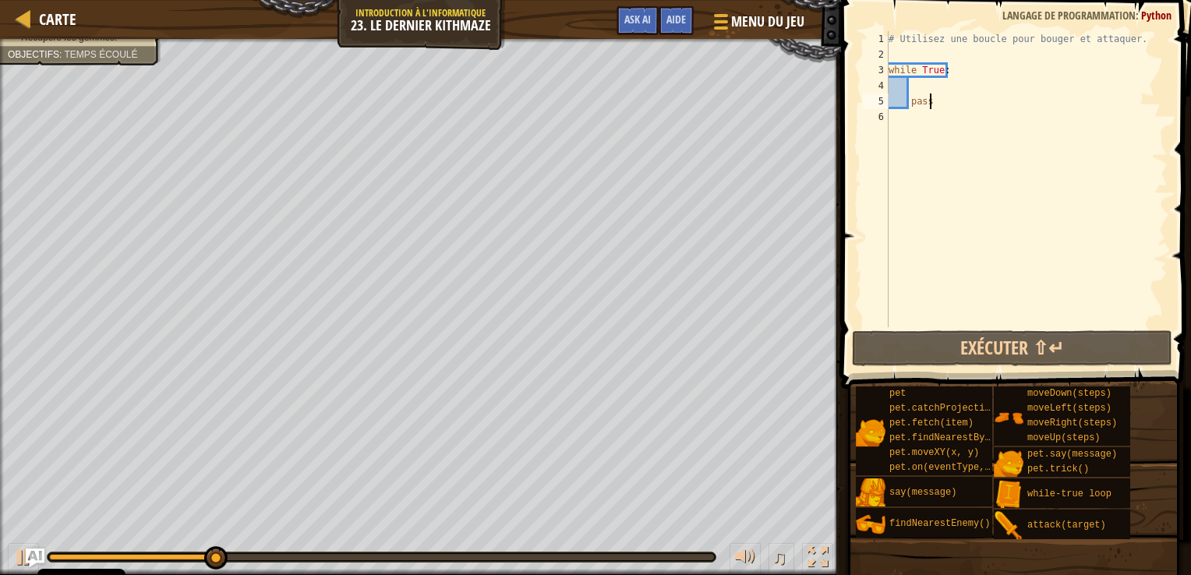
click at [894, 49] on div "# Utilisez une boucle pour bouger et attaquer. while True : pass" at bounding box center [1027, 194] width 282 height 327
click at [940, 106] on div "# Utilisez une boucle pour bouger et attaquer. while True : pass" at bounding box center [1027, 194] width 282 height 327
click at [948, 67] on div "# Utilisez une boucle pour bouger et attaquer. while True : pass" at bounding box center [1027, 194] width 282 height 327
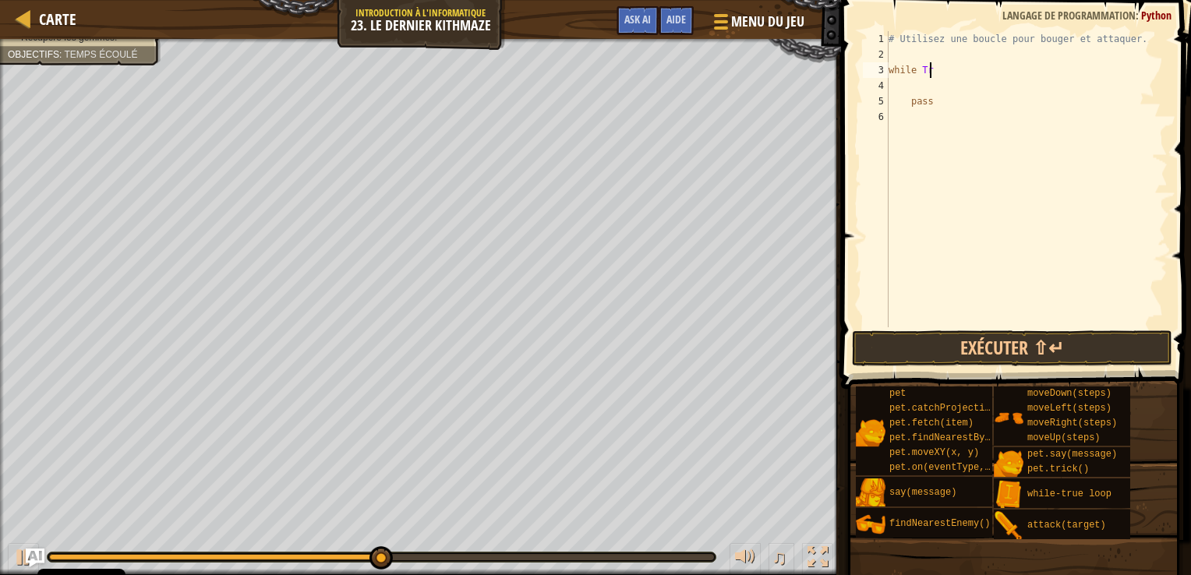
type textarea "w"
click at [932, 106] on div "# Utilisez une boucle pour bouger et attaquer. pass" at bounding box center [1027, 194] width 282 height 327
type textarea "p"
click at [895, 62] on div "# Utilisez une boucle pour bouger et attaquer." at bounding box center [1027, 194] width 282 height 327
click at [895, 48] on div "# Utilisez une boucle pour bouger et attaquer." at bounding box center [1027, 194] width 282 height 327
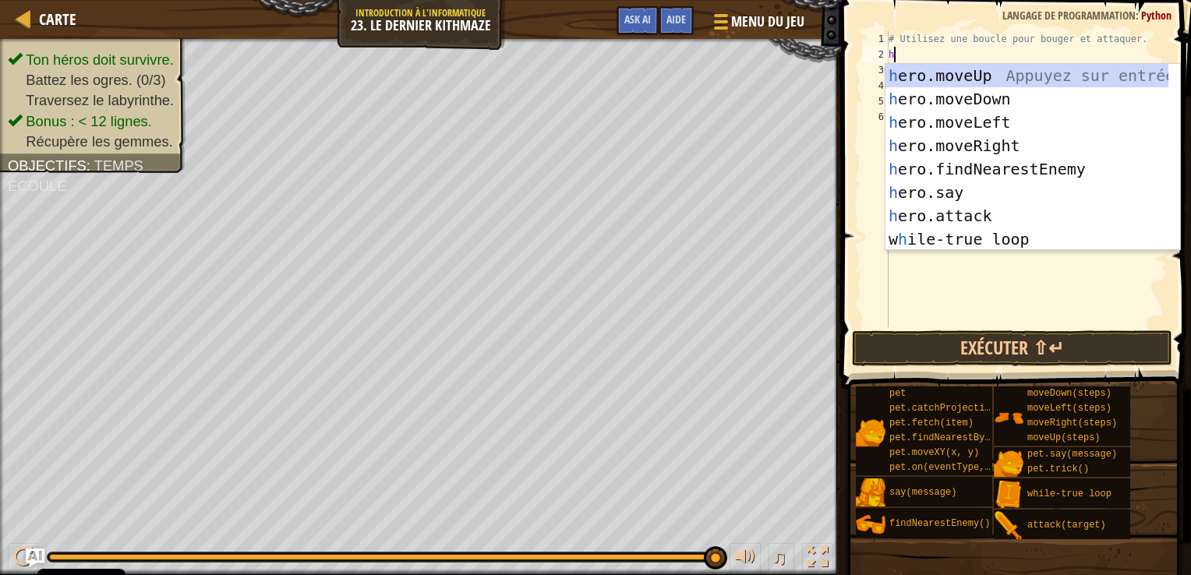
scroll to position [7, 0]
type textarea "her"
click at [939, 76] on div "her o.moveUp Appuyez sur entrée her o.moveDown Appuyez sur entrée her o.moveLef…" at bounding box center [1027, 181] width 283 height 234
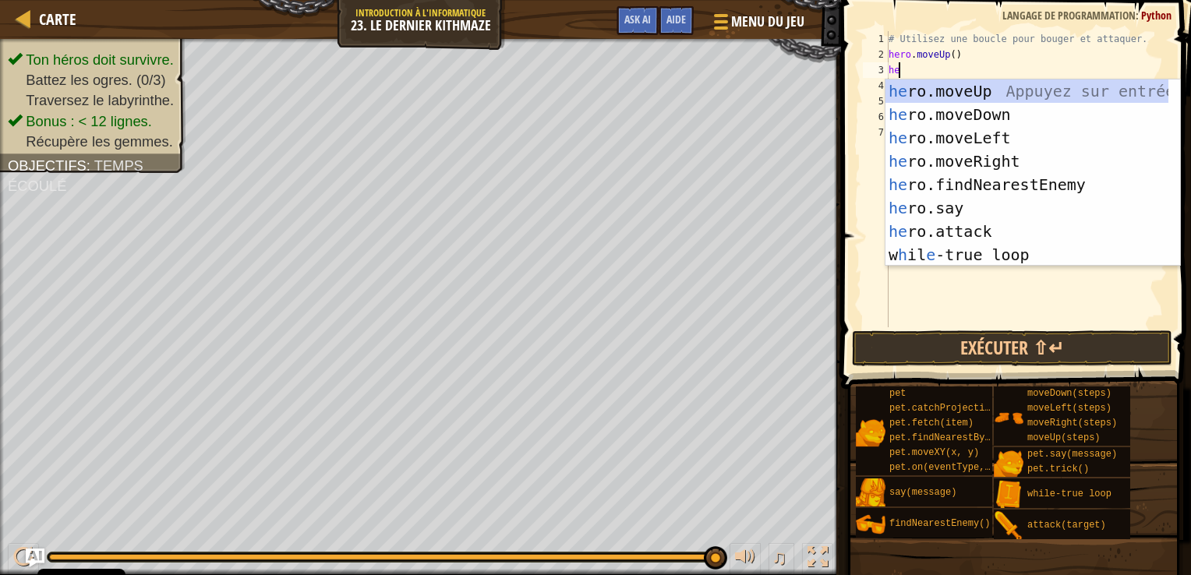
type textarea "her"
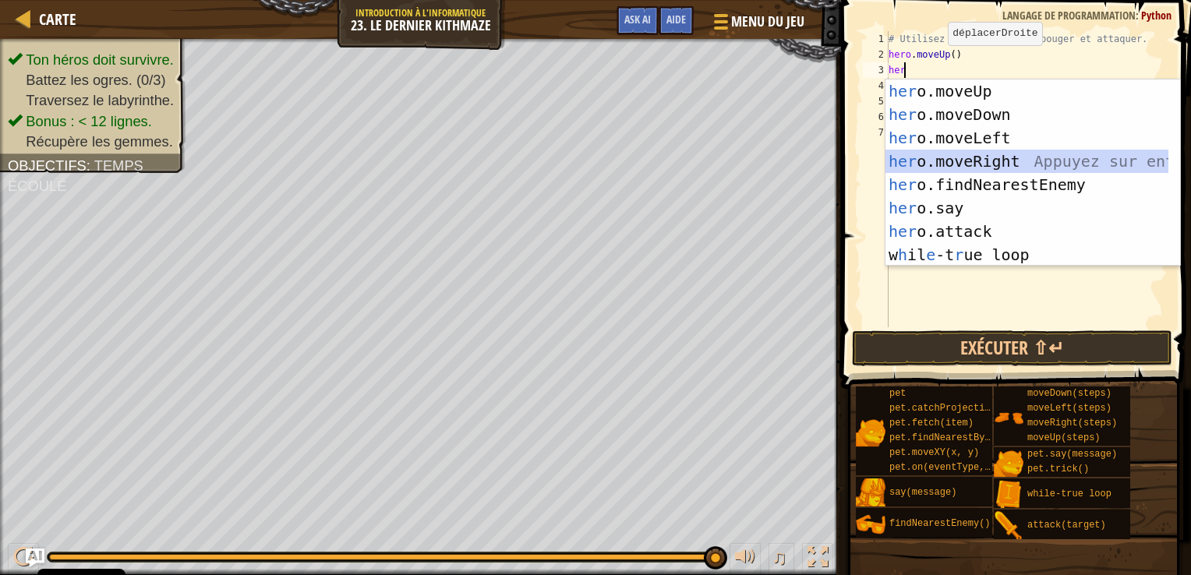
click at [974, 157] on div "her o.moveUp Appuyez sur entrée her o.moveDown Appuyez sur entrée her o.moveLef…" at bounding box center [1027, 197] width 283 height 234
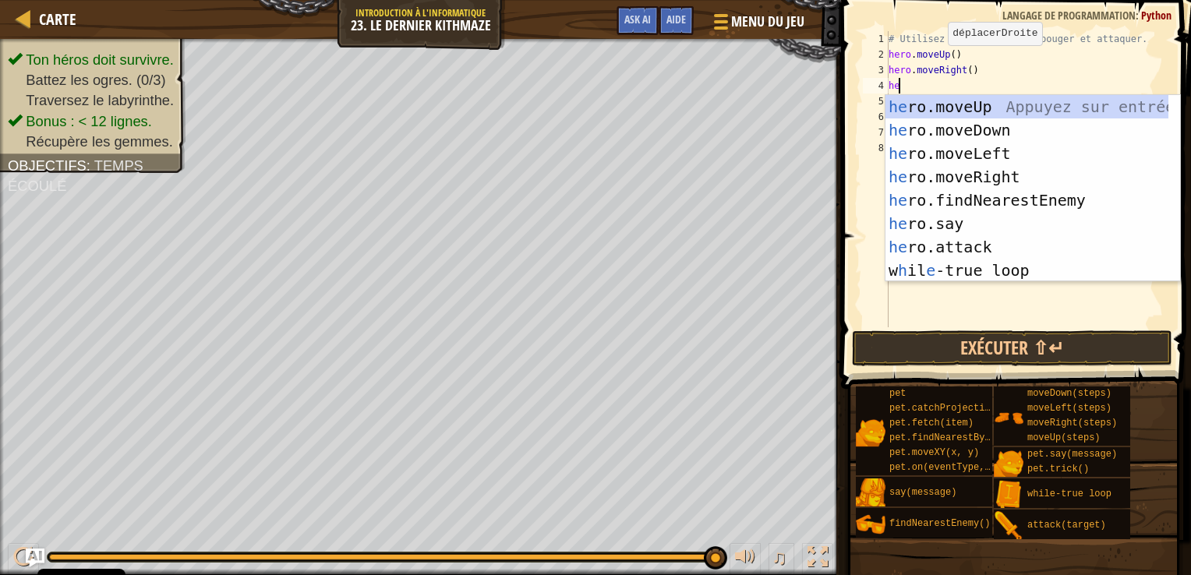
type textarea "h"
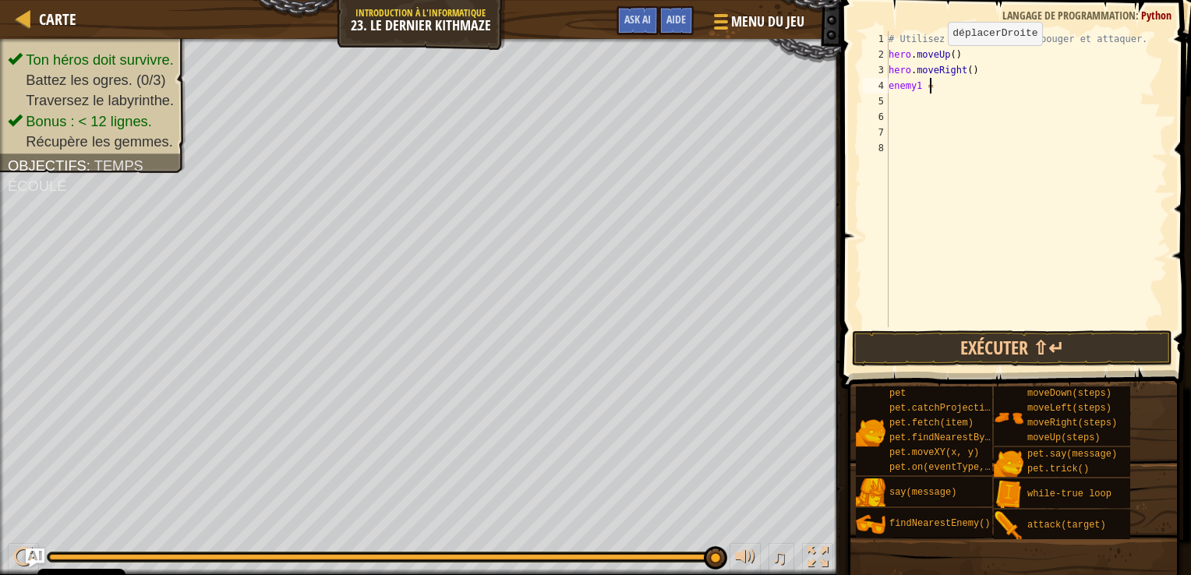
scroll to position [7, 2]
type textarea "enemy1 = f"
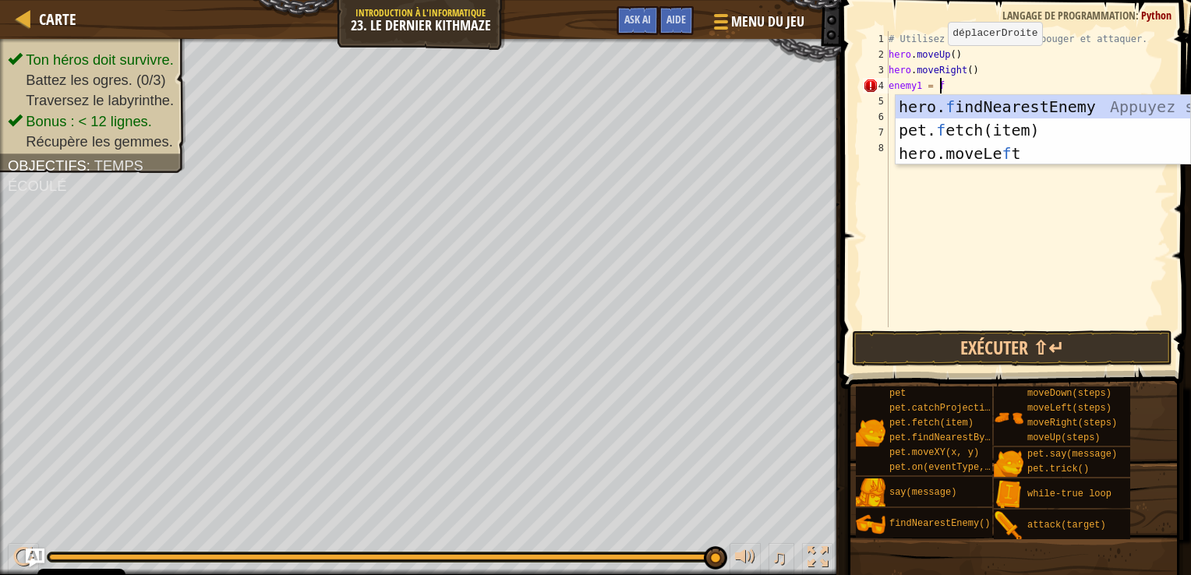
scroll to position [7, 3]
click at [947, 101] on div "hero. f indNearestEnemy Appuyez sur entrée pet. f etch(item) Appuyez sur entrée…" at bounding box center [1043, 153] width 295 height 117
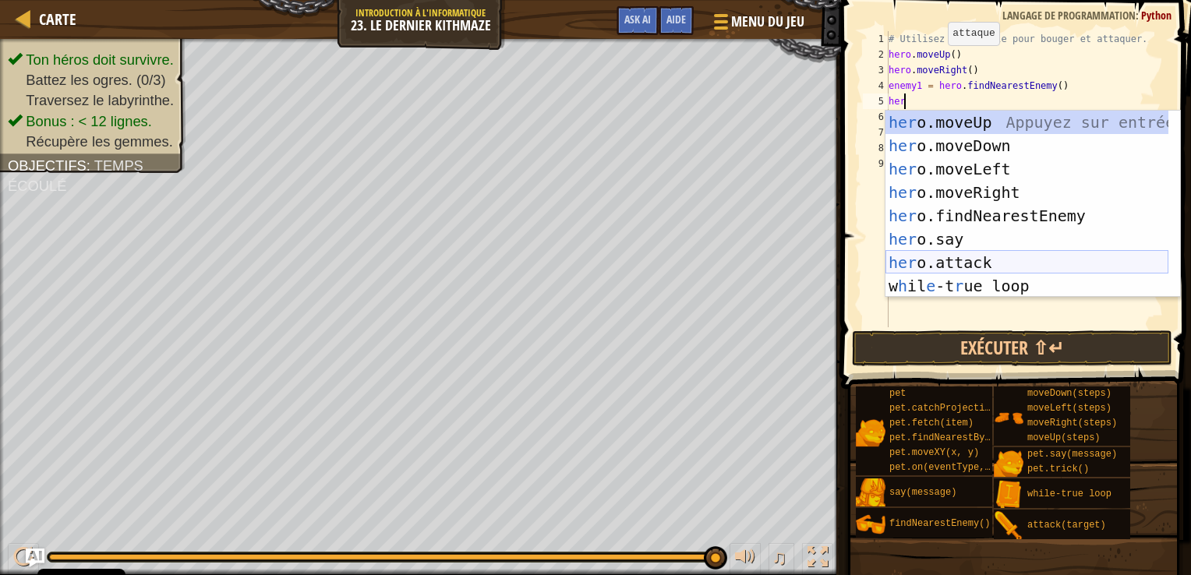
click at [936, 260] on div "her o.moveUp Appuyez sur entrée her o.moveDown Appuyez sur entrée her o.moveLef…" at bounding box center [1027, 228] width 283 height 234
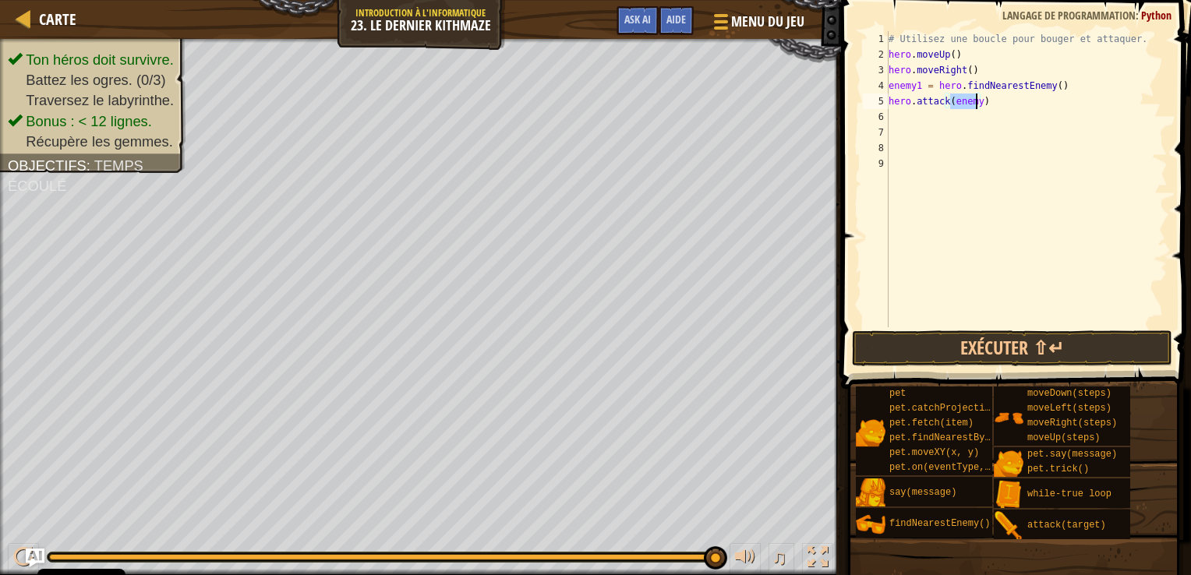
click at [975, 104] on div "# Utilisez une boucle pour bouger et attaquer. hero . moveUp ( ) hero . moveRig…" at bounding box center [1027, 179] width 282 height 296
click at [977, 349] on button "Exécuter ⇧↵" at bounding box center [1012, 349] width 321 height 36
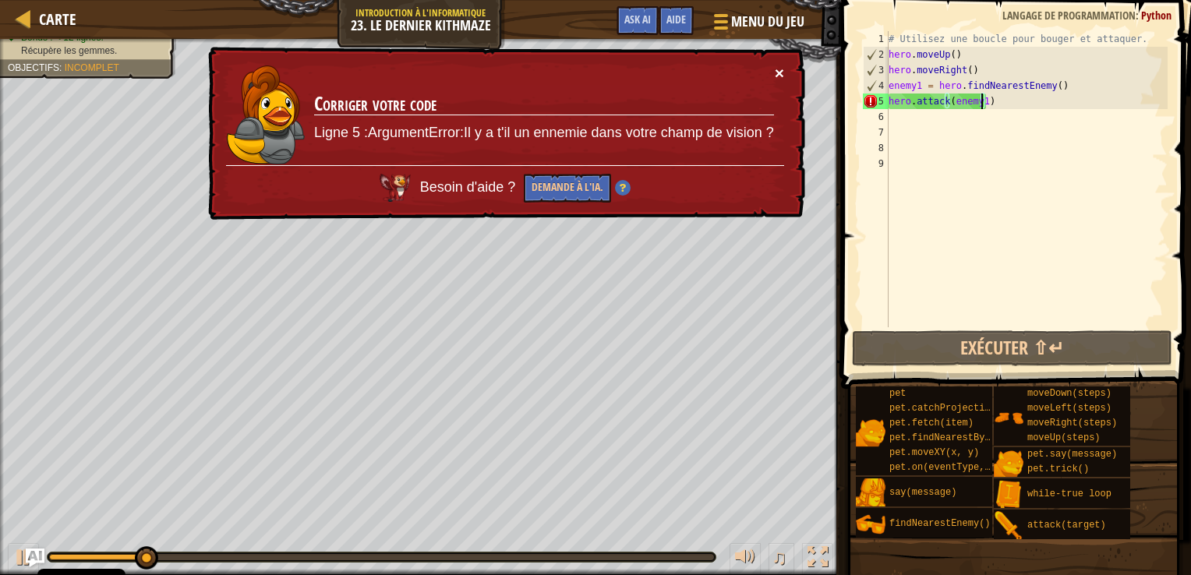
click at [779, 65] on button "×" at bounding box center [779, 73] width 9 height 16
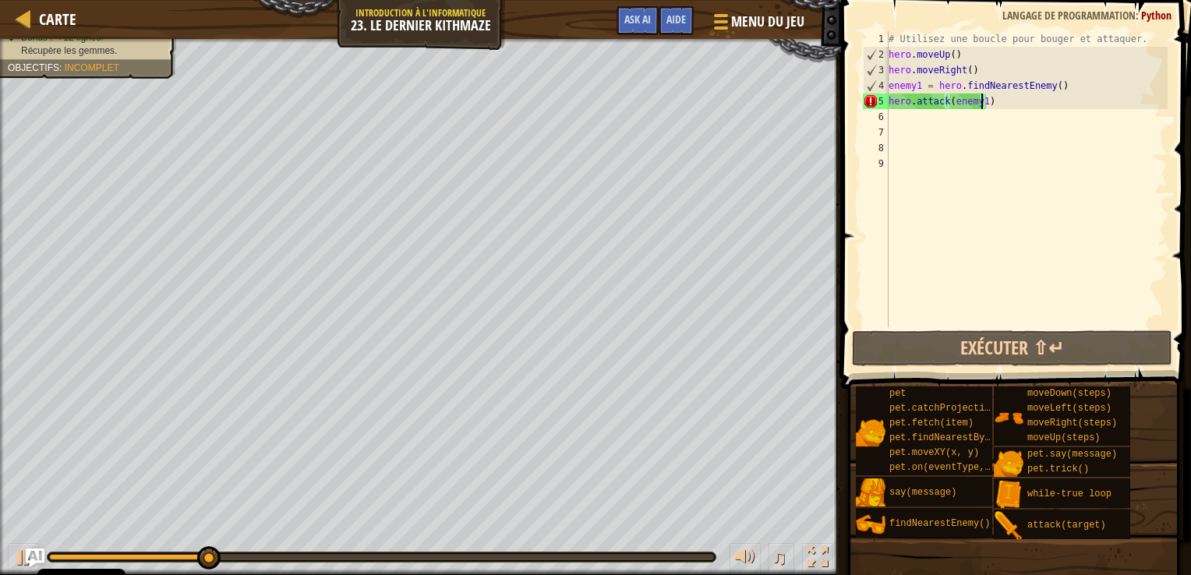
click at [954, 53] on div "# Utilisez une boucle pour bouger et attaquer. hero . moveUp ( ) hero . moveRig…" at bounding box center [1027, 194] width 282 height 327
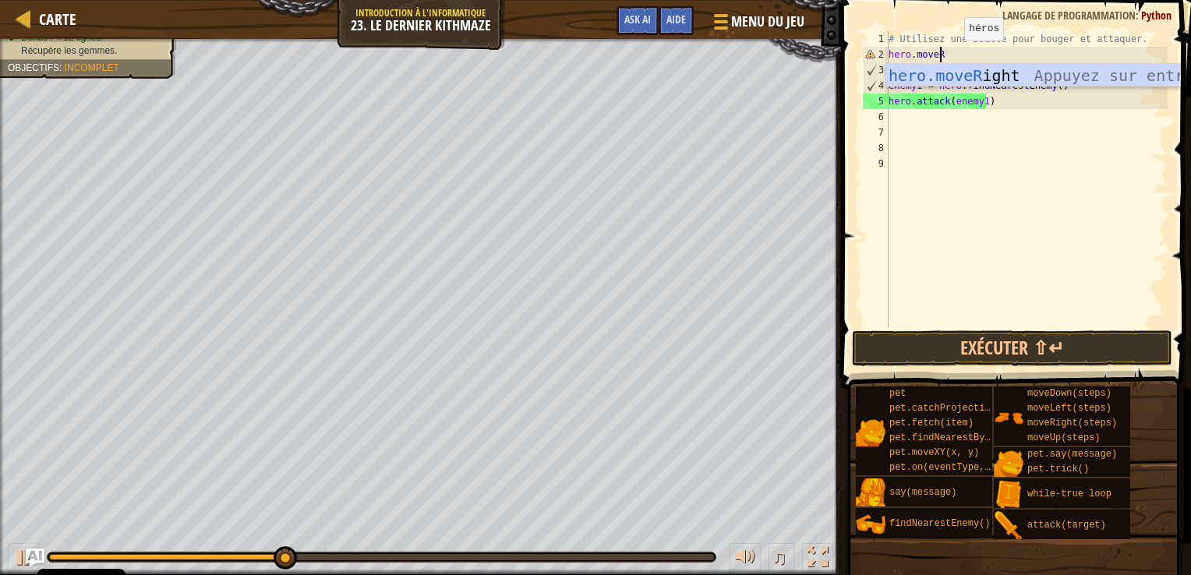
scroll to position [7, 3]
type textarea "hero.moveRight"
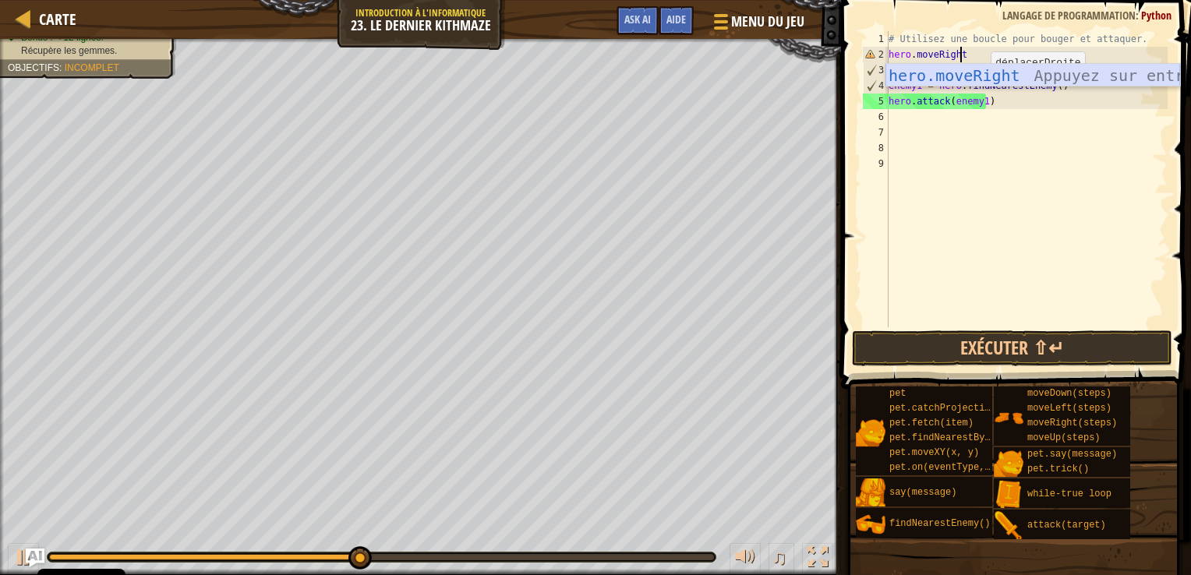
click at [965, 74] on div "hero.moveRight Appuyez sur entrée" at bounding box center [1033, 99] width 295 height 70
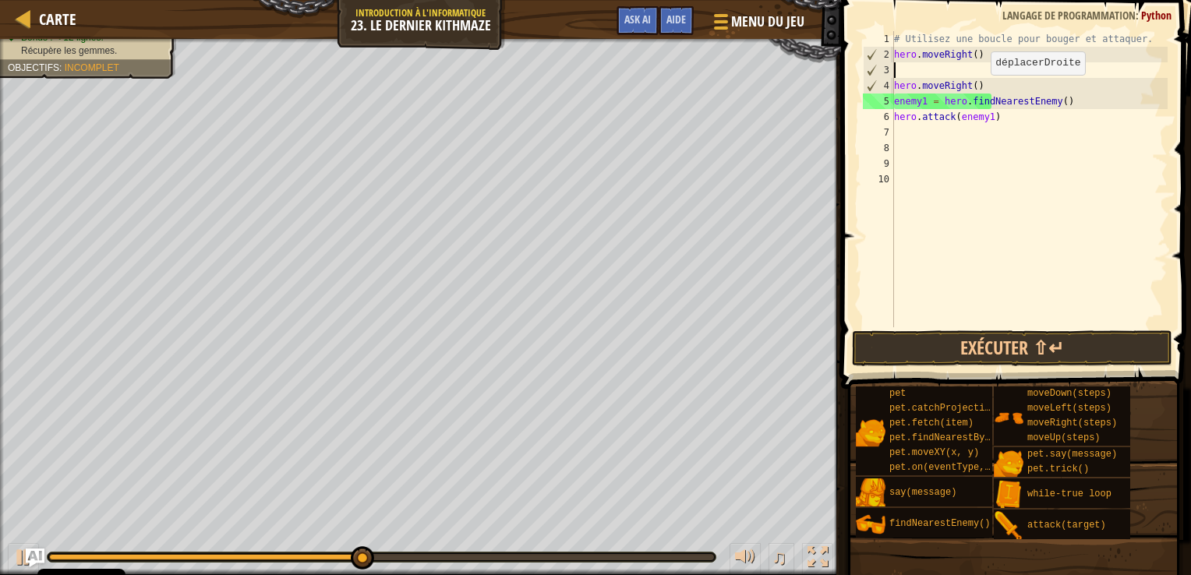
scroll to position [7, 0]
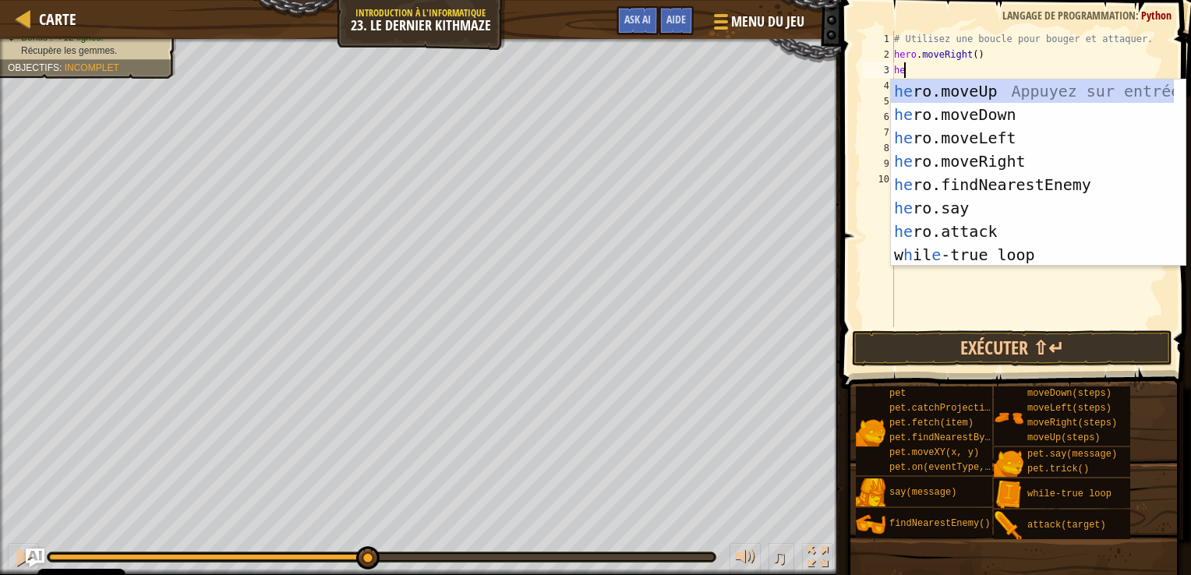
type textarea "her"
click at [1004, 94] on div "her o.moveUp Appuyez sur entrée her o.moveDown Appuyez sur entrée her o.moveLef…" at bounding box center [1032, 197] width 283 height 234
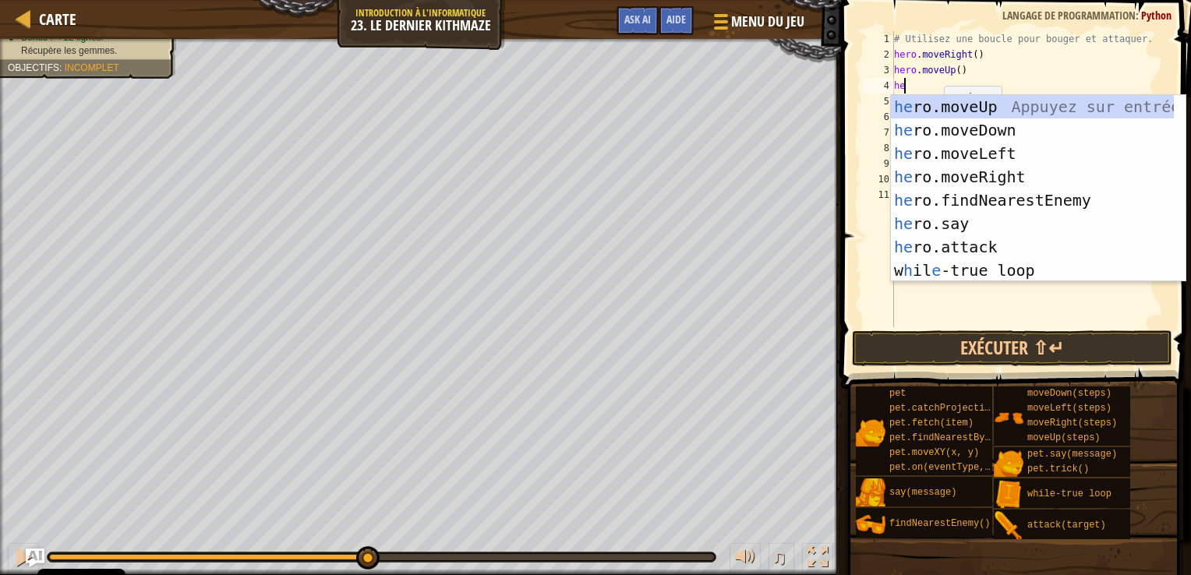
type textarea "her"
click at [992, 103] on div "her o.moveUp Appuyez sur entrée her o.moveDown Appuyez sur entrée her o.moveLef…" at bounding box center [1032, 212] width 283 height 234
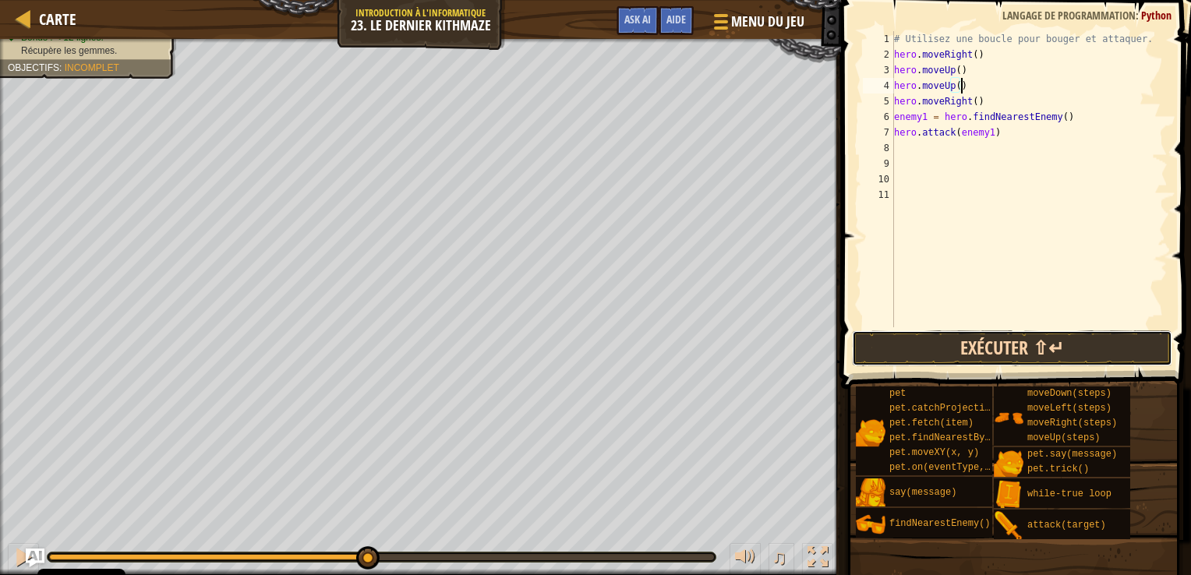
click at [882, 351] on button "Exécuter ⇧↵" at bounding box center [1012, 349] width 321 height 36
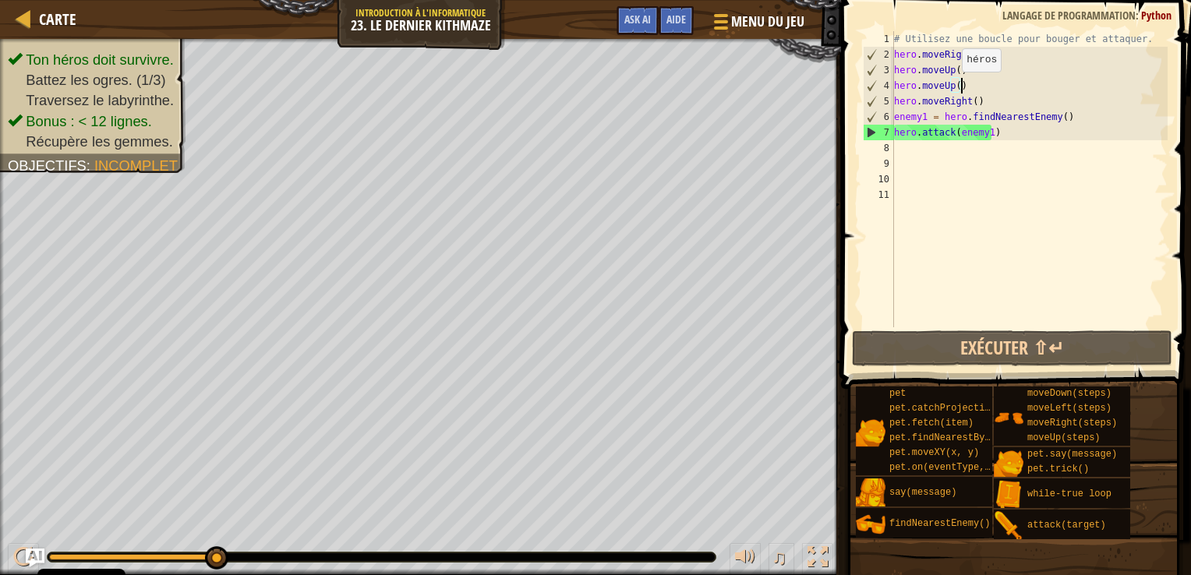
click at [954, 87] on div "# Utilisez une boucle pour bouger et attaquer. hero . moveRight ( ) hero . move…" at bounding box center [1030, 194] width 278 height 327
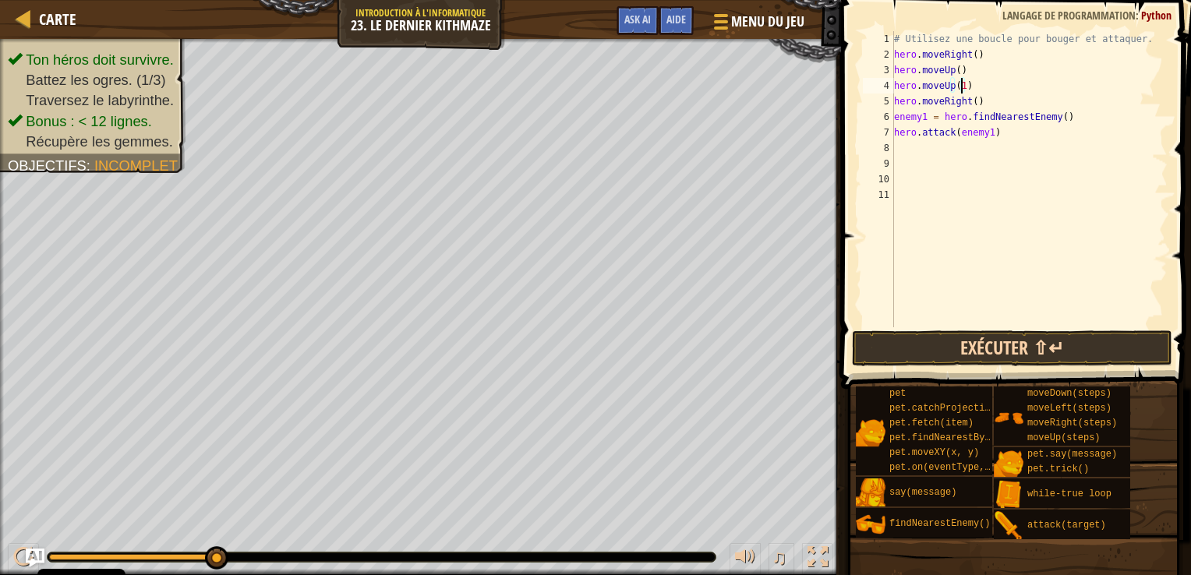
type textarea "hero.moveUp(1)"
click at [951, 351] on button "Exécuter ⇧↵" at bounding box center [1012, 349] width 321 height 36
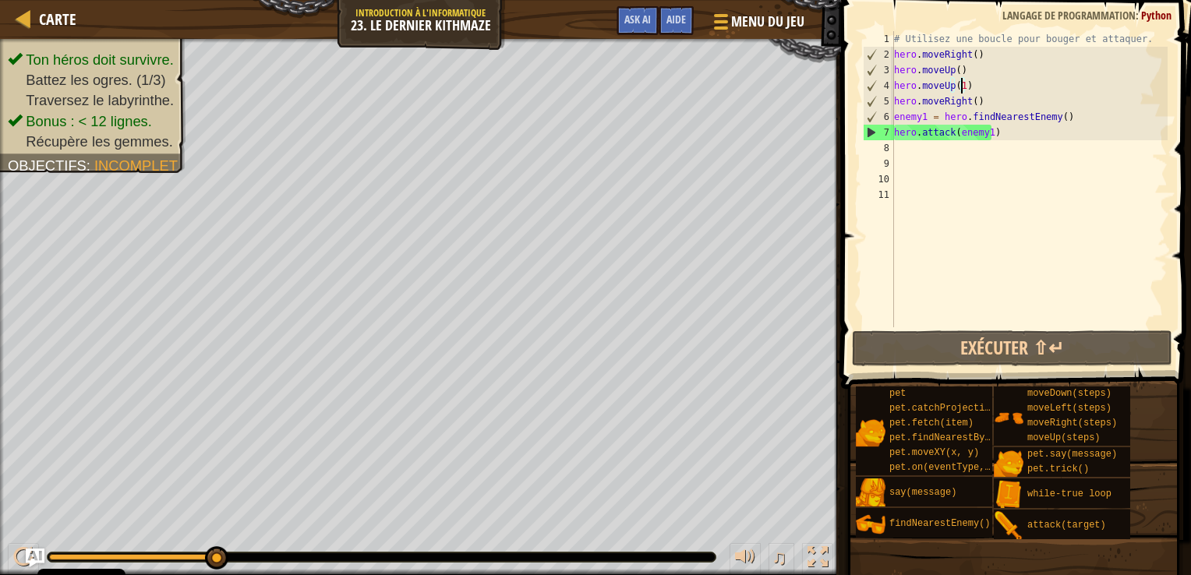
click at [921, 156] on div "# Utilisez une boucle pour bouger et attaquer. hero . moveRight ( ) hero . move…" at bounding box center [1030, 194] width 278 height 327
click at [922, 147] on div "# Utilisez une boucle pour bouger et attaquer. hero . moveRight ( ) hero . move…" at bounding box center [1030, 194] width 278 height 327
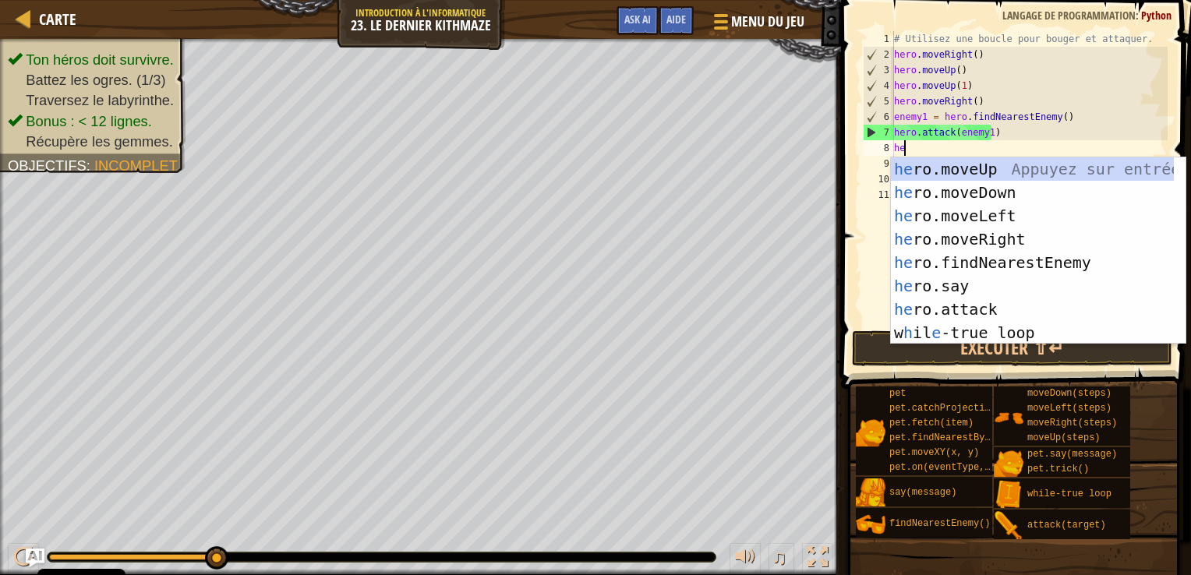
type textarea "her"
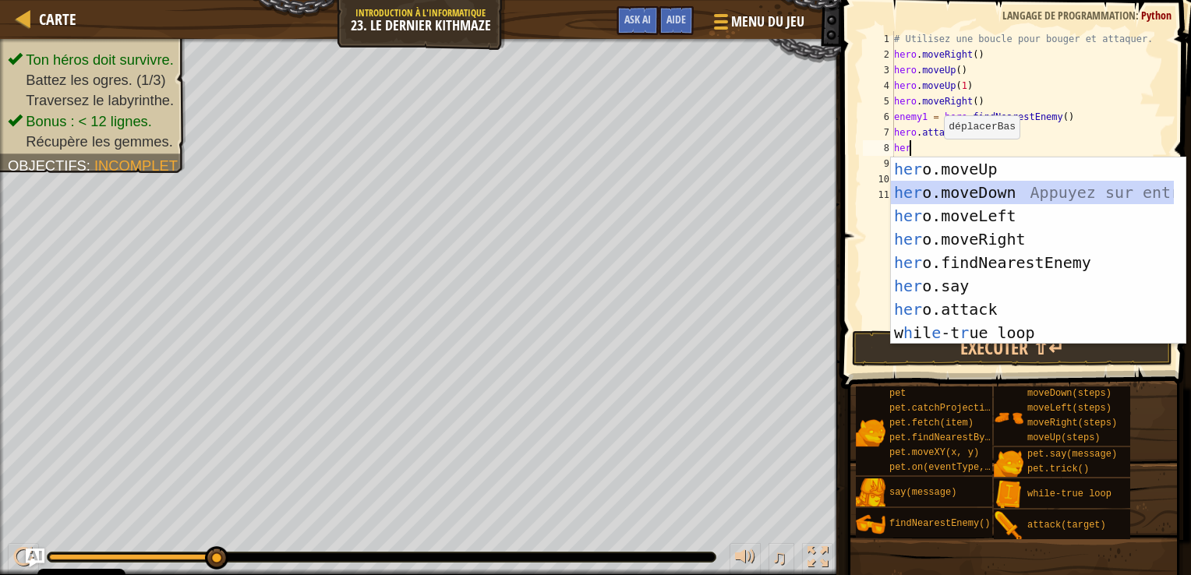
click at [1023, 193] on div "her o.moveUp Appuyez sur entrée her o.moveDown Appuyez sur entrée her o.moveLef…" at bounding box center [1032, 275] width 283 height 234
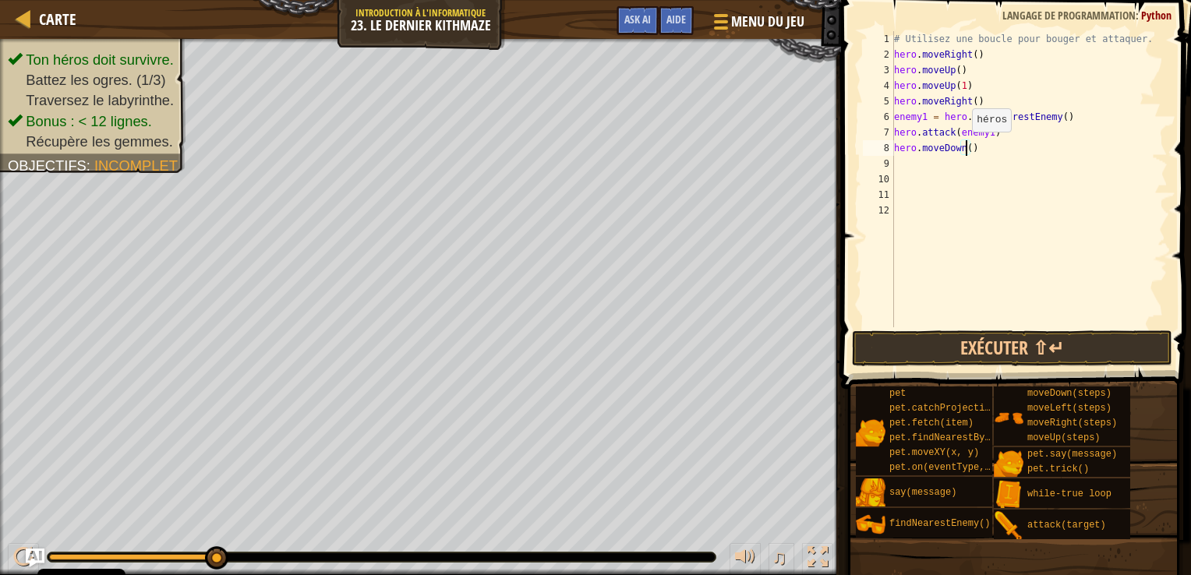
click at [964, 147] on div "# Utilisez une boucle pour bouger et attaquer. hero . moveRight ( ) hero . move…" at bounding box center [1030, 194] width 278 height 327
type textarea "hero.moveDown(2)"
click at [895, 161] on div "# Utilisez une boucle pour bouger et attaquer. hero . moveRight ( ) hero . move…" at bounding box center [1030, 194] width 278 height 327
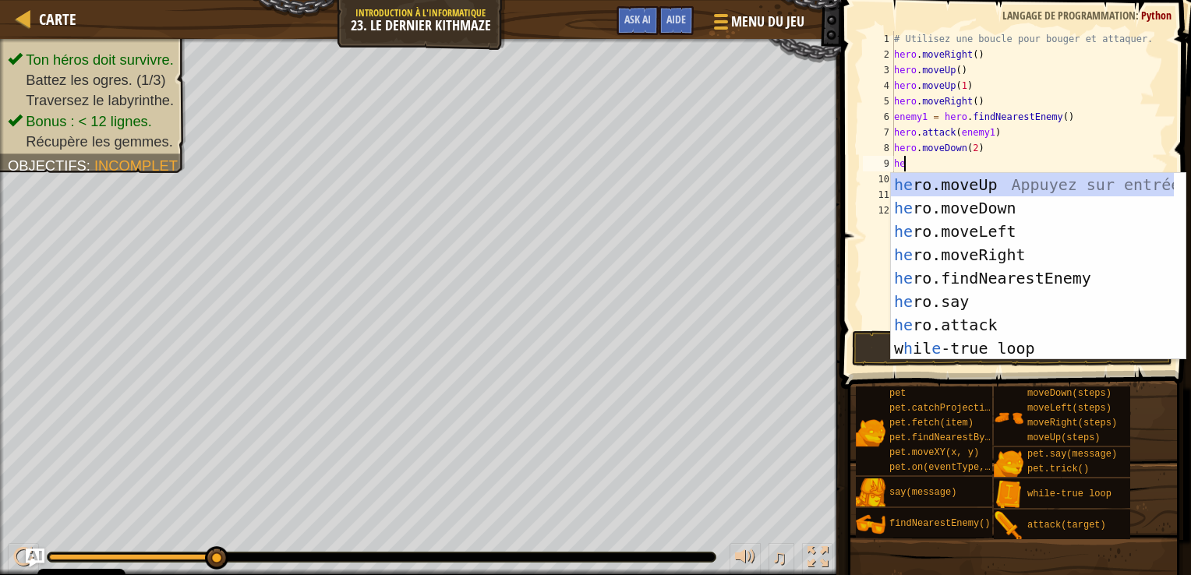
type textarea "her"
click at [1023, 182] on div "her o.moveUp Appuyez sur entrée her o.moveDown Appuyez sur entrée her o.moveLef…" at bounding box center [1032, 290] width 283 height 234
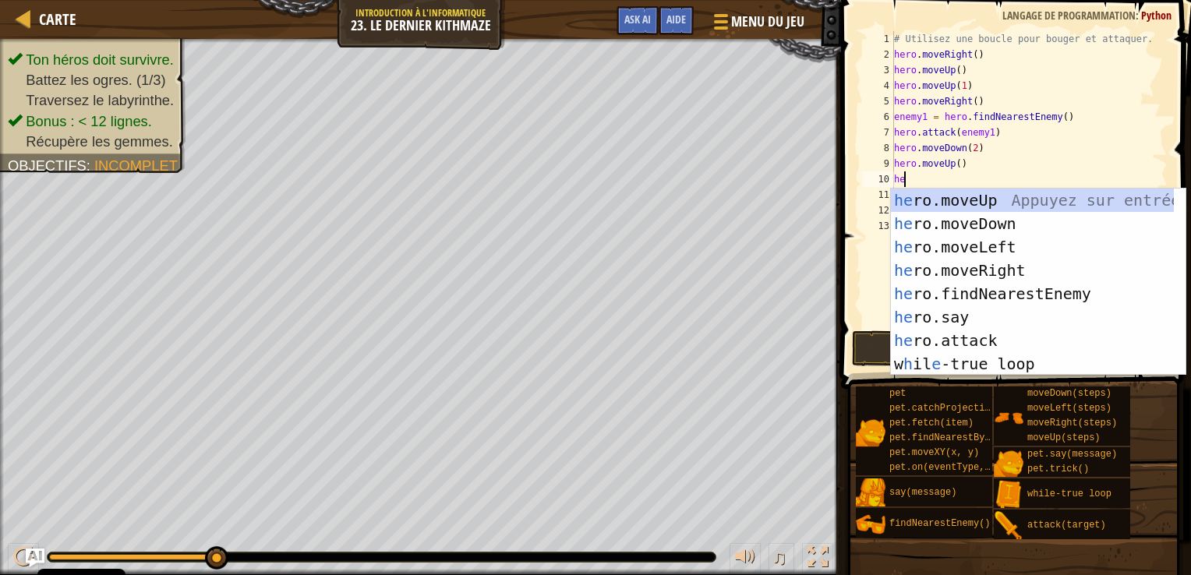
type textarea "her"
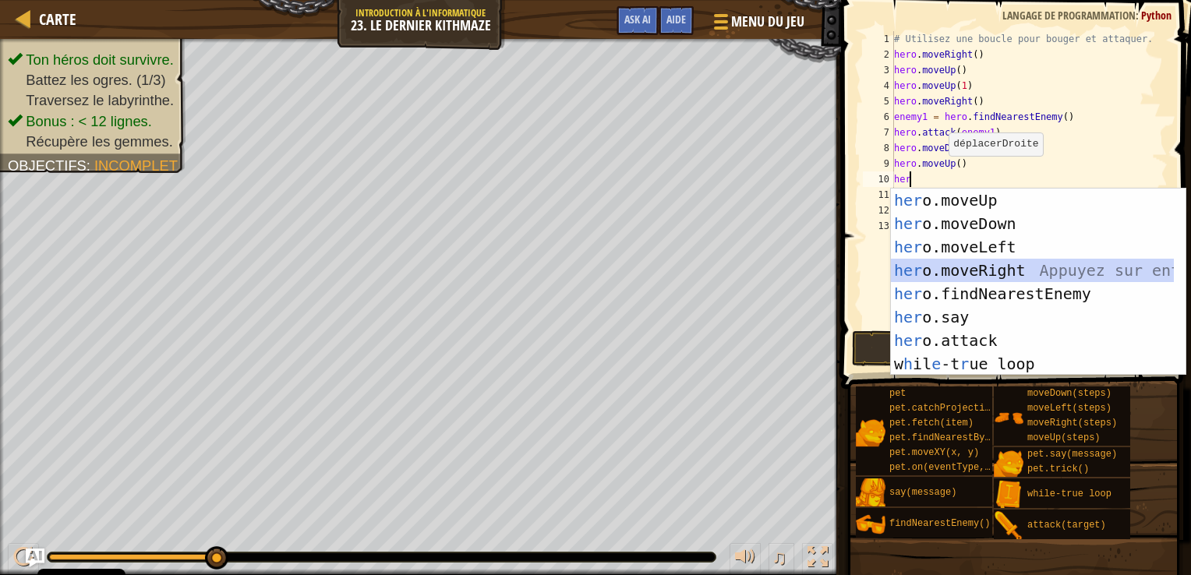
click at [967, 273] on div "her o.moveUp Appuyez sur entrée her o.moveDown Appuyez sur entrée her o.moveLef…" at bounding box center [1032, 306] width 283 height 234
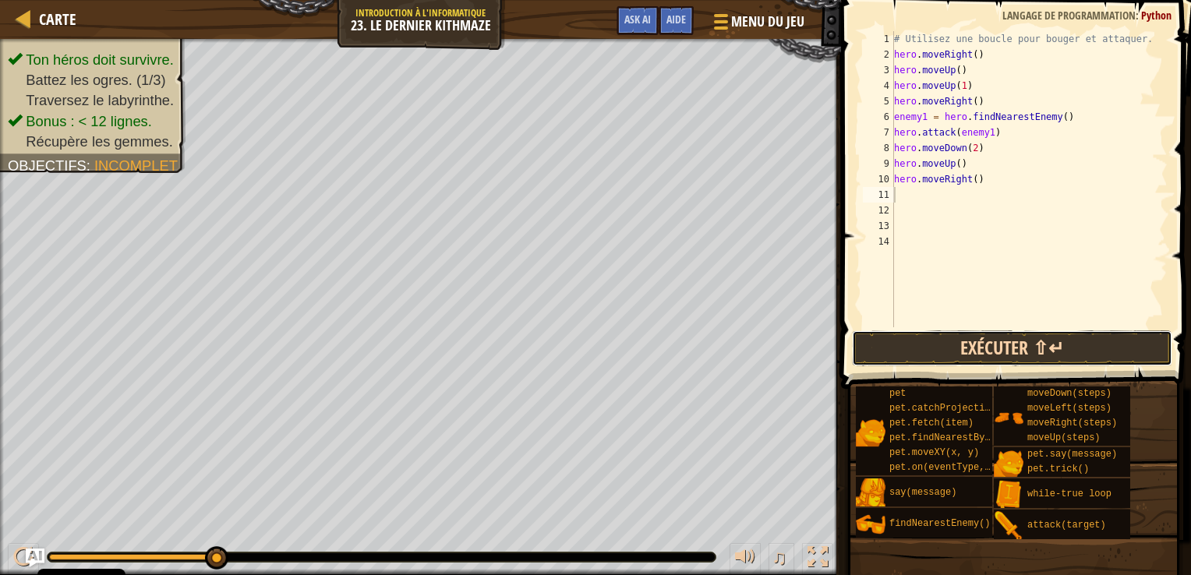
click at [951, 353] on button "Exécuter ⇧↵" at bounding box center [1012, 349] width 321 height 36
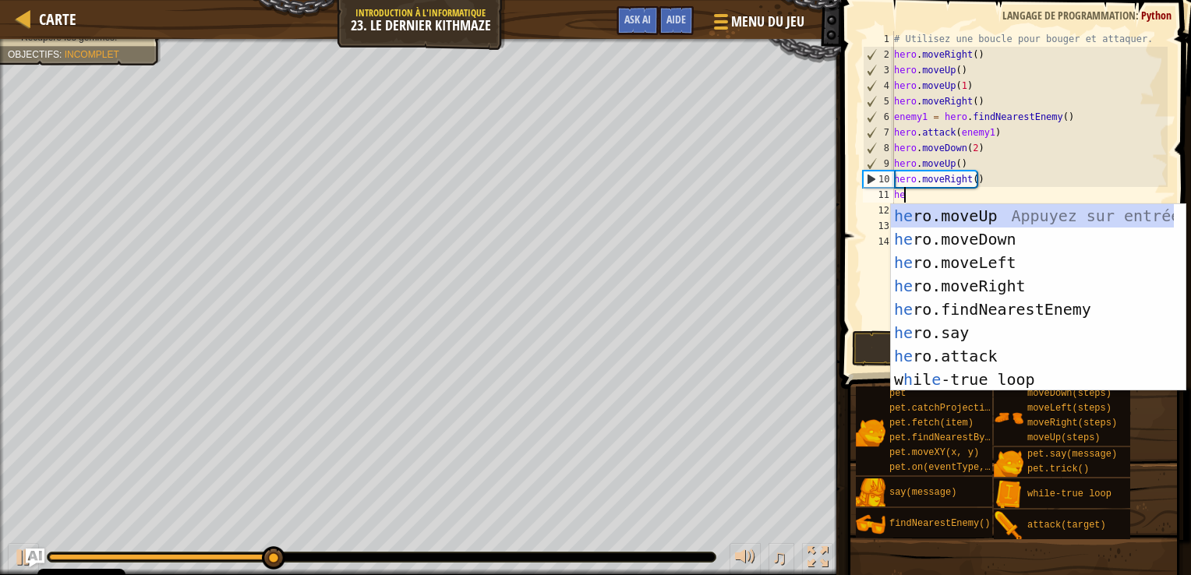
type textarea "her"
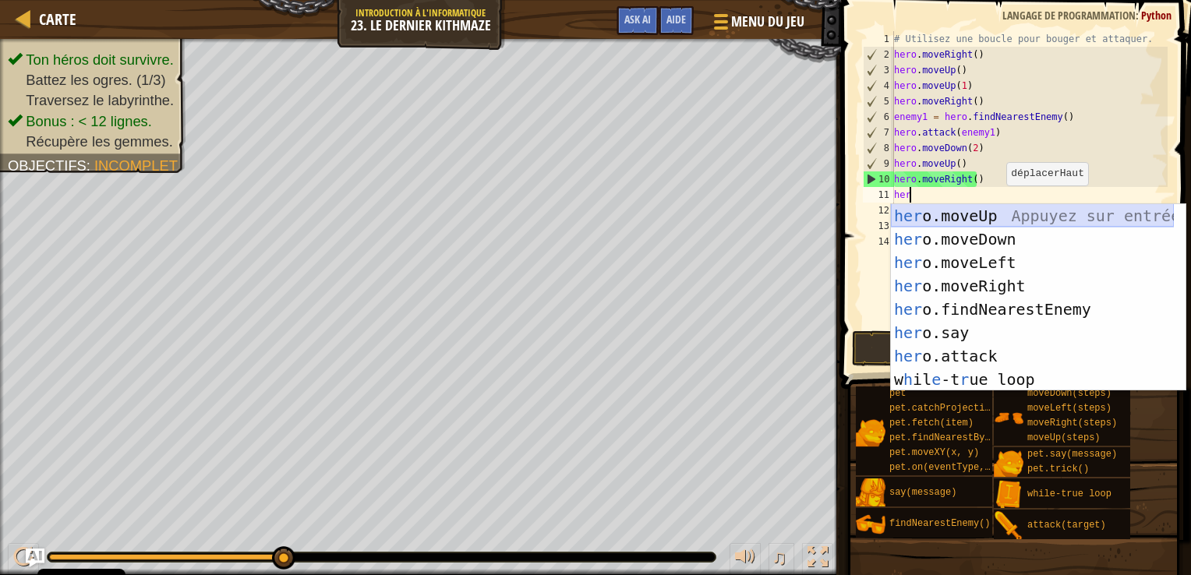
click at [975, 216] on div "her o.moveUp Appuyez sur entrée her o.moveDown Appuyez sur entrée her o.moveLef…" at bounding box center [1032, 321] width 283 height 234
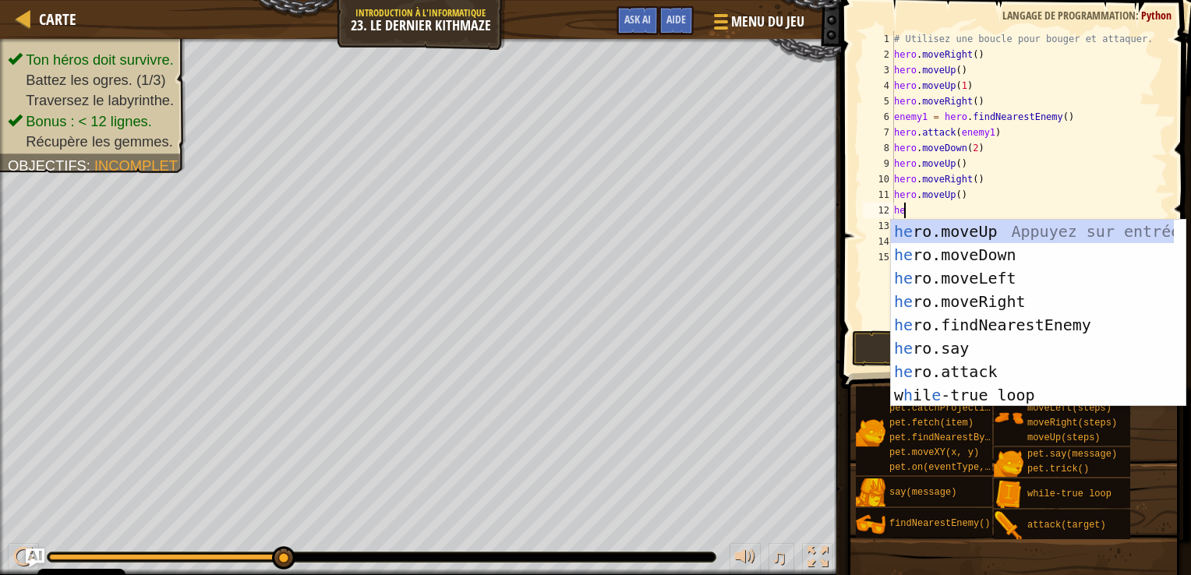
type textarea "her"
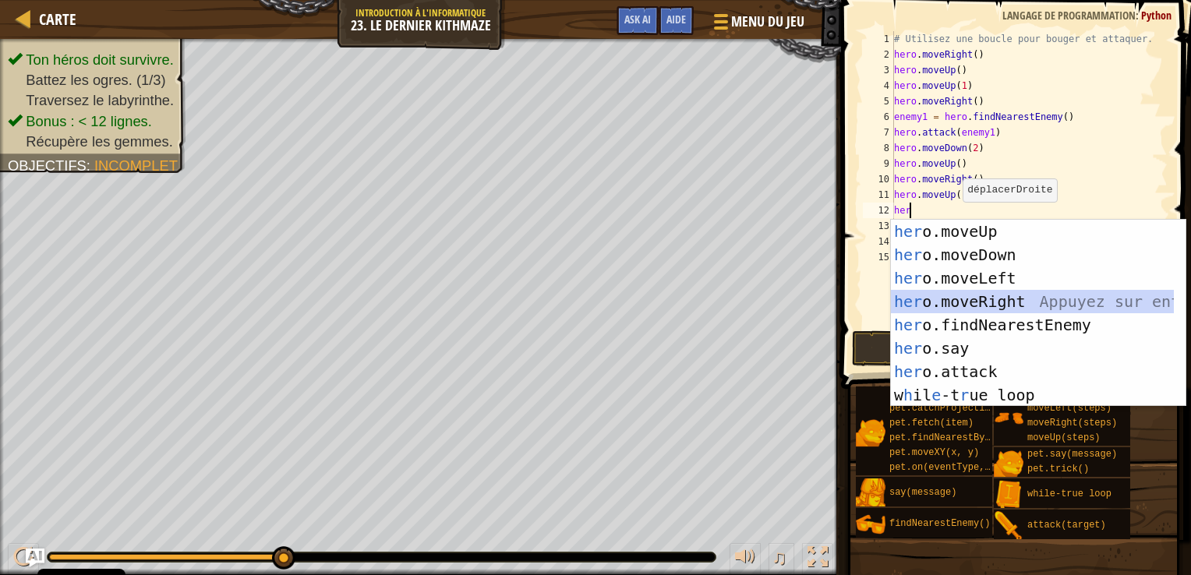
click at [968, 298] on div "her o.moveUp Appuyez sur entrée her o.moveDown Appuyez sur entrée her o.moveLef…" at bounding box center [1032, 337] width 283 height 234
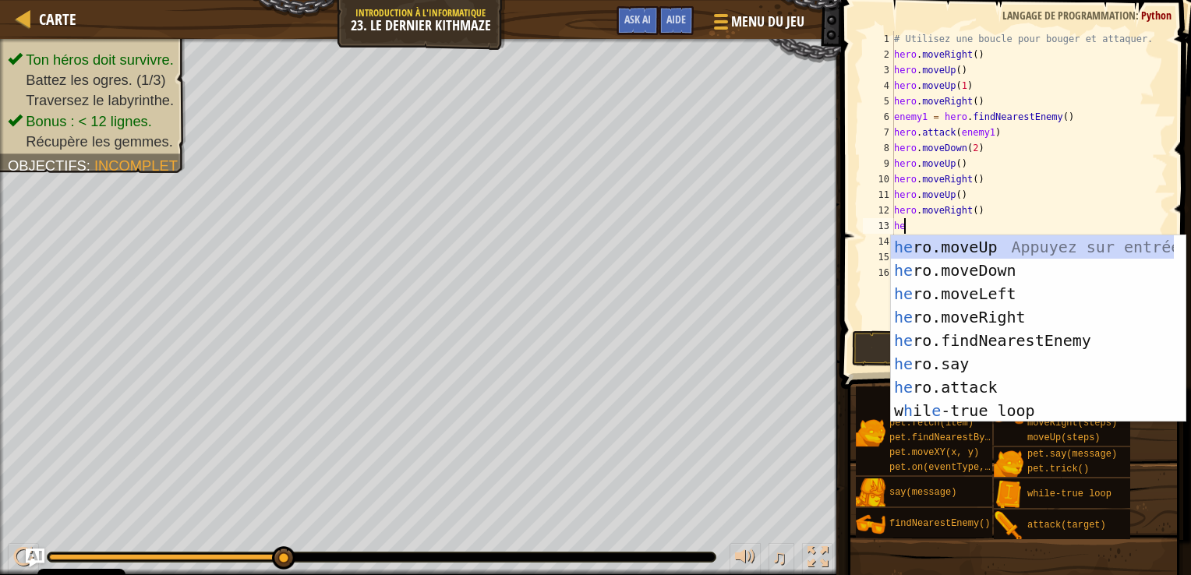
type textarea "her"
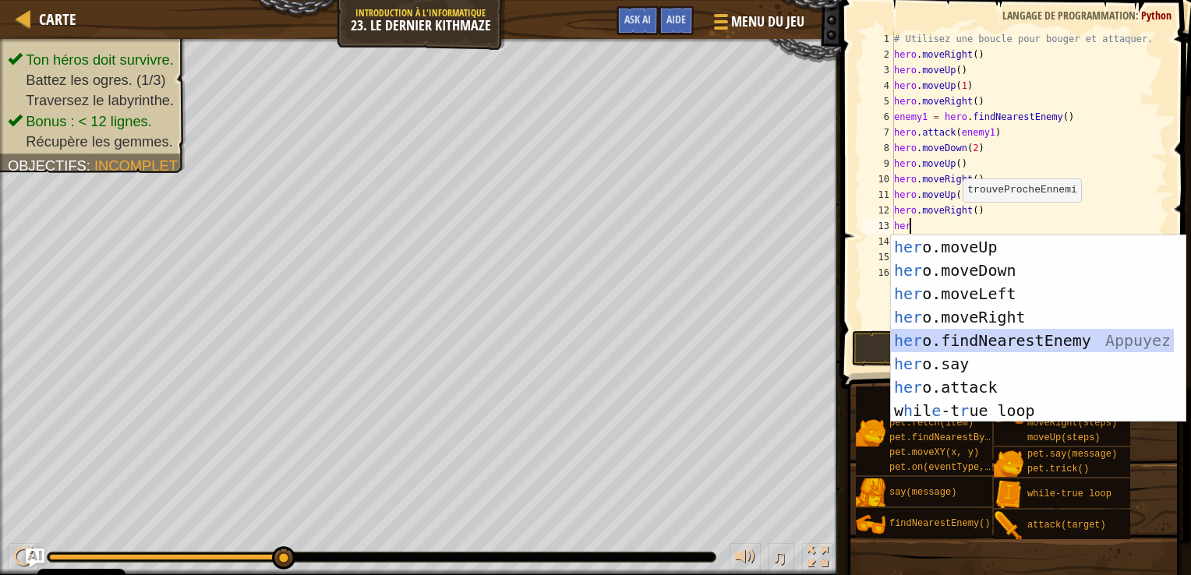
click at [926, 337] on div "her o.moveUp Appuyez sur entrée her o.moveDown Appuyez sur entrée her o.moveLef…" at bounding box center [1032, 352] width 283 height 234
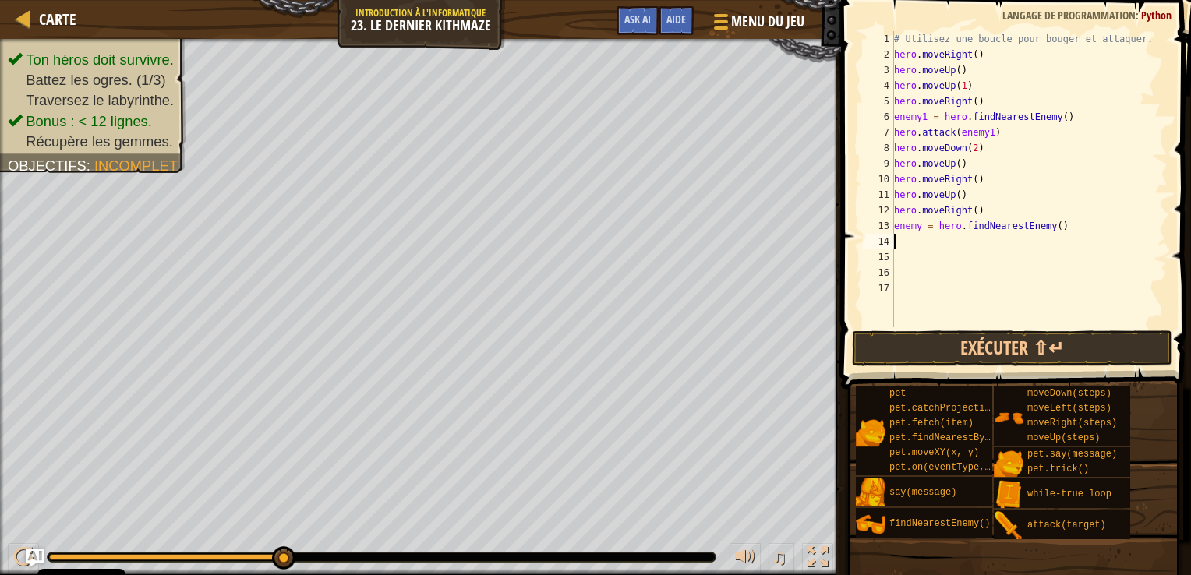
click at [916, 229] on div "# Utilisez une boucle pour bouger et attaquer. hero . moveRight ( ) hero . move…" at bounding box center [1030, 194] width 278 height 327
click at [919, 226] on div "# Utilisez une boucle pour bouger et attaquer. hero . moveRight ( ) hero . move…" at bounding box center [1030, 194] width 278 height 327
type textarea "enemy2 = hero.findNearestEnemy()"
click at [904, 248] on div "# Utilisez une boucle pour bouger et attaquer. hero . moveRight ( ) hero . move…" at bounding box center [1030, 194] width 278 height 327
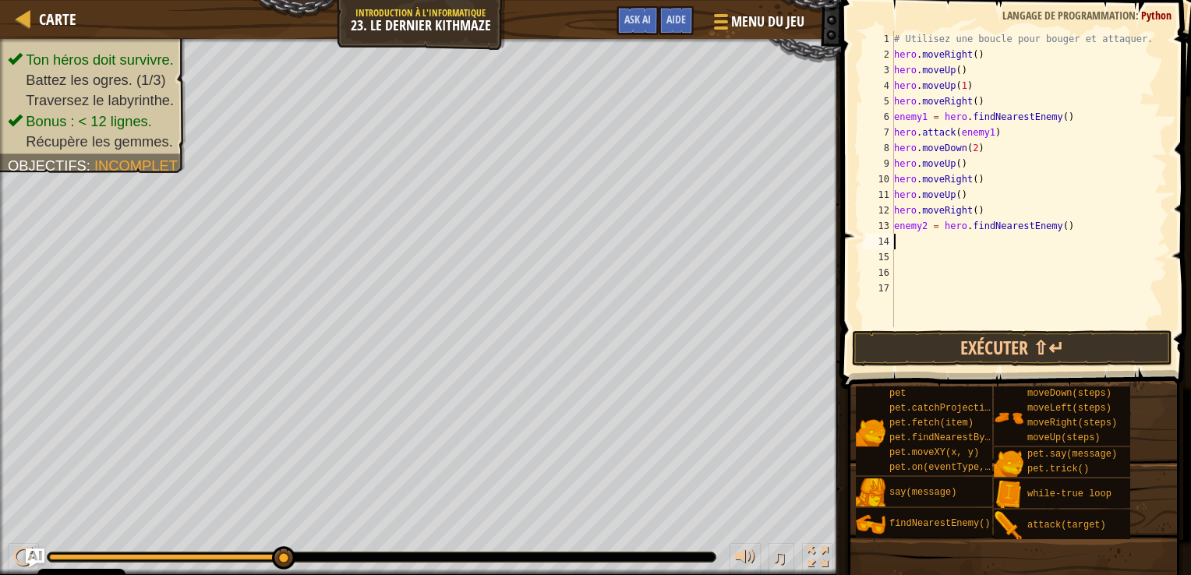
scroll to position [7, 0]
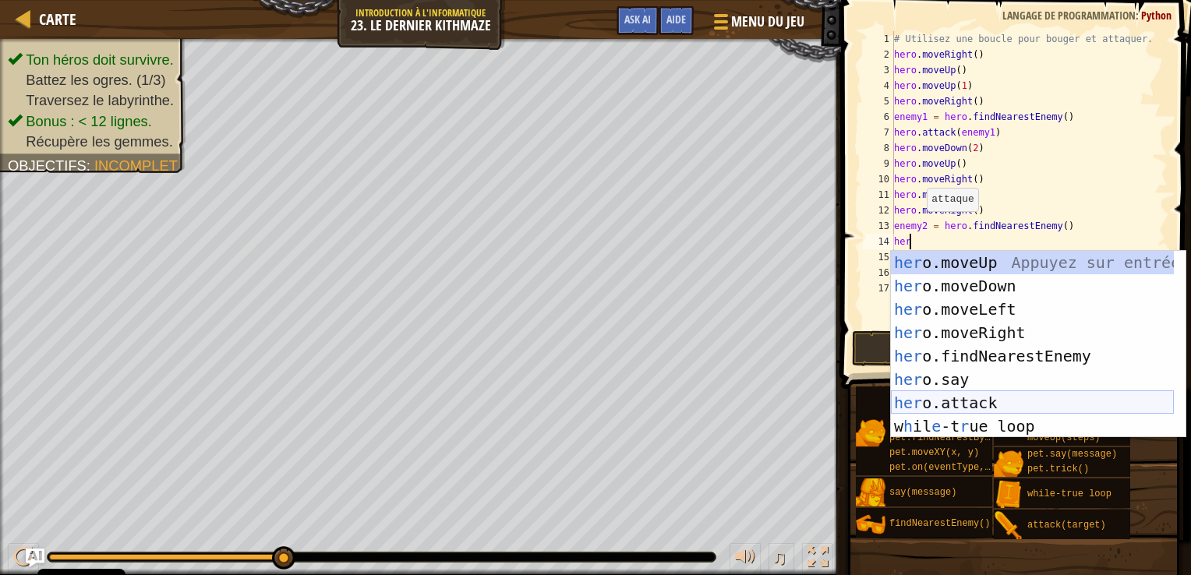
click at [926, 402] on div "her o.moveUp Appuyez sur entrée her o.moveDown Appuyez sur entrée her o.moveLef…" at bounding box center [1032, 368] width 283 height 234
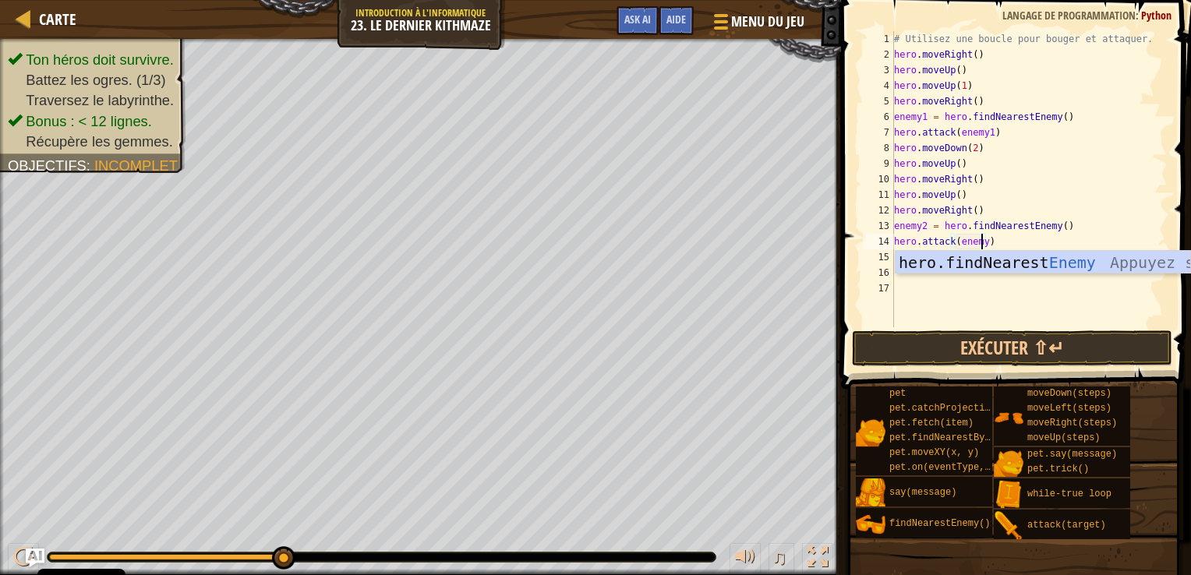
scroll to position [7, 6]
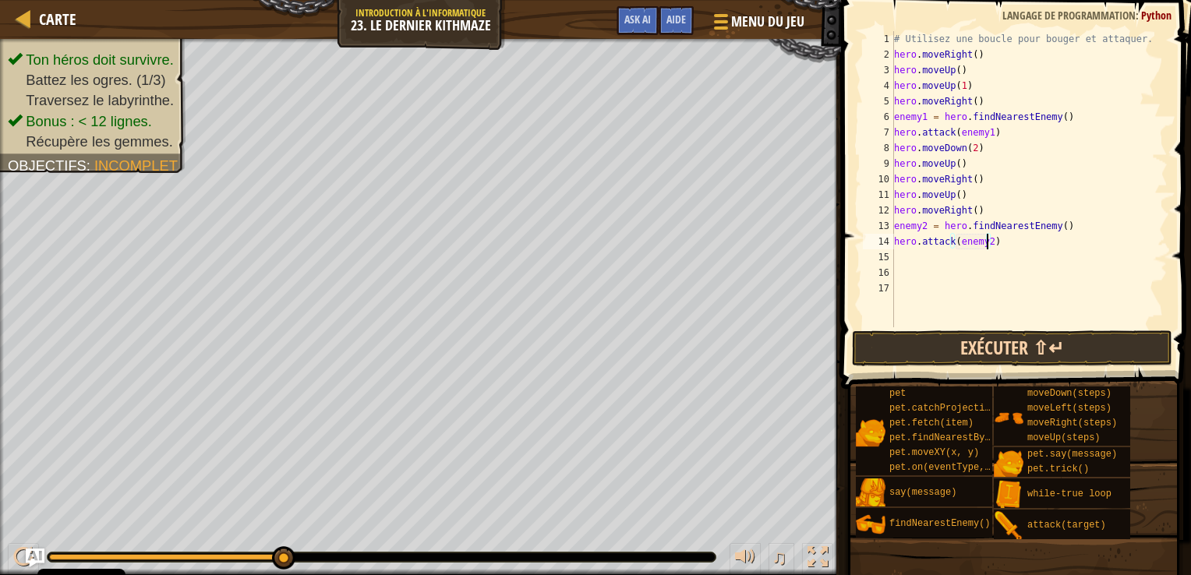
type textarea "hero.attack(enemy2)"
click at [970, 336] on button "Exécuter ⇧↵" at bounding box center [1012, 349] width 321 height 36
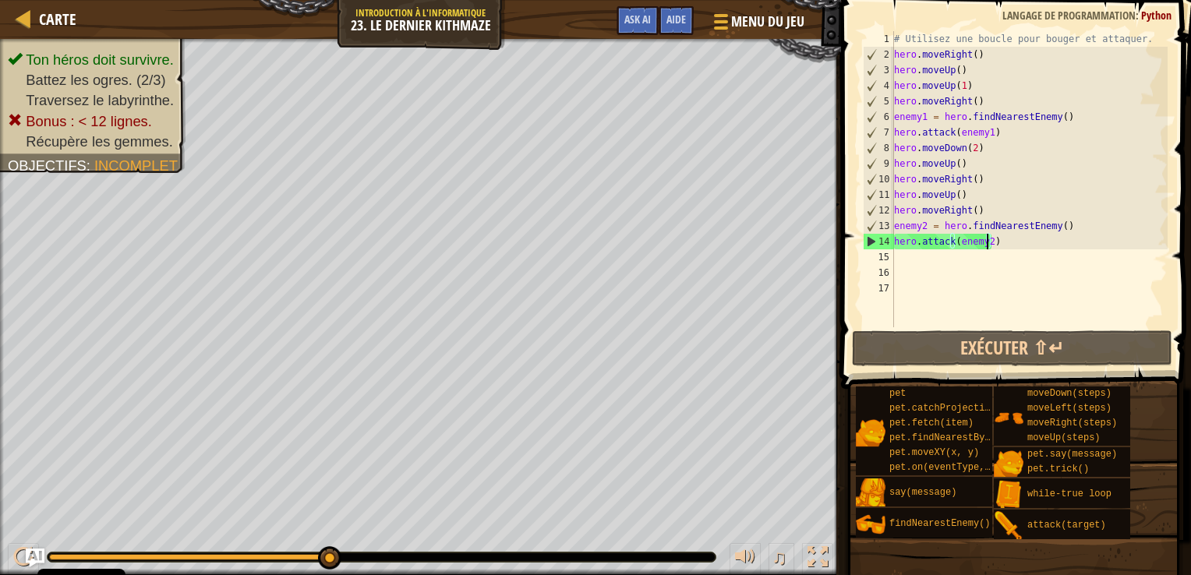
click at [906, 265] on div "# Utilisez une boucle pour bouger et attaquer. hero . moveRight ( ) hero . move…" at bounding box center [1030, 194] width 278 height 327
click at [905, 259] on div "# Utilisez une boucle pour bouger et attaquer. hero . moveRight ( ) hero . move…" at bounding box center [1030, 194] width 278 height 327
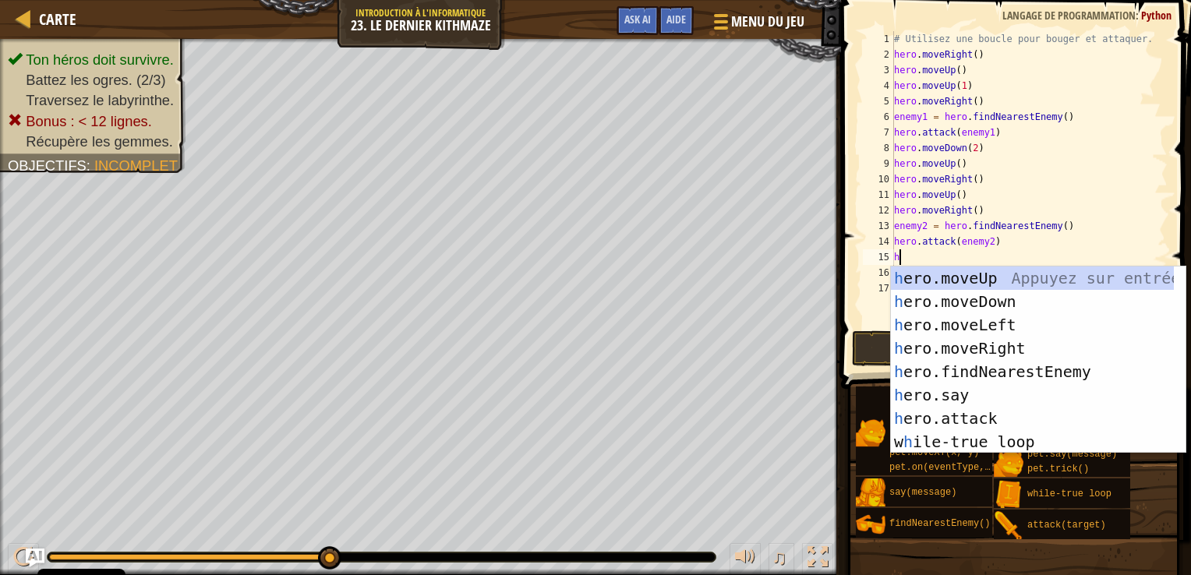
type textarea "her"
click at [1046, 303] on div "her o.moveUp Appuyez sur entrée her o.moveDown Appuyez sur entrée her o.moveLef…" at bounding box center [1032, 384] width 283 height 234
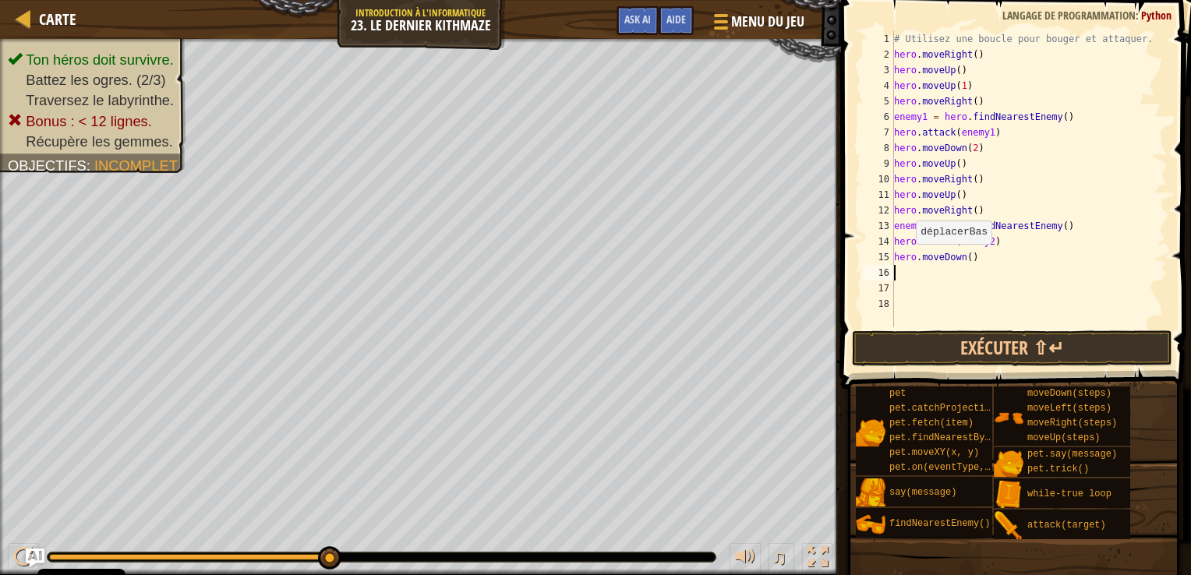
scroll to position [7, 0]
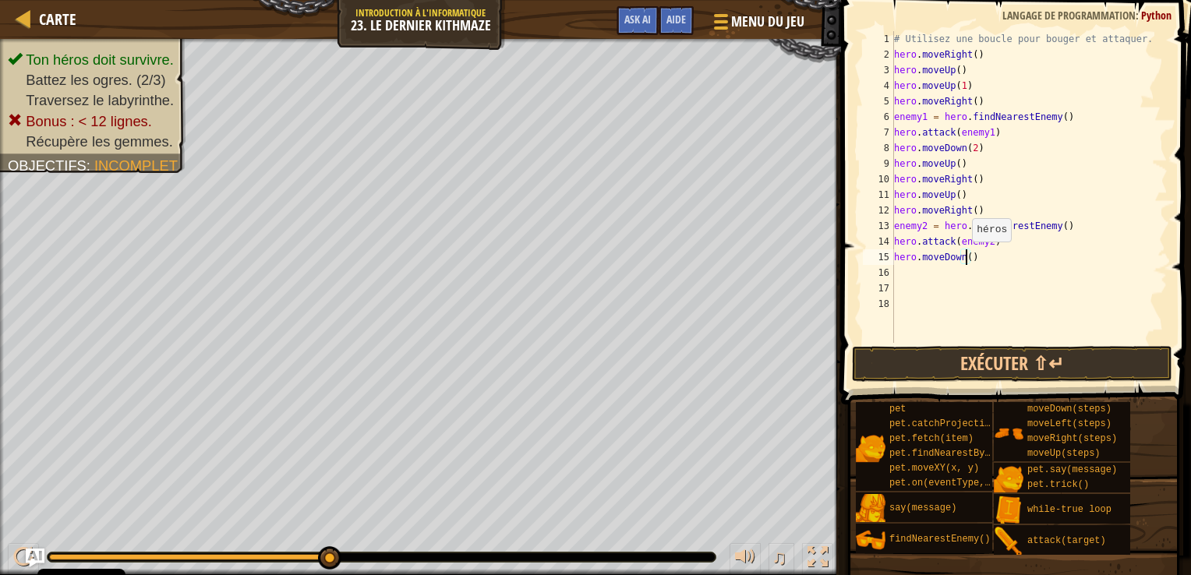
click at [965, 257] on div "# Utilisez une boucle pour bouger et attaquer. hero . moveRight ( ) hero . move…" at bounding box center [1029, 202] width 277 height 343
type textarea "hero.moveDown(2)"
click at [909, 276] on div "# Utilisez une boucle pour bouger et attaquer. hero . moveRight ( ) hero . move…" at bounding box center [1029, 202] width 277 height 343
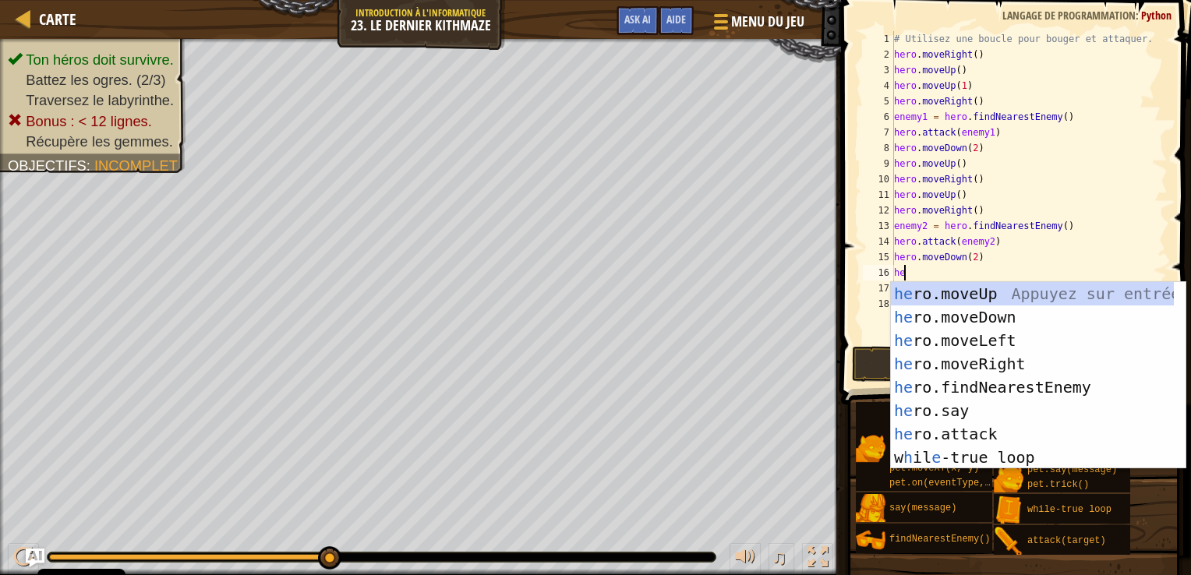
type textarea "her"
click at [929, 283] on div "her o.moveUp Appuyez sur entrée her o.moveDown Appuyez sur entrée her o.moveLef…" at bounding box center [1032, 399] width 283 height 234
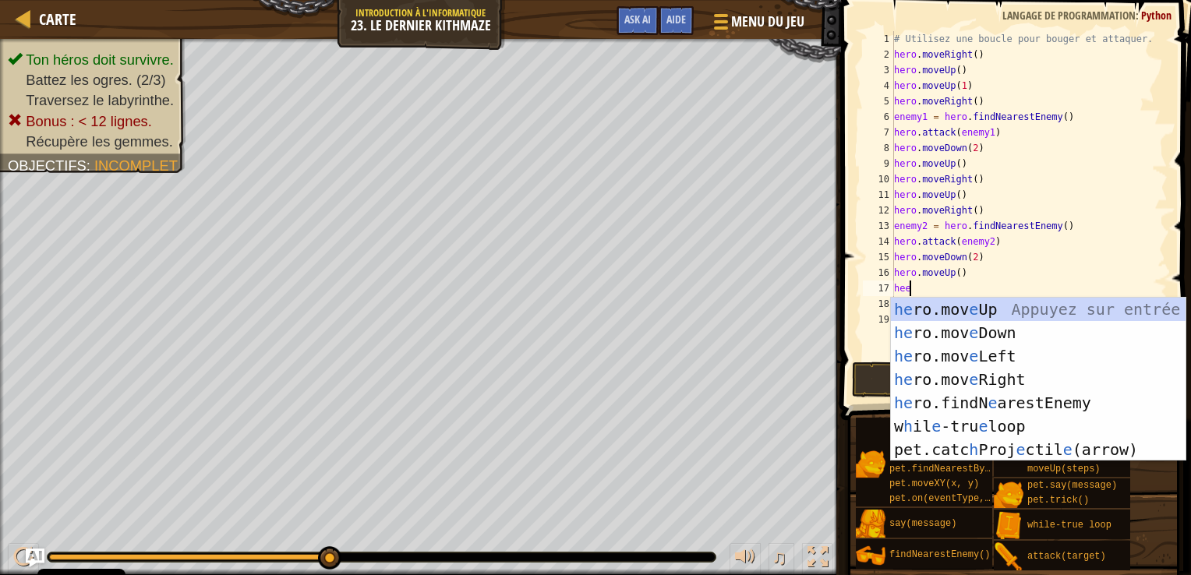
type textarea "heer"
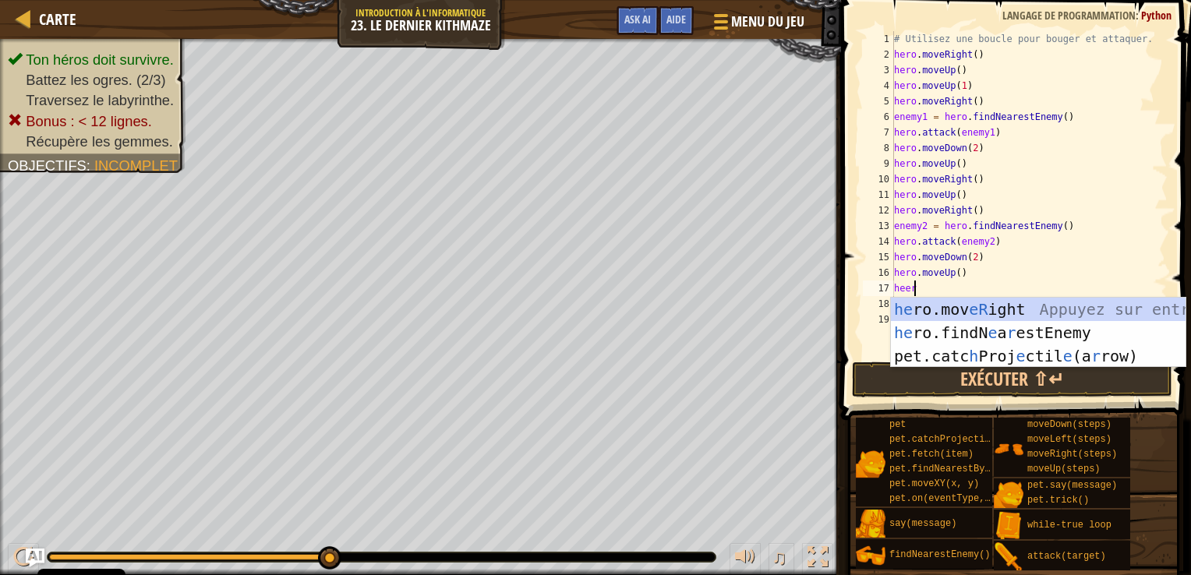
click at [926, 301] on div "he ro.mov eR ight Appuyez sur entrée he ro.findN e a r estEnemy Appuyez sur ent…" at bounding box center [1038, 356] width 295 height 117
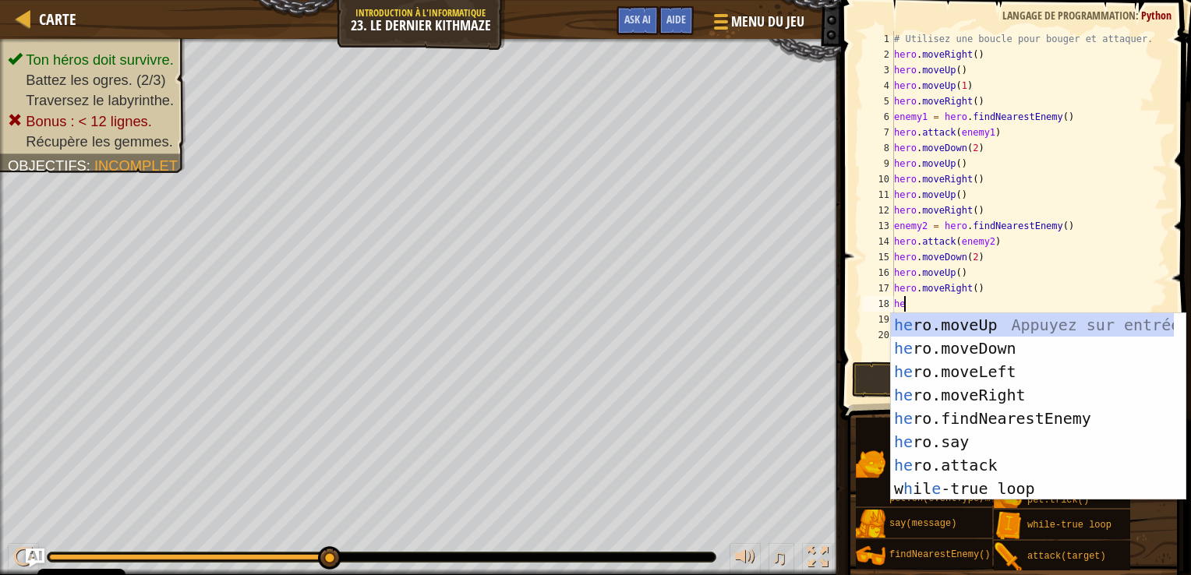
type textarea "her"
click at [967, 346] on div "her o.moveUp Appuyez sur entrée her o.moveDown Appuyez sur entrée her o.moveLef…" at bounding box center [1032, 430] width 283 height 234
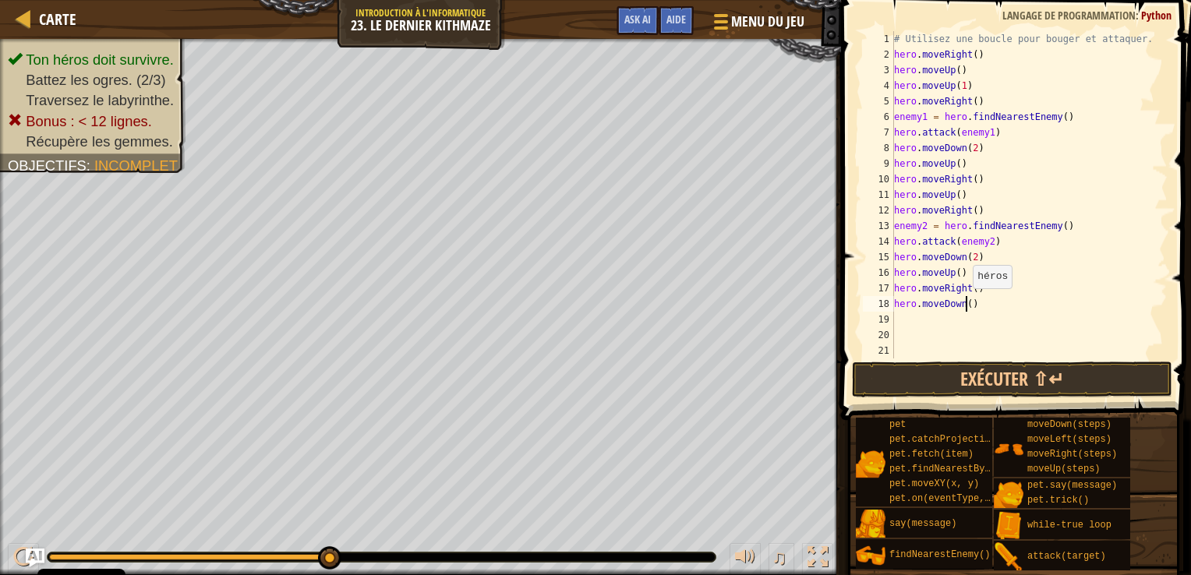
click at [965, 304] on div "# Utilisez une boucle pour bouger et attaquer. hero . moveRight ( ) hero . move…" at bounding box center [1029, 210] width 277 height 359
type textarea "hero.moveDown(2)"
click at [913, 313] on div "# Utilisez une boucle pour bouger et attaquer. hero . moveRight ( ) hero . move…" at bounding box center [1029, 210] width 277 height 359
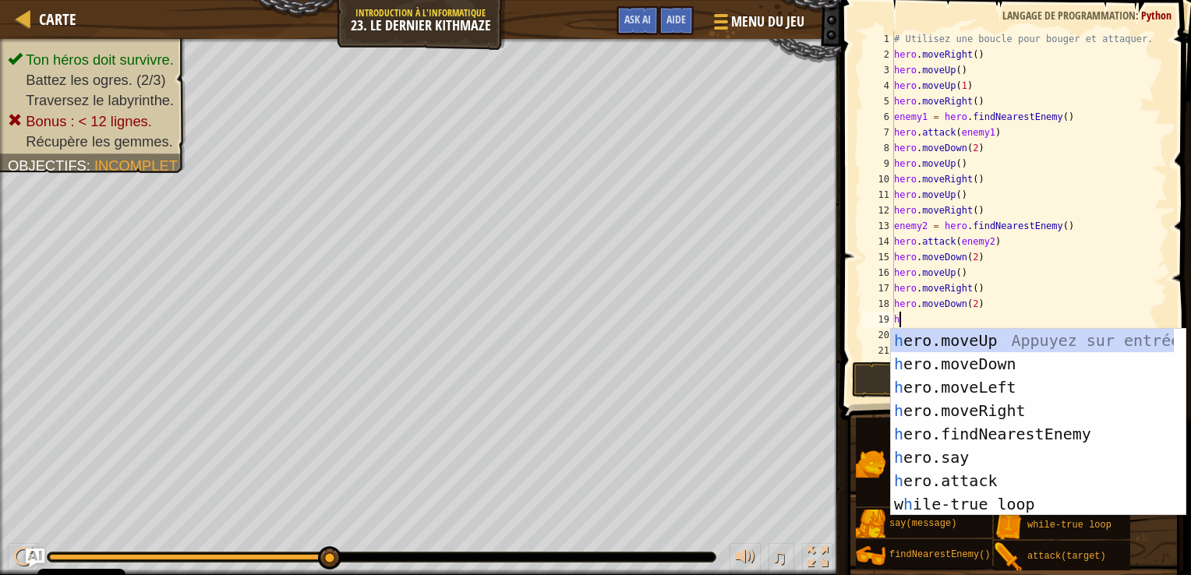
type textarea "her"
click at [954, 338] on div "her o.moveUp Appuyez sur entrée her o.moveDown Appuyez sur entrée her o.moveLef…" at bounding box center [1032, 446] width 283 height 234
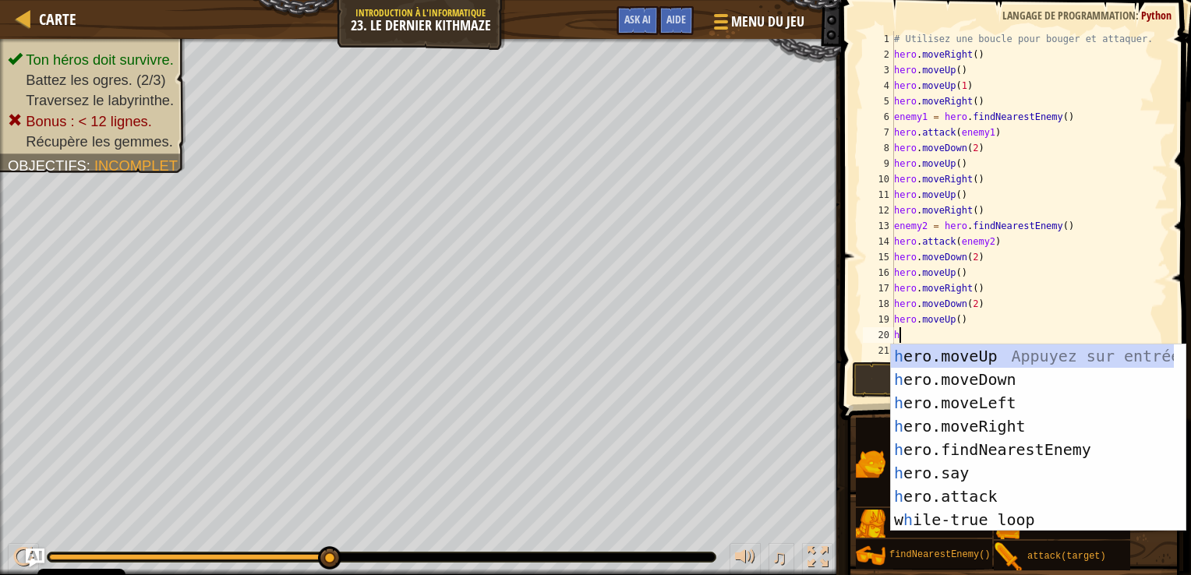
type textarea "her"
click at [952, 418] on div "her o.moveUp Appuyez sur entrée her o.moveDown Appuyez sur entrée her o.moveLef…" at bounding box center [1032, 462] width 283 height 234
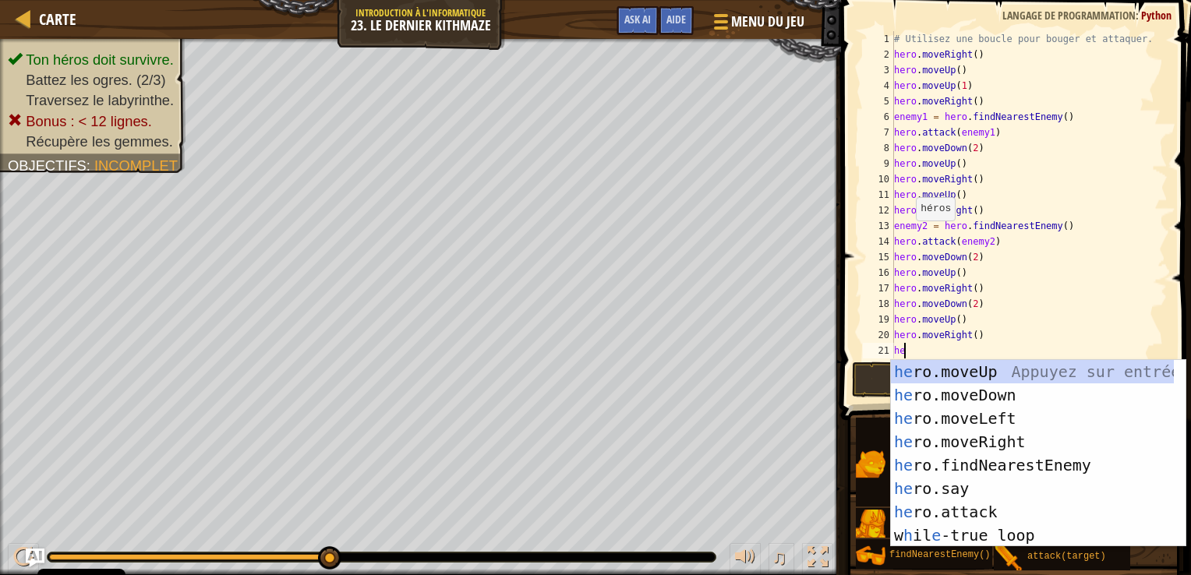
type textarea "her"
click at [947, 376] on div "her o.moveUp Appuyez sur entrée her o.moveDown Appuyez sur entrée her o.moveLef…" at bounding box center [1032, 477] width 283 height 234
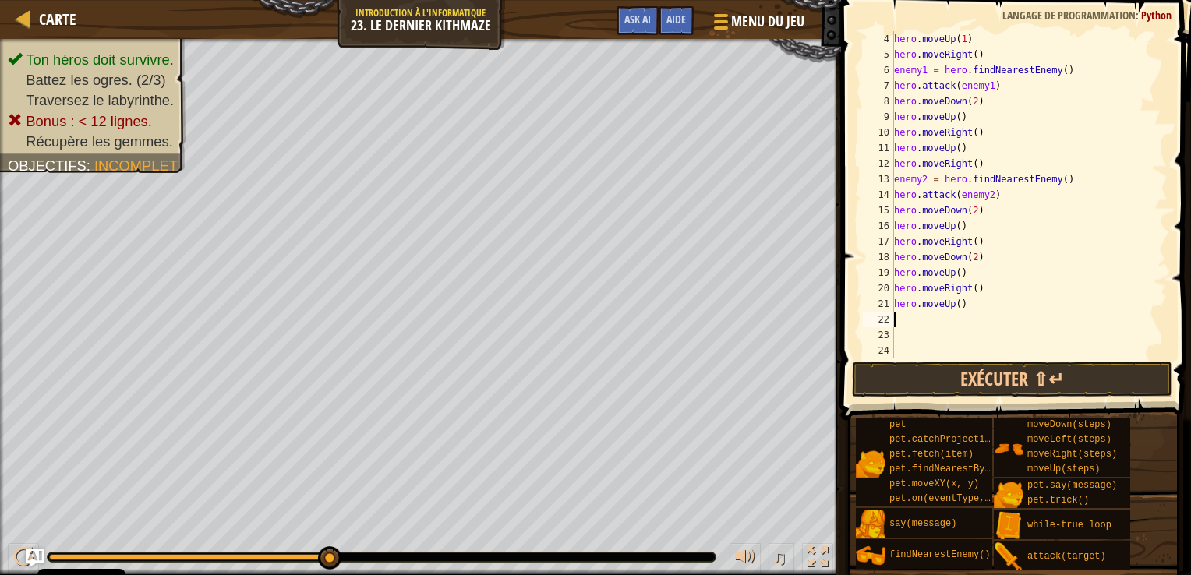
scroll to position [47, 0]
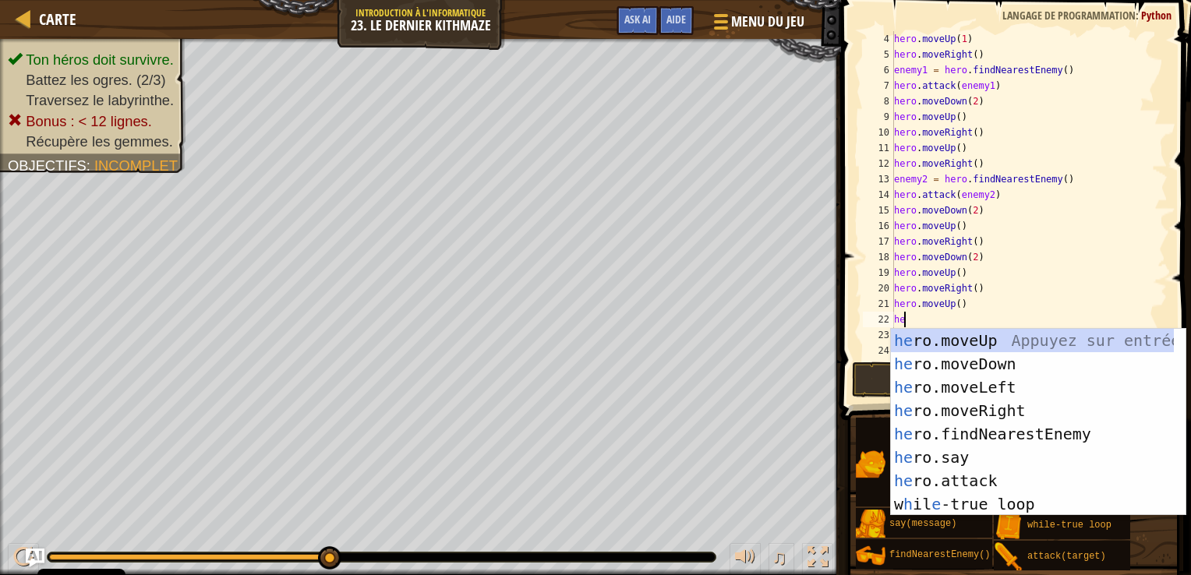
type textarea "her"
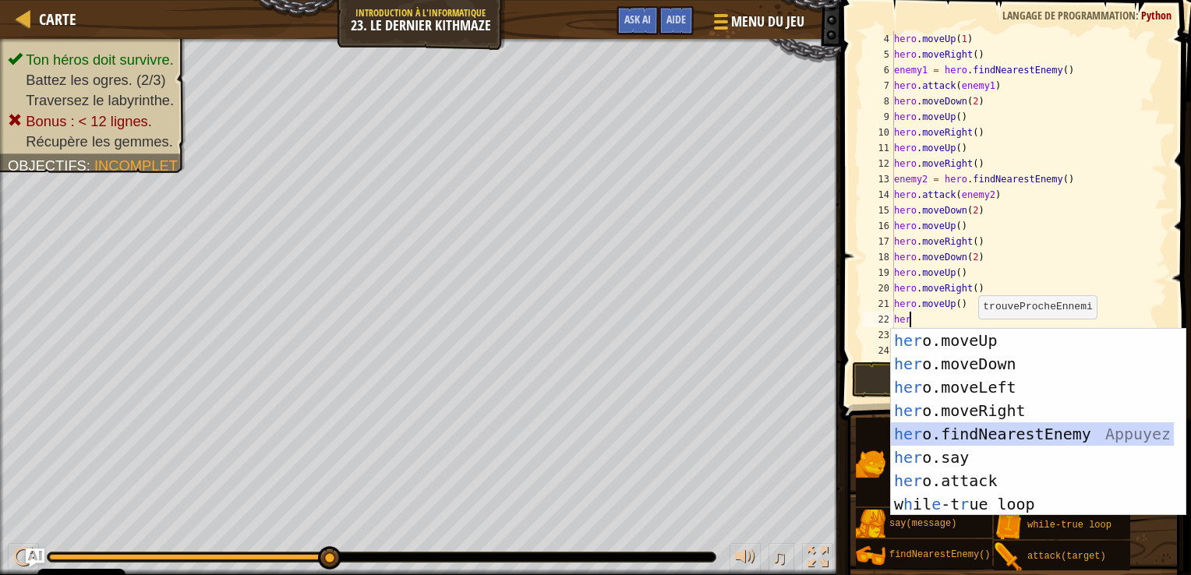
click at [974, 434] on div "her o.moveUp Appuyez sur entrée her o.moveDown Appuyez sur entrée her o.moveLef…" at bounding box center [1032, 446] width 283 height 234
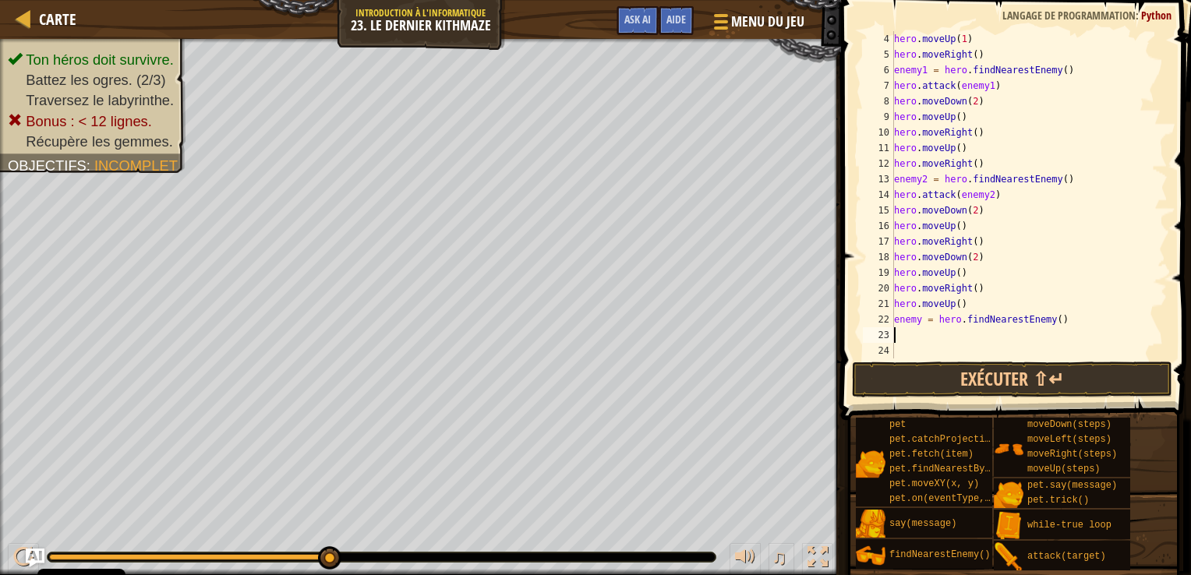
click at [919, 320] on div "hero . moveUp ( 1 ) hero . moveRight ( ) enemy1 = hero . findNearestEnemy ( ) h…" at bounding box center [1023, 210] width 265 height 359
type textarea "enemy3 = hero.findNearestEnemy()"
click at [919, 334] on div "hero . moveUp ( 1 ) hero . moveRight ( ) enemy1 = hero . findNearestEnemy ( ) h…" at bounding box center [1023, 210] width 265 height 359
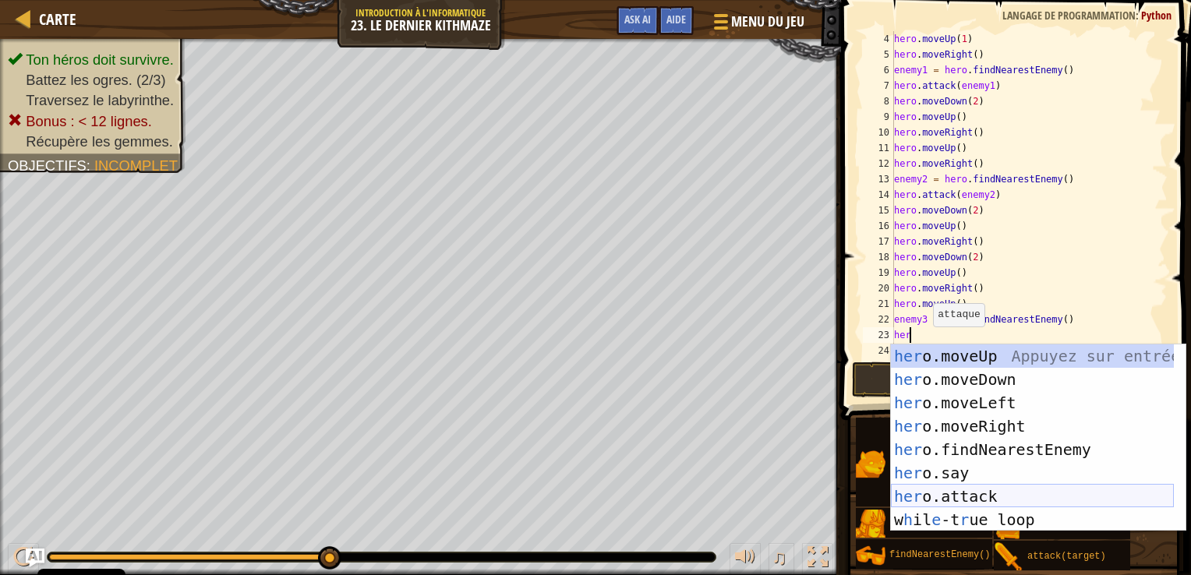
click at [965, 499] on div "her o.moveUp Appuyez sur entrée her o.moveDown Appuyez sur entrée her o.moveLef…" at bounding box center [1032, 462] width 283 height 234
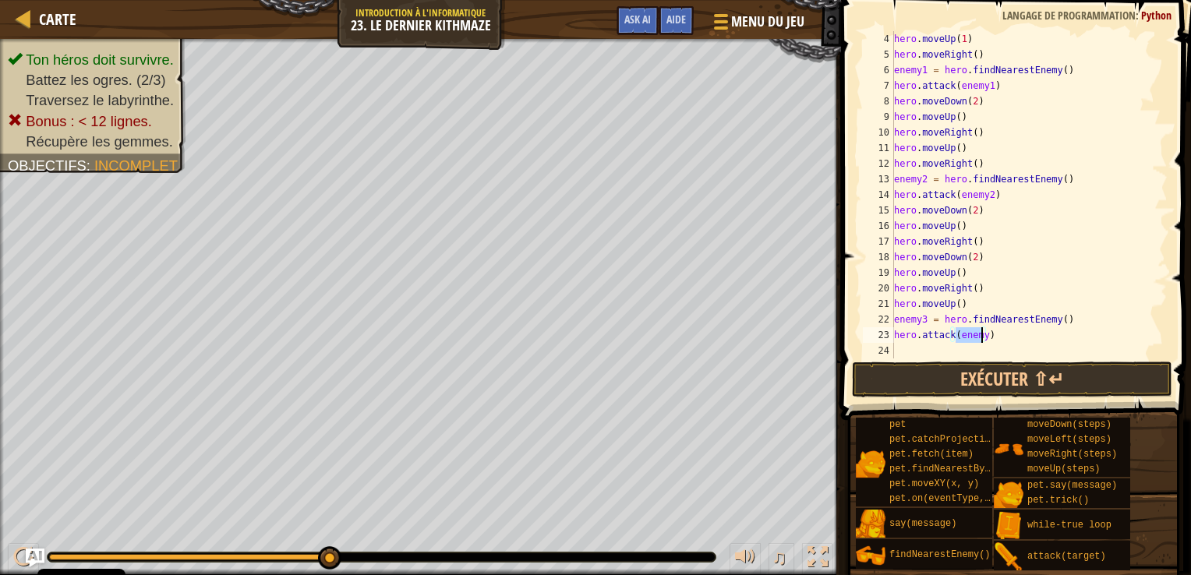
click at [979, 332] on div "hero . moveUp ( 1 ) hero . moveRight ( ) enemy1 = hero . findNearestEnemy ( ) h…" at bounding box center [1023, 194] width 265 height 327
click at [980, 335] on div "hero . moveUp ( 1 ) hero . moveRight ( ) enemy1 = hero . findNearestEnemy ( ) h…" at bounding box center [1023, 210] width 265 height 359
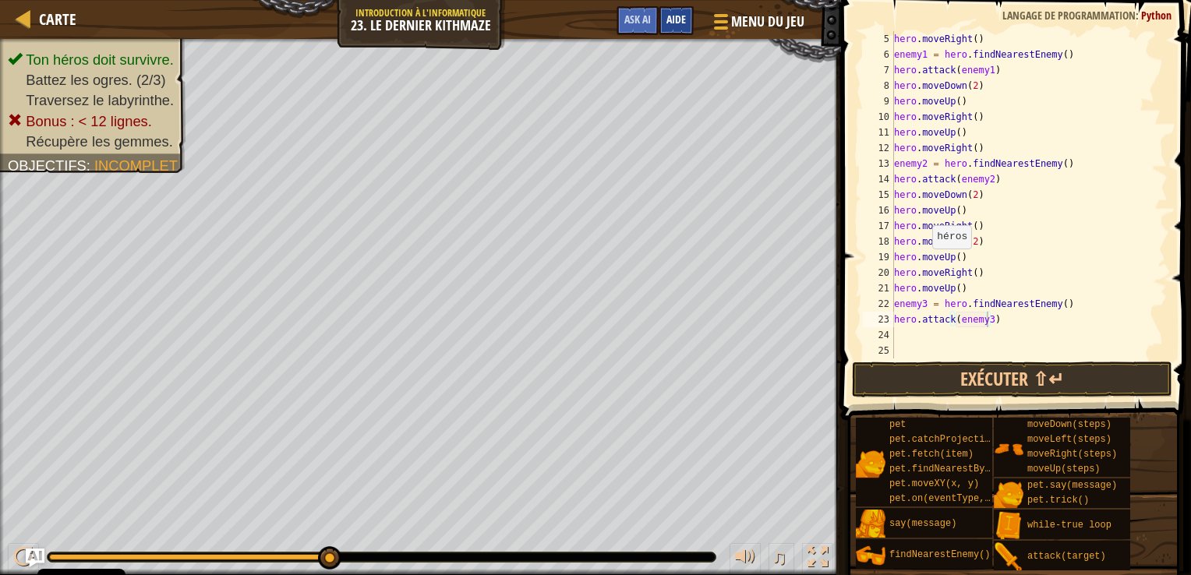
click at [668, 13] on span "Aide" at bounding box center [676, 19] width 19 height 15
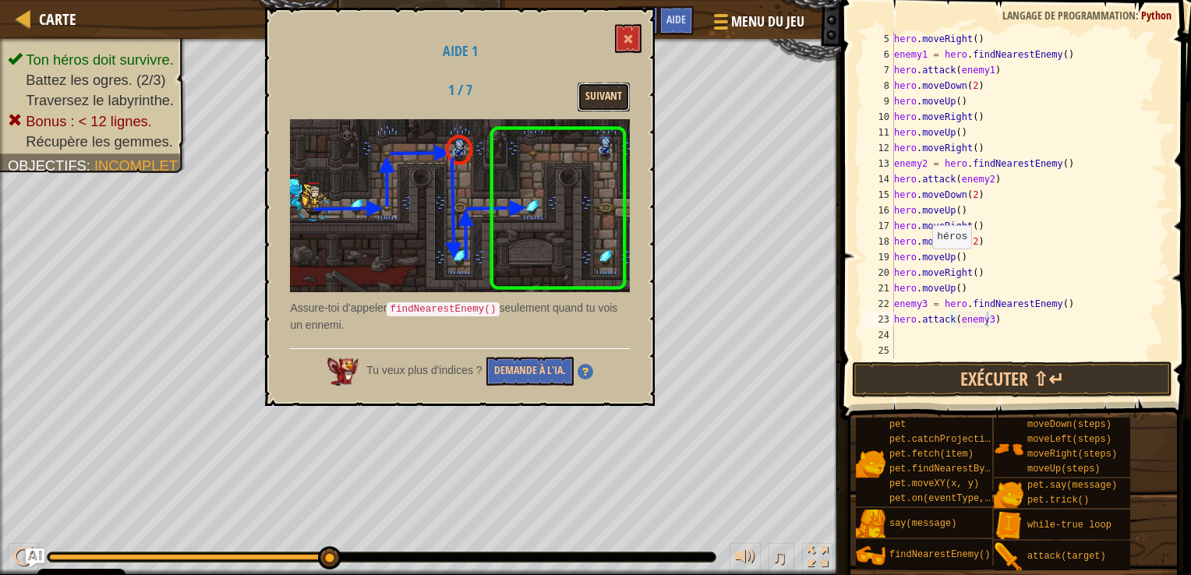
click at [614, 97] on button "Suivant" at bounding box center [604, 97] width 52 height 29
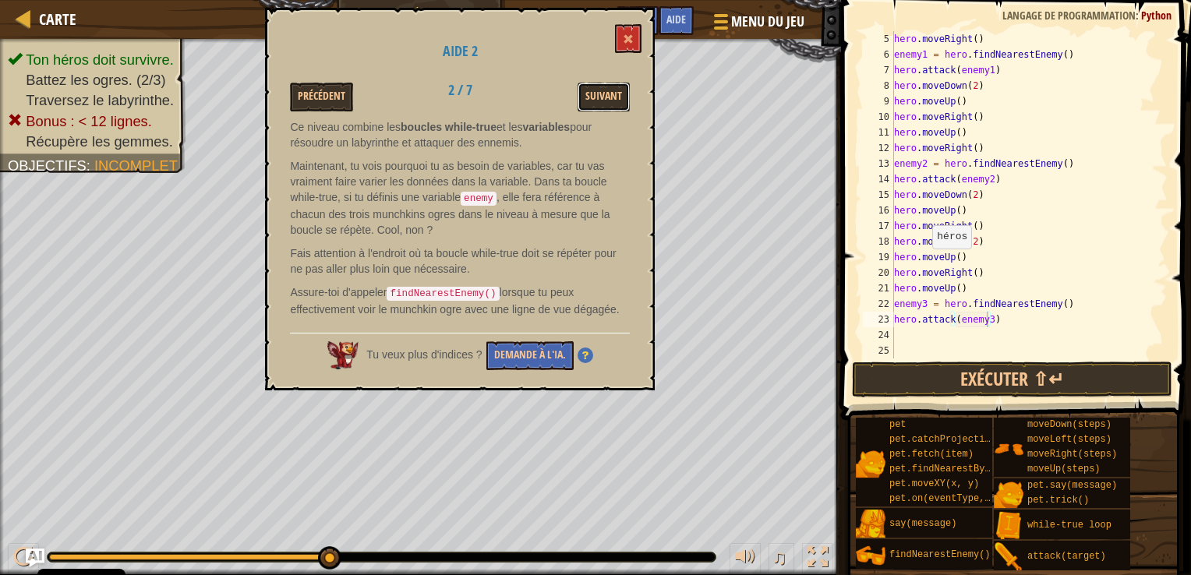
click at [614, 97] on button "Suivant" at bounding box center [604, 97] width 52 height 29
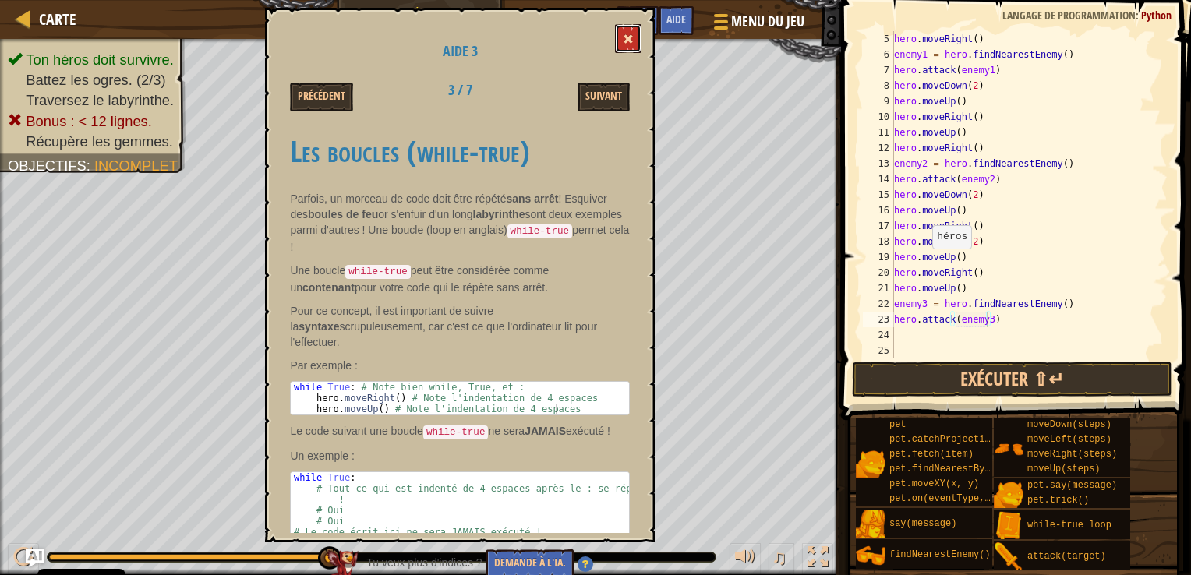
click at [638, 46] on button at bounding box center [628, 38] width 27 height 29
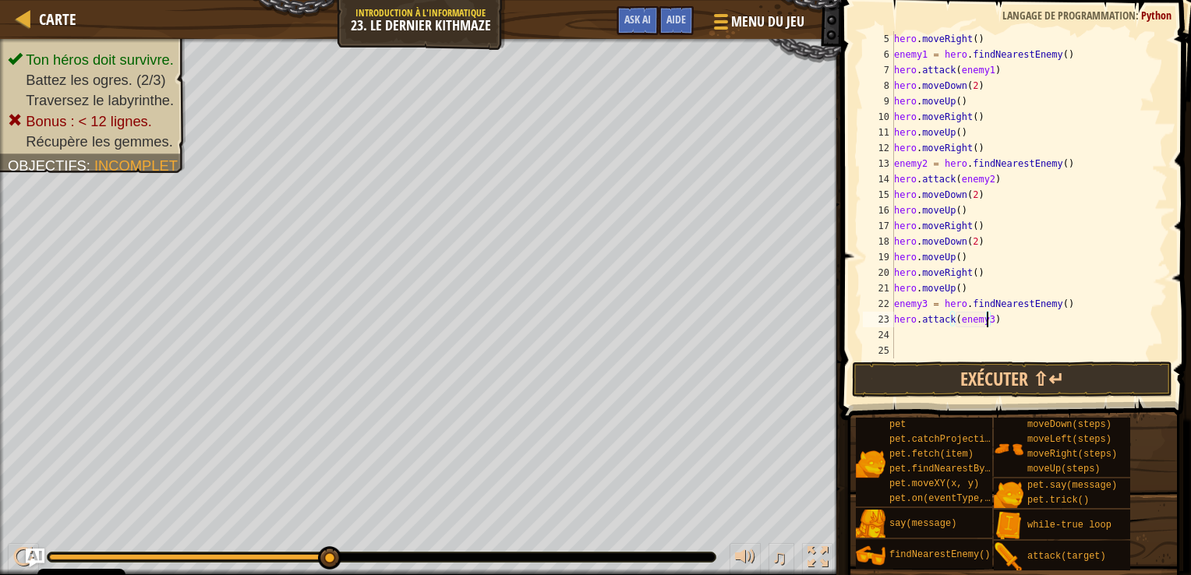
scroll to position [0, 0]
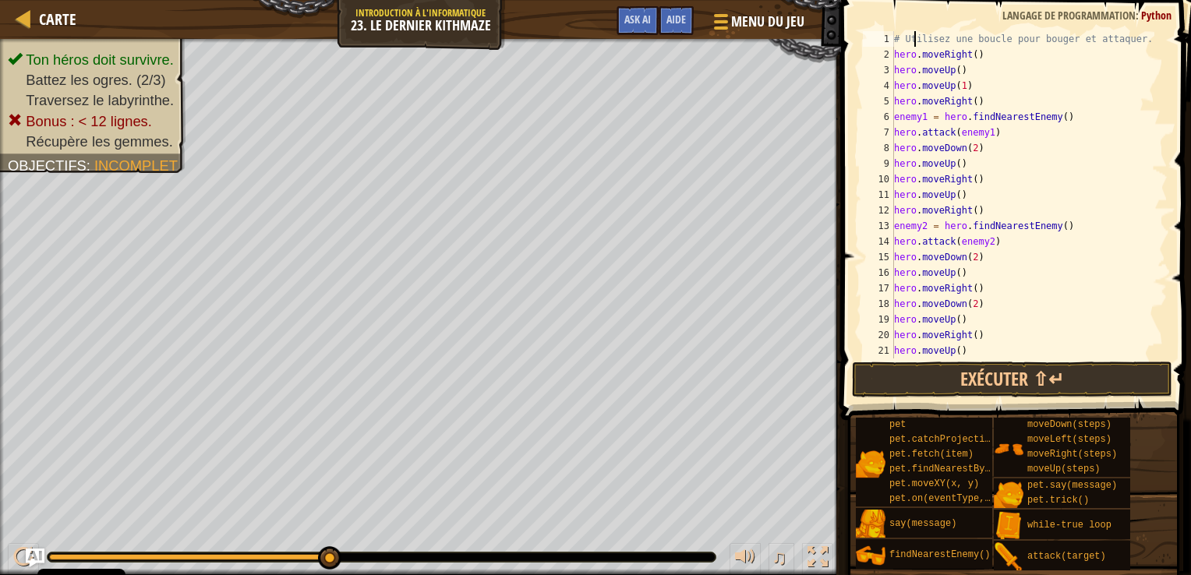
click at [915, 40] on div "# Utilisez une boucle pour bouger et attaquer. hero . moveRight ( ) hero . move…" at bounding box center [1023, 210] width 265 height 359
click at [897, 36] on div "# Utilisez une boucle pour bouger et attaquer. hero . moveRight ( ) hero . move…" at bounding box center [1023, 210] width 265 height 359
click at [896, 37] on div "# Utilisez une boucle pour bouger et attaquer. hero . moveRight ( ) hero . move…" at bounding box center [1023, 210] width 265 height 359
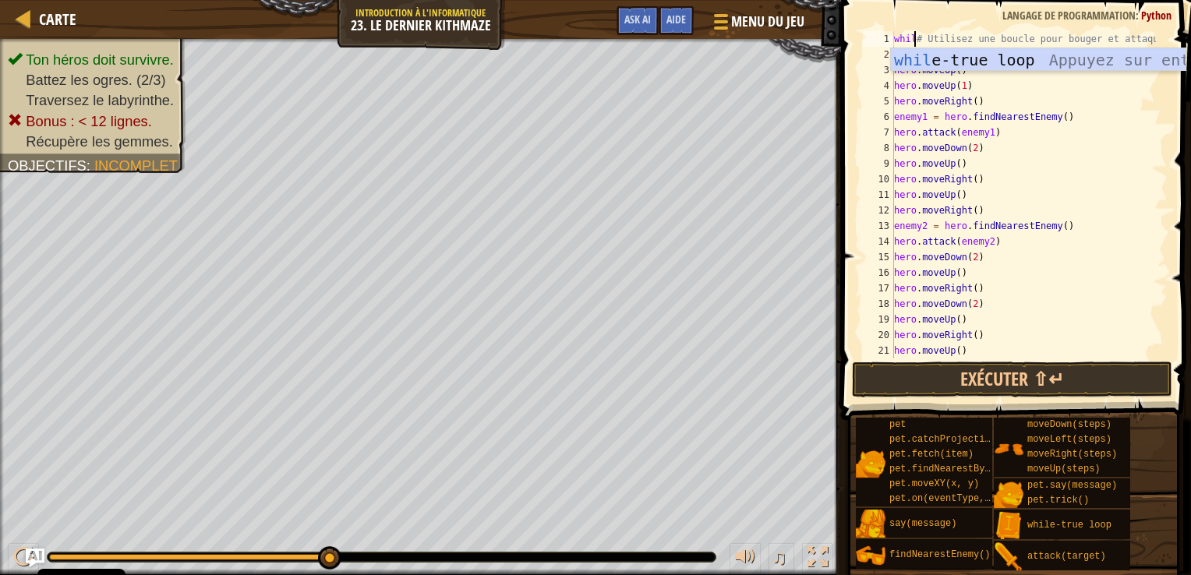
scroll to position [7, 2]
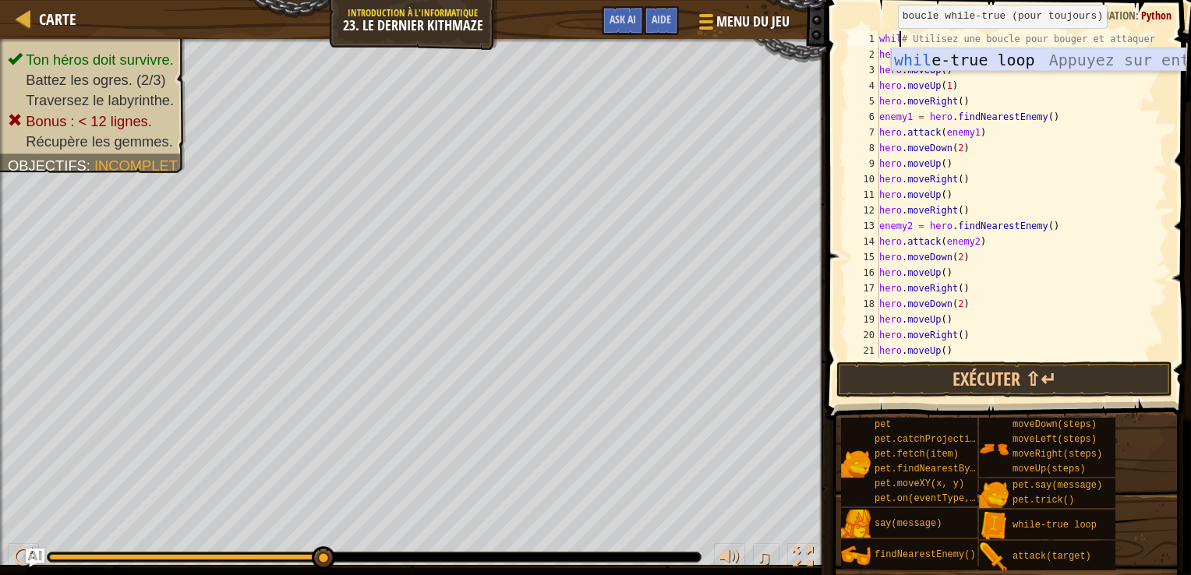
click at [936, 51] on div "whil e-true loop Appuyez sur entrée" at bounding box center [1038, 83] width 295 height 70
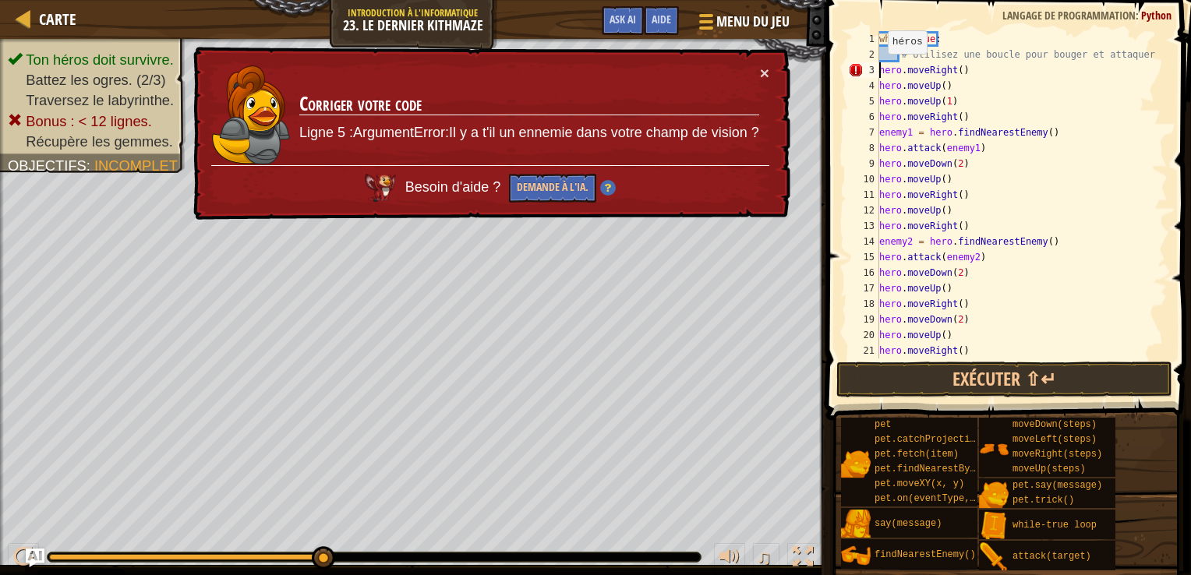
click at [880, 69] on div "while True : # Utilisez une boucle pour bouger et attaquer. hero . moveRight ( …" at bounding box center [1016, 210] width 280 height 359
click at [888, 58] on div "while True : # Utilisez une boucle pour bouger et attaquer. hero . moveRight ( …" at bounding box center [1016, 210] width 280 height 359
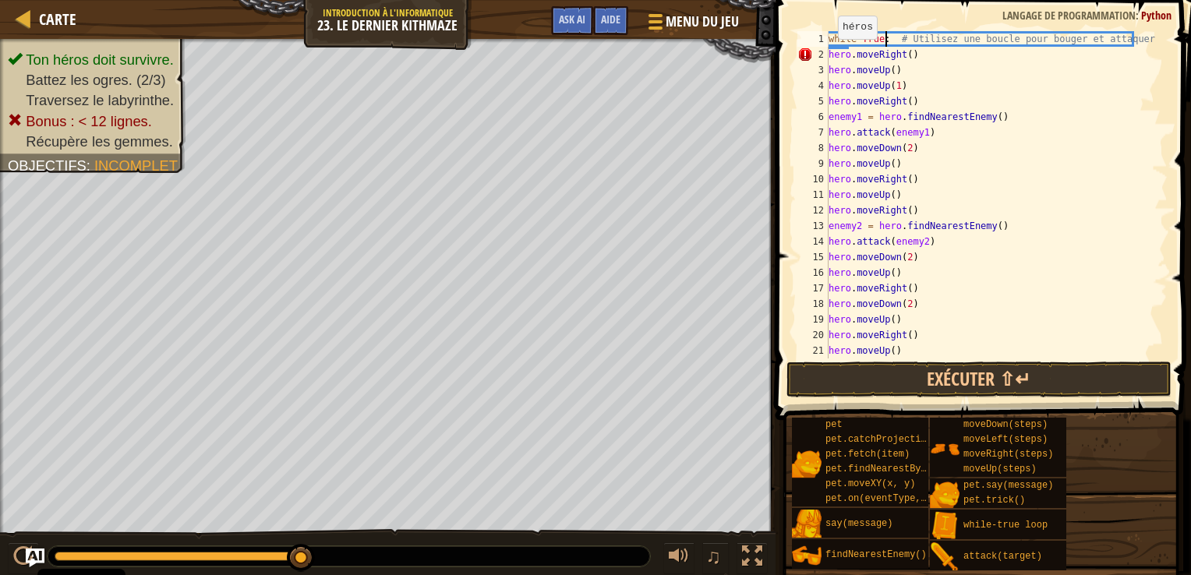
click at [830, 55] on div "while True : # Utilisez une boucle pour bouger et attaquer. hero . moveRight ( …" at bounding box center [991, 210] width 331 height 359
click at [830, 70] on div "while True : # Utilisez une boucle pour bouger et attaquer. hero . moveRight ( …" at bounding box center [991, 210] width 331 height 359
click at [829, 81] on div "while True : # Utilisez une boucle pour bouger et attaquer. hero . moveRight ( …" at bounding box center [991, 210] width 331 height 359
click at [898, 83] on div "while True : # Utilisez une boucle pour bouger et attaquer. hero . moveRight ( …" at bounding box center [991, 210] width 331 height 359
click at [901, 85] on div "while True : # Utilisez une boucle pour bouger et attaquer. hero . moveRight ( …" at bounding box center [991, 210] width 331 height 359
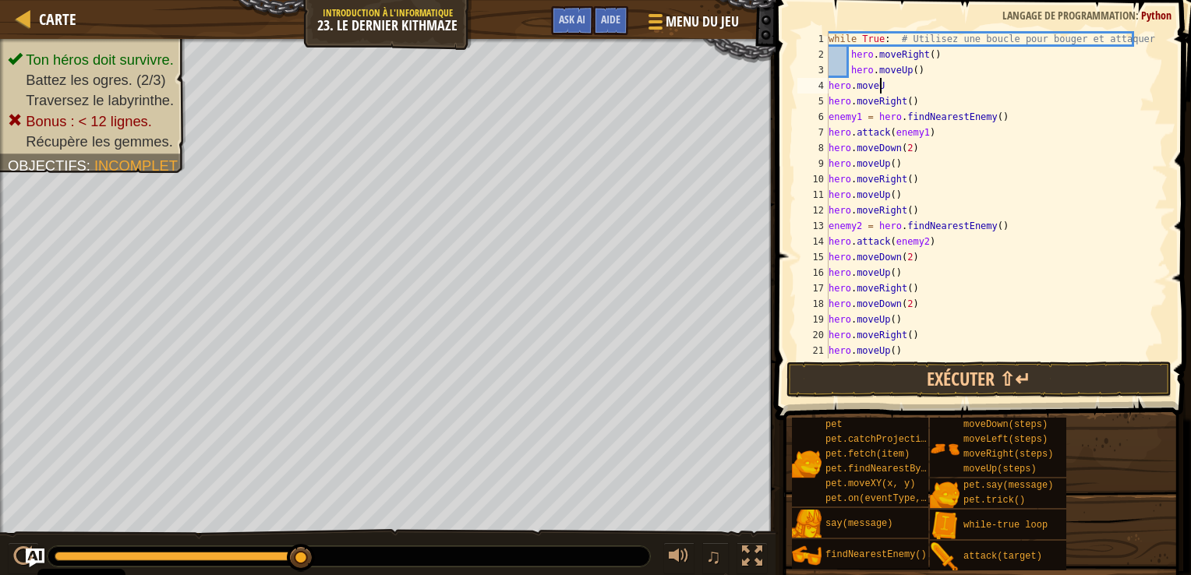
scroll to position [7, 0]
type textarea "h"
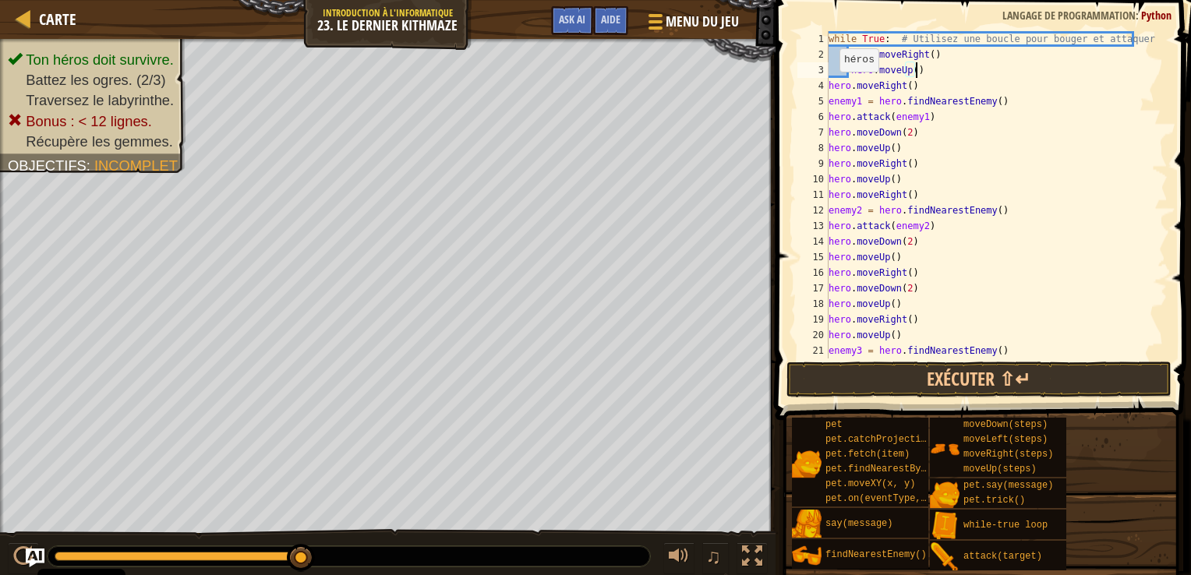
click at [832, 87] on div "while True : # Utilisez une boucle pour bouger et attaquer. hero . moveRight ( …" at bounding box center [991, 210] width 331 height 359
click at [829, 83] on div "while True : # Utilisez une boucle pour bouger et attaquer. hero . moveRight ( …" at bounding box center [991, 210] width 331 height 359
click at [830, 100] on div "while True : # Utilisez une boucle pour bouger et attaquer. hero . moveRight ( …" at bounding box center [991, 210] width 331 height 359
click at [829, 115] on div "while True : # Utilisez une boucle pour bouger et attaquer. hero . moveRight ( …" at bounding box center [991, 210] width 331 height 359
click at [881, 101] on div "while True : # Utilisez une boucle pour bouger et attaquer. hero . moveRight ( …" at bounding box center [991, 210] width 331 height 359
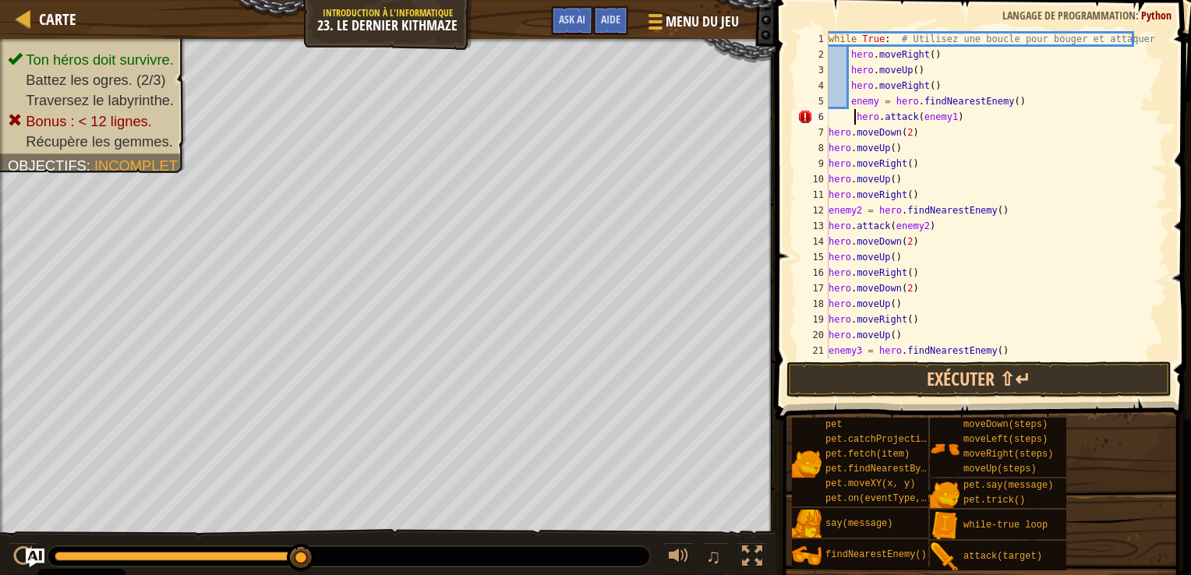
click at [855, 120] on div "while True : # Utilisez une boucle pour bouger et attaquer. hero . moveRight ( …" at bounding box center [991, 210] width 331 height 359
click at [832, 132] on div "while True : # Utilisez une boucle pour bouger et attaquer. hero . moveRight ( …" at bounding box center [991, 210] width 331 height 359
click at [830, 132] on div "while True : # Utilisez une boucle pour bouger et attaquer. hero . moveRight ( …" at bounding box center [991, 210] width 331 height 359
click at [830, 147] on div "while True : # Utilisez une boucle pour bouger et attaquer. hero . moveRight ( …" at bounding box center [991, 210] width 331 height 359
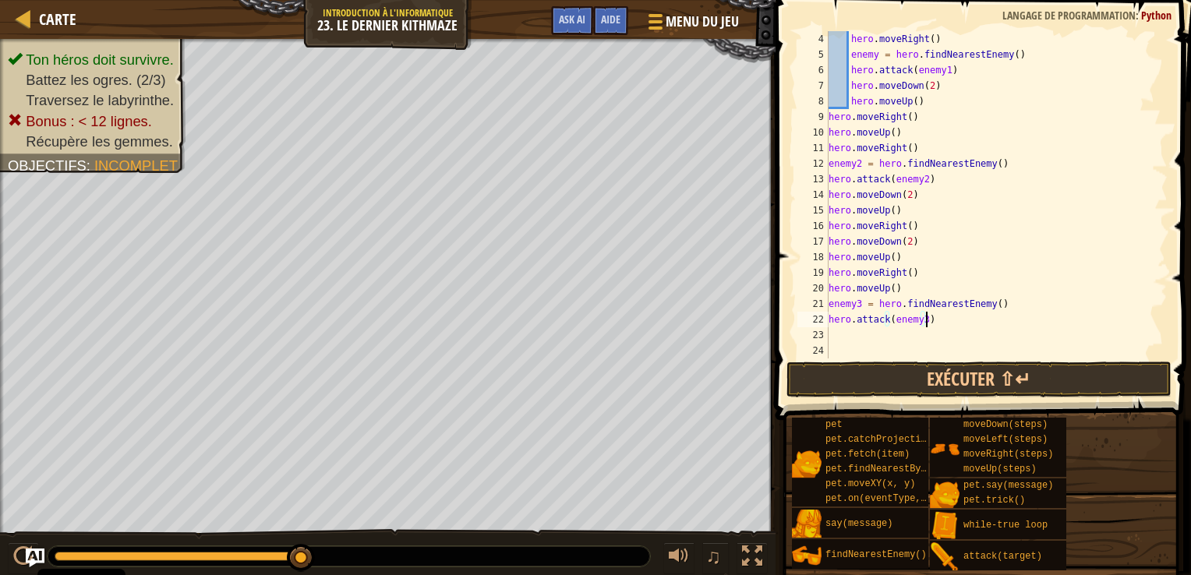
click at [931, 318] on div "hero . moveRight ( ) enemy = hero . findNearestEnemy ( ) hero . attack ( enemy1…" at bounding box center [991, 210] width 331 height 359
type textarea "h"
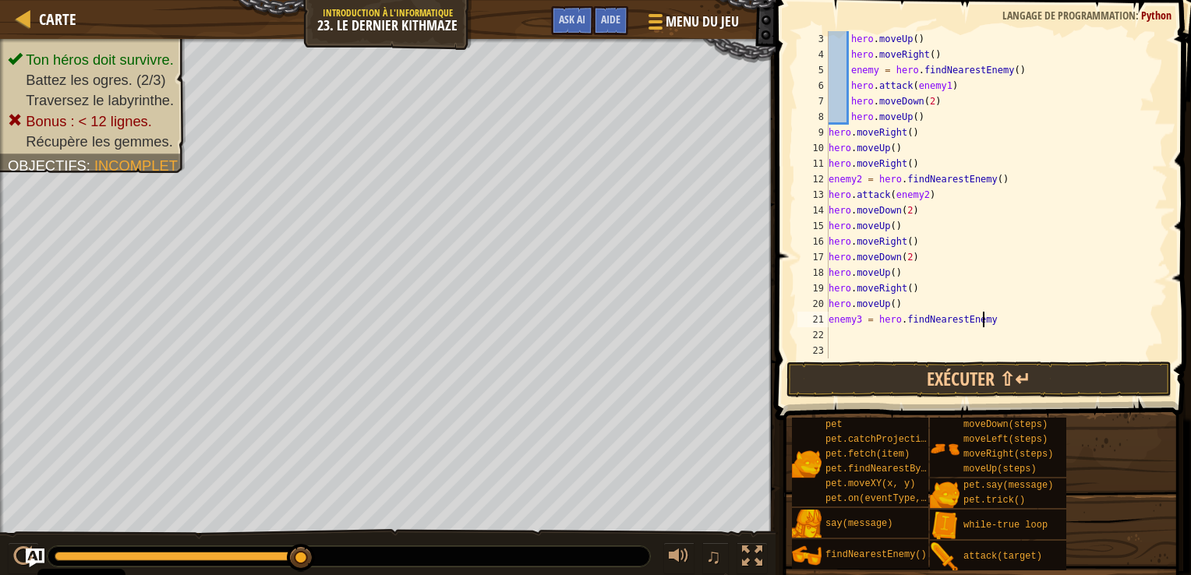
scroll to position [31, 0]
type textarea "e"
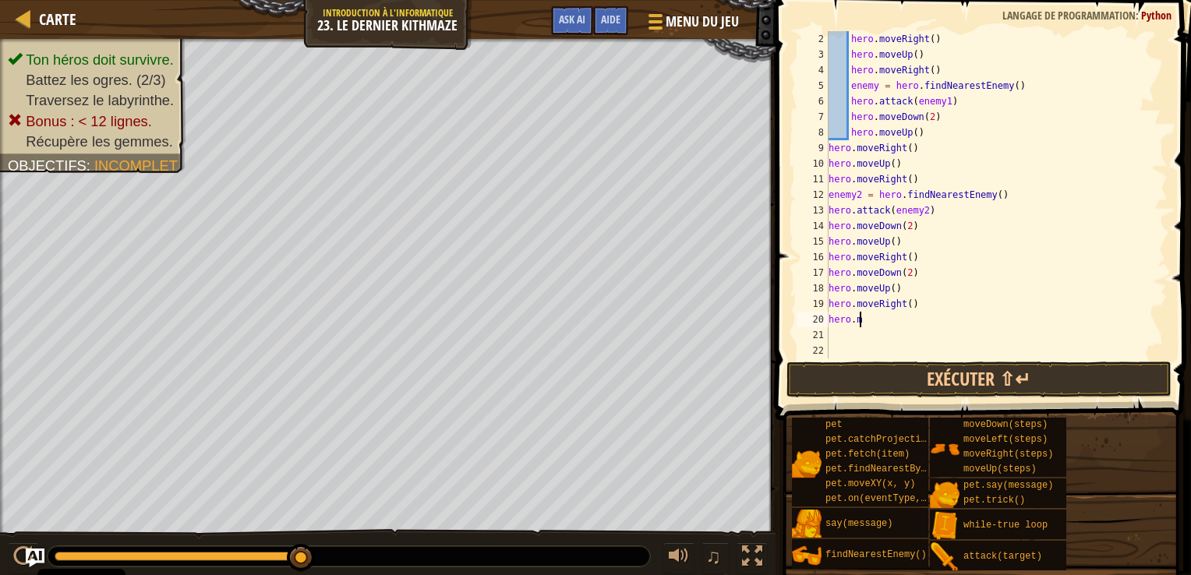
type textarea "h"
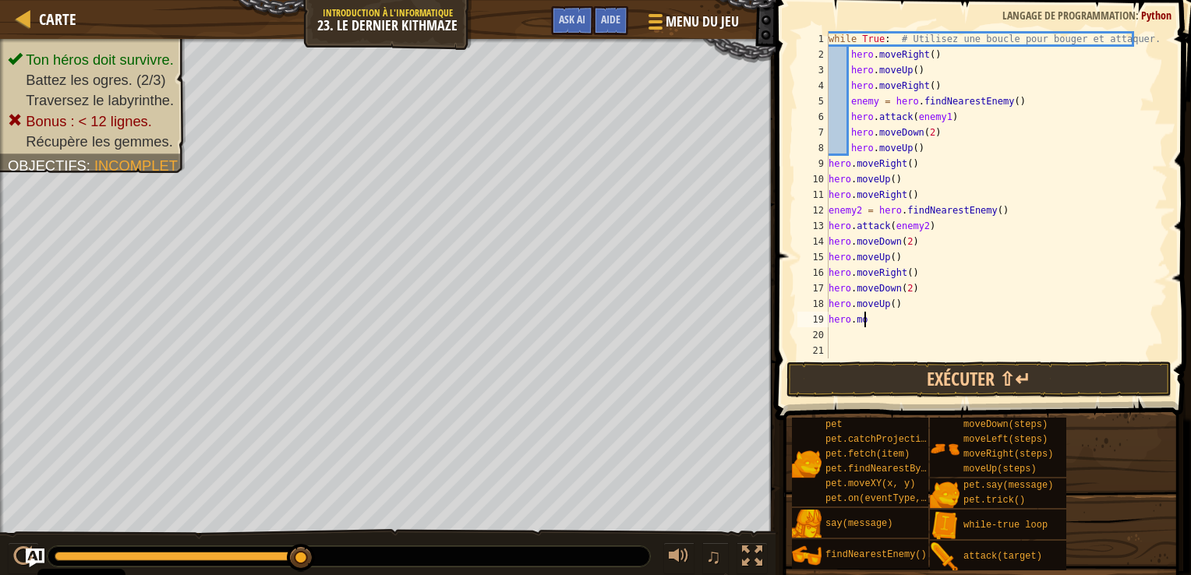
type textarea "h"
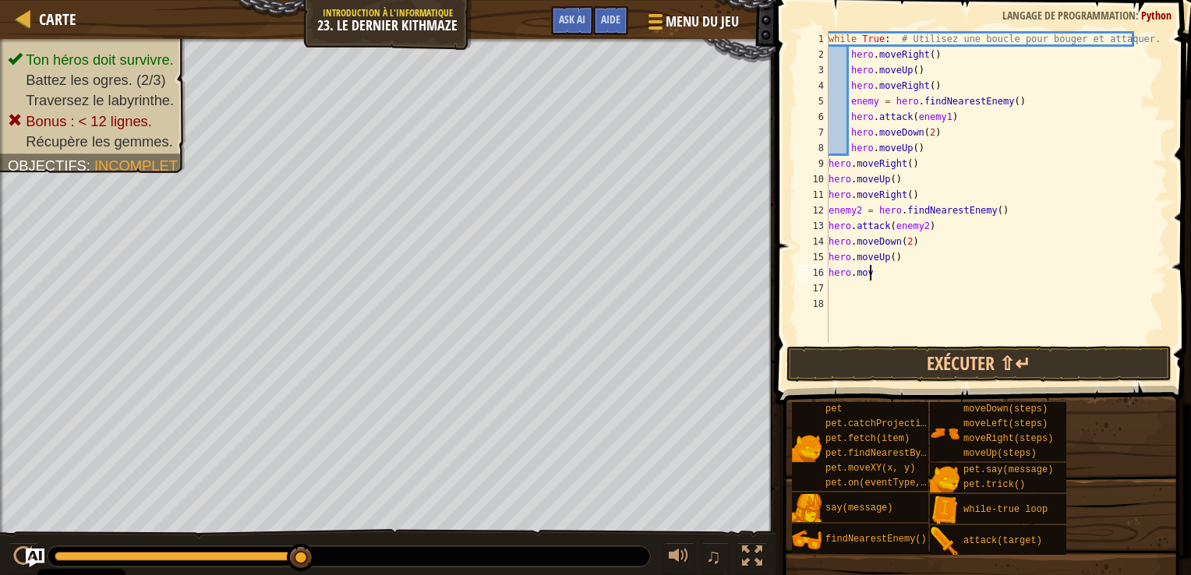
type textarea "h"
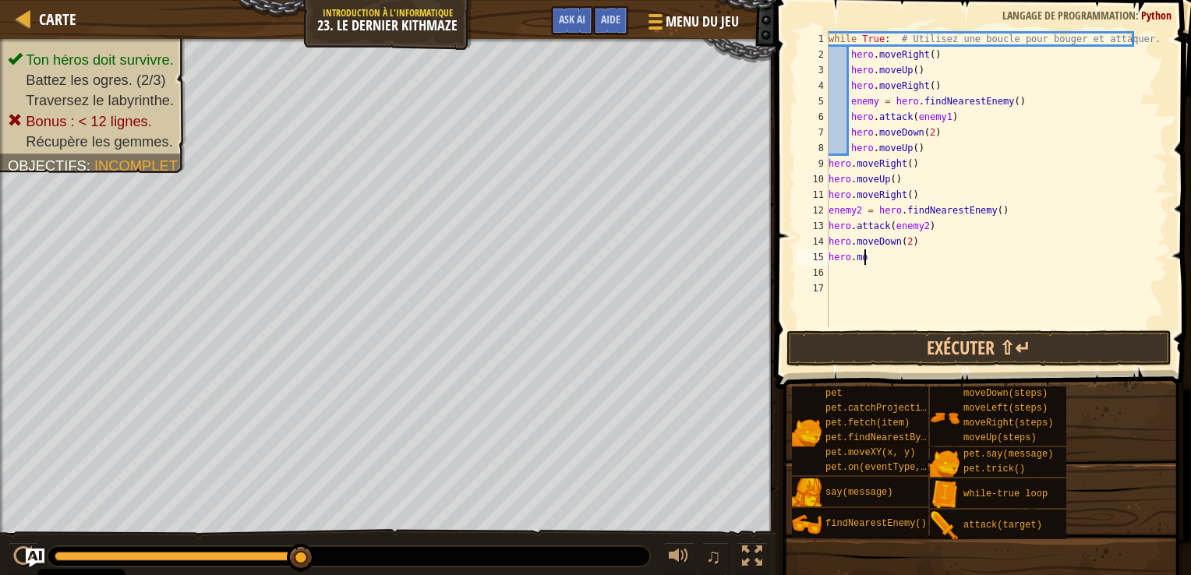
type textarea "h"
type textarea "e"
type textarea "h"
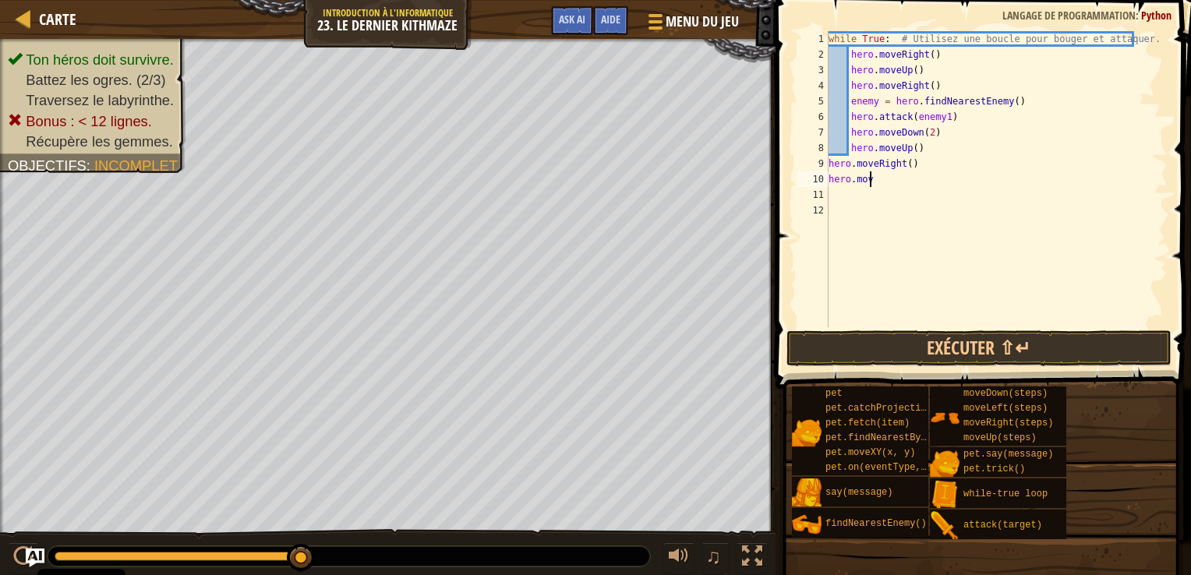
type textarea "h"
click at [957, 339] on button "Exécuter ⇧↵" at bounding box center [979, 349] width 385 height 36
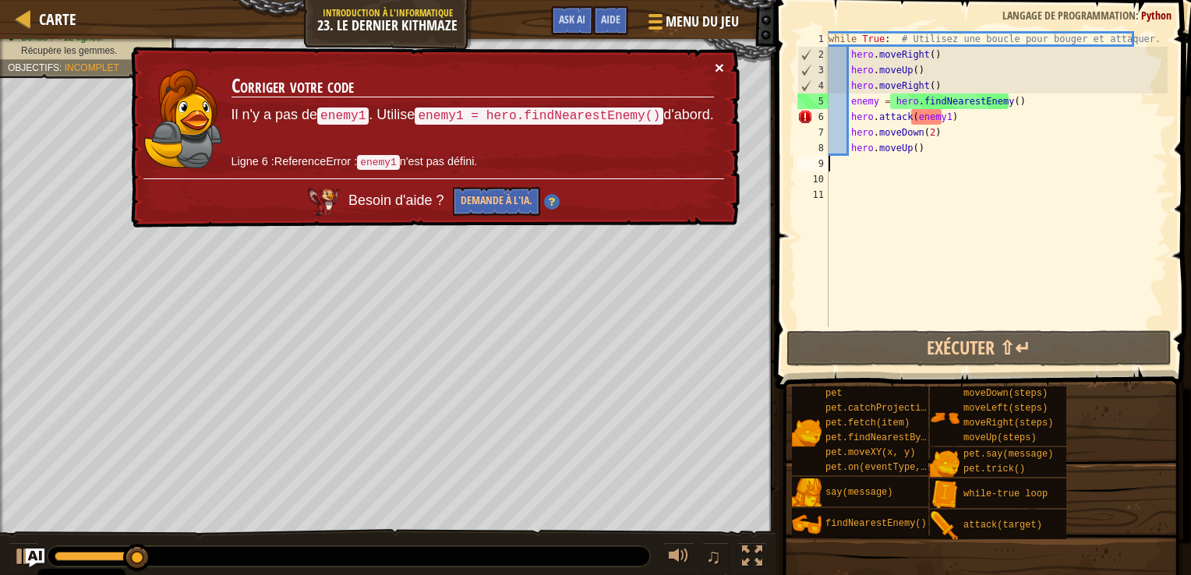
click at [717, 67] on button "×" at bounding box center [719, 67] width 9 height 16
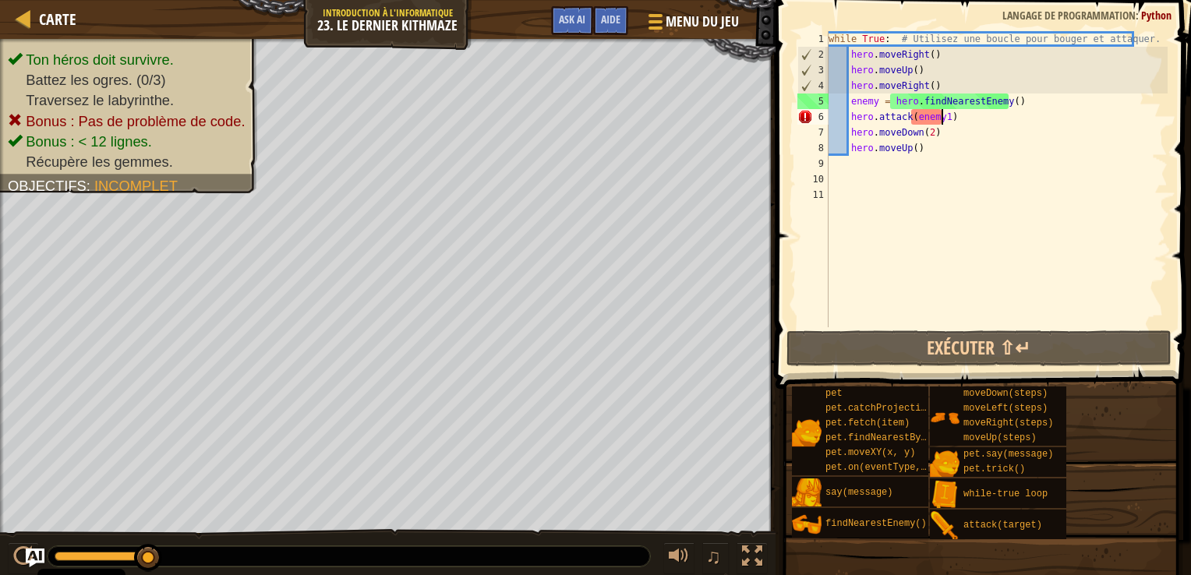
click at [941, 115] on div "while True : # Utilisez une boucle pour bouger et attaquer. hero . moveRight ( …" at bounding box center [997, 194] width 342 height 327
type textarea "hero.attack(enemy)"
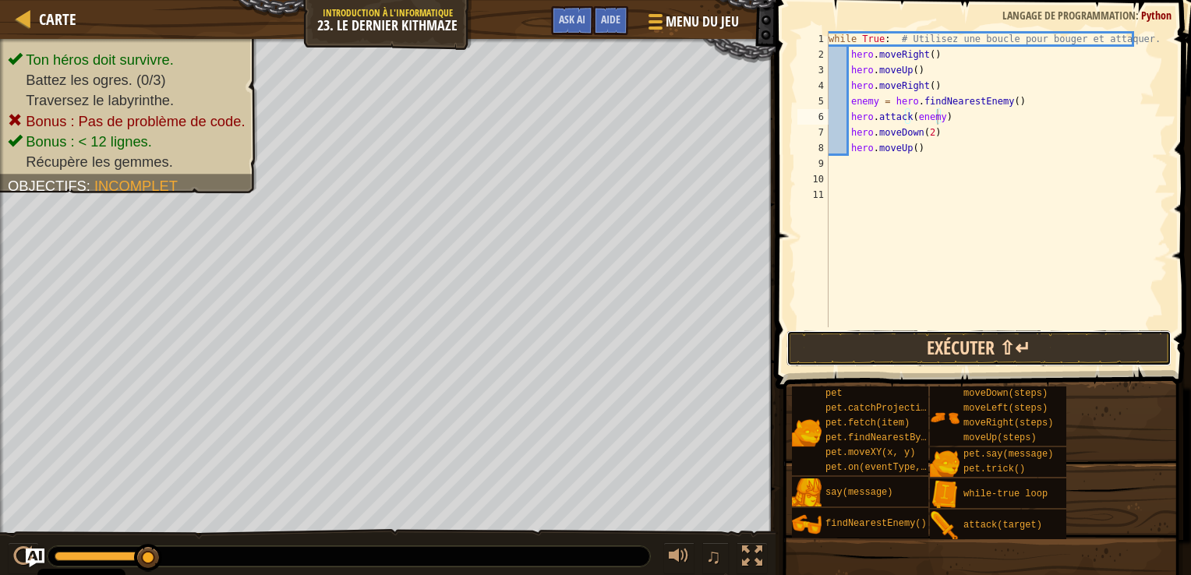
click at [918, 349] on button "Exécuter ⇧↵" at bounding box center [979, 349] width 385 height 36
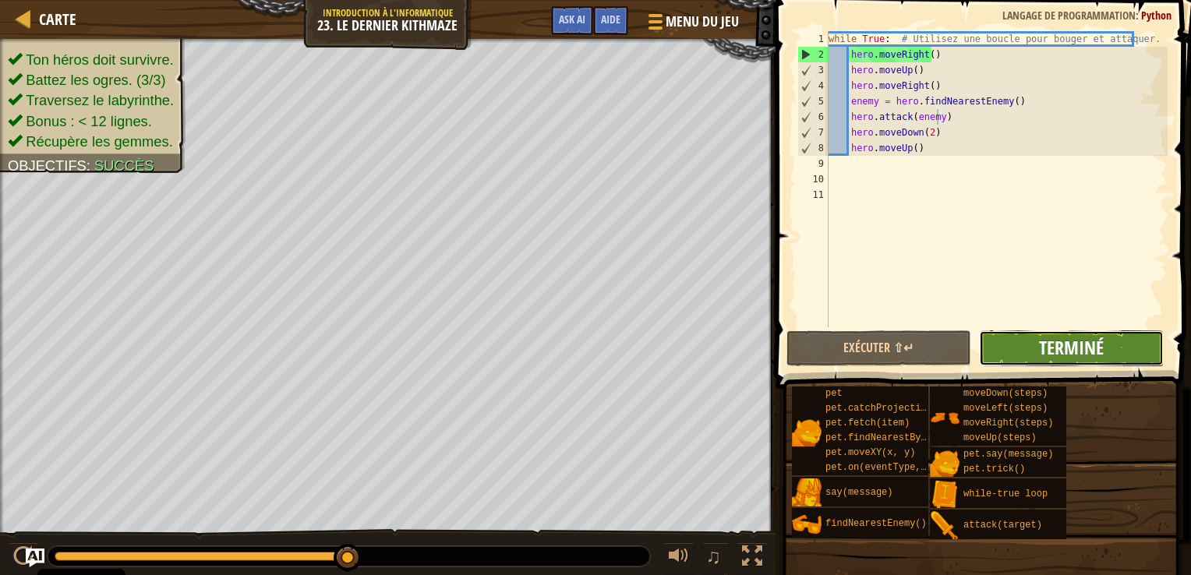
click at [1082, 345] on span "Terminé" at bounding box center [1071, 347] width 65 height 25
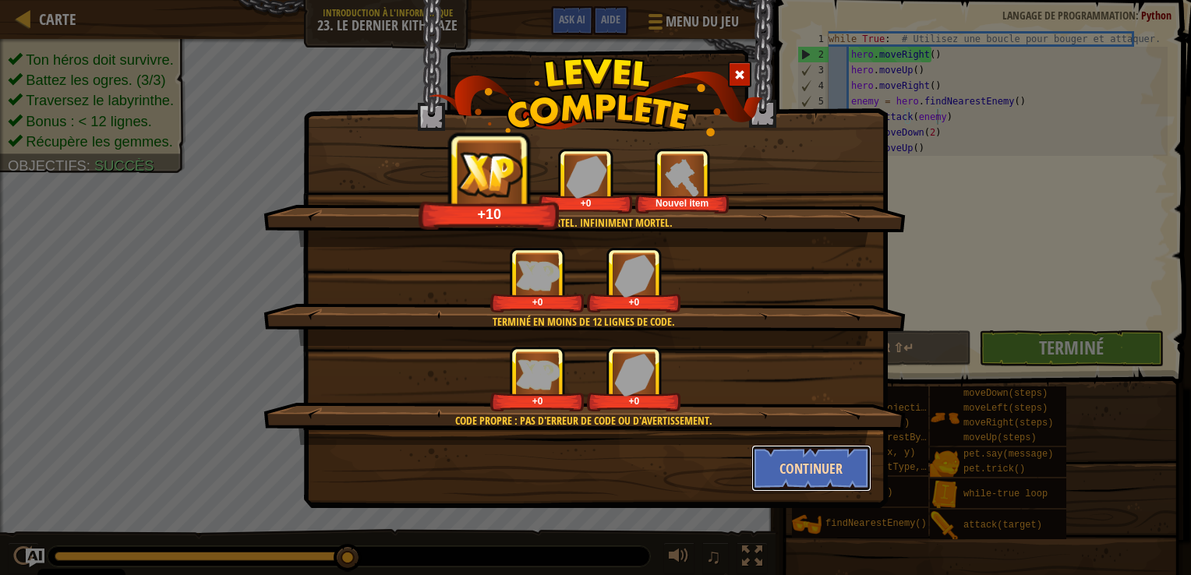
click at [795, 473] on button "Continuer" at bounding box center [812, 468] width 121 height 47
click at [795, 473] on div "Vous êtes mortel. Infiniment mortel. +10 +0 Nouvel item Terminé en moins de 12 …" at bounding box center [595, 287] width 1191 height 575
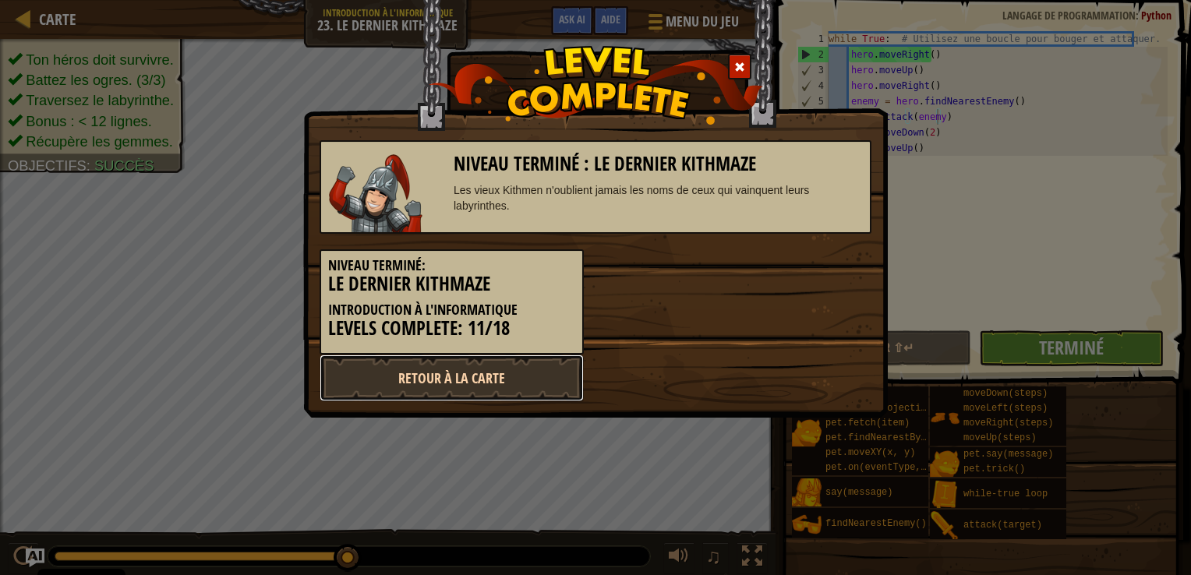
click at [500, 378] on link "Retour à la Carte" at bounding box center [452, 378] width 264 height 47
select select "fr"
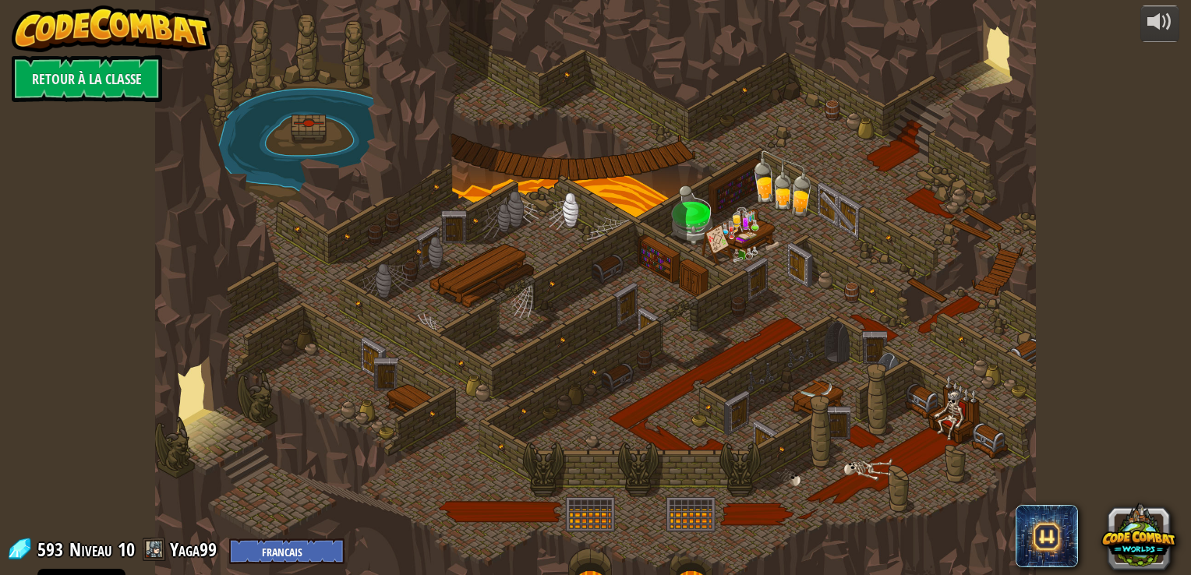
select select "fr"
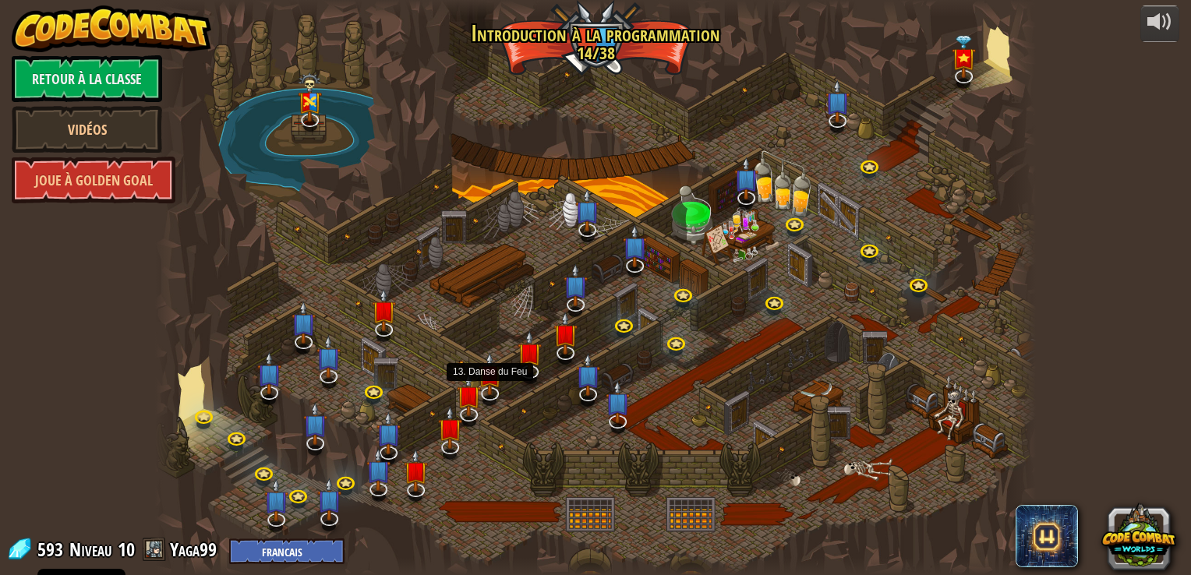
select select "fr"
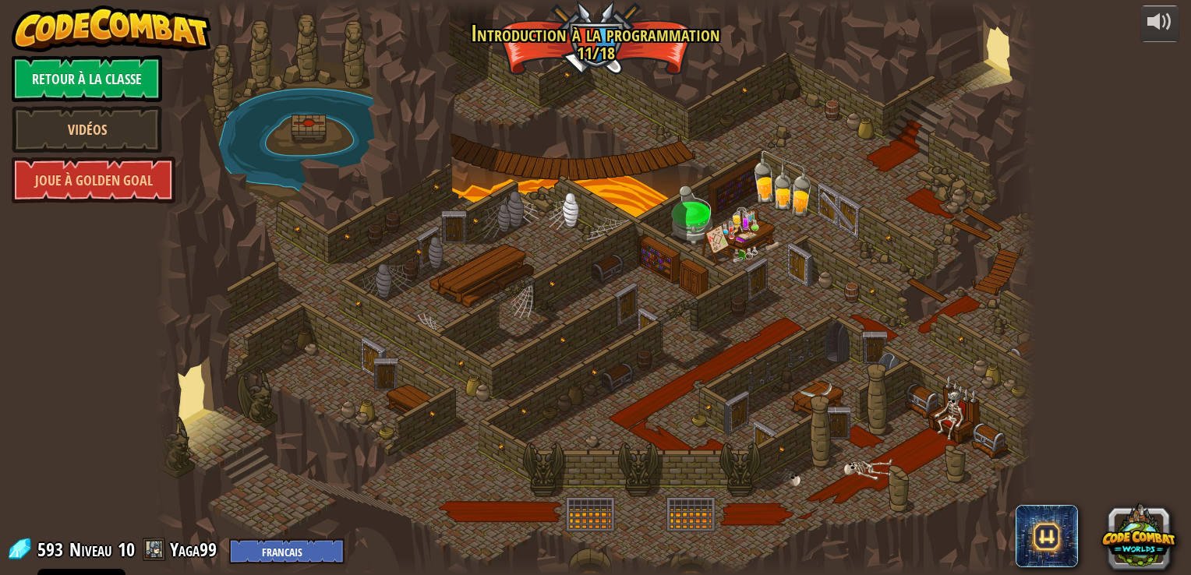
select select "fr"
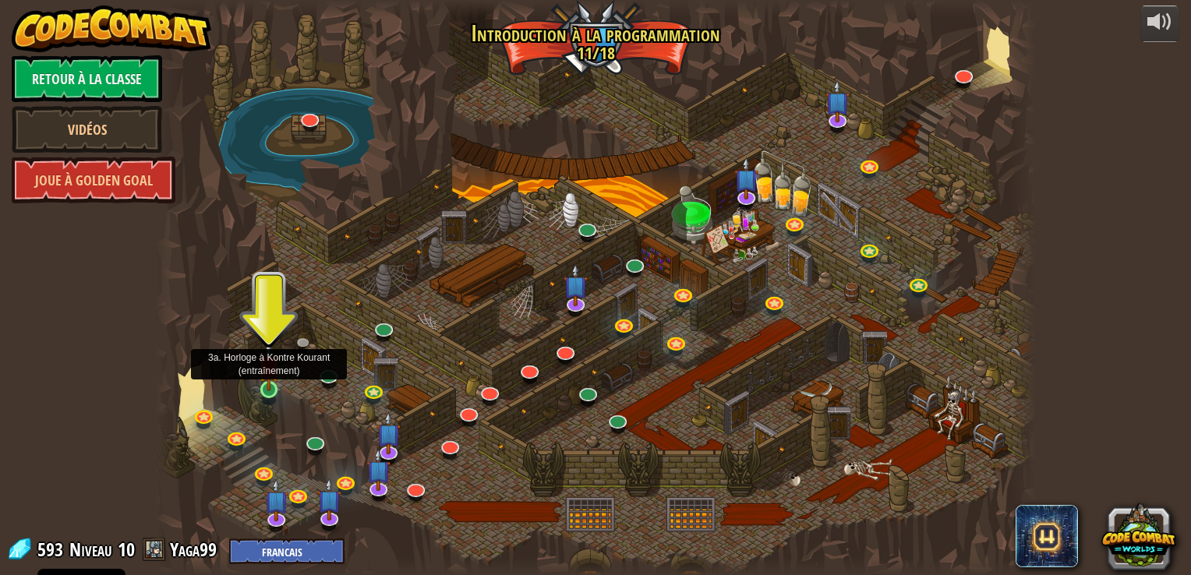
click at [273, 384] on img at bounding box center [269, 366] width 22 height 51
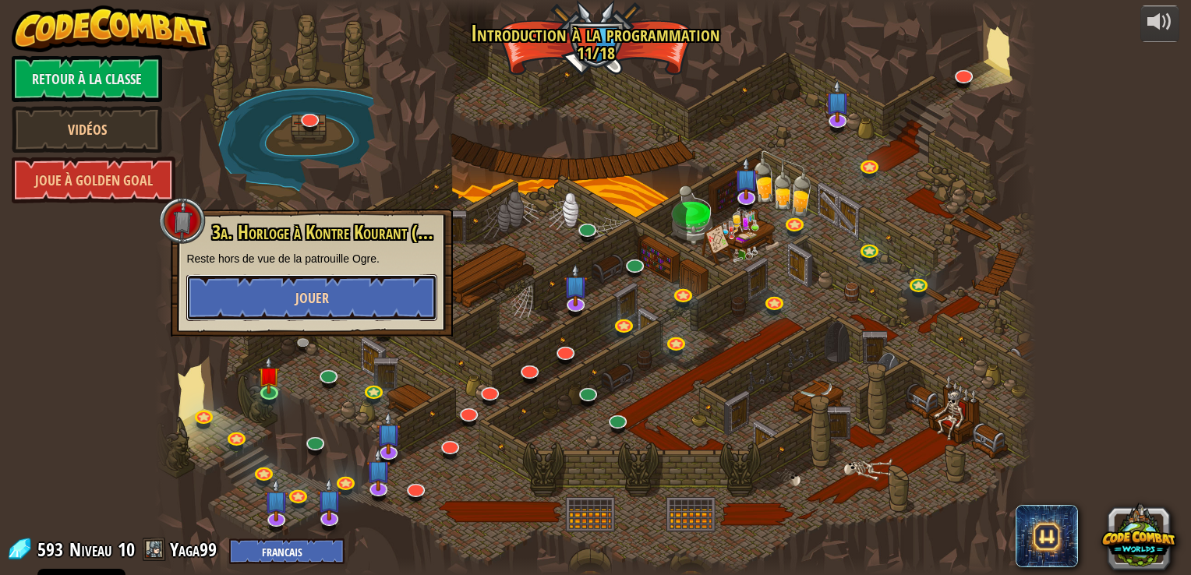
click at [312, 299] on span "Jouer" at bounding box center [313, 297] width 34 height 19
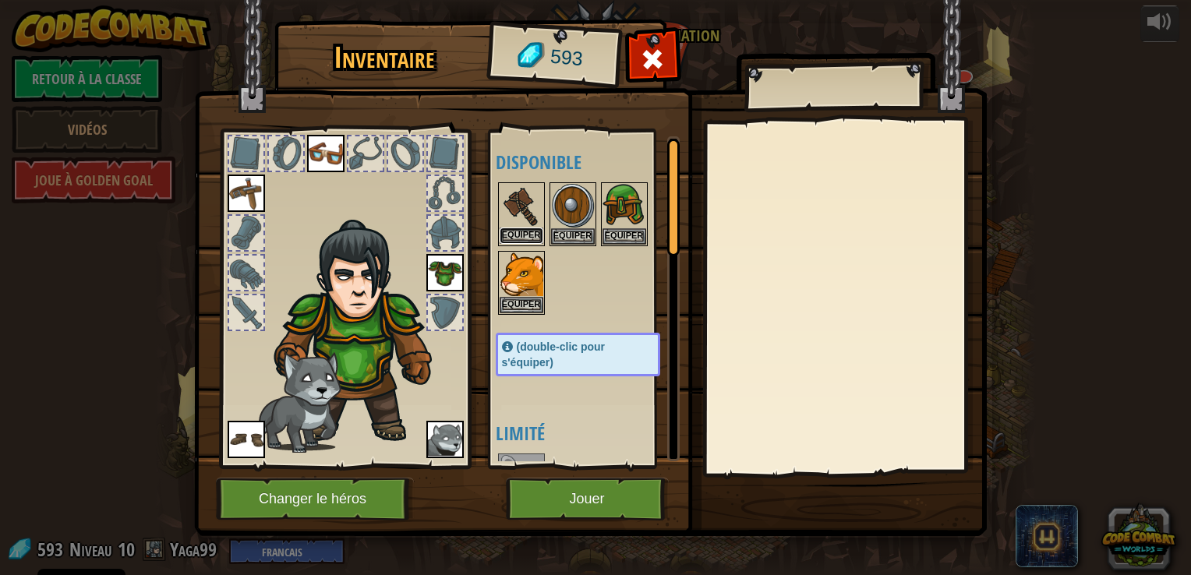
click at [543, 231] on button "Equiper" at bounding box center [522, 236] width 44 height 16
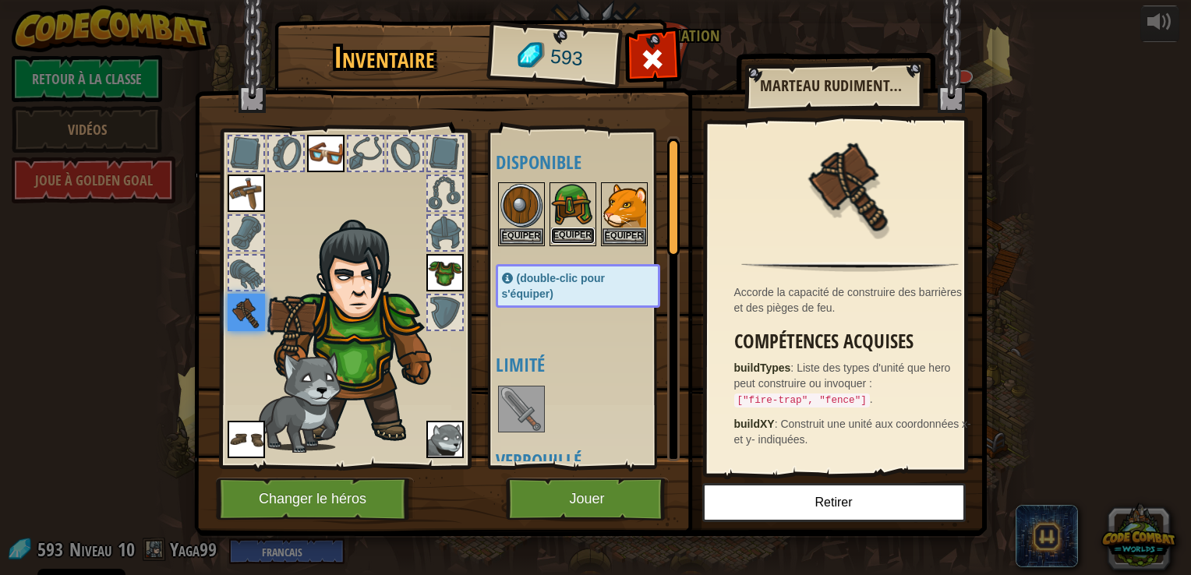
click at [587, 237] on button "Equiper" at bounding box center [573, 236] width 44 height 16
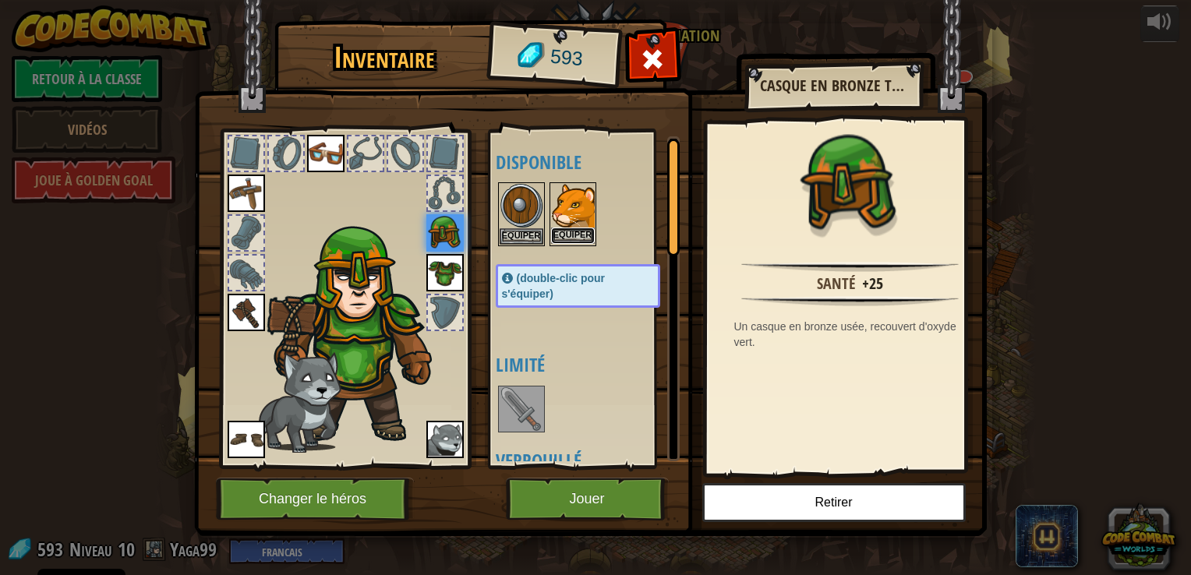
click at [580, 235] on button "Equiper" at bounding box center [573, 236] width 44 height 16
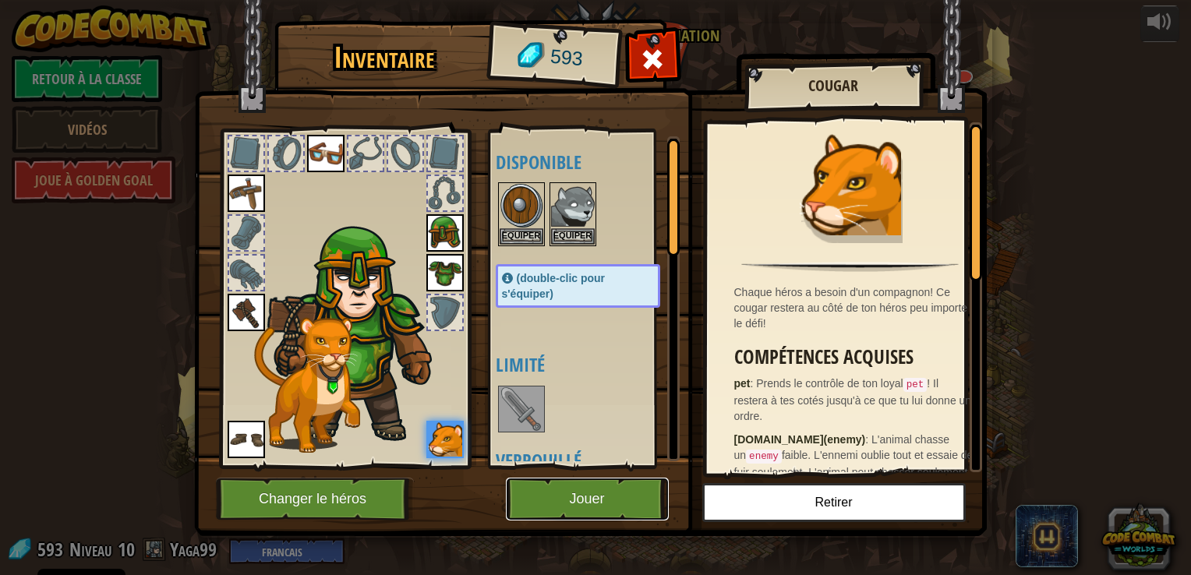
click at [593, 479] on button "Jouer" at bounding box center [587, 499] width 163 height 43
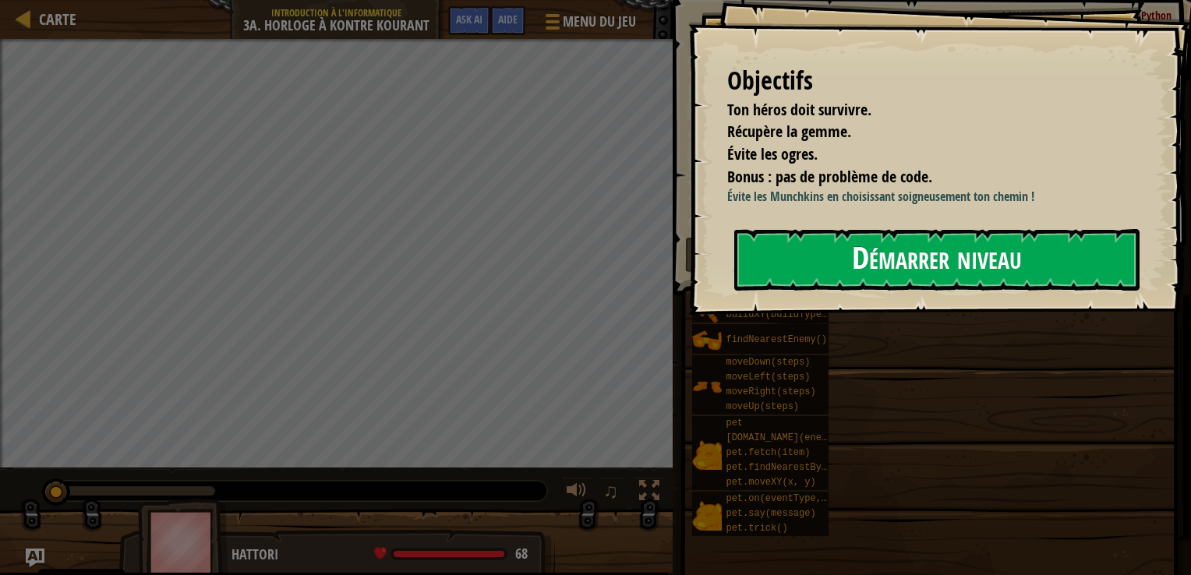
click at [816, 245] on button "Démarrer niveau" at bounding box center [937, 260] width 405 height 62
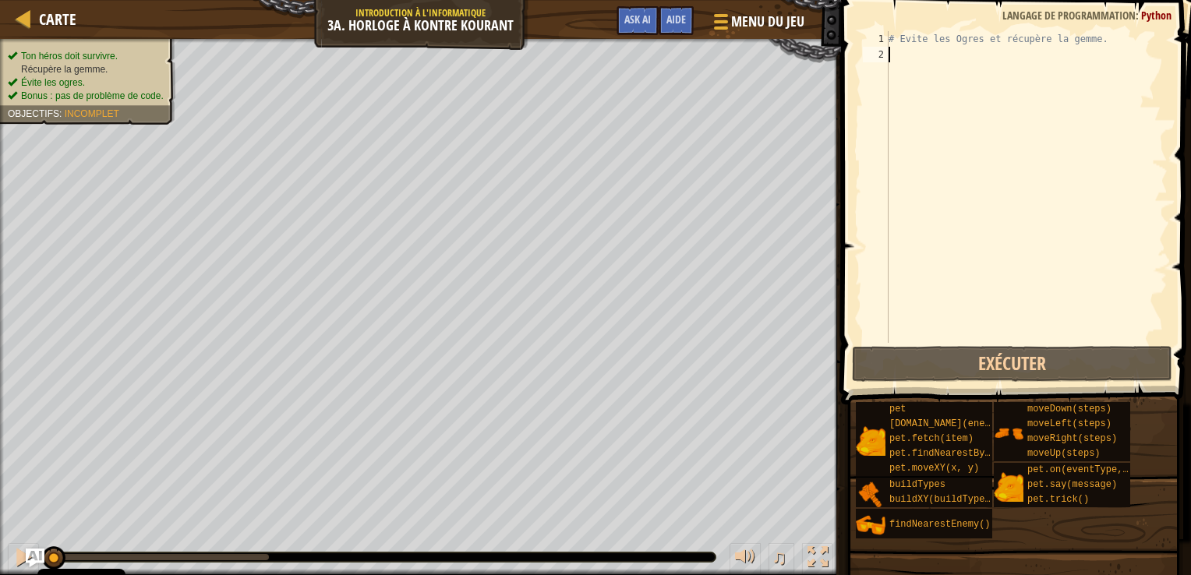
scroll to position [7, 0]
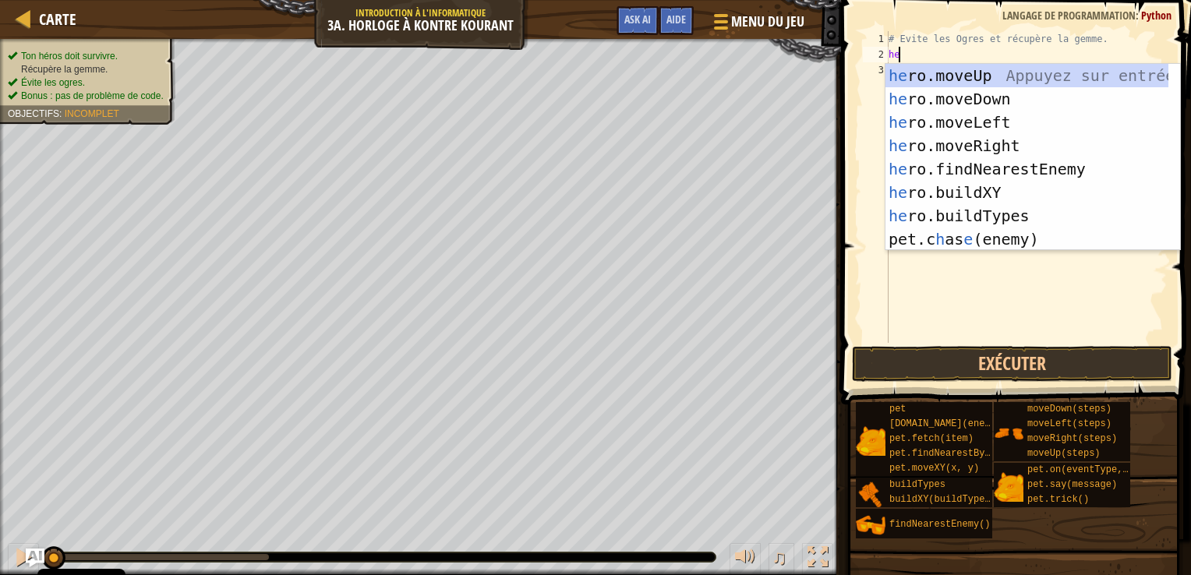
type textarea "her"
click at [968, 95] on div "her o.moveUp Appuyez sur entrée her o.moveDown Appuyez sur entrée her o.moveLef…" at bounding box center [1033, 181] width 295 height 234
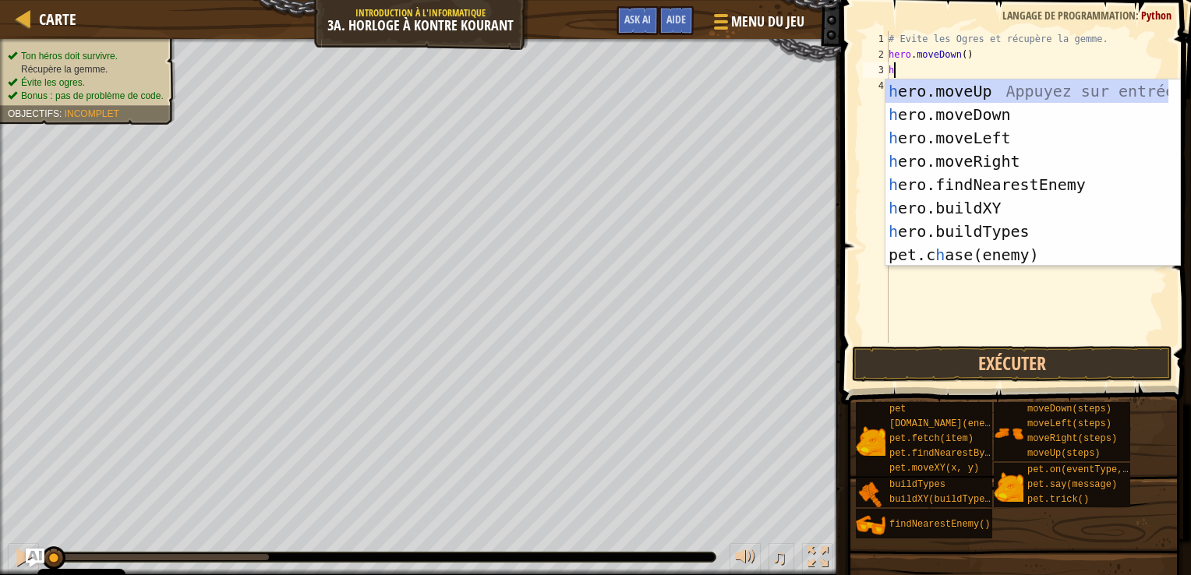
type textarea "her"
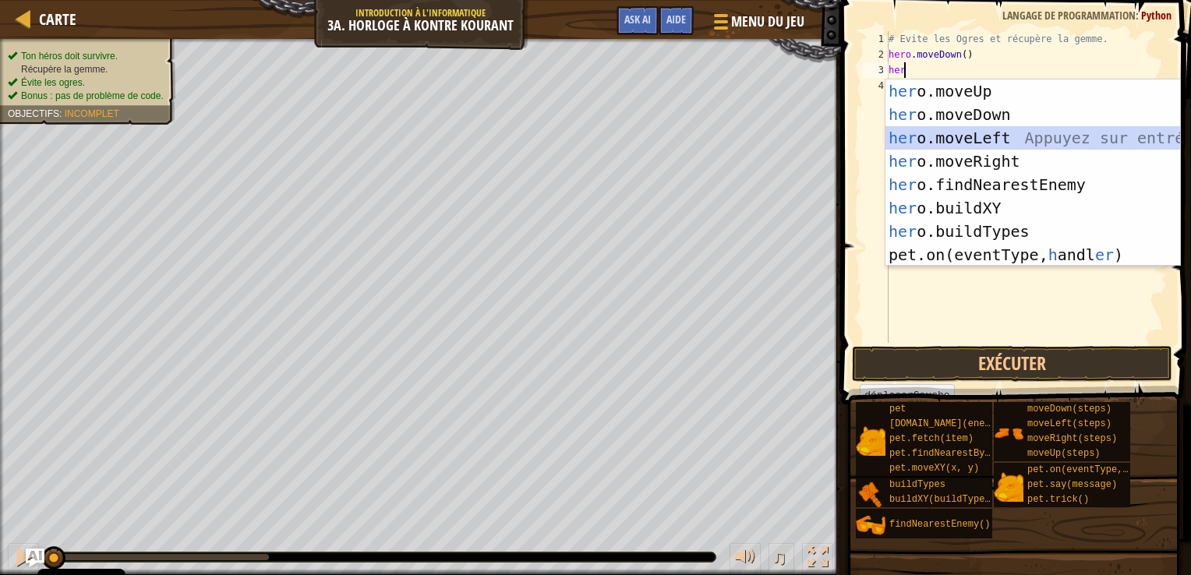
click at [986, 145] on div "her o.moveUp Appuyez sur entrée her o.moveDown Appuyez sur entrée her o.moveLef…" at bounding box center [1033, 197] width 295 height 234
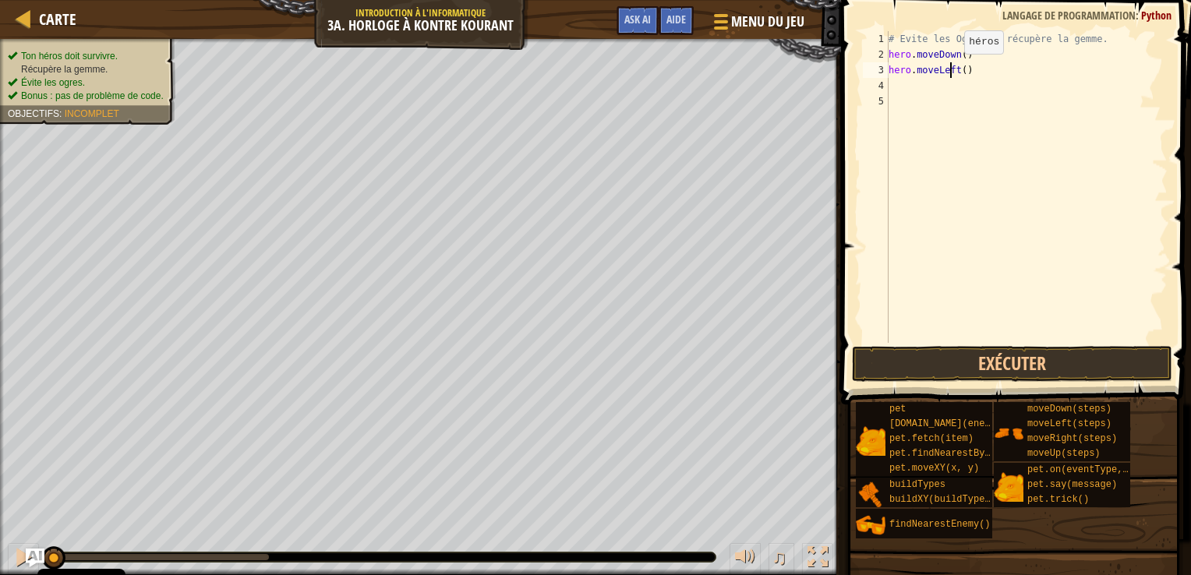
click at [951, 69] on div "# Evite les Ogres et récupère la gemme. hero . moveDown ( ) hero . moveLeft ( )" at bounding box center [1027, 202] width 282 height 343
click at [953, 69] on div "# Evite les Ogres et récupère la gemme. hero . moveDown ( ) hero . moveLeft ( )" at bounding box center [1027, 202] width 282 height 343
click at [954, 70] on div "# Evite les Ogres et récupère la gemme. hero . moveDown ( ) hero . moveLeft ( )" at bounding box center [1027, 202] width 282 height 343
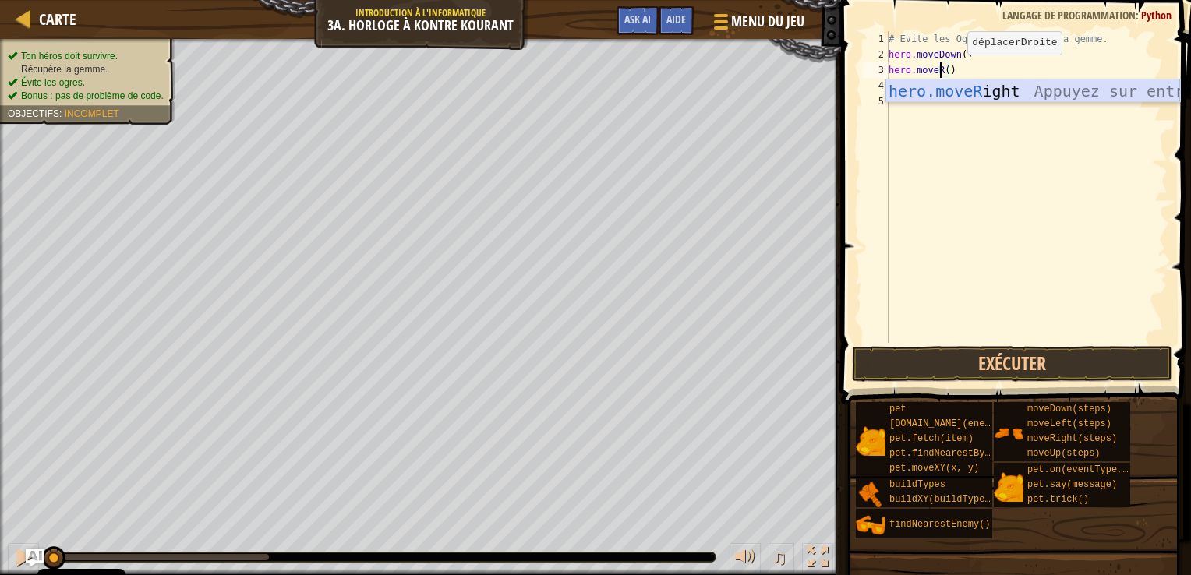
click at [951, 88] on div "hero.moveR ight Appuyez sur entrée" at bounding box center [1033, 115] width 295 height 70
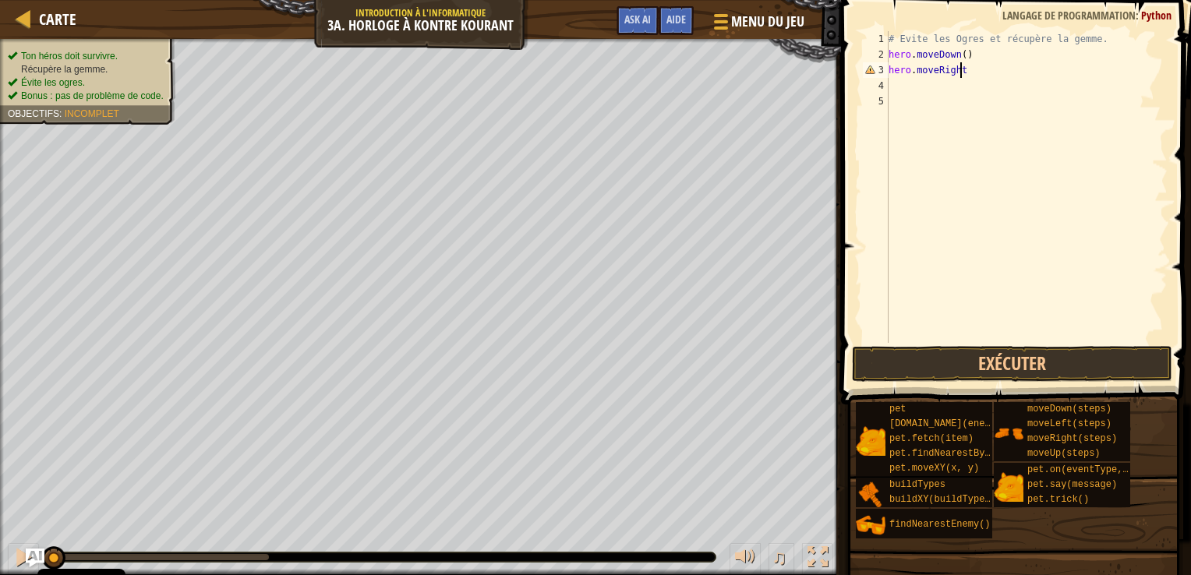
scroll to position [7, 5]
click at [963, 75] on div "# Evite les Ogres et récupère la gemme. hero . moveDown ( ) hero . moveRight ( )" at bounding box center [1027, 202] width 282 height 343
click at [965, 73] on div "# Evite les Ogres et récupère la gemme. hero . moveDown ( ) hero . moveRight ( )" at bounding box center [1027, 202] width 282 height 343
click at [946, 357] on button "Exécuter" at bounding box center [1012, 364] width 321 height 36
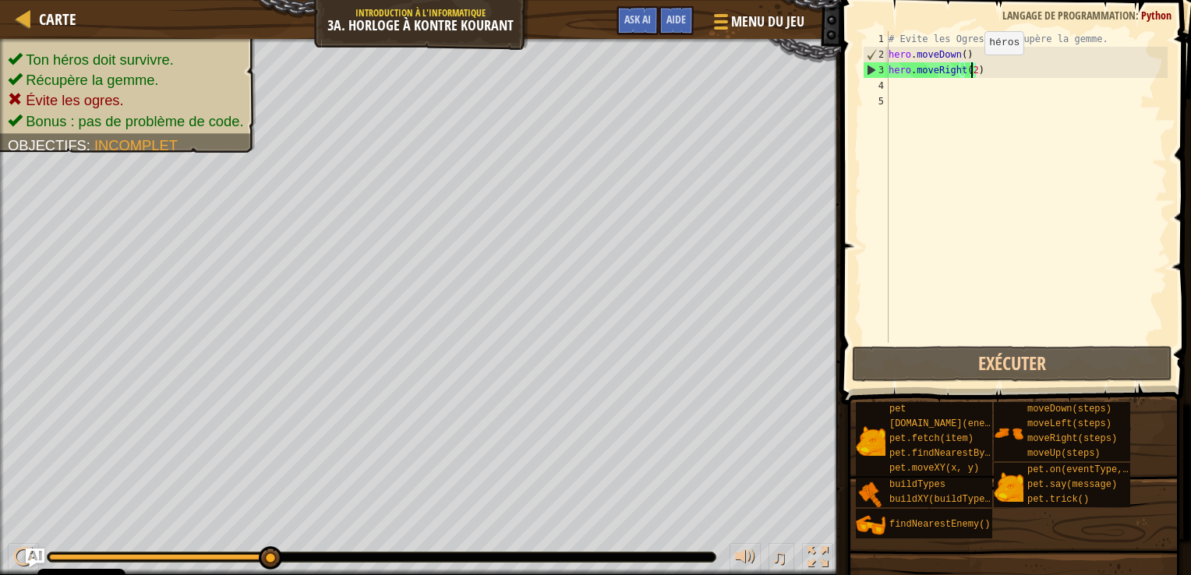
type textarea "hero.moveRight()"
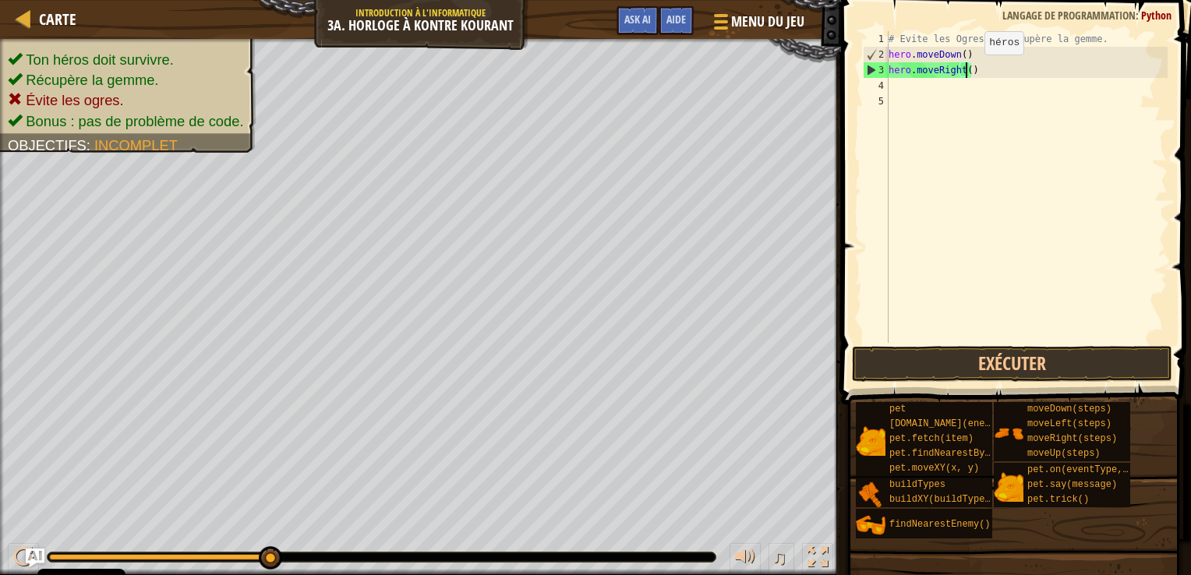
scroll to position [7, 5]
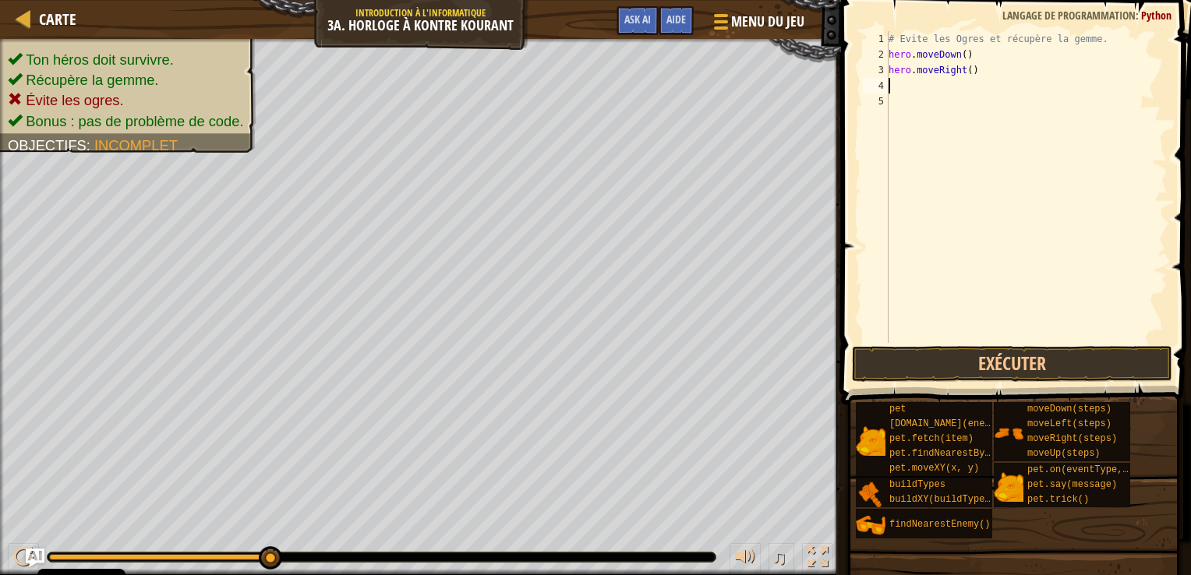
click at [916, 86] on div "# Evite les Ogres et récupère la gemme. hero . moveDown ( ) hero . moveRight ( )" at bounding box center [1027, 202] width 282 height 343
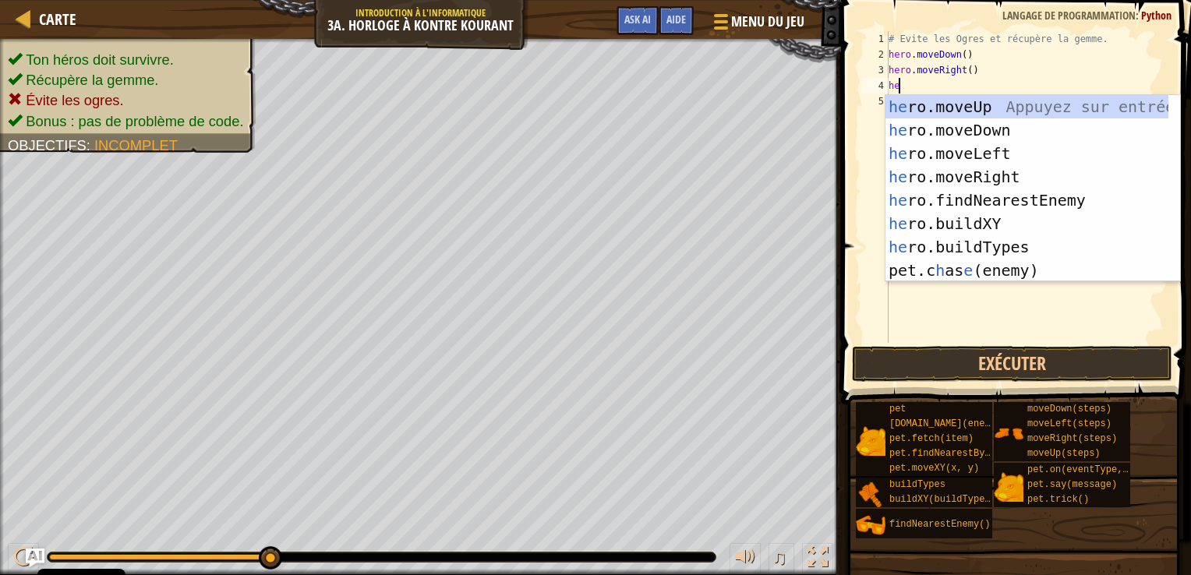
type textarea "her"
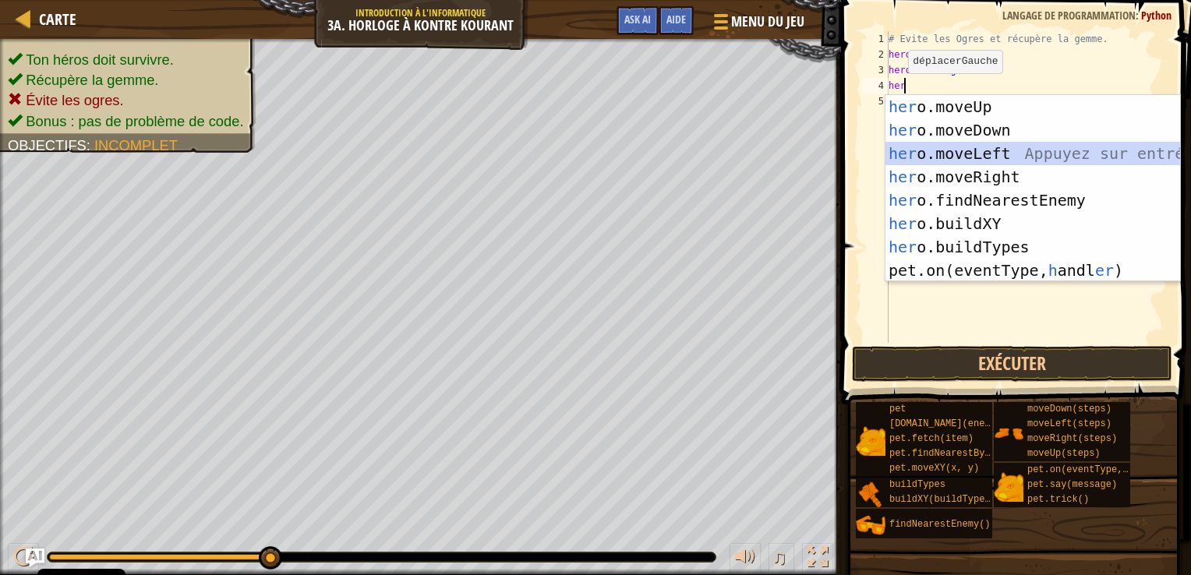
click at [904, 144] on div "her o.moveUp Appuyez sur entrée her o.moveDown Appuyez sur entrée her o.moveLef…" at bounding box center [1033, 212] width 295 height 234
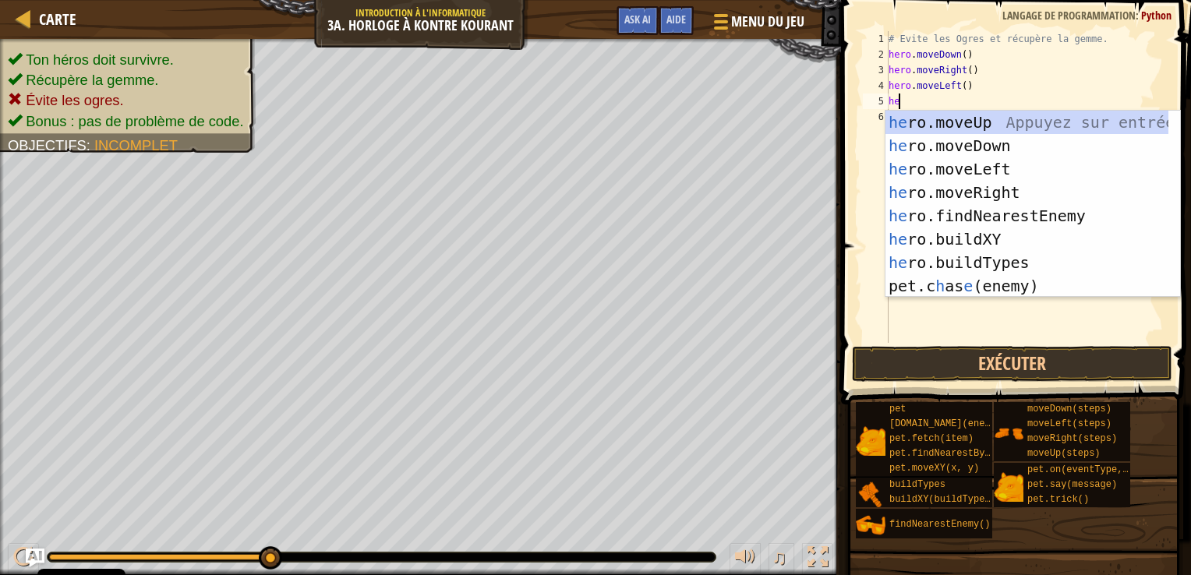
type textarea "her"
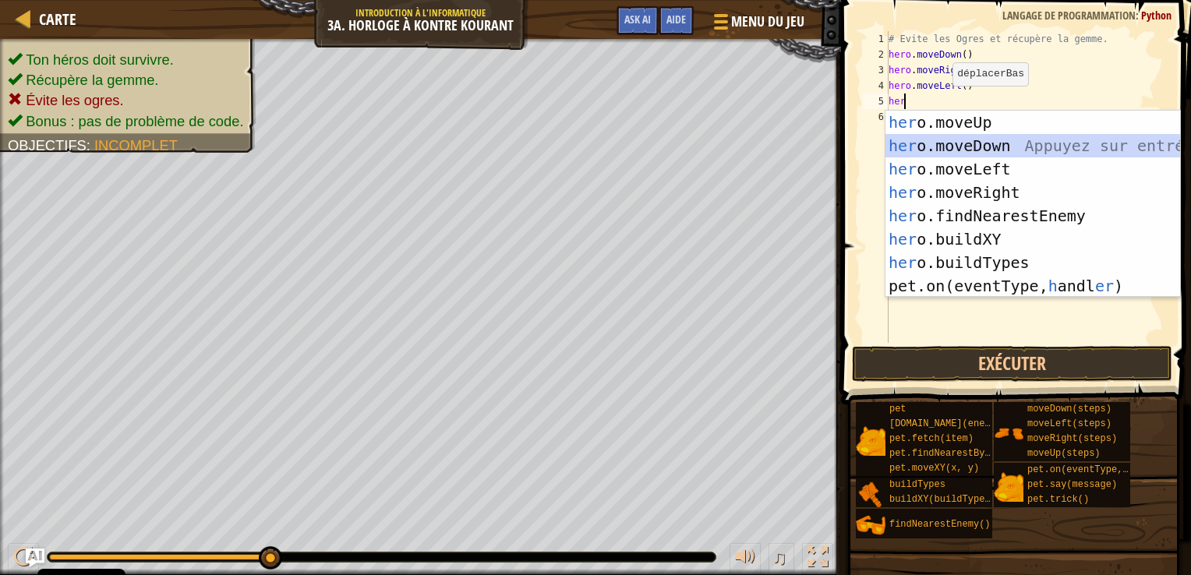
click at [946, 136] on div "her o.moveUp Appuyez sur entrée her o.moveDown Appuyez sur entrée her o.moveLef…" at bounding box center [1033, 228] width 295 height 234
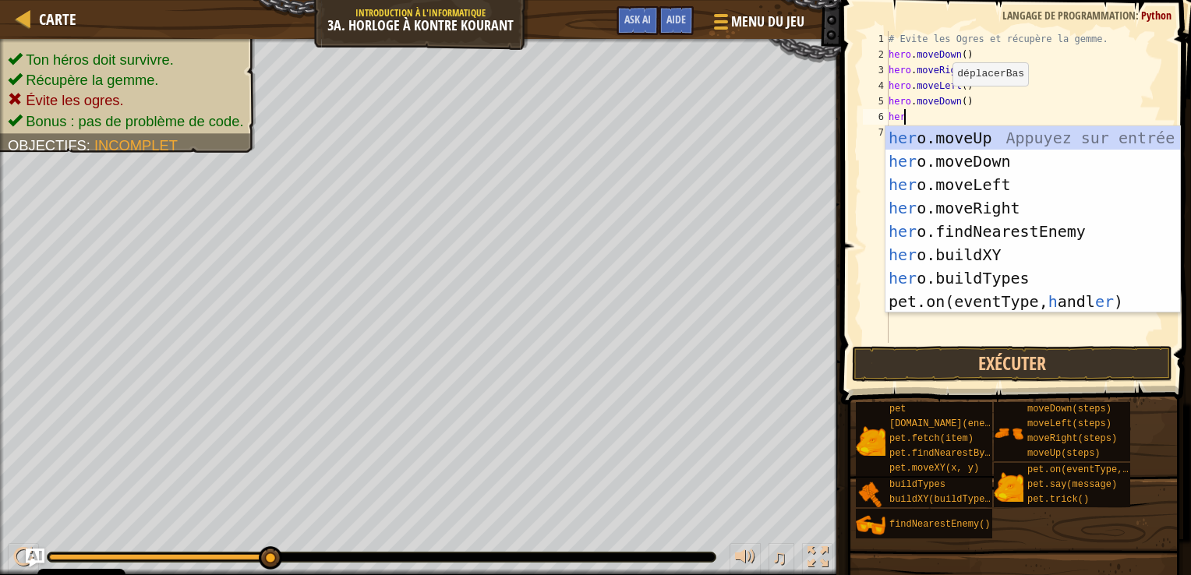
type textarea "her"
click at [957, 182] on div "her o.moveUp Appuyez sur entrée her o.moveDown Appuyez sur entrée her o.moveLef…" at bounding box center [1033, 243] width 295 height 234
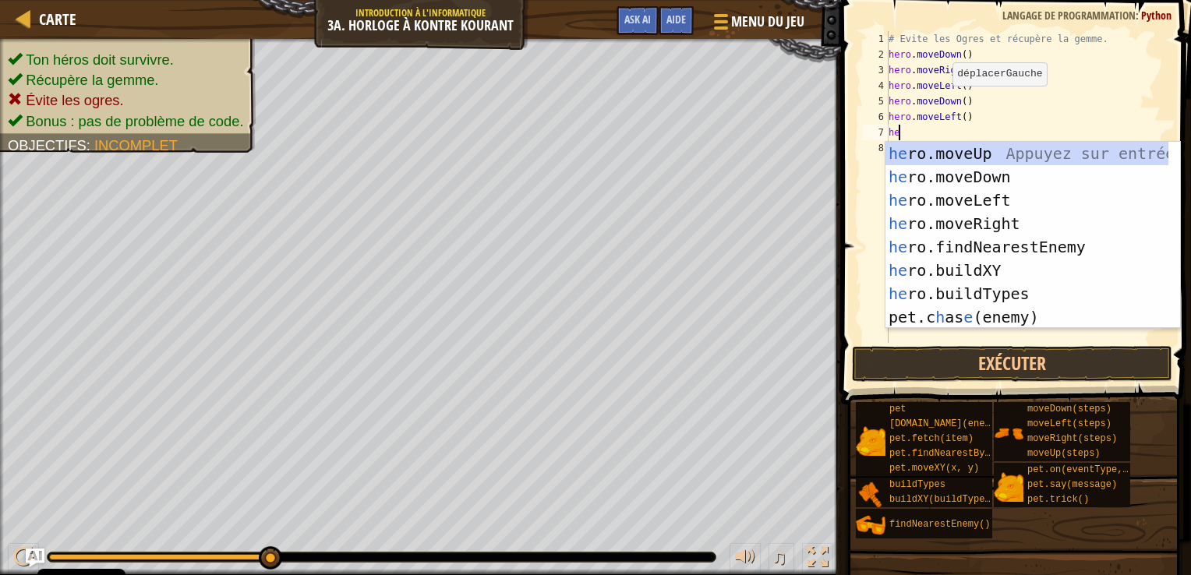
type textarea "her"
click at [972, 154] on div "her o.moveUp Appuyez sur entrée her o.moveDown Appuyez sur entrée her o.moveLef…" at bounding box center [1033, 259] width 295 height 234
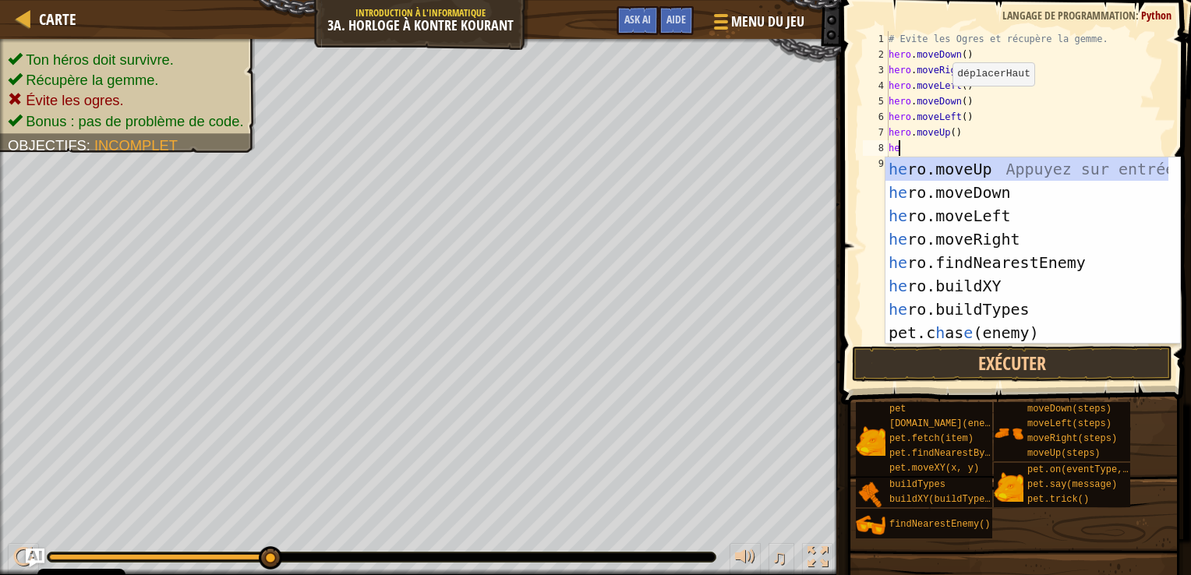
type textarea "her"
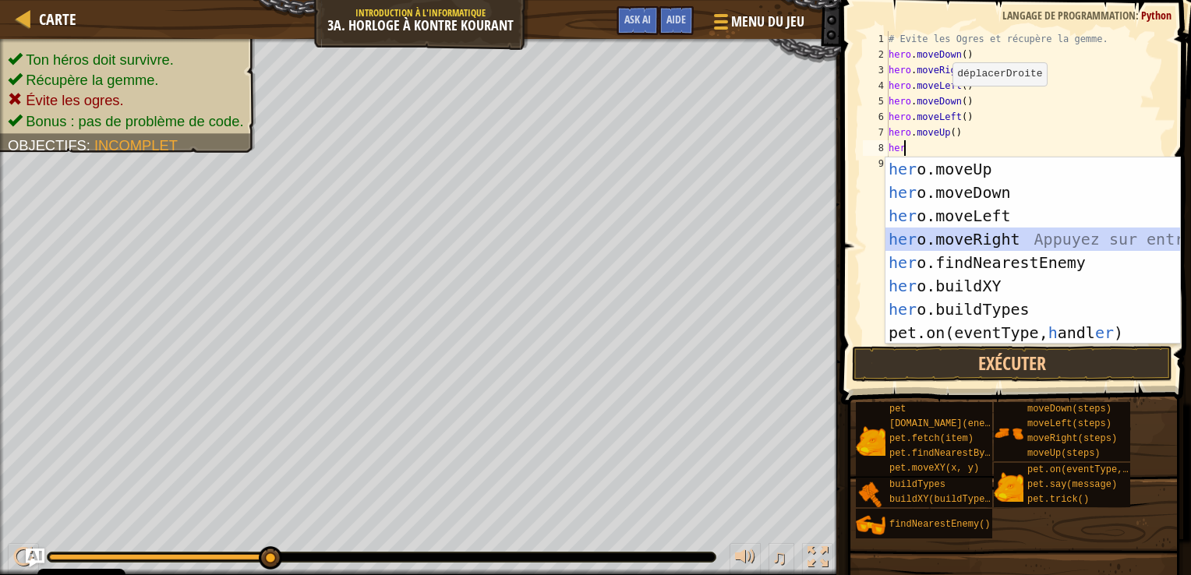
click at [952, 239] on div "her o.moveUp Appuyez sur entrée her o.moveDown Appuyez sur entrée her o.moveLef…" at bounding box center [1033, 275] width 295 height 234
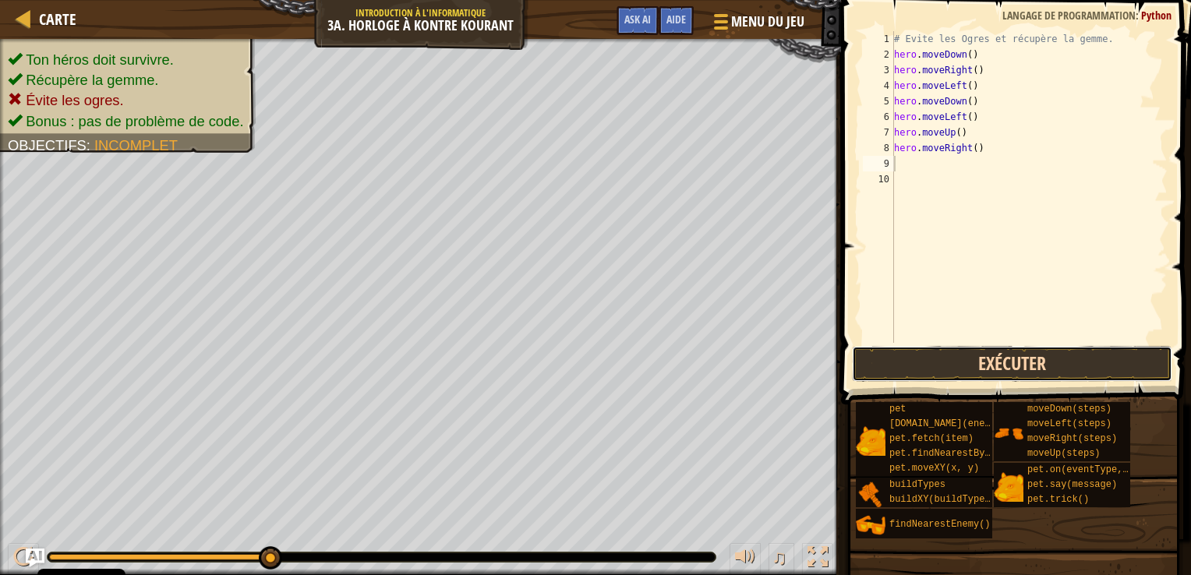
click at [922, 352] on button "Exécuter" at bounding box center [1012, 364] width 321 height 36
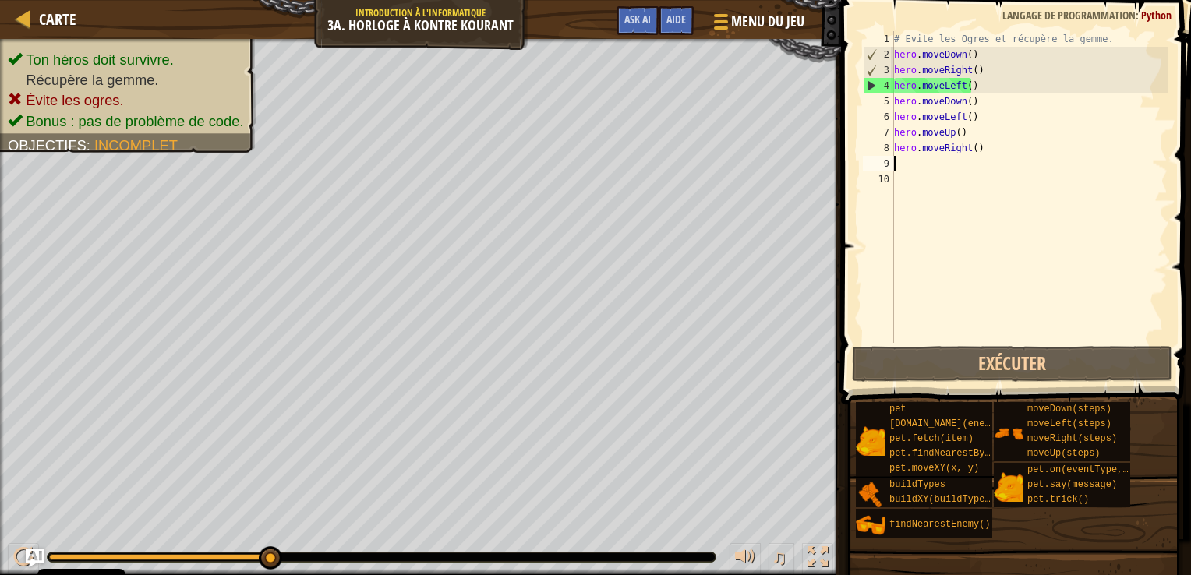
click at [972, 85] on div "# Evite les Ogres et récupère la gemme. hero . moveDown ( ) hero . moveRight ( …" at bounding box center [1030, 202] width 278 height 343
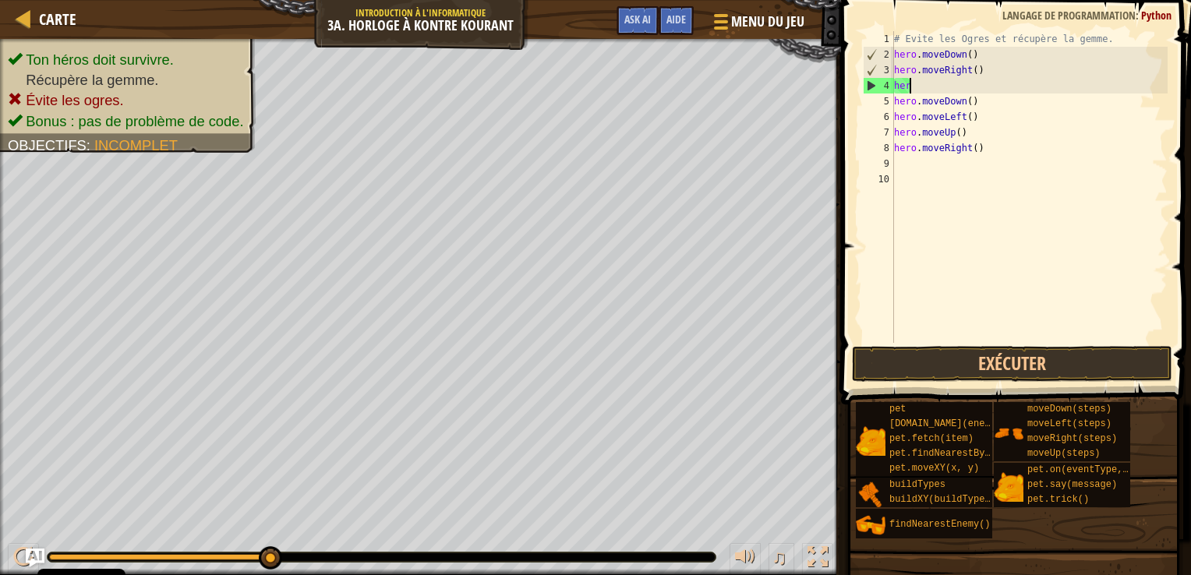
type textarea "h"
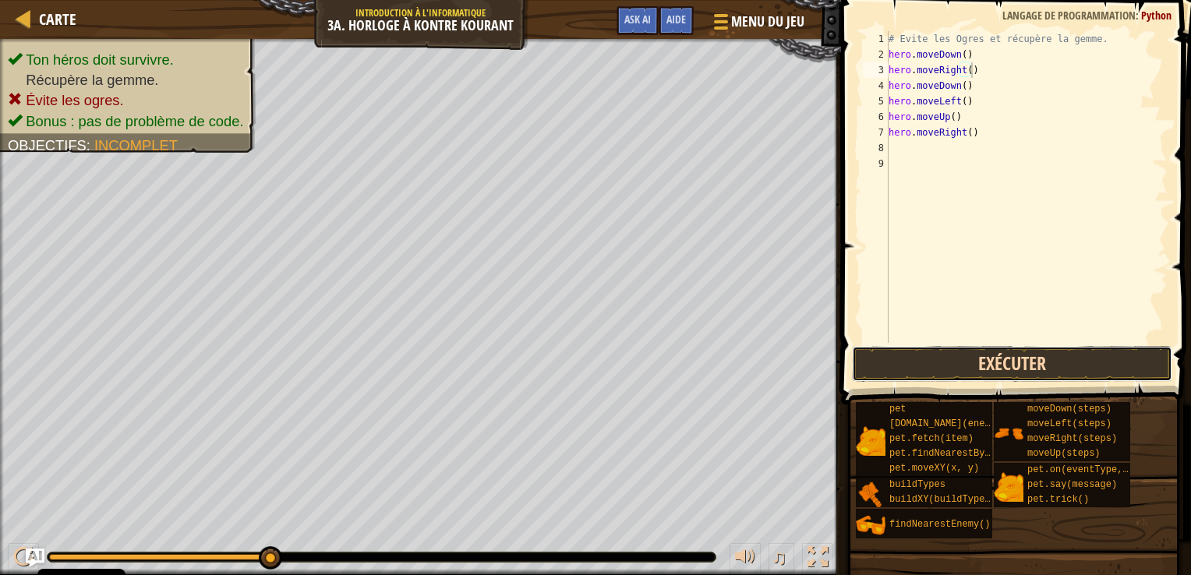
click at [886, 366] on button "Exécuter" at bounding box center [1012, 364] width 321 height 36
type textarea "h"
click at [917, 360] on button "Exécuter" at bounding box center [1012, 364] width 321 height 36
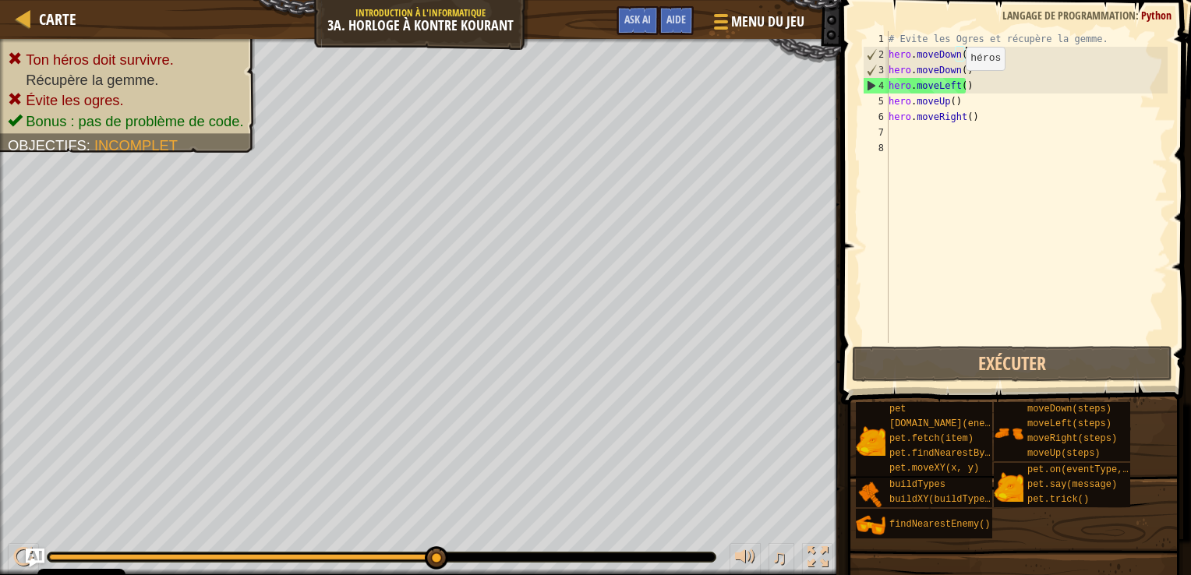
click at [952, 86] on div "# Evite les Ogres et récupère la gemme. hero . moveDown ( ) hero . moveDown ( )…" at bounding box center [1027, 202] width 282 height 343
click at [954, 86] on div "# Evite les Ogres et récupère la gemme. hero . moveDown ( ) hero . moveDown ( )…" at bounding box center [1027, 202] width 282 height 343
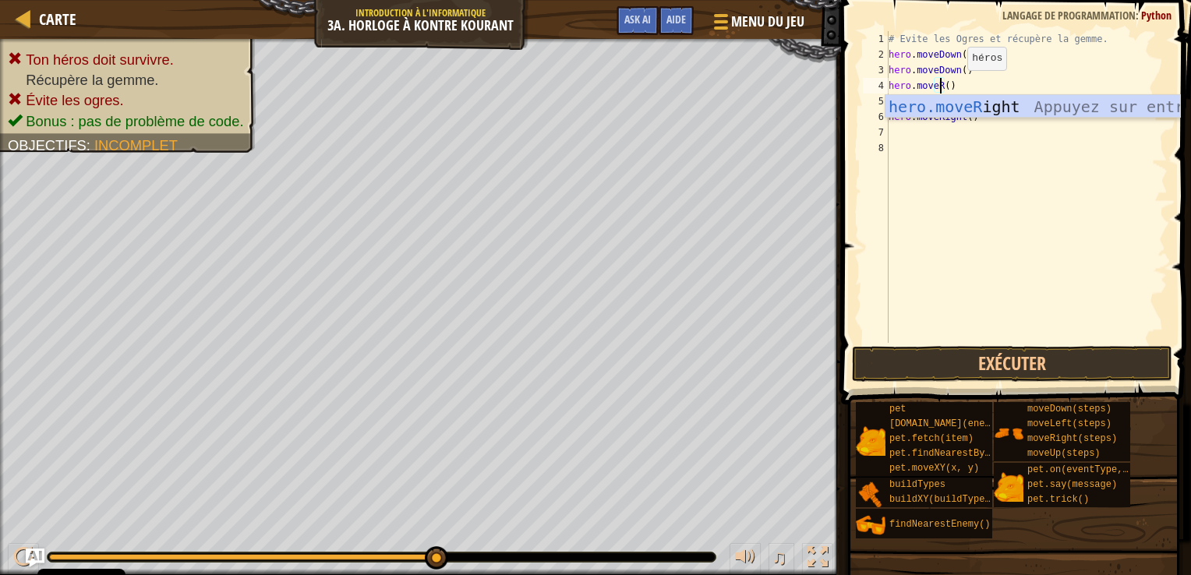
scroll to position [7, 4]
click at [964, 104] on div "hero.moveR ight Appuyez sur entrée" at bounding box center [1033, 130] width 295 height 70
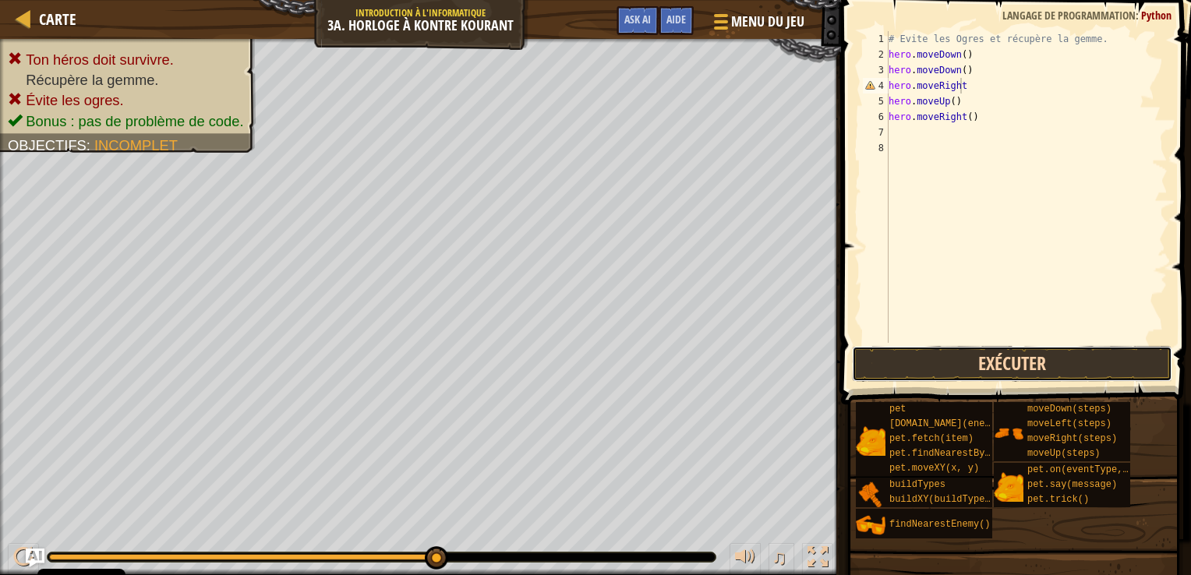
click at [935, 354] on button "Exécuter" at bounding box center [1012, 364] width 321 height 36
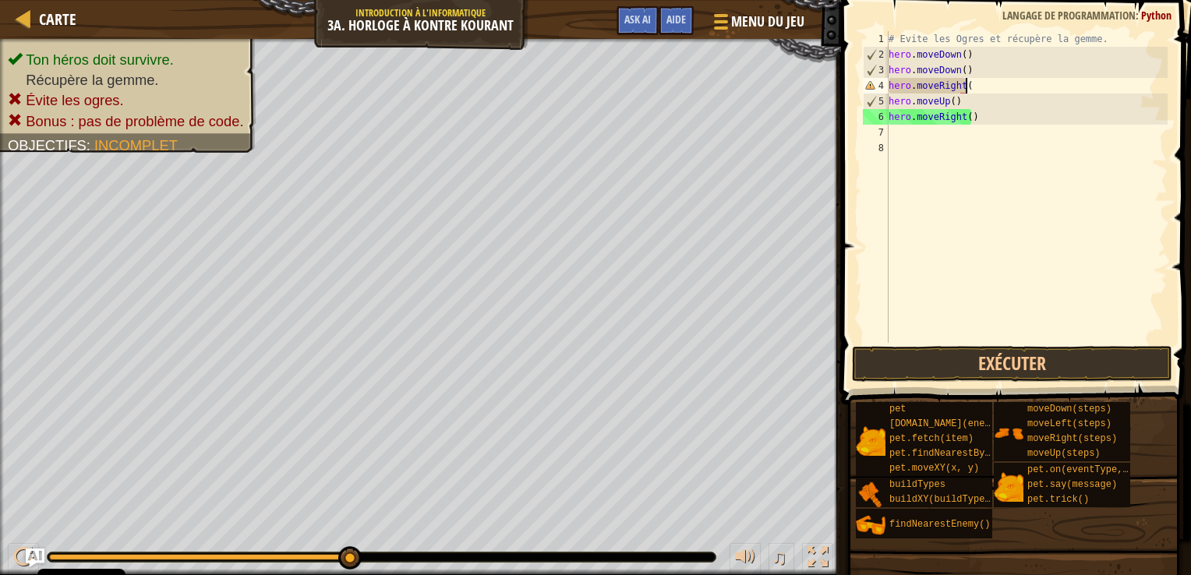
scroll to position [7, 5]
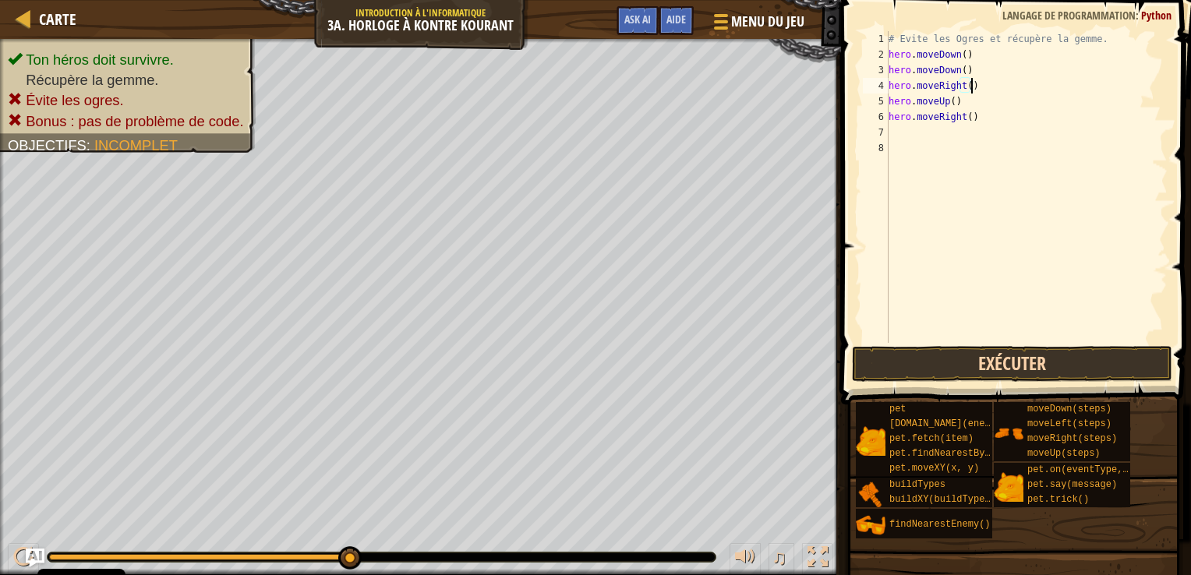
type textarea "hero.moveRight()"
click at [972, 371] on button "Exécuter" at bounding box center [1012, 364] width 321 height 36
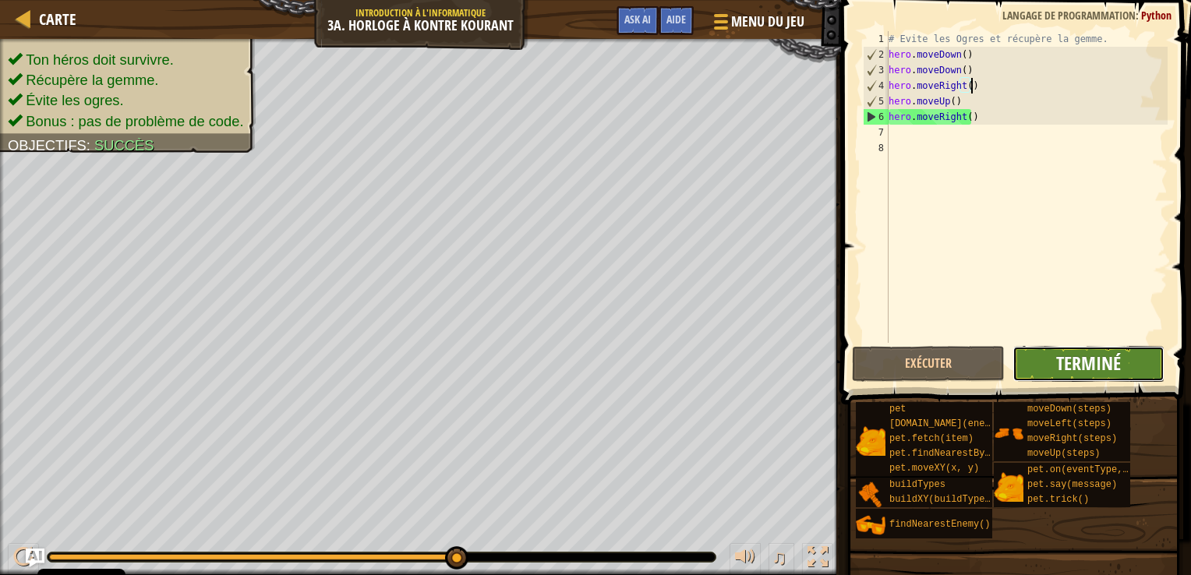
click at [1074, 357] on span "Terminé" at bounding box center [1089, 363] width 65 height 25
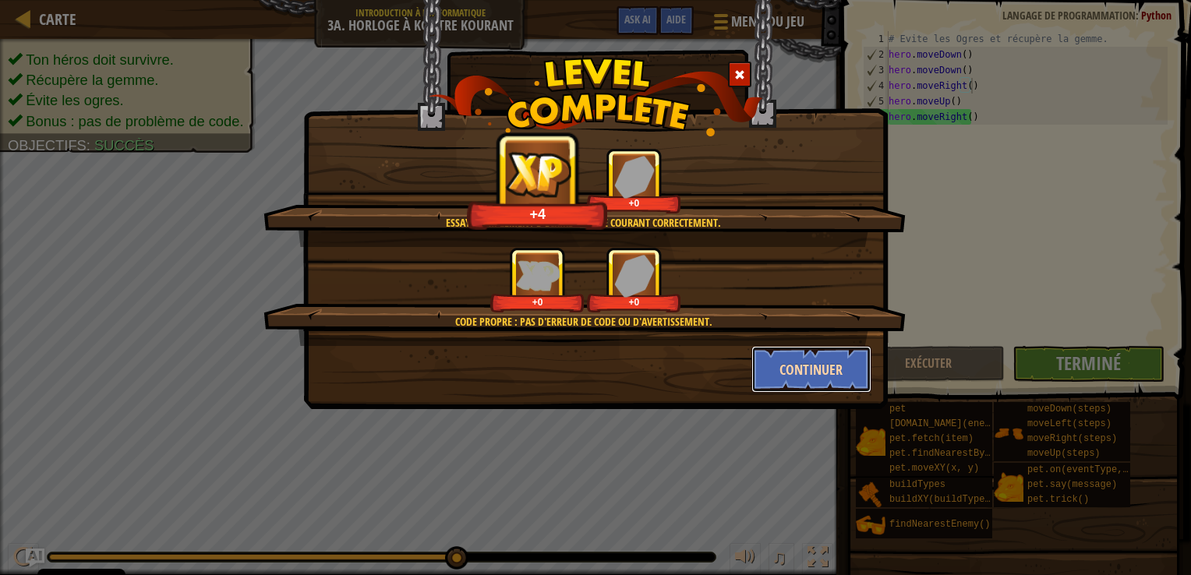
click at [826, 368] on button "Continuer" at bounding box center [812, 369] width 121 height 47
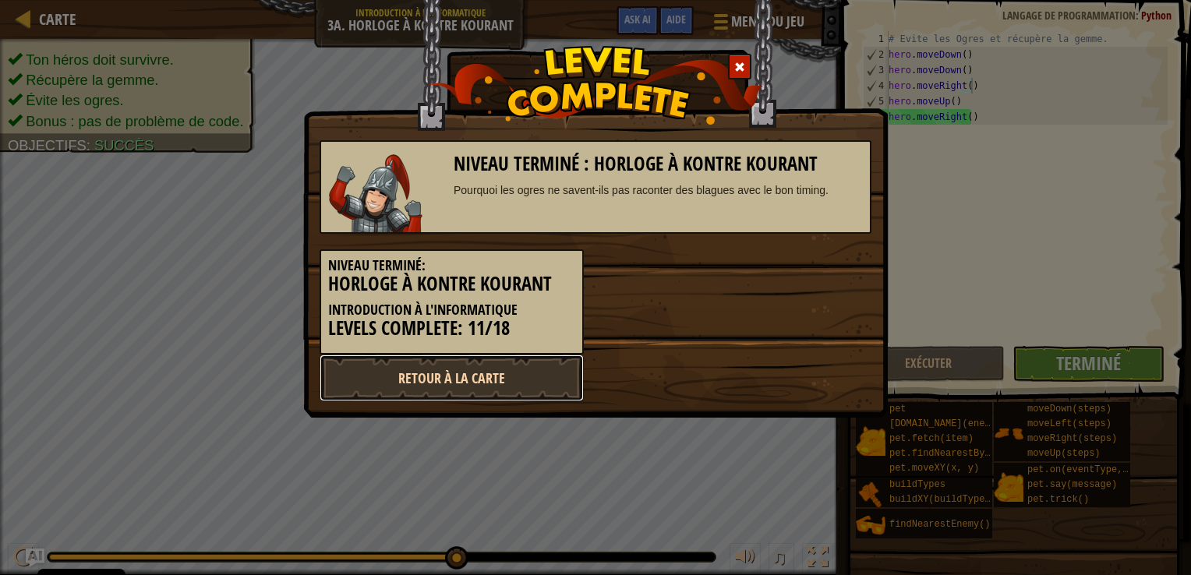
click at [564, 376] on link "Retour à la Carte" at bounding box center [452, 378] width 264 height 47
select select "fr"
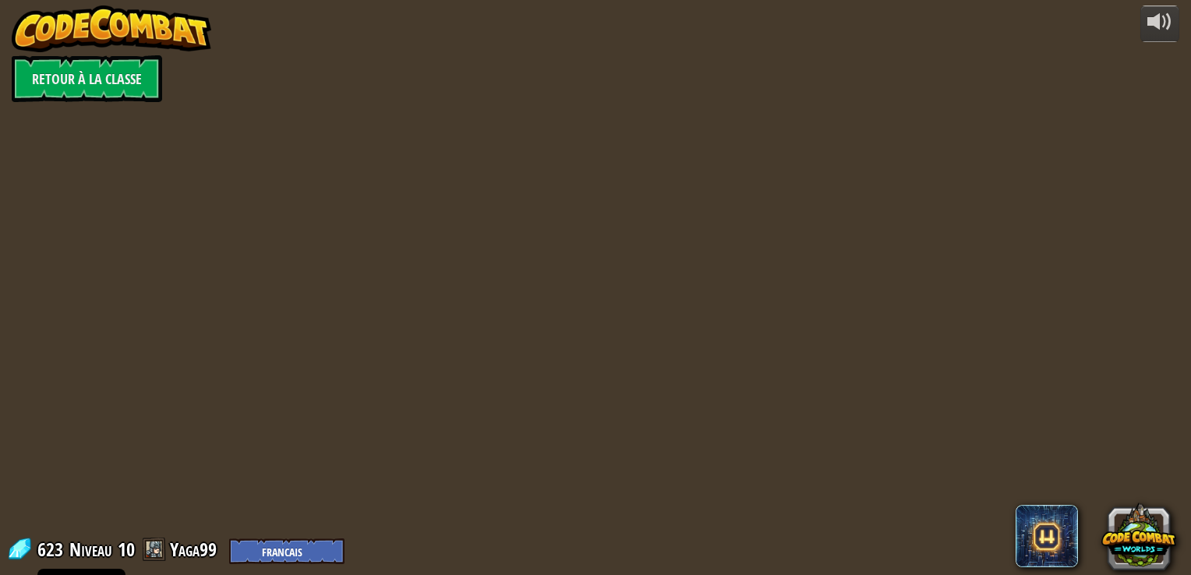
select select "fr"
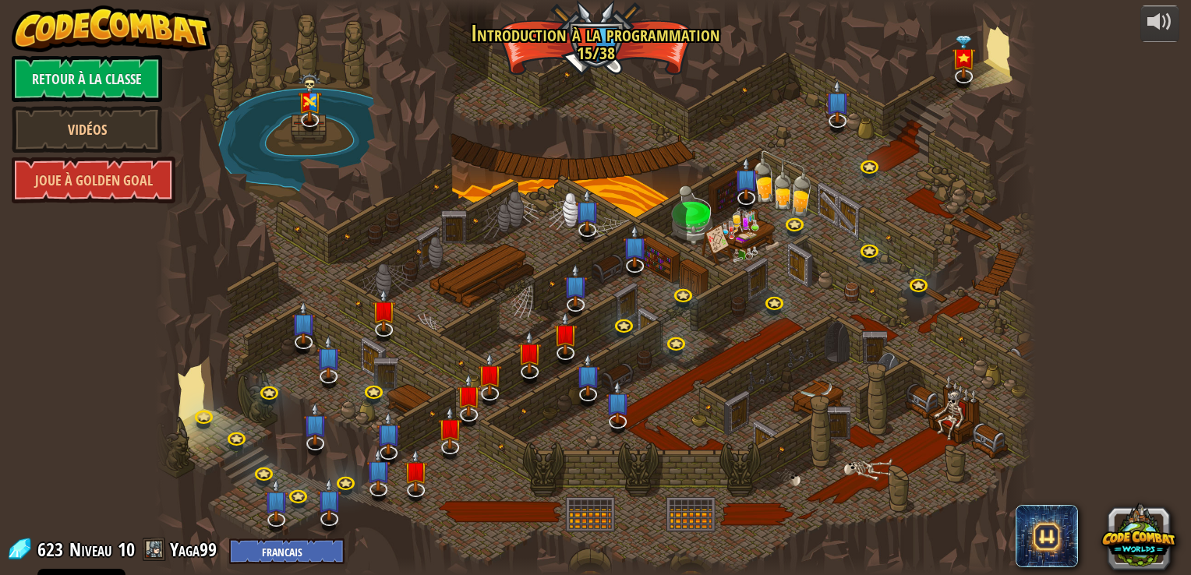
select select "fr"
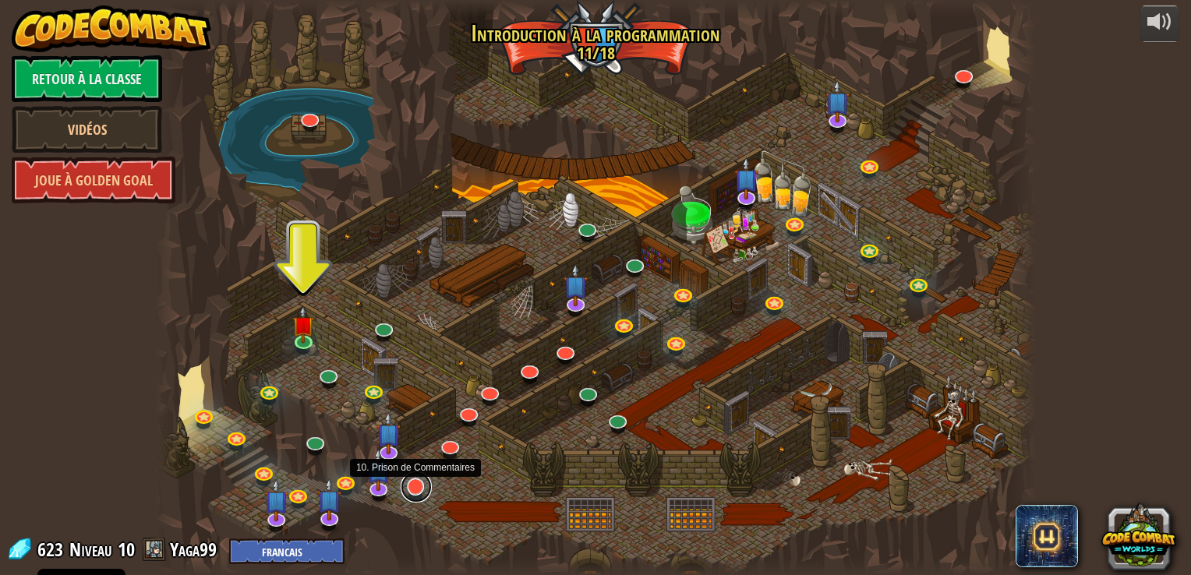
click at [409, 488] on link at bounding box center [416, 487] width 31 height 31
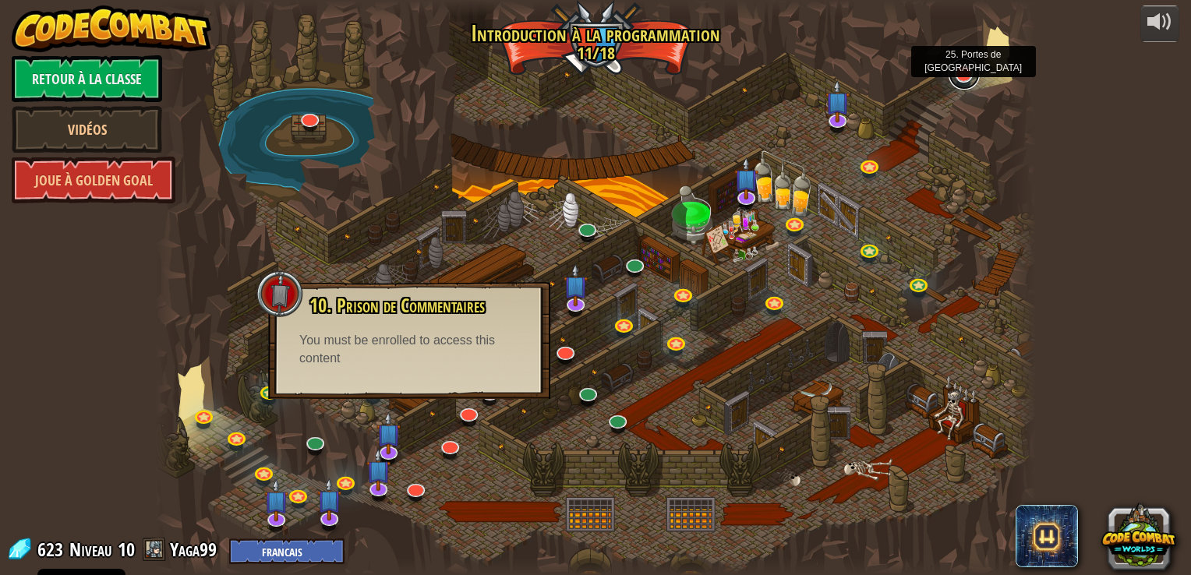
click at [958, 83] on link at bounding box center [964, 73] width 31 height 31
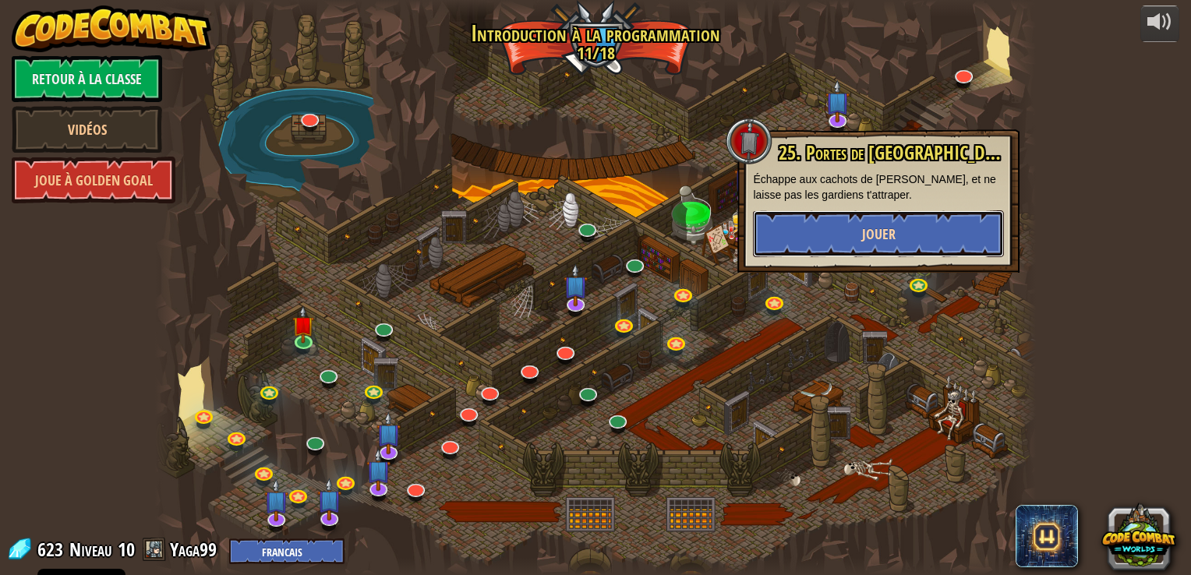
click at [889, 235] on span "Jouer" at bounding box center [879, 234] width 34 height 19
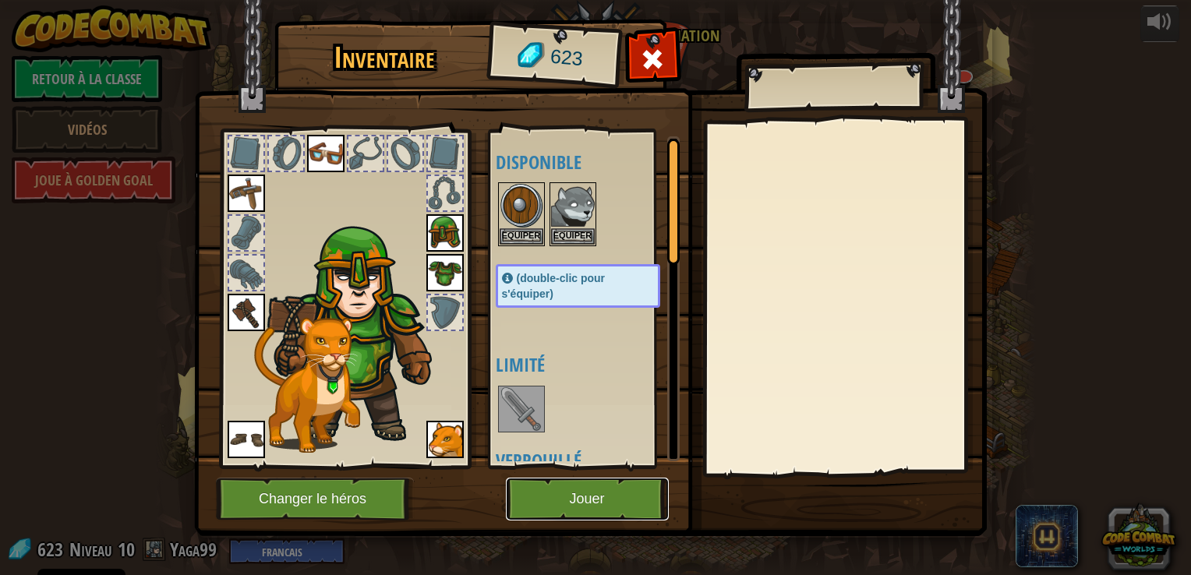
click at [630, 503] on button "Jouer" at bounding box center [587, 499] width 163 height 43
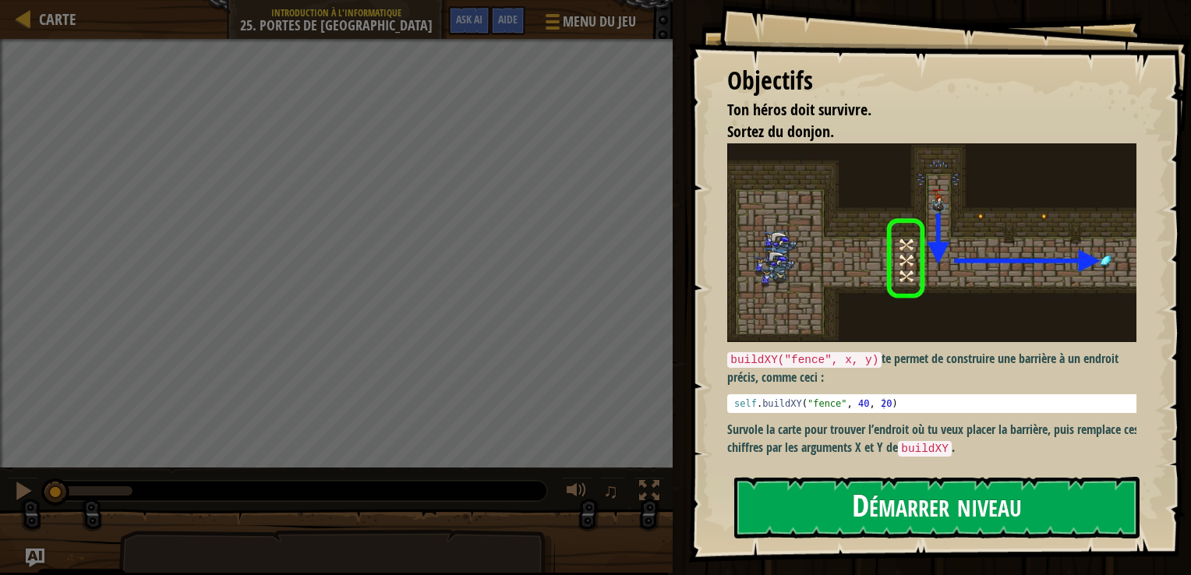
click at [780, 494] on button "Démarrer niveau" at bounding box center [937, 508] width 405 height 62
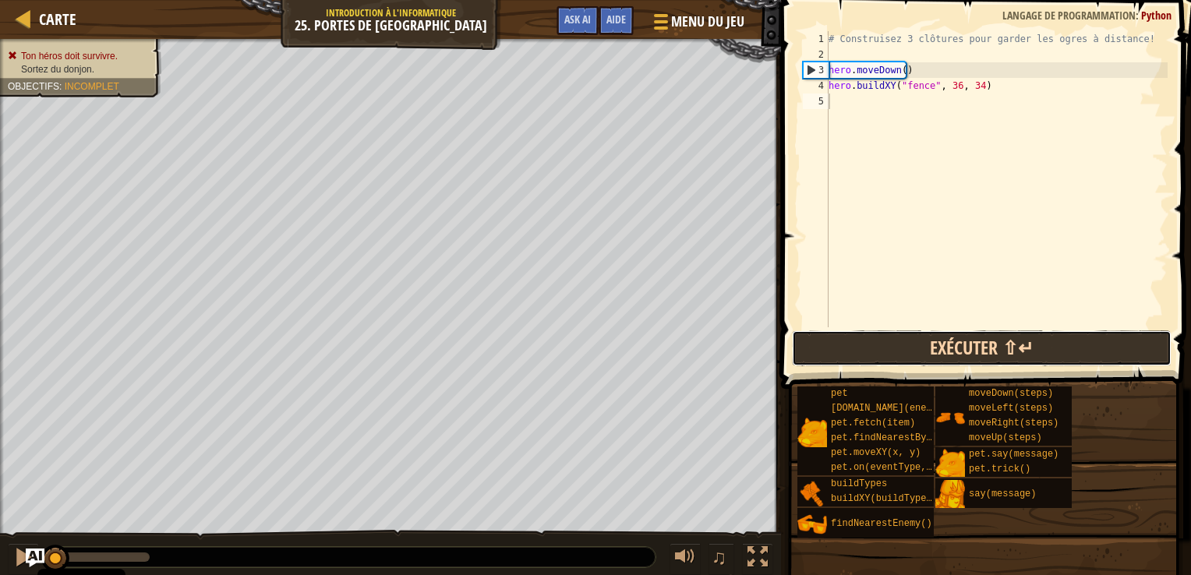
click at [860, 346] on button "Exécuter ⇧↵" at bounding box center [982, 349] width 380 height 36
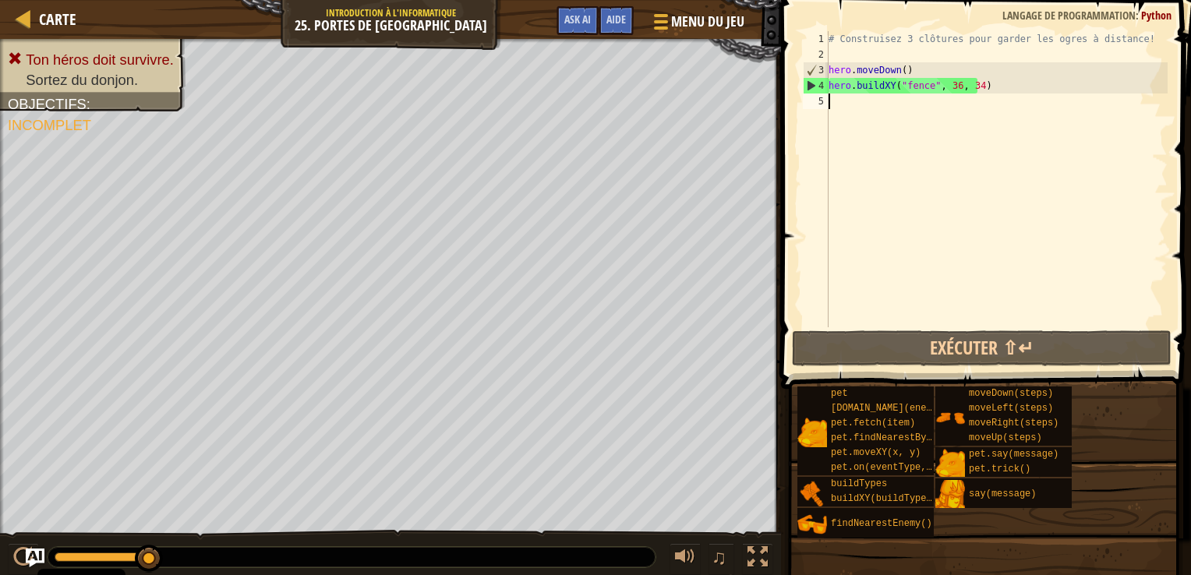
scroll to position [7, 0]
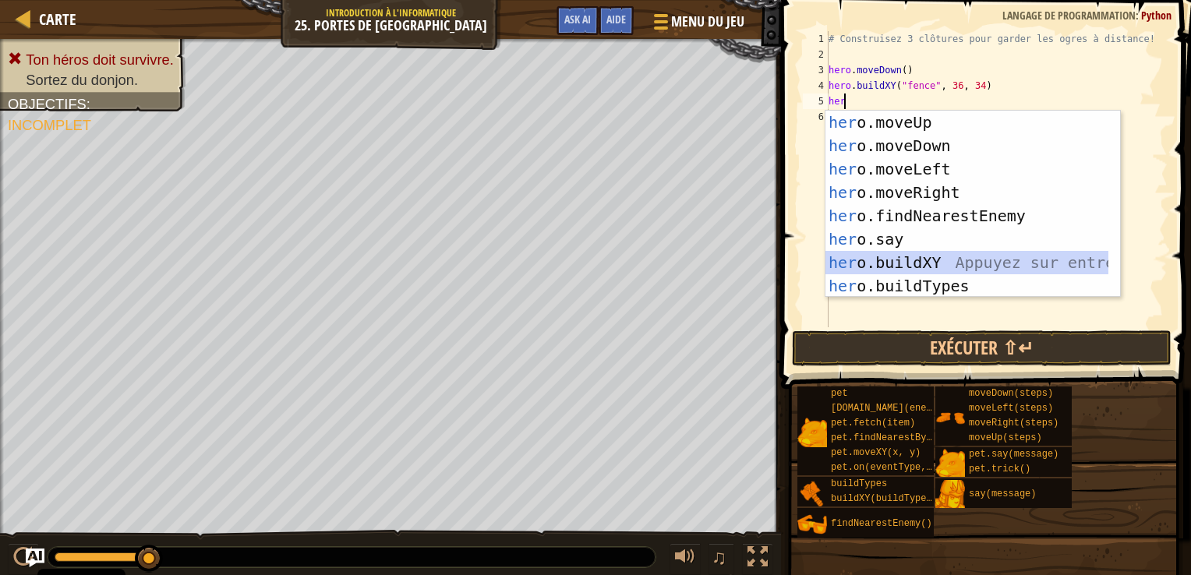
click at [951, 258] on div "her o.moveUp Appuyez sur entrée her o.moveDown Appuyez sur entrée her o.moveLef…" at bounding box center [967, 228] width 283 height 234
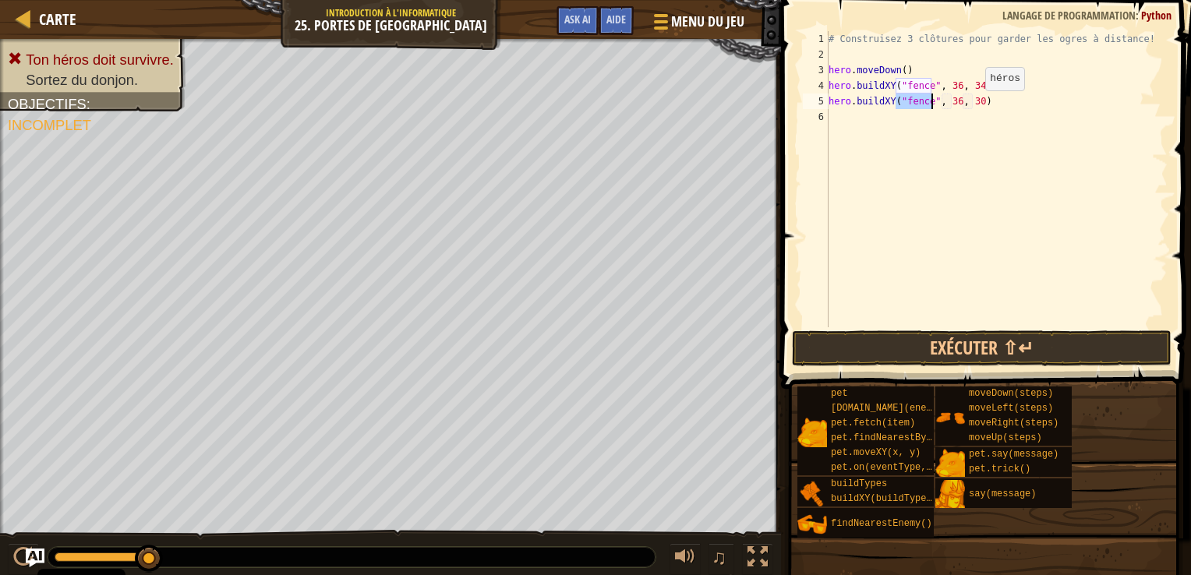
click at [972, 105] on div "# Construisez 3 clôtures pour garder les ogres à distance! hero . moveDown ( ) …" at bounding box center [997, 194] width 342 height 327
type textarea "hero.buildXY("fence", 36, 31)"
click at [833, 117] on div "# Construisez 3 clôtures pour garder les ogres à distance! hero . moveDown ( ) …" at bounding box center [997, 194] width 342 height 327
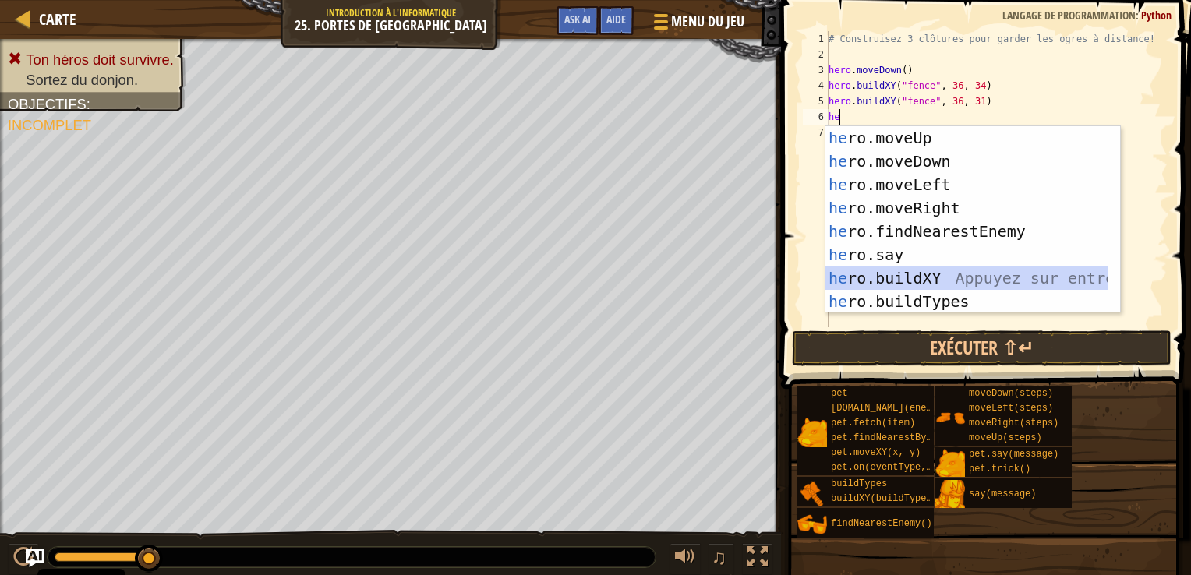
click at [936, 277] on div "he ro.moveUp Appuyez sur entrée he ro.moveDown Appuyez sur entrée he ro.moveLef…" at bounding box center [967, 243] width 283 height 234
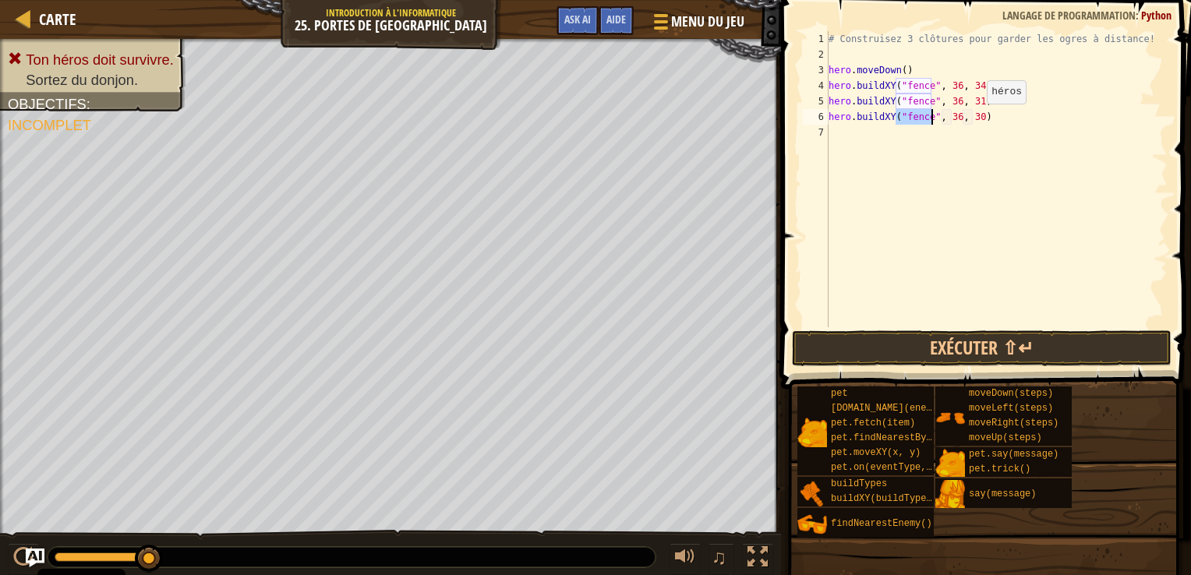
click at [974, 119] on div "# Construisez 3 clôtures pour garder les ogres à distance! hero . moveDown ( ) …" at bounding box center [997, 194] width 342 height 327
type textarea "hero.buildXY("fence", 36, 27)"
click at [945, 346] on button "Exécuter ⇧↵" at bounding box center [982, 349] width 380 height 36
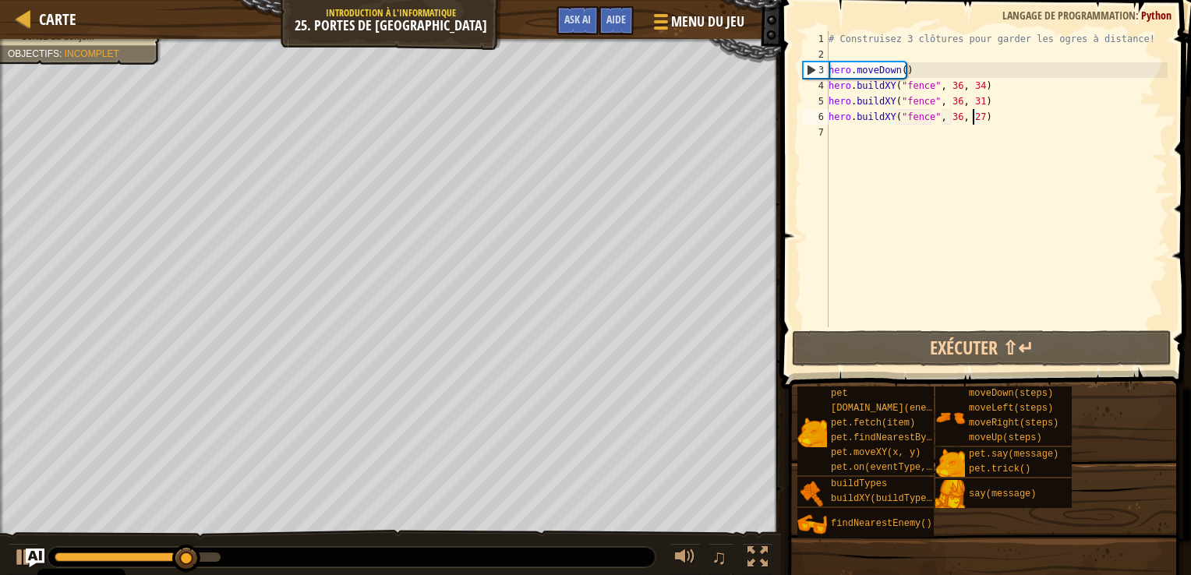
click at [834, 143] on div "# Construisez 3 clôtures pour garder les ogres à distance! hero . moveDown ( ) …" at bounding box center [997, 194] width 342 height 327
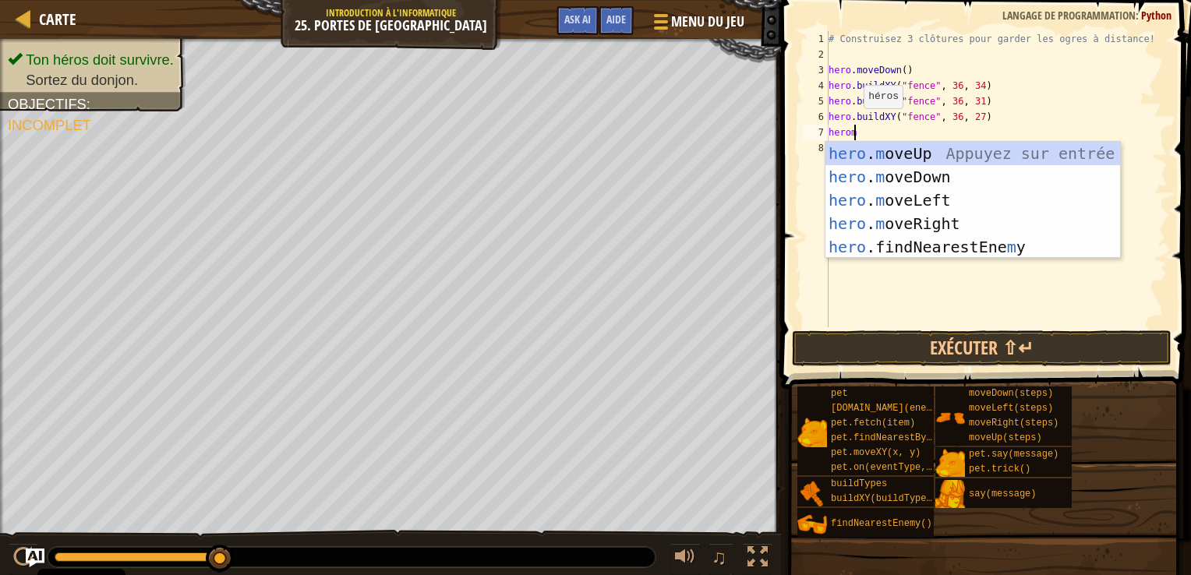
scroll to position [7, 0]
type textarea "h"
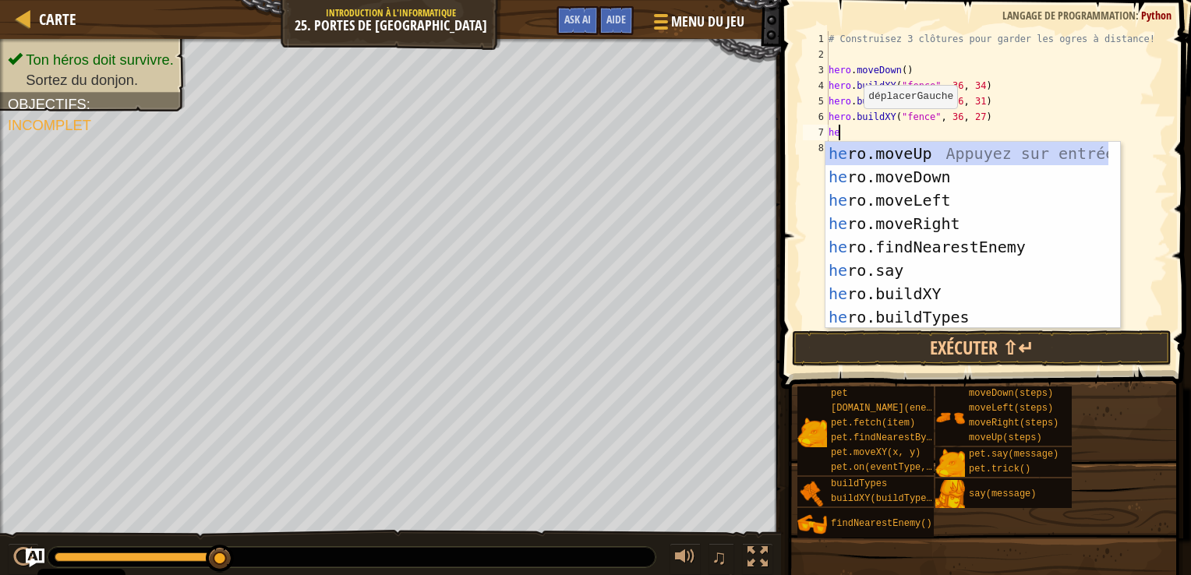
scroll to position [0, 0]
type textarea "h"
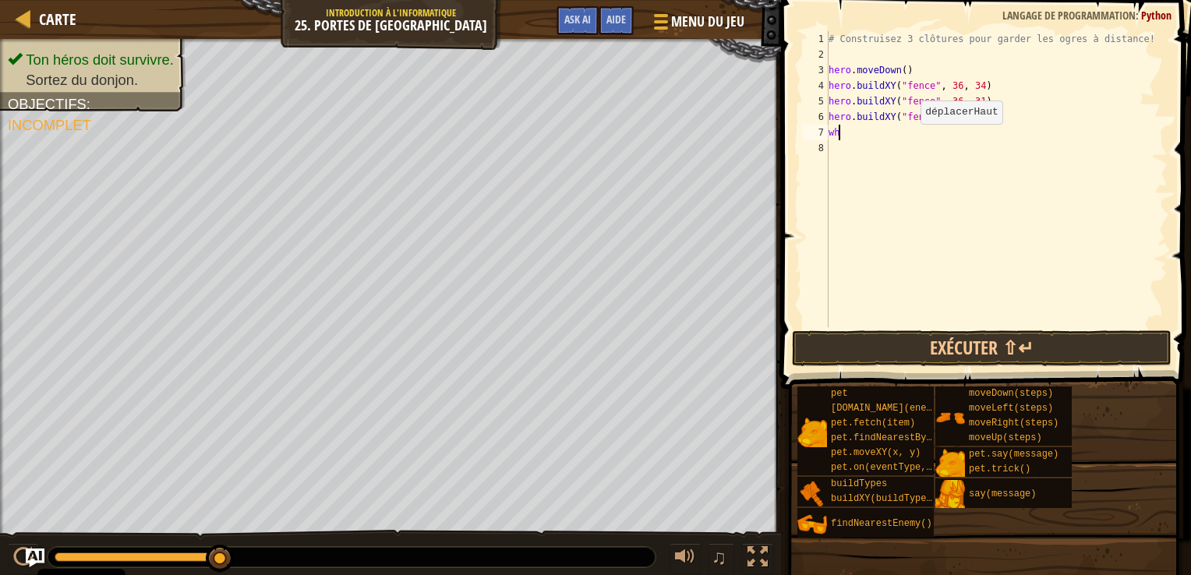
type textarea "w"
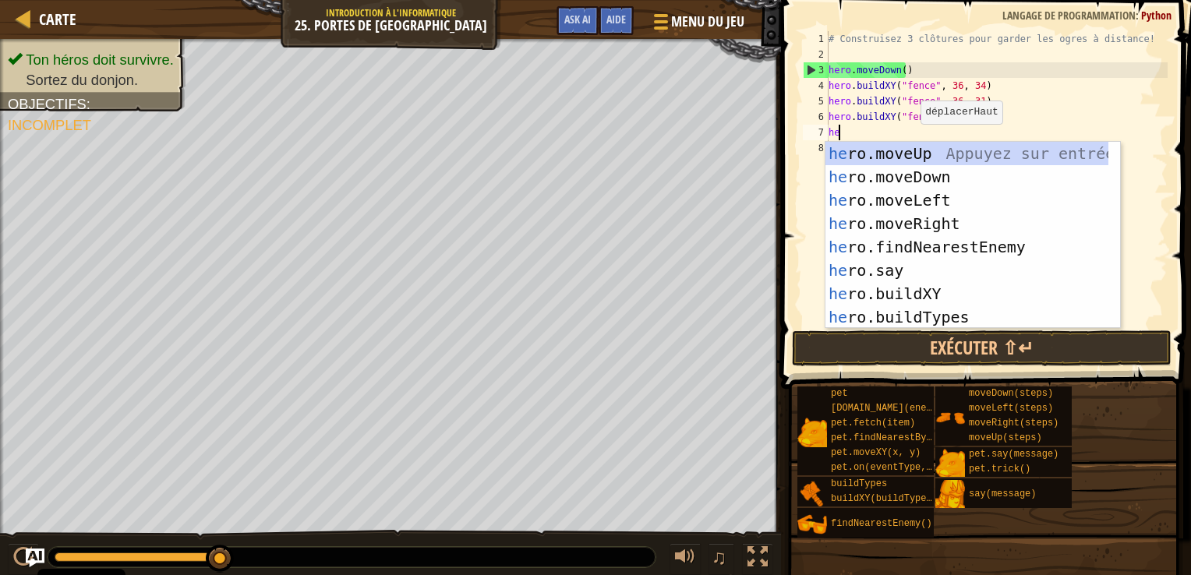
type textarea "her"
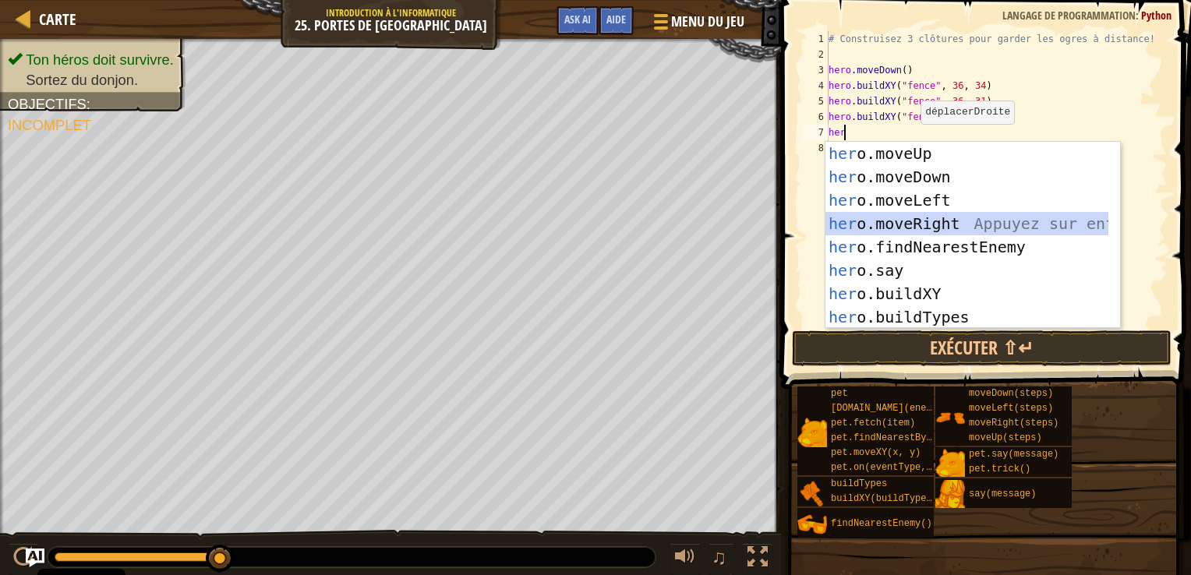
click at [890, 212] on div "her o.moveUp Appuyez sur entrée her o.moveDown Appuyez sur entrée her o.moveLef…" at bounding box center [967, 259] width 283 height 234
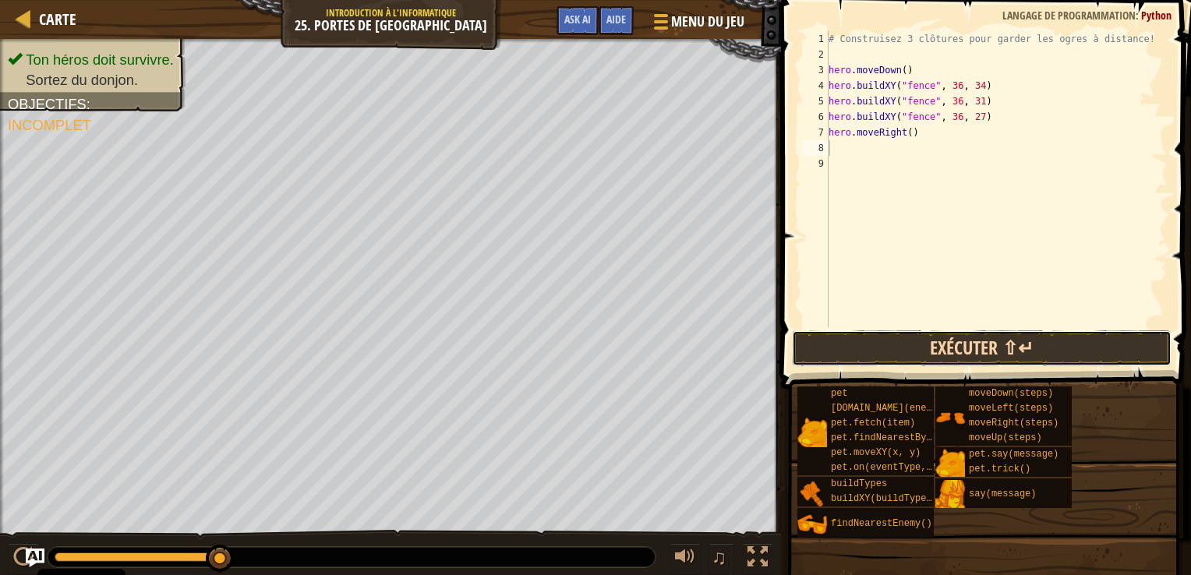
click at [939, 349] on button "Exécuter ⇧↵" at bounding box center [982, 349] width 380 height 36
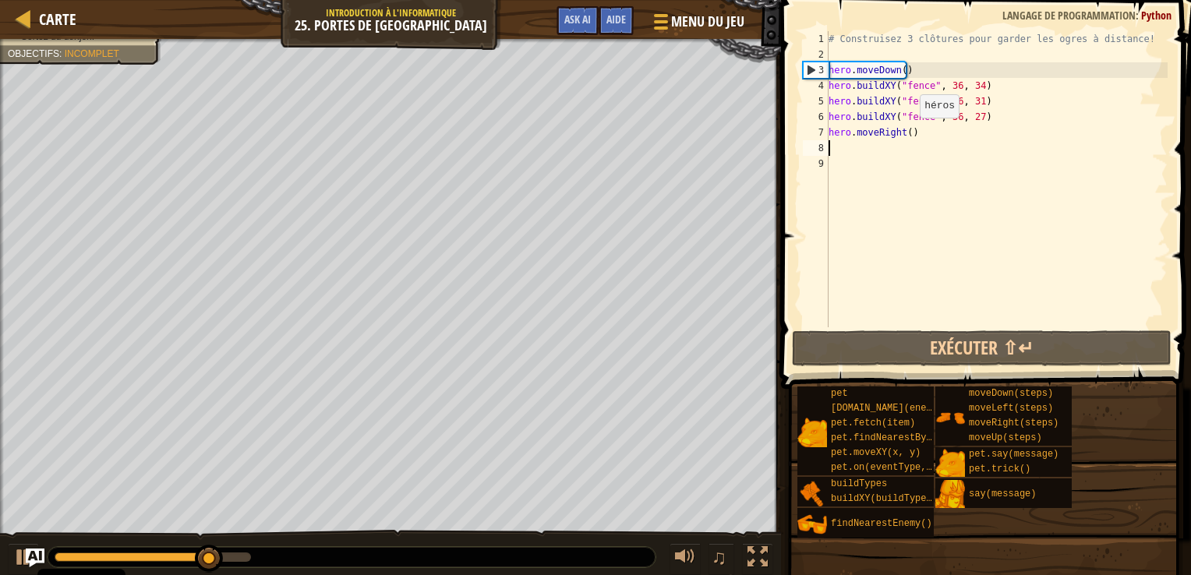
click at [907, 133] on div "# Construisez 3 clôtures pour garder les ogres à distance! hero . moveDown ( ) …" at bounding box center [997, 194] width 342 height 327
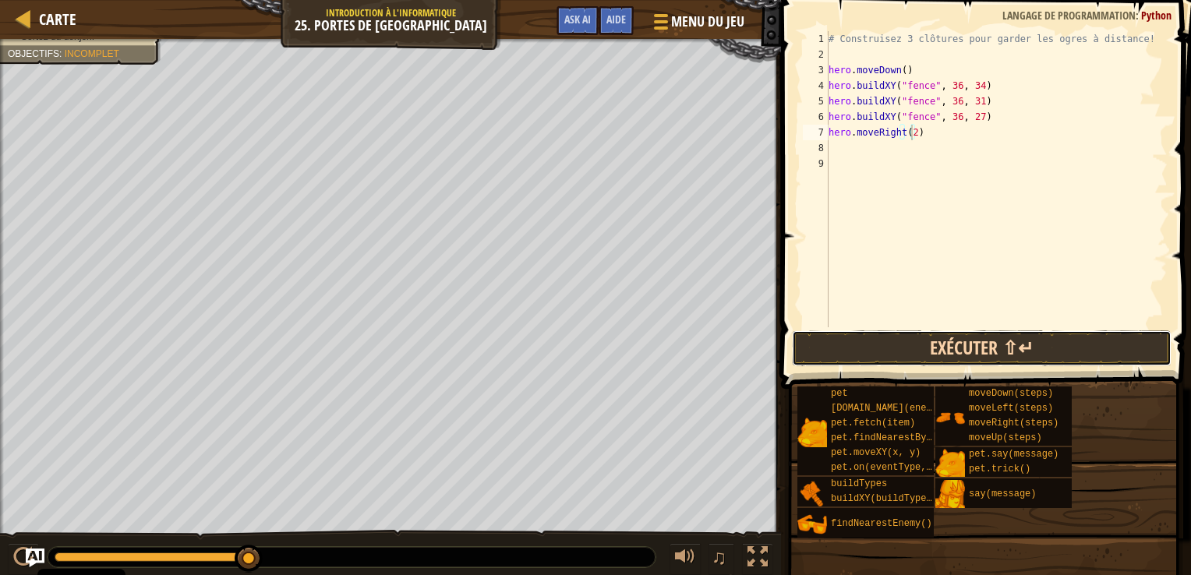
click at [958, 352] on button "Exécuter ⇧↵" at bounding box center [982, 349] width 380 height 36
type textarea "hero.moveRight(3)"
click at [922, 335] on button "Exécuter ⇧↵" at bounding box center [982, 349] width 380 height 36
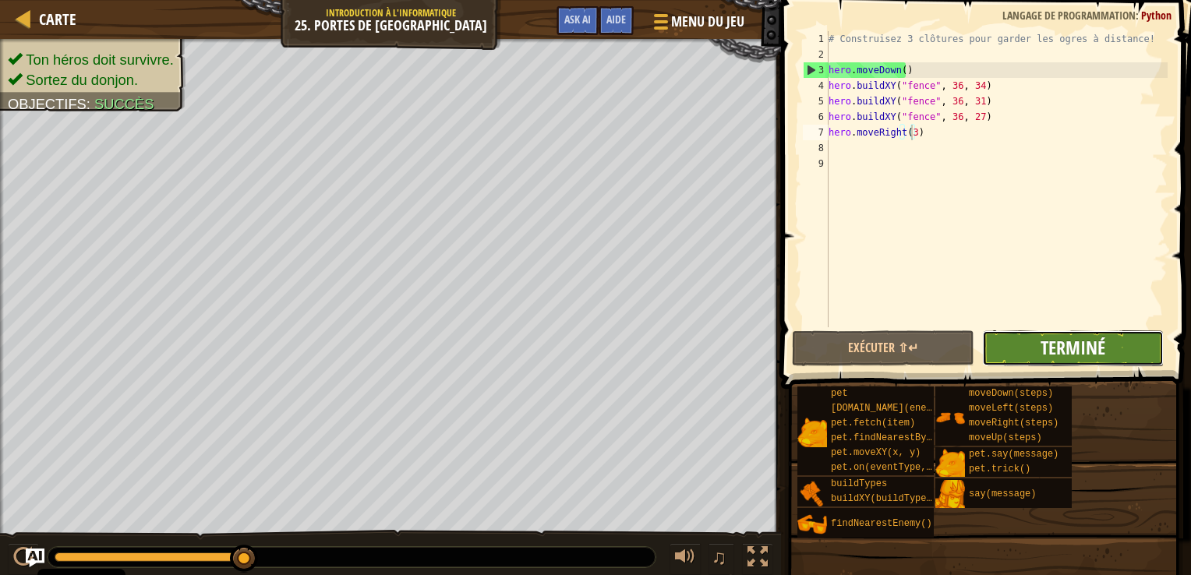
click at [1059, 357] on span "Terminé" at bounding box center [1073, 347] width 65 height 25
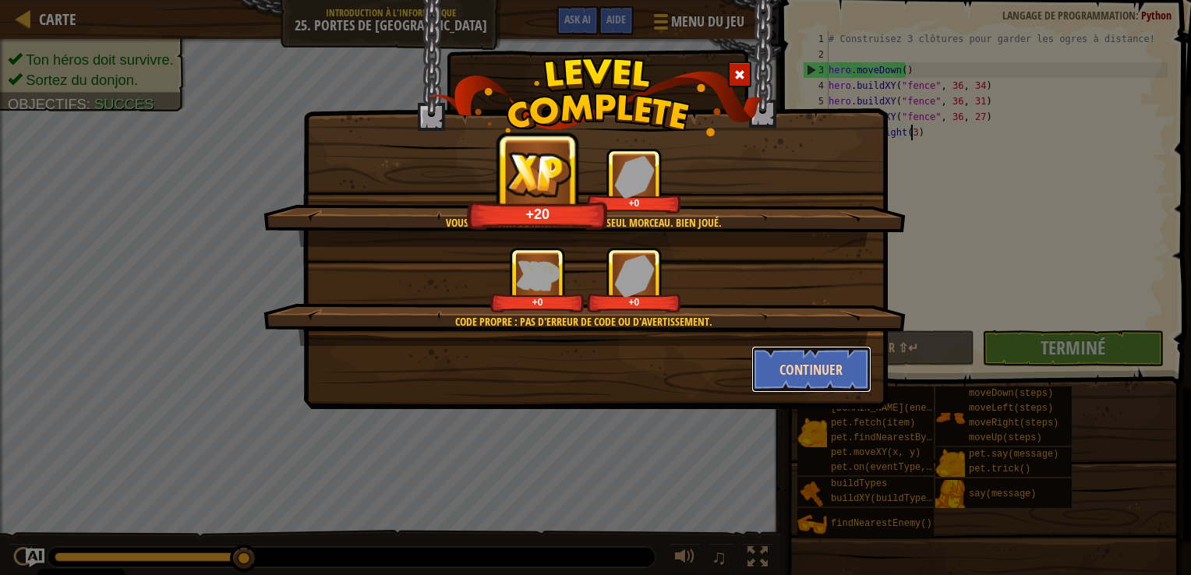
click at [783, 373] on button "Continuer" at bounding box center [812, 369] width 121 height 47
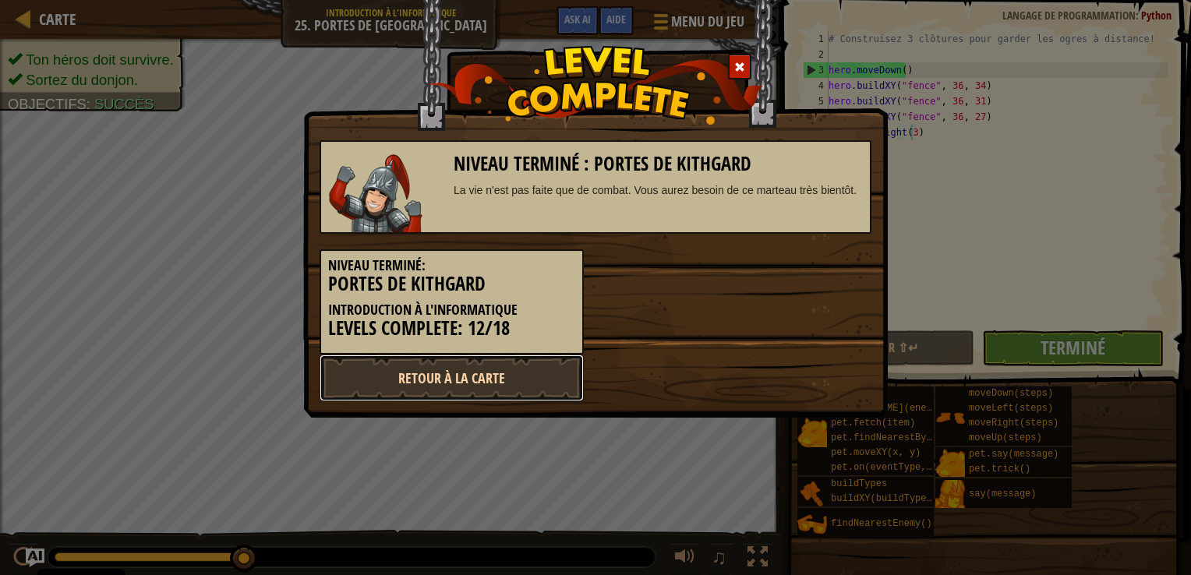
click at [560, 371] on link "Retour à la Carte" at bounding box center [452, 378] width 264 height 47
select select "fr"
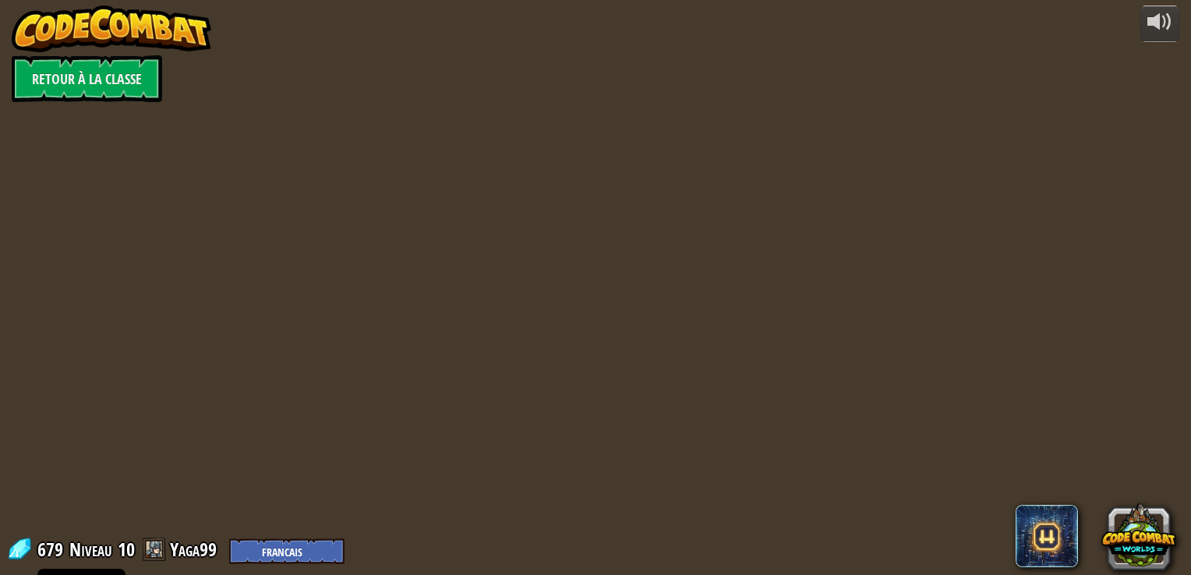
select select "fr"
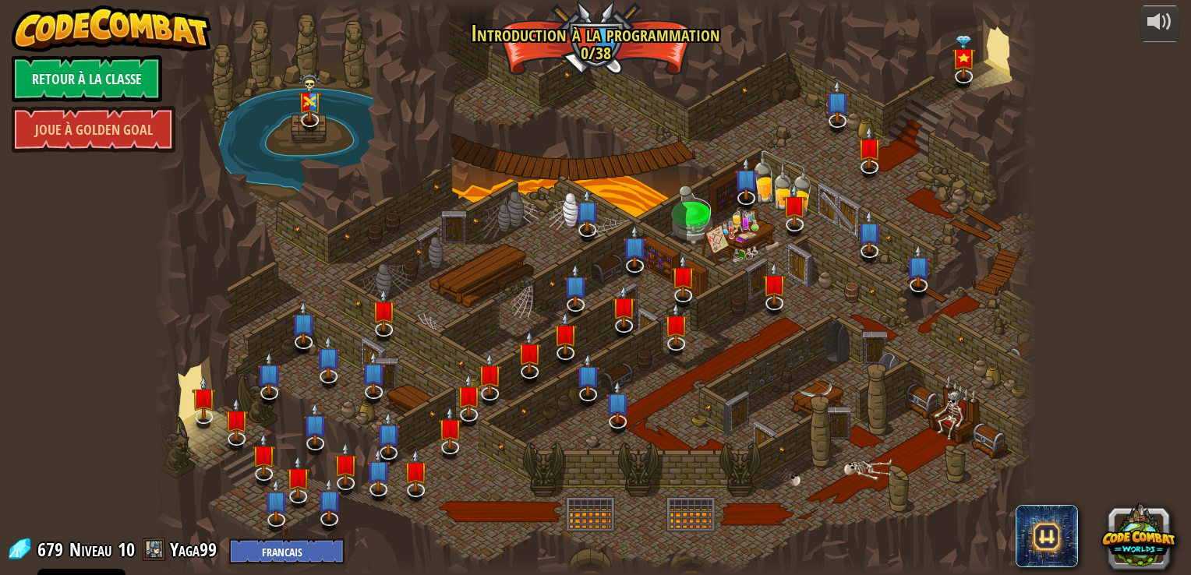
select select "fr"
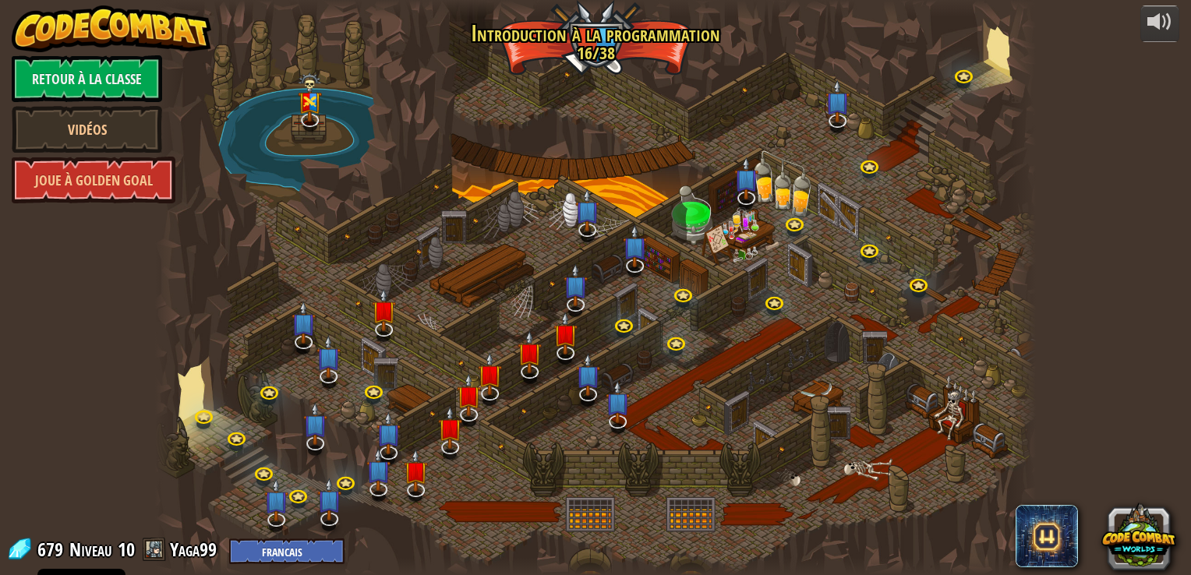
select select "fr"
